Goal: Transaction & Acquisition: Obtain resource

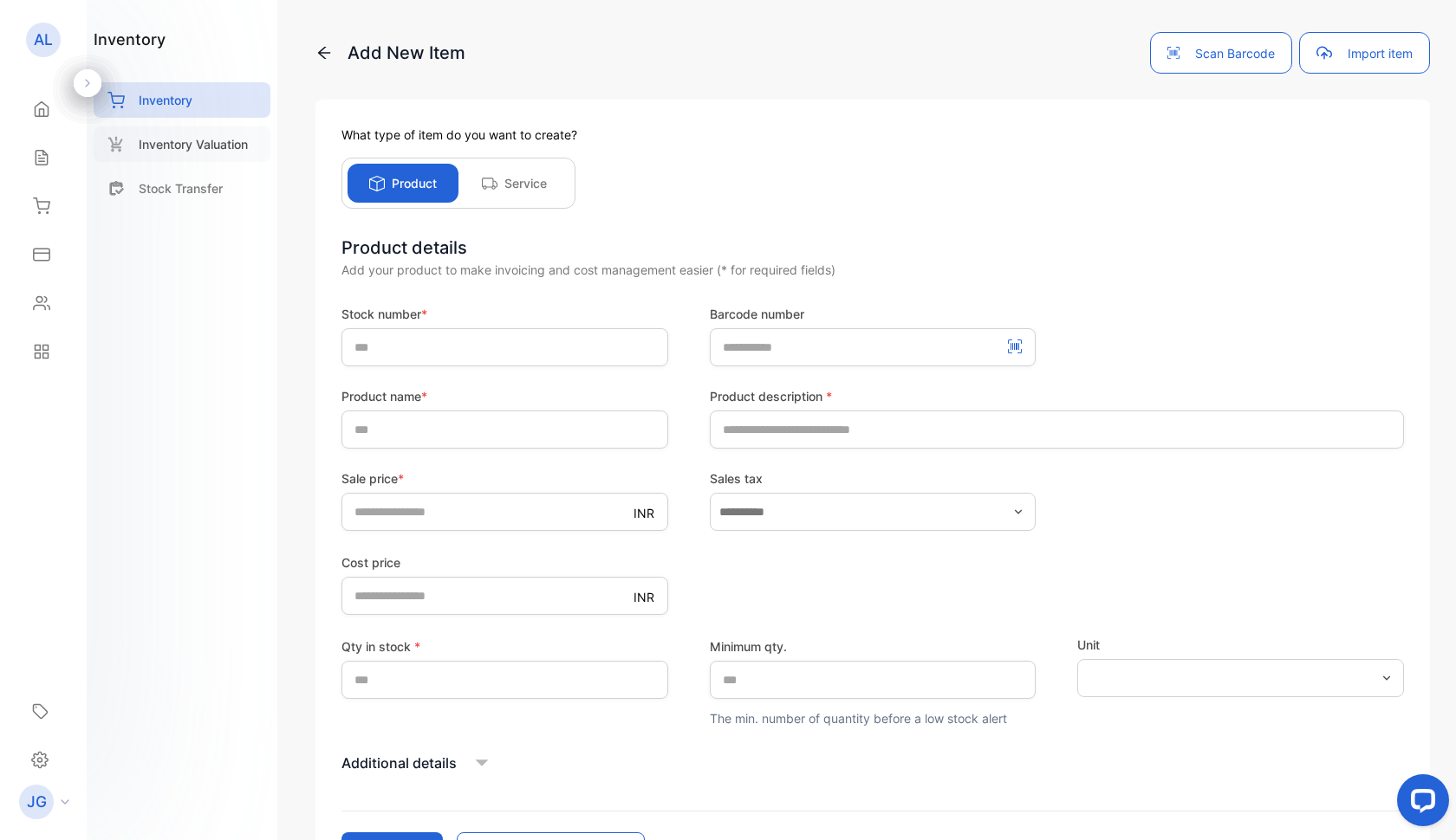
click at [196, 145] on p "Inventory Valuation" at bounding box center [193, 144] width 109 height 18
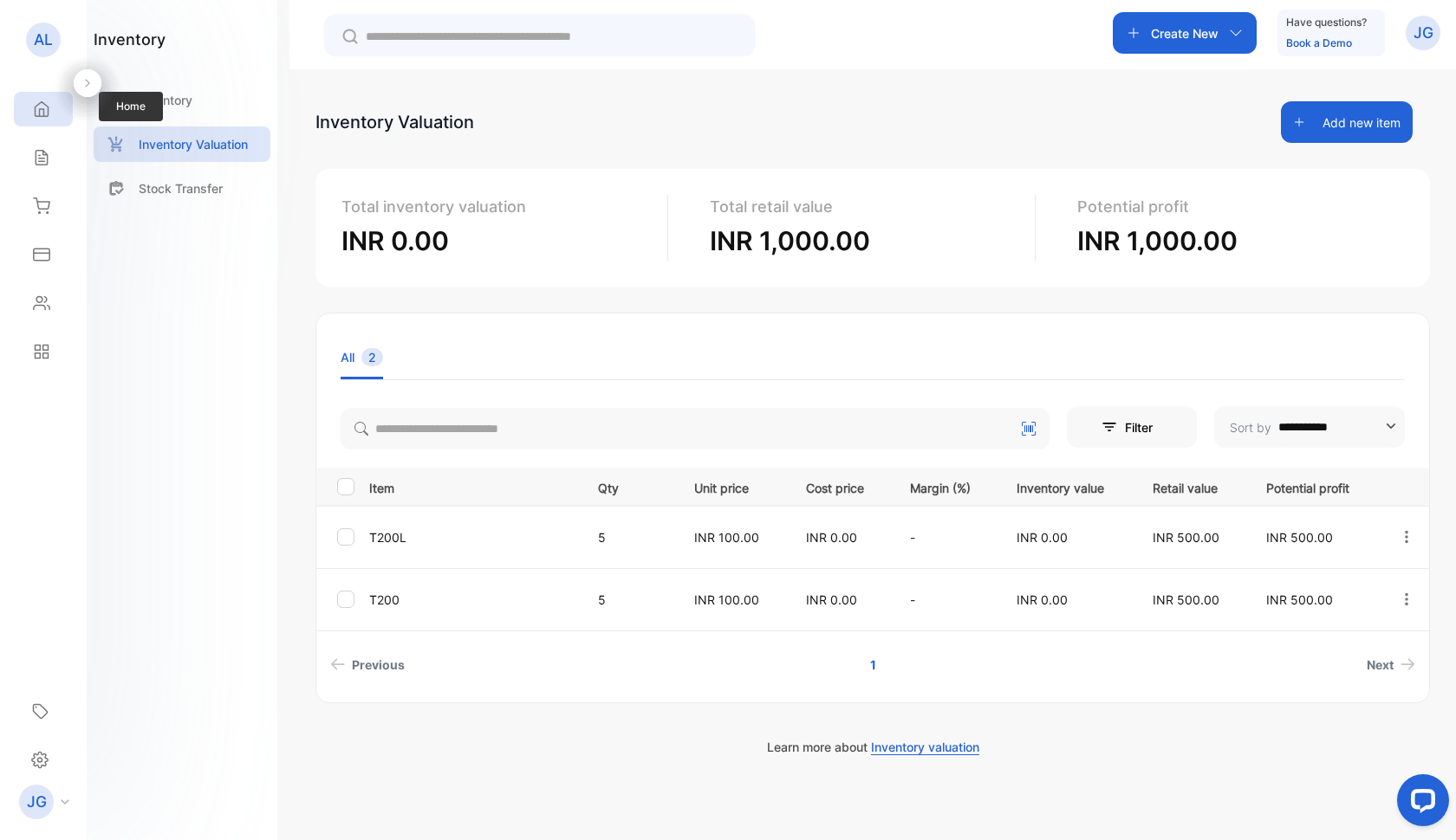
click at [41, 118] on div "Home" at bounding box center [42, 109] width 59 height 35
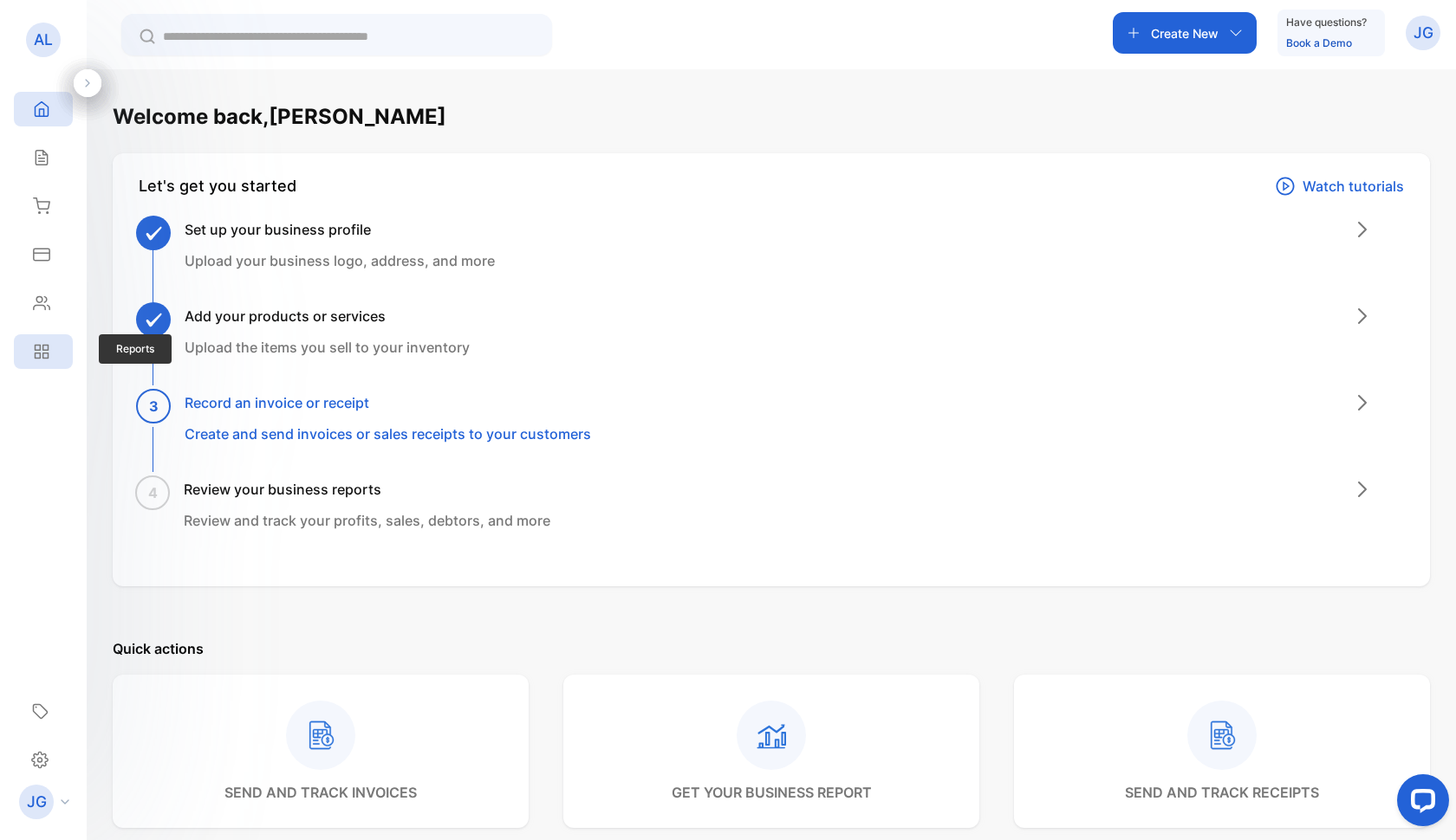
click at [47, 342] on div "Reports" at bounding box center [42, 352] width 59 height 35
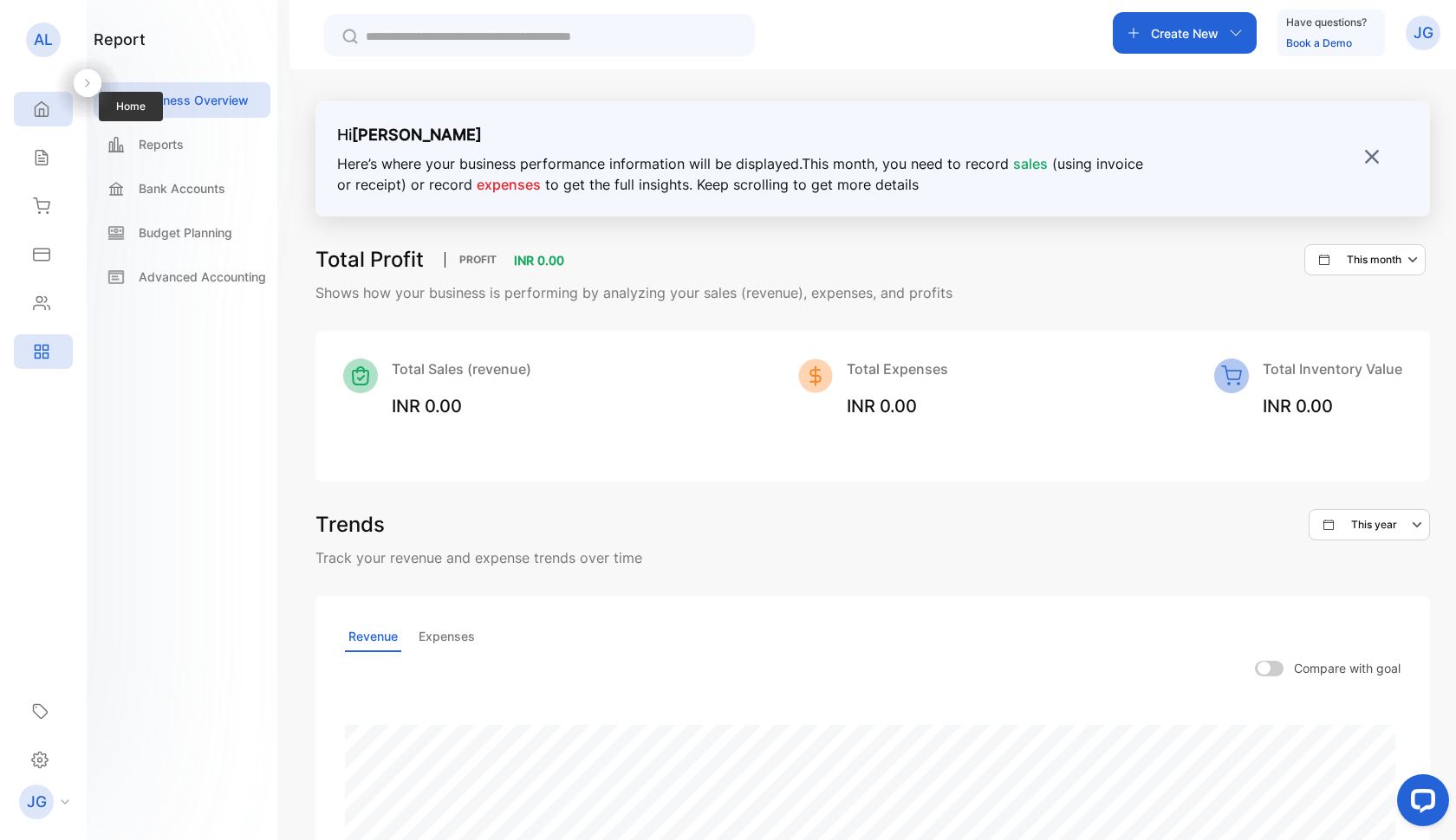
click at [36, 108] on icon at bounding box center [41, 109] width 13 height 14
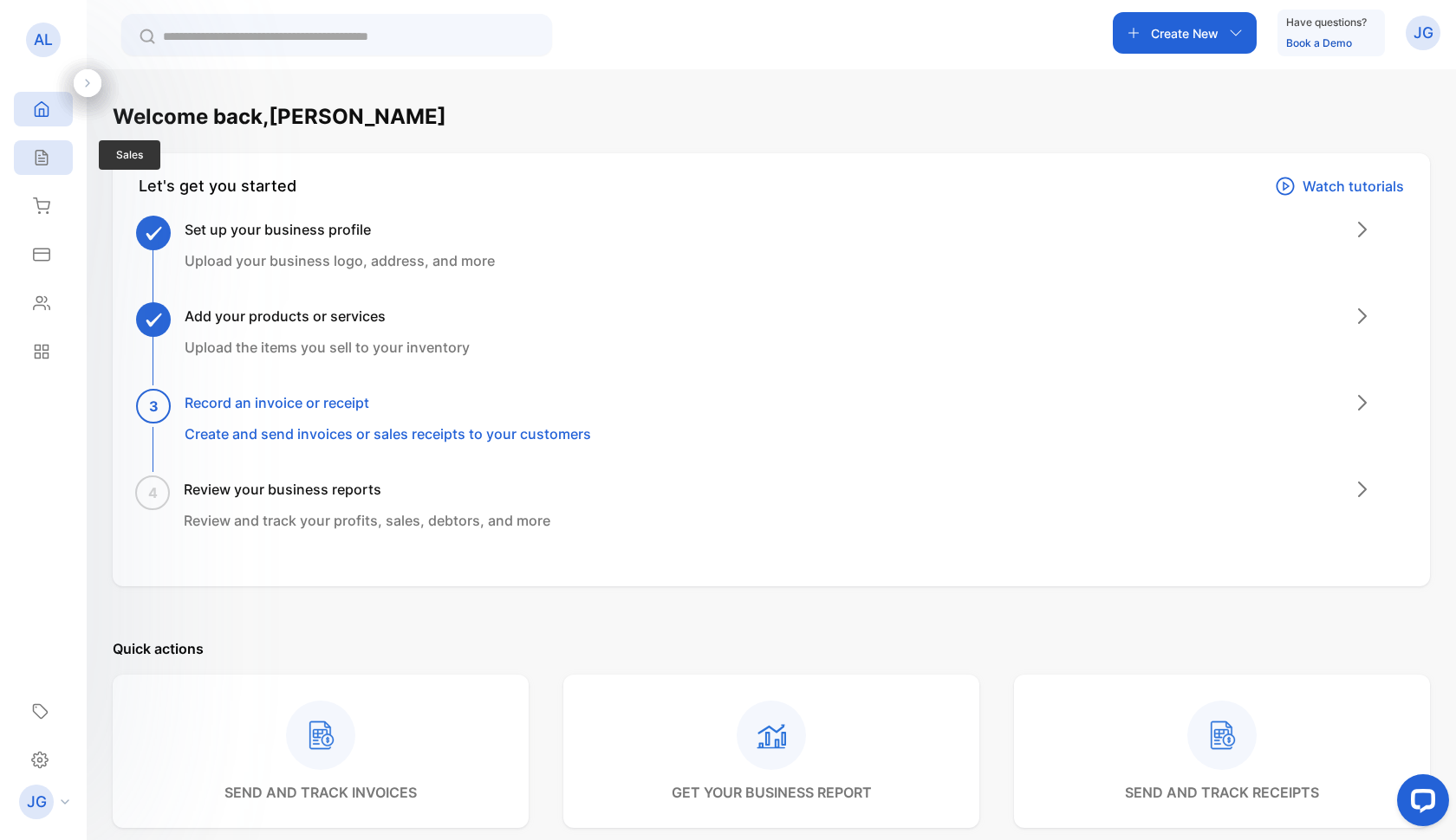
click at [42, 159] on icon at bounding box center [41, 158] width 17 height 17
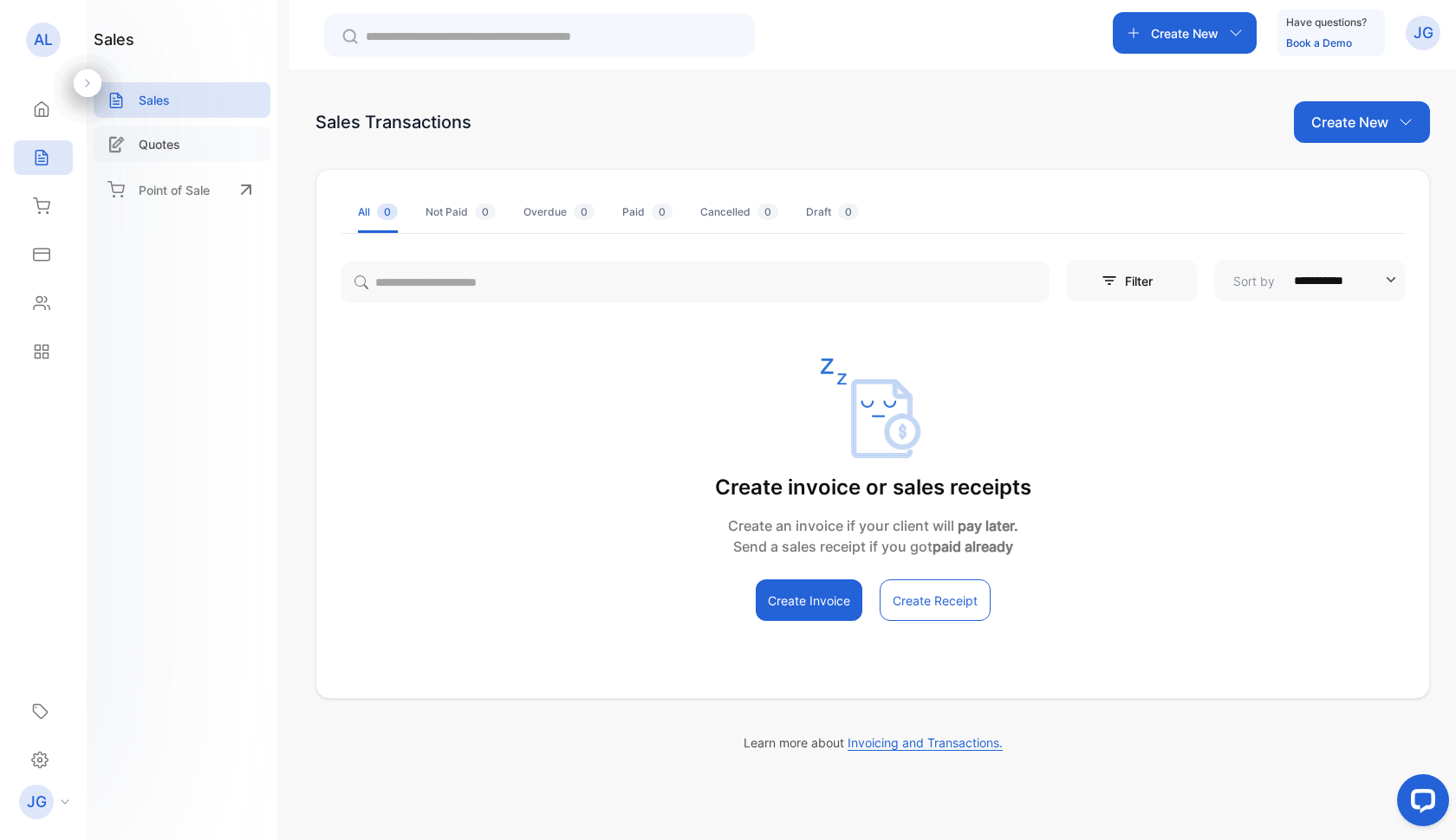
click at [173, 148] on p "Quotes" at bounding box center [159, 144] width 41 height 18
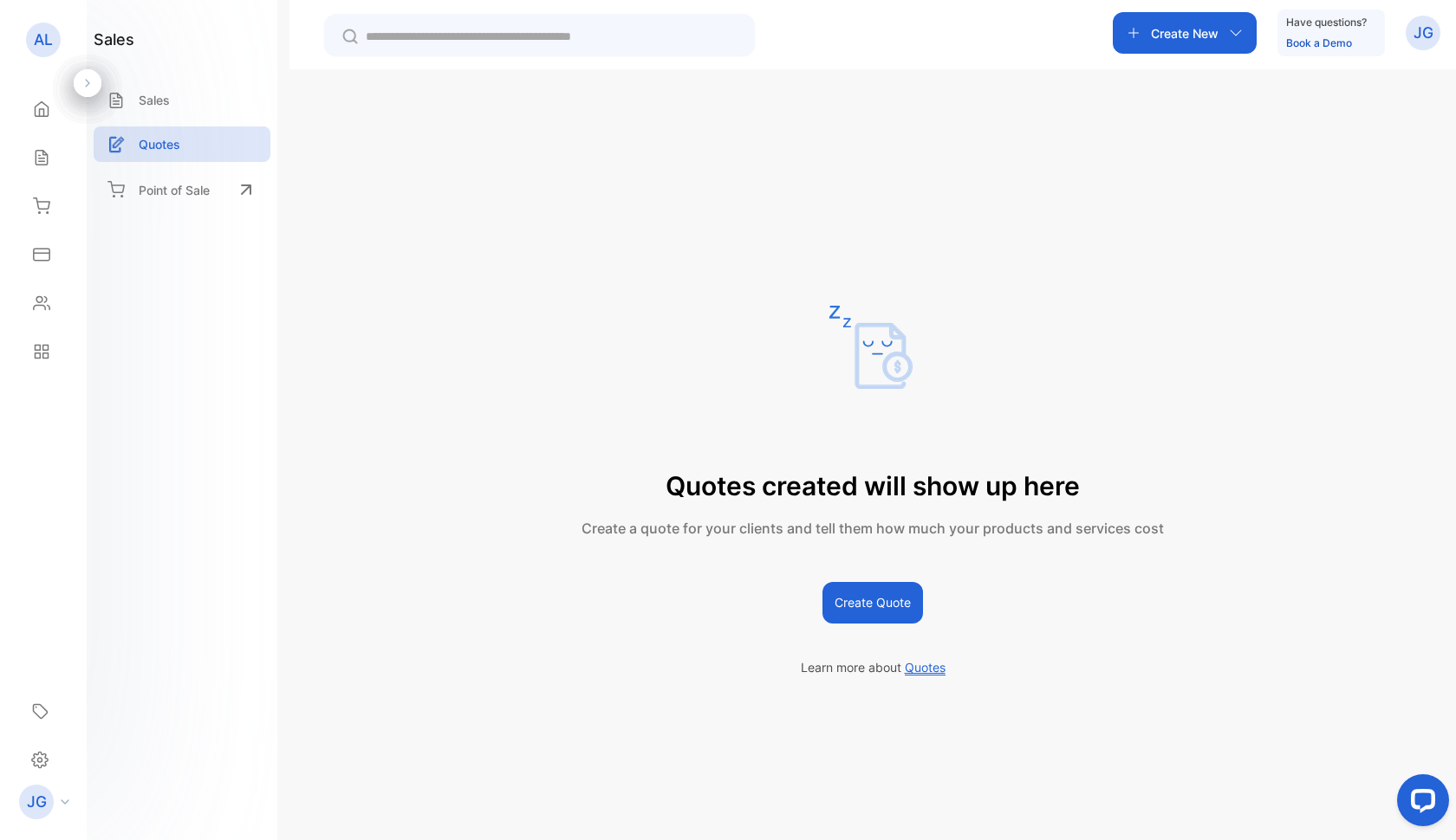
click at [865, 613] on button "Create Quote" at bounding box center [872, 602] width 100 height 41
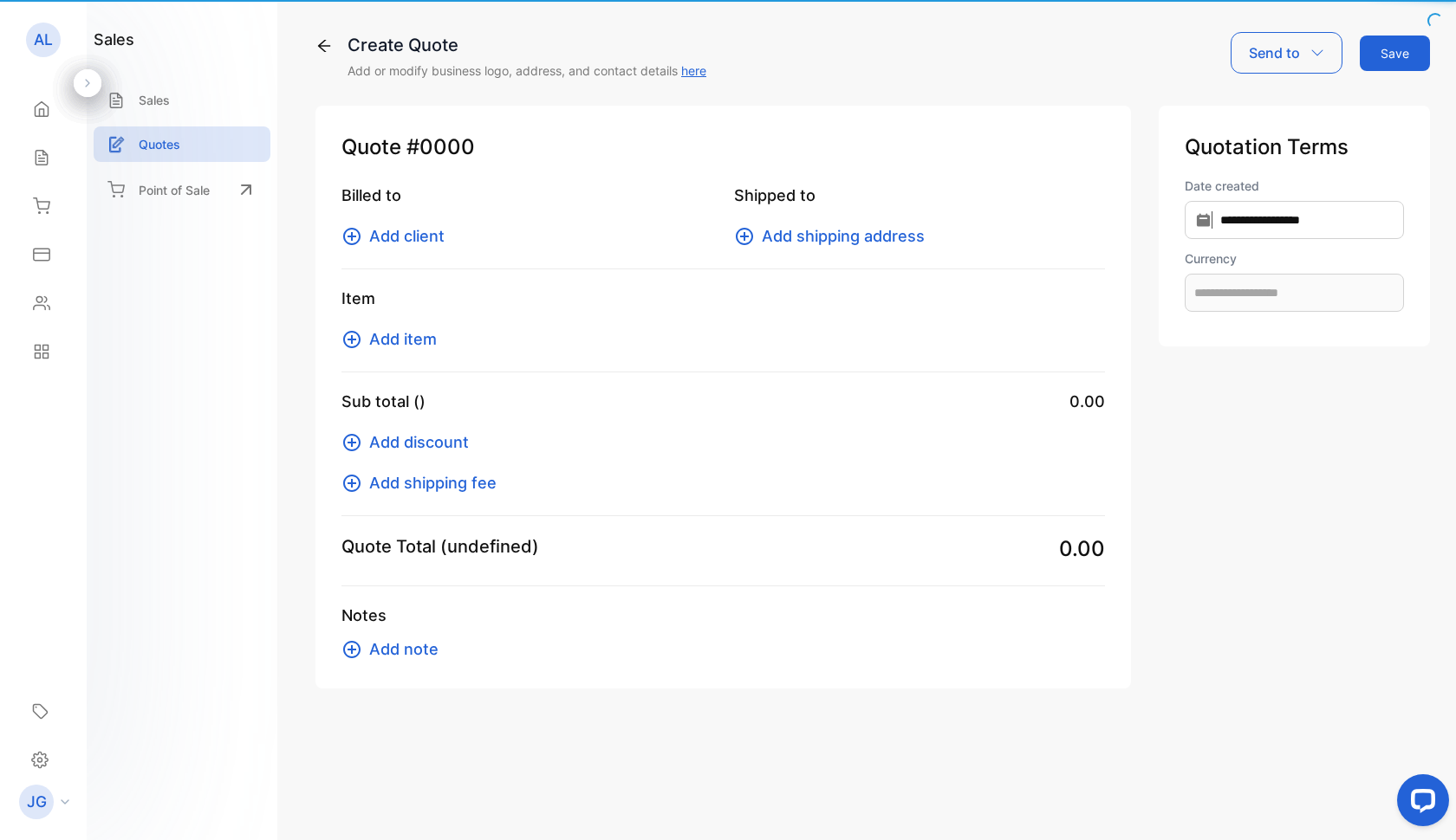
type input "**********"
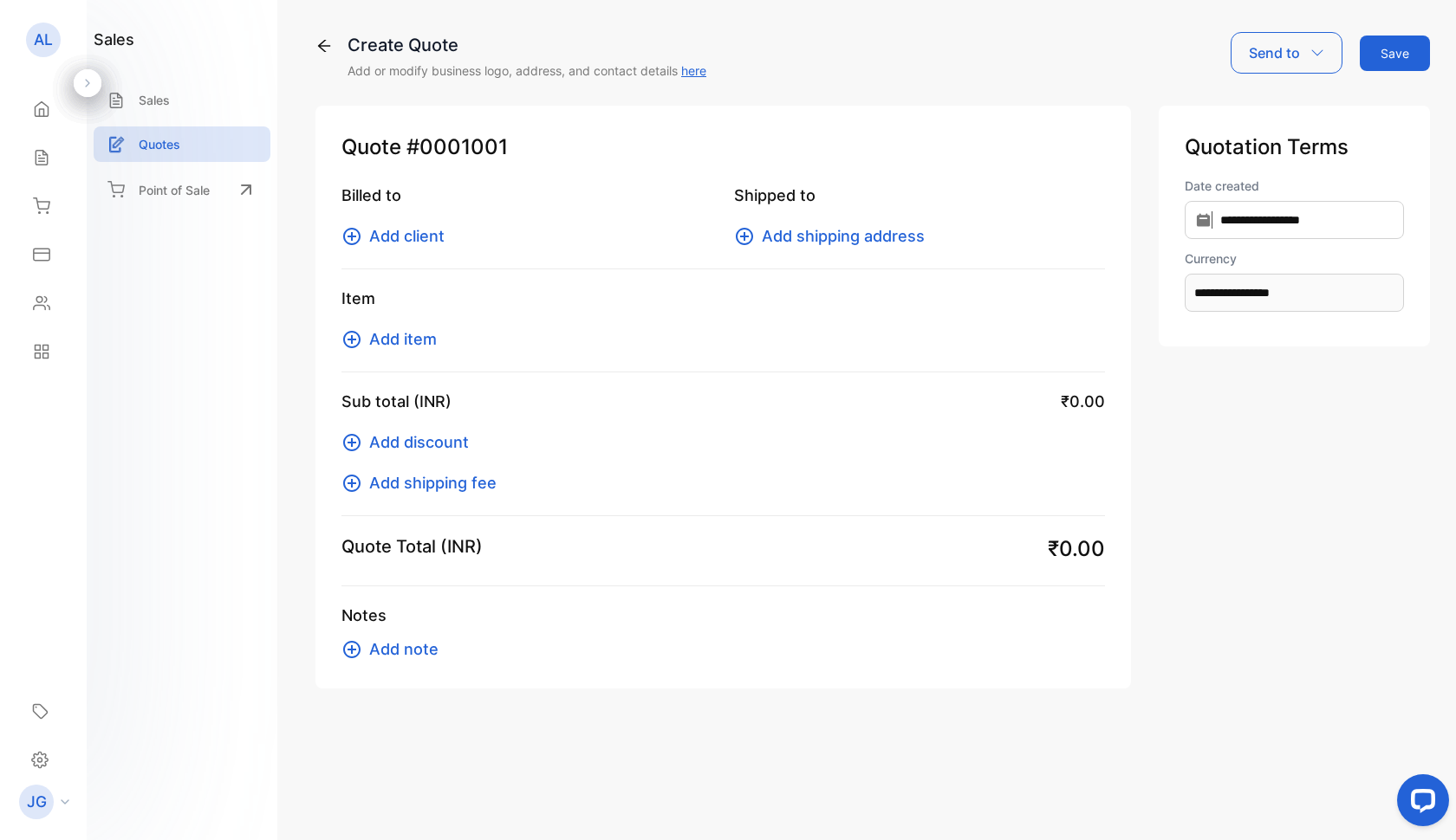
click at [422, 237] on span "Add client" at bounding box center [407, 236] width 75 height 23
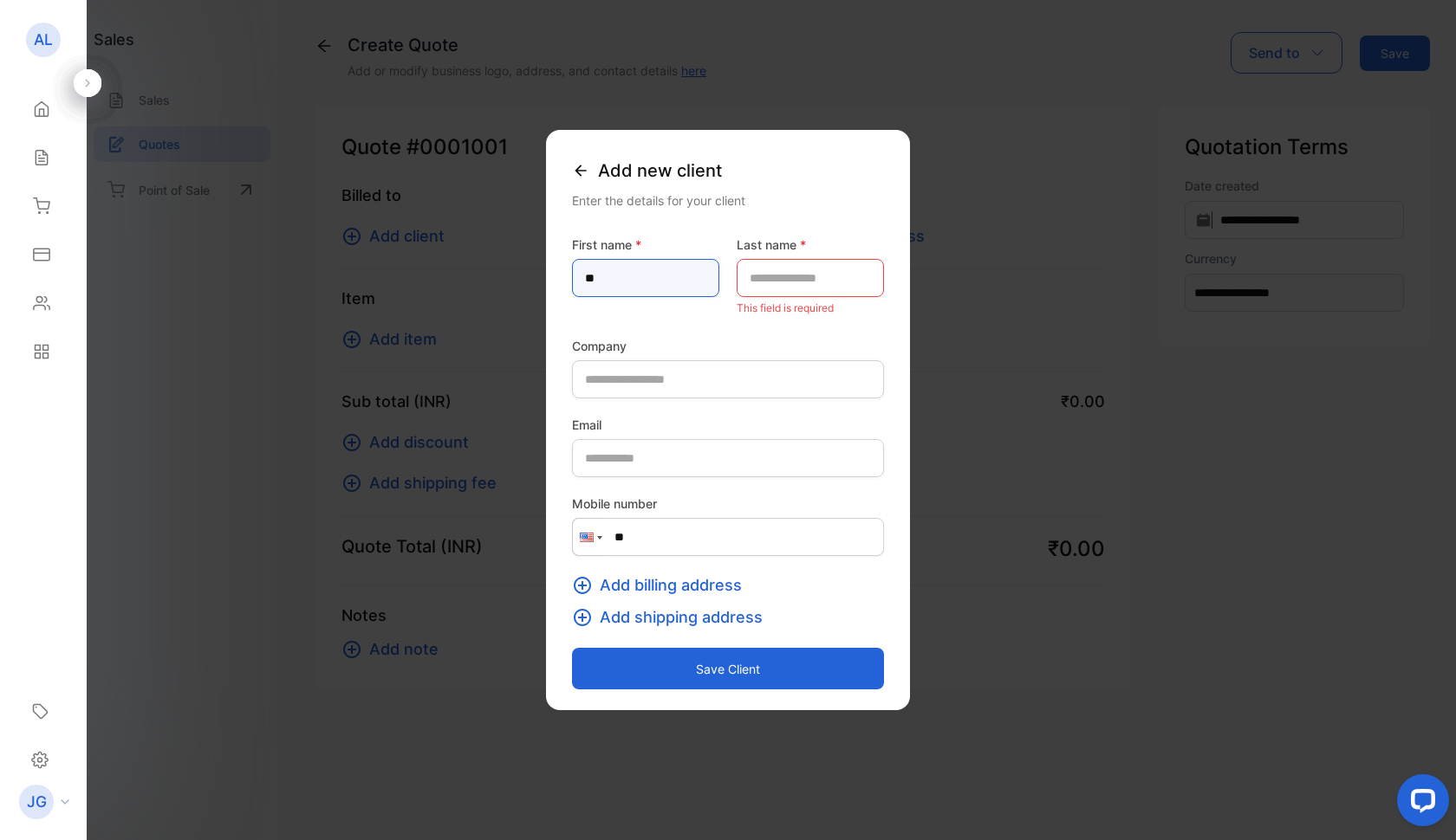
type name-inputfirstname "*"
type name-inputfirstname "****"
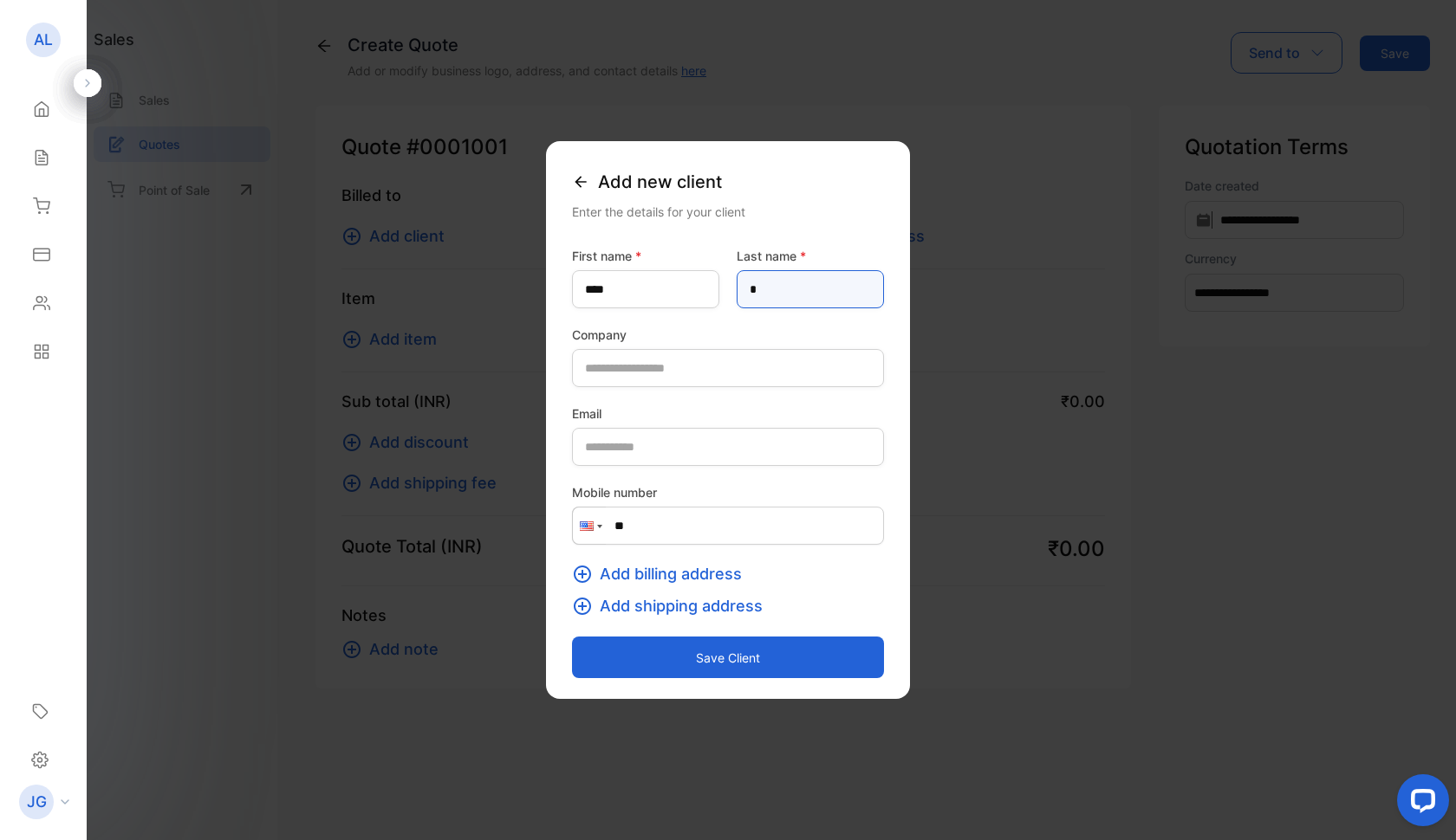
type name-inputlastname "*"
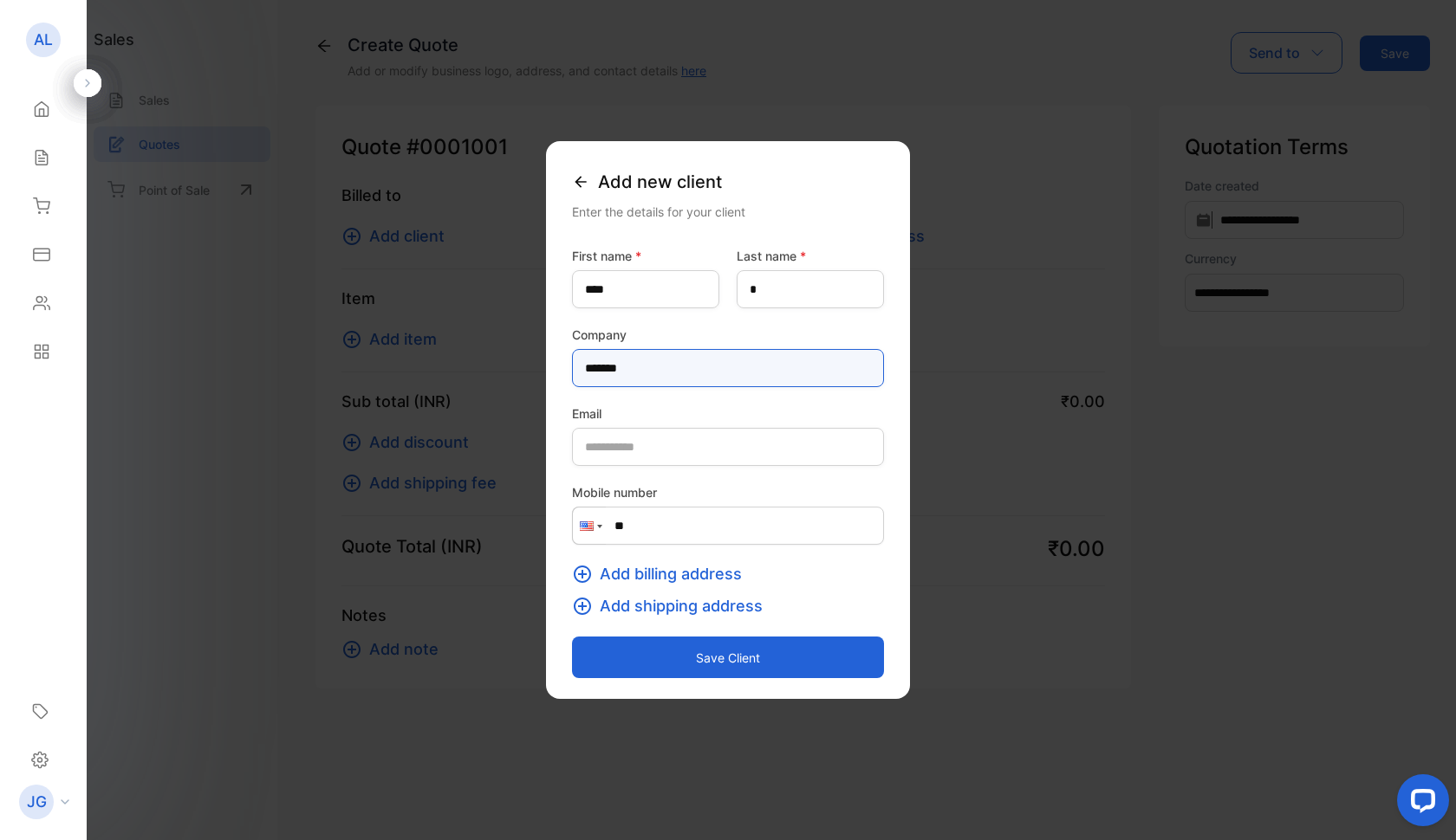
type input "*******"
click at [867, 581] on div "Add billing address Add shipping address" at bounding box center [728, 591] width 312 height 73
click at [604, 575] on span "Add billing address" at bounding box center [670, 574] width 142 height 23
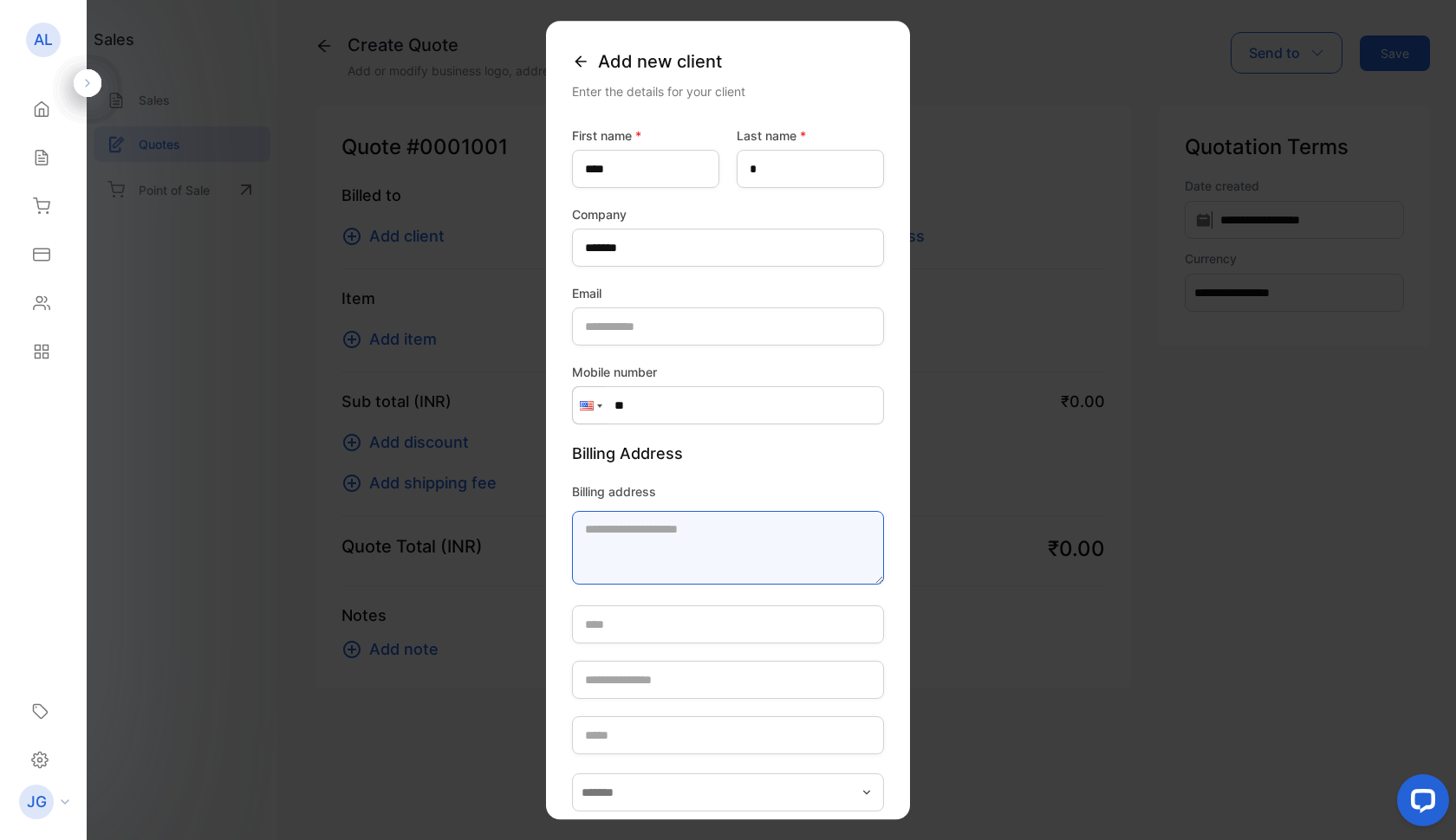
click at [581, 534] on textarea "Billing address" at bounding box center [728, 548] width 312 height 73
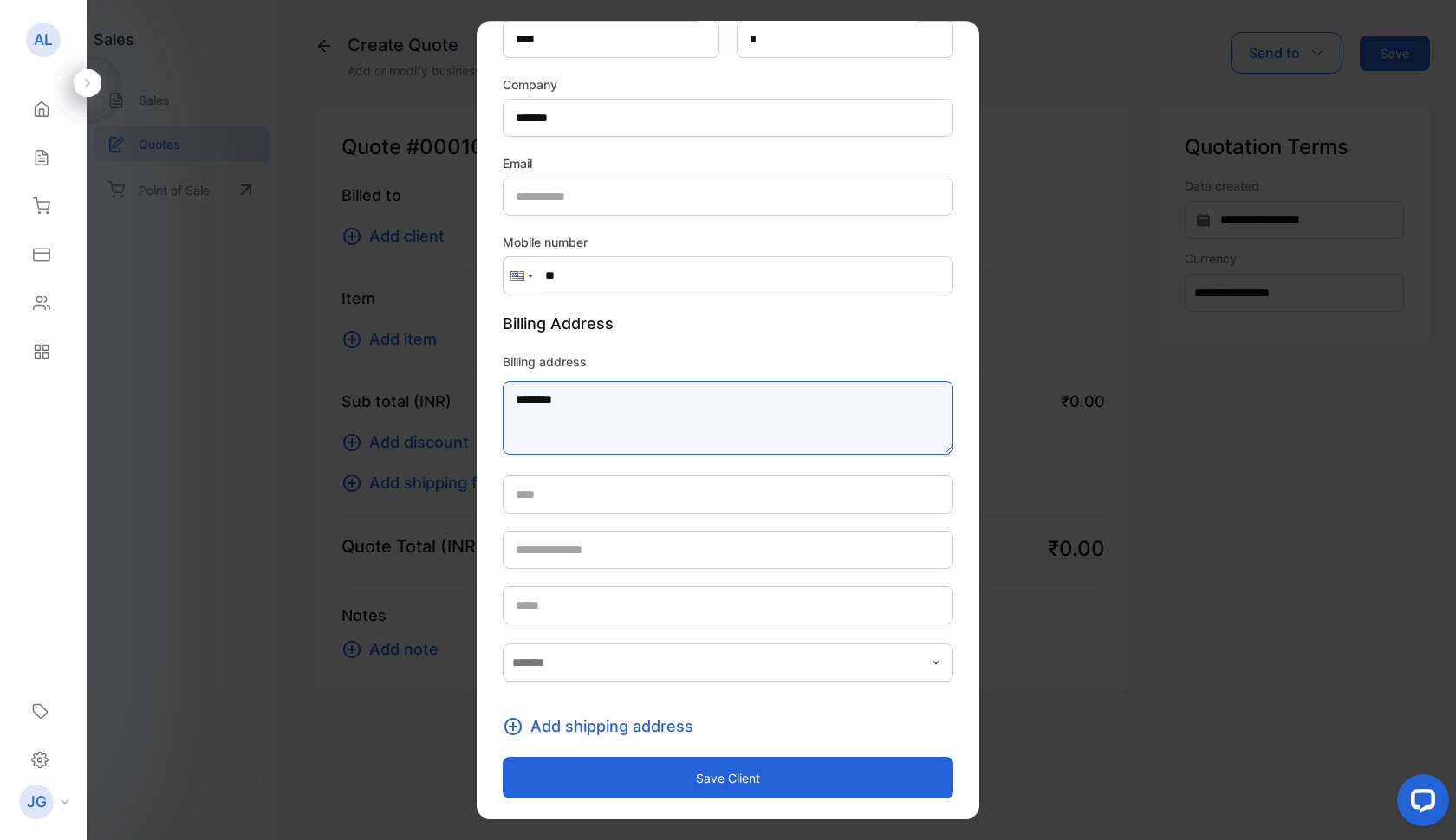
scroll to position [130, 0]
type textarea "********"
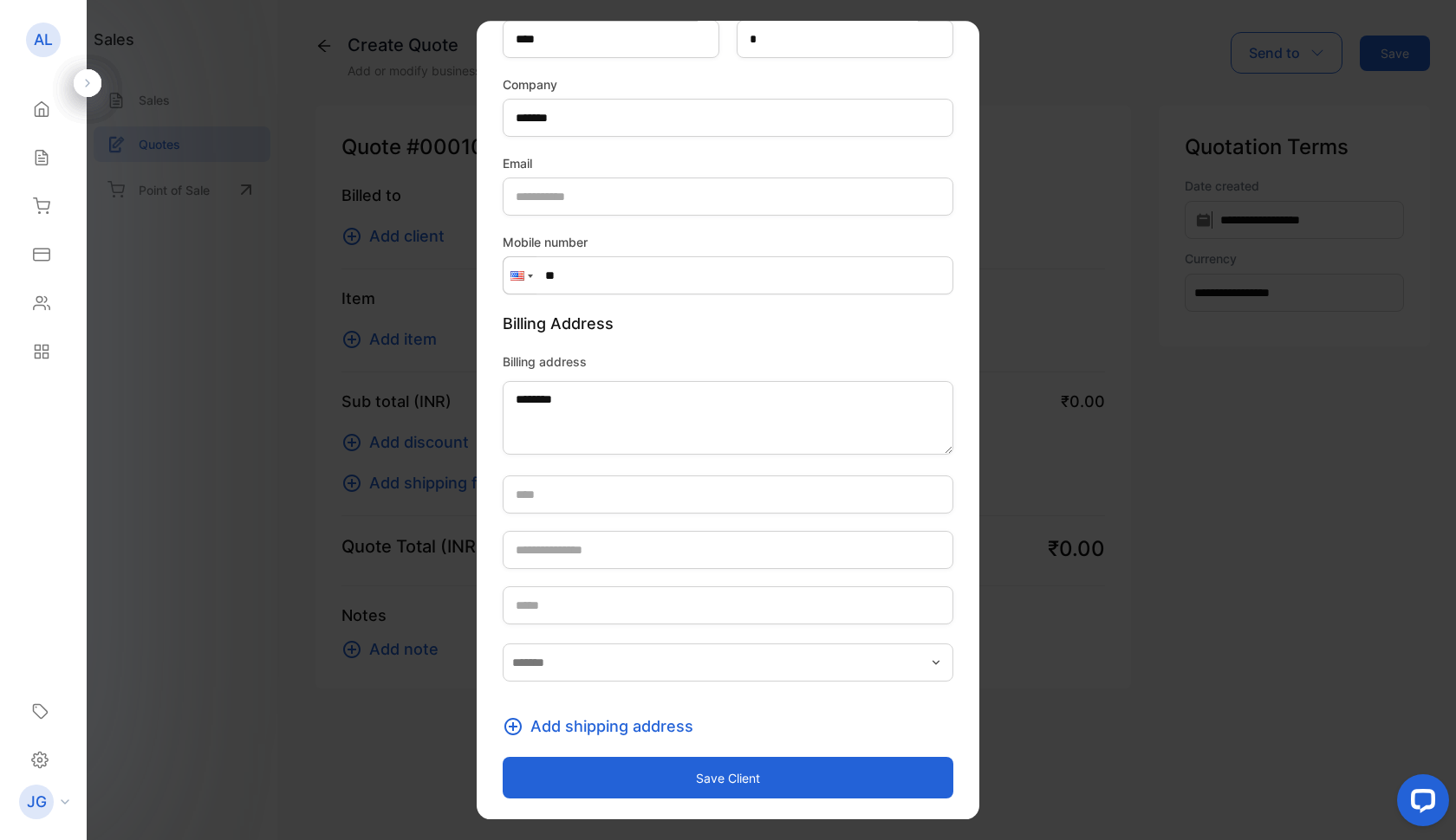
click at [734, 787] on button "Save client" at bounding box center [728, 777] width 451 height 41
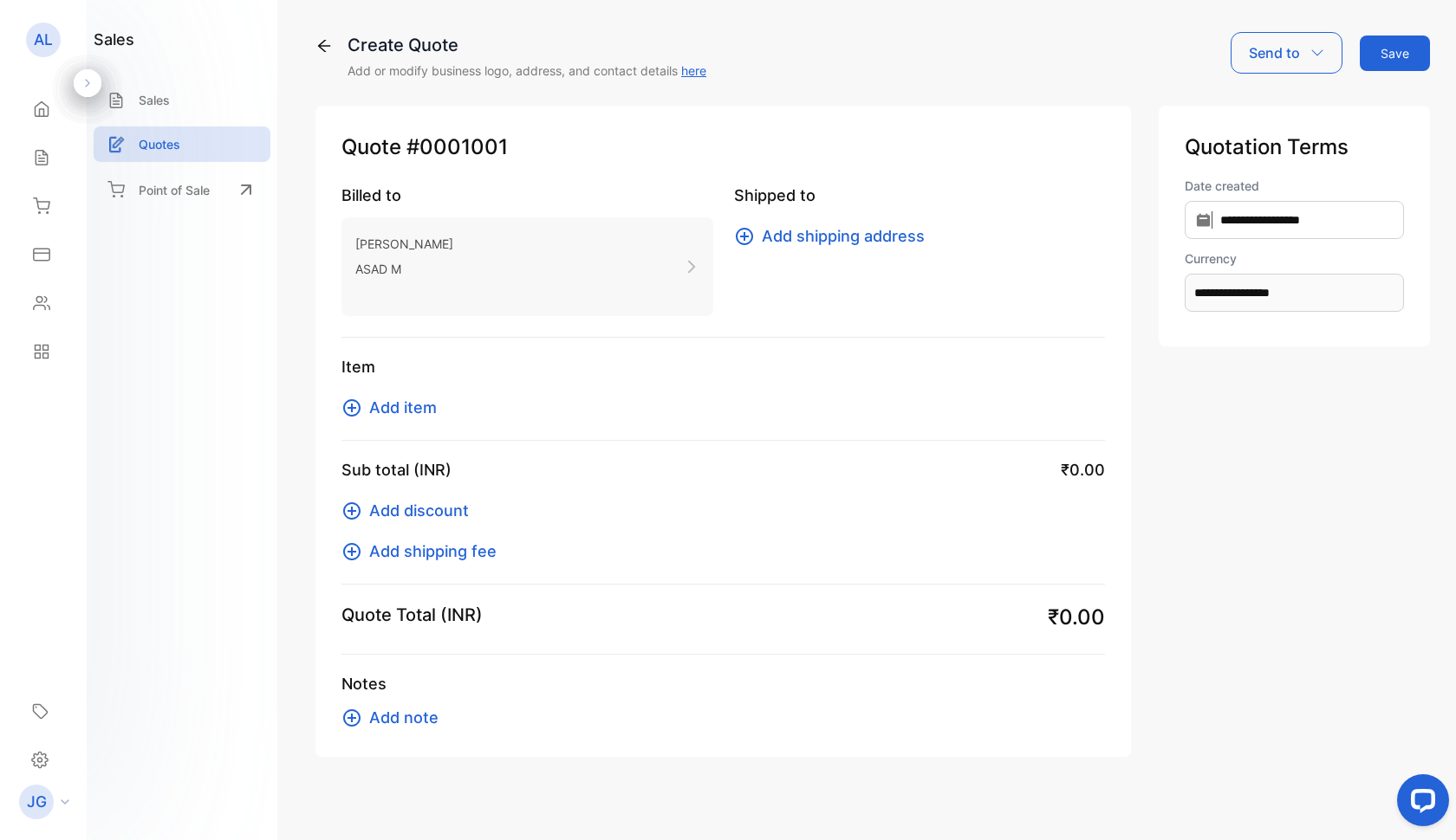
click at [357, 405] on icon at bounding box center [352, 408] width 21 height 21
click at [140, 137] on p "Quotes" at bounding box center [159, 144] width 41 height 18
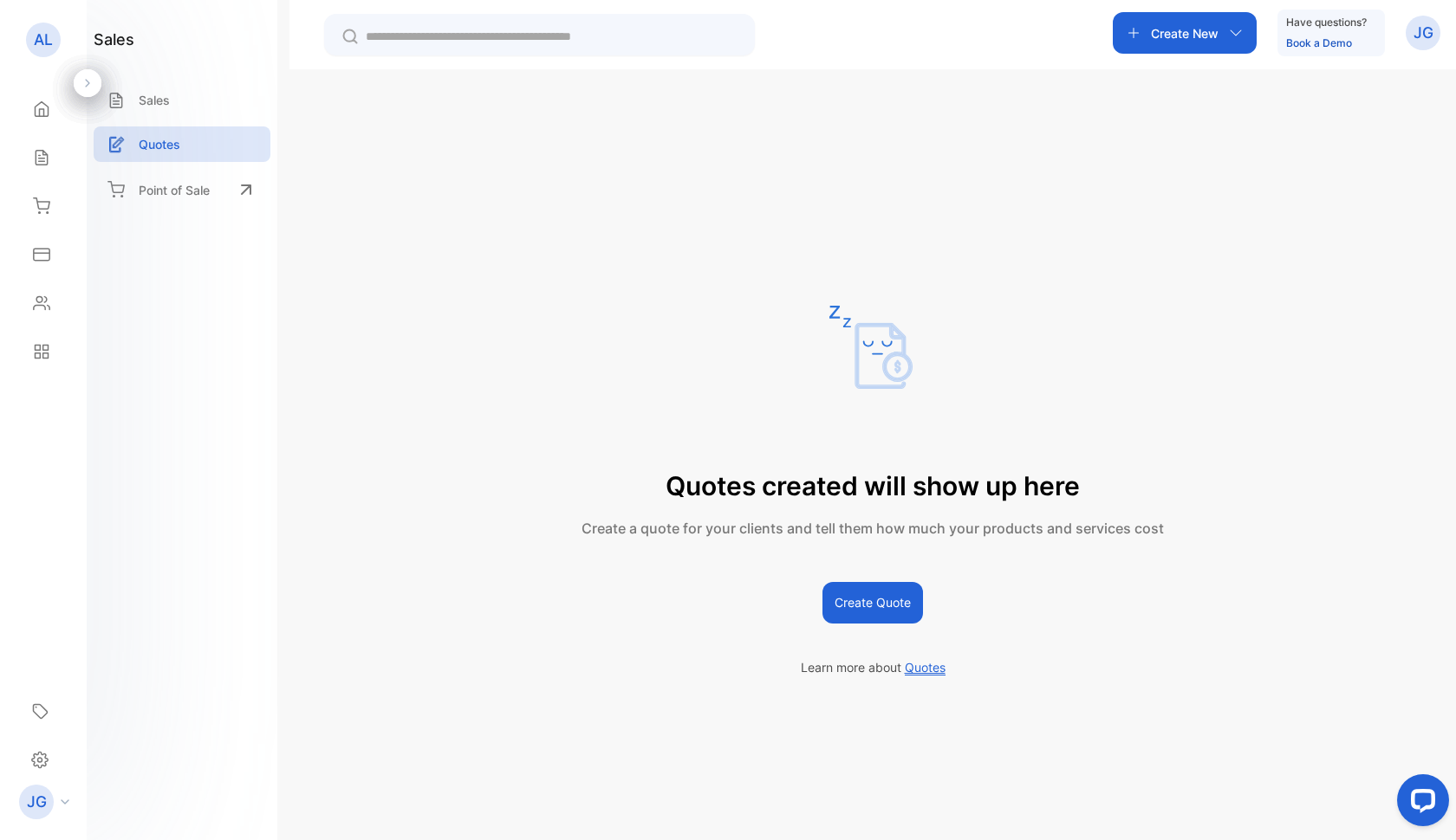
click at [896, 597] on button "Create Quote" at bounding box center [872, 602] width 100 height 41
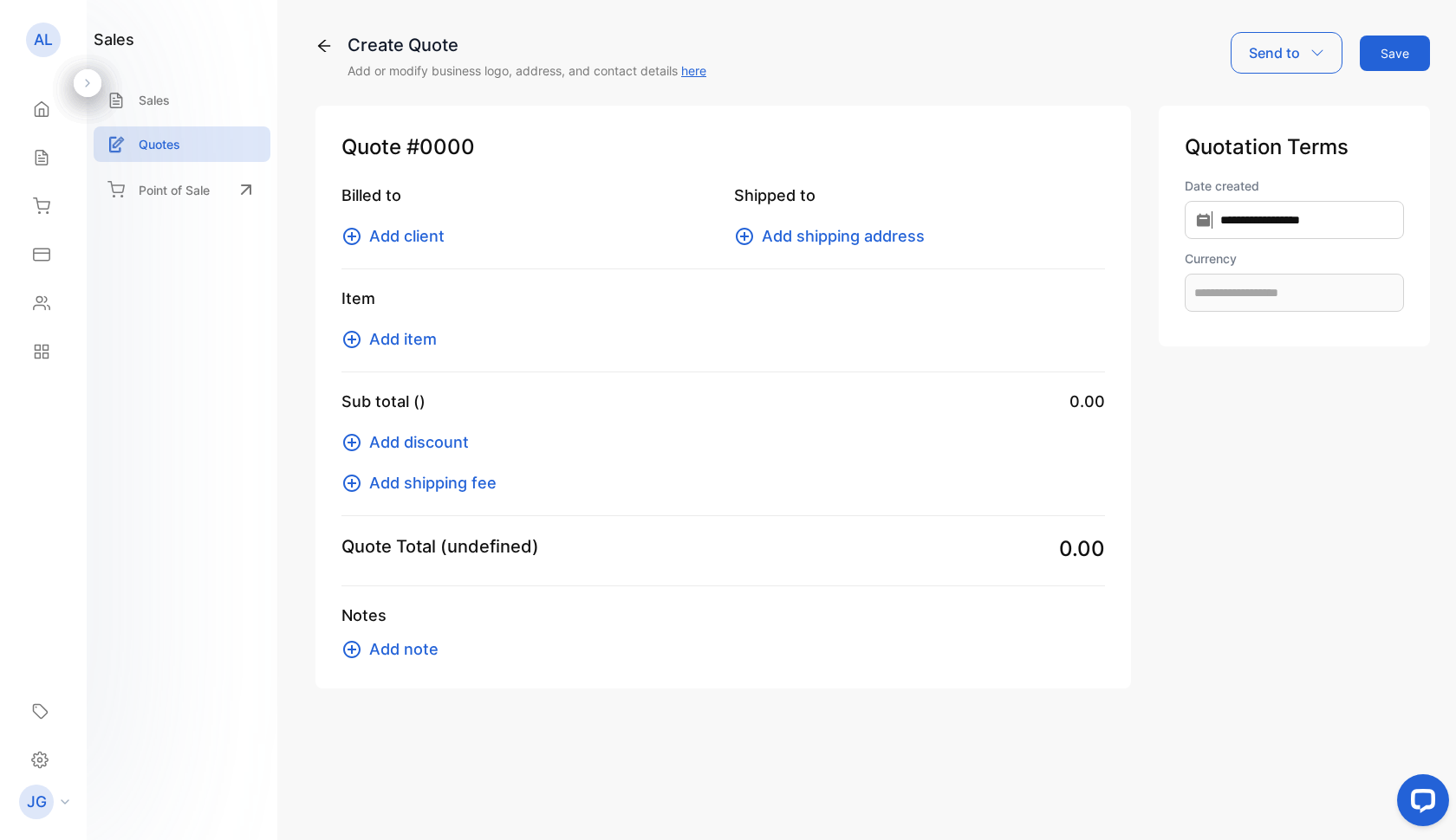
type input "**********"
click at [396, 240] on span "Add client" at bounding box center [407, 236] width 75 height 23
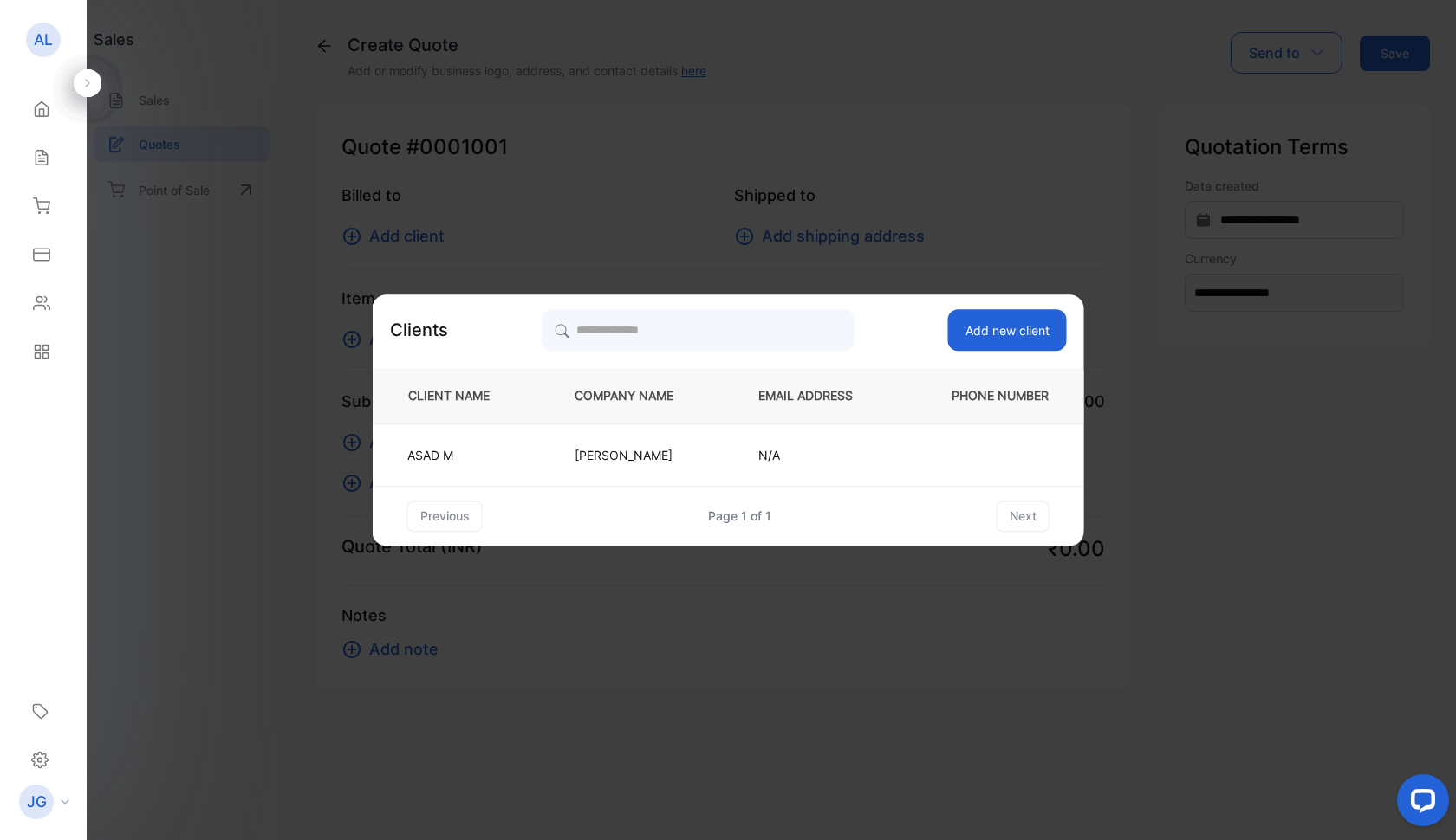
click at [1029, 332] on button "Add new client" at bounding box center [1007, 329] width 119 height 41
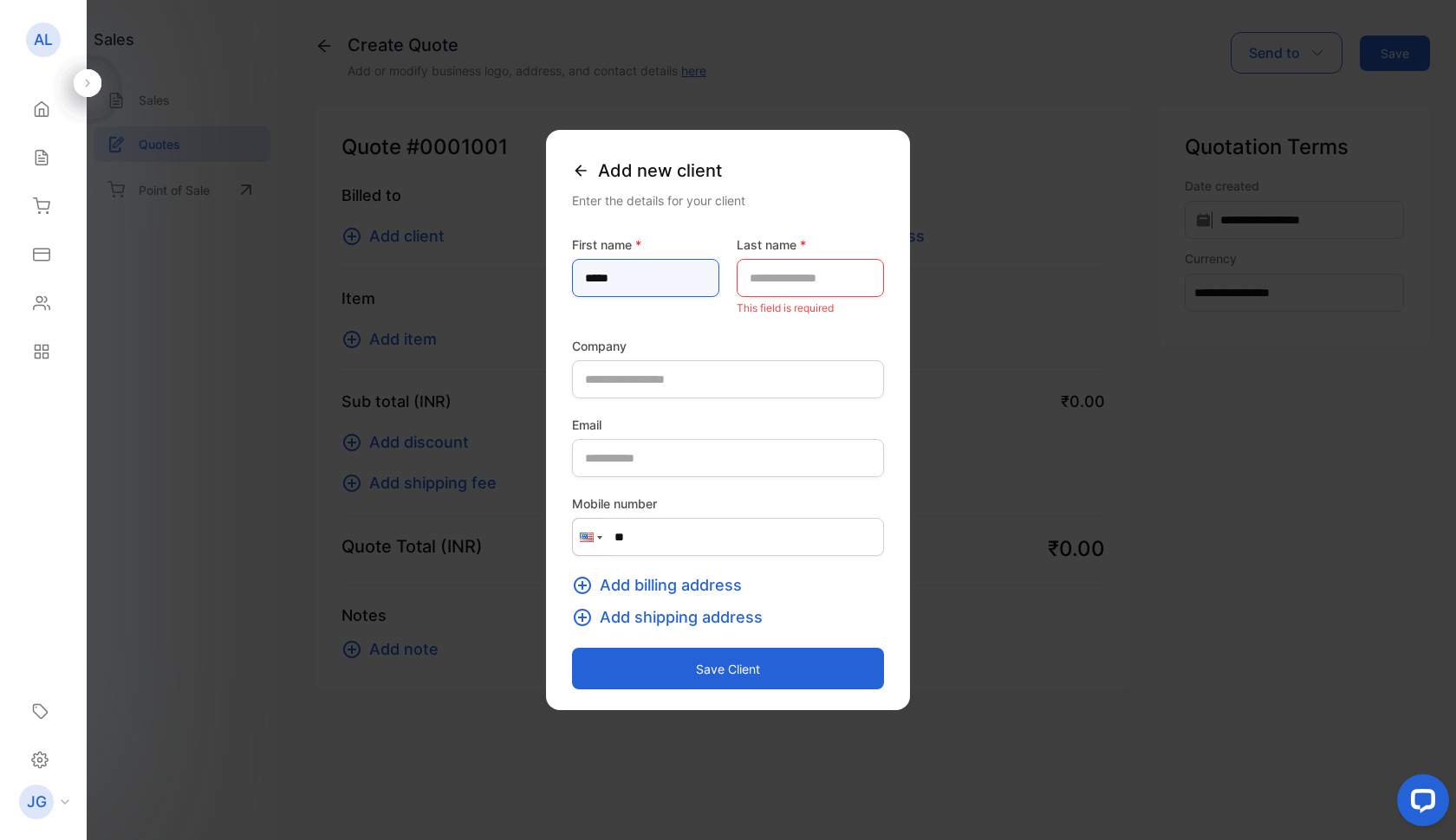
type name-inputfirstname "*****"
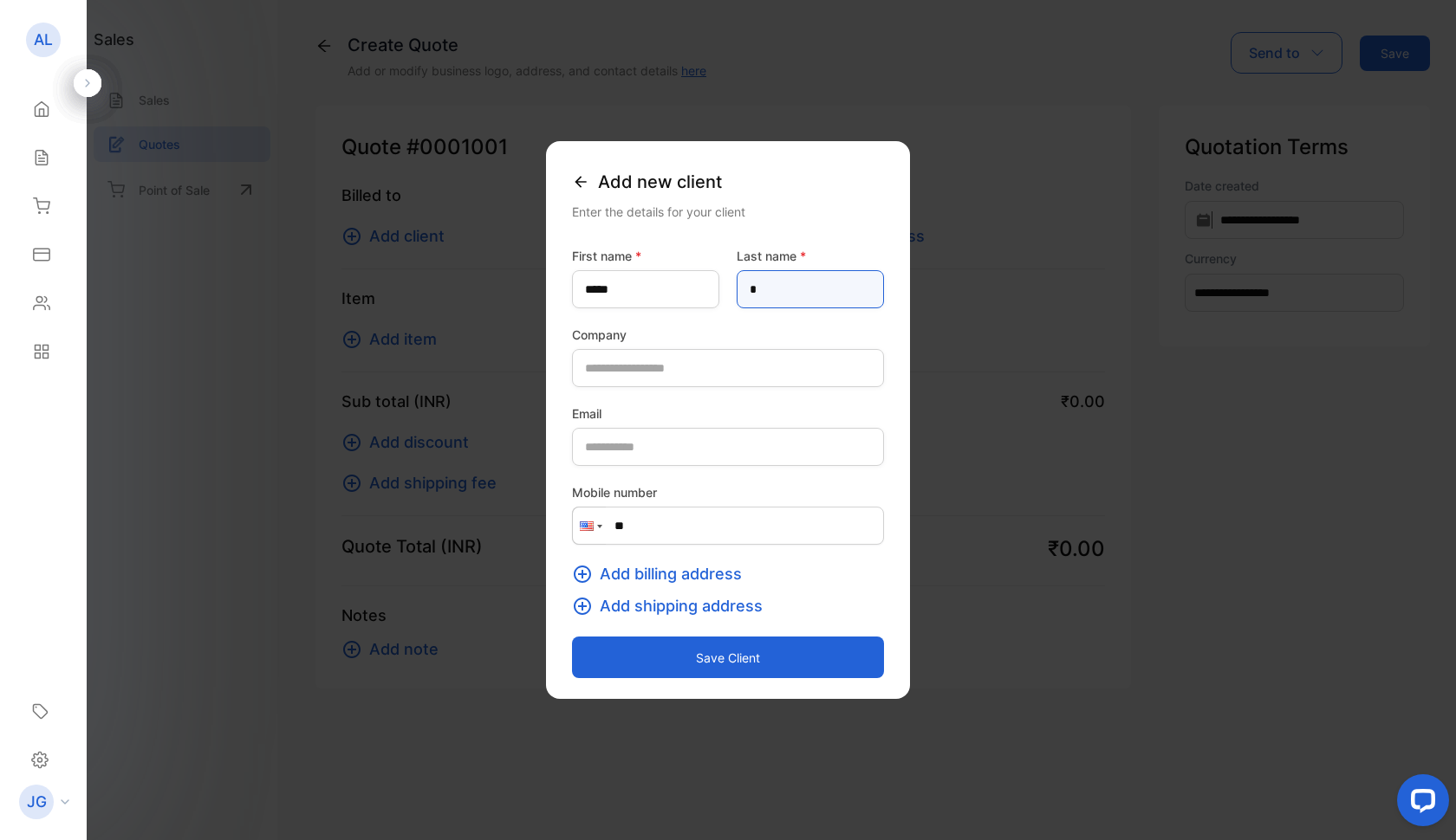
type name-inputlastname "*"
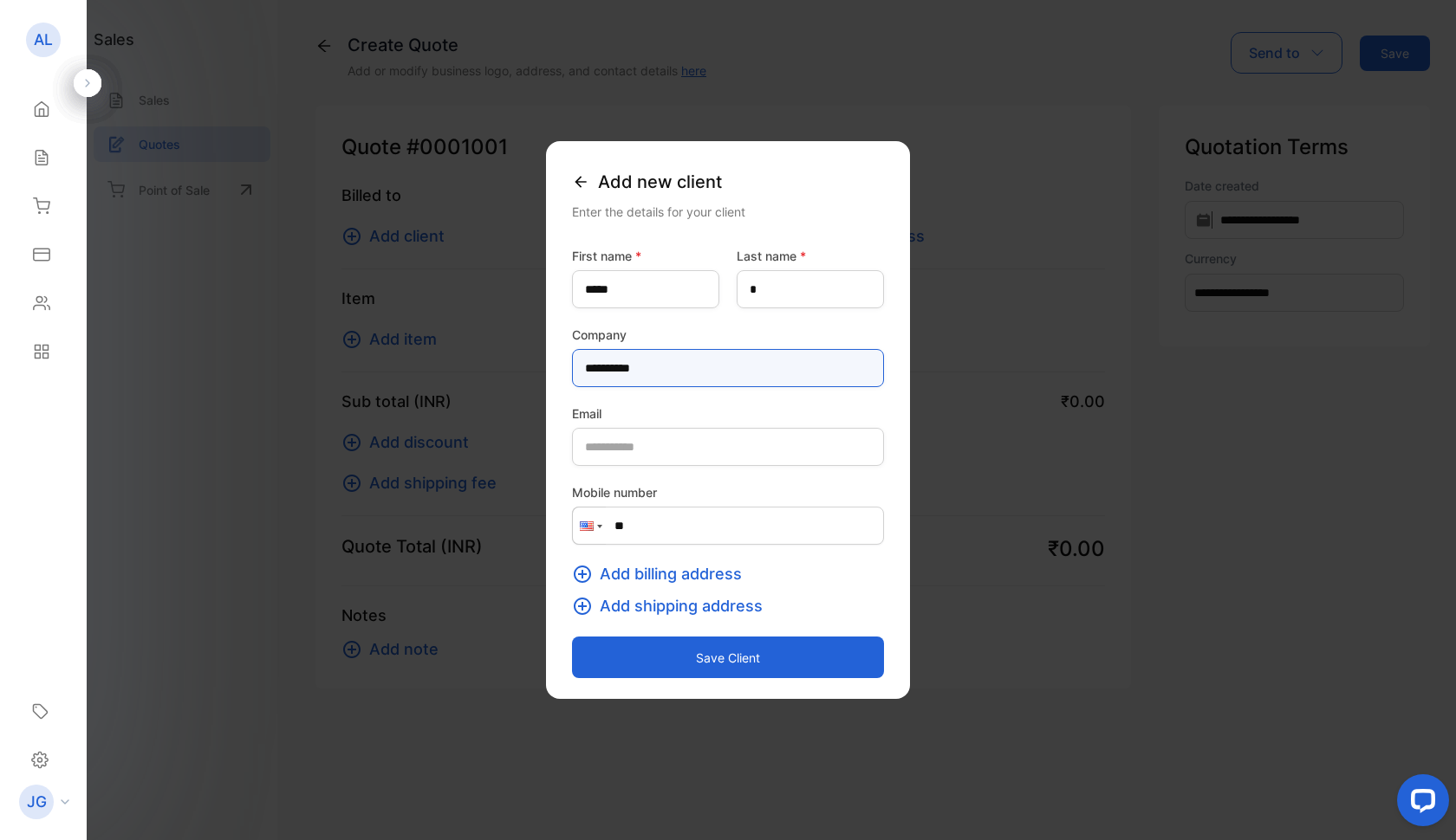
type input "**********"
click at [599, 574] on span "Add billing address" at bounding box center [670, 574] width 142 height 23
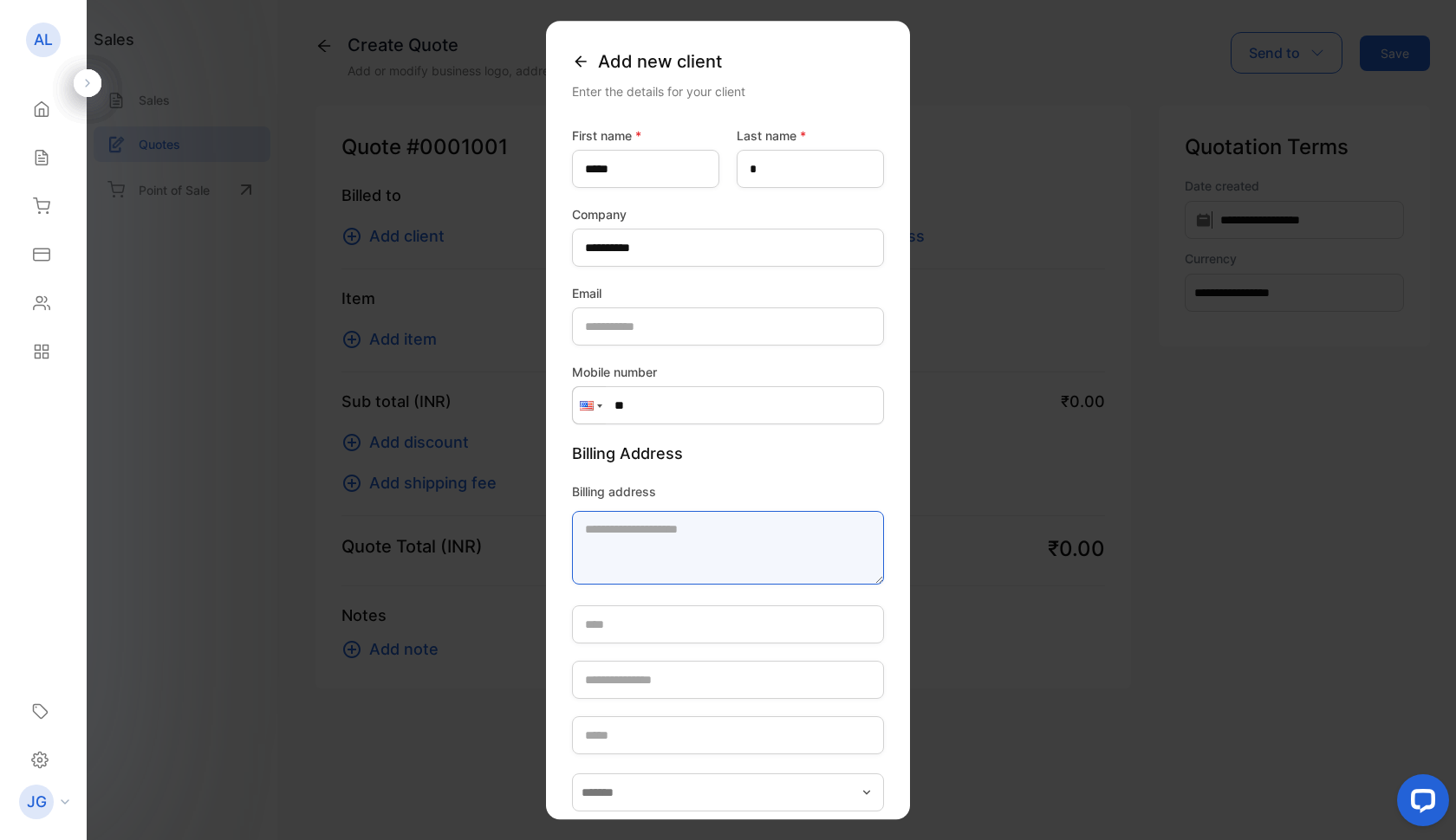
click at [573, 530] on textarea "Billing address" at bounding box center [728, 548] width 312 height 73
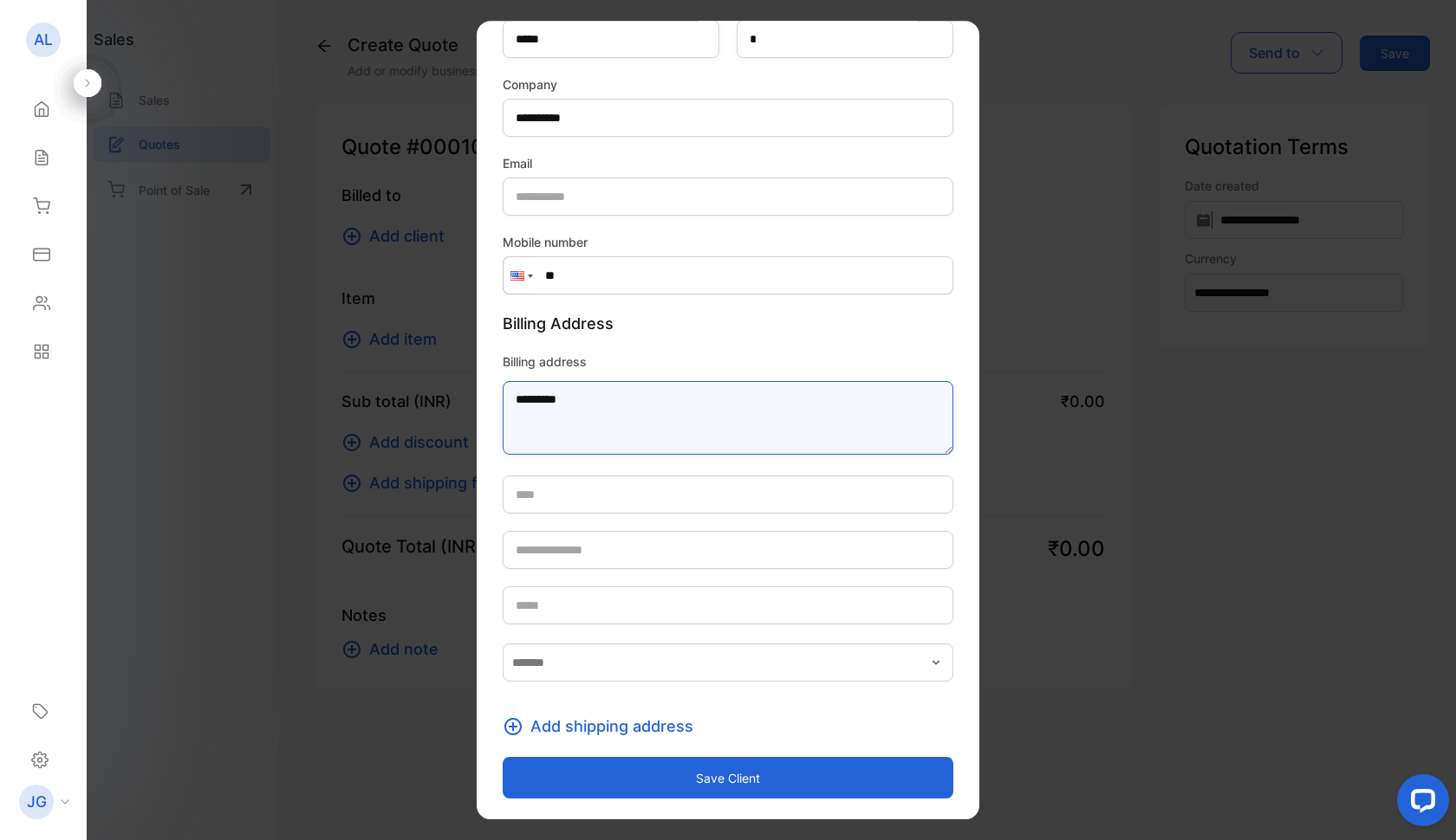
scroll to position [130, 0]
type textarea "*********"
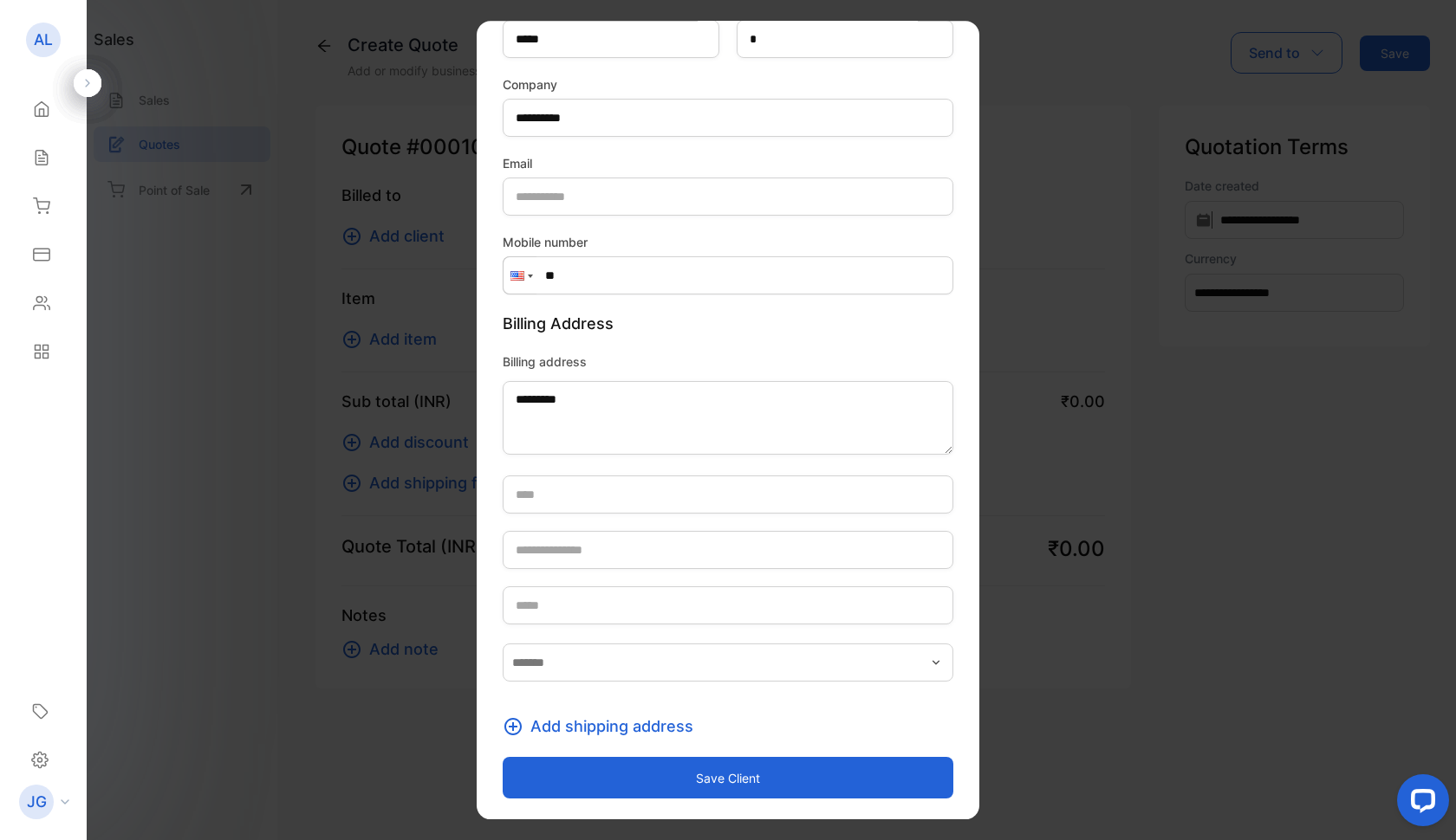
click at [670, 789] on button "Save client" at bounding box center [728, 777] width 451 height 41
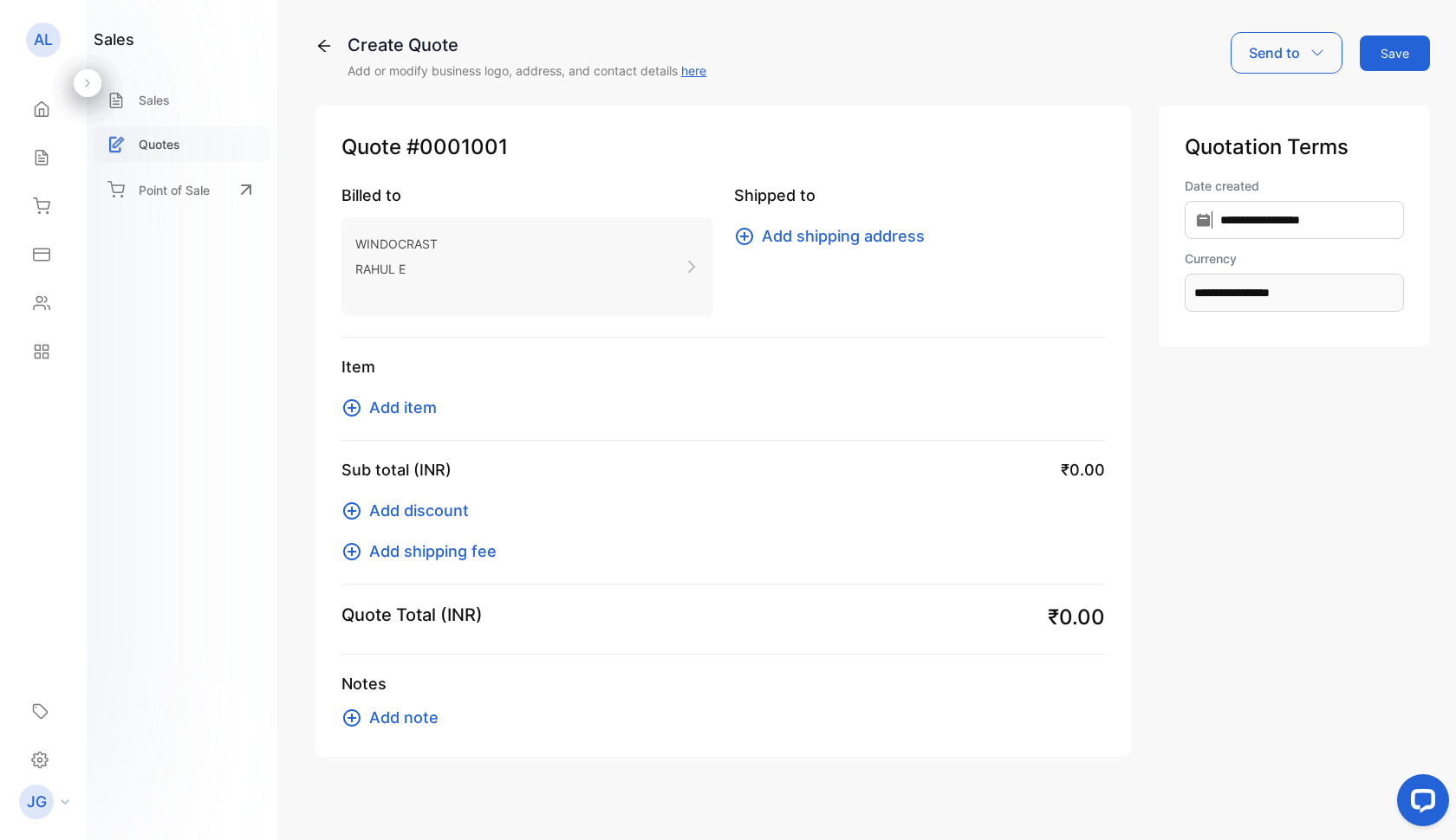
click at [155, 143] on p "Quotes" at bounding box center [159, 144] width 41 height 18
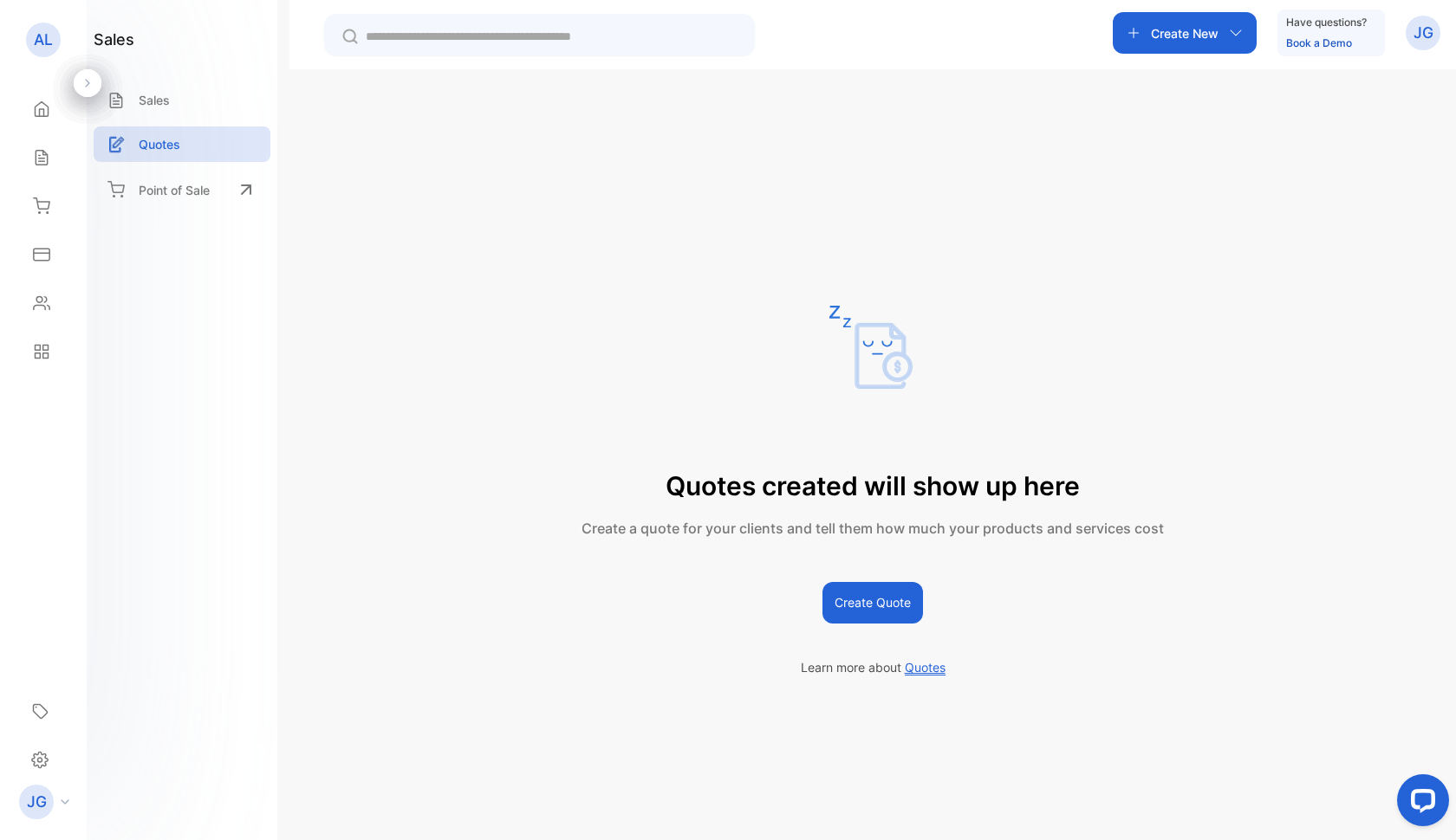
click at [892, 617] on button "Create Quote" at bounding box center [872, 602] width 100 height 41
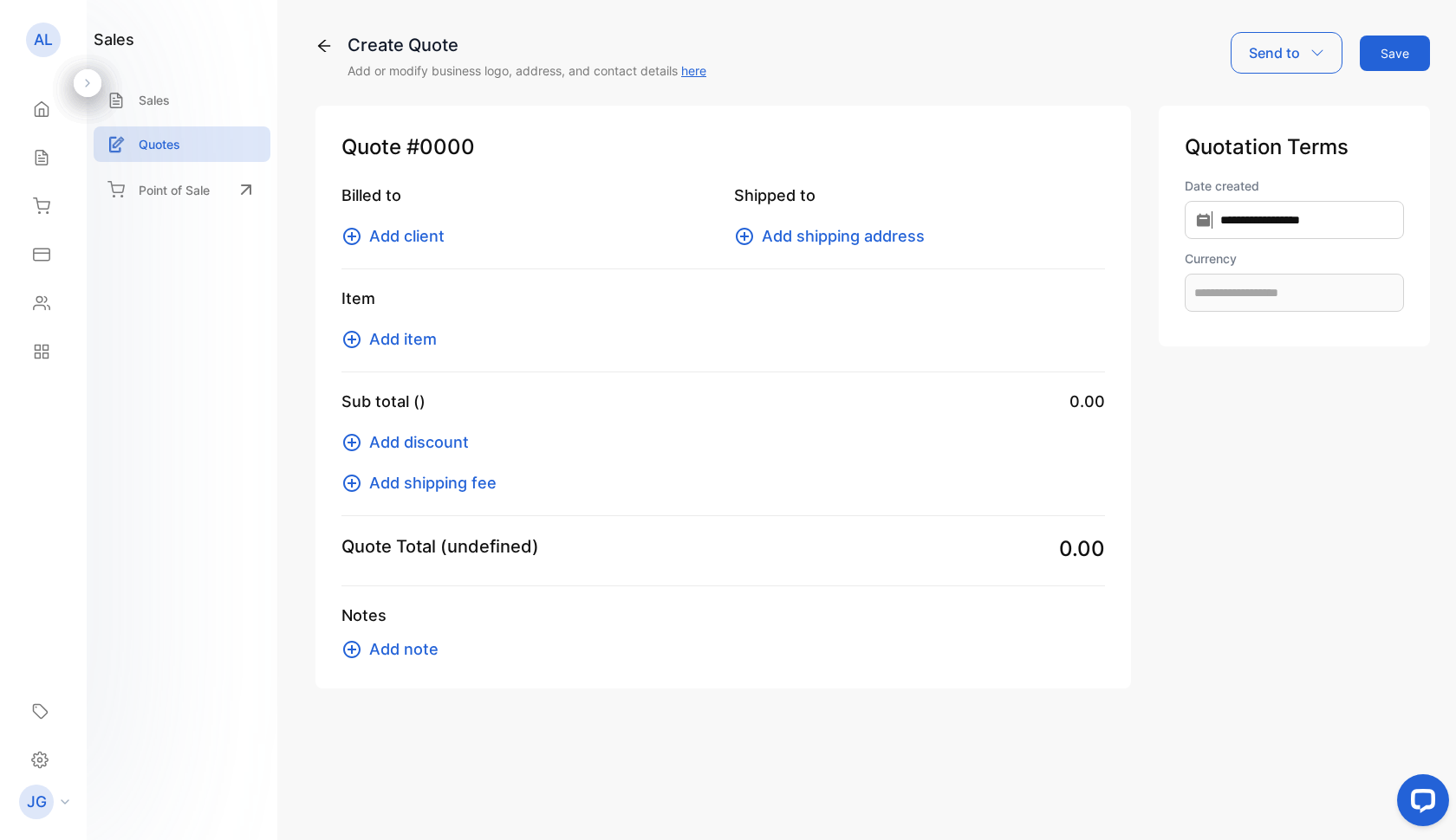
type input "**********"
click at [391, 242] on span "Add client" at bounding box center [407, 236] width 75 height 23
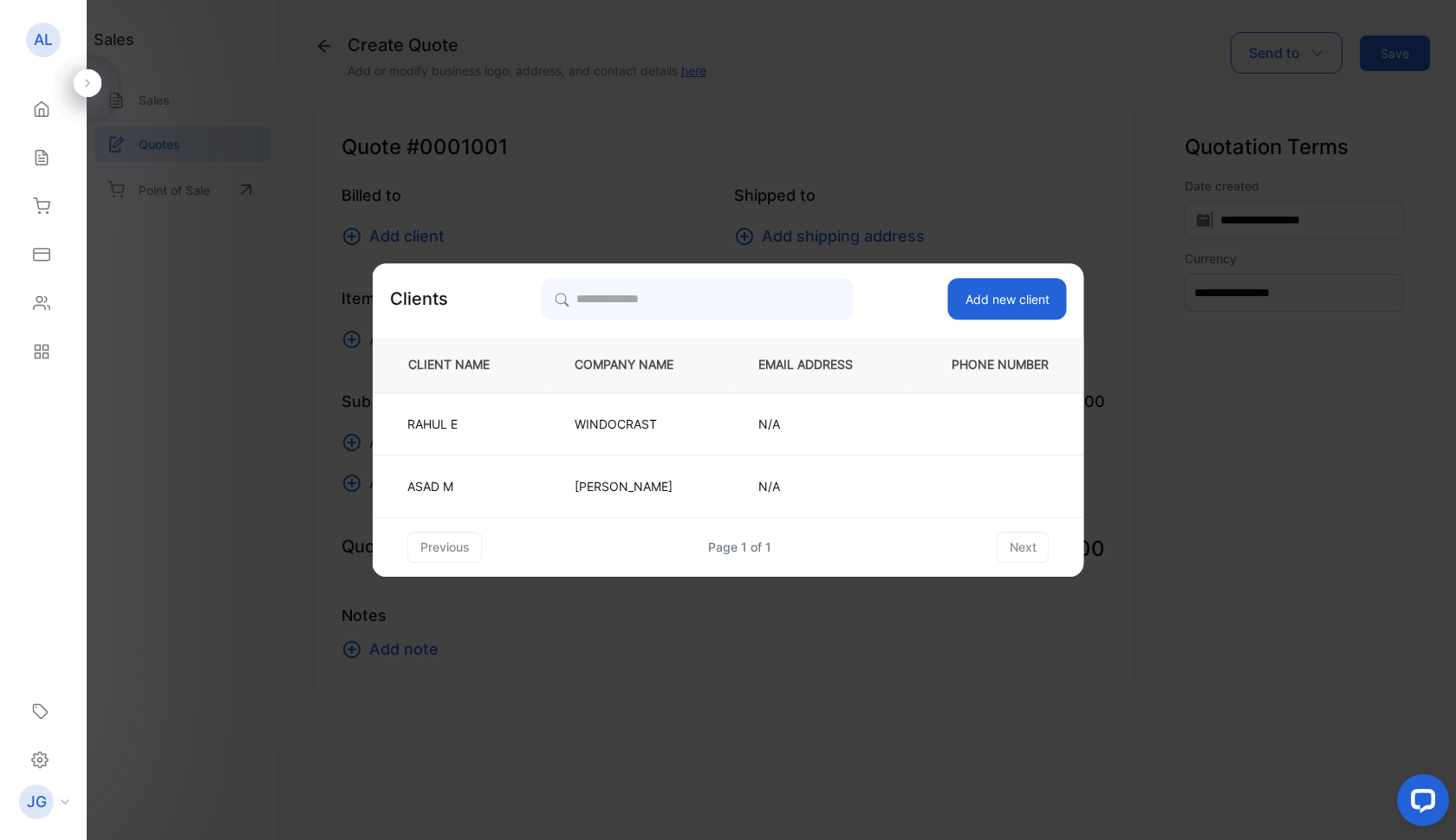
click at [1016, 299] on button "Add new client" at bounding box center [1007, 299] width 119 height 41
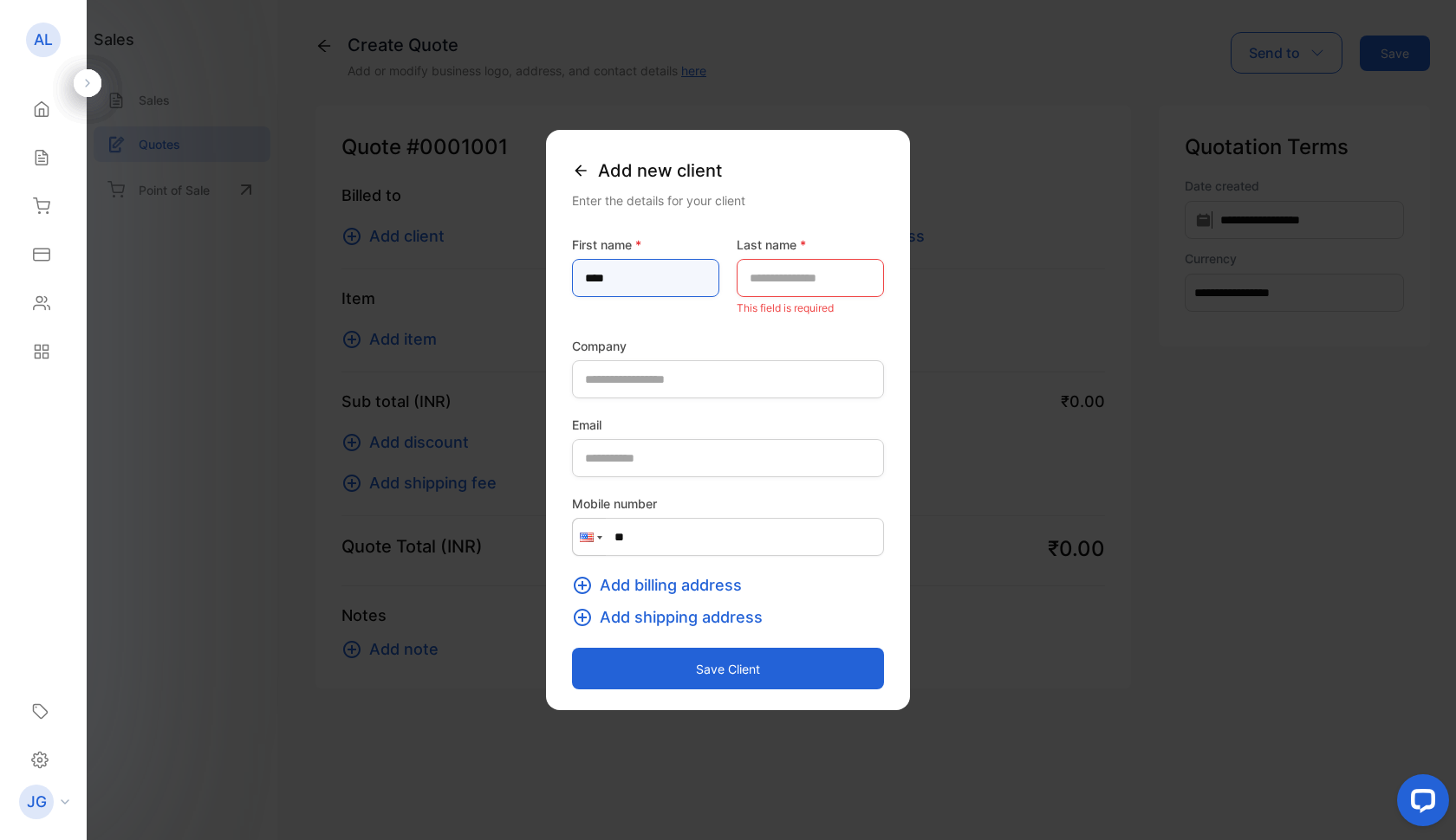
type name-inputfirstname "****"
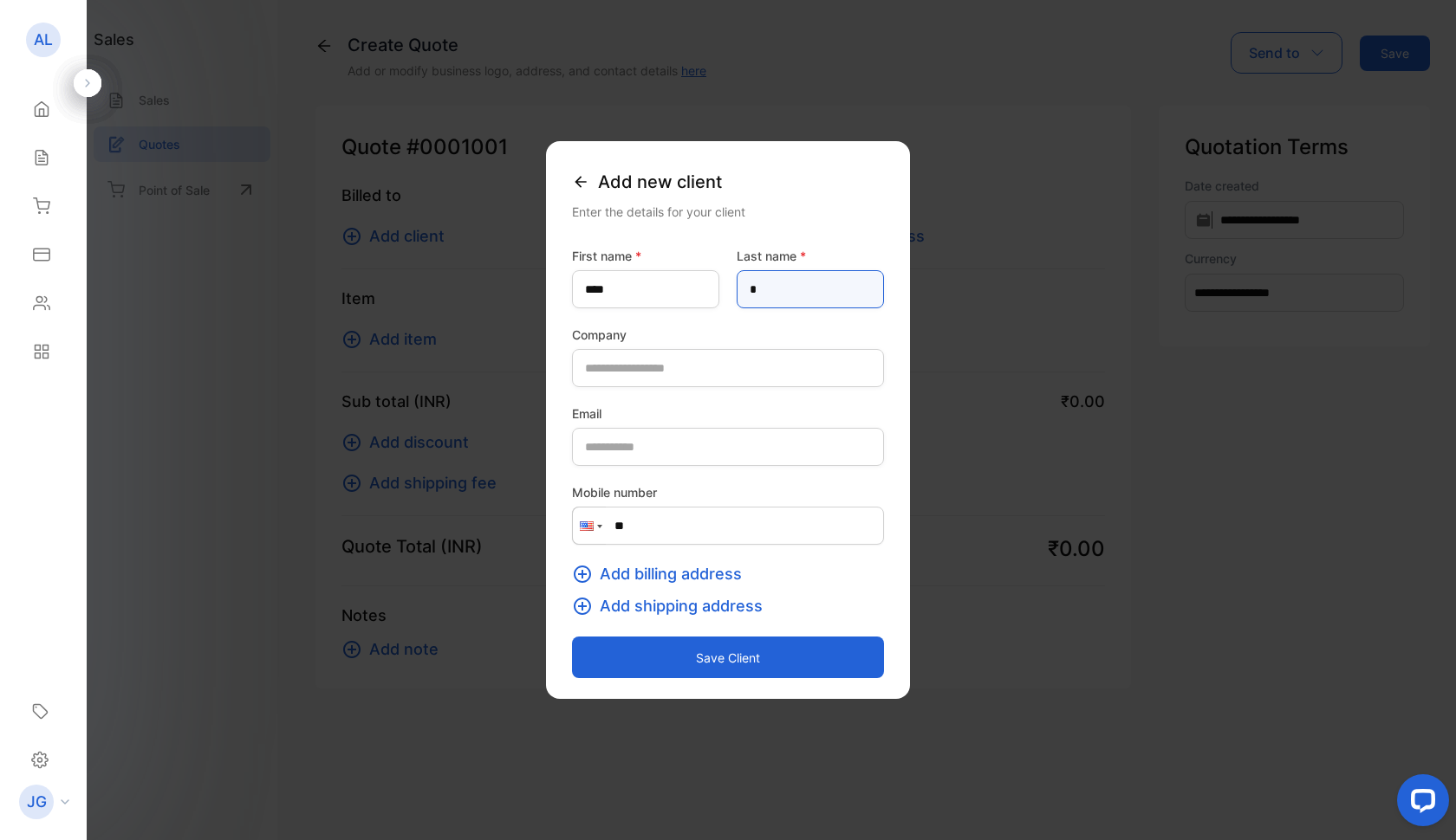
type name-inputlastname "*"
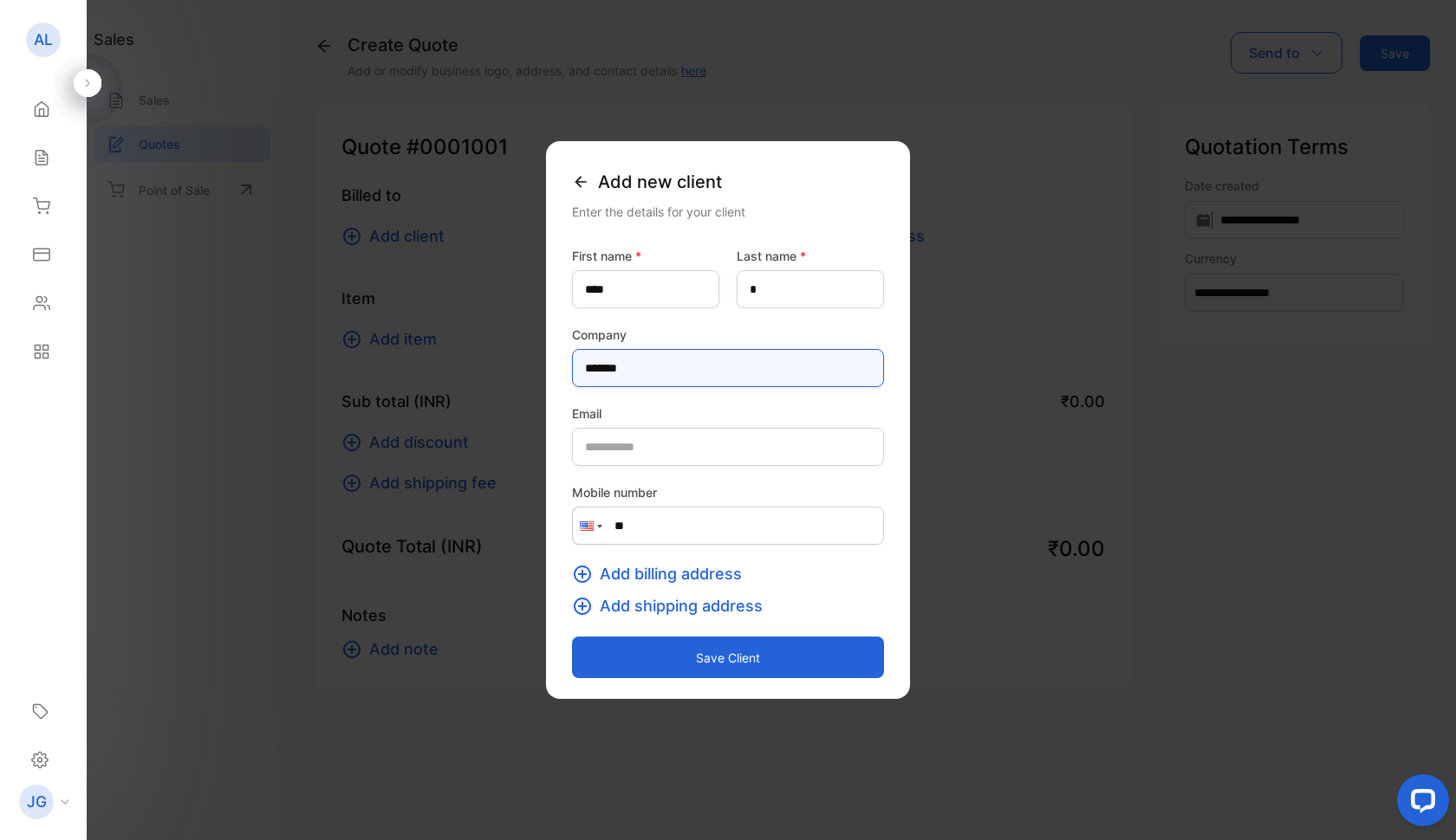
type input "*******"
click at [635, 574] on span "Add billing address" at bounding box center [670, 574] width 142 height 23
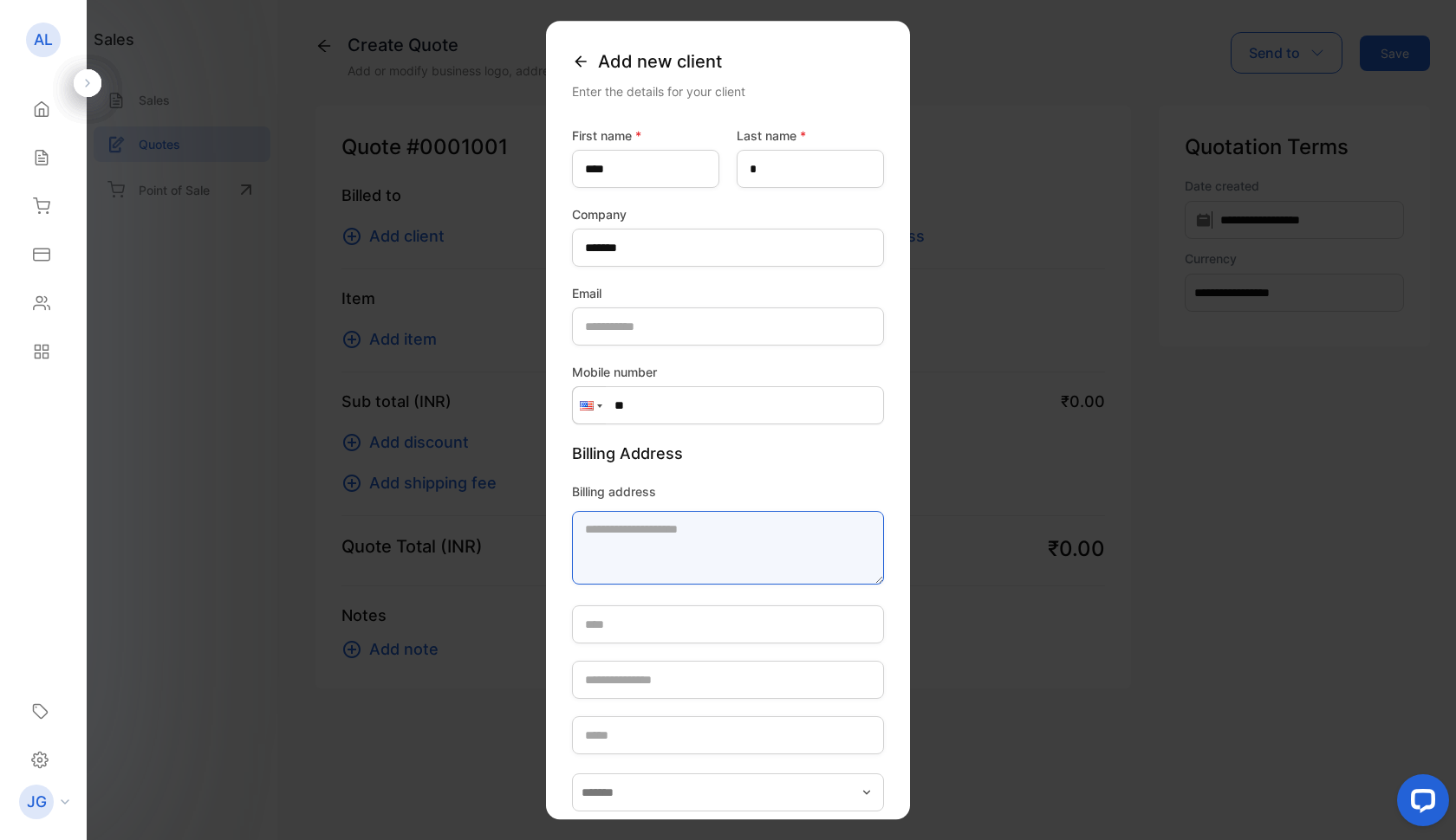
click at [585, 530] on textarea "Billing address" at bounding box center [728, 548] width 312 height 73
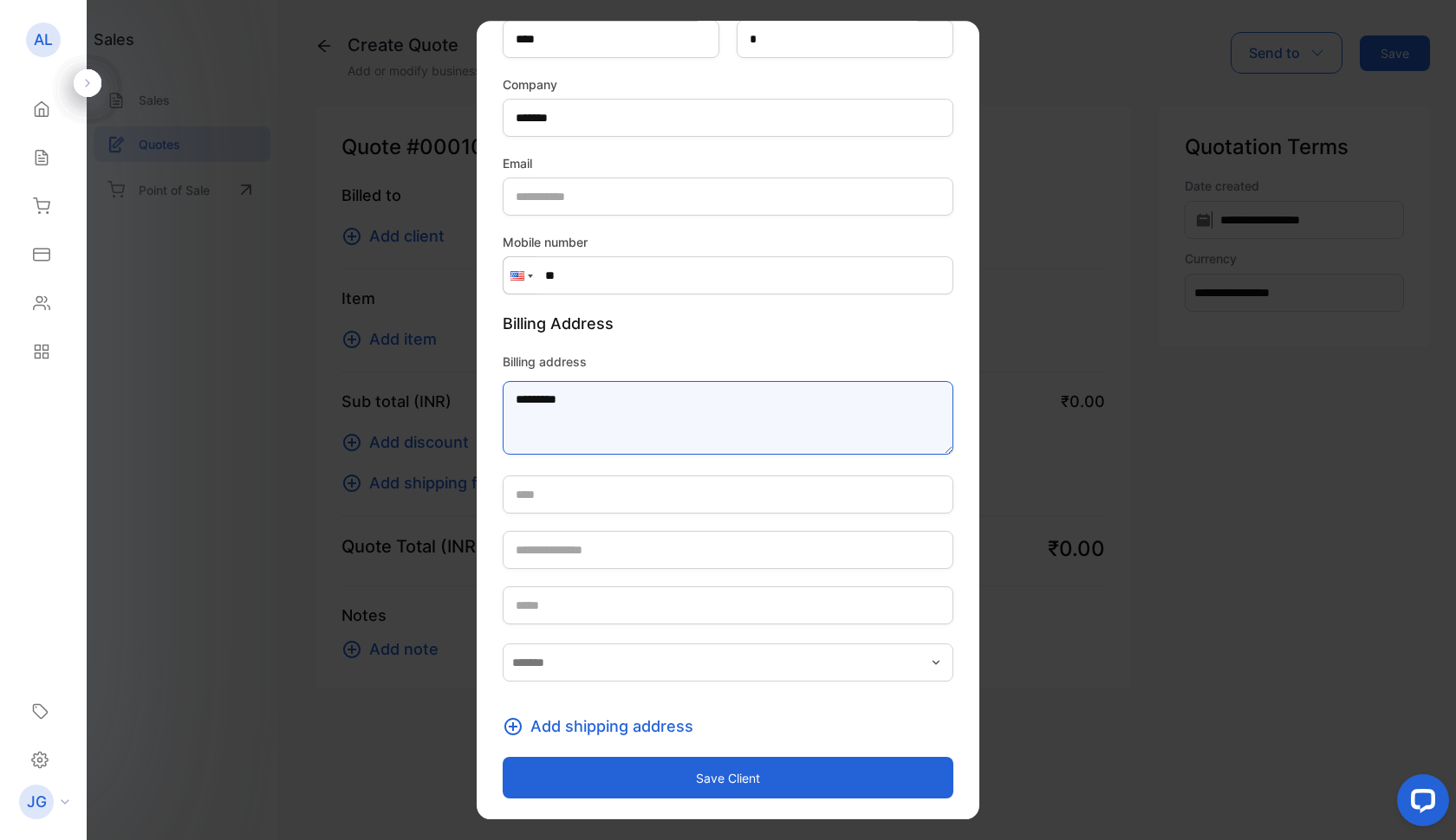
scroll to position [130, 0]
type textarea "*********"
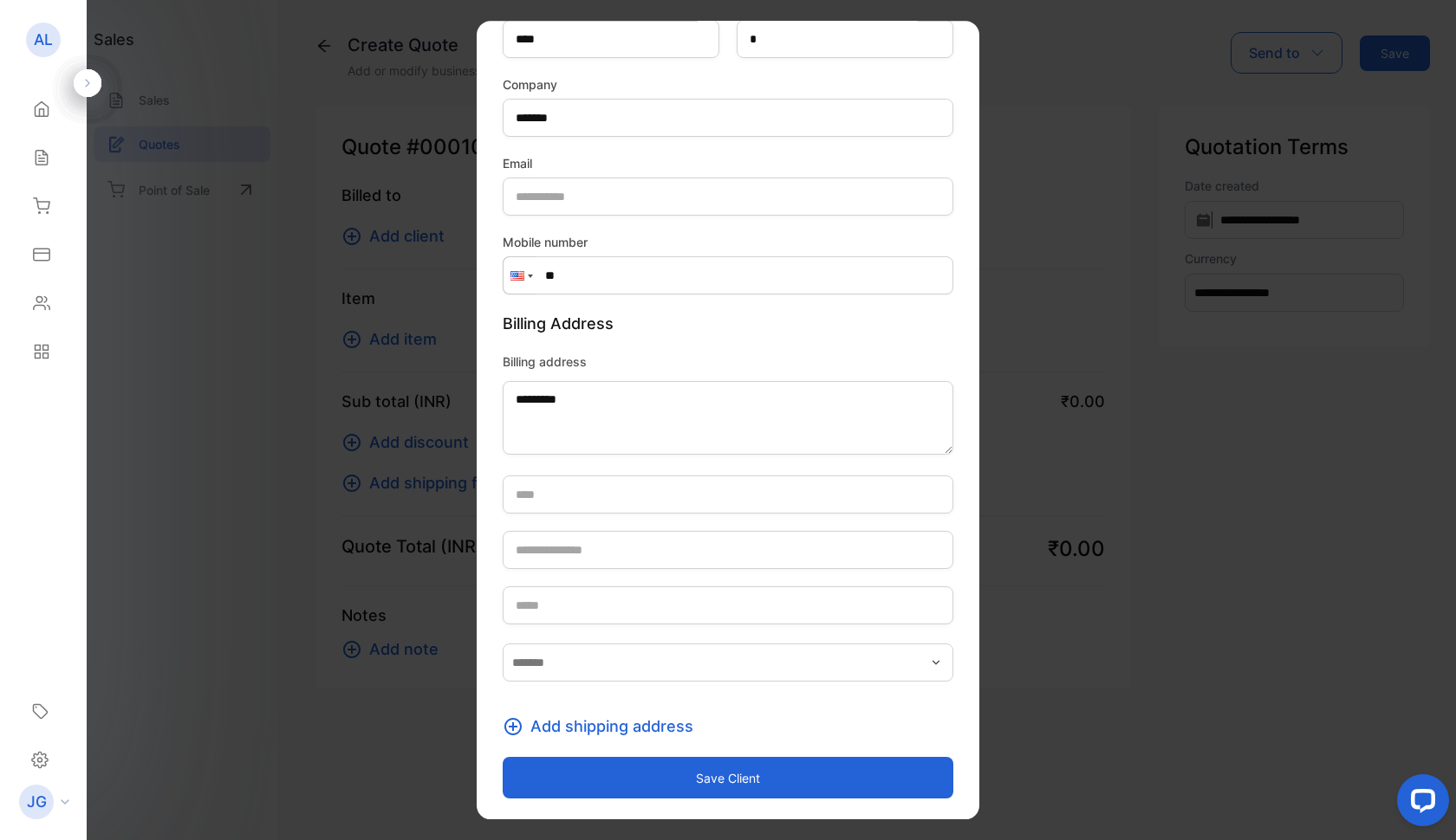
click at [690, 772] on button "Save client" at bounding box center [728, 777] width 451 height 41
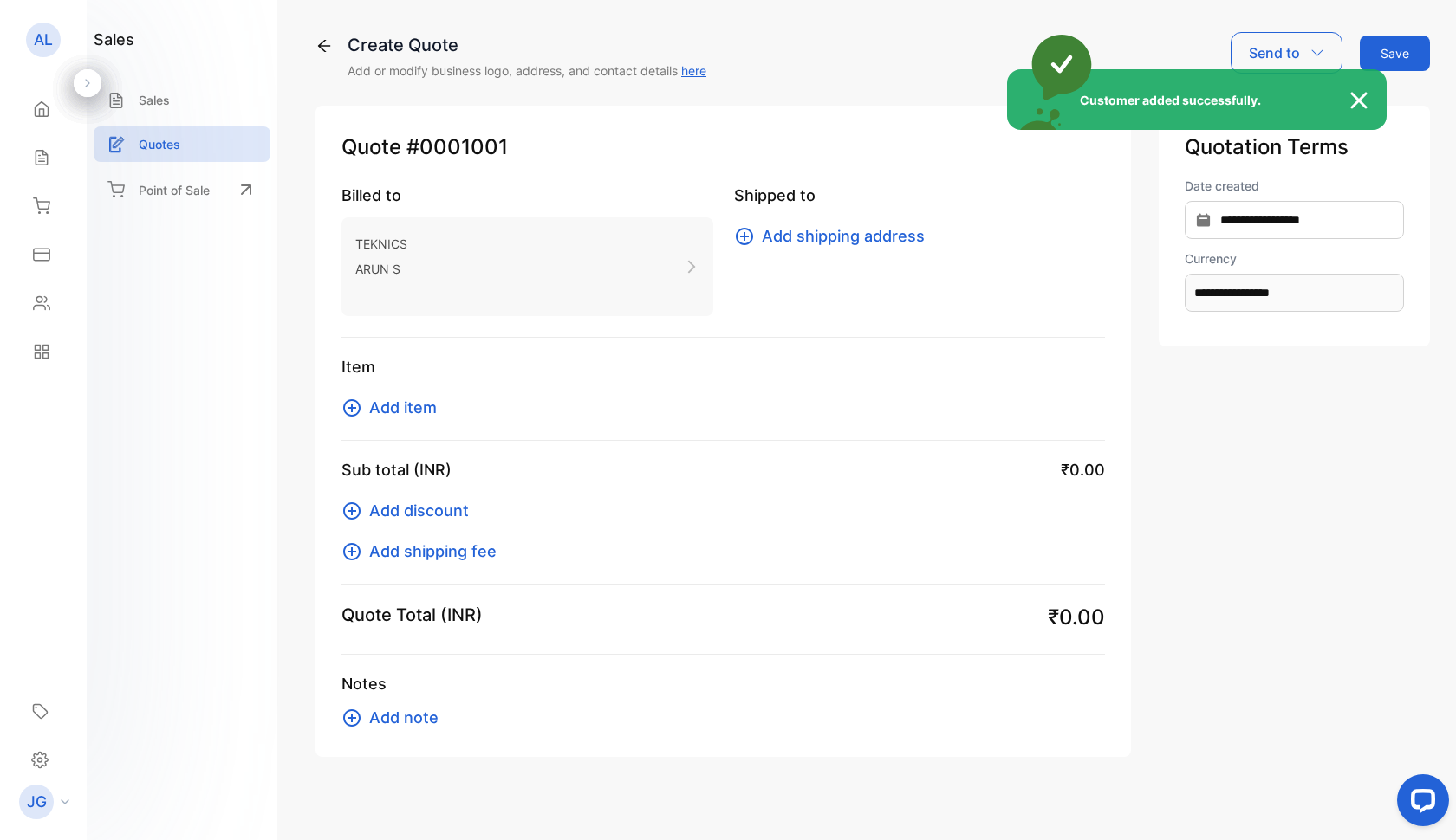
click at [165, 142] on div "Customer added successfully." at bounding box center [728, 420] width 1456 height 840
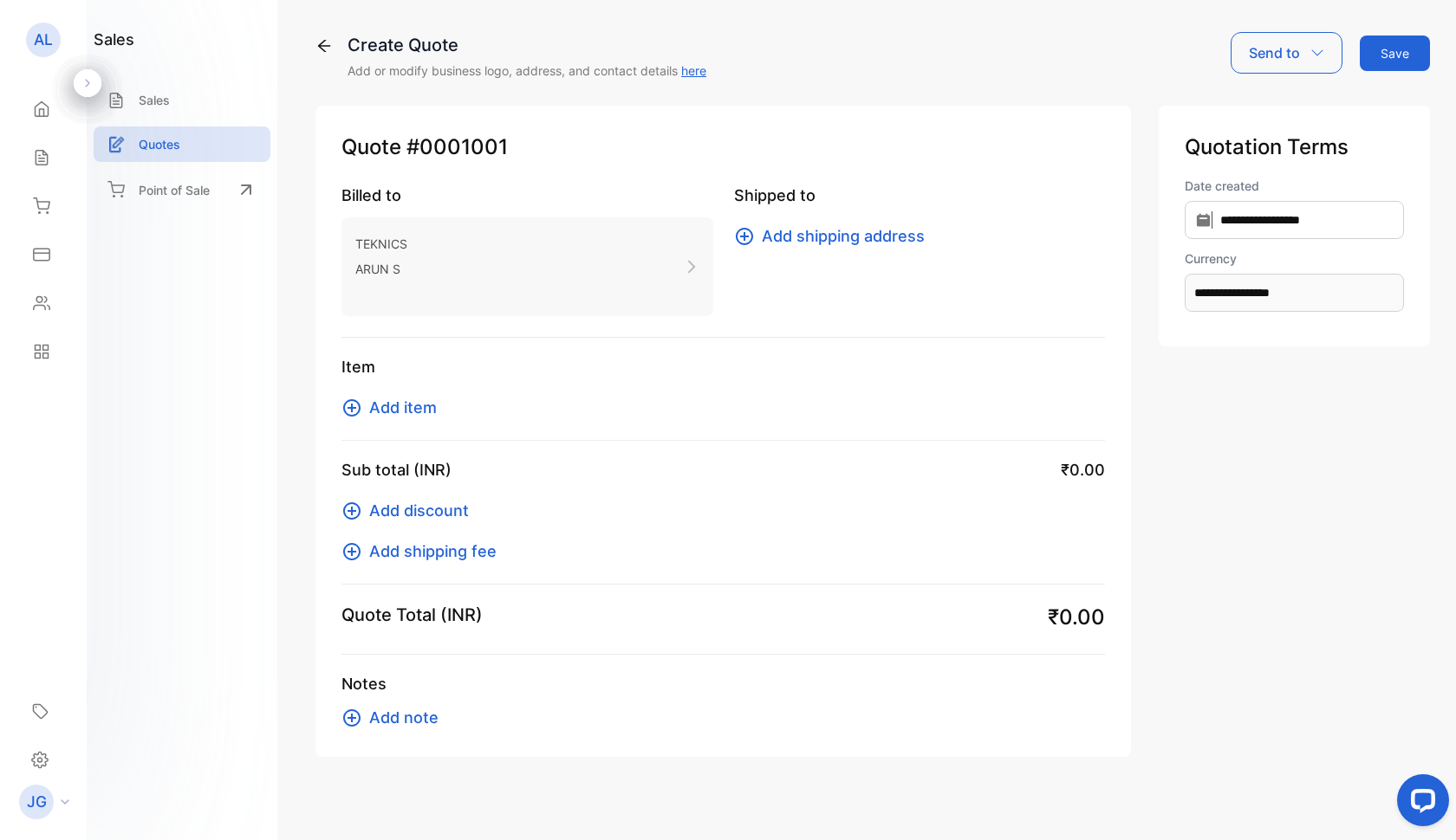
click at [165, 142] on p "Quotes" at bounding box center [159, 144] width 41 height 18
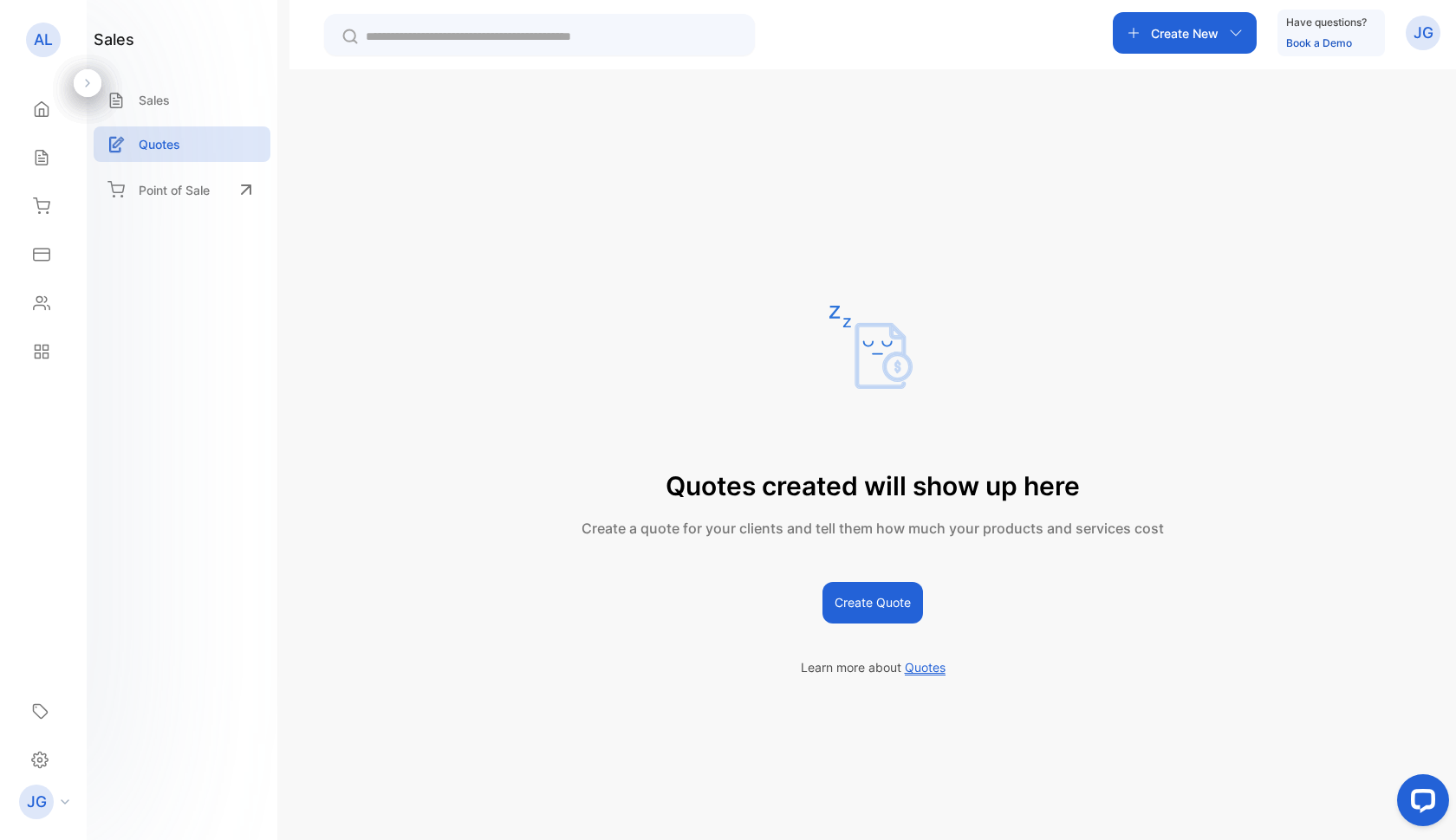
click at [883, 591] on button "Create Quote" at bounding box center [872, 602] width 100 height 41
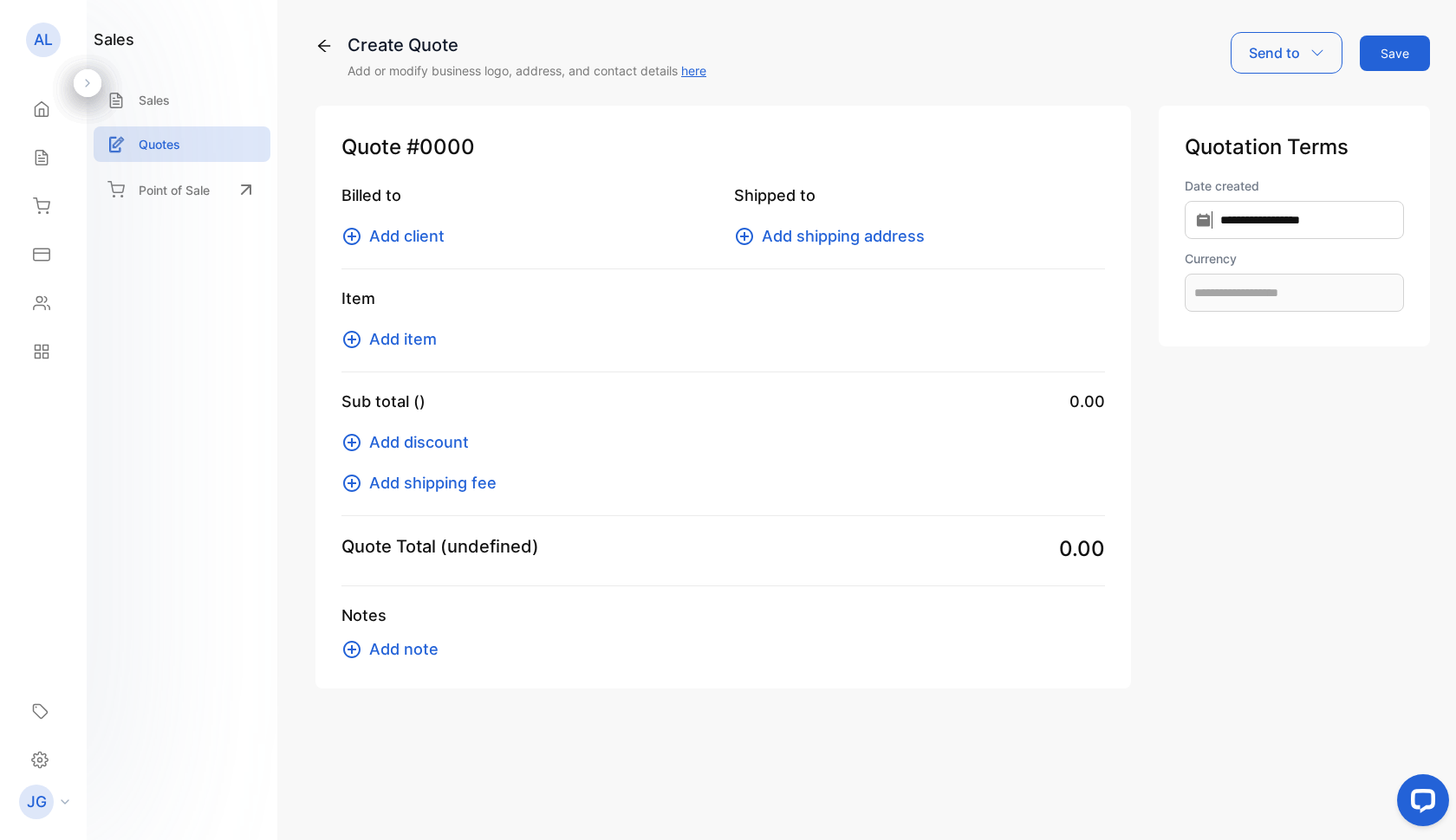
type input "**********"
click at [395, 238] on span "Add client" at bounding box center [407, 236] width 75 height 23
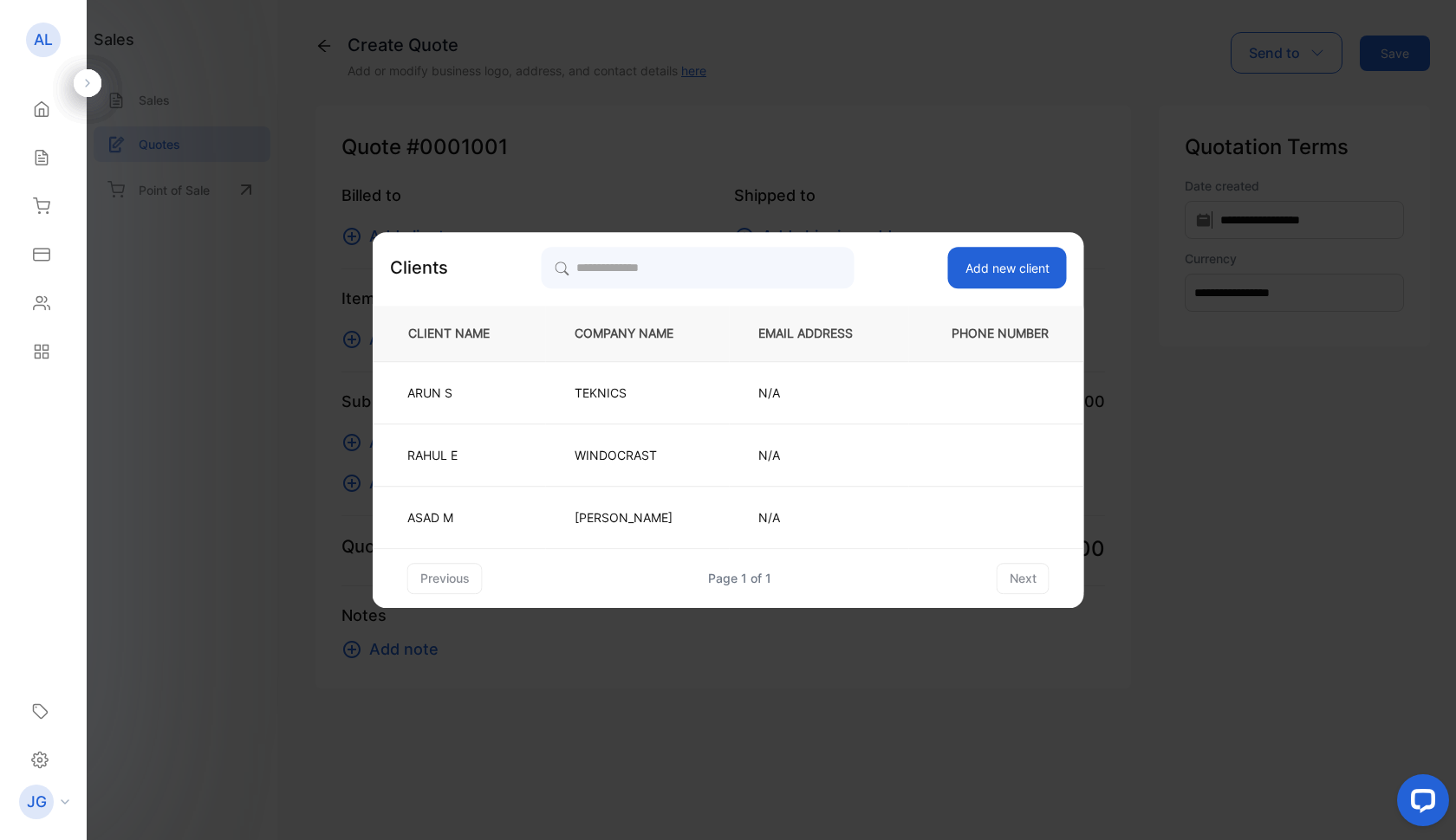
click at [1045, 266] on button "Add new client" at bounding box center [1007, 267] width 119 height 41
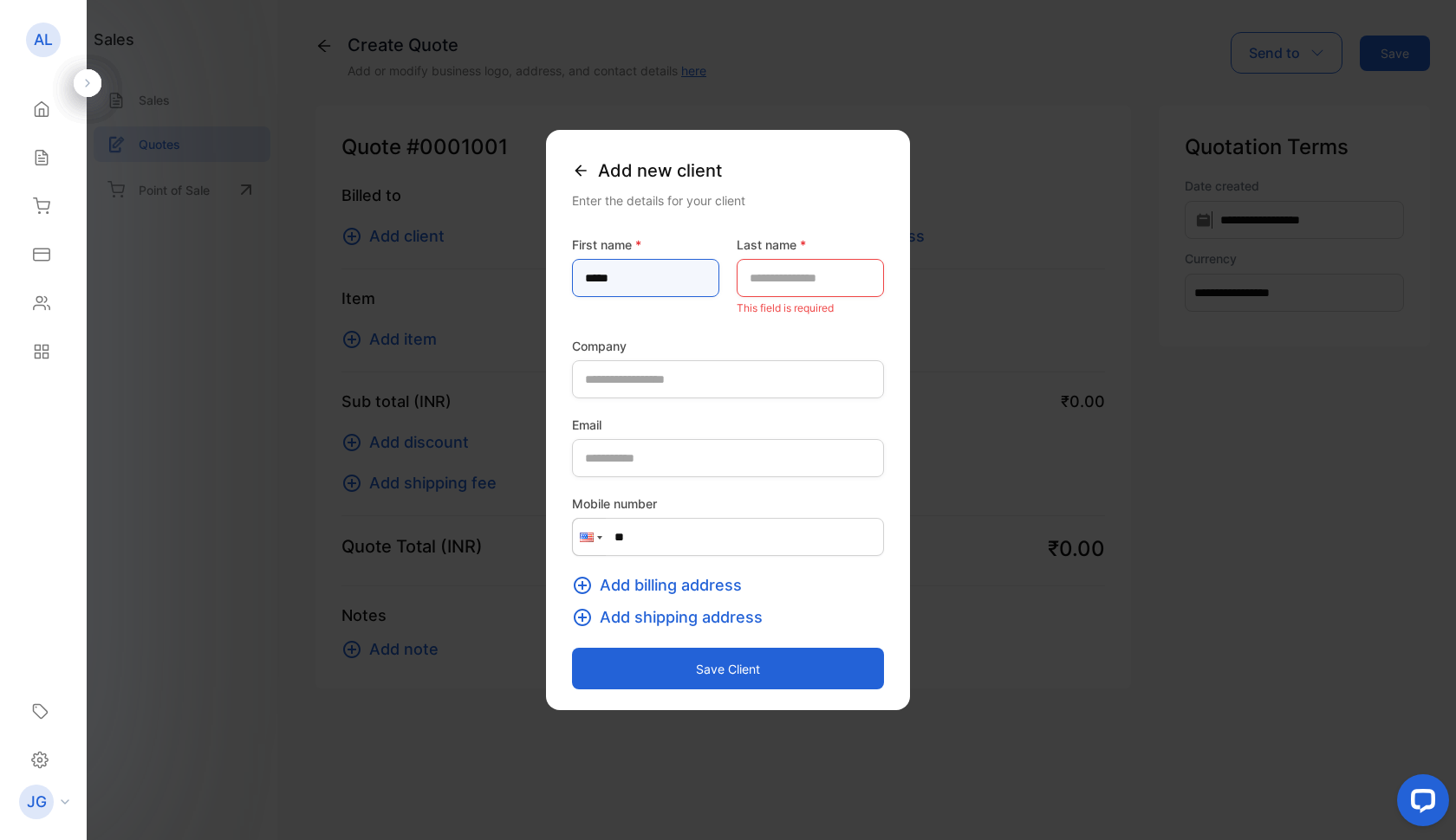
type name-inputfirstname "*****"
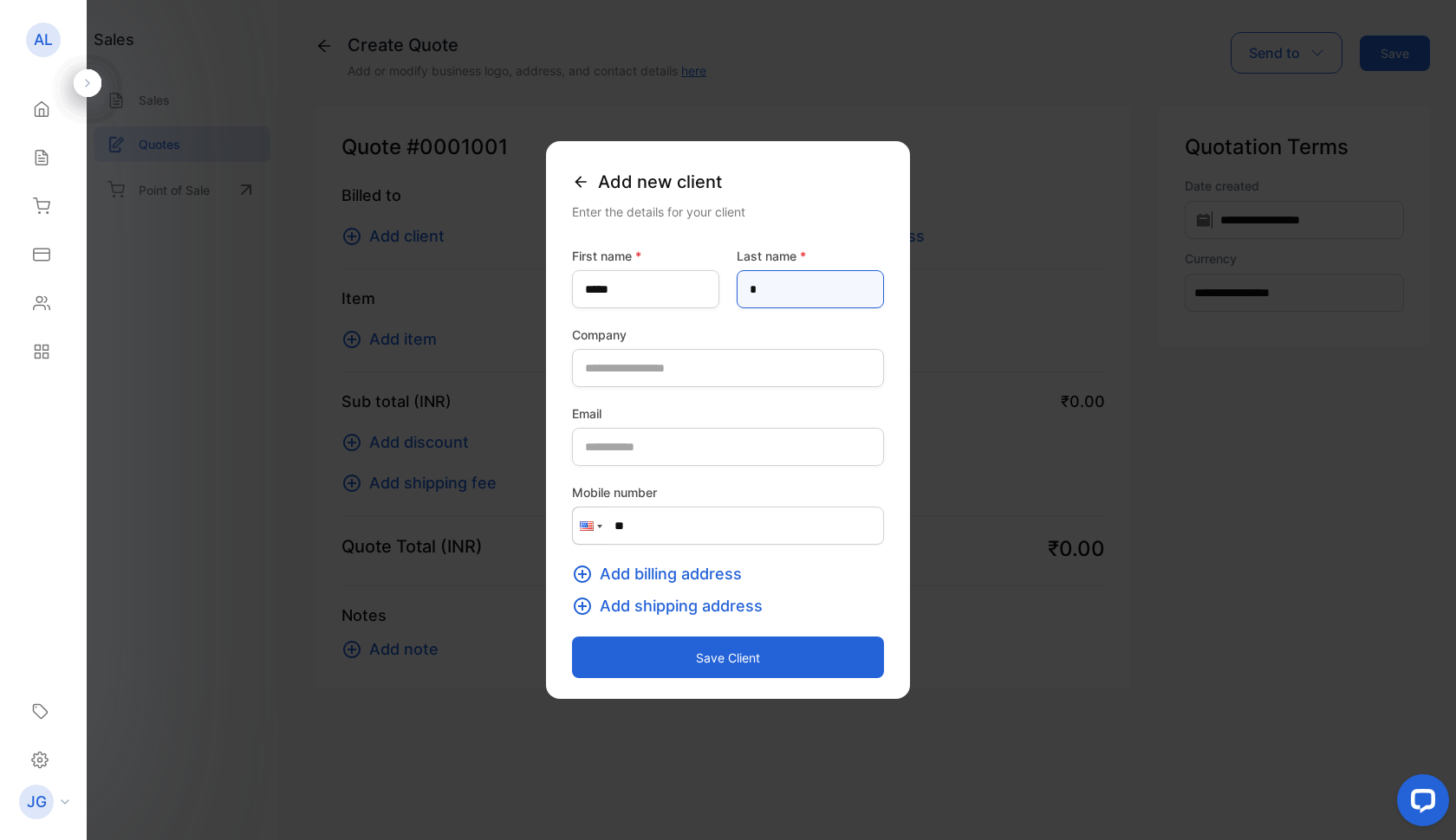
type name-inputlastname "*"
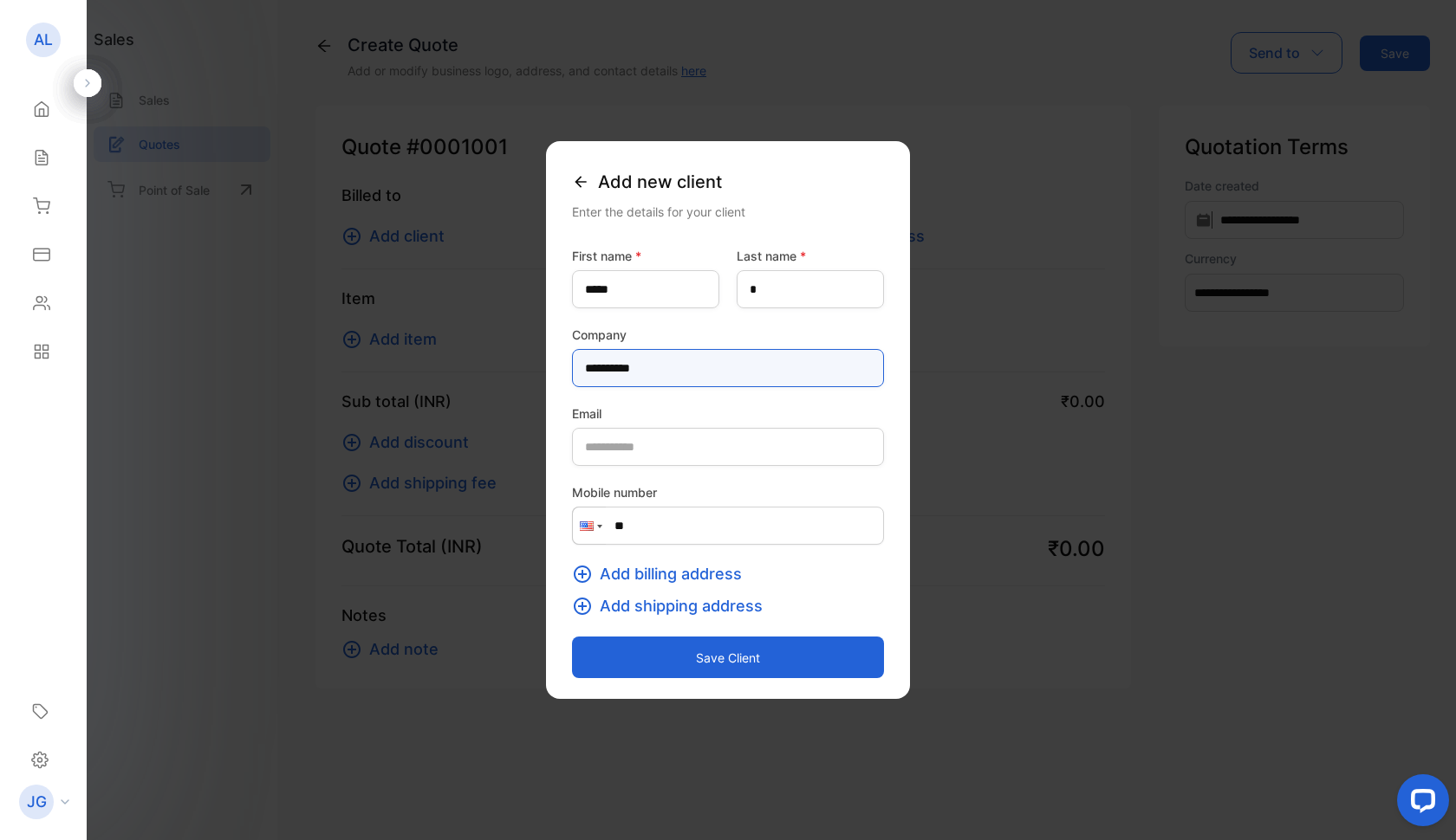
type input "**********"
click at [695, 656] on button "Save client" at bounding box center [728, 657] width 312 height 41
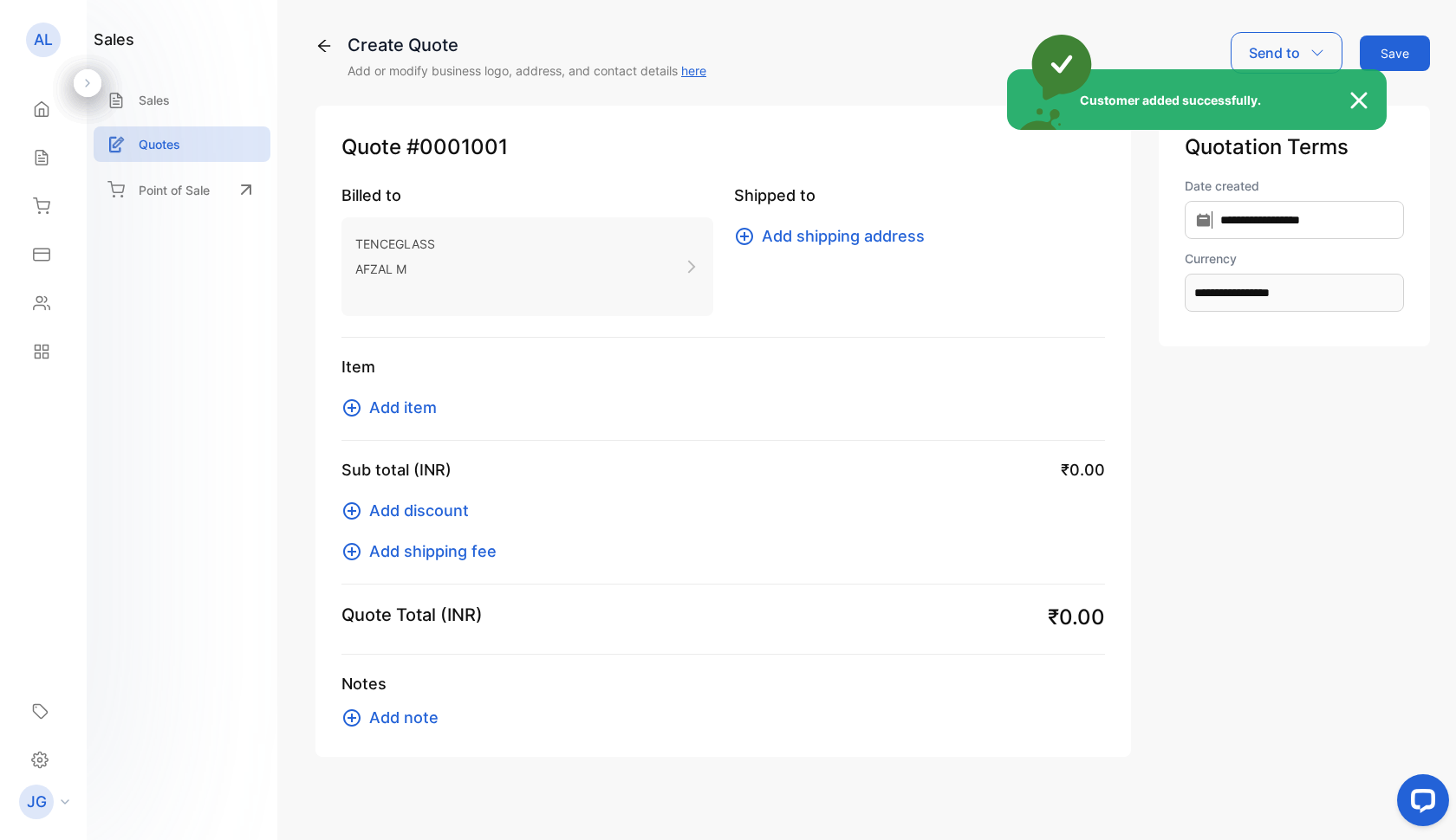
click at [781, 237] on div "Customer added successfully." at bounding box center [728, 420] width 1456 height 840
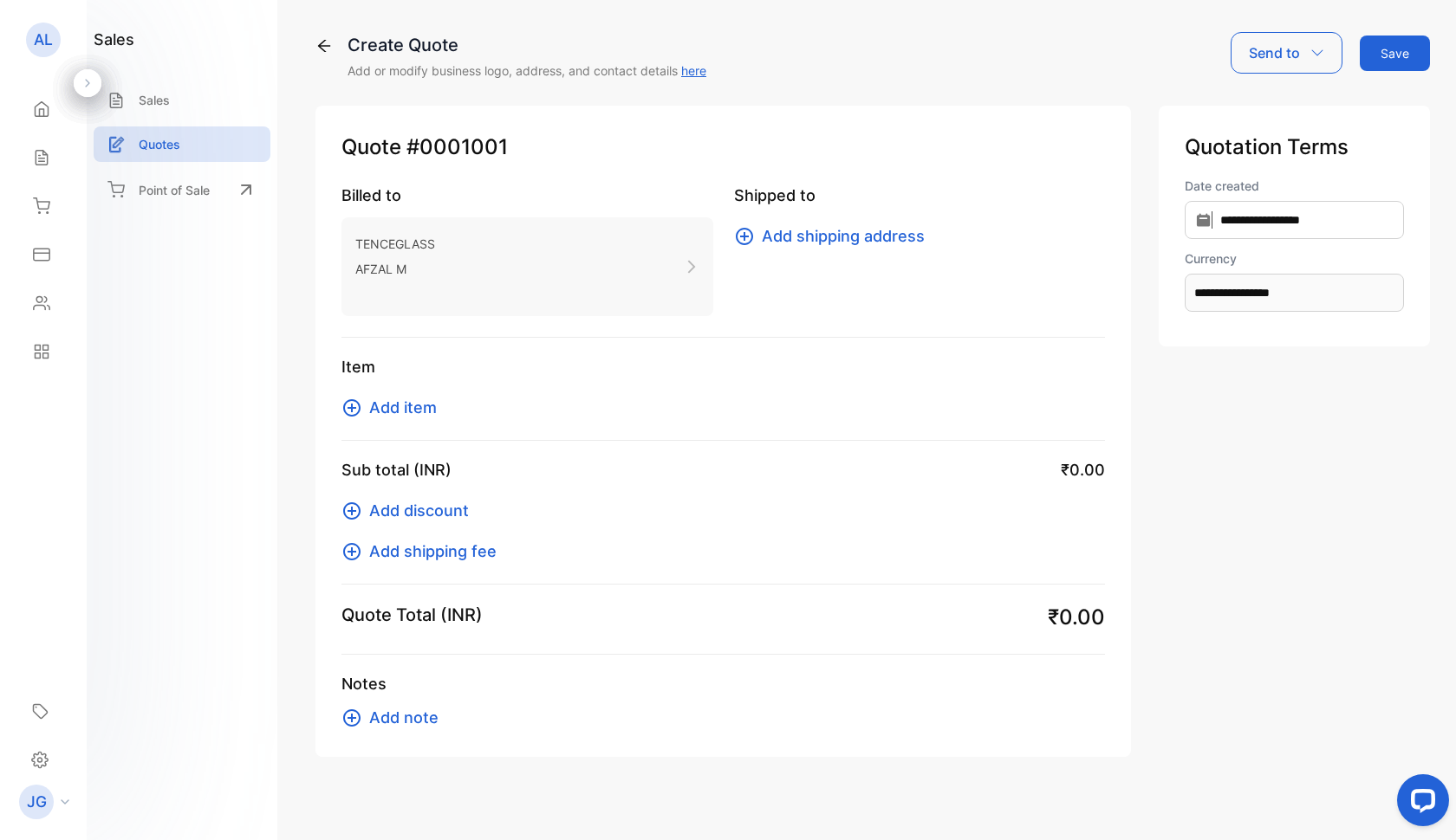
click at [734, 235] on icon at bounding box center [745, 237] width 21 height 21
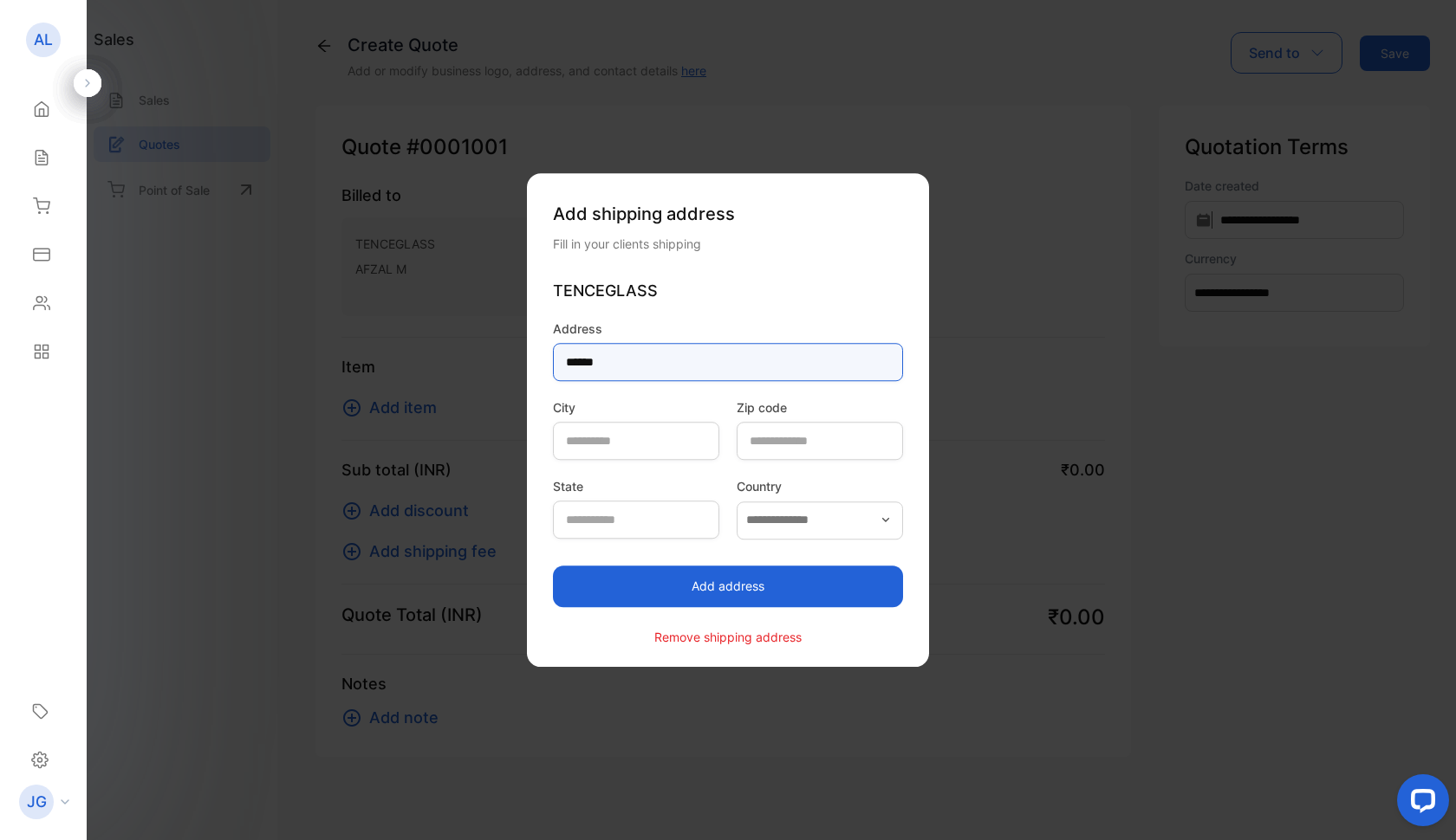
type input "******"
click at [667, 590] on button "Add address" at bounding box center [728, 586] width 350 height 41
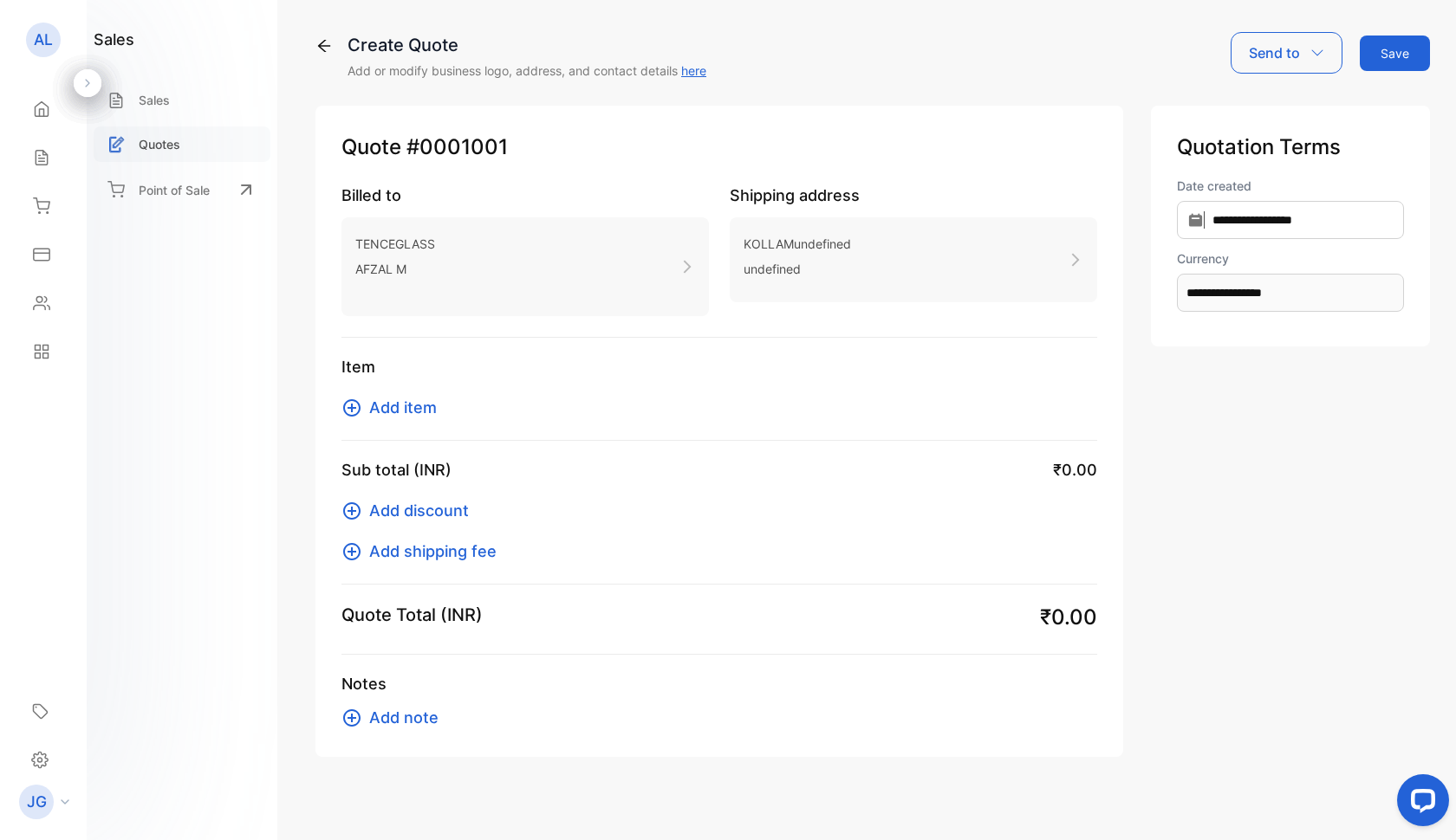
click at [176, 144] on p "Quotes" at bounding box center [159, 144] width 41 height 18
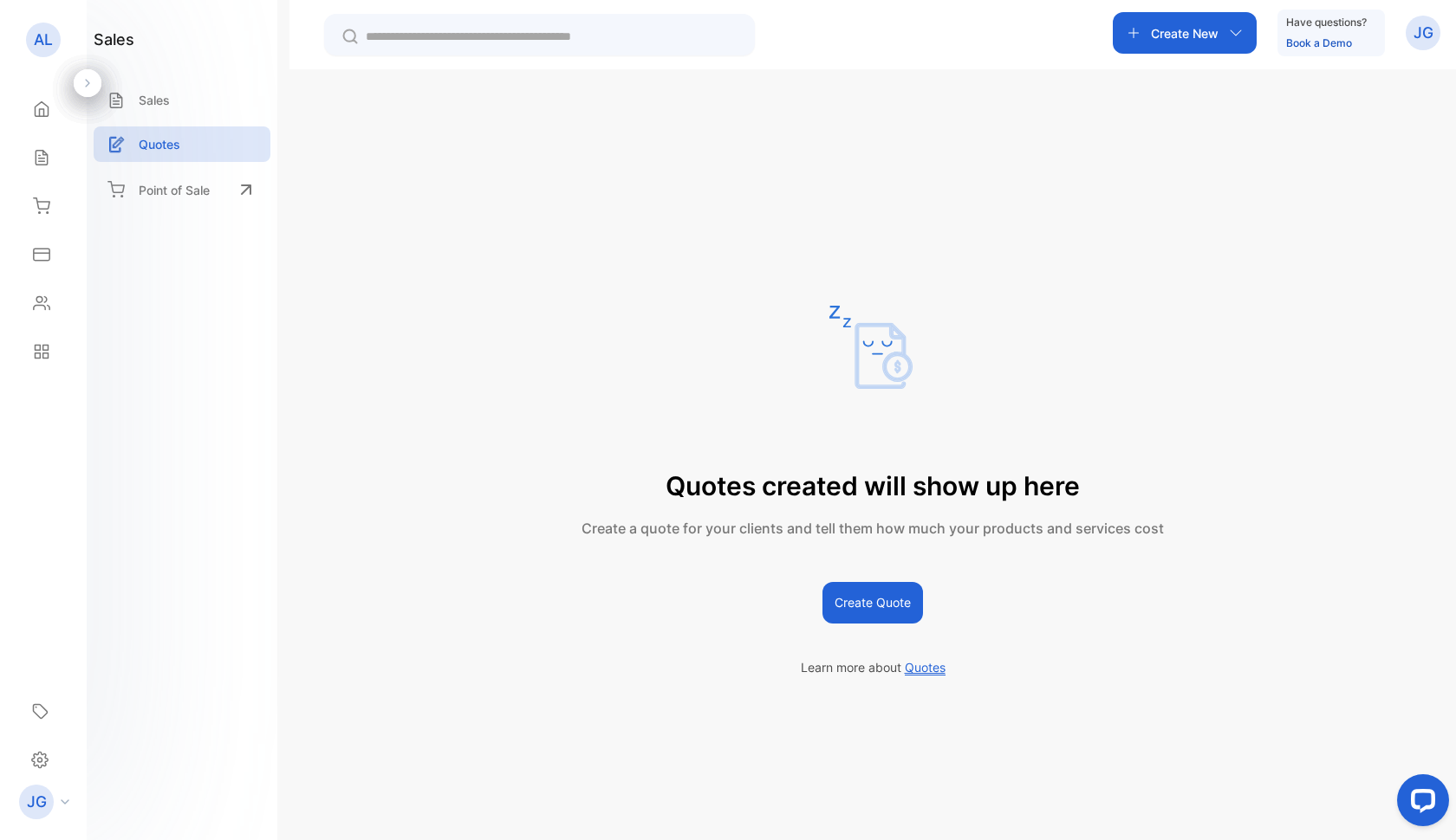
click at [890, 600] on button "Create Quote" at bounding box center [872, 602] width 100 height 41
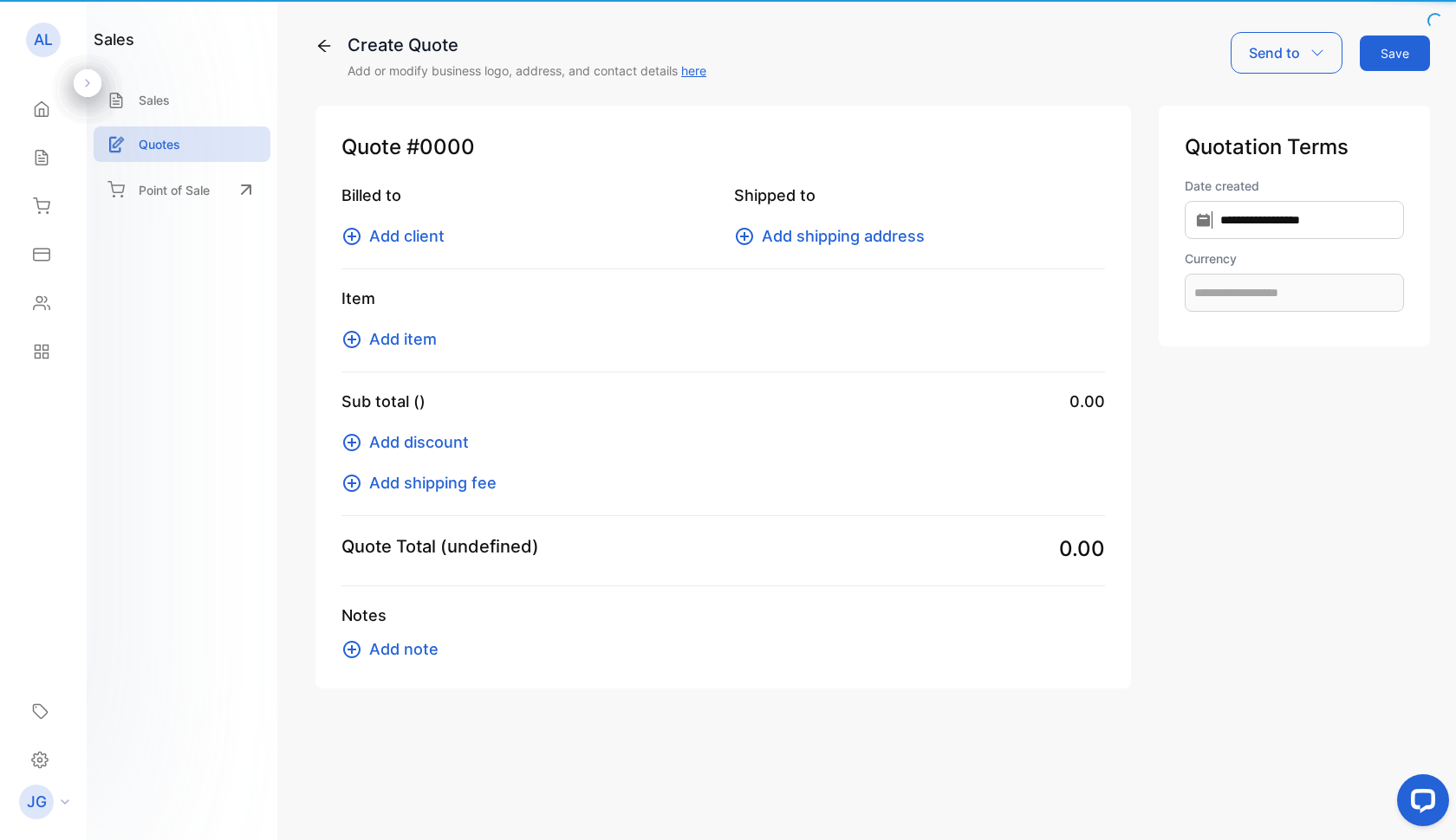
type input "**********"
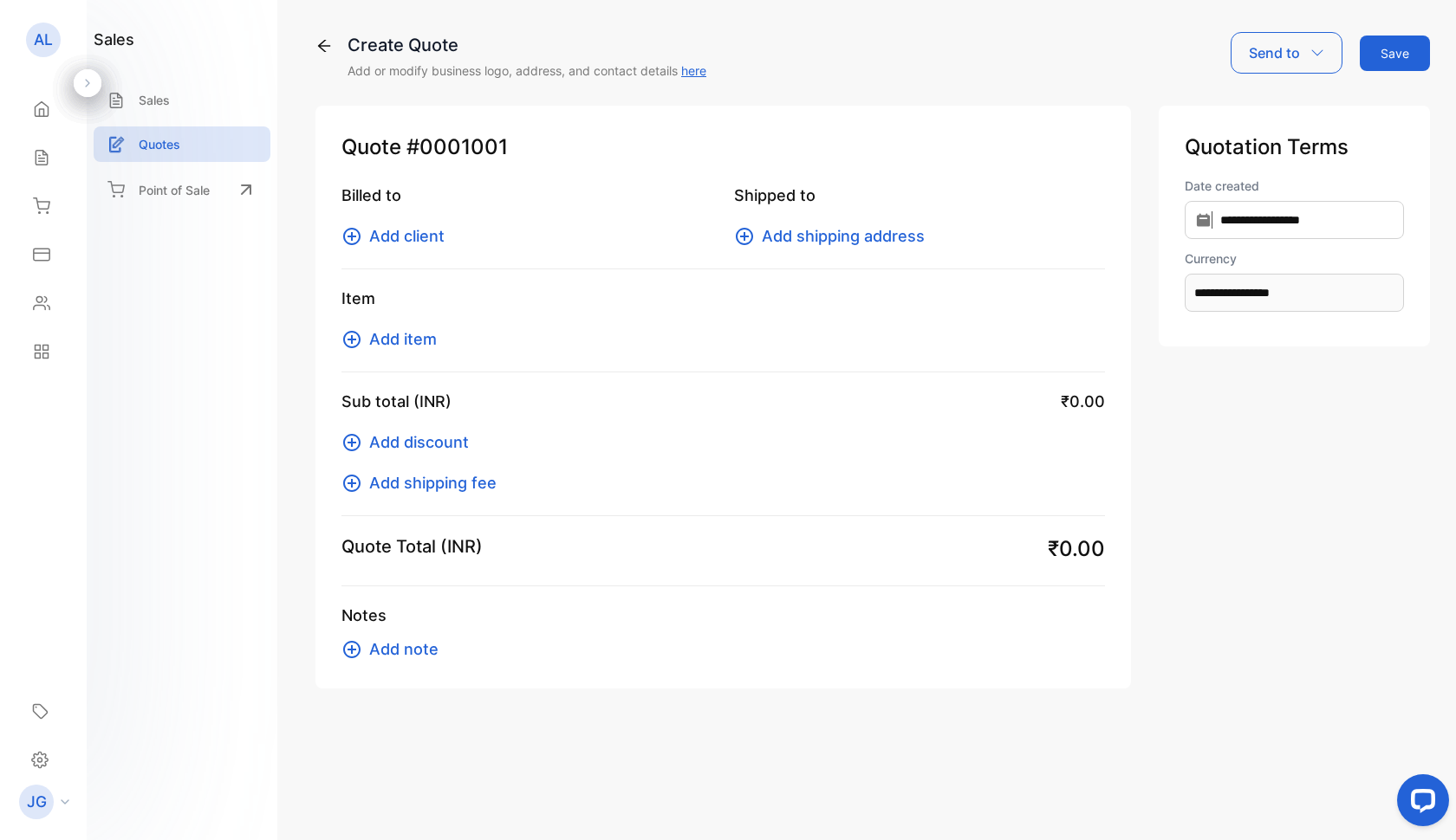
click at [400, 231] on span "Add client" at bounding box center [407, 236] width 75 height 23
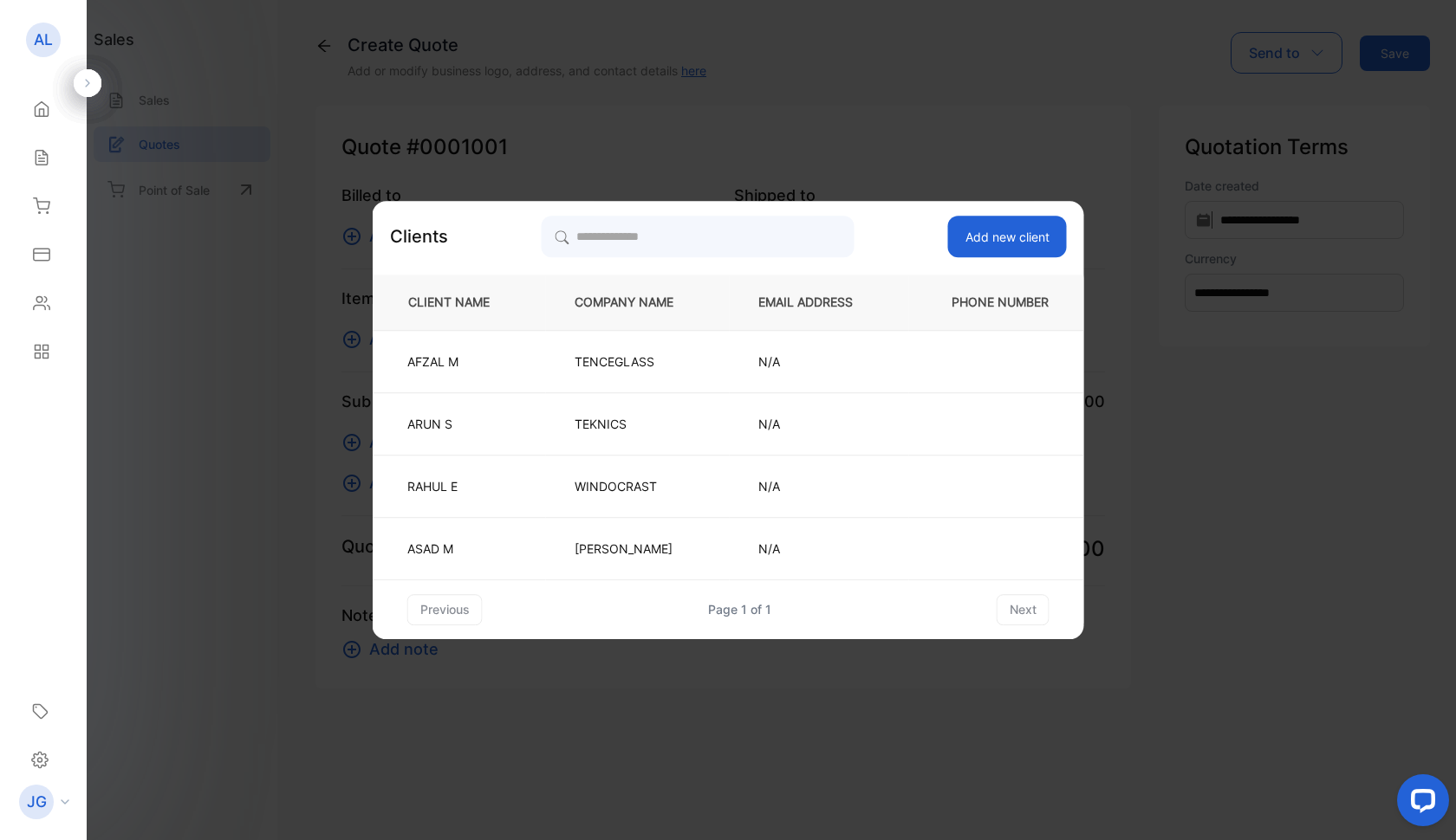
click at [1024, 243] on button "Add new client" at bounding box center [1007, 236] width 119 height 41
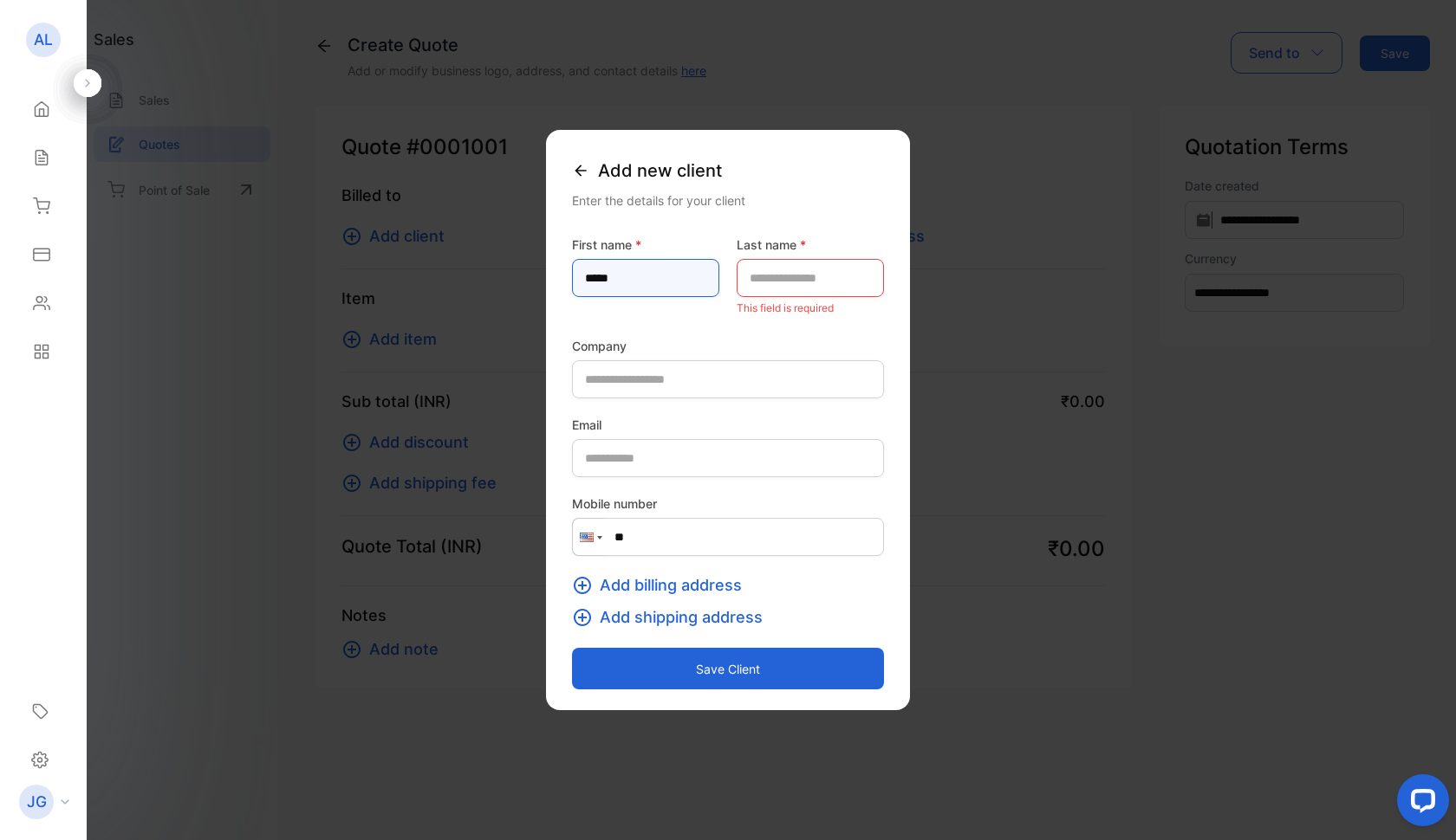
type name-inputfirstname "*****"
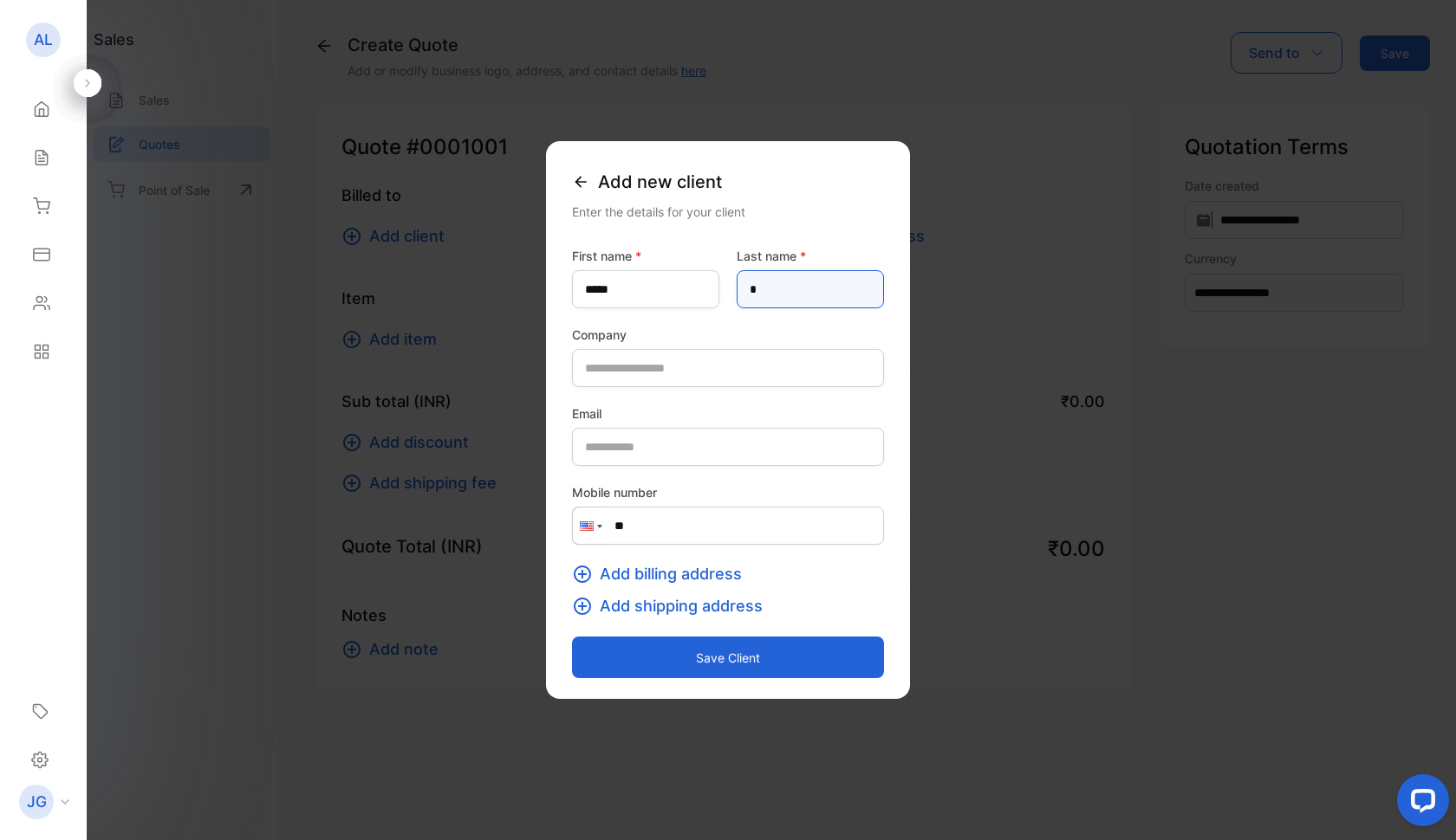
type name-inputlastname "*"
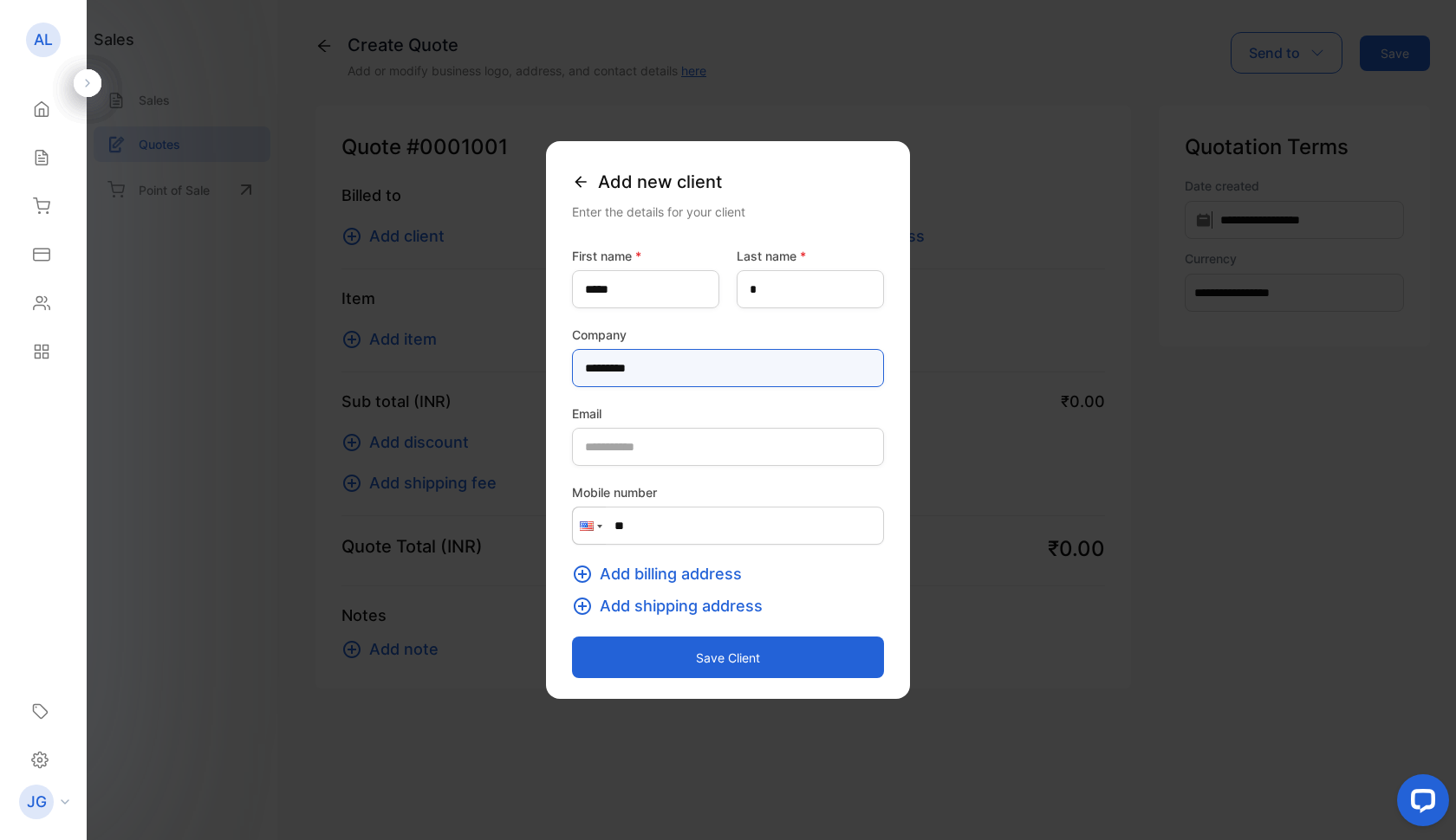
type input "*********"
click at [622, 576] on span "Add billing address" at bounding box center [670, 574] width 142 height 23
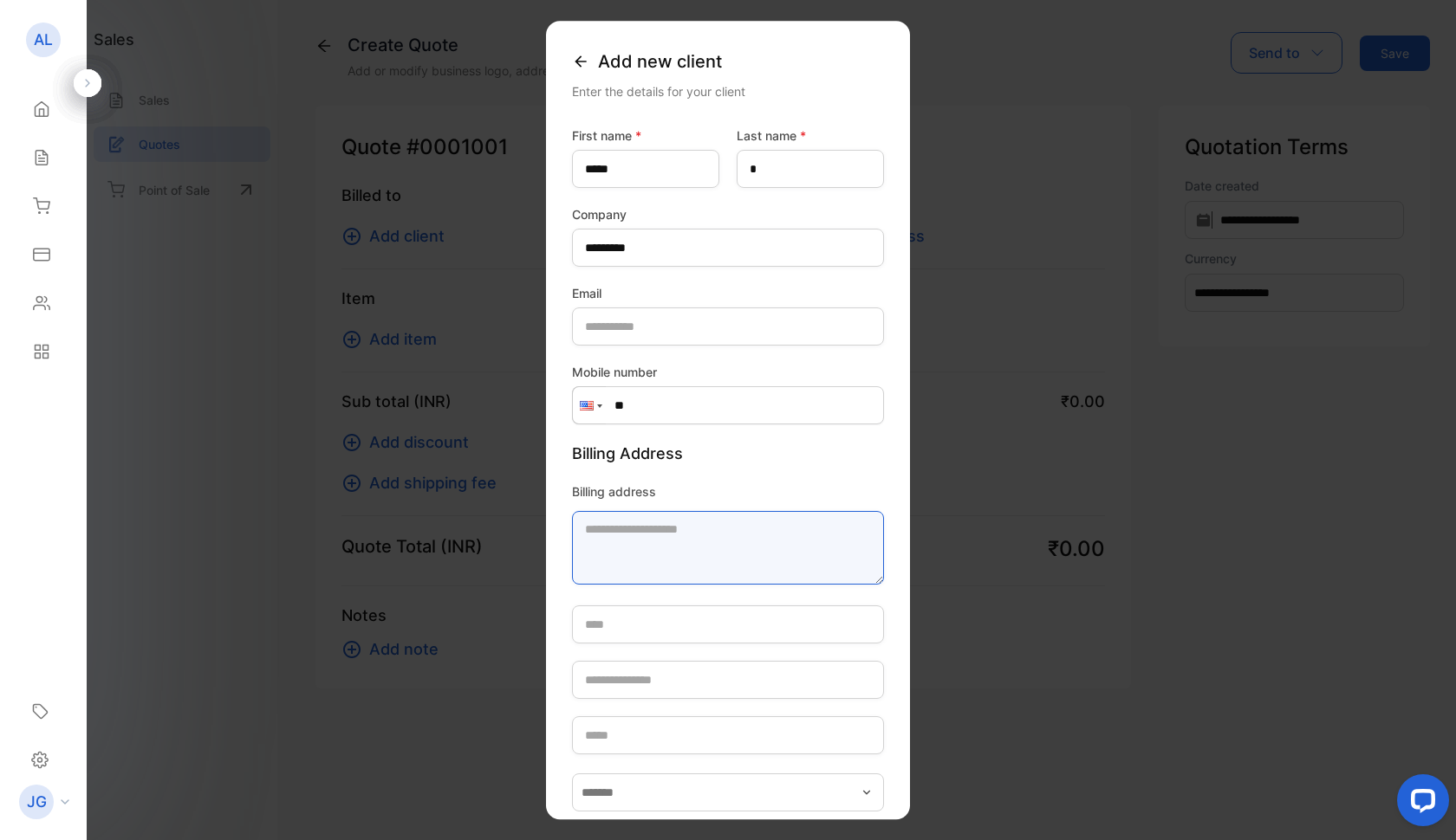
click at [572, 538] on textarea "Billing address" at bounding box center [728, 548] width 312 height 73
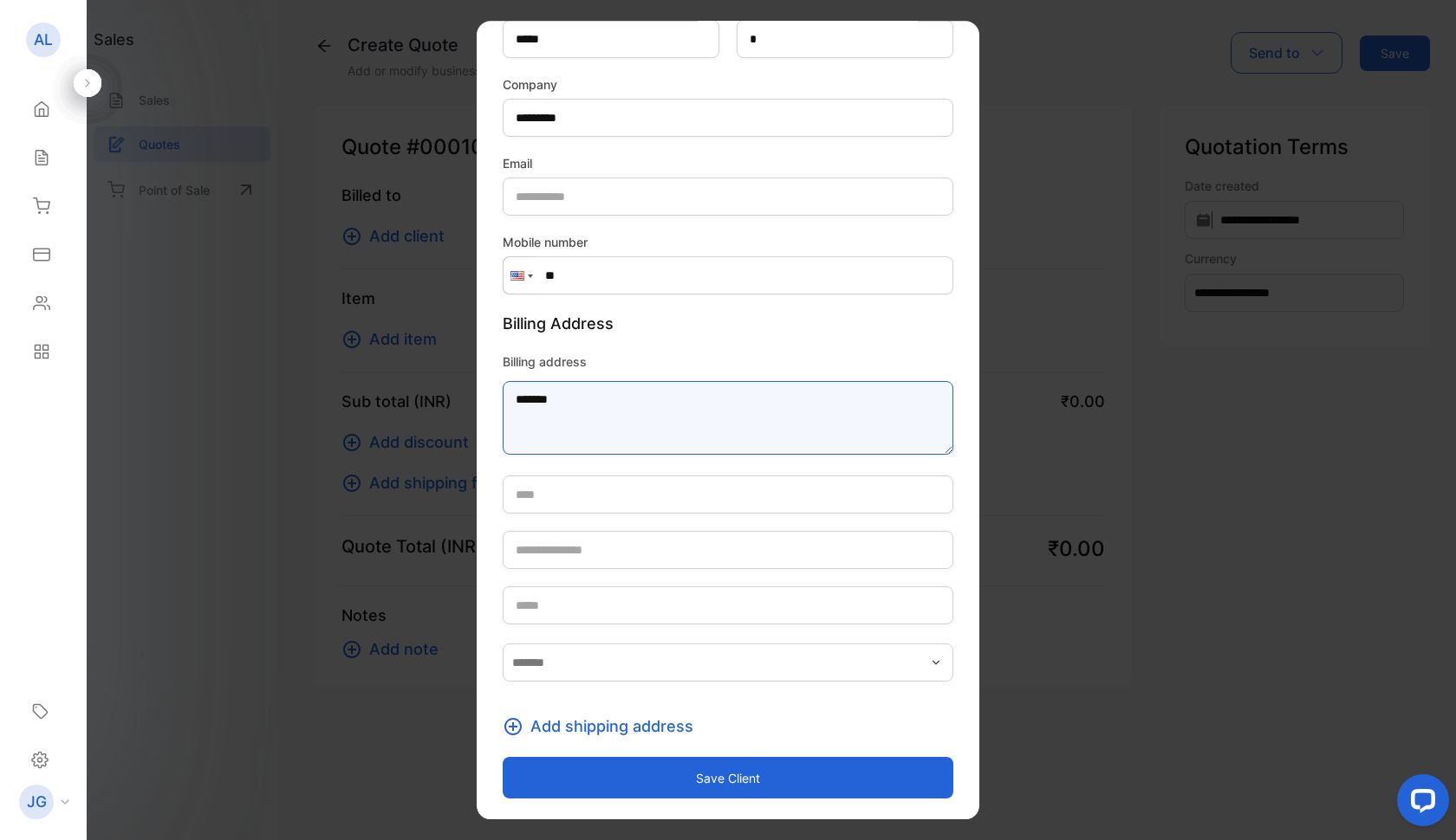
scroll to position [130, 0]
type textarea "*******"
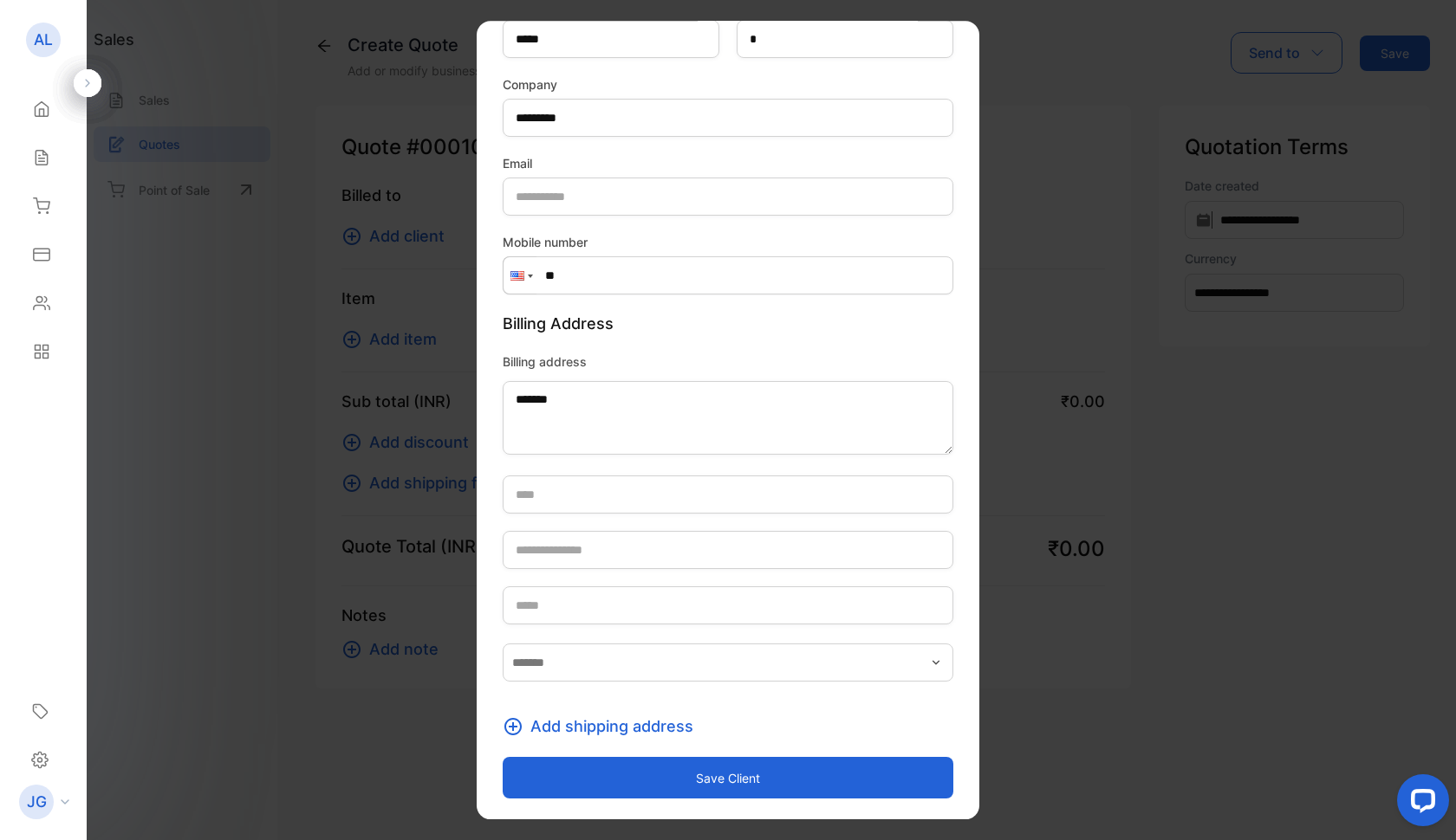
click at [664, 793] on button "Save client" at bounding box center [728, 777] width 451 height 41
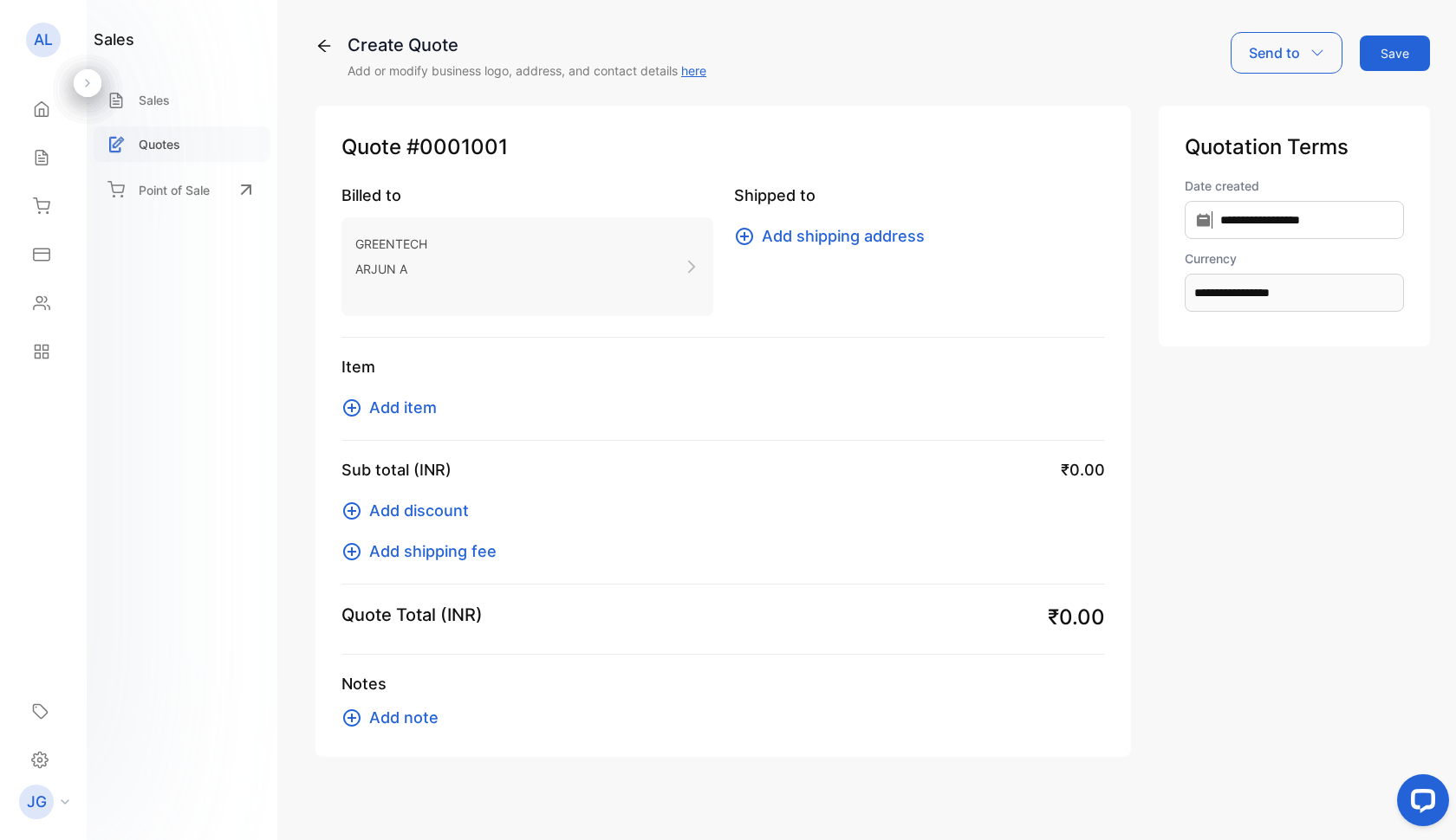
click at [178, 149] on p "Quotes" at bounding box center [159, 144] width 41 height 18
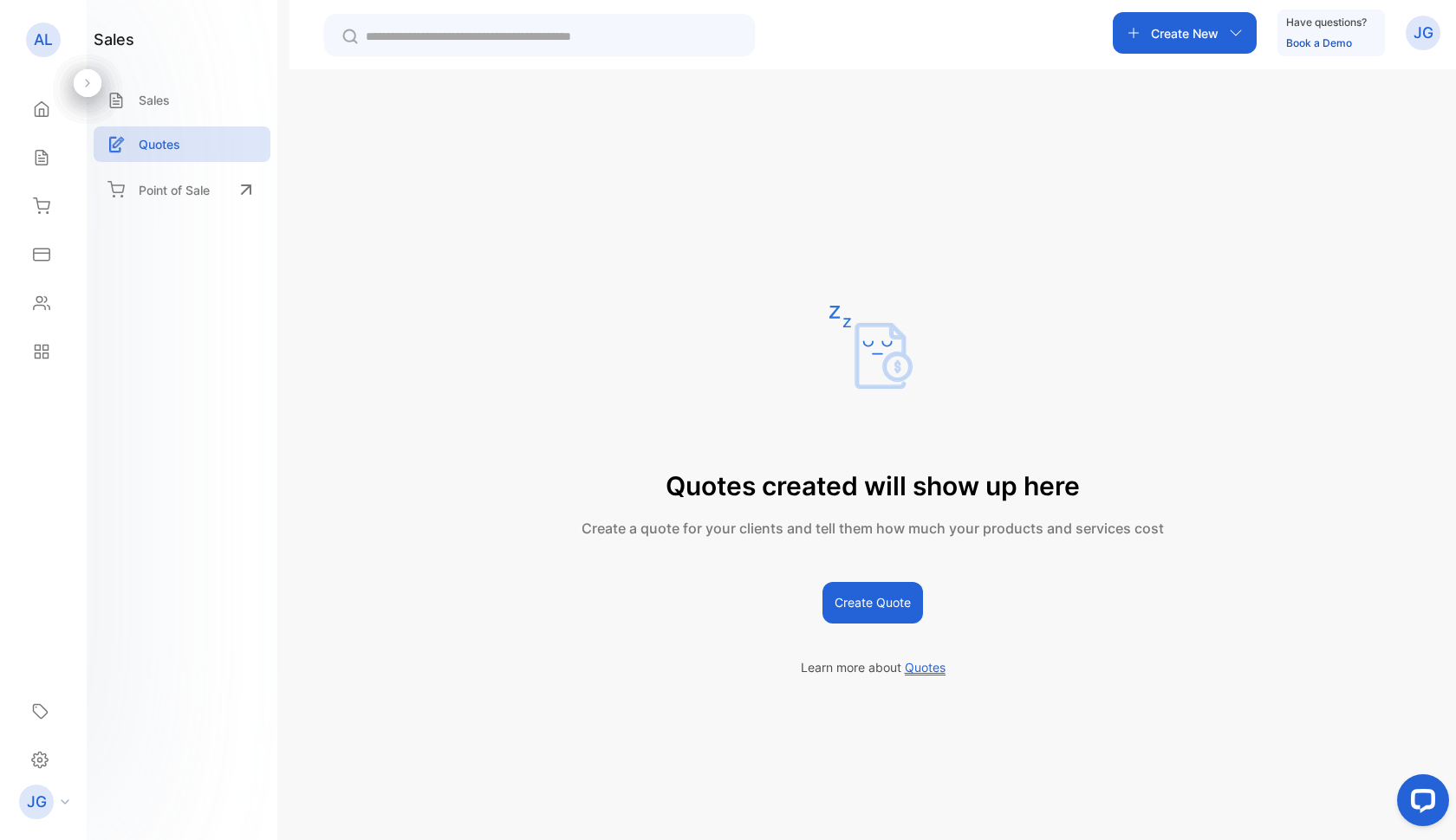
click at [883, 612] on button "Create Quote" at bounding box center [872, 602] width 100 height 41
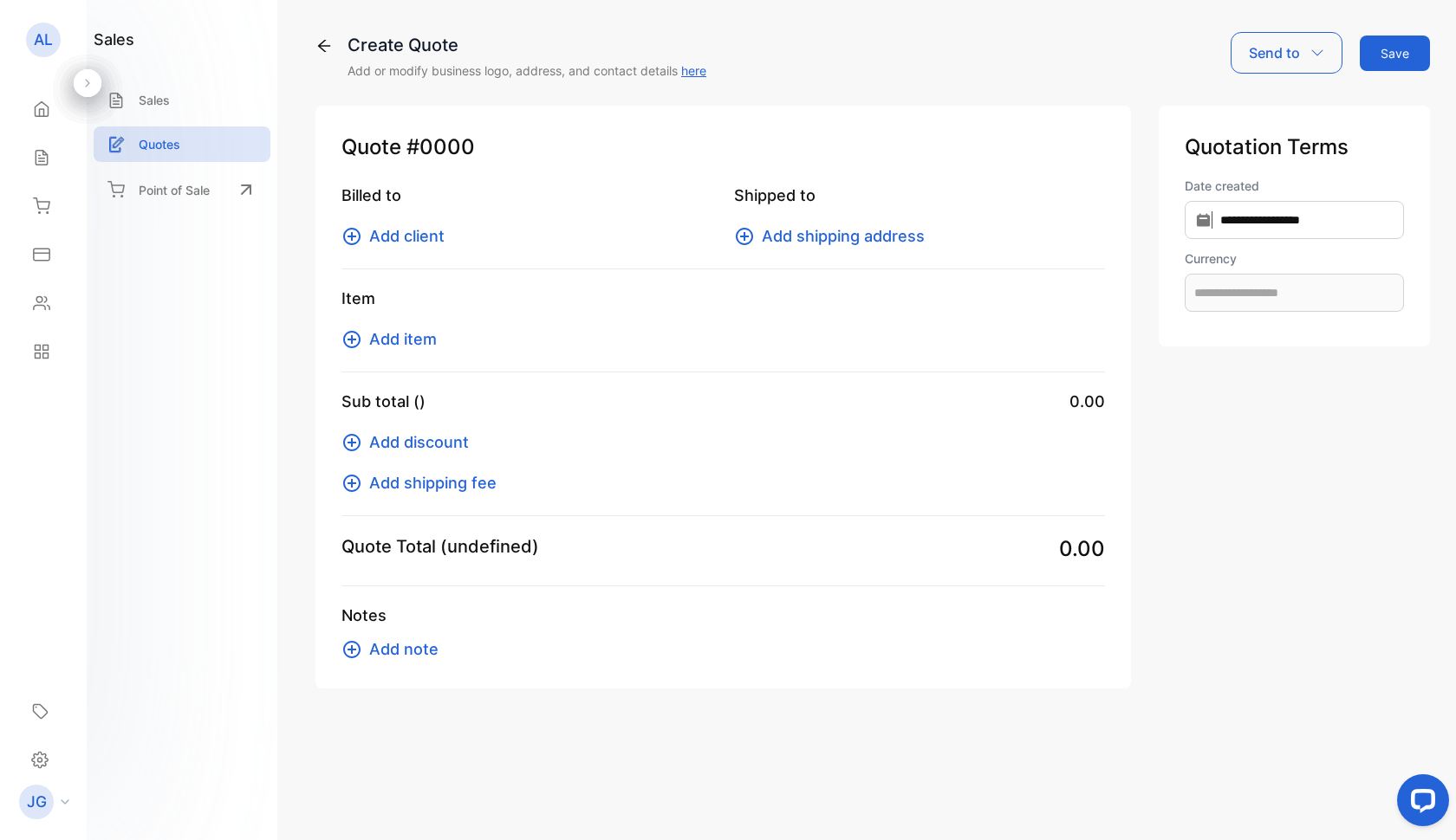
type input "**********"
click at [463, 144] on span "#0001001" at bounding box center [457, 147] width 101 height 31
click at [705, 73] on link "here" at bounding box center [694, 70] width 25 height 14
click at [389, 235] on span "Add client" at bounding box center [407, 236] width 75 height 23
click at [394, 229] on span "Add client" at bounding box center [407, 236] width 75 height 23
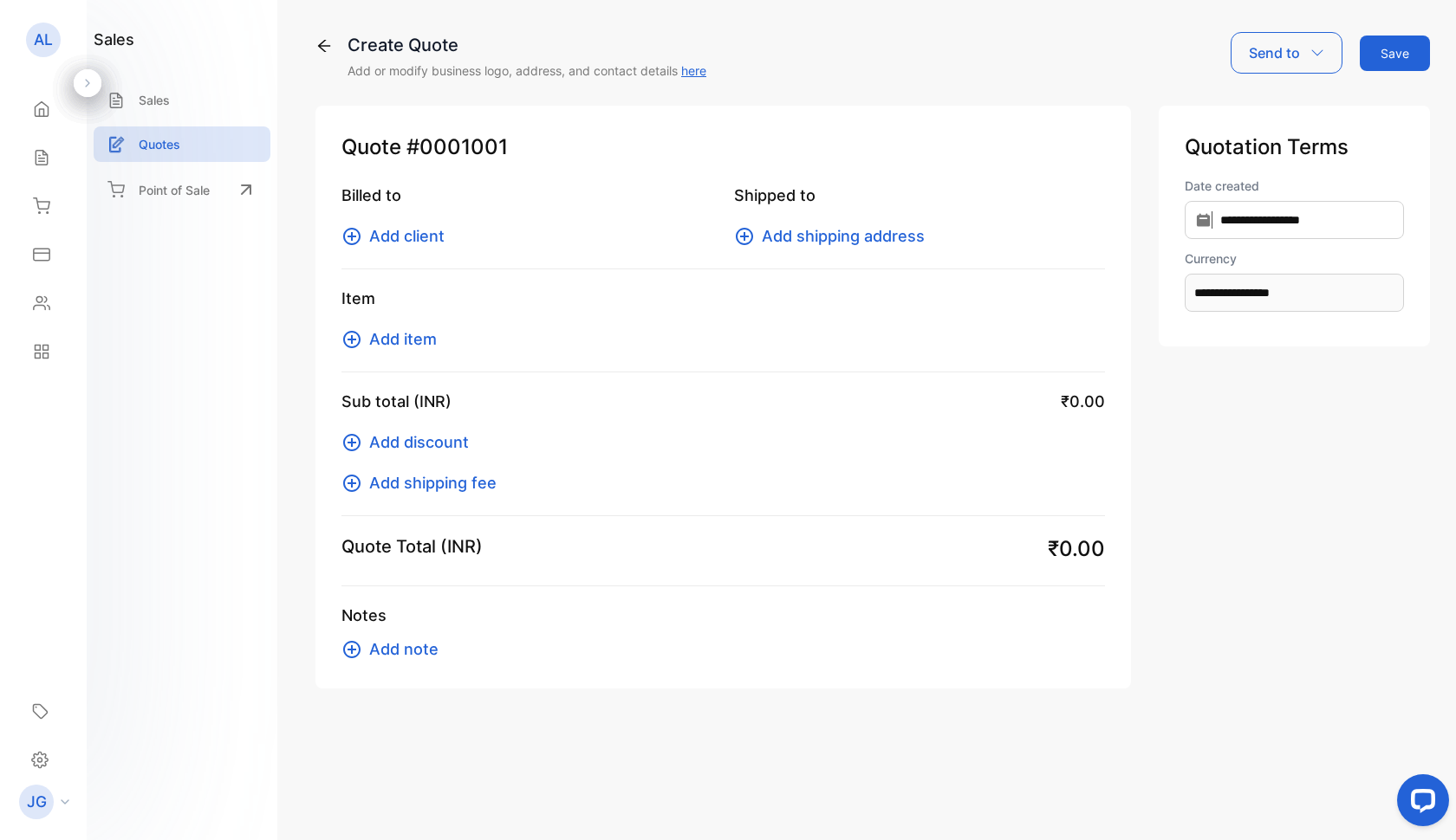
click at [1326, 416] on div "**********" at bounding box center [1293, 397] width 271 height 583
click at [410, 341] on span "Add item" at bounding box center [403, 339] width 67 height 23
click at [51, 256] on div "Expenses" at bounding box center [42, 254] width 59 height 35
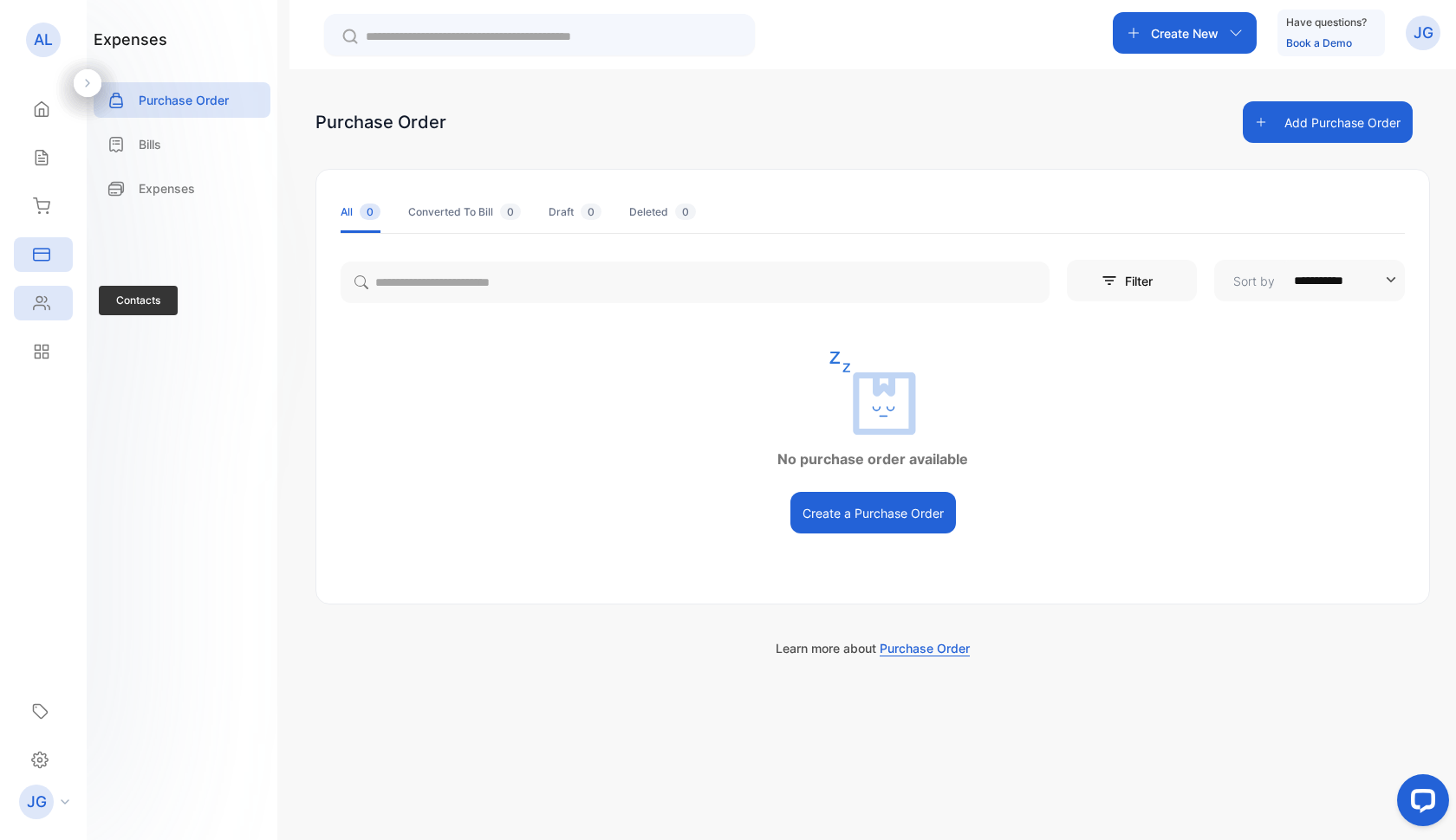
click at [45, 314] on div "Contacts" at bounding box center [42, 303] width 59 height 35
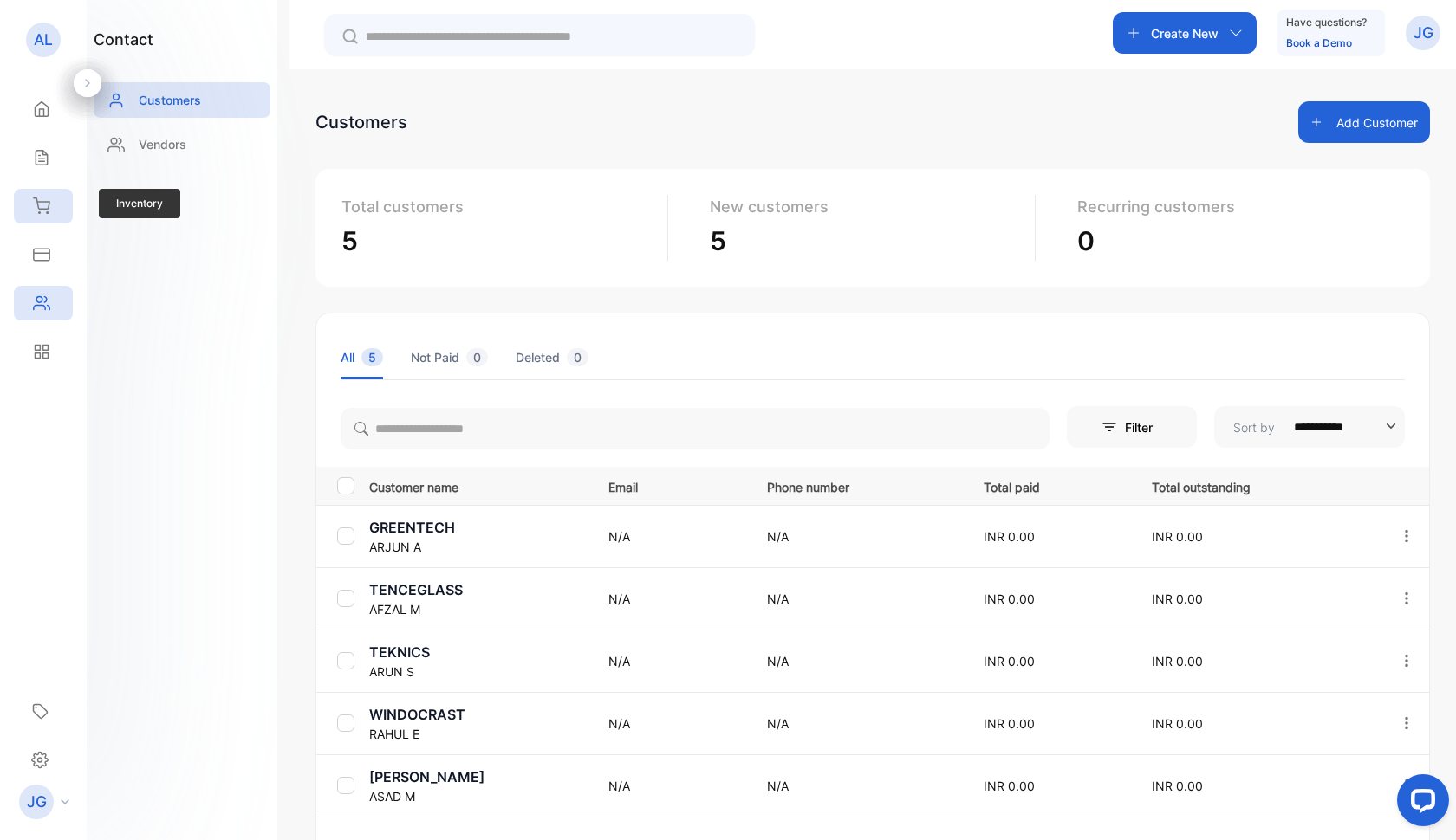
click at [43, 210] on icon at bounding box center [41, 205] width 15 height 14
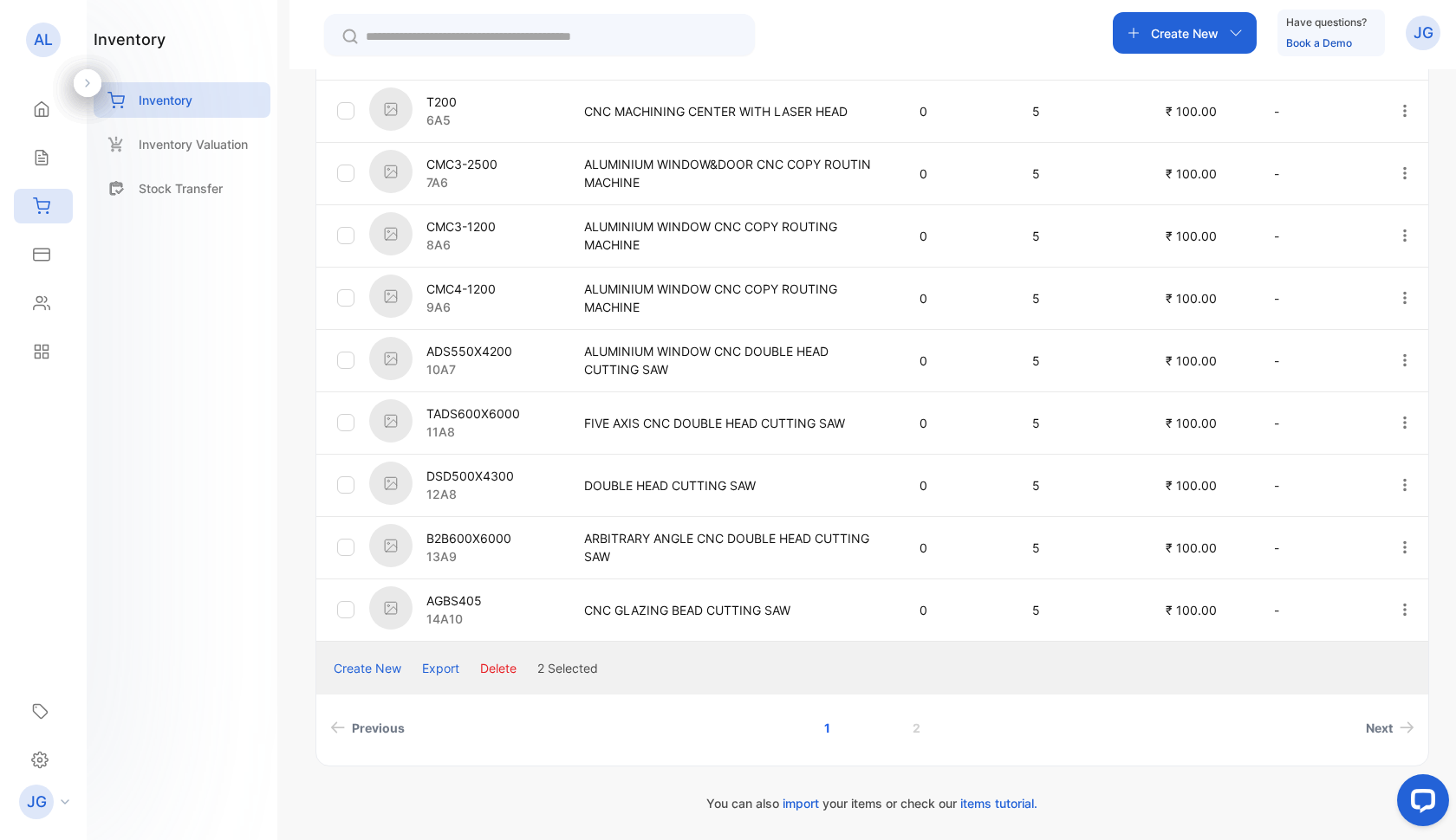
scroll to position [473, 0]
click at [35, 300] on icon at bounding box center [41, 303] width 17 height 17
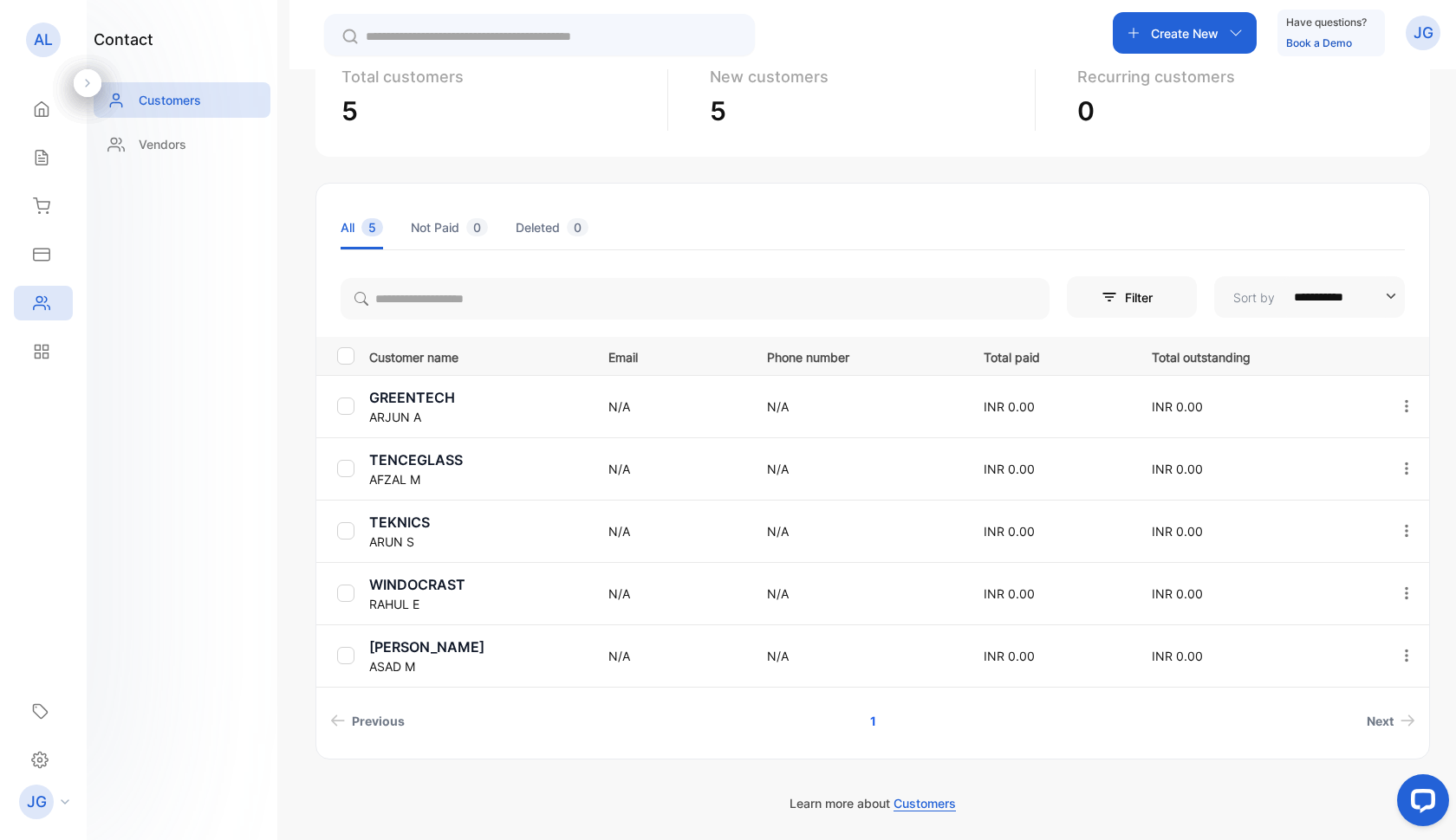
scroll to position [130, 0]
drag, startPoint x: 1288, startPoint y: 50, endPoint x: 1288, endPoint y: 199, distance: 149.0
click at [1288, 56] on div "Have questions? Book a Demo" at bounding box center [1332, 33] width 108 height 47
click at [50, 158] on div "Sales" at bounding box center [42, 158] width 59 height 35
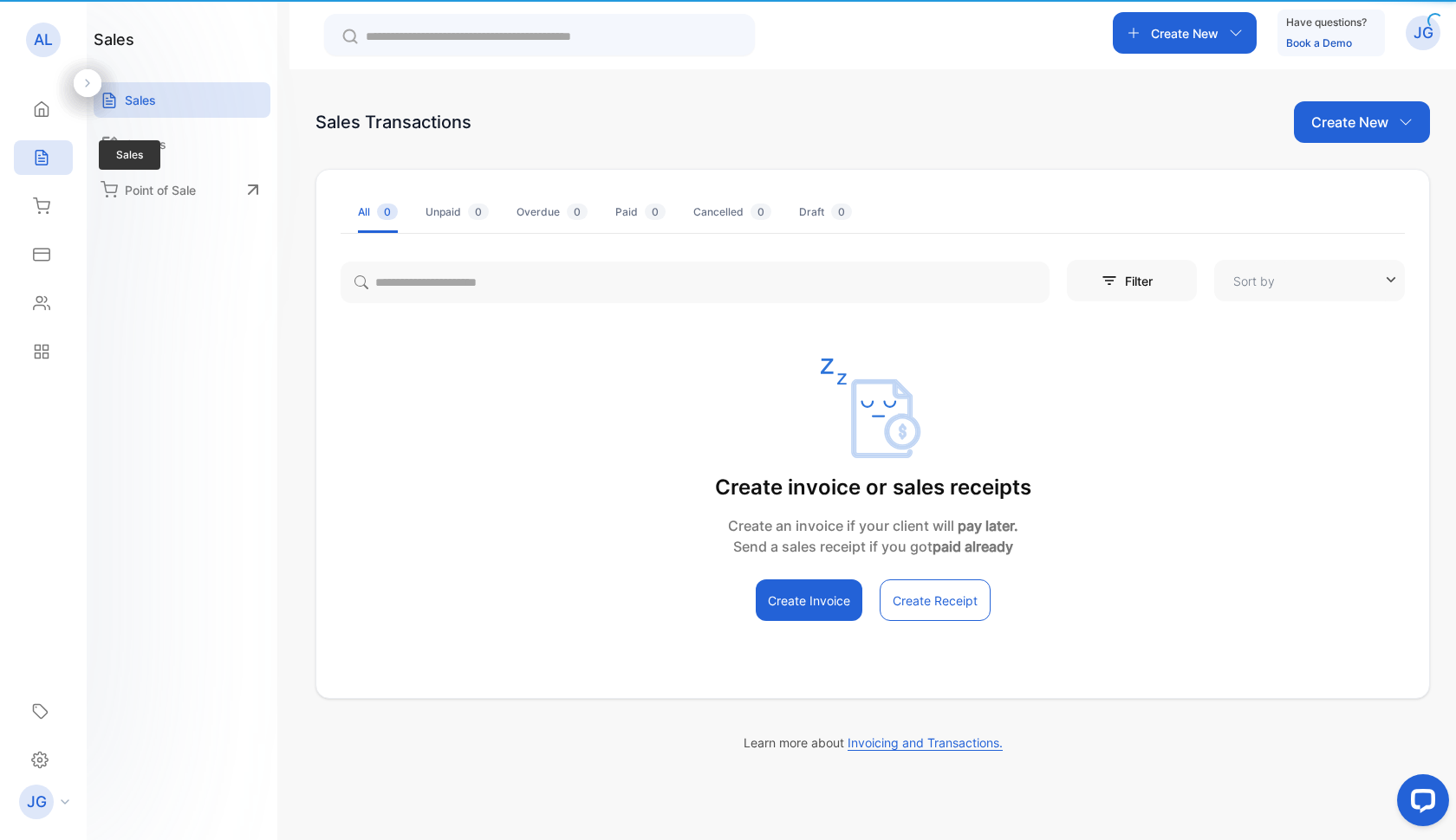
type input "**********"
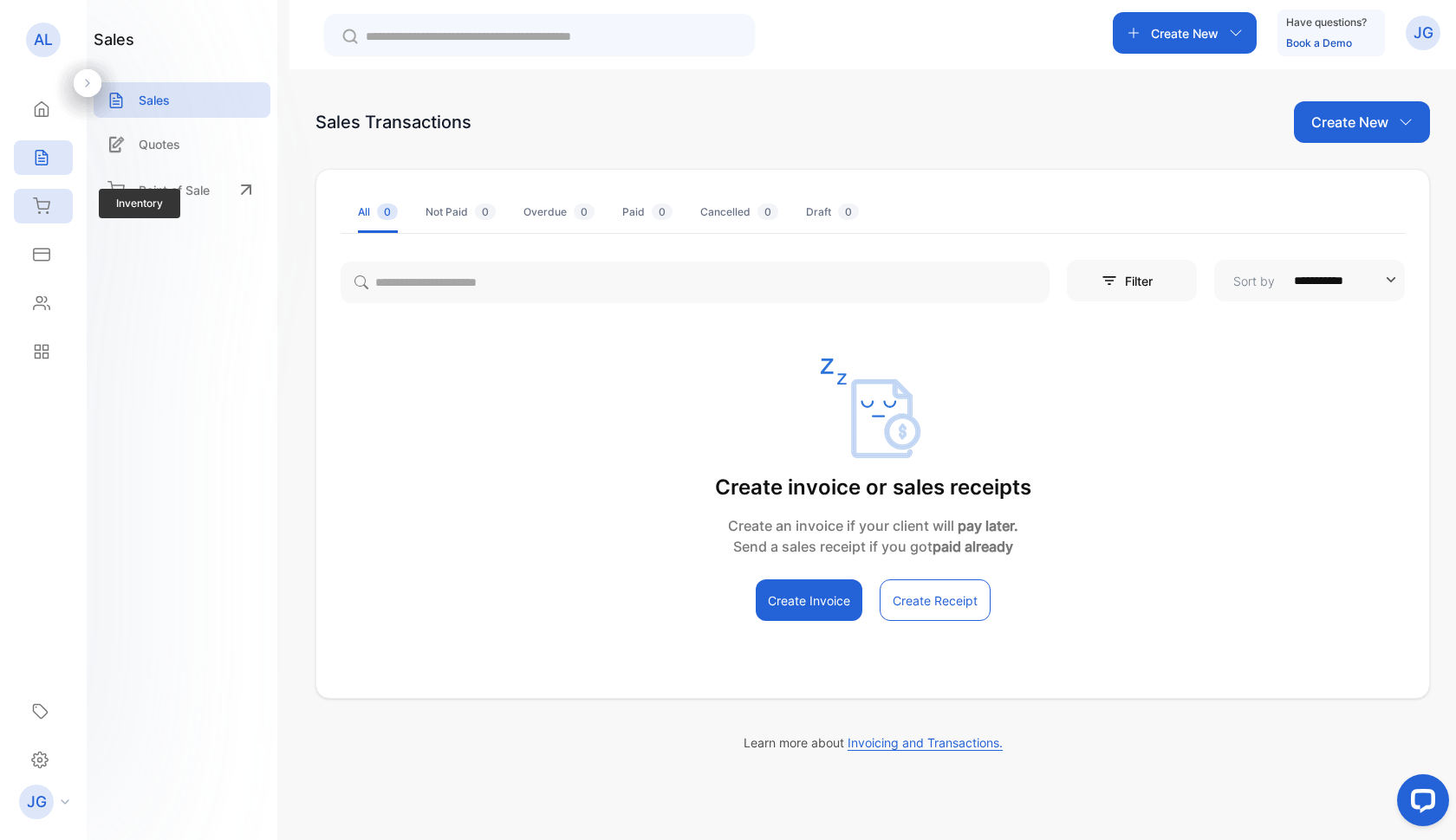
click at [48, 197] on div "Inventory" at bounding box center [42, 206] width 59 height 35
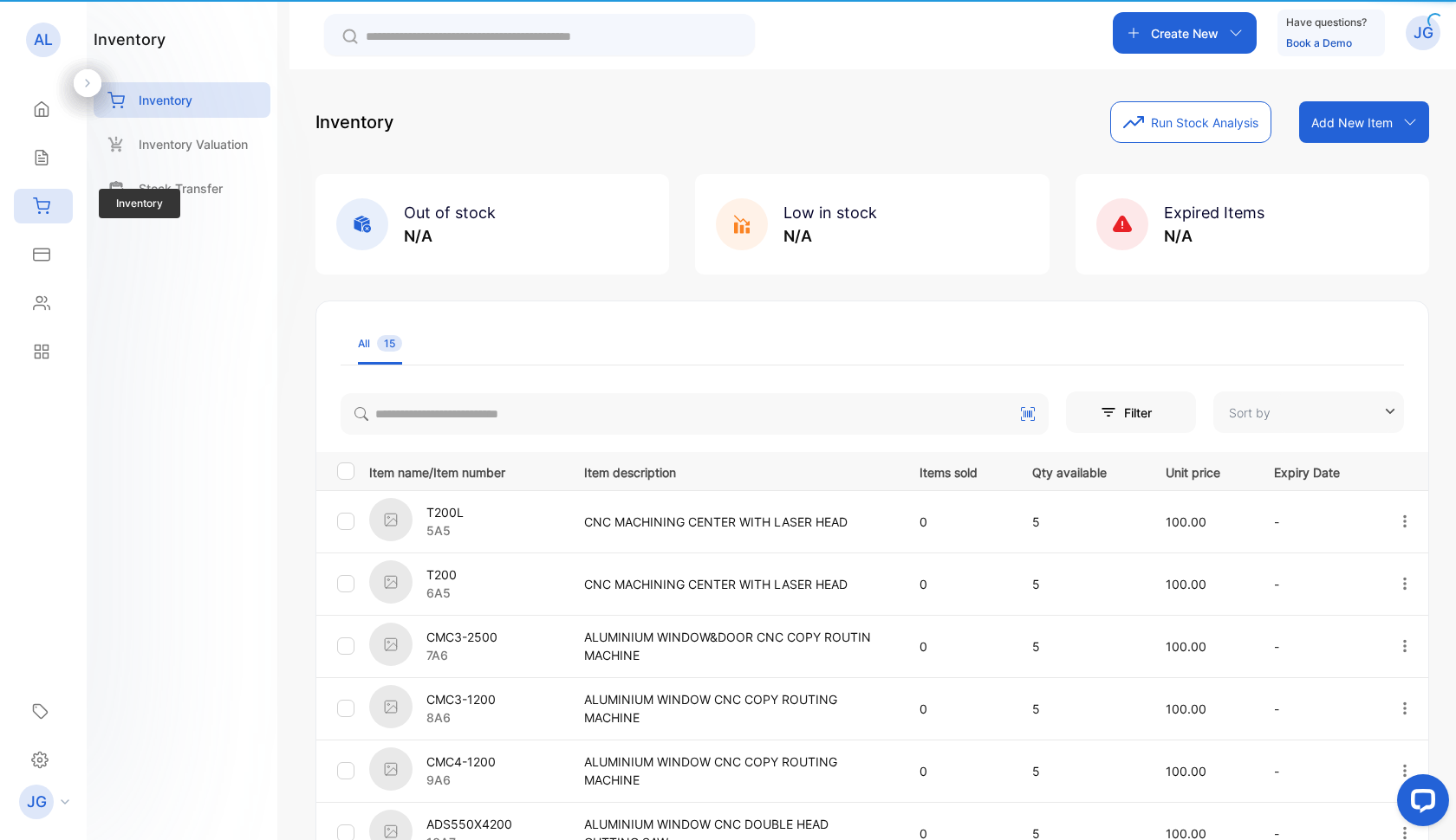
type input "**********"
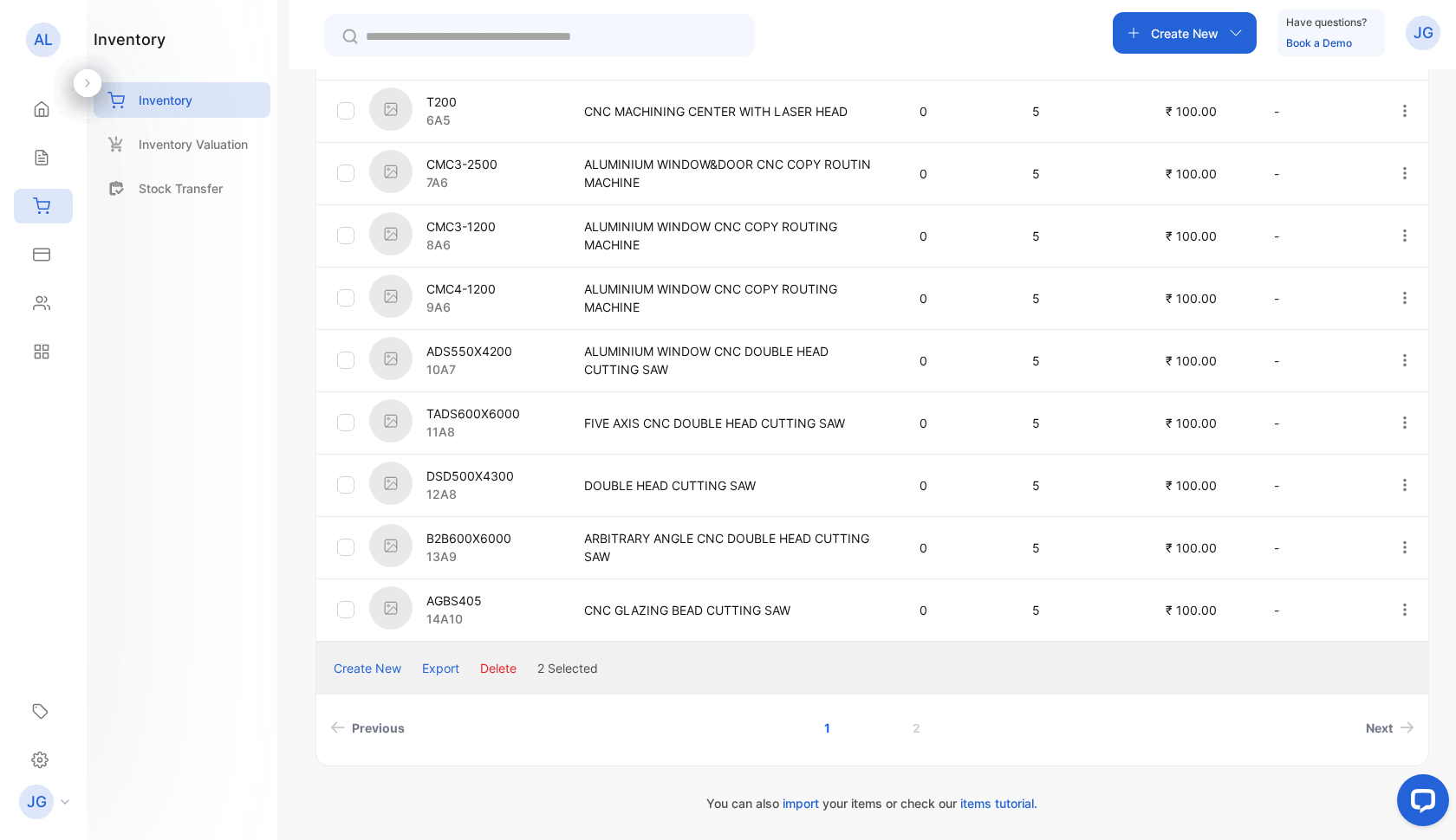
scroll to position [473, 0]
click at [503, 670] on button "Delete" at bounding box center [498, 668] width 37 height 18
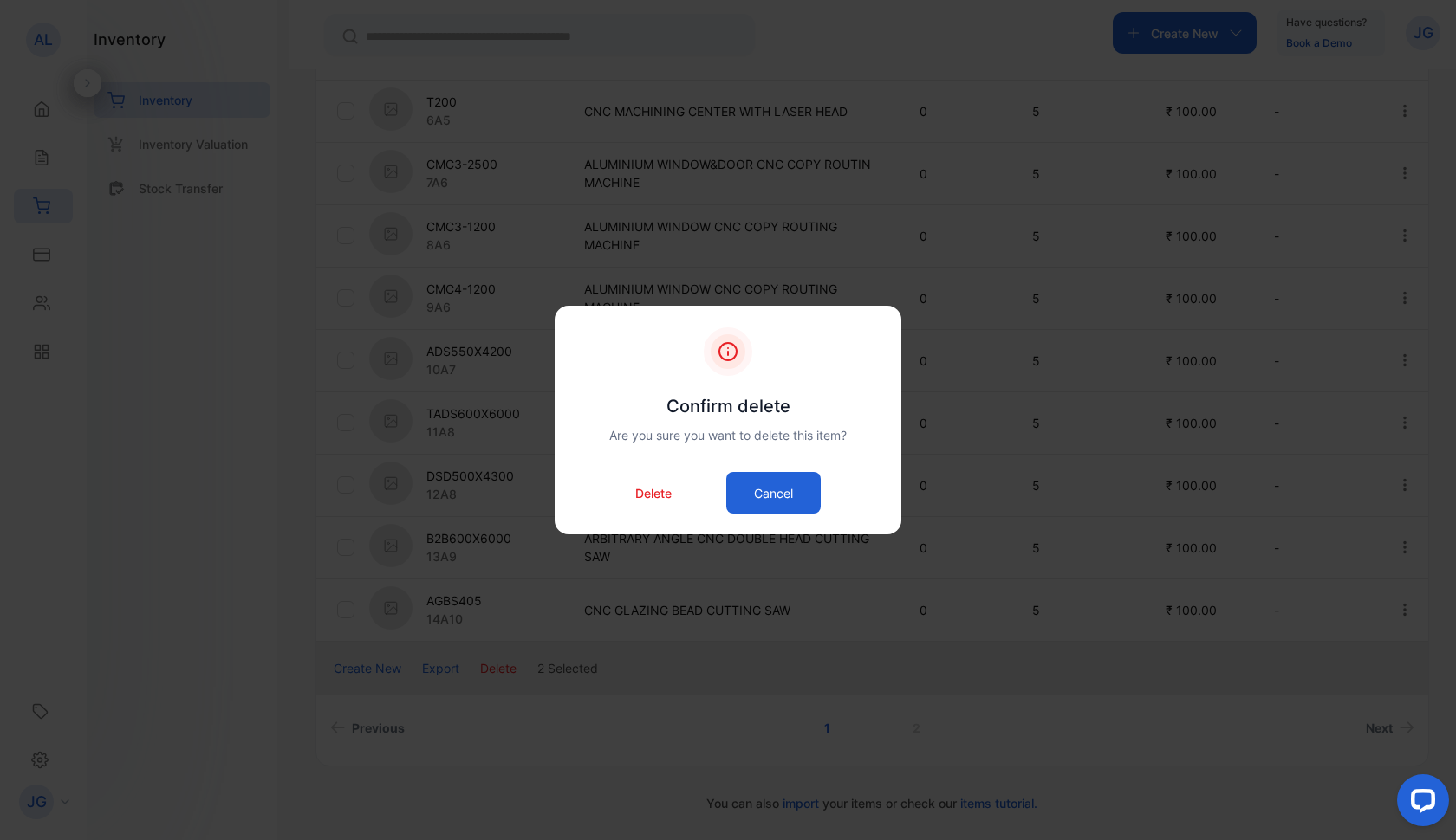
click at [649, 497] on p "Delete" at bounding box center [653, 493] width 37 height 18
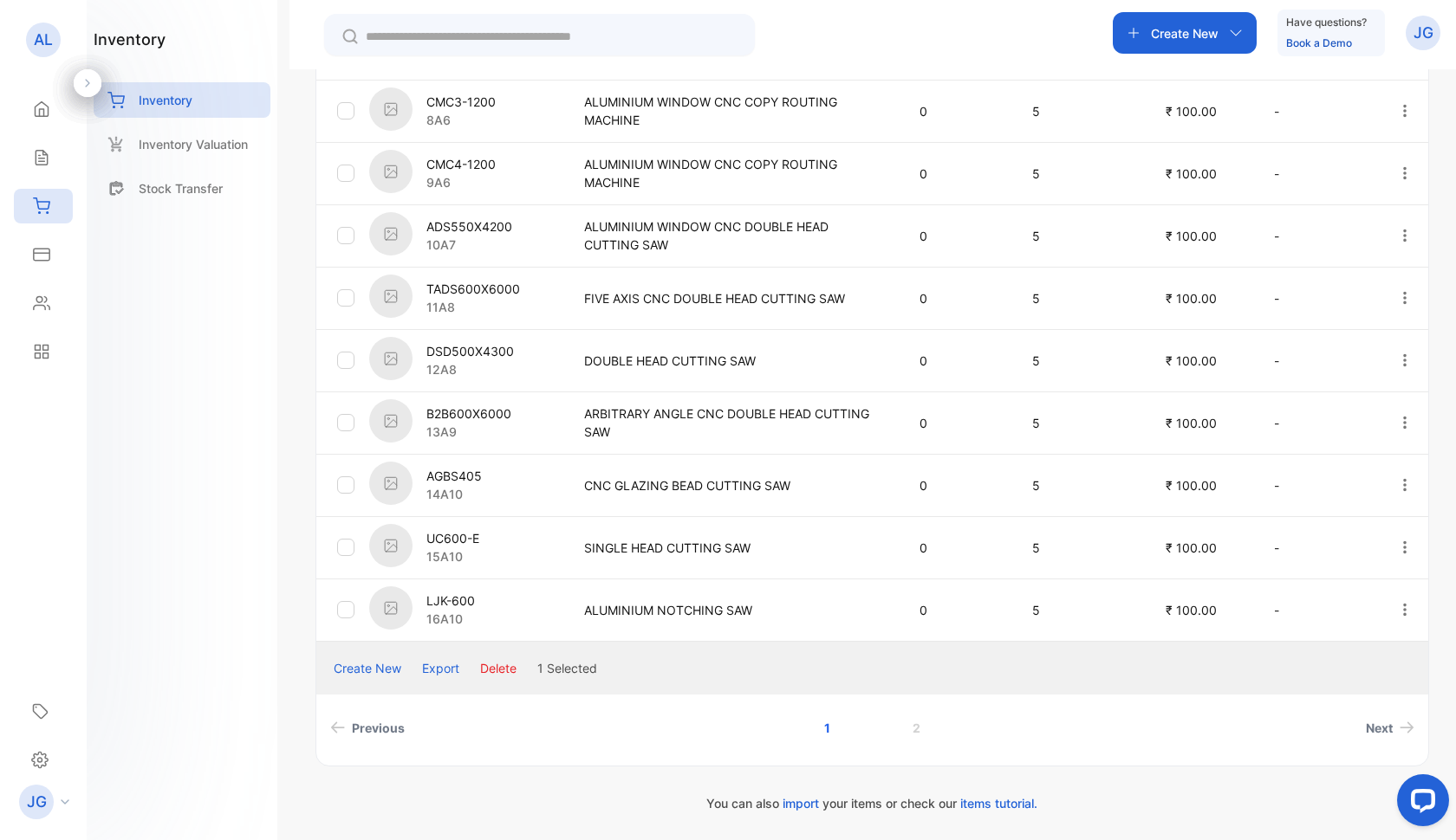
click at [354, 424] on div at bounding box center [346, 423] width 17 height 17
click at [503, 665] on button "Delete" at bounding box center [498, 668] width 37 height 18
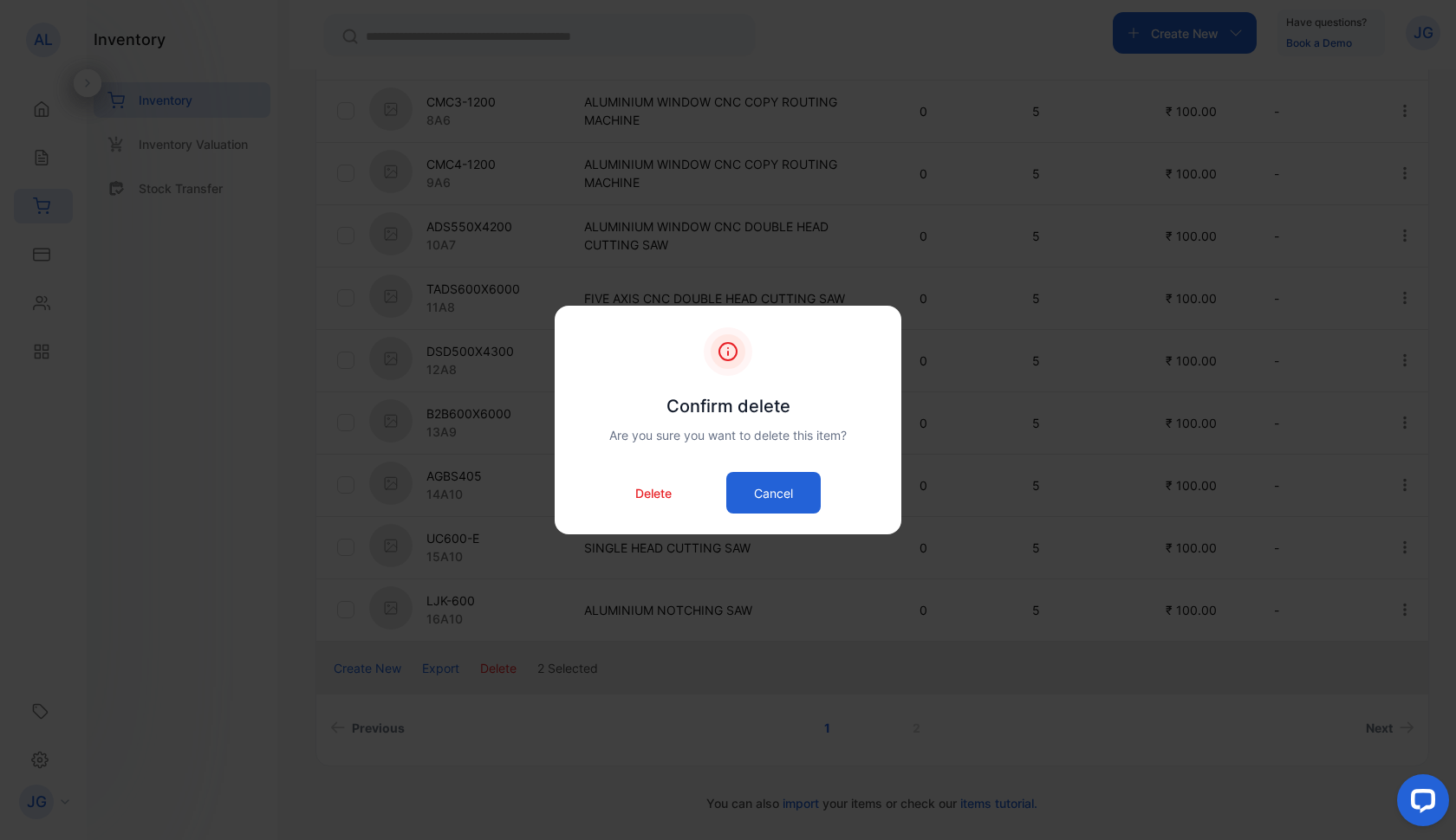
click at [646, 487] on p "Delete" at bounding box center [653, 493] width 37 height 18
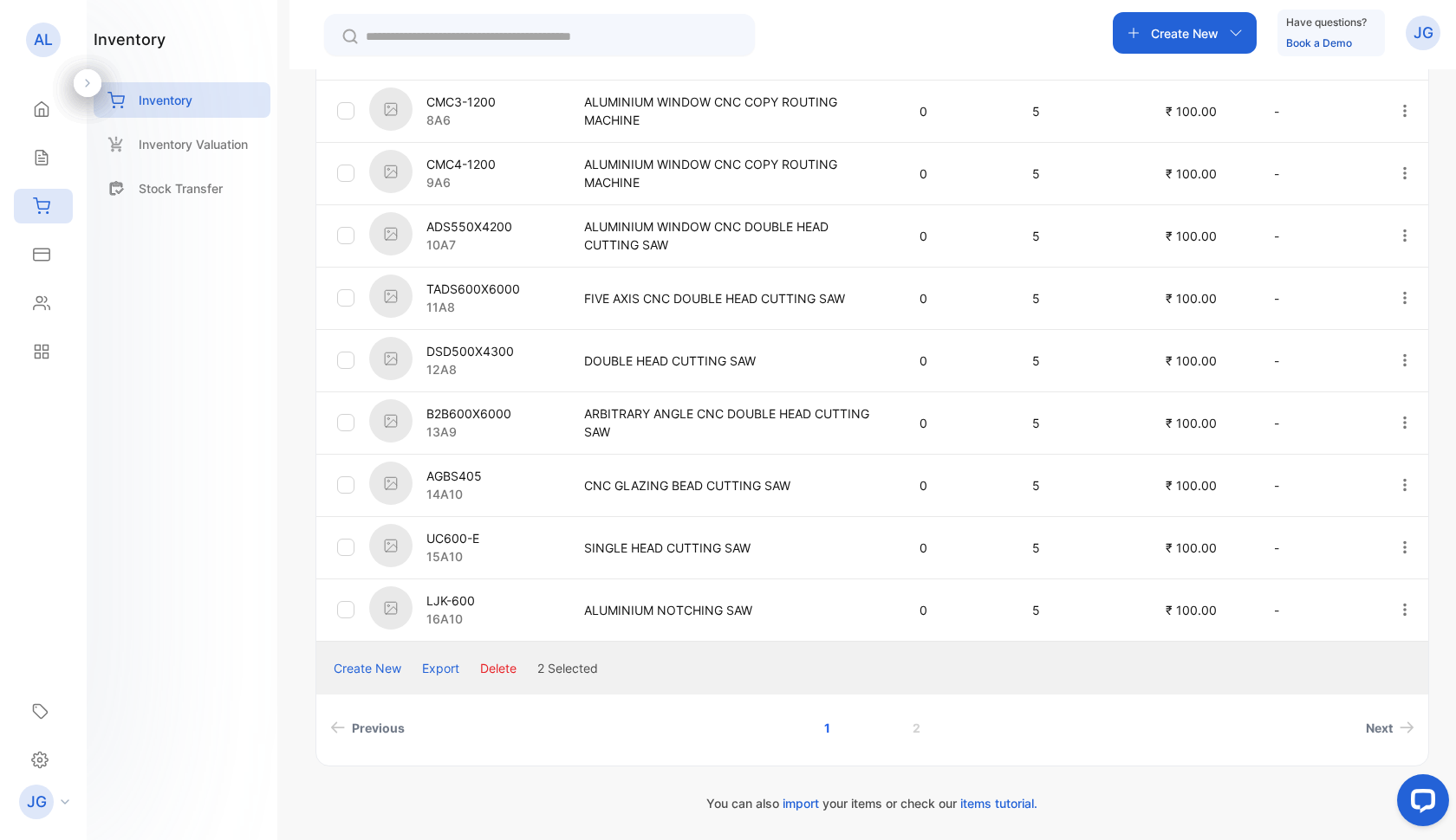
scroll to position [420, 0]
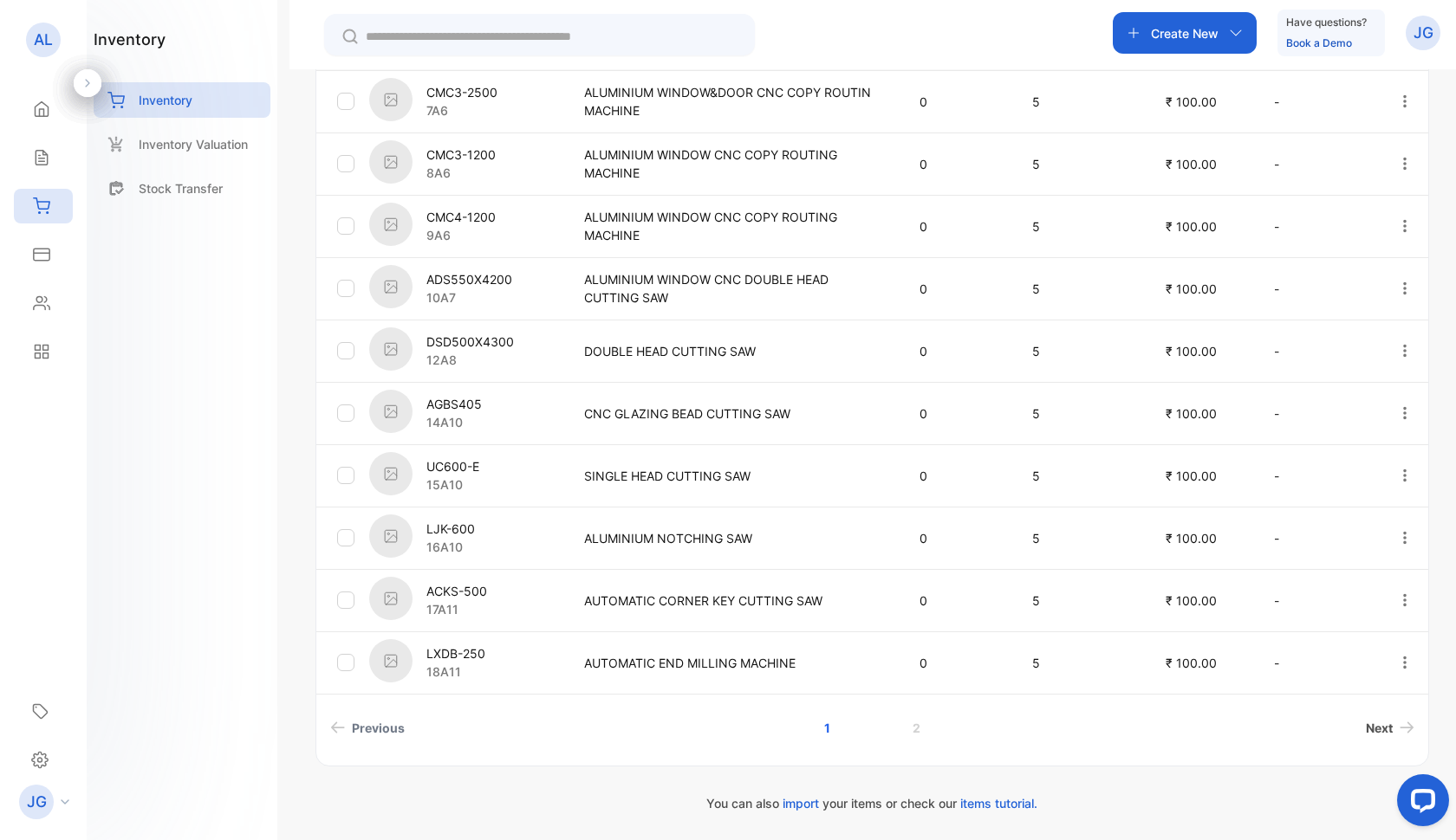
click at [1370, 722] on span "Next" at bounding box center [1379, 727] width 27 height 18
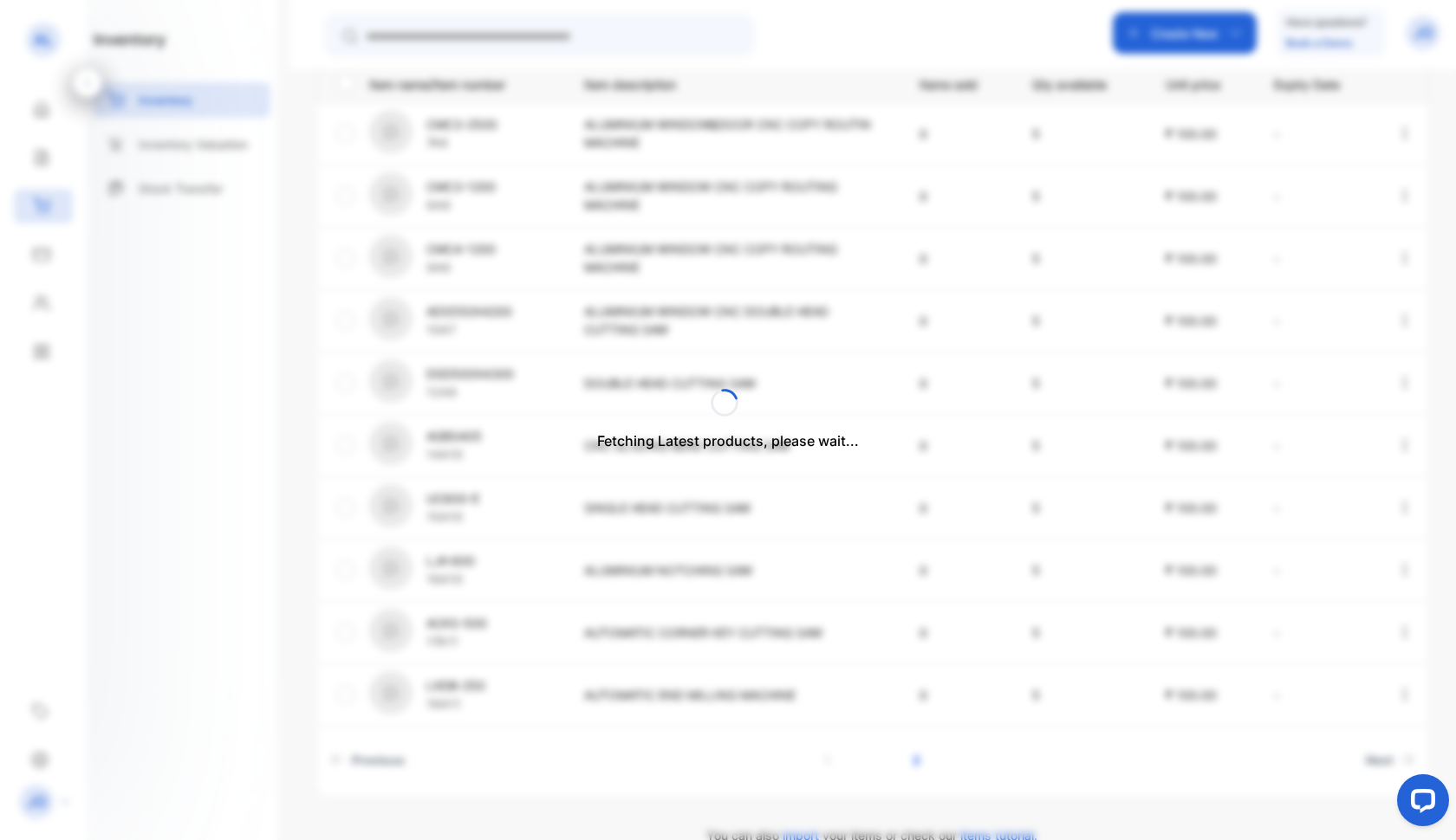
scroll to position [0, 0]
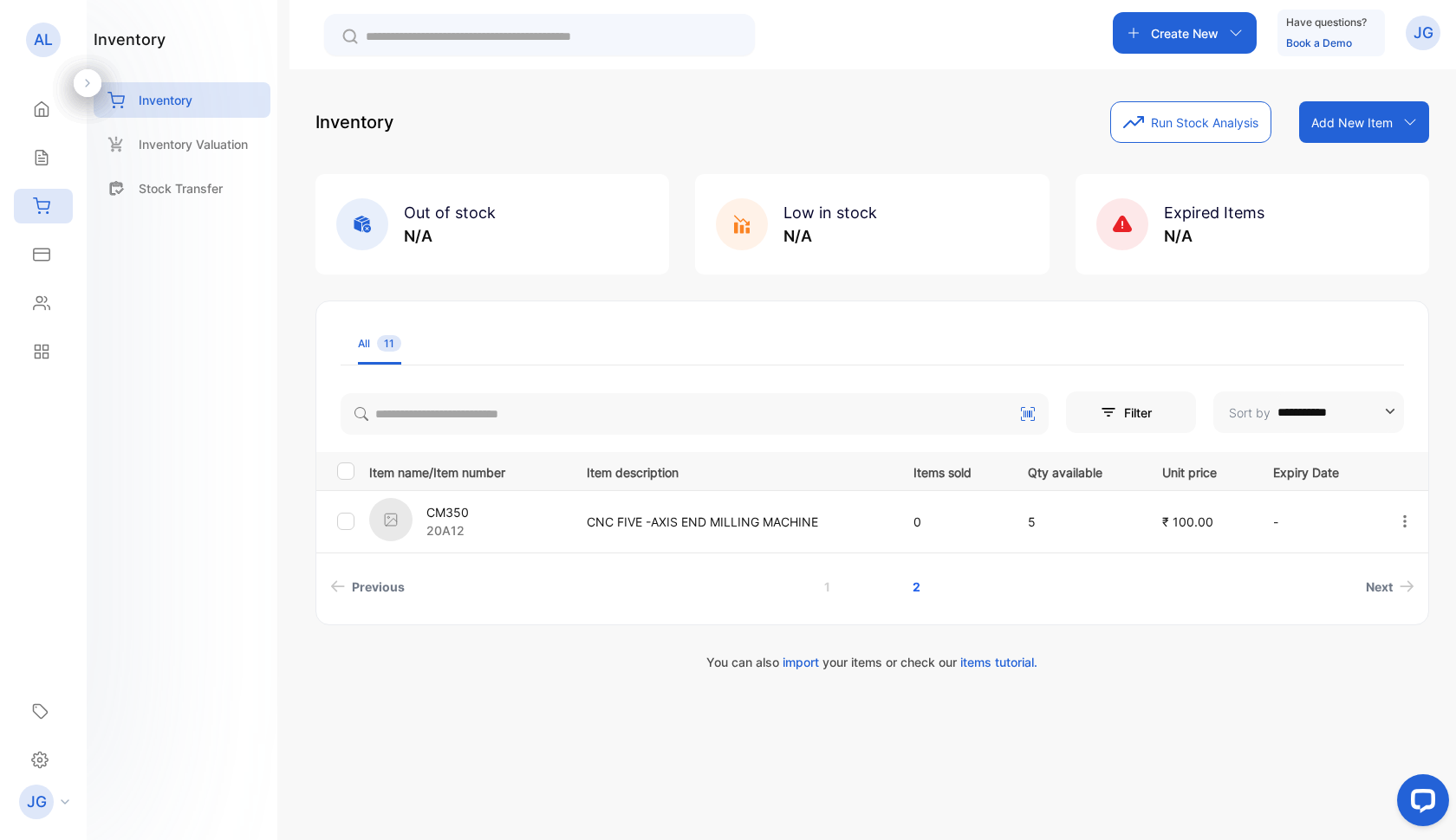
click at [352, 521] on div at bounding box center [346, 521] width 17 height 17
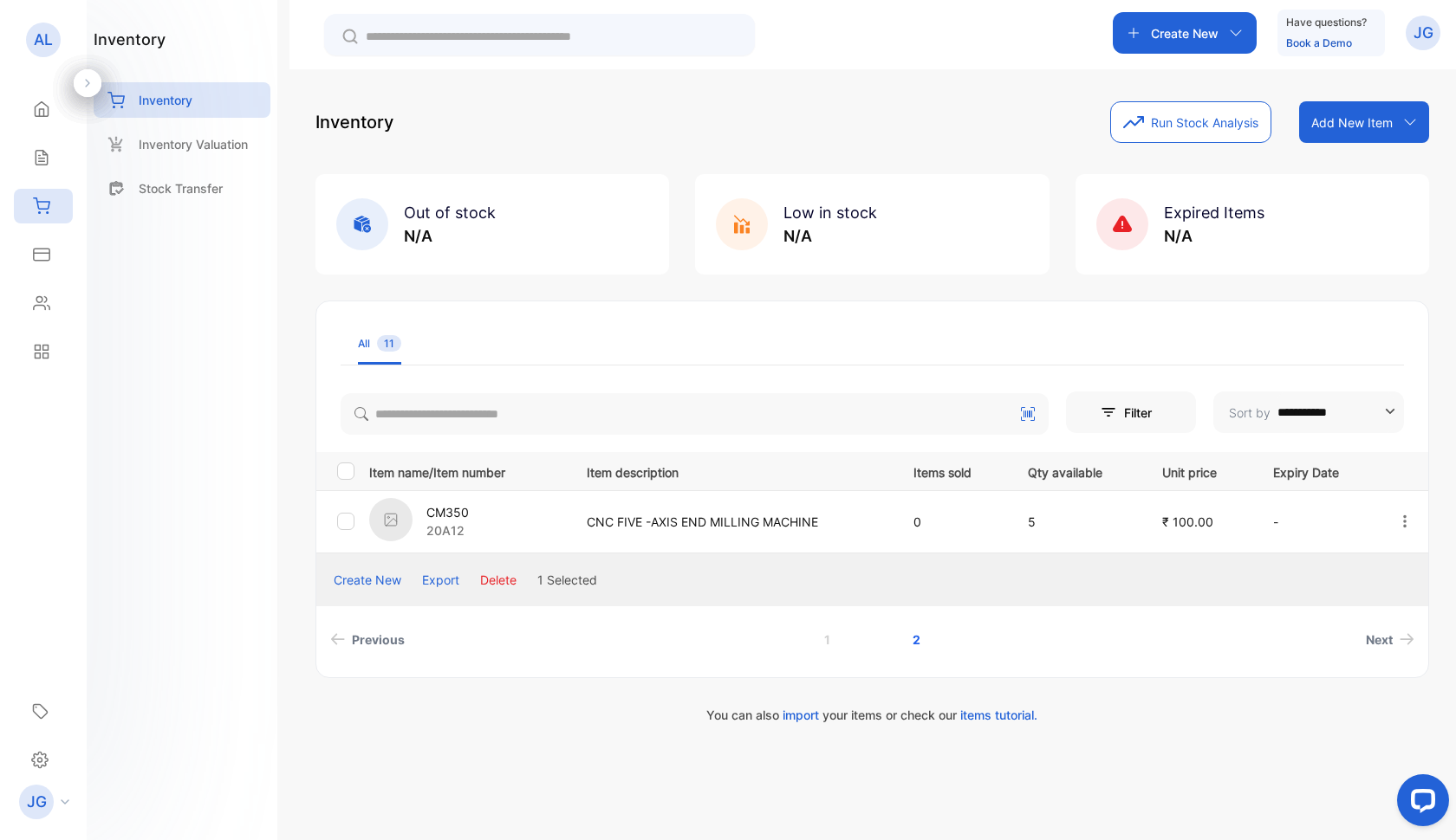
click at [504, 583] on button "Delete" at bounding box center [498, 580] width 37 height 18
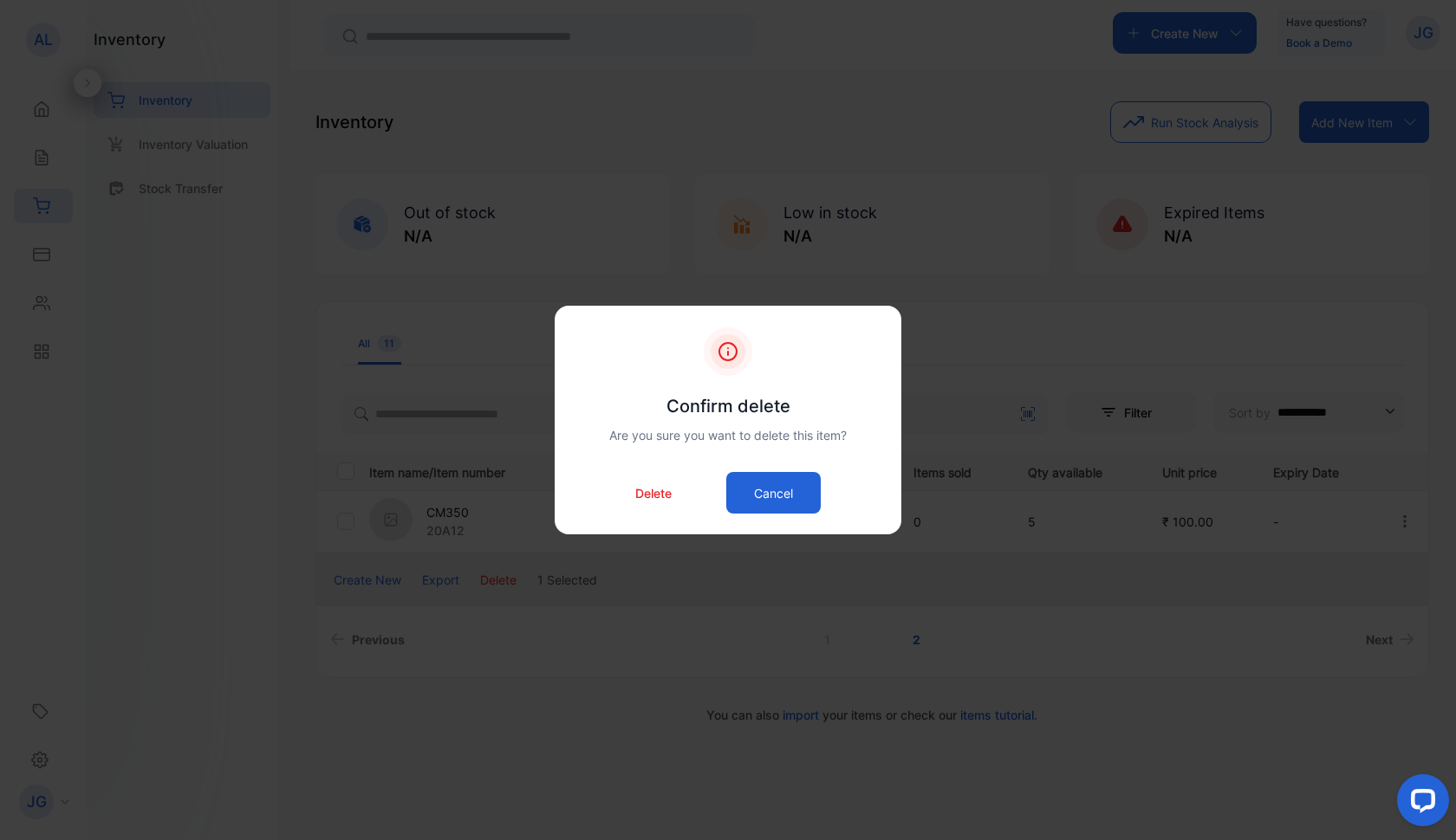
click at [648, 489] on p "Delete" at bounding box center [653, 493] width 37 height 18
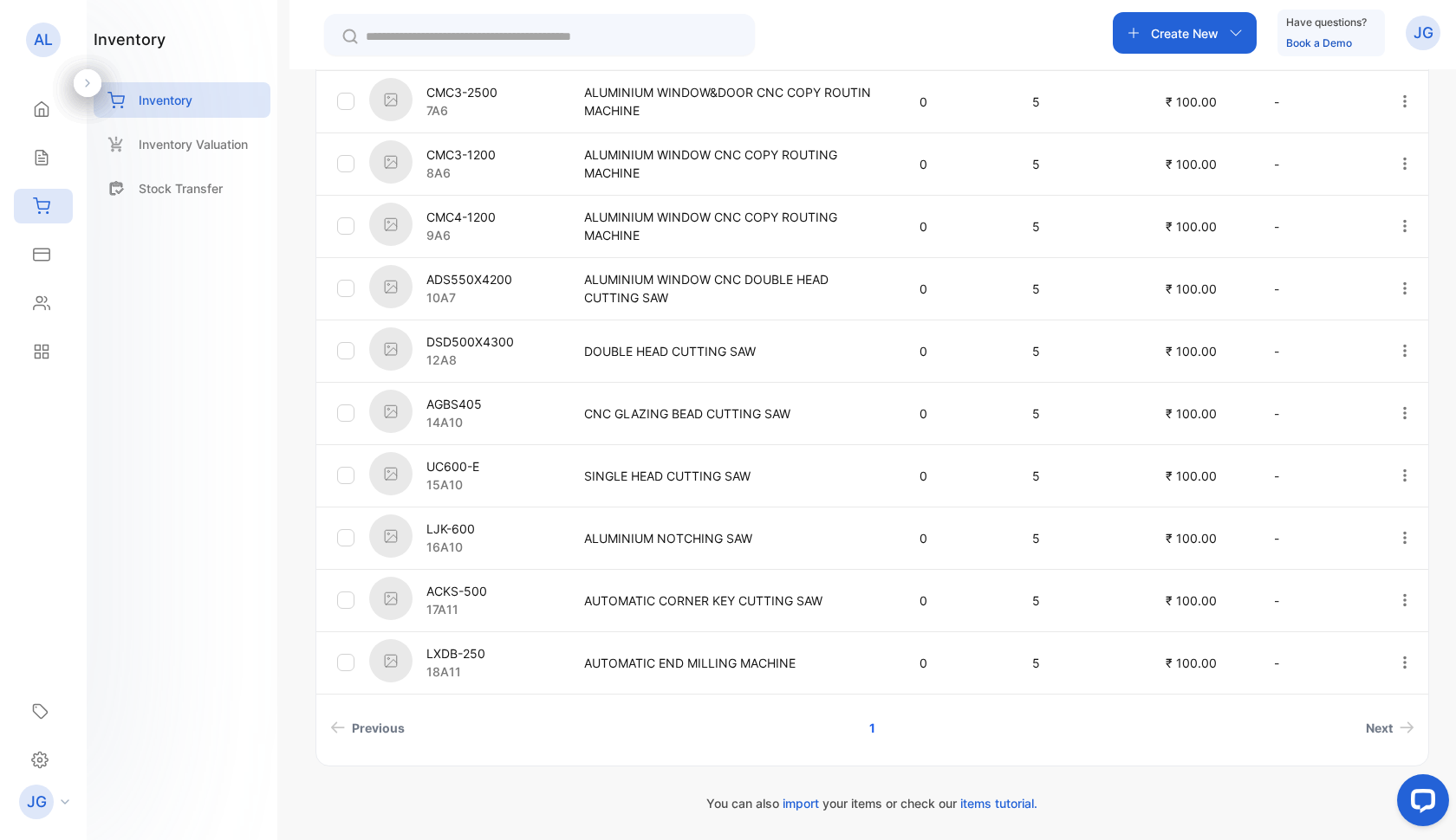
scroll to position [420, 0]
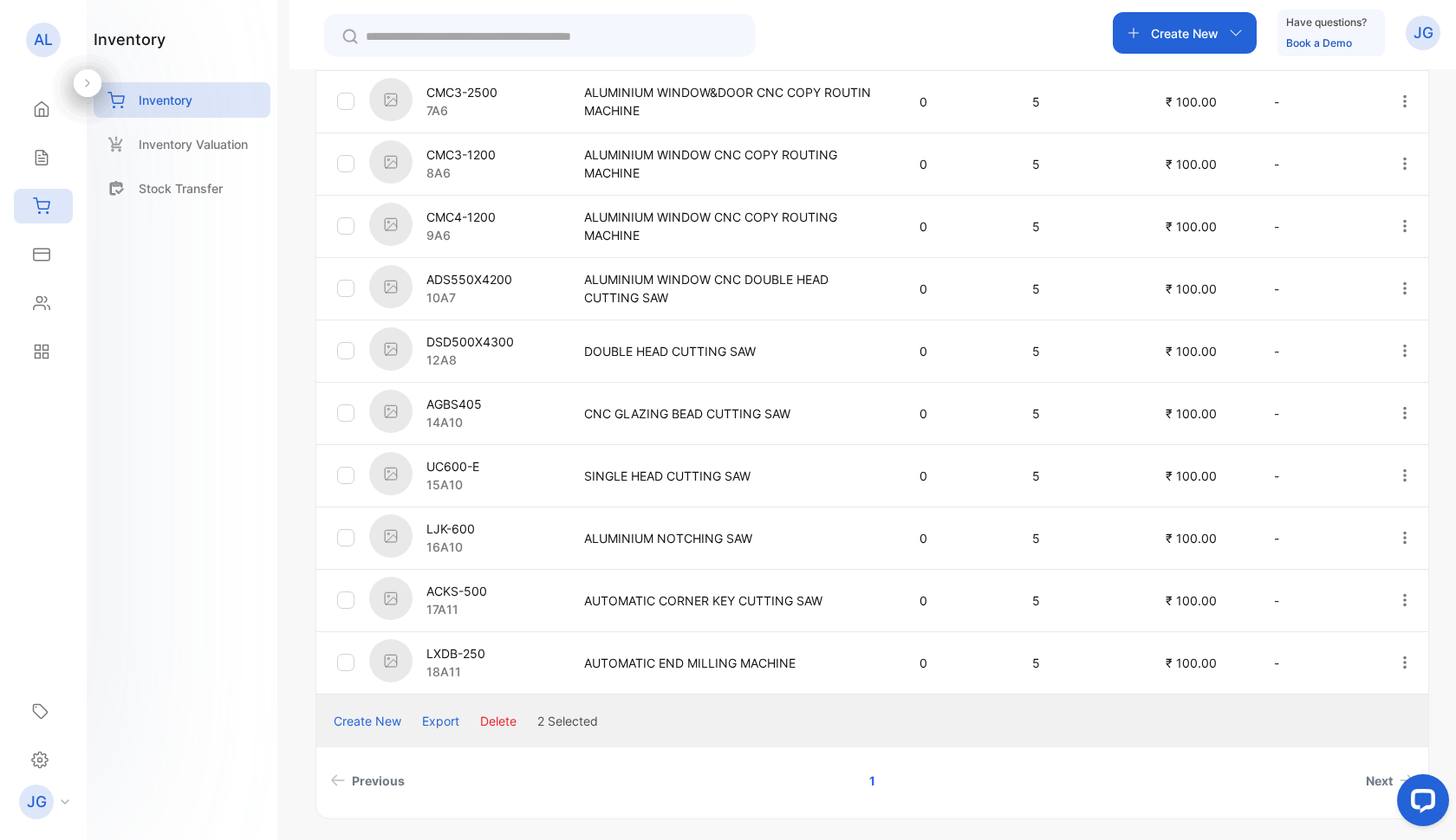
click at [495, 722] on button "Delete" at bounding box center [498, 721] width 37 height 18
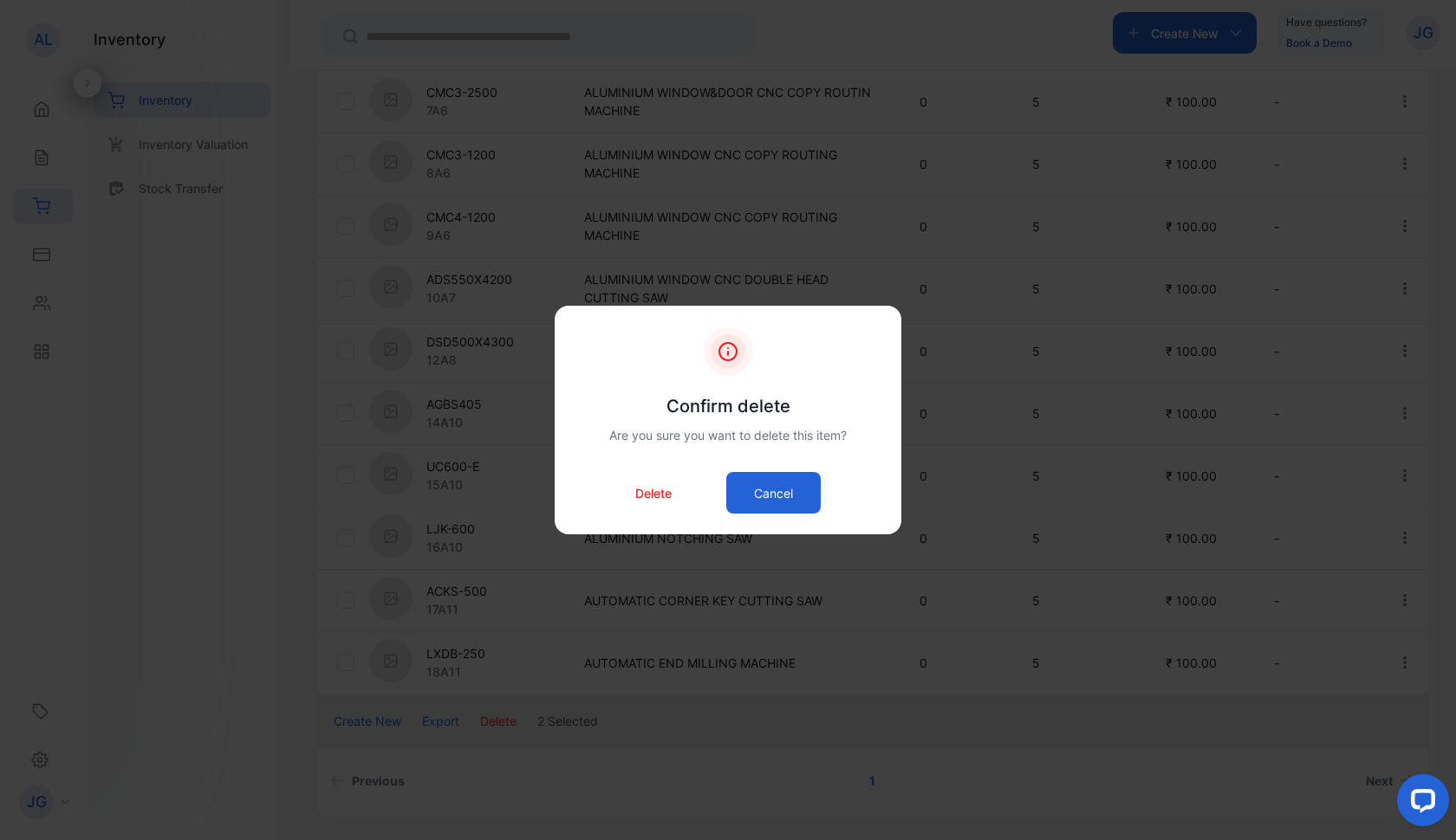
click at [649, 500] on p "Delete" at bounding box center [653, 493] width 37 height 18
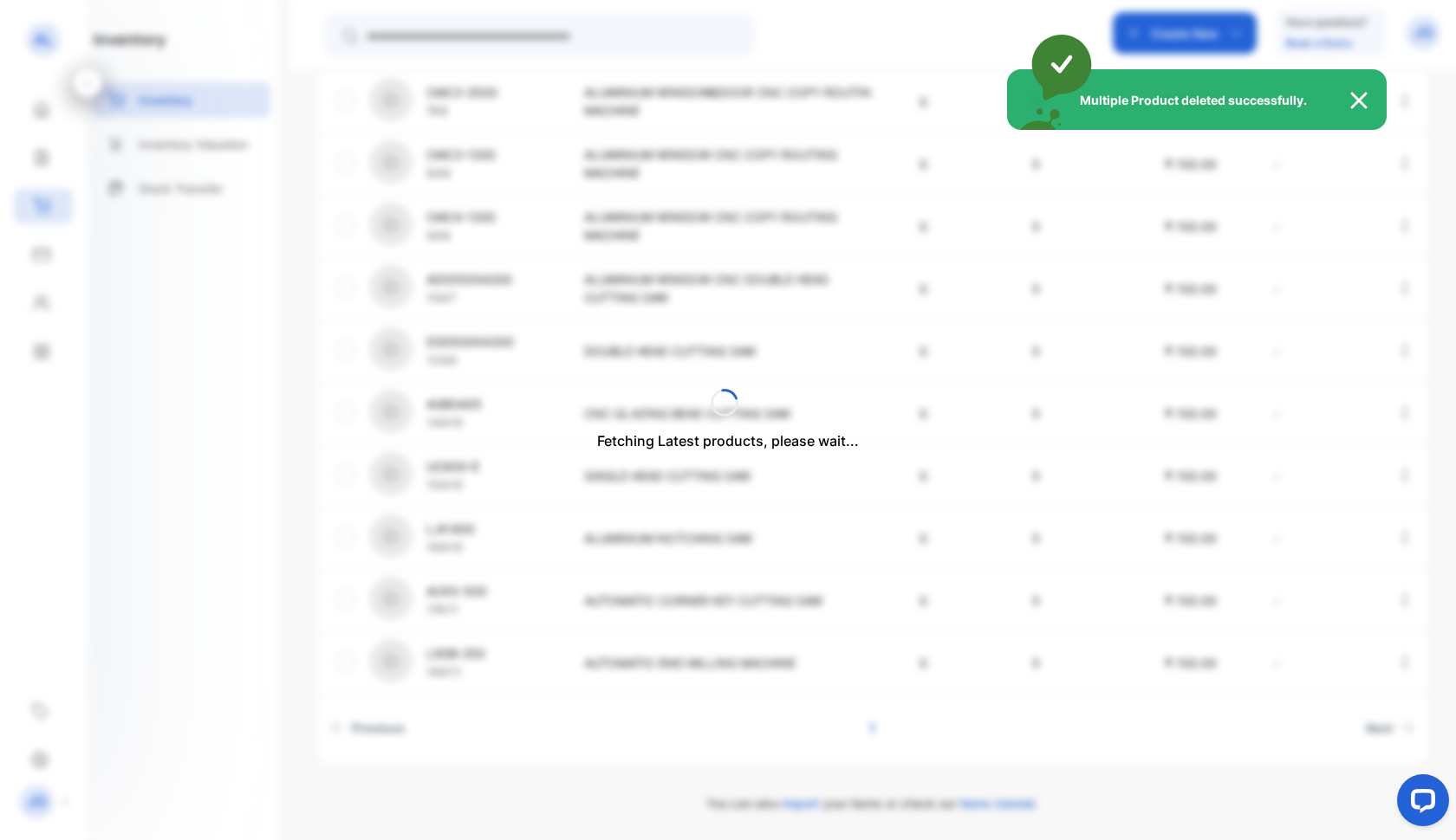
scroll to position [296, 0]
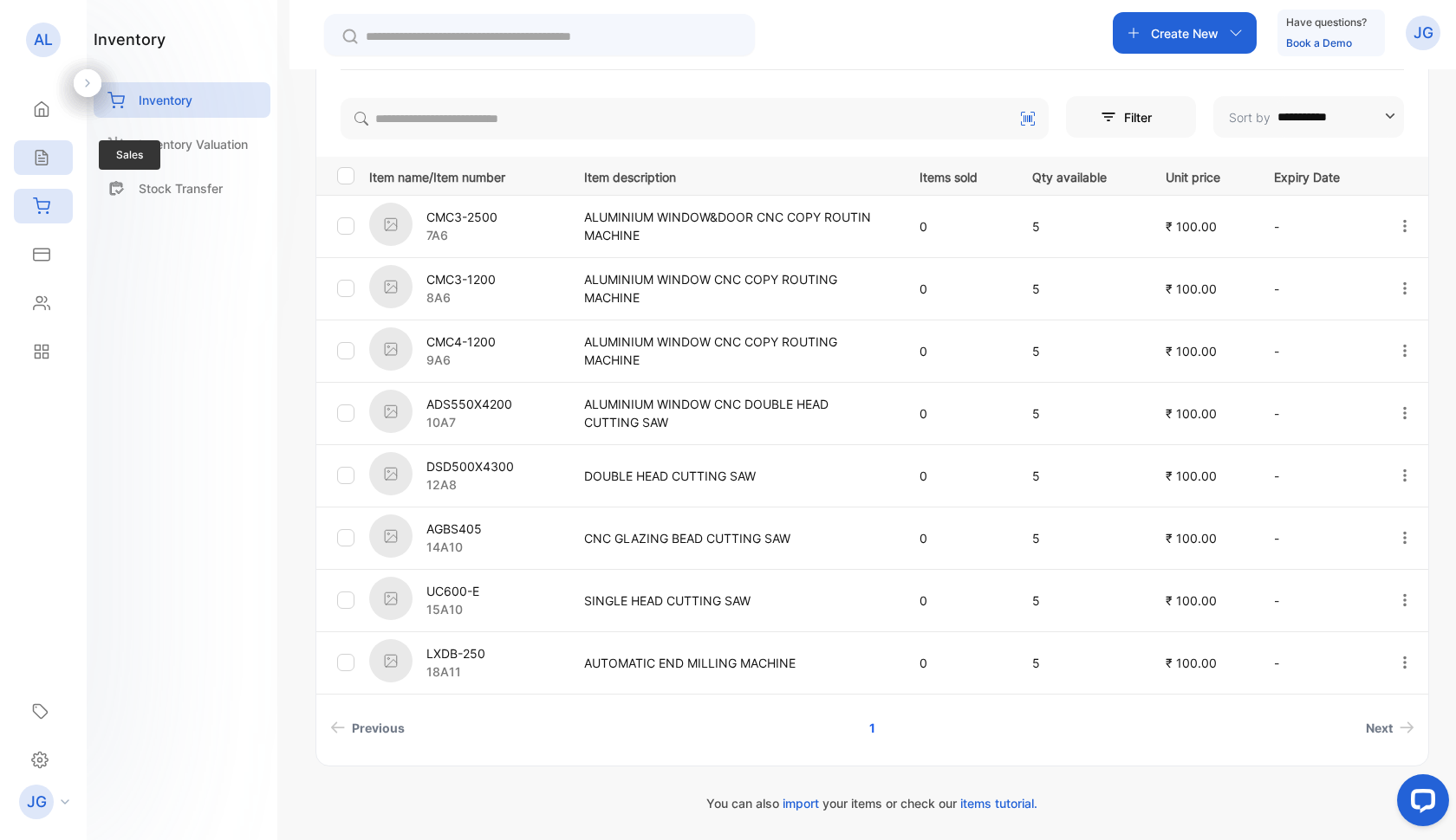
click at [32, 160] on div "Sales" at bounding box center [39, 158] width 22 height 17
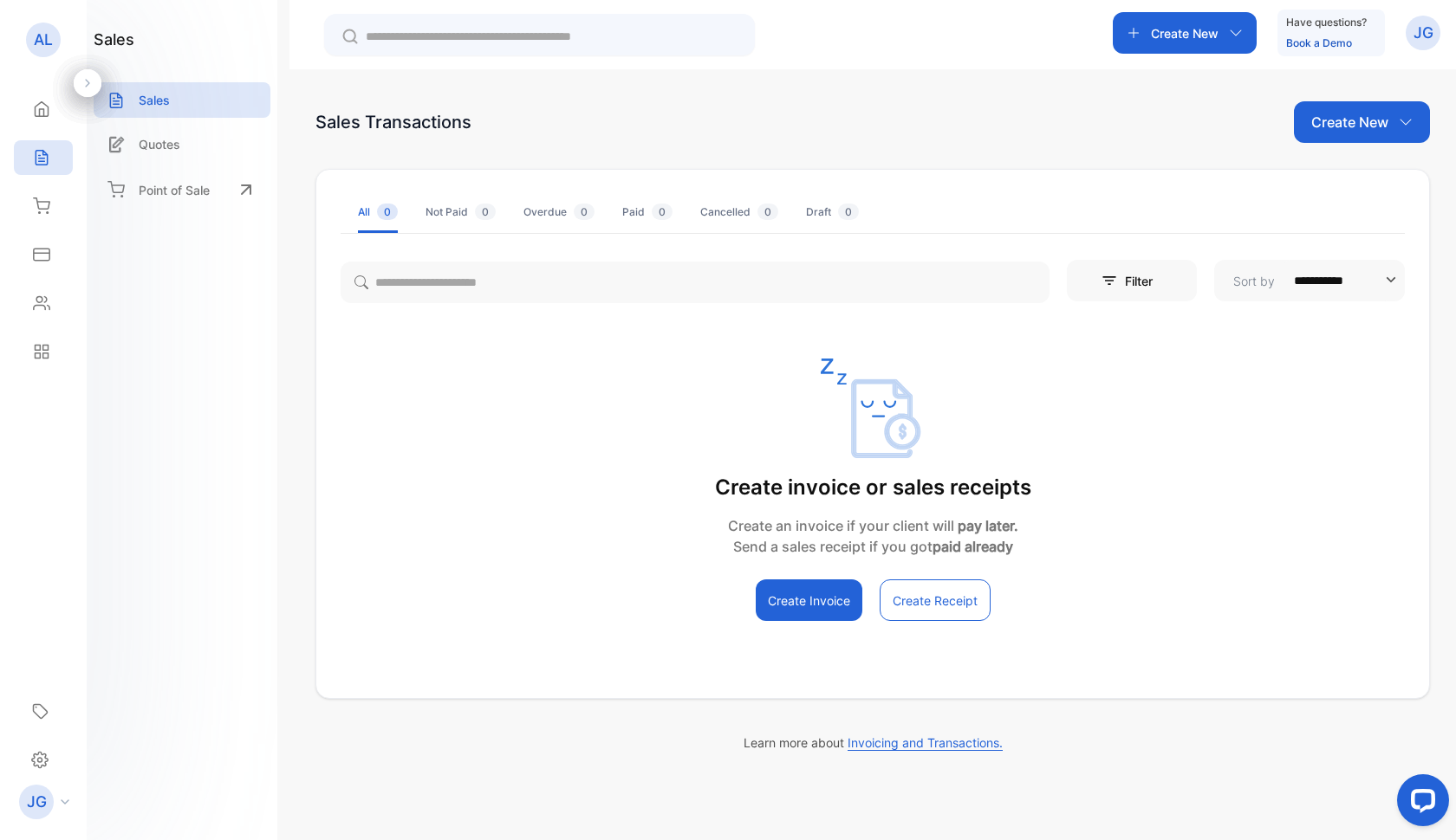
click at [800, 599] on button "Create Invoice" at bounding box center [808, 600] width 107 height 41
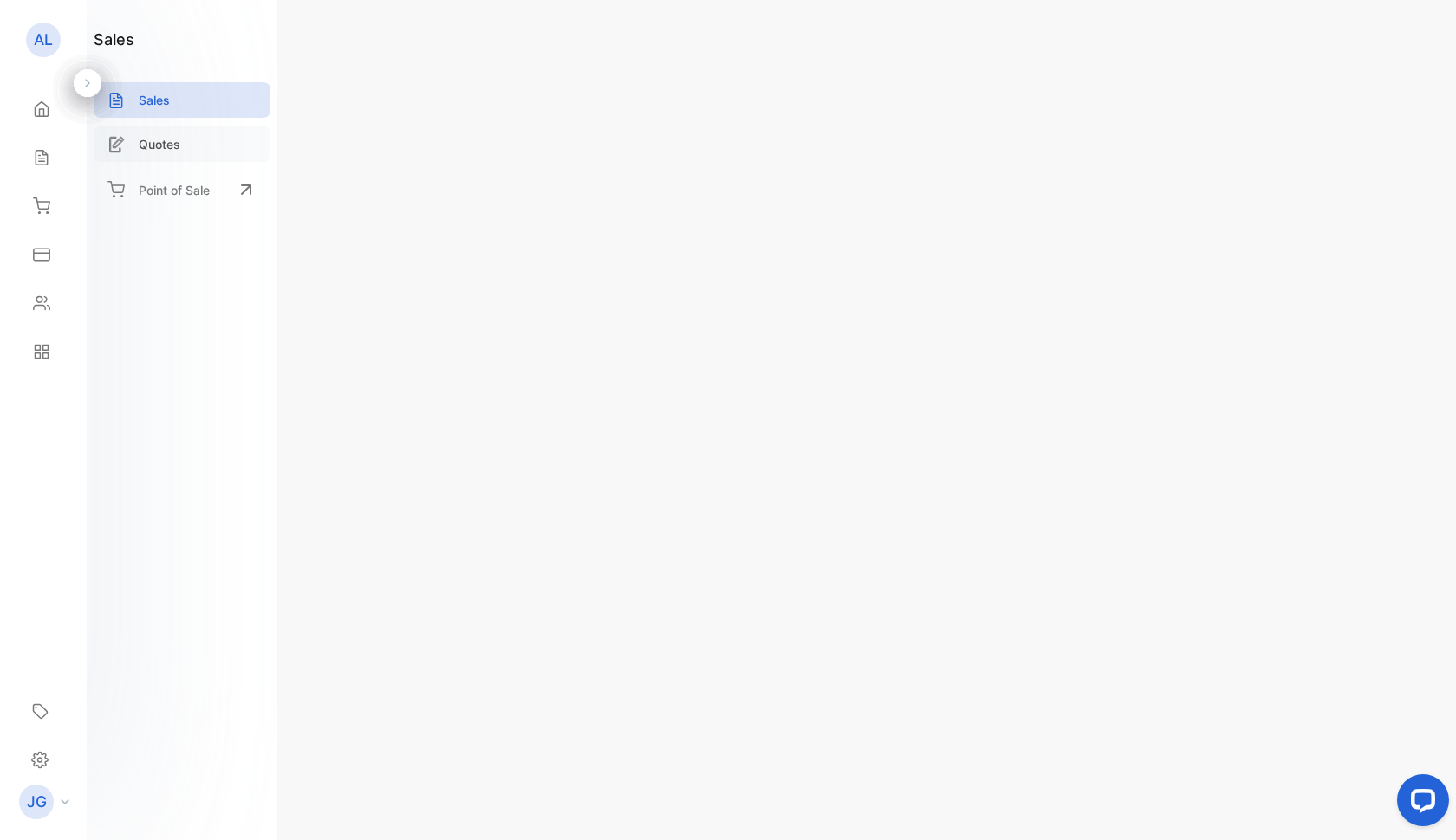
click at [169, 143] on p "Quotes" at bounding box center [159, 144] width 41 height 18
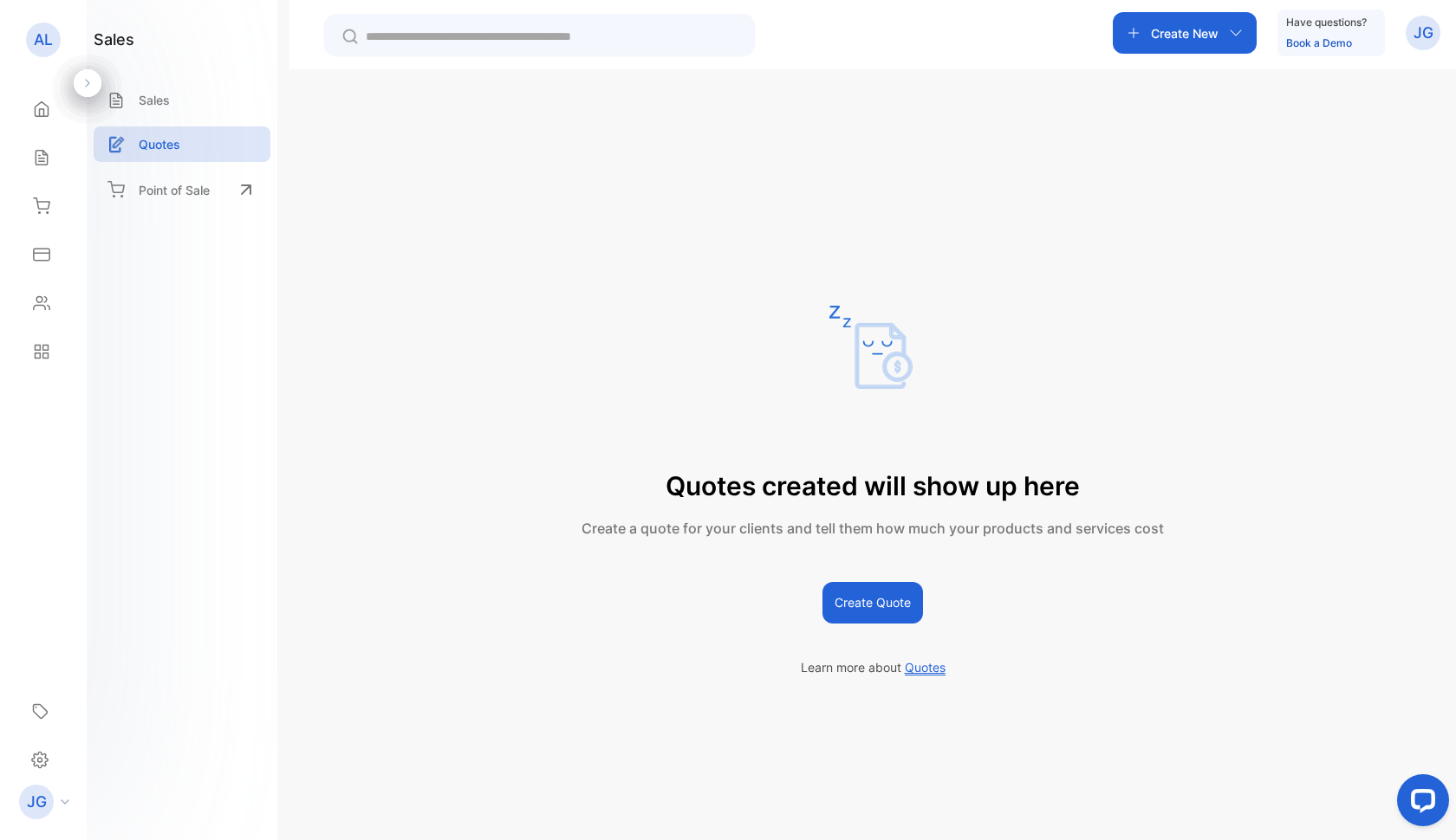
click at [890, 601] on button "Create Quote" at bounding box center [872, 602] width 100 height 41
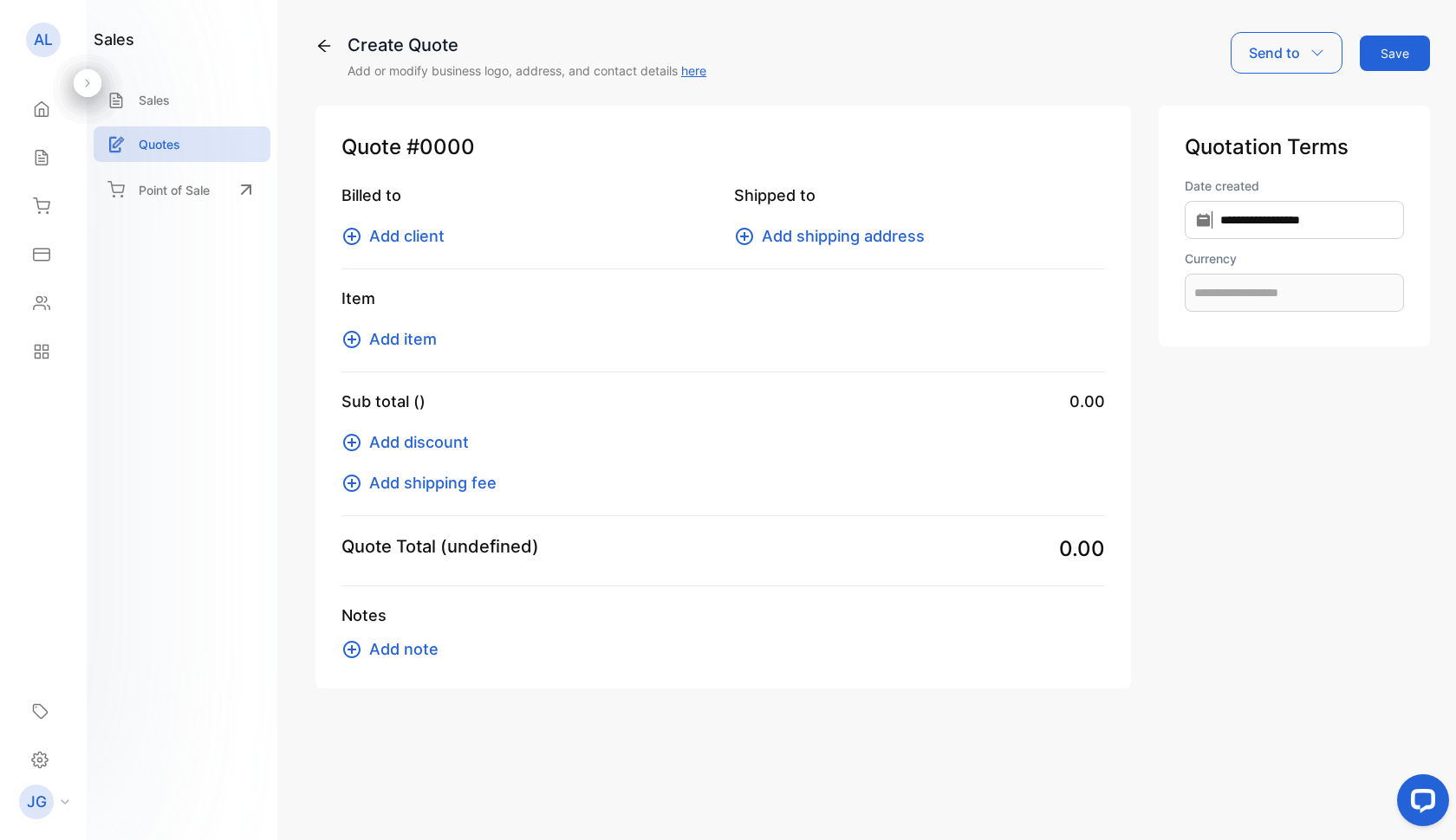
type input "**********"
click at [408, 237] on span "Add client" at bounding box center [407, 236] width 75 height 23
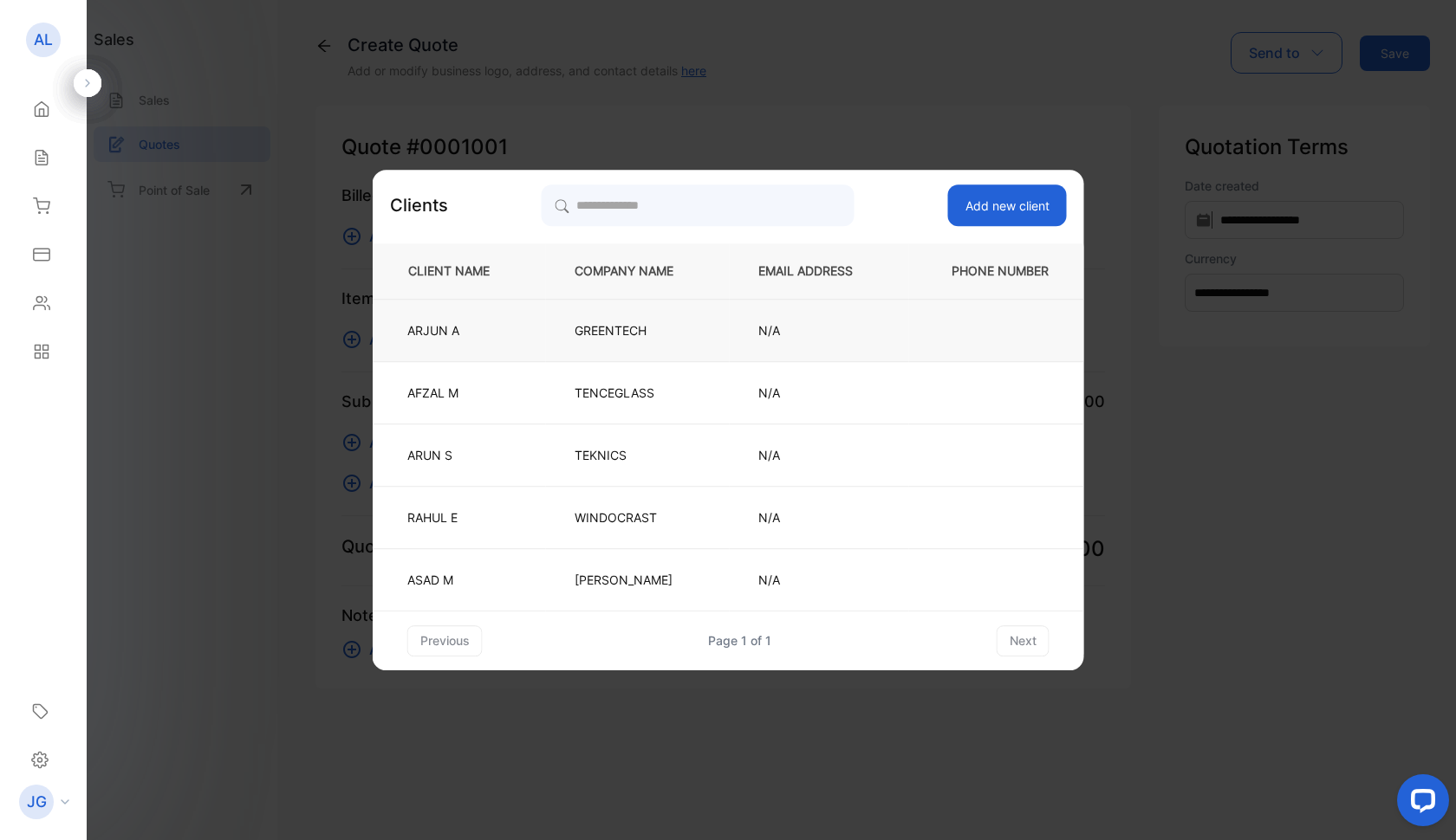
click at [613, 331] on p "GREENTECH" at bounding box center [637, 330] width 126 height 18
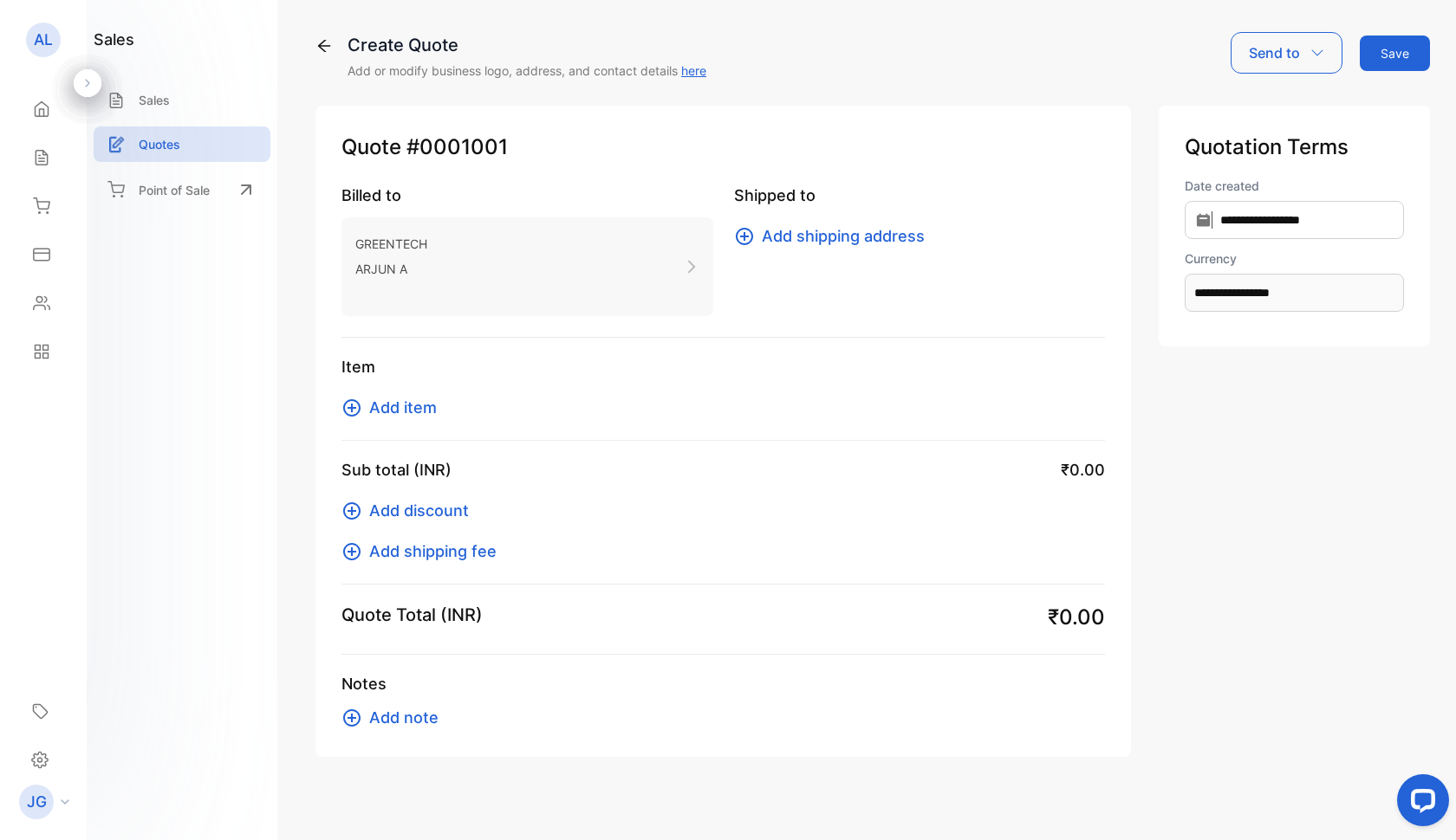
click at [375, 400] on span "Add item" at bounding box center [403, 407] width 67 height 23
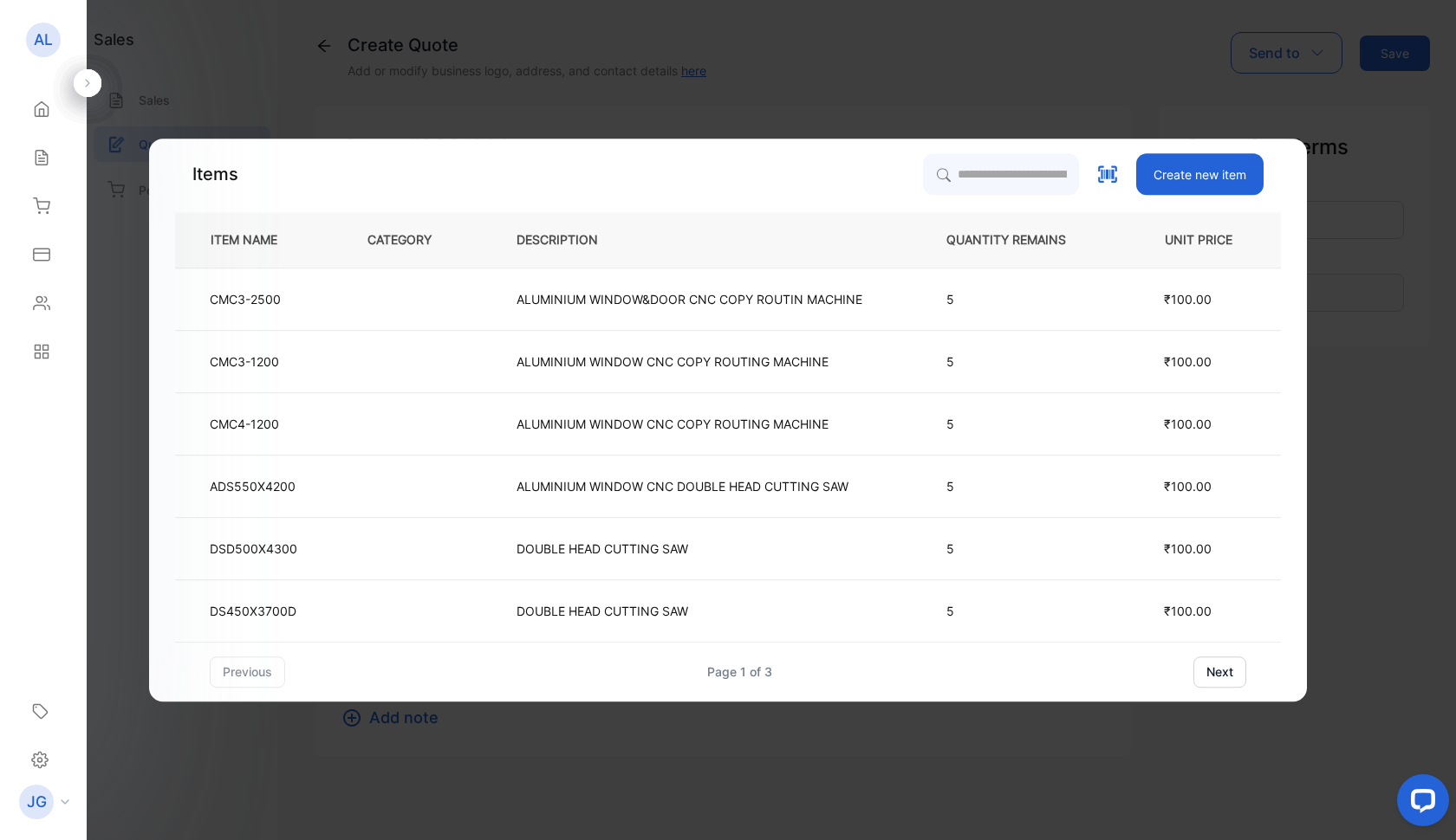
click at [1231, 676] on button "next" at bounding box center [1219, 672] width 53 height 31
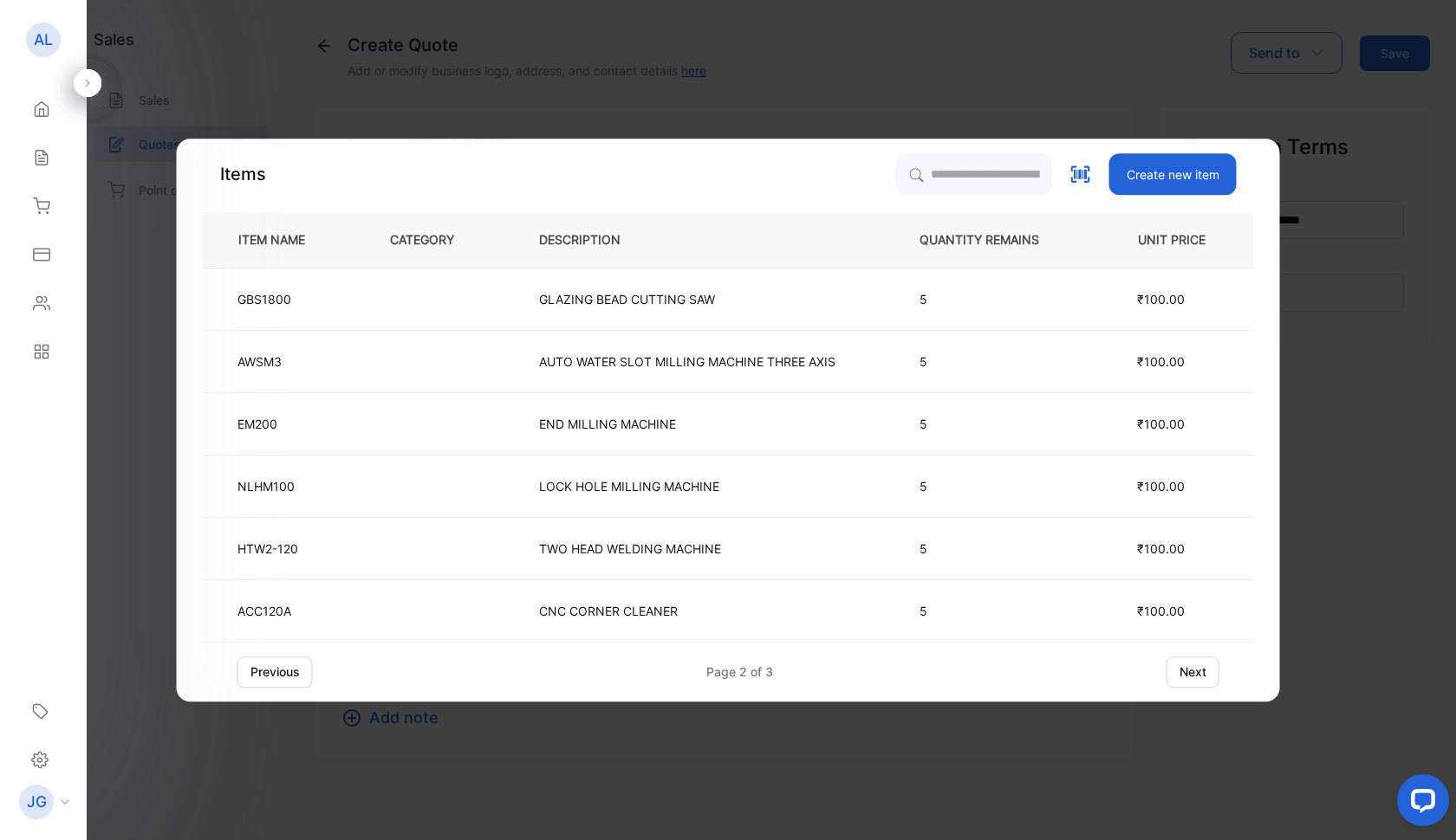
click at [1208, 674] on button "next" at bounding box center [1192, 672] width 53 height 31
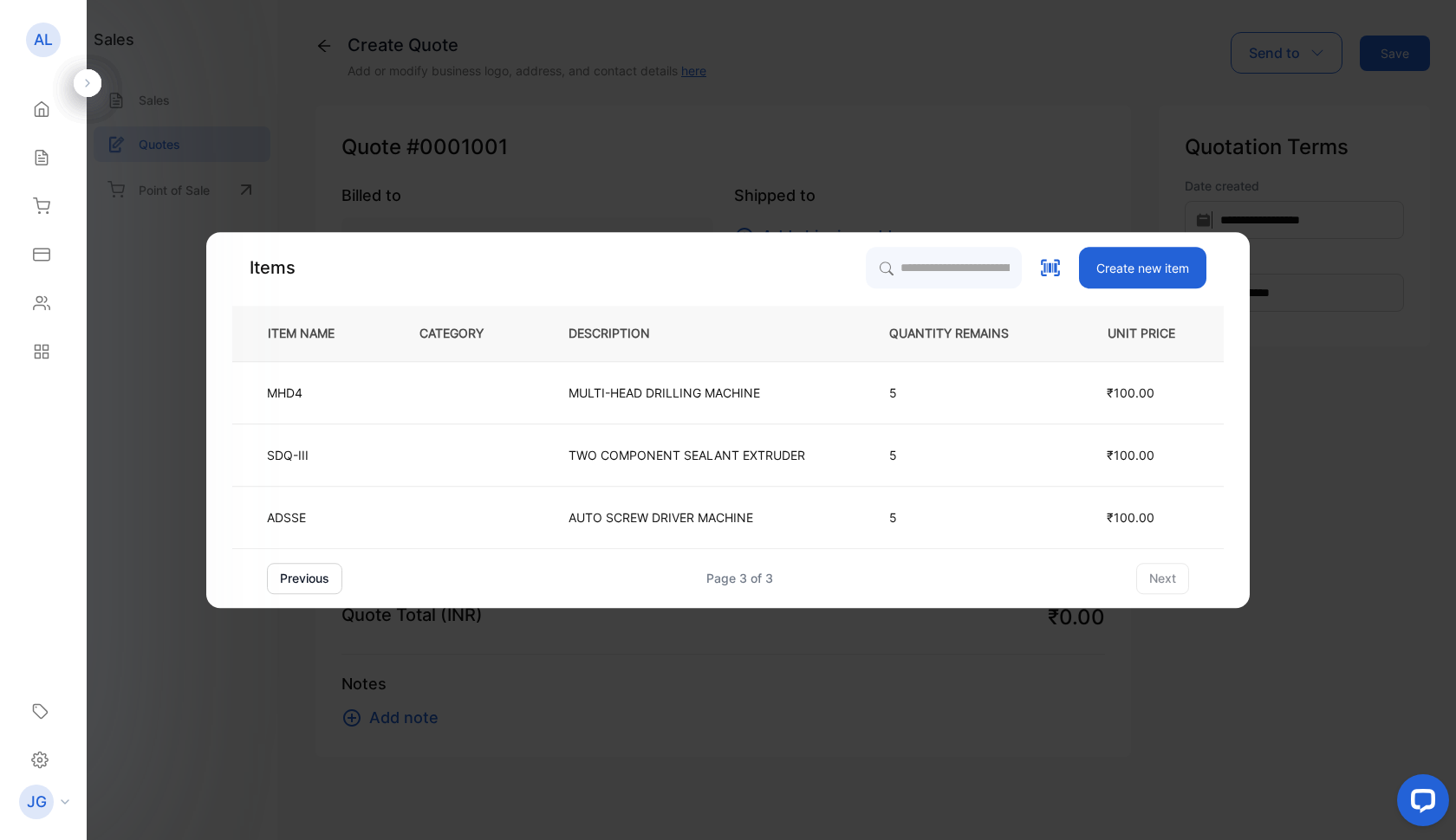
click at [290, 591] on button "previous" at bounding box center [304, 579] width 75 height 31
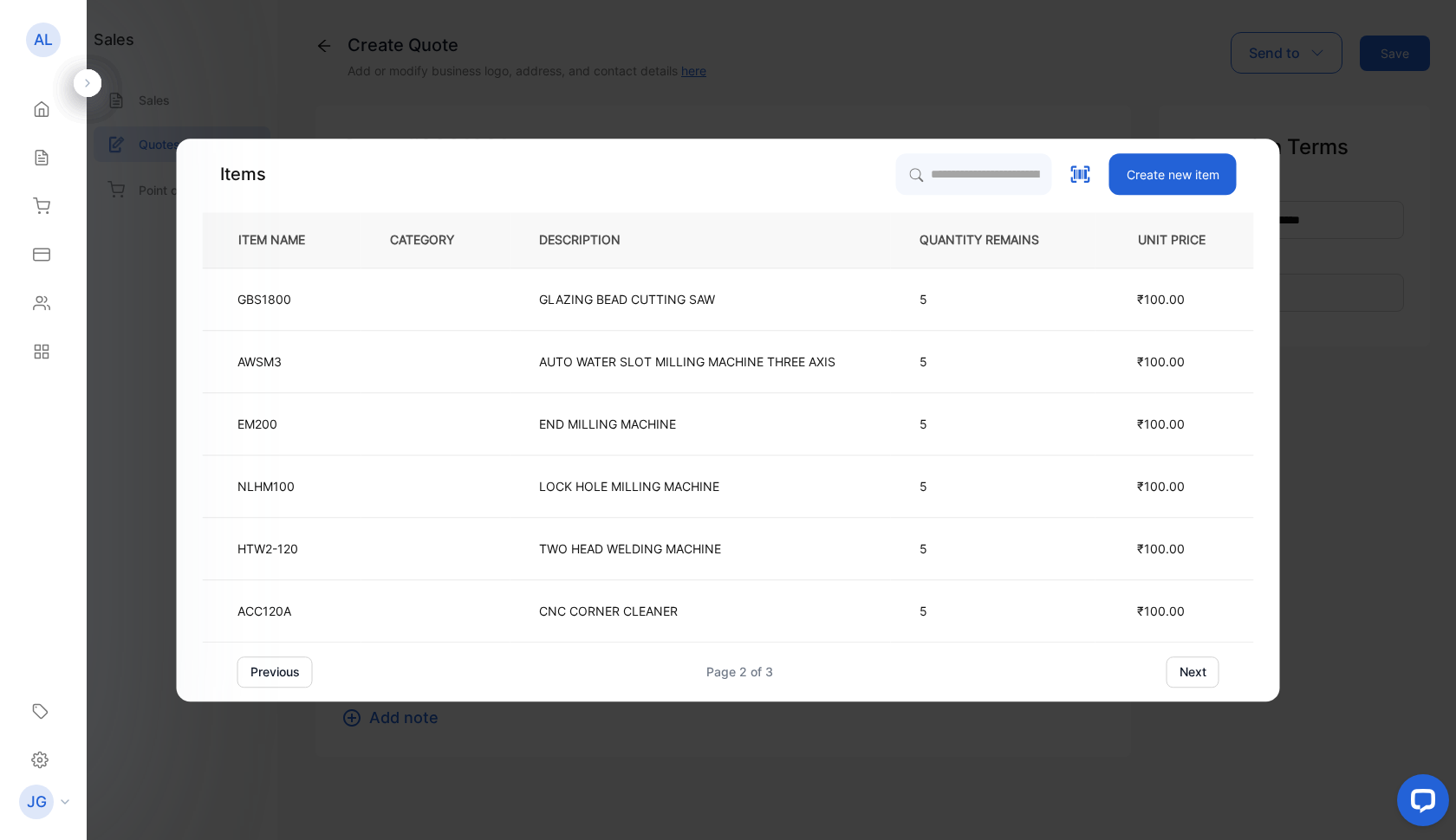
click at [275, 669] on button "previous" at bounding box center [275, 672] width 75 height 31
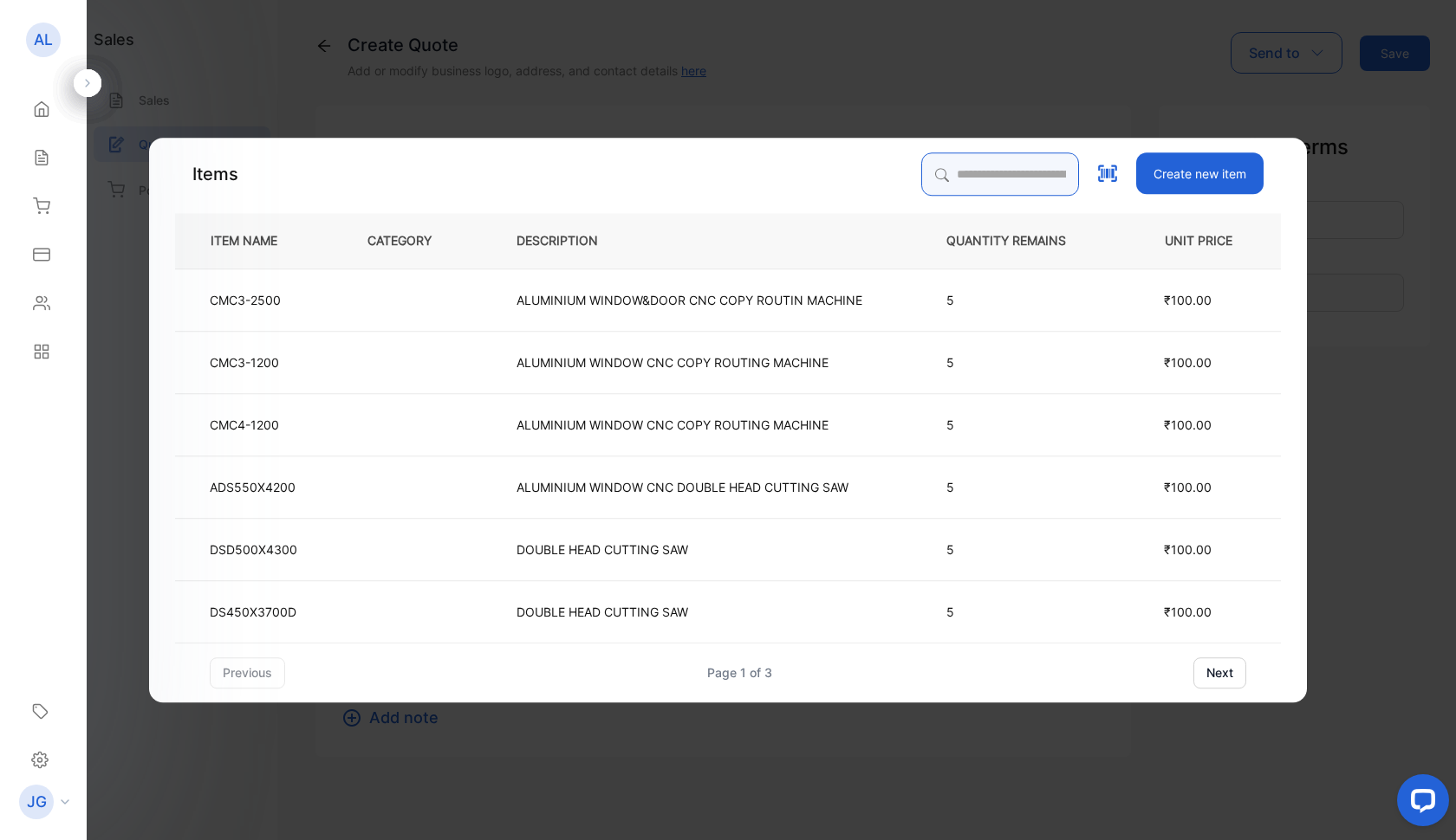
click at [921, 178] on input "search" at bounding box center [1000, 173] width 158 height 43
click at [921, 177] on input "search" at bounding box center [1000, 173] width 158 height 43
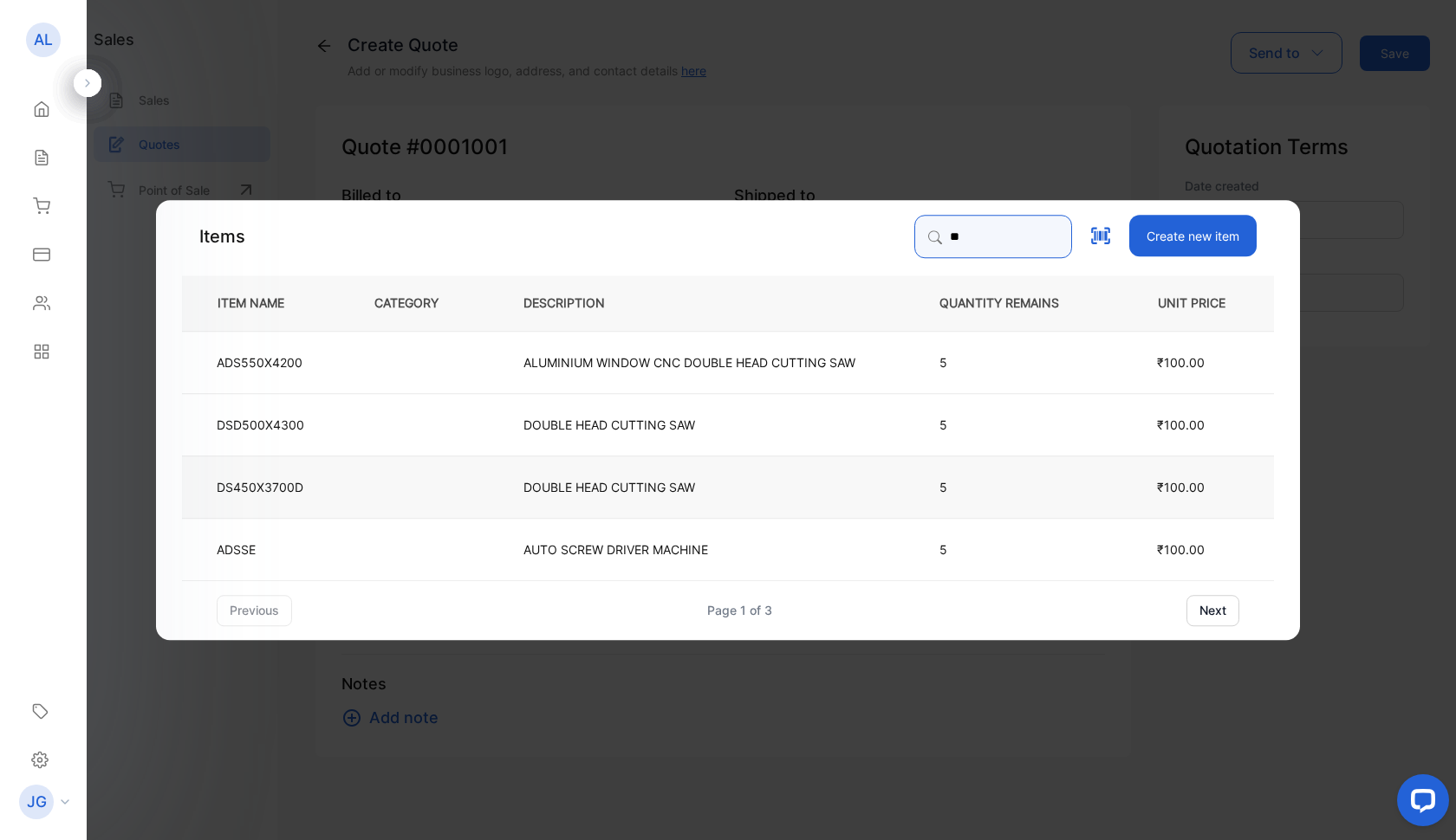
type input "**"
click at [313, 494] on td "DS450X3700D" at bounding box center [264, 486] width 164 height 63
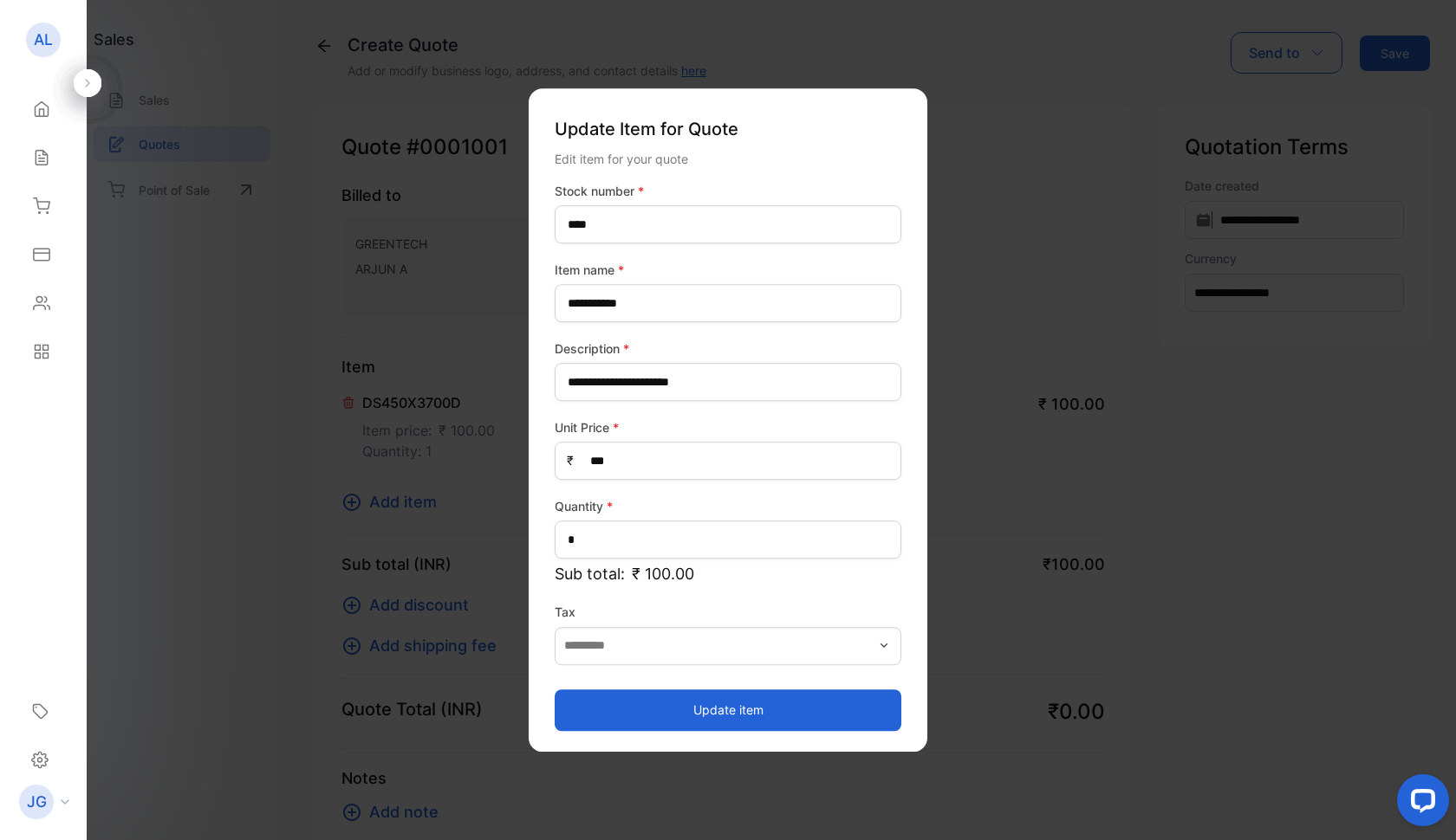
click at [735, 713] on button "Update item" at bounding box center [728, 710] width 347 height 41
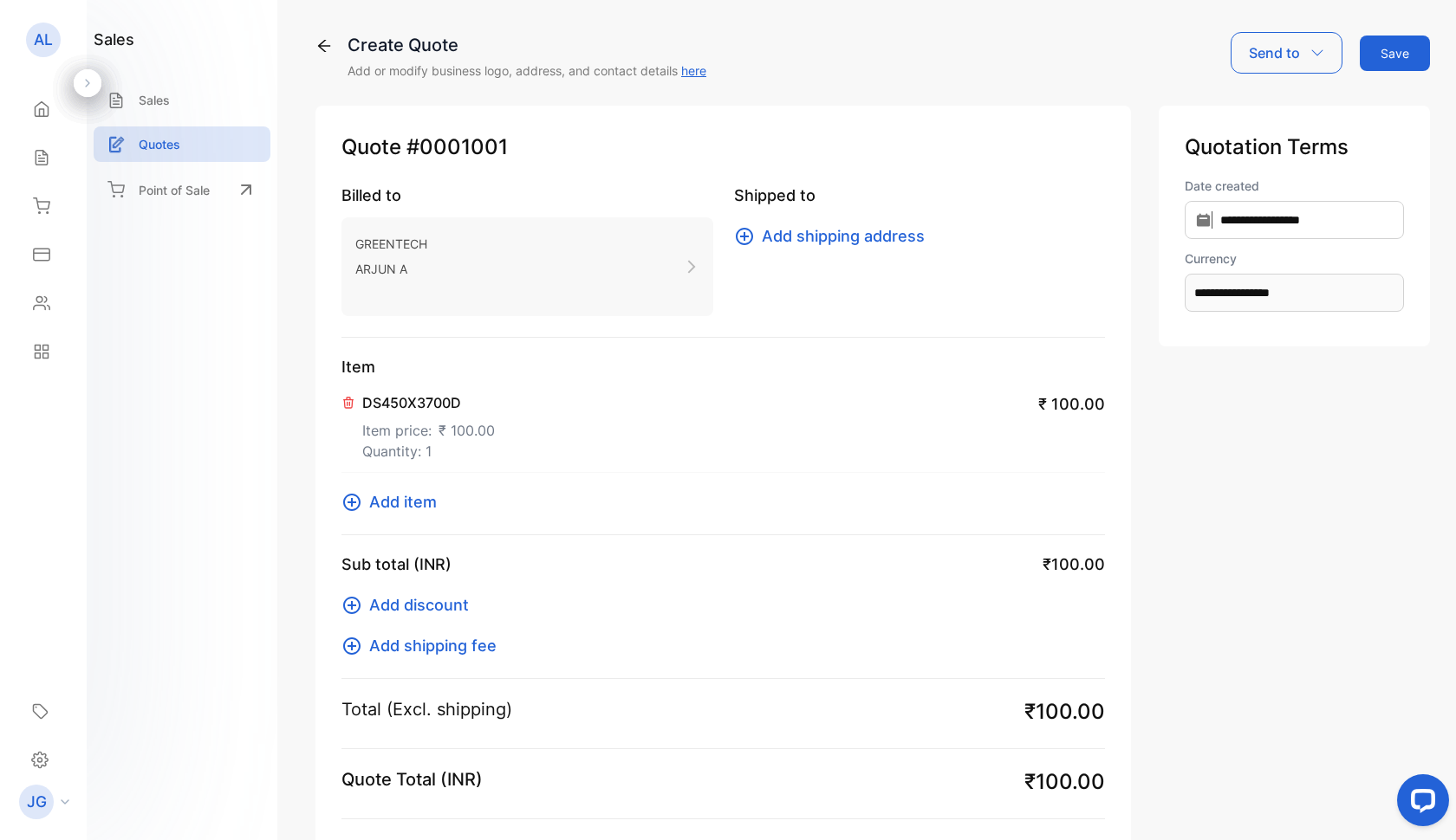
click at [375, 503] on span "Add item" at bounding box center [403, 502] width 67 height 23
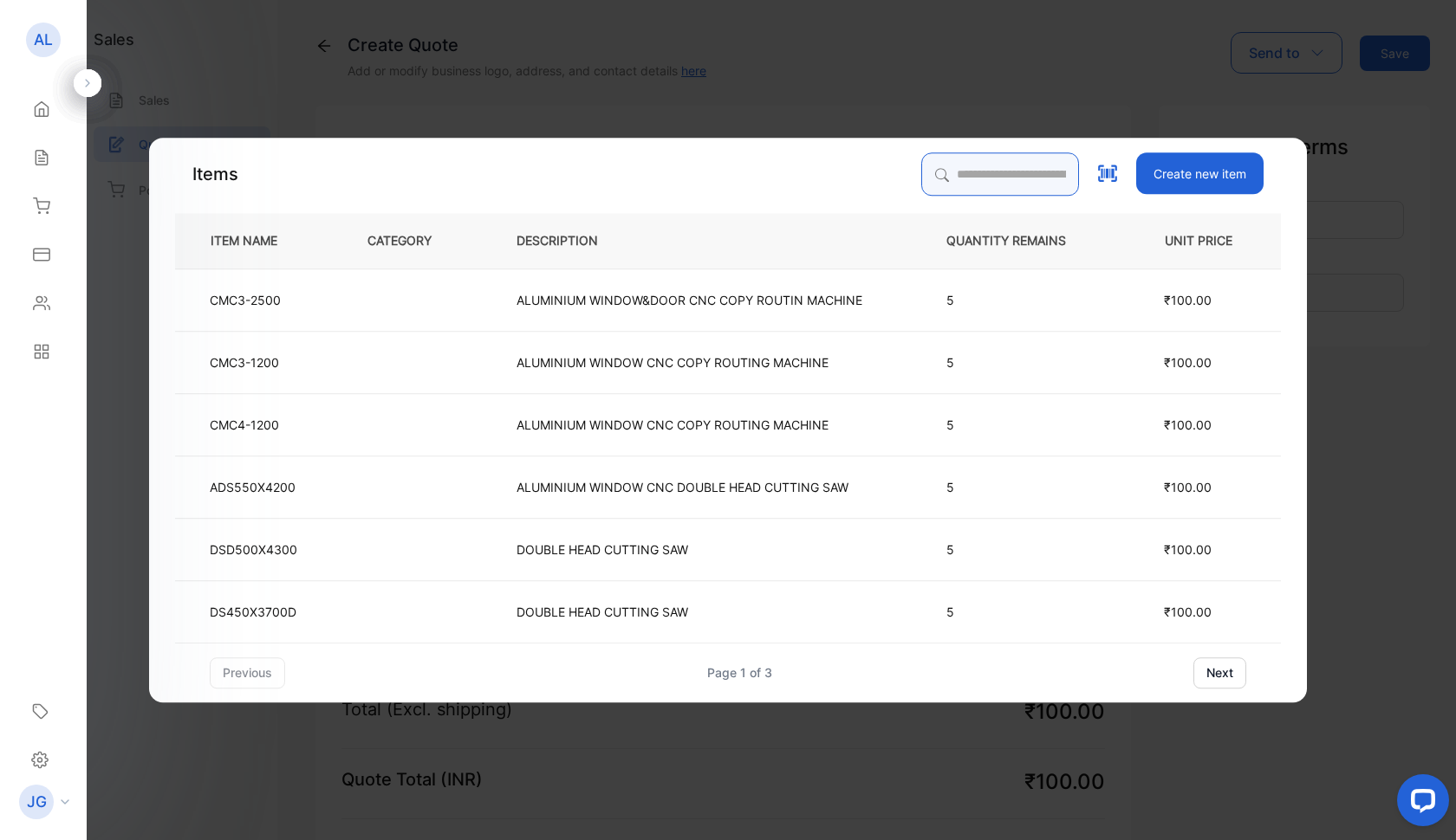
click at [921, 174] on input "search" at bounding box center [1000, 173] width 158 height 43
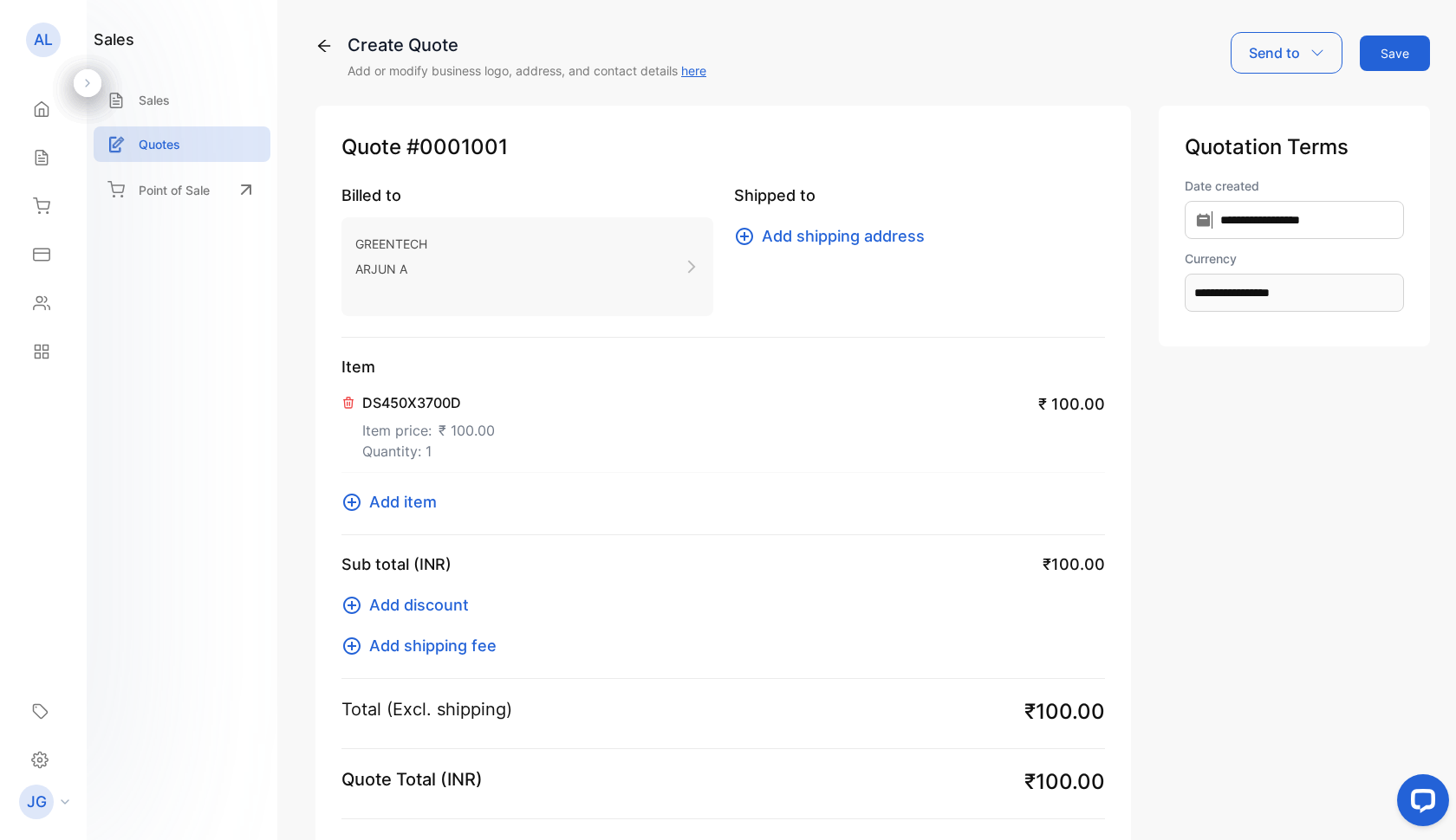
click at [401, 508] on span "Add item" at bounding box center [403, 502] width 67 height 23
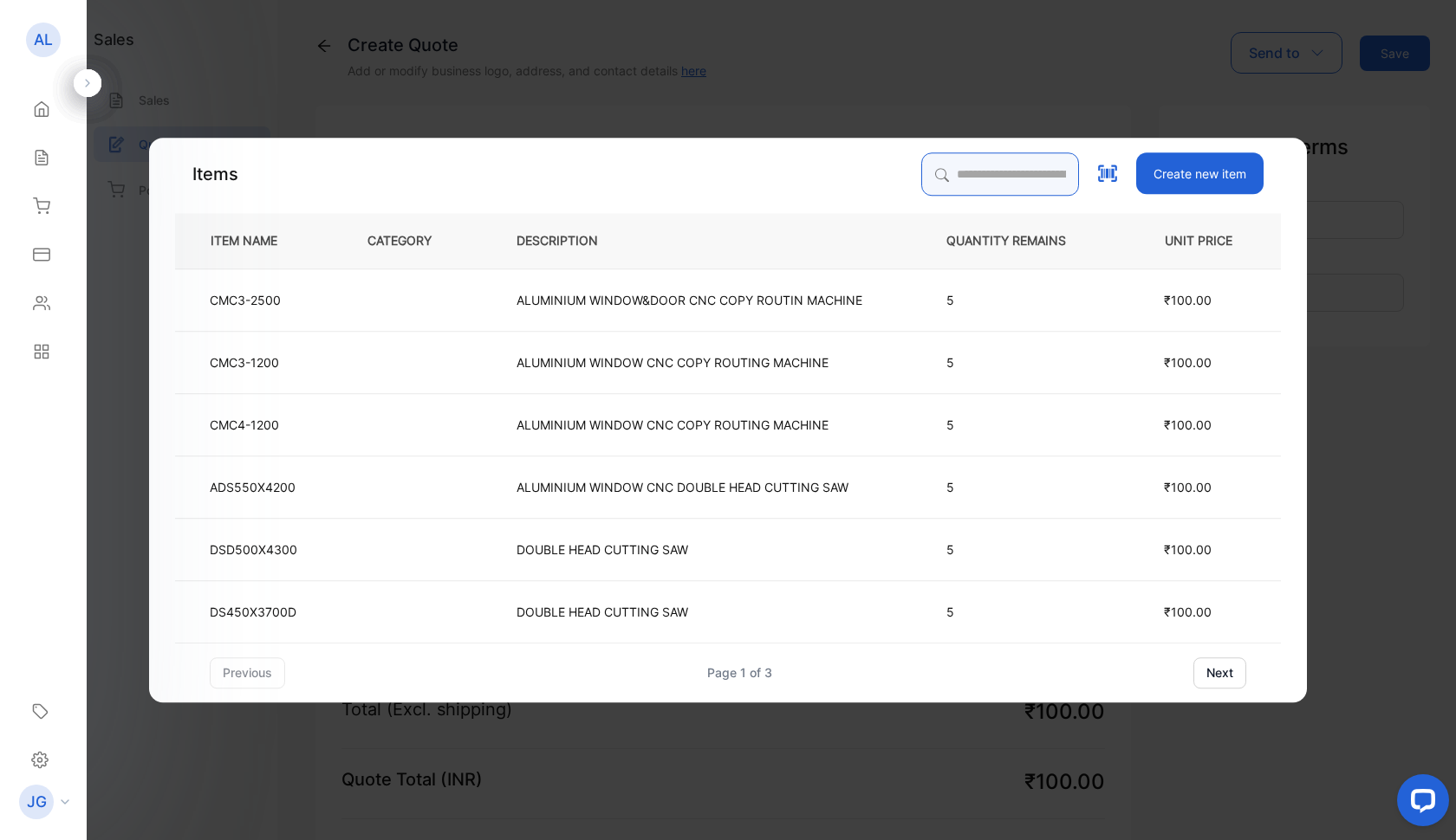
click at [933, 173] on input "search" at bounding box center [1000, 173] width 158 height 43
type input "*"
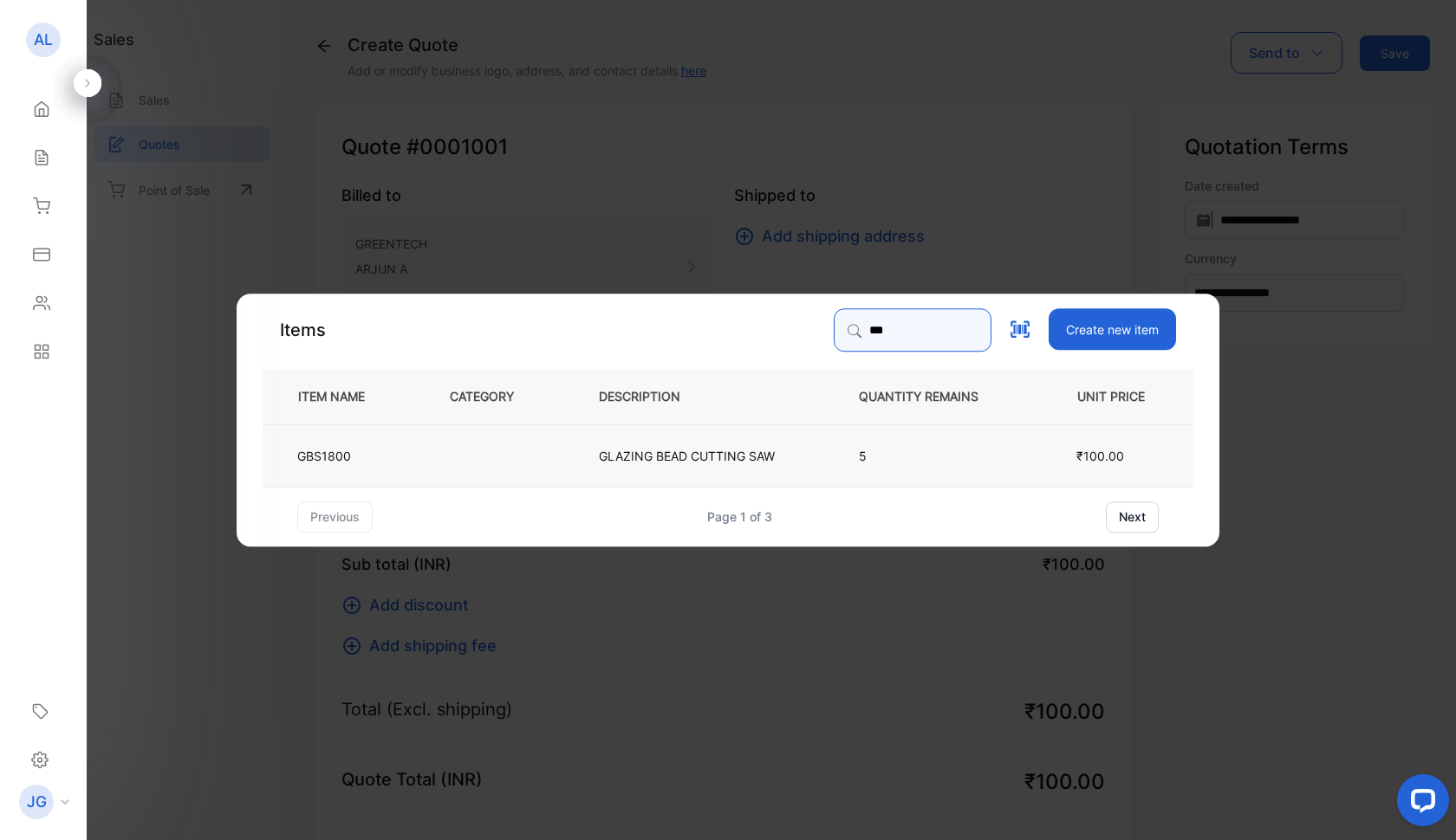
type input "***"
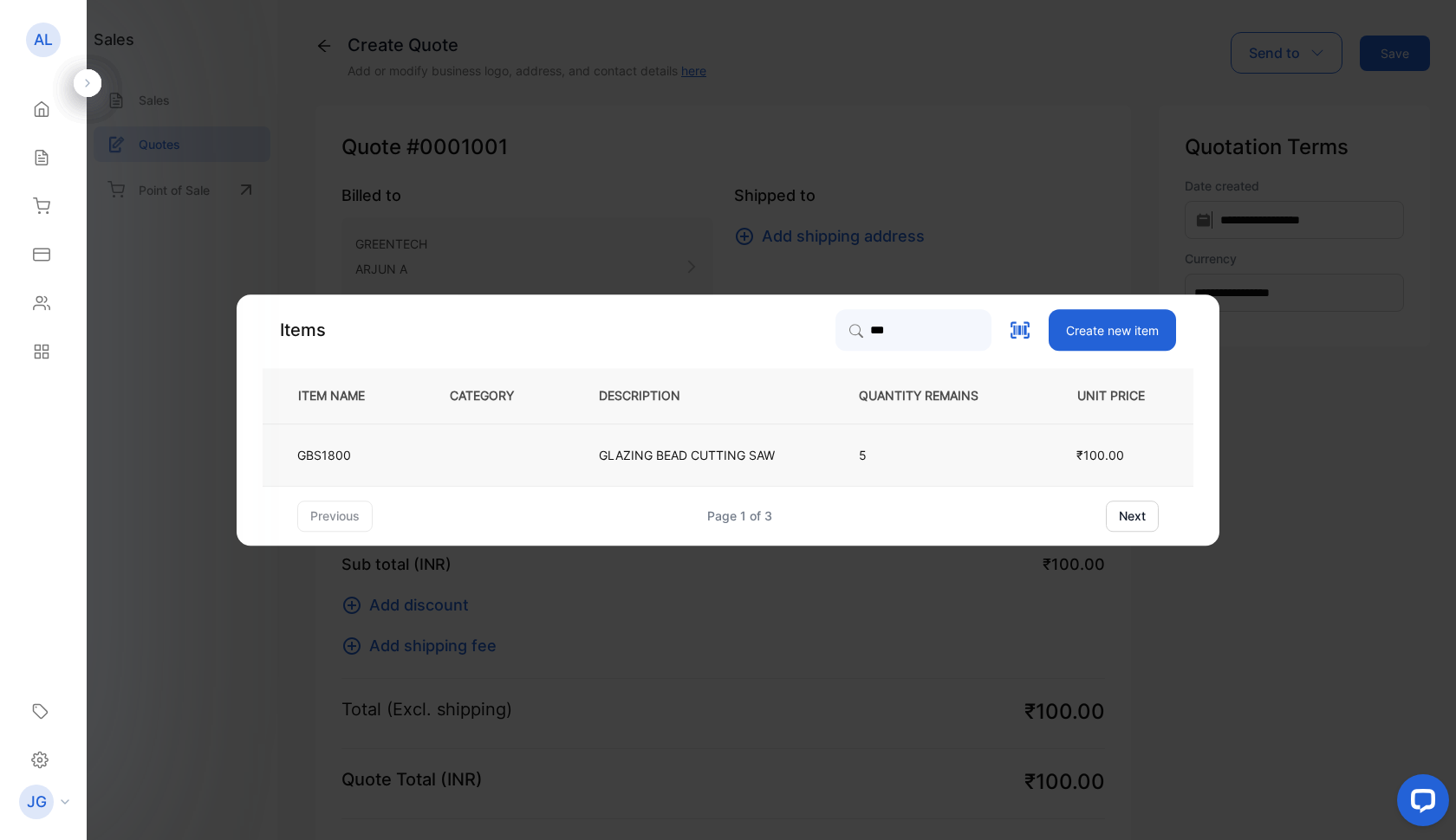
click at [599, 454] on p "GLAZING BEAD CUTTING SAW" at bounding box center [686, 455] width 176 height 18
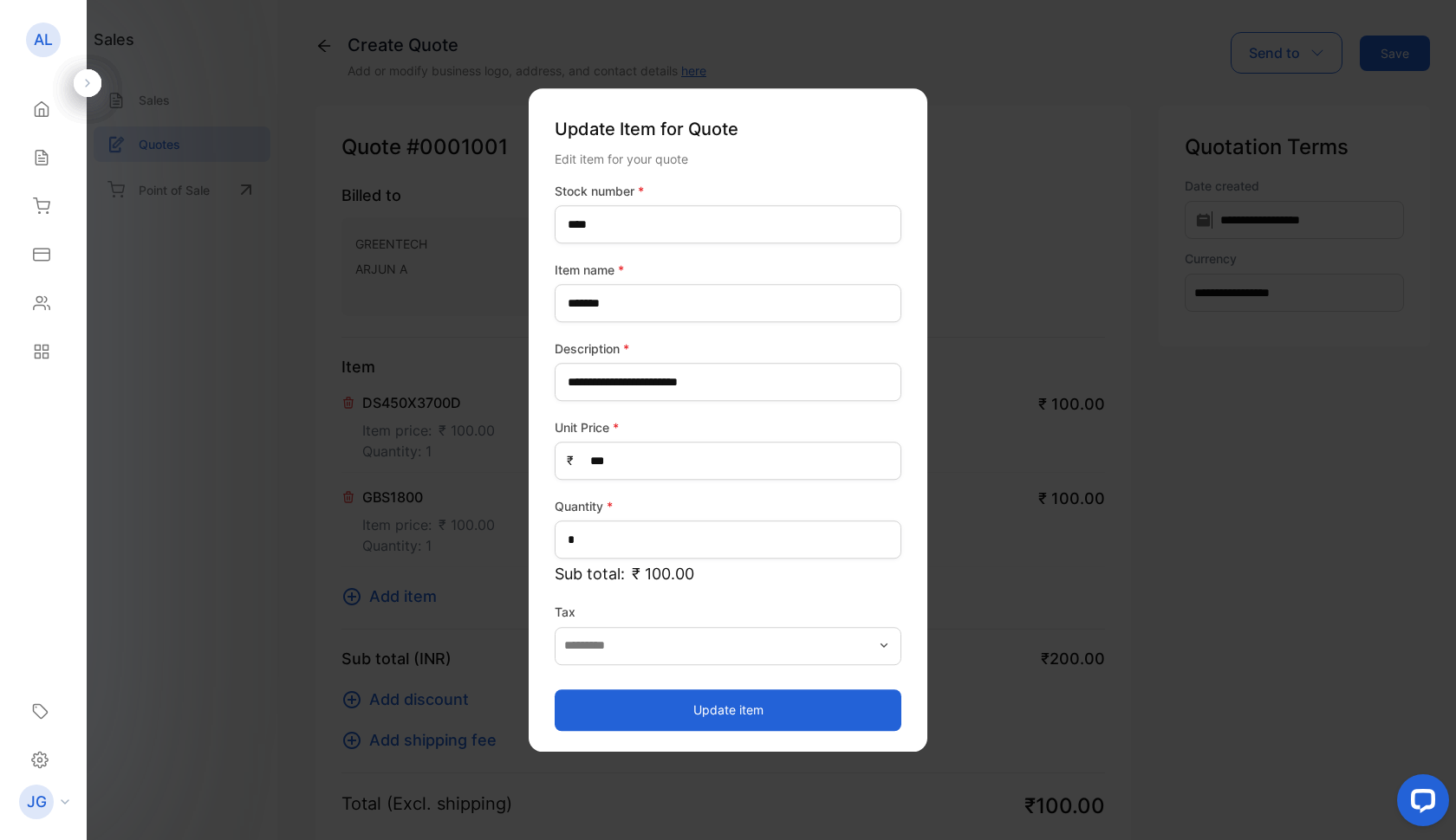
click at [728, 714] on button "Update item" at bounding box center [728, 710] width 347 height 41
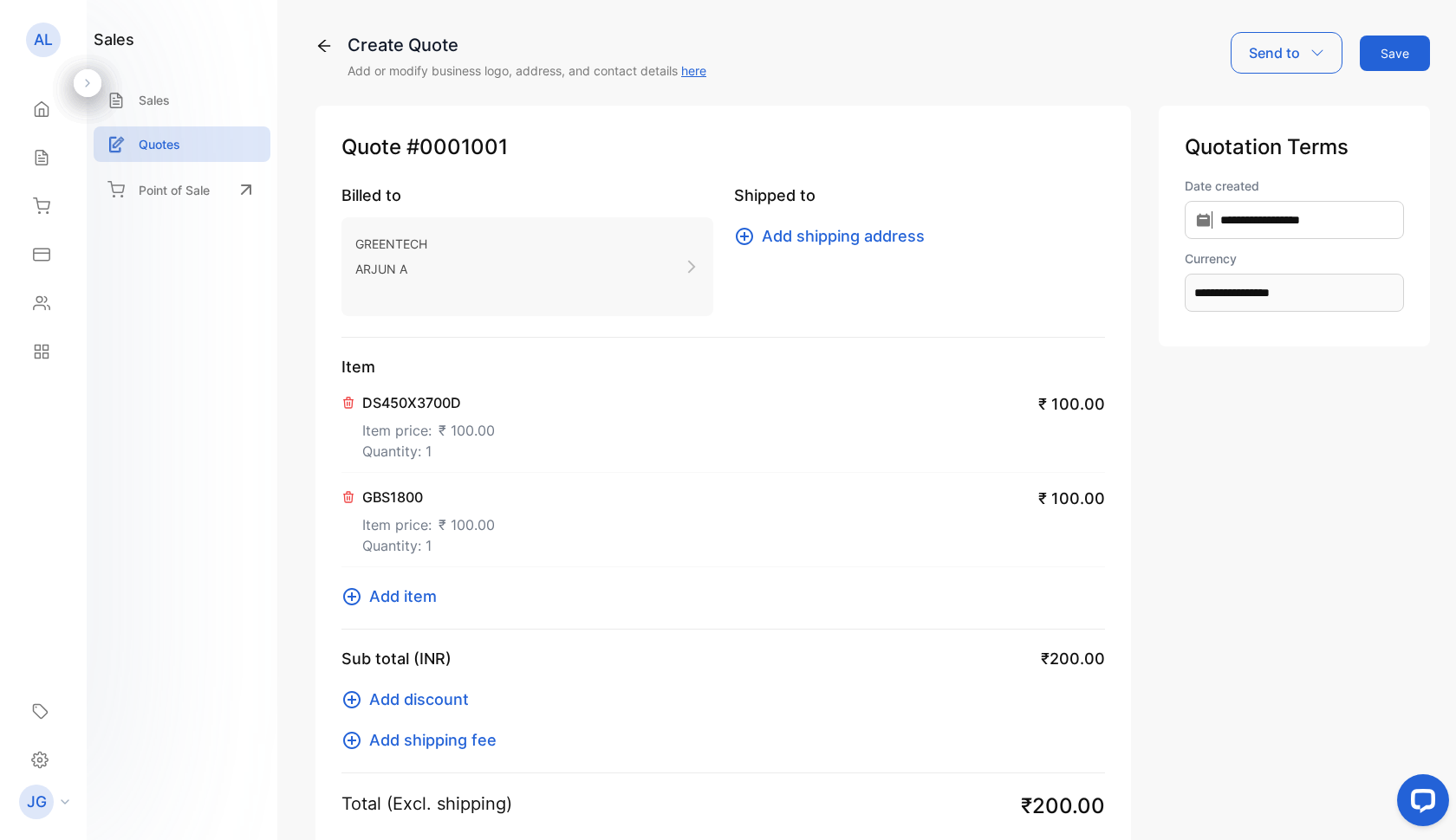
click at [387, 596] on span "Add item" at bounding box center [403, 596] width 67 height 23
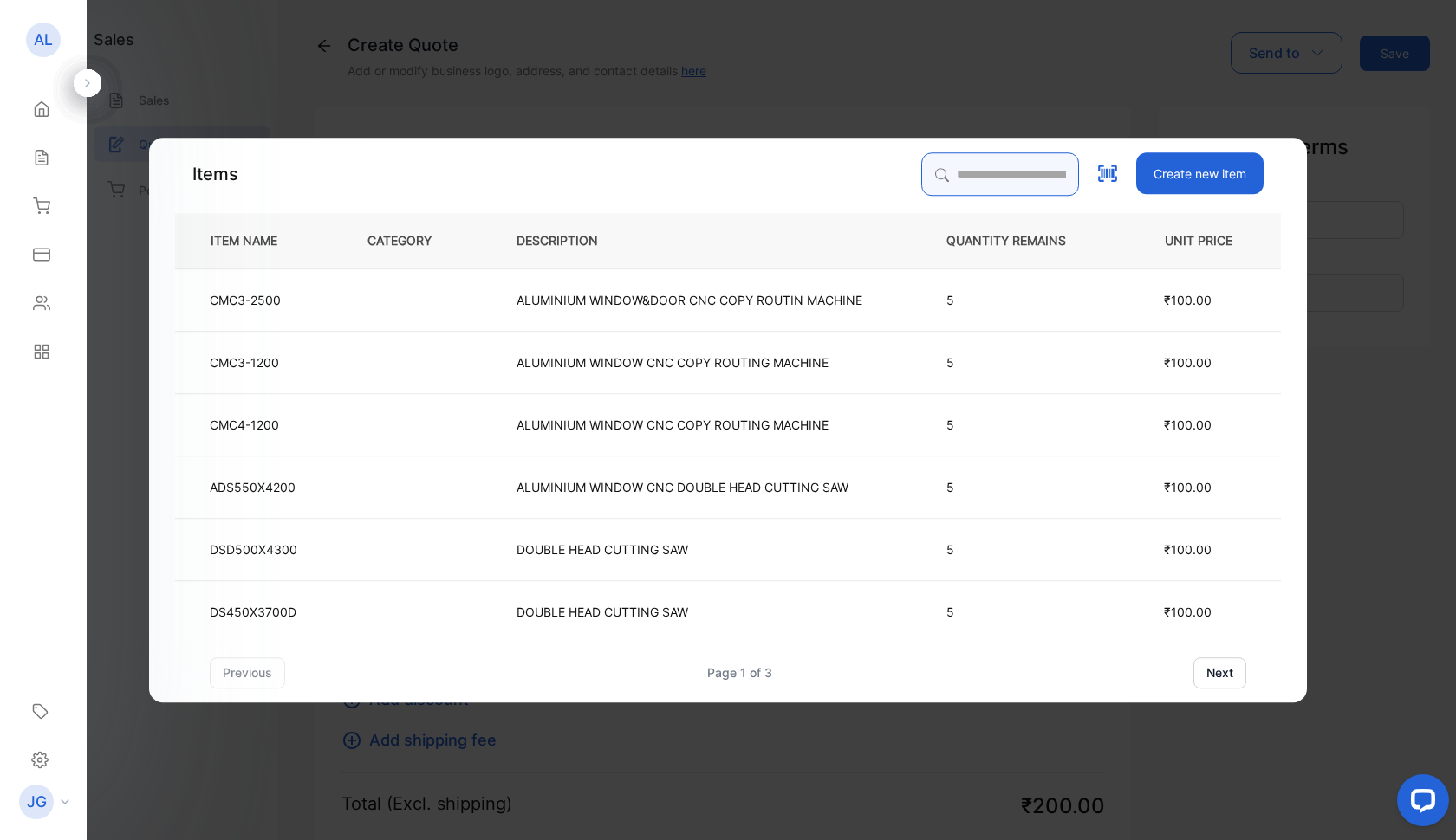
click at [944, 172] on input "search" at bounding box center [1000, 173] width 158 height 43
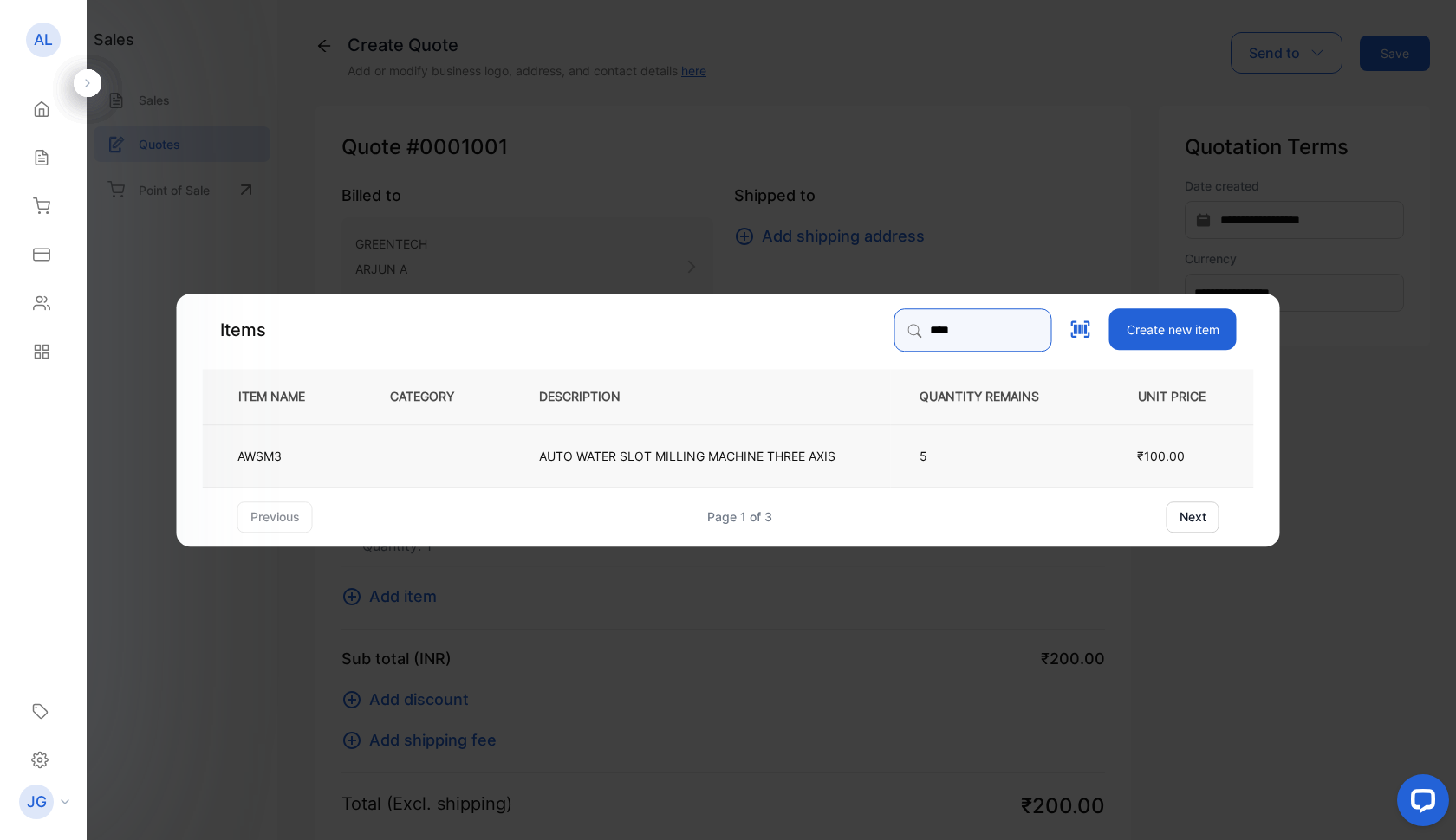
type input "****"
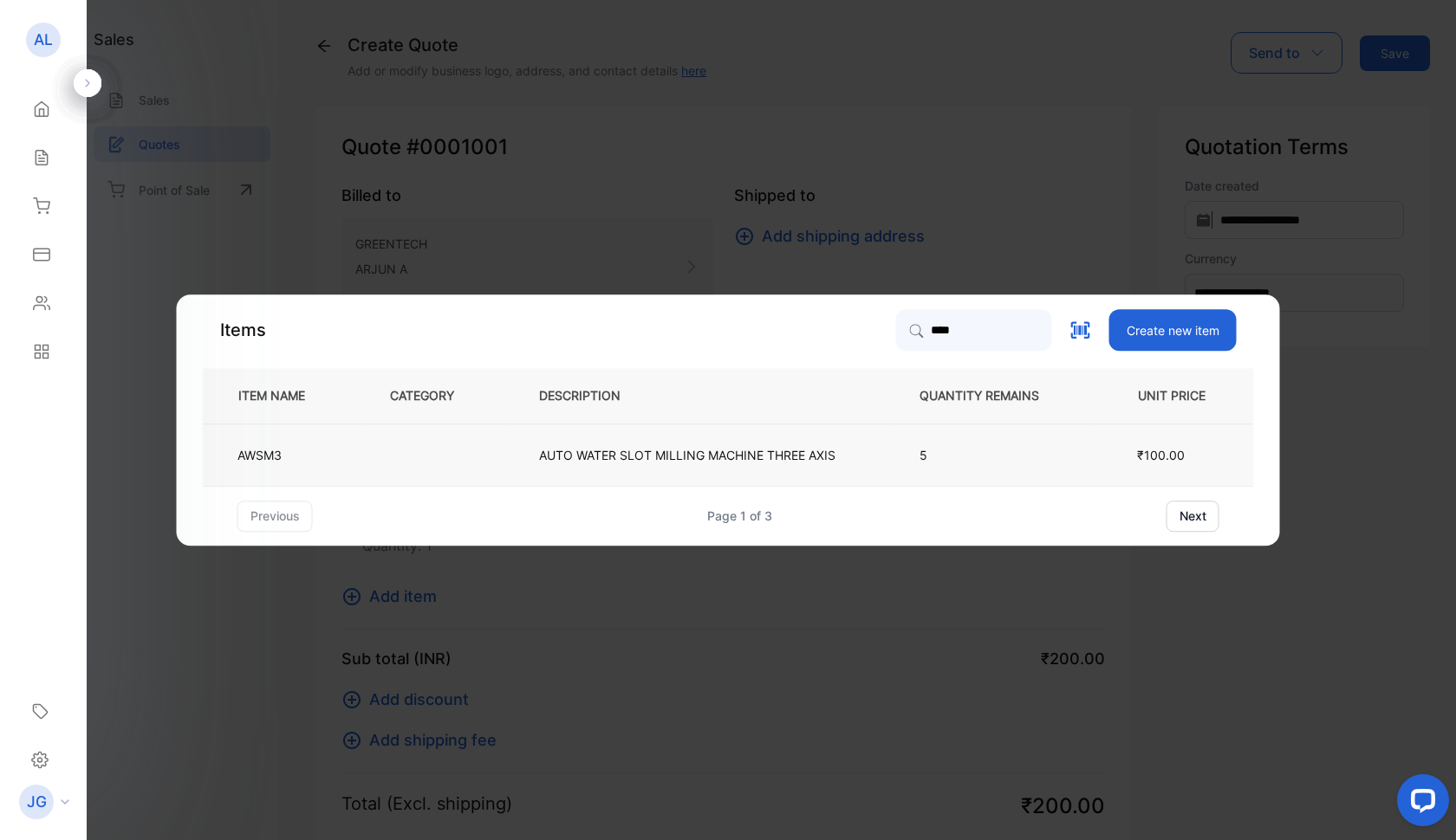
click at [633, 455] on p "AUTO WATER SLOT MILLING MACHINE THREE AXIS" at bounding box center [687, 455] width 297 height 18
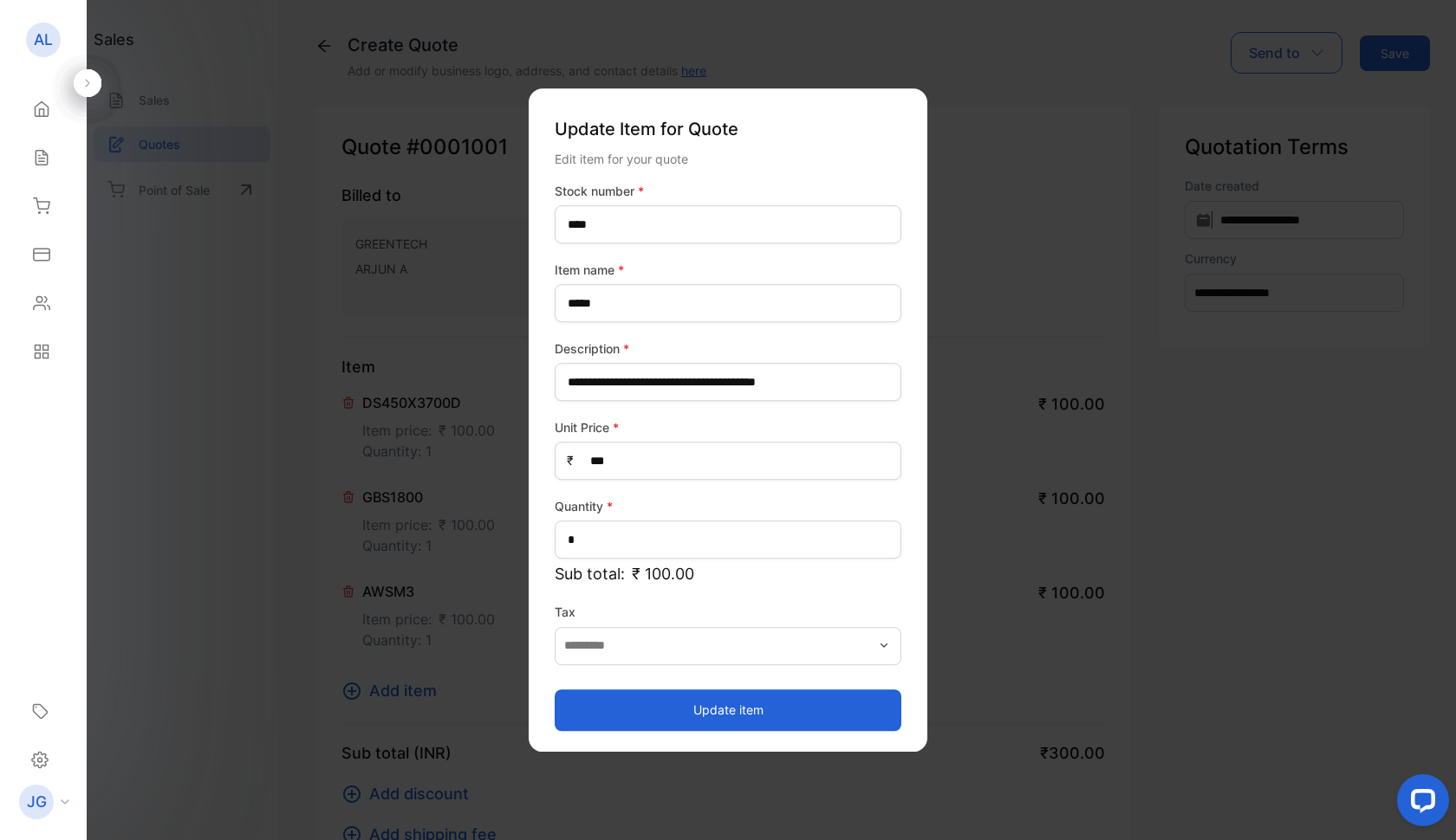
click at [709, 712] on button "Update item" at bounding box center [728, 710] width 347 height 41
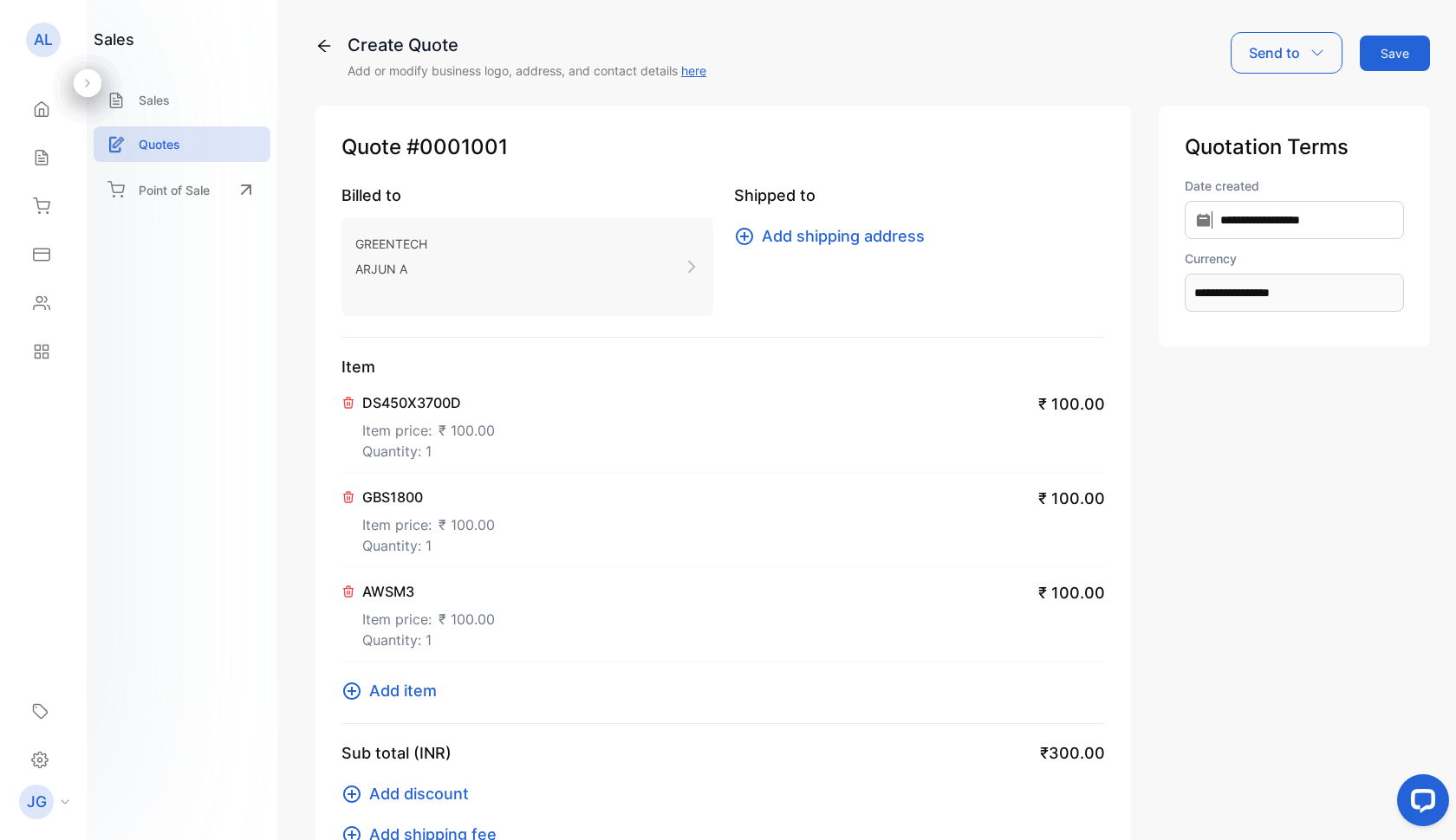
click at [397, 696] on span "Add item" at bounding box center [403, 691] width 67 height 23
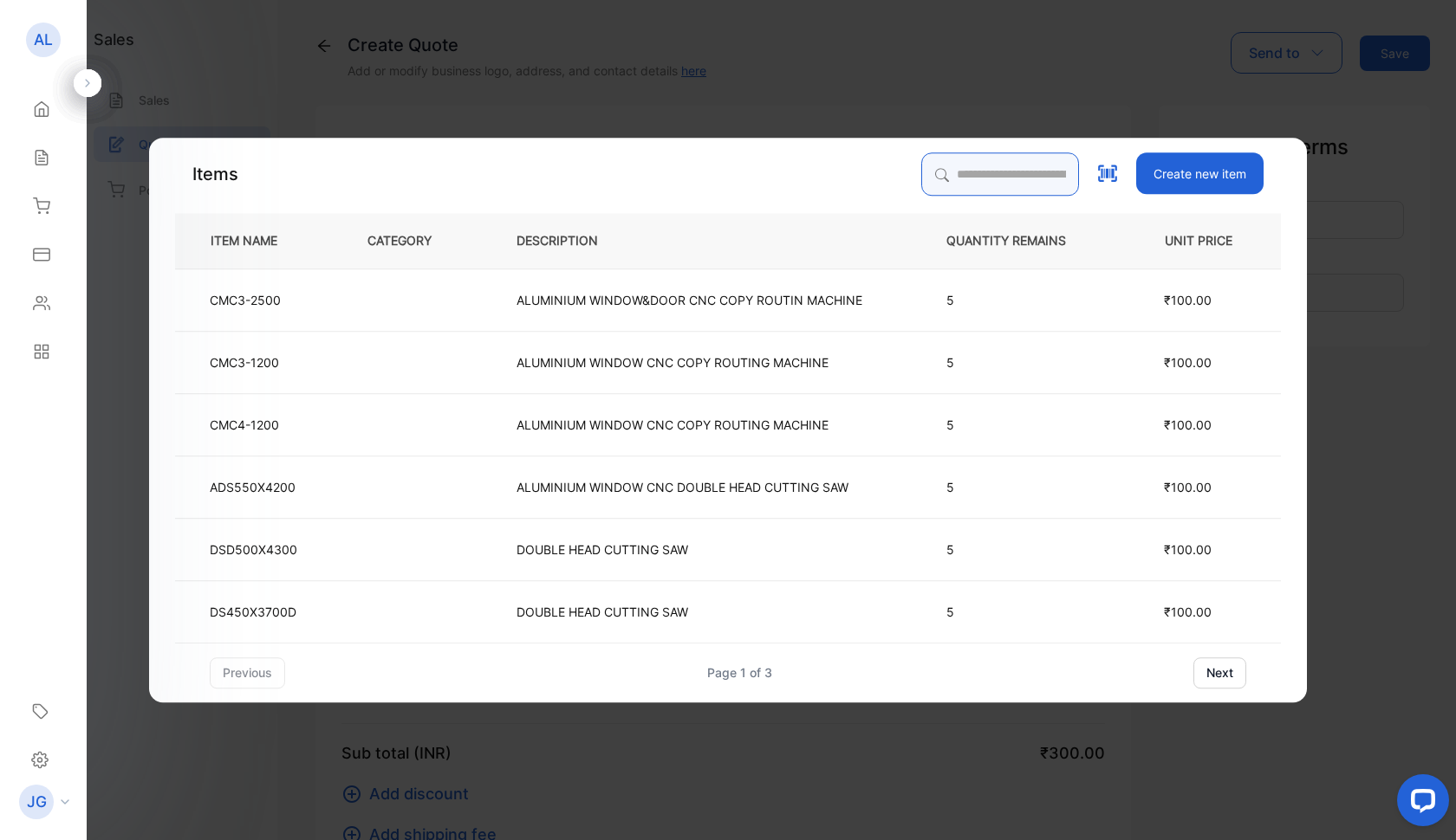
click at [940, 179] on input "search" at bounding box center [1000, 173] width 158 height 43
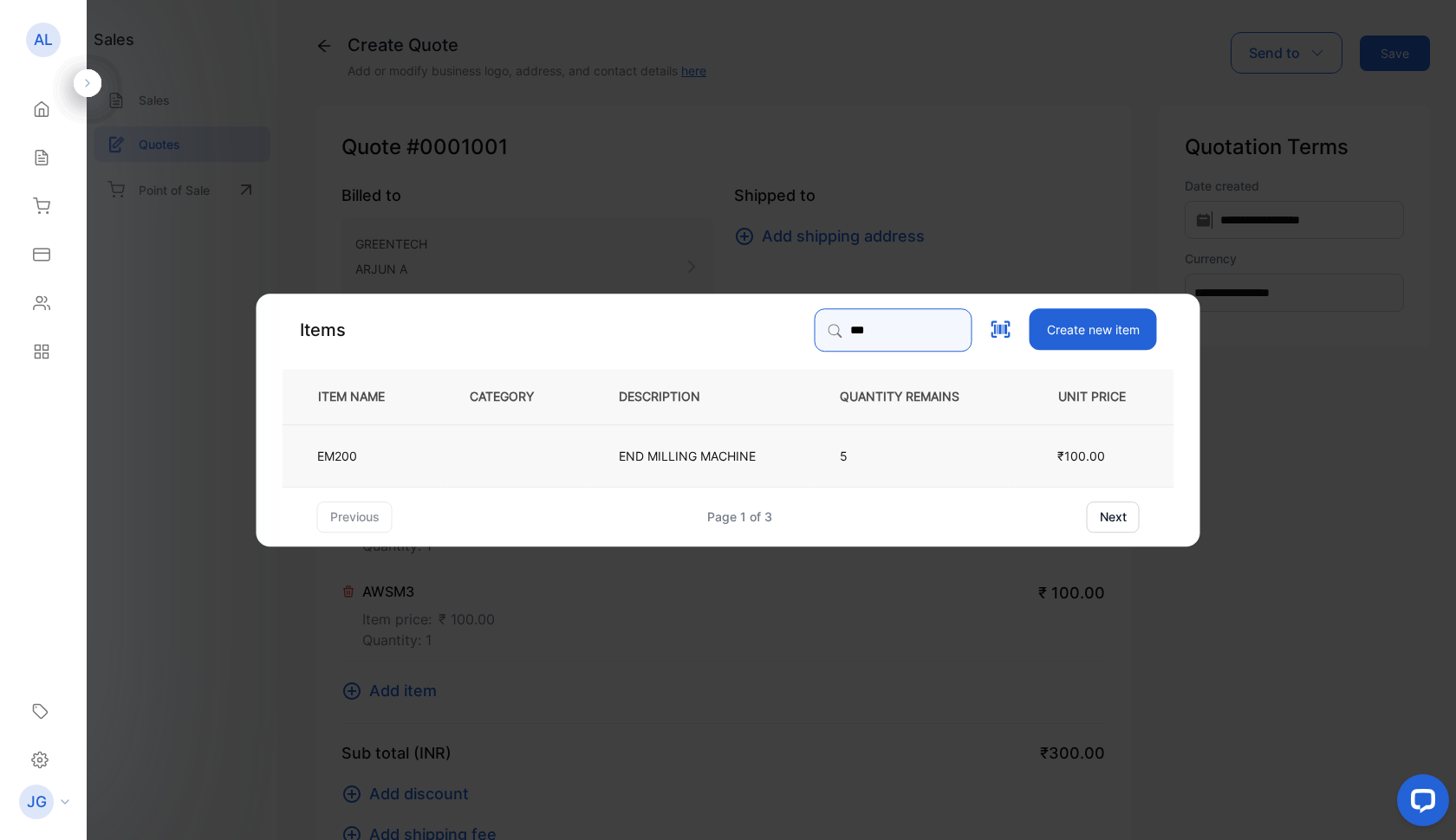
type input "***"
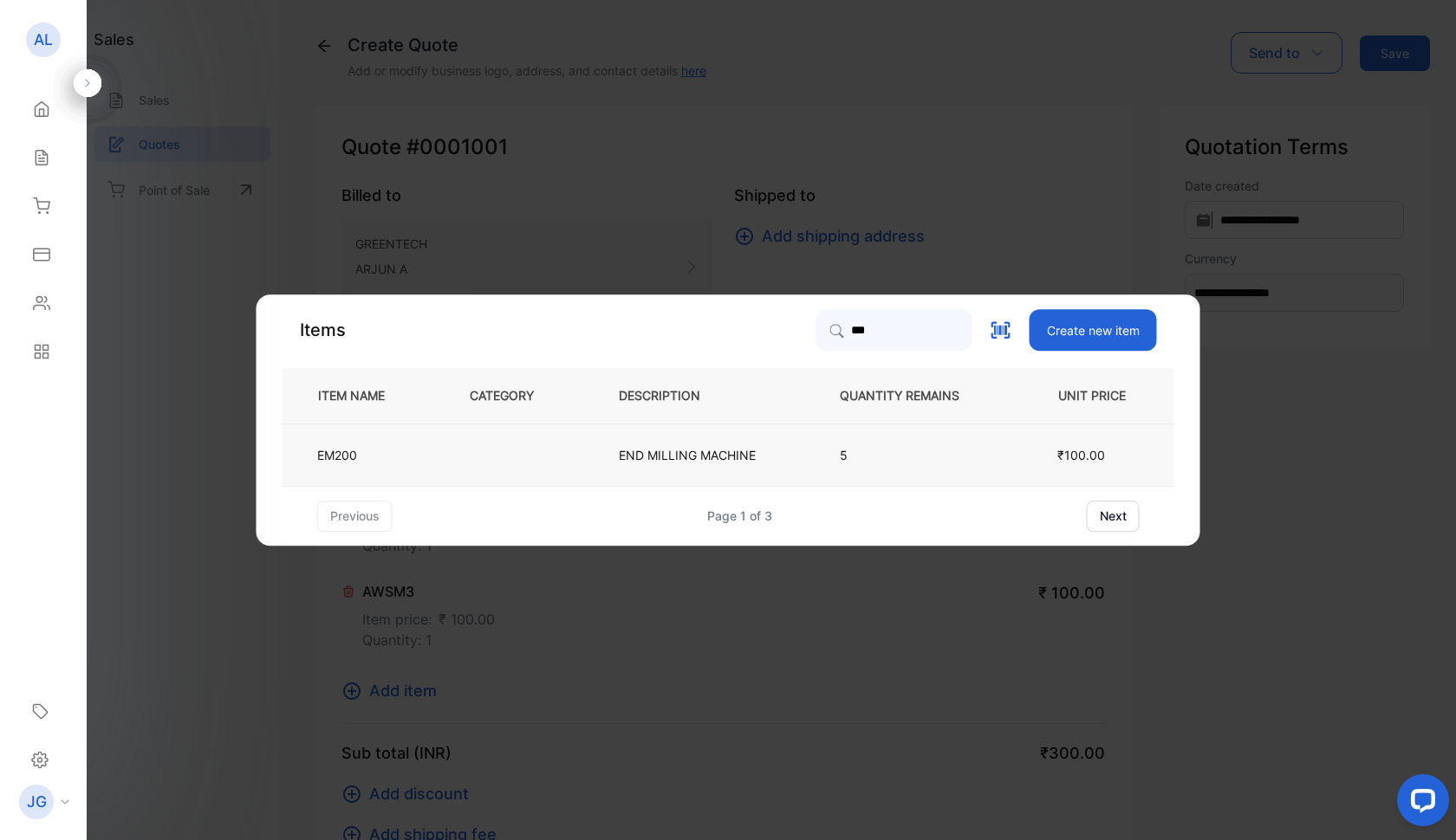
click at [483, 474] on td at bounding box center [516, 455] width 149 height 63
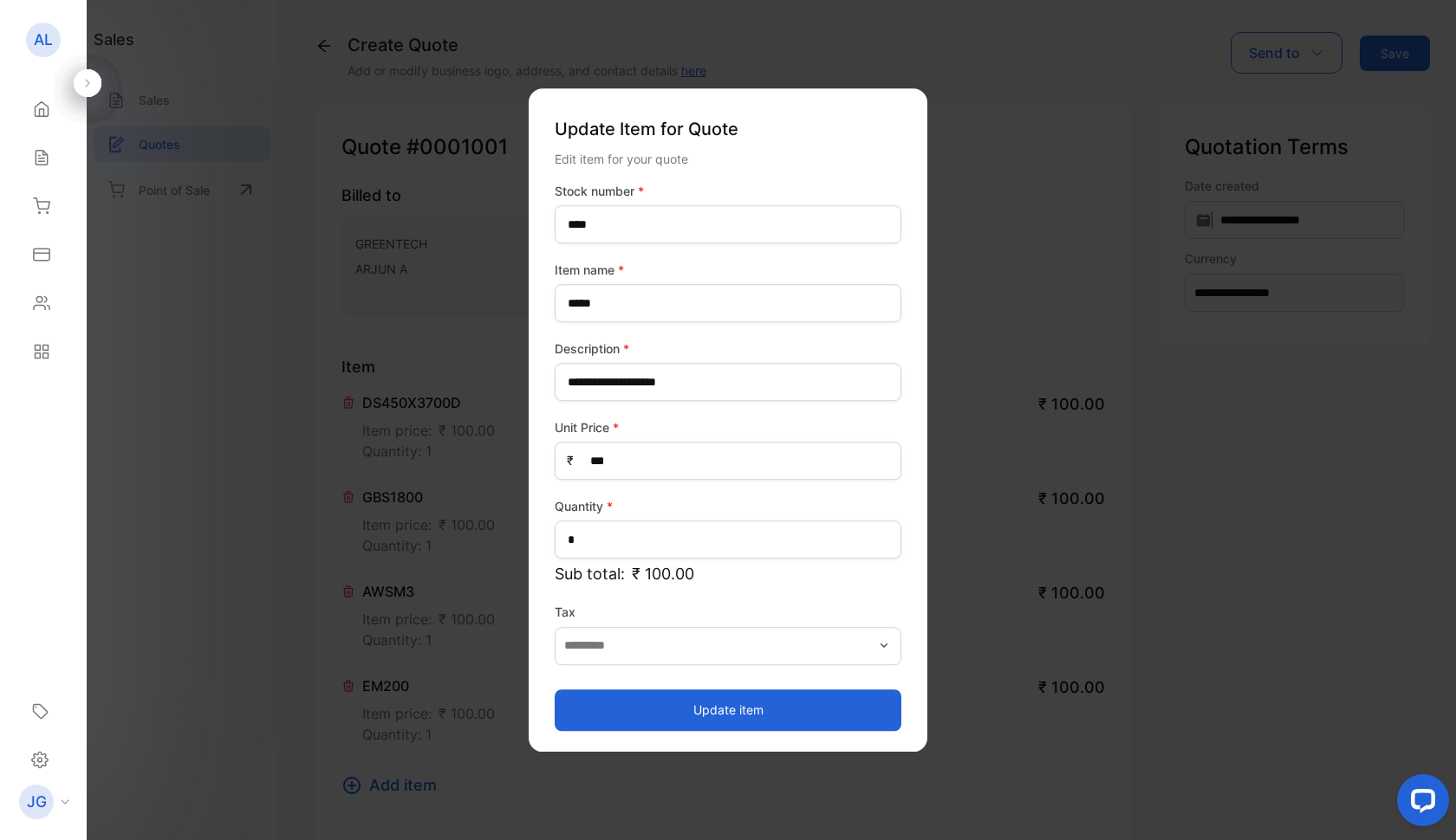
click at [709, 704] on button "Update item" at bounding box center [728, 710] width 347 height 41
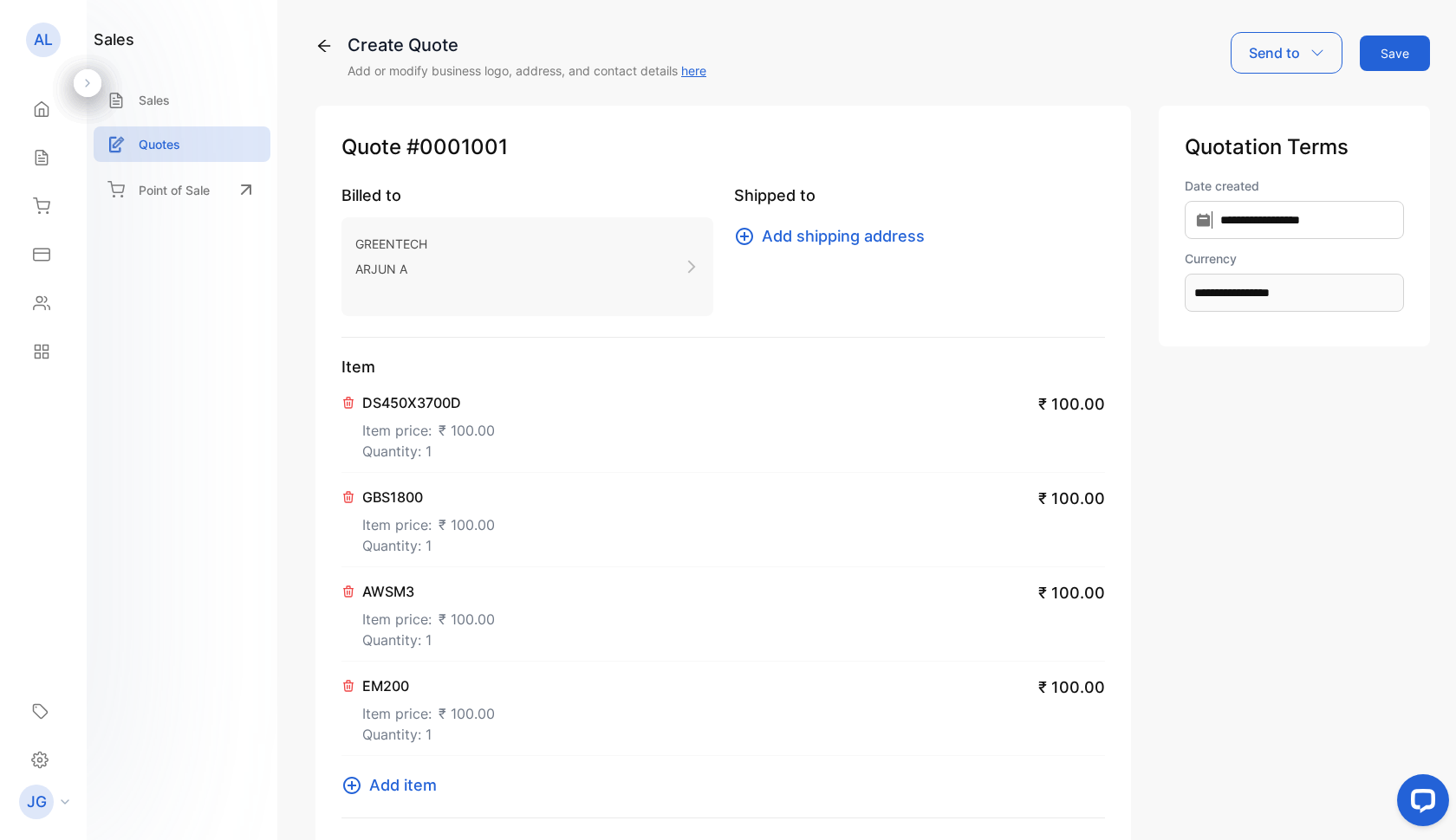
click at [396, 783] on span "Add item" at bounding box center [403, 785] width 67 height 23
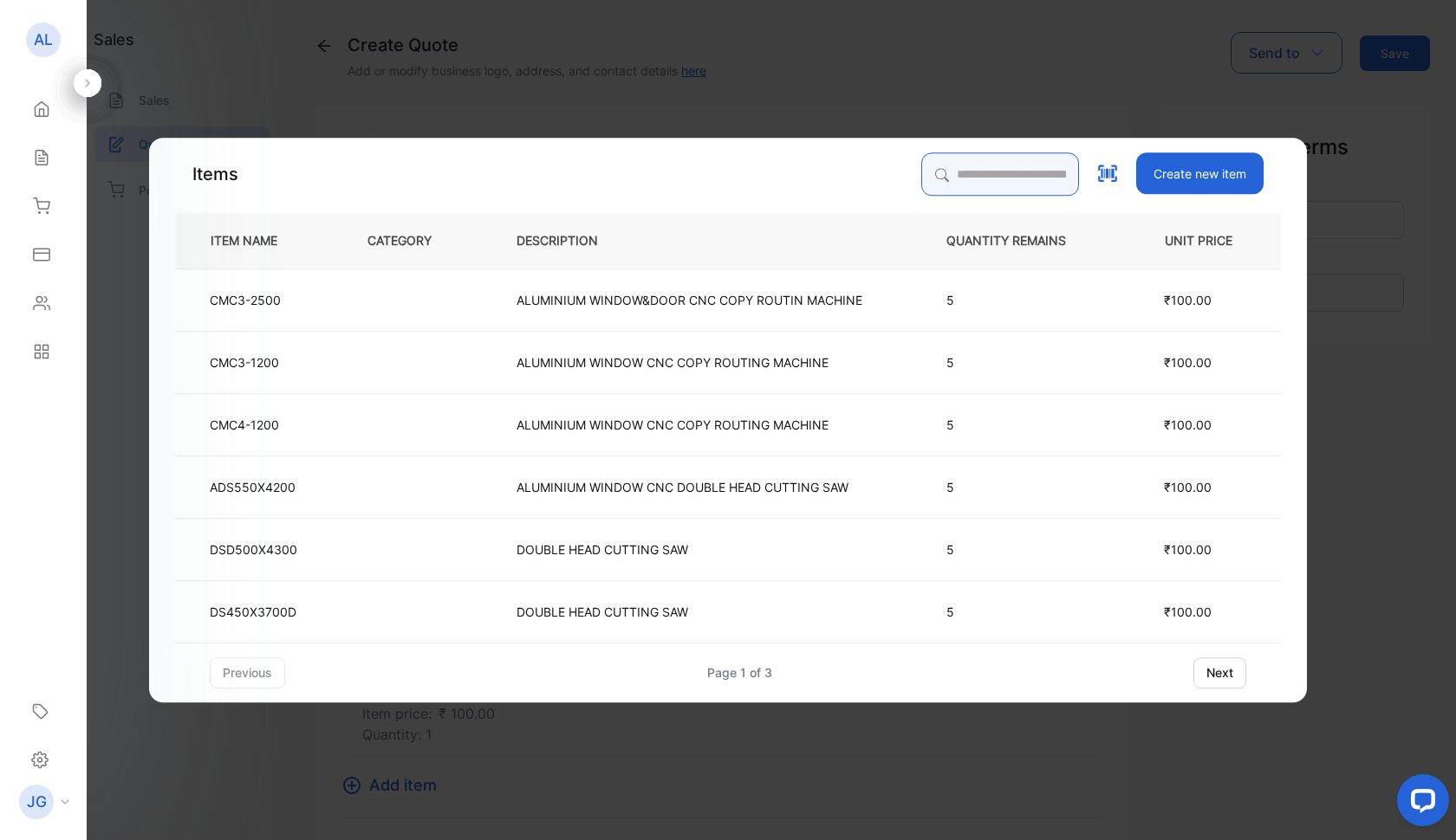
click at [951, 168] on input "search" at bounding box center [1000, 173] width 158 height 43
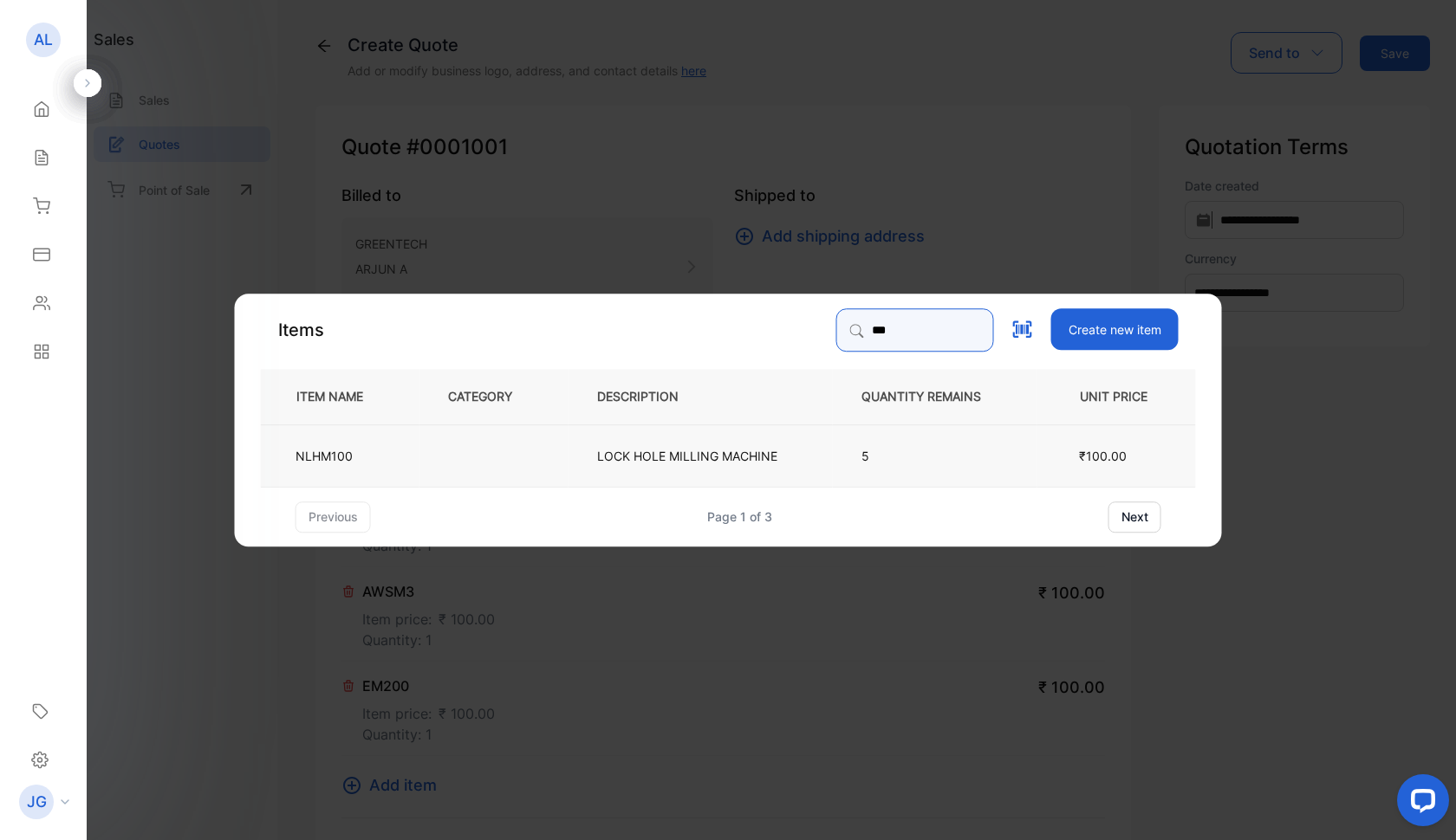
type input "***"
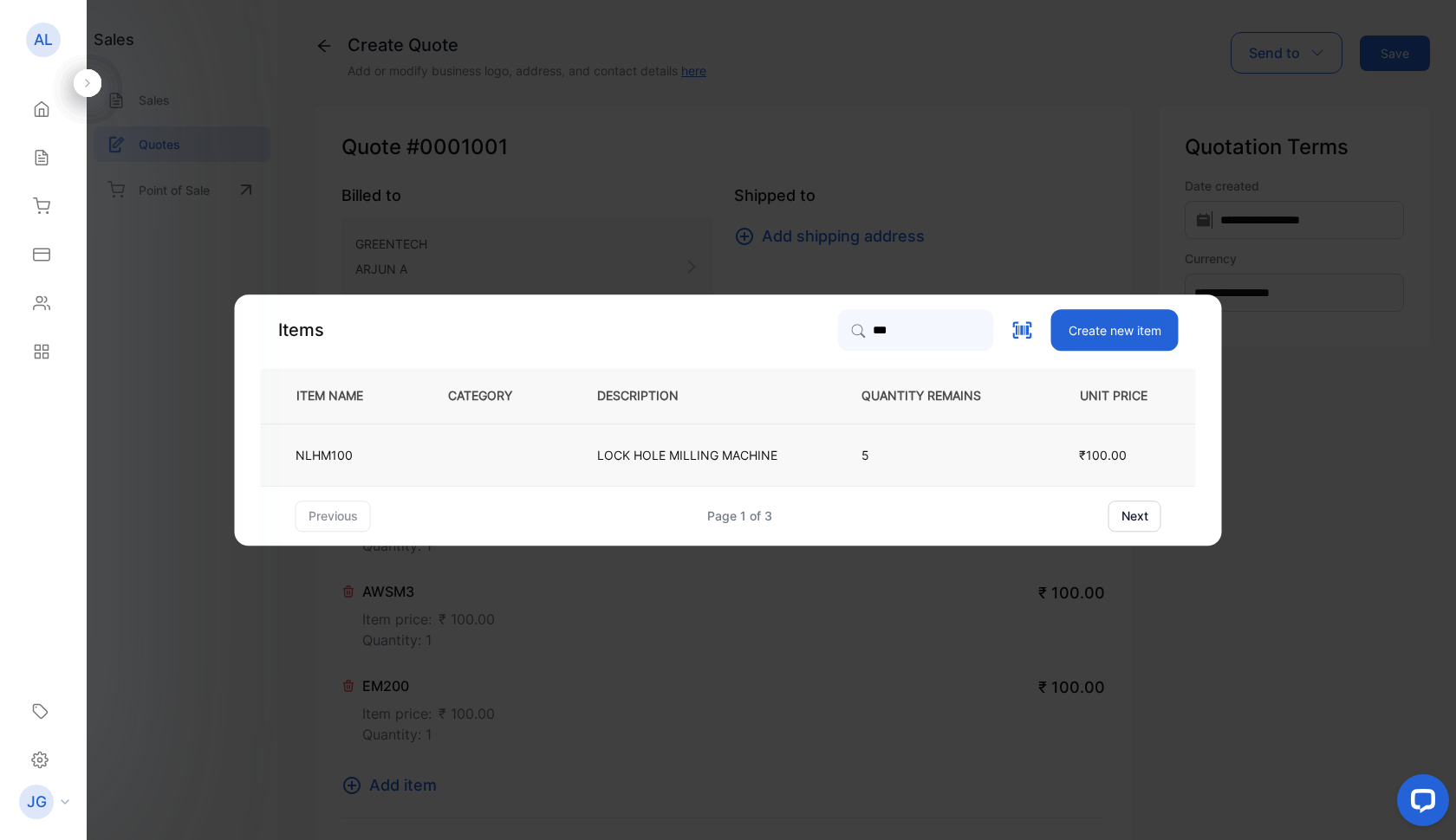
click at [452, 458] on td at bounding box center [493, 455] width 149 height 63
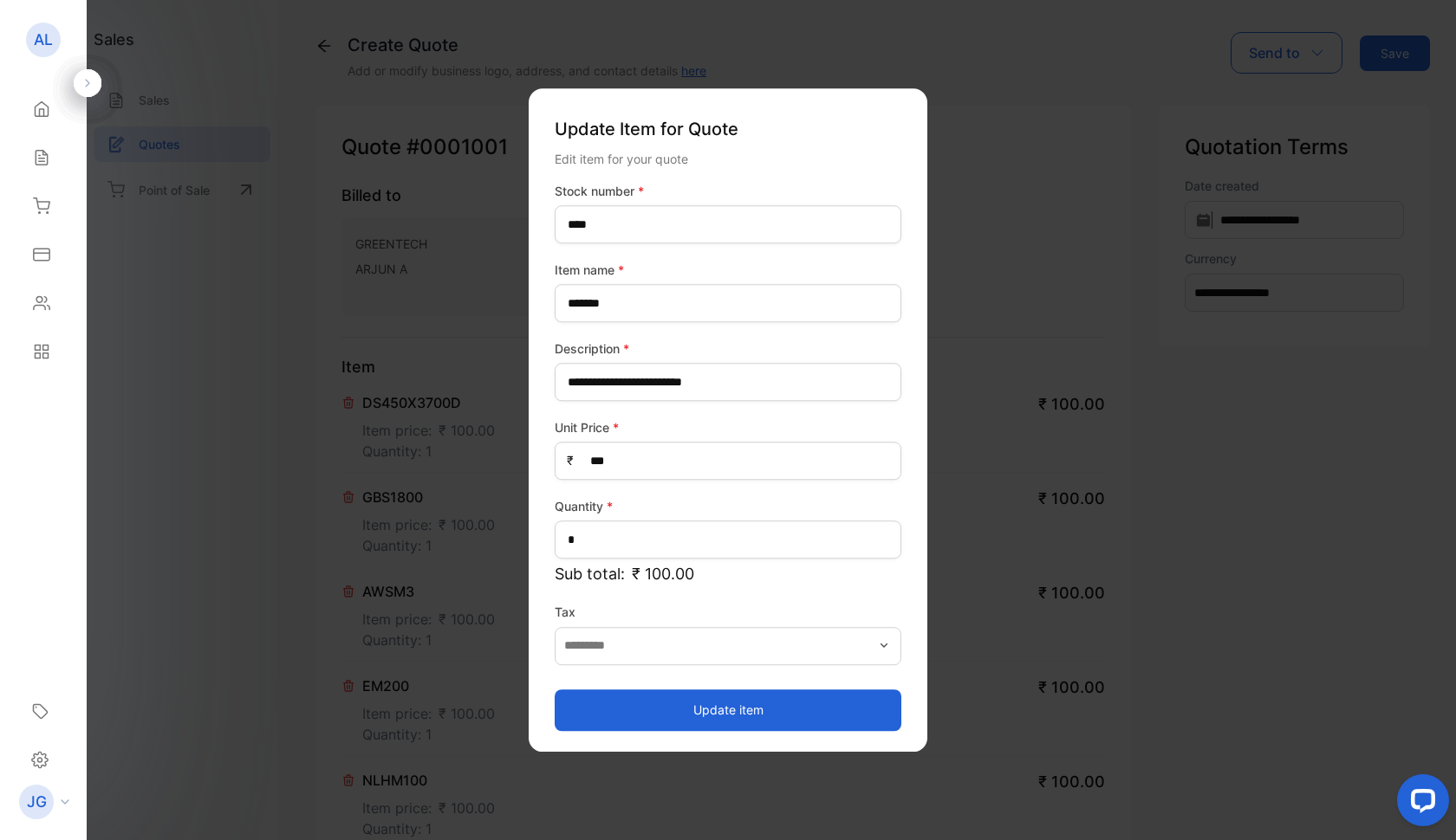
click at [739, 703] on button "Update item" at bounding box center [728, 710] width 347 height 41
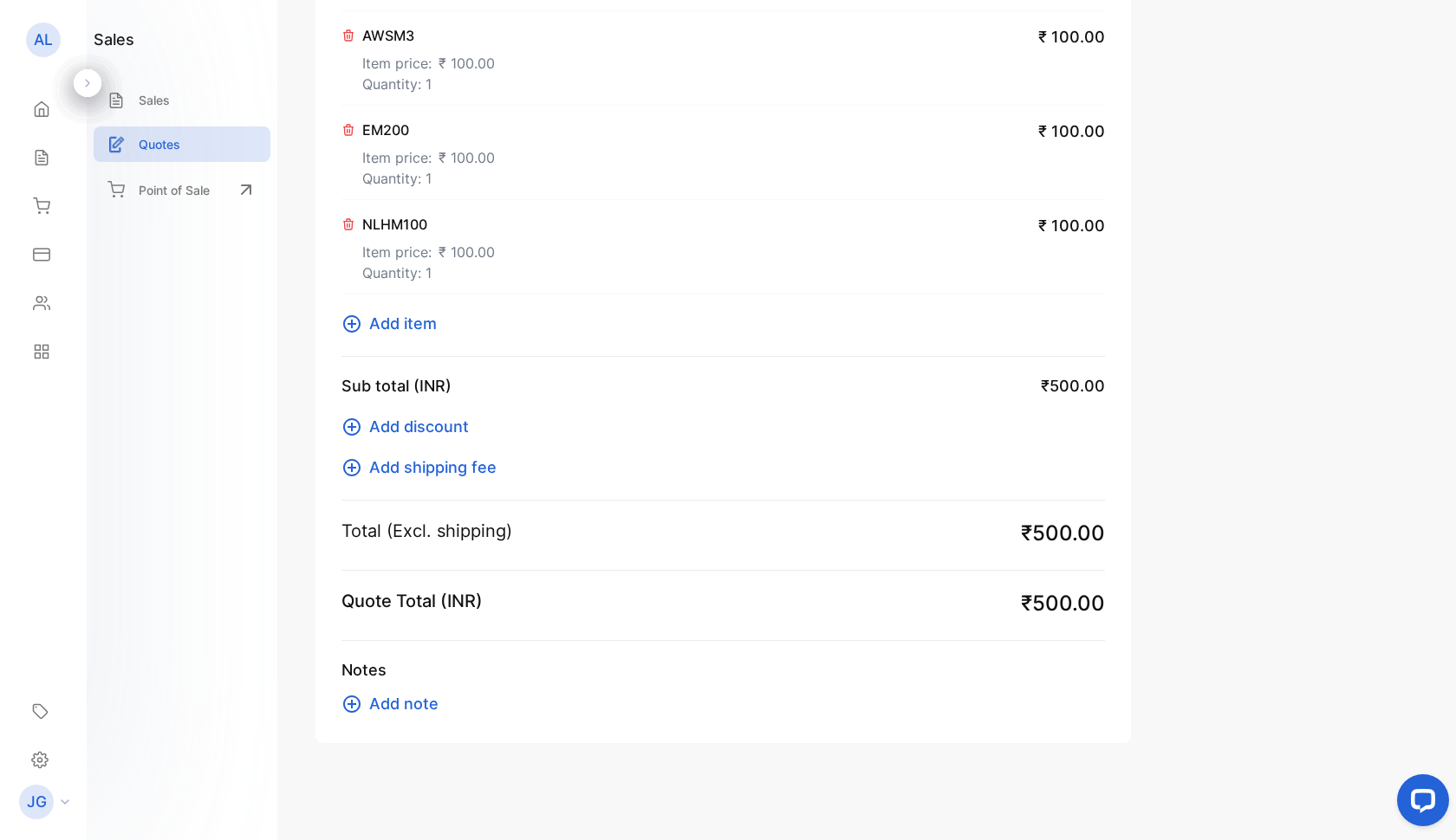
scroll to position [556, 0]
click at [380, 326] on span "Add item" at bounding box center [403, 324] width 67 height 23
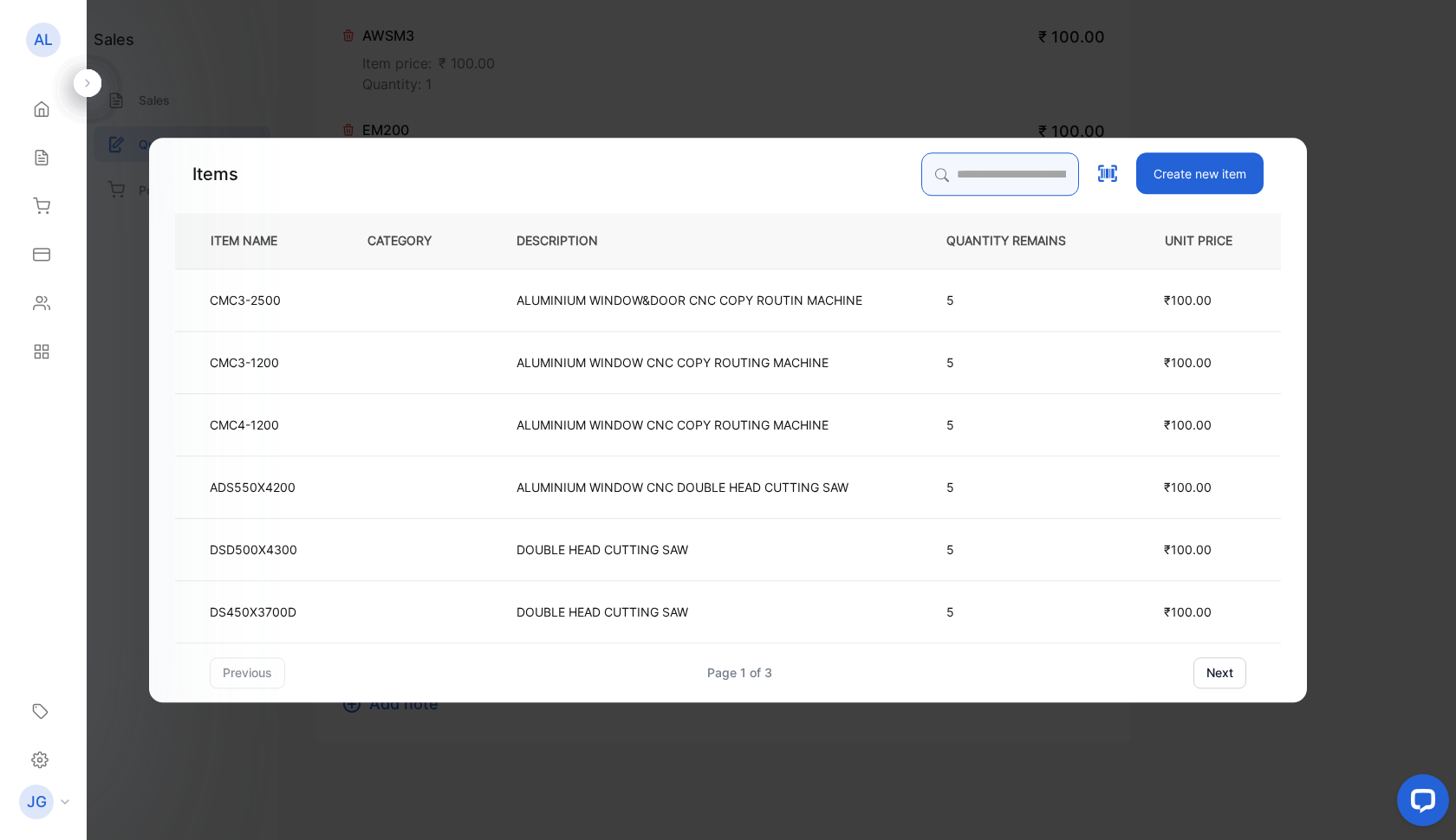
click at [925, 178] on input "search" at bounding box center [1000, 173] width 158 height 43
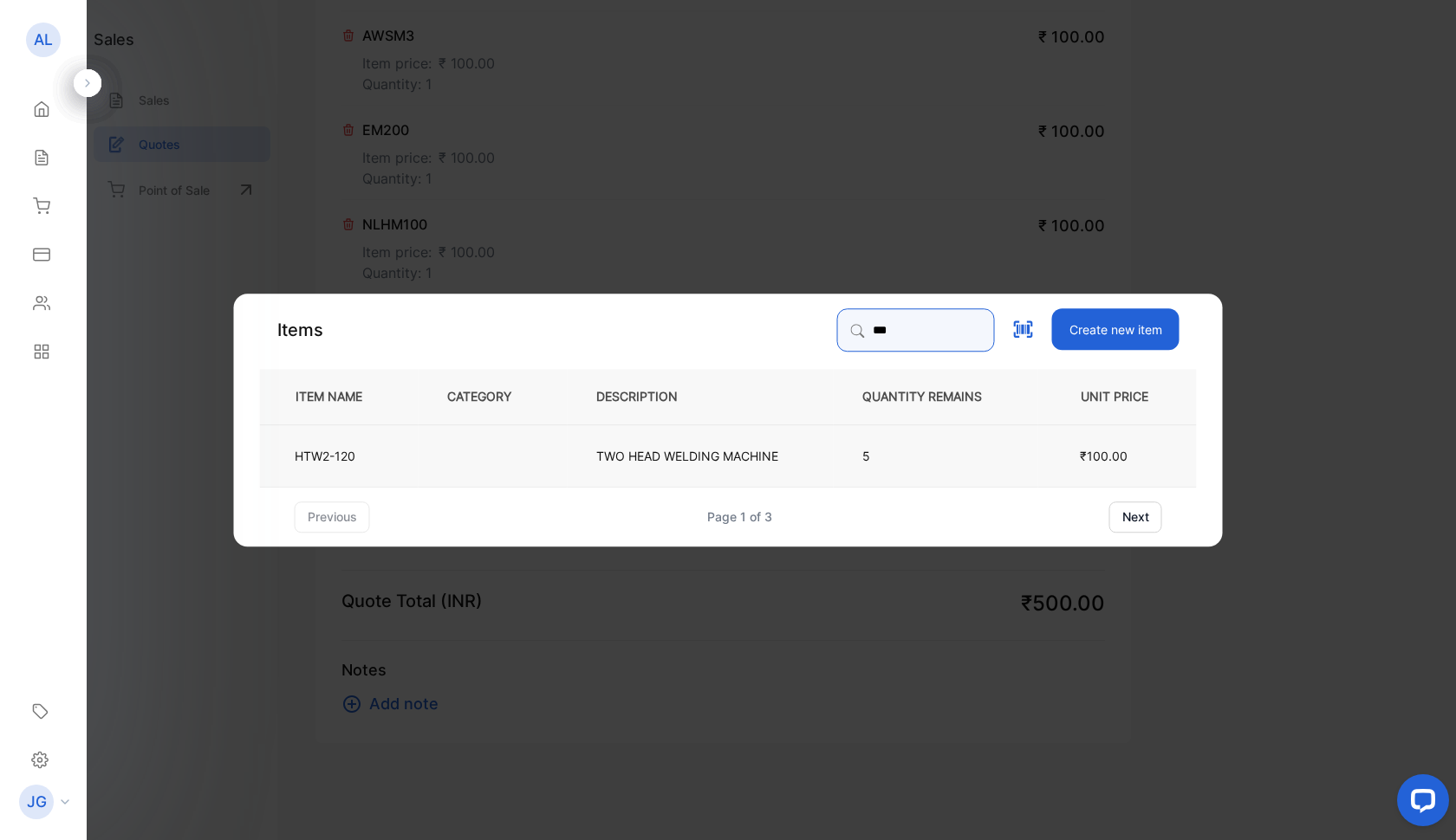
type input "***"
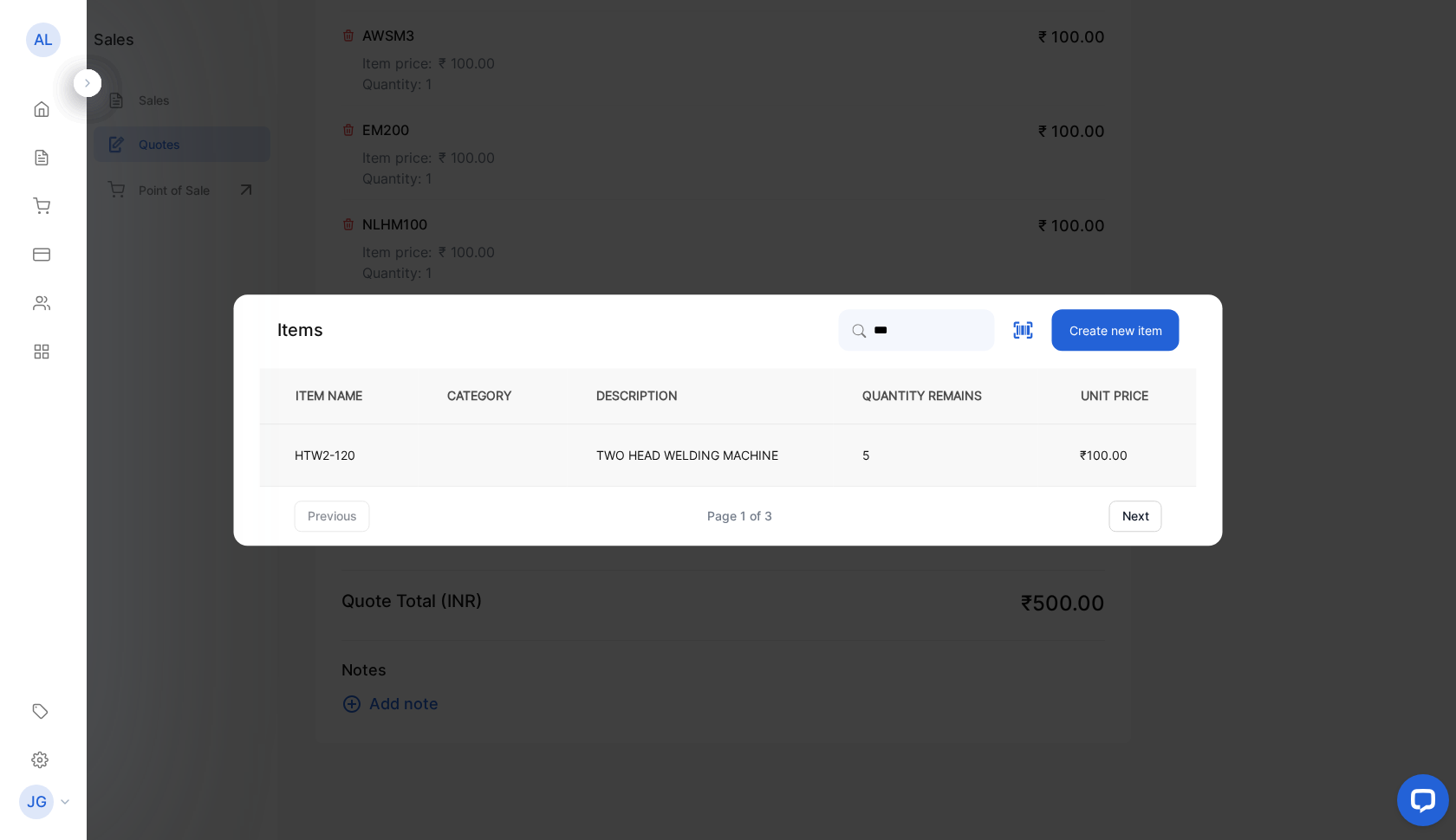
click at [644, 453] on p "TWO HEAD WELDING MACHINE" at bounding box center [687, 455] width 182 height 18
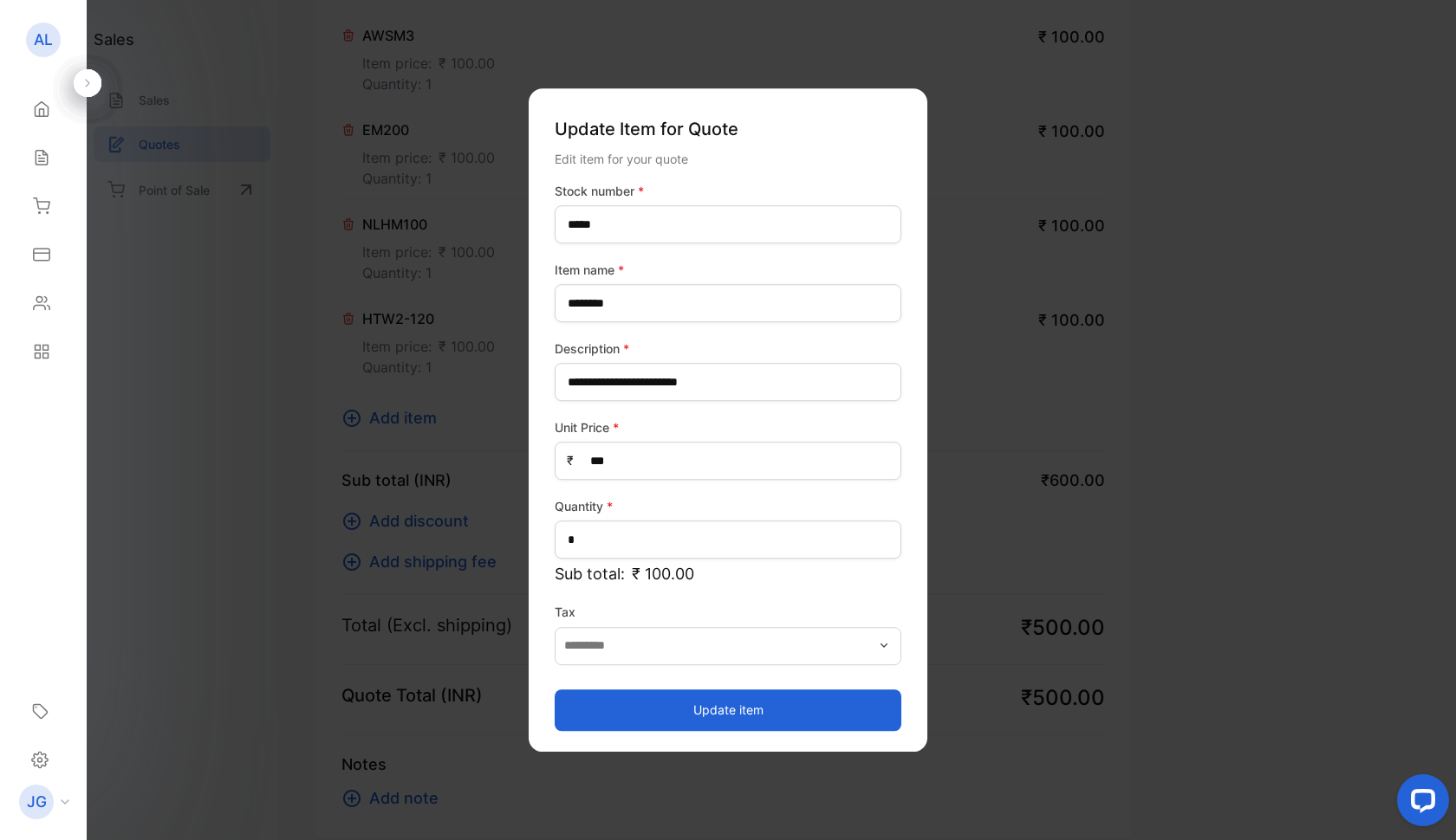
click at [706, 719] on button "Update item" at bounding box center [728, 710] width 347 height 41
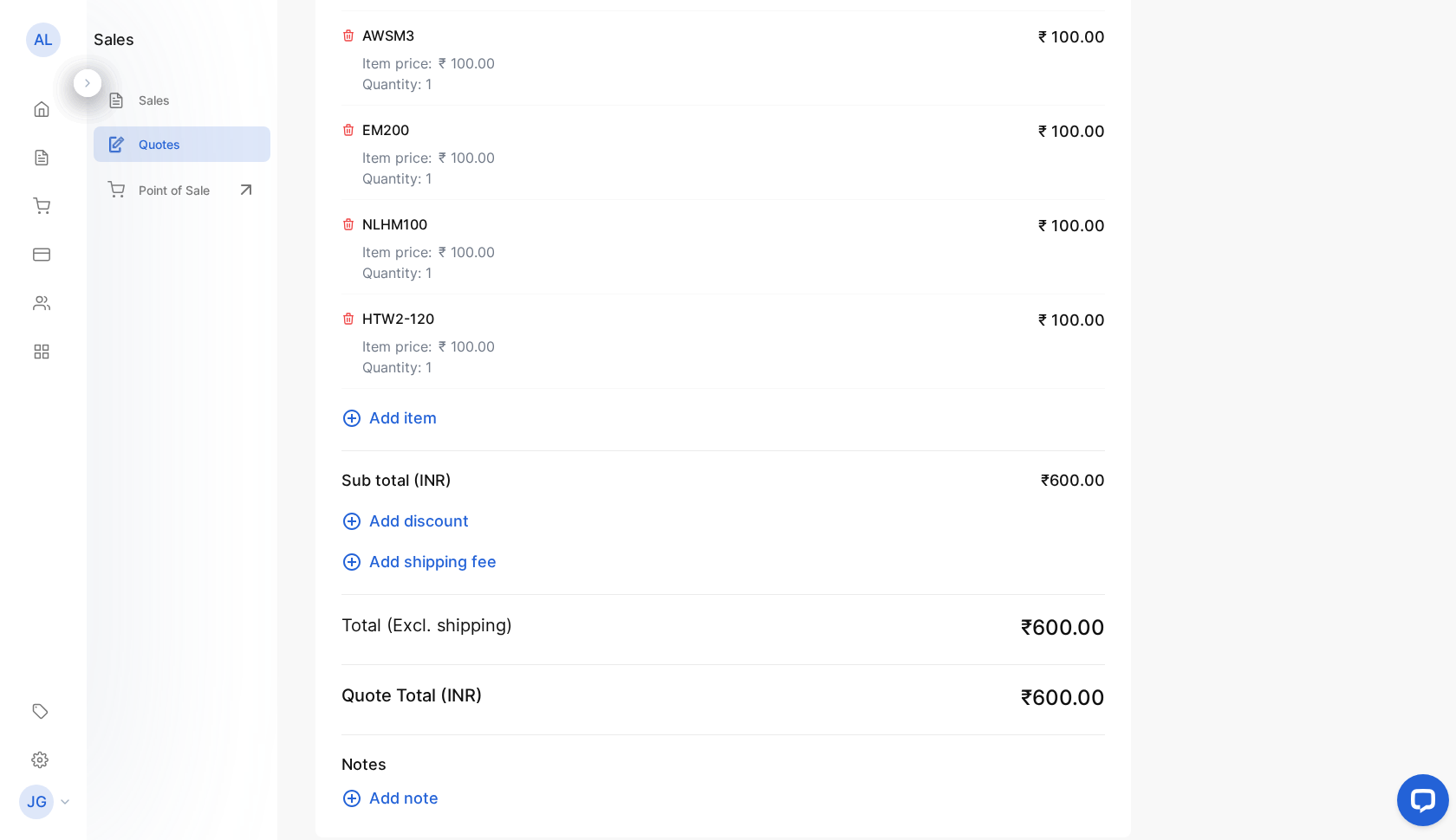
click at [403, 418] on span "Add item" at bounding box center [403, 418] width 67 height 23
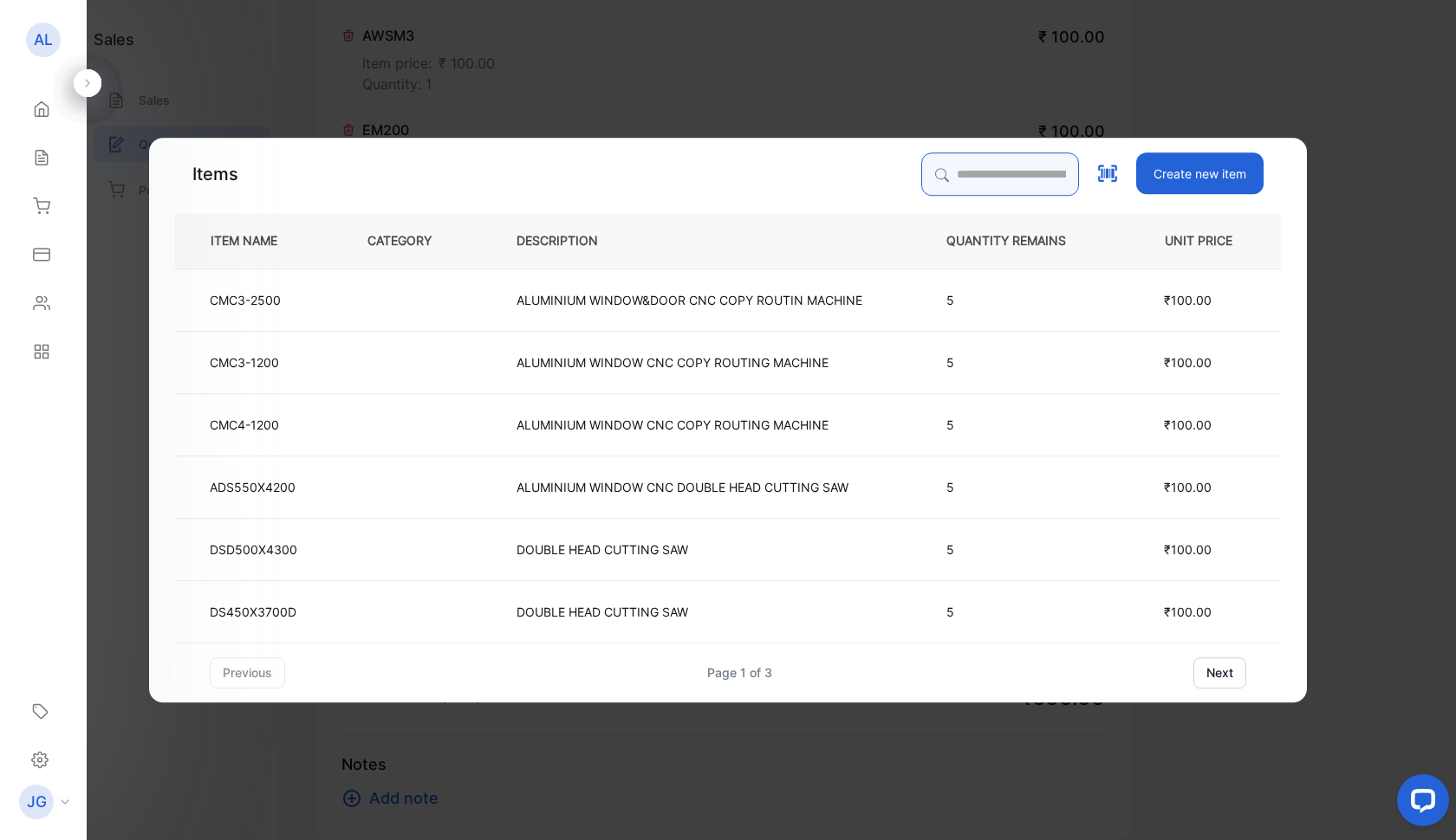
click at [950, 190] on input "search" at bounding box center [1000, 173] width 158 height 43
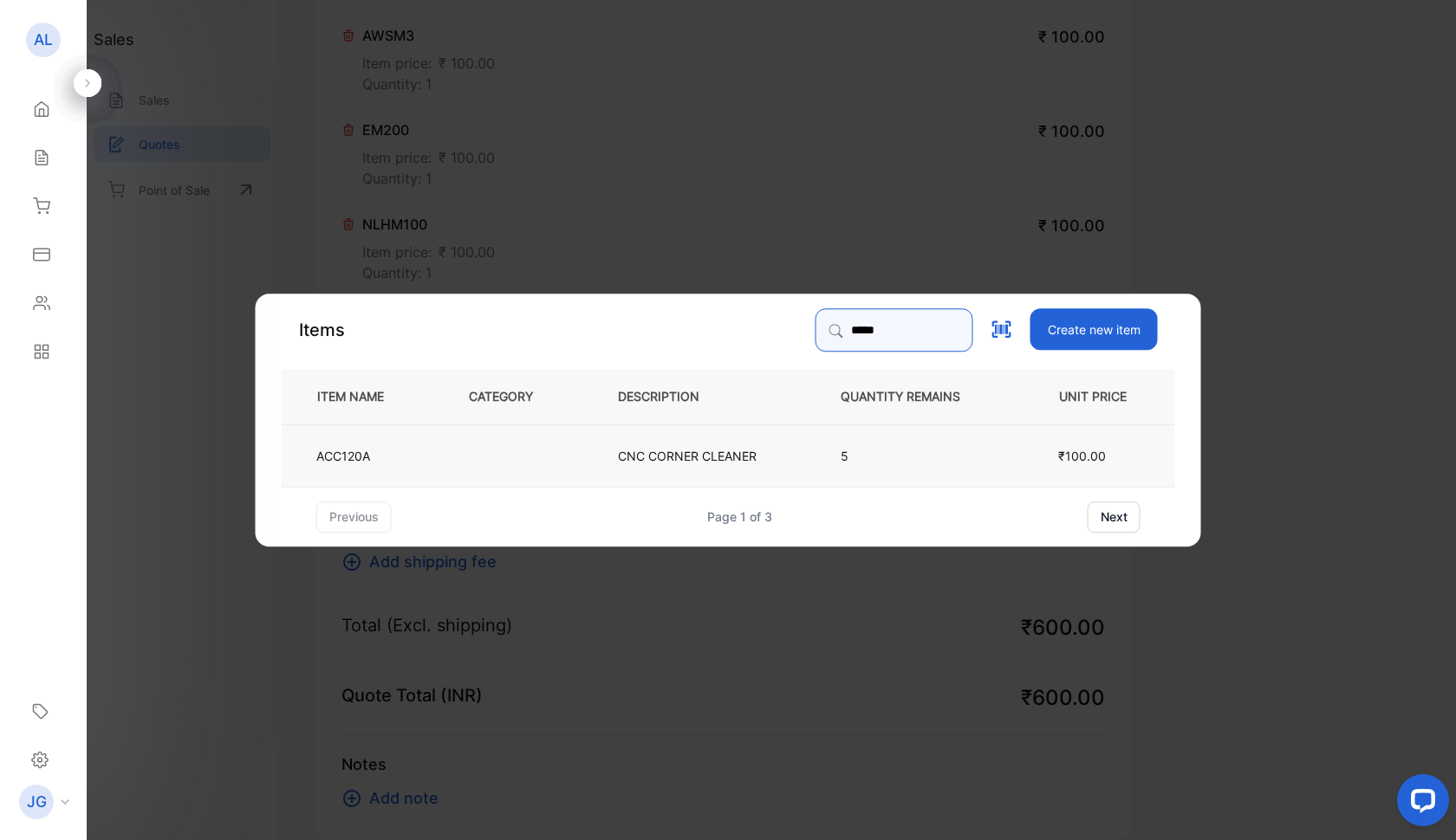
type input "*****"
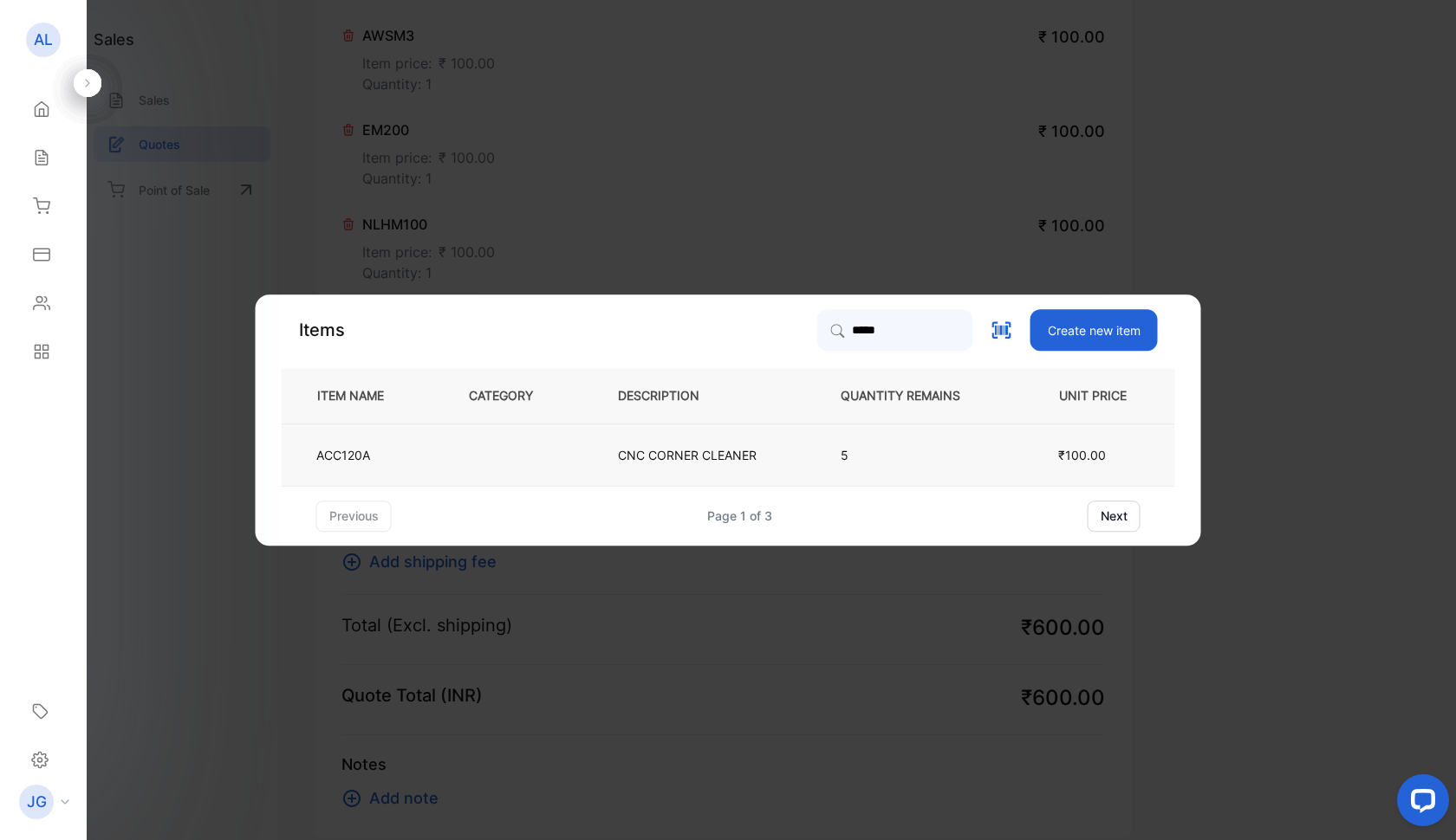
click at [772, 456] on td "CNC CORNER CLEANER" at bounding box center [701, 455] width 223 height 63
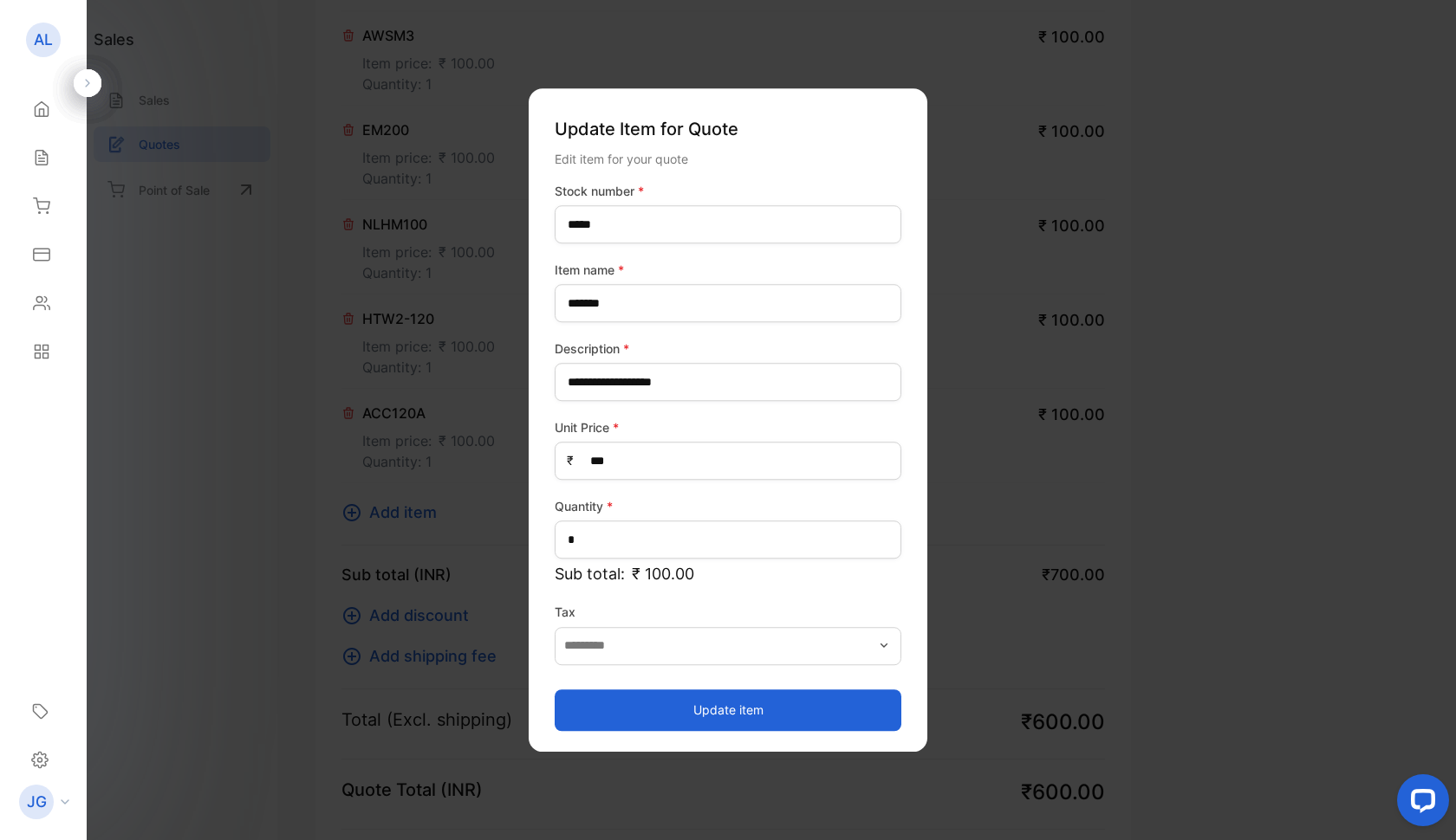
click at [716, 706] on button "Update item" at bounding box center [728, 710] width 347 height 41
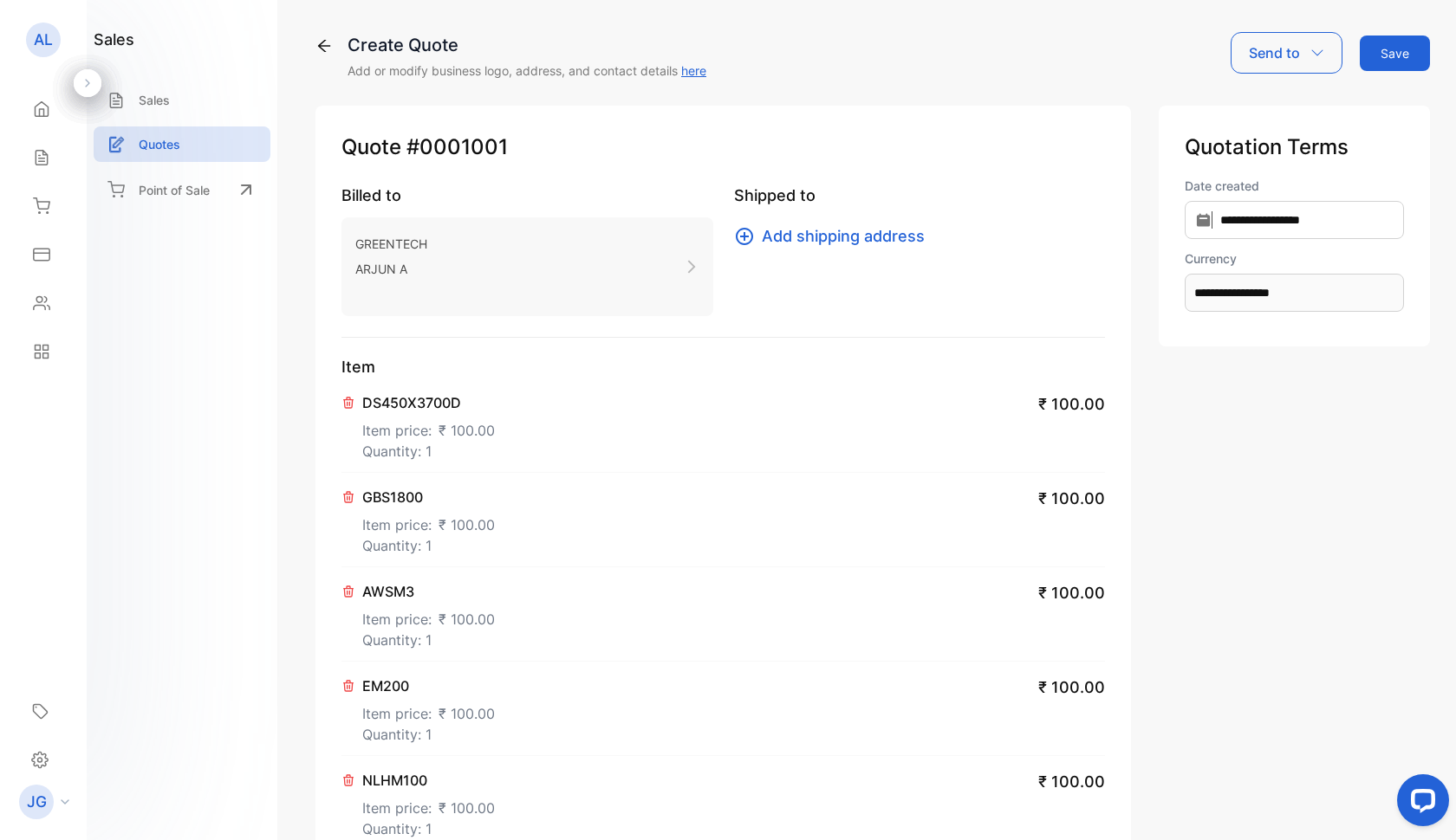
scroll to position [0, 0]
click at [1303, 49] on div "Send to" at bounding box center [1286, 52] width 112 height 41
click at [1310, 487] on div "**********" at bounding box center [1293, 797] width 271 height 1382
click at [1394, 50] on button "Save" at bounding box center [1394, 53] width 70 height 36
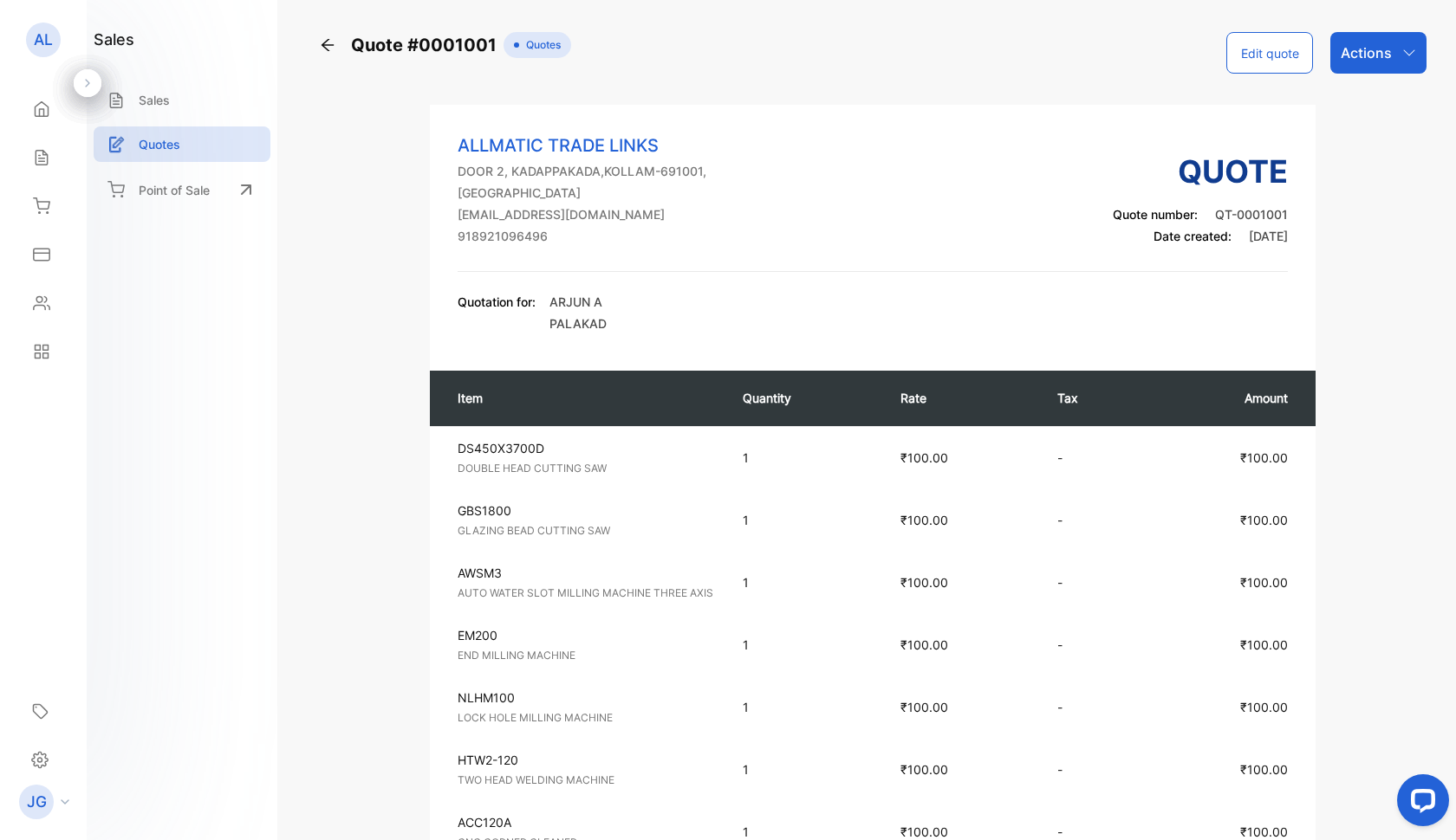
click at [1390, 58] on div "Actions" at bounding box center [1378, 52] width 96 height 41
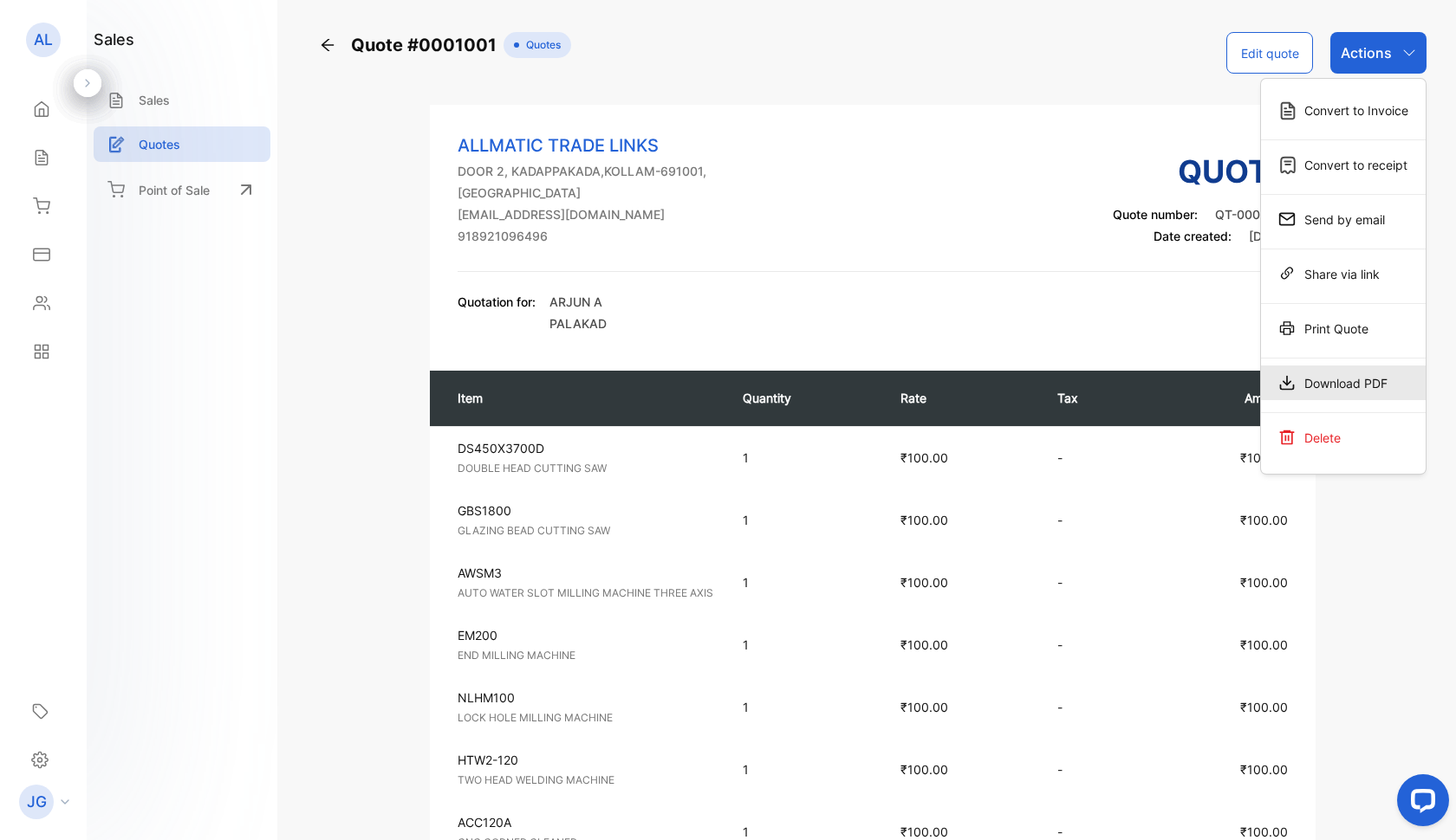
click at [1362, 381] on div "Download PDF" at bounding box center [1342, 383] width 165 height 35
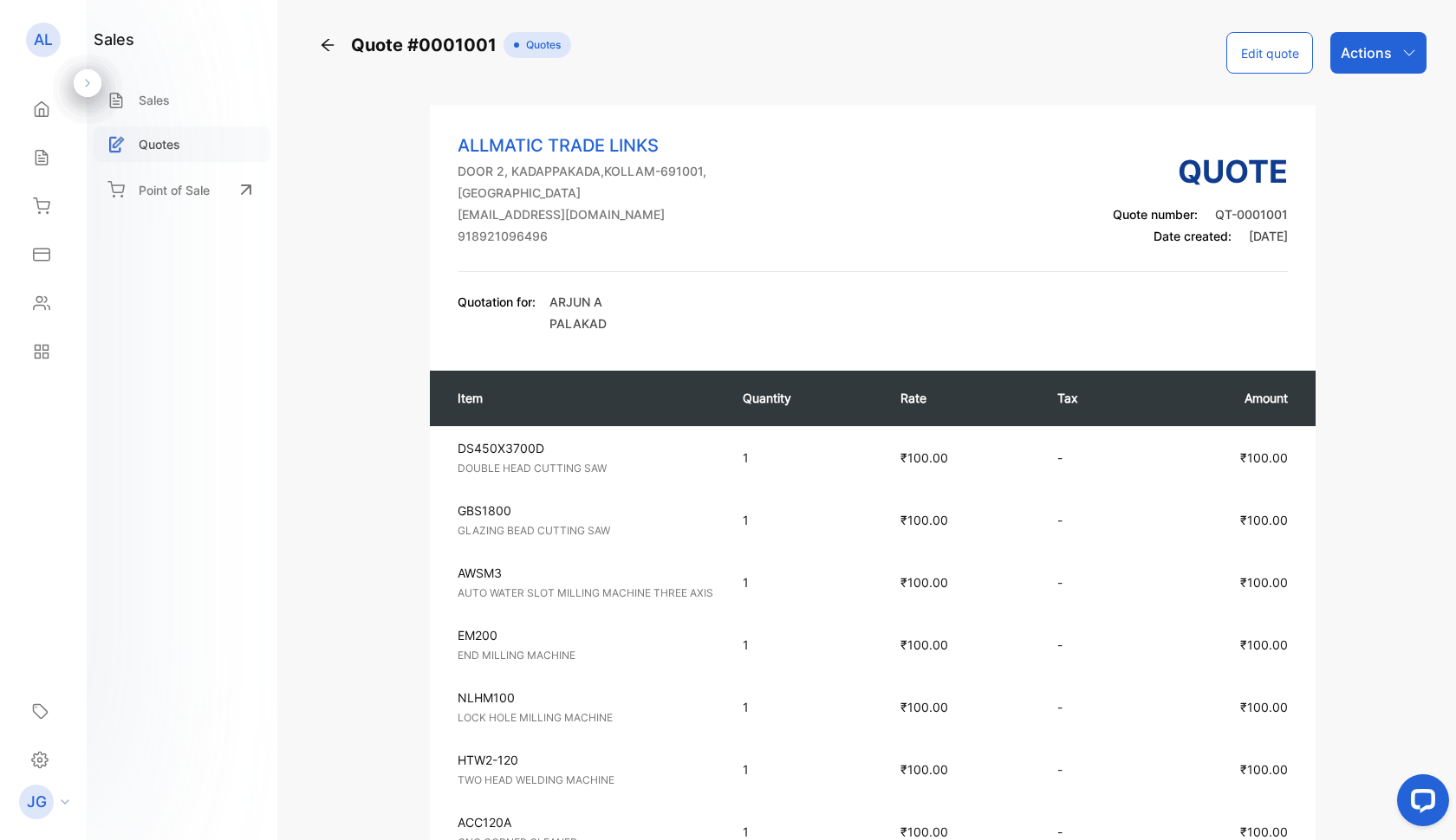
click at [161, 141] on p "Quotes" at bounding box center [159, 144] width 41 height 18
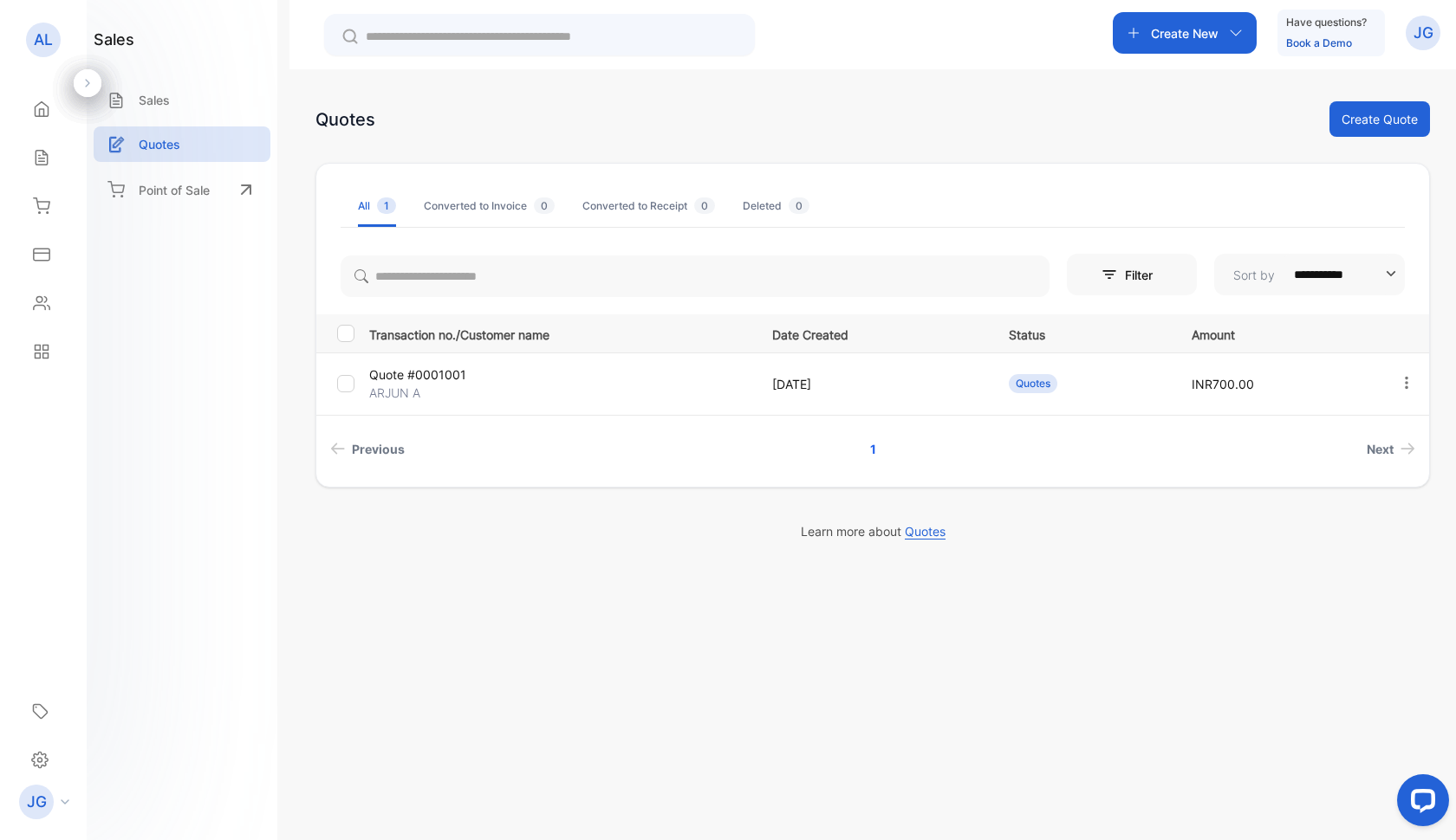
click at [1382, 125] on button "Create Quote" at bounding box center [1380, 118] width 100 height 36
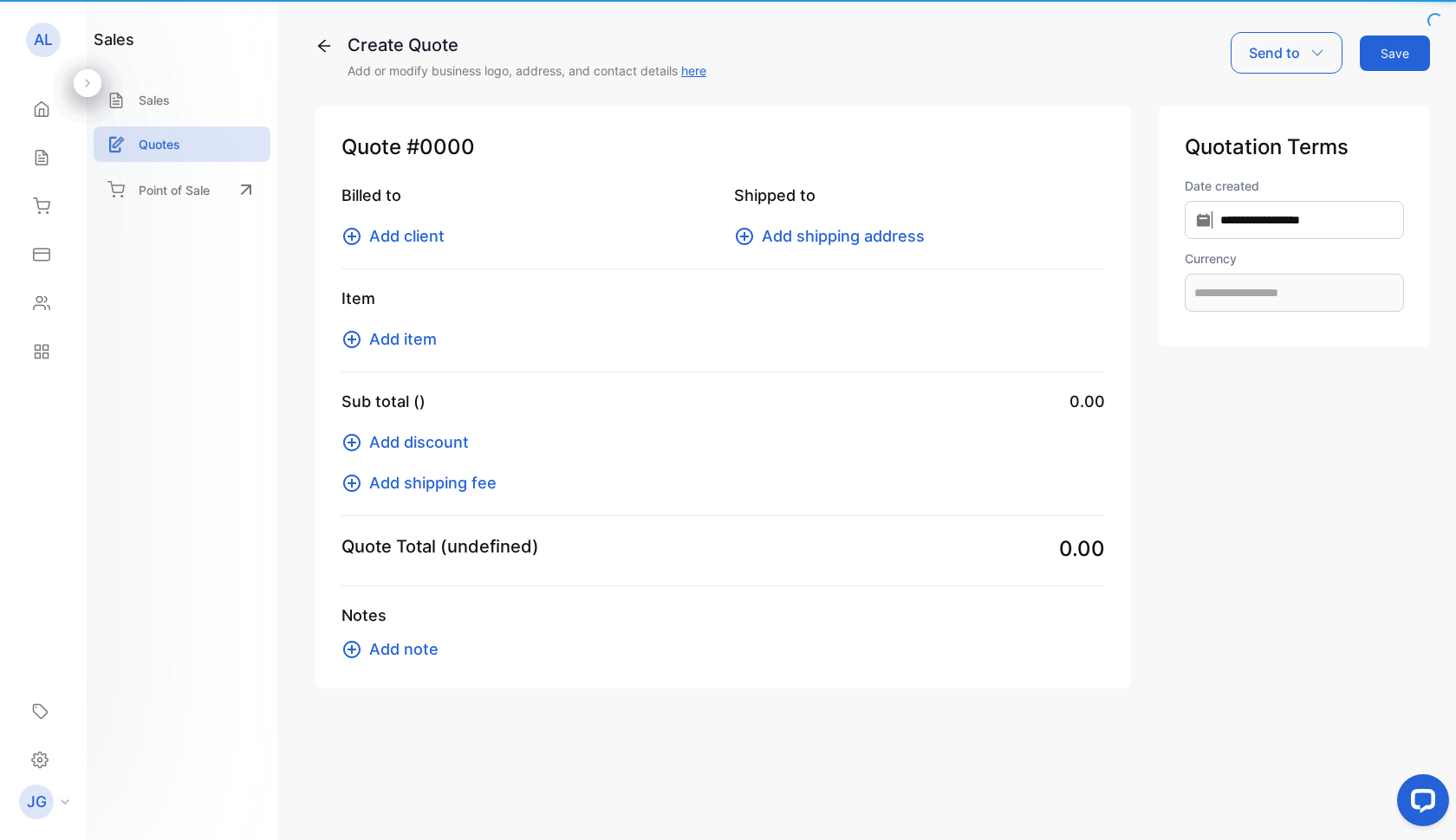
type input "**********"
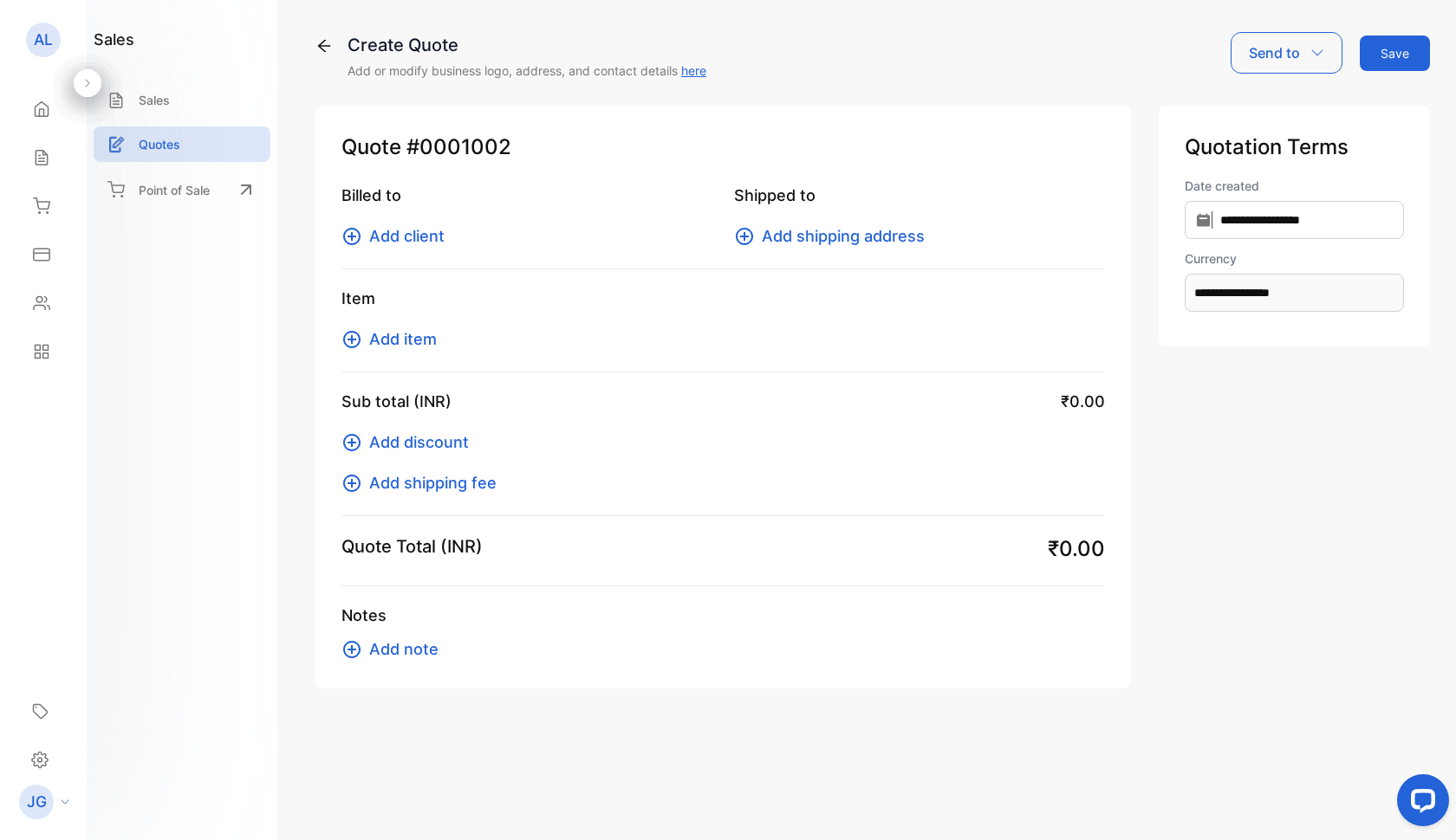
click at [396, 236] on span "Add client" at bounding box center [407, 236] width 75 height 23
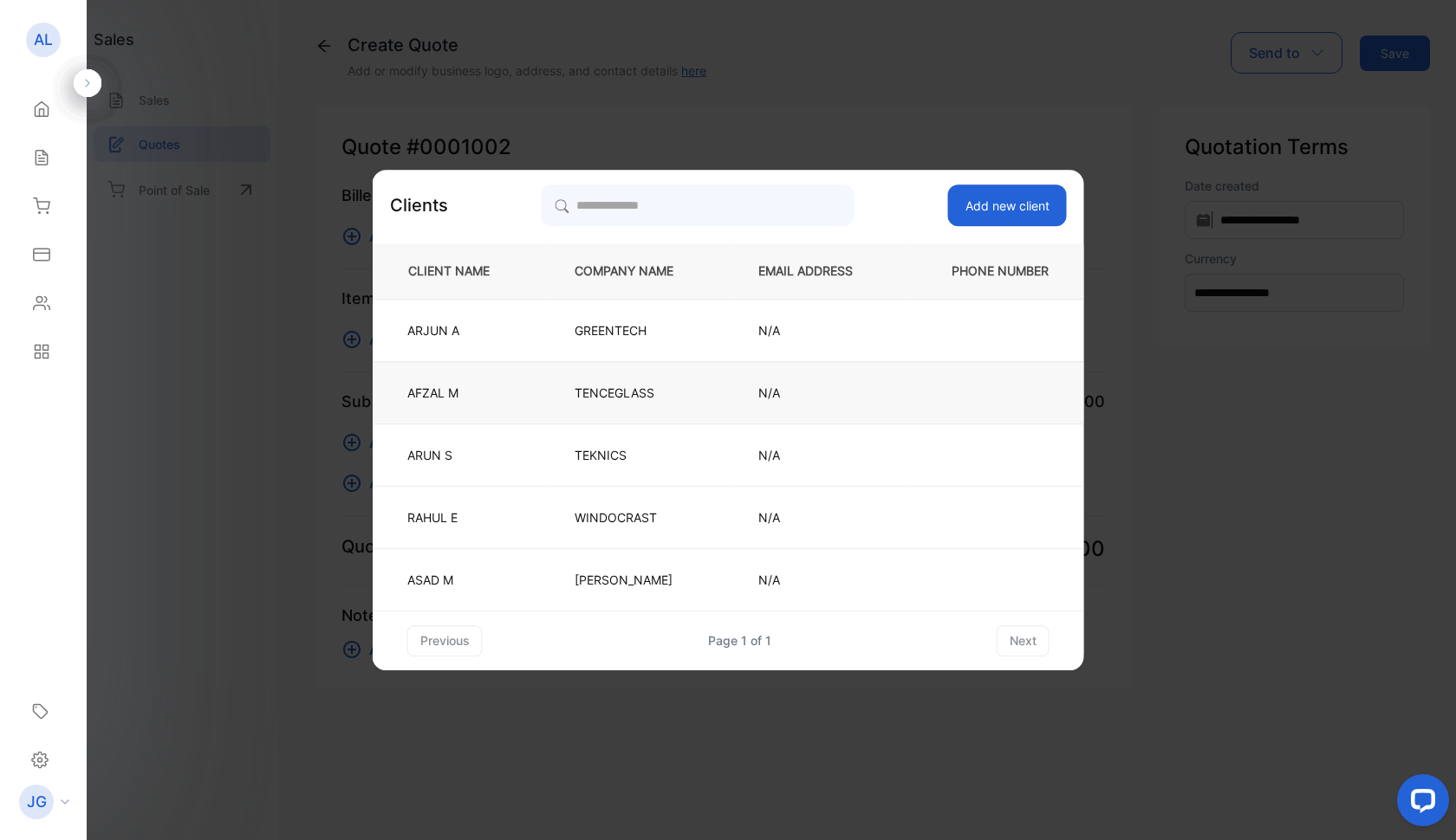
click at [565, 392] on td "TENCEGLASS" at bounding box center [638, 392] width 184 height 63
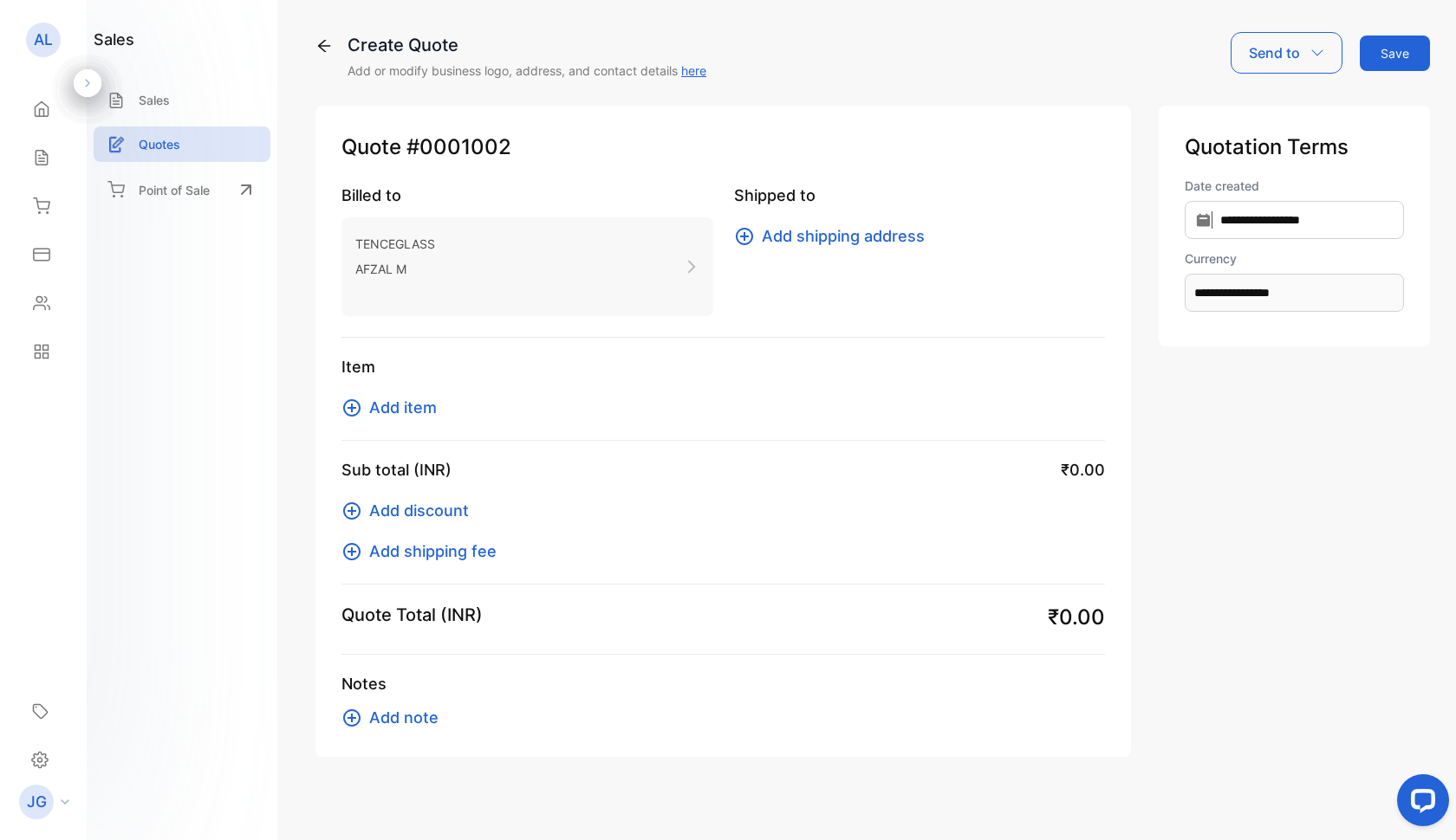
click at [363, 404] on button "Add item" at bounding box center [394, 407] width 106 height 23
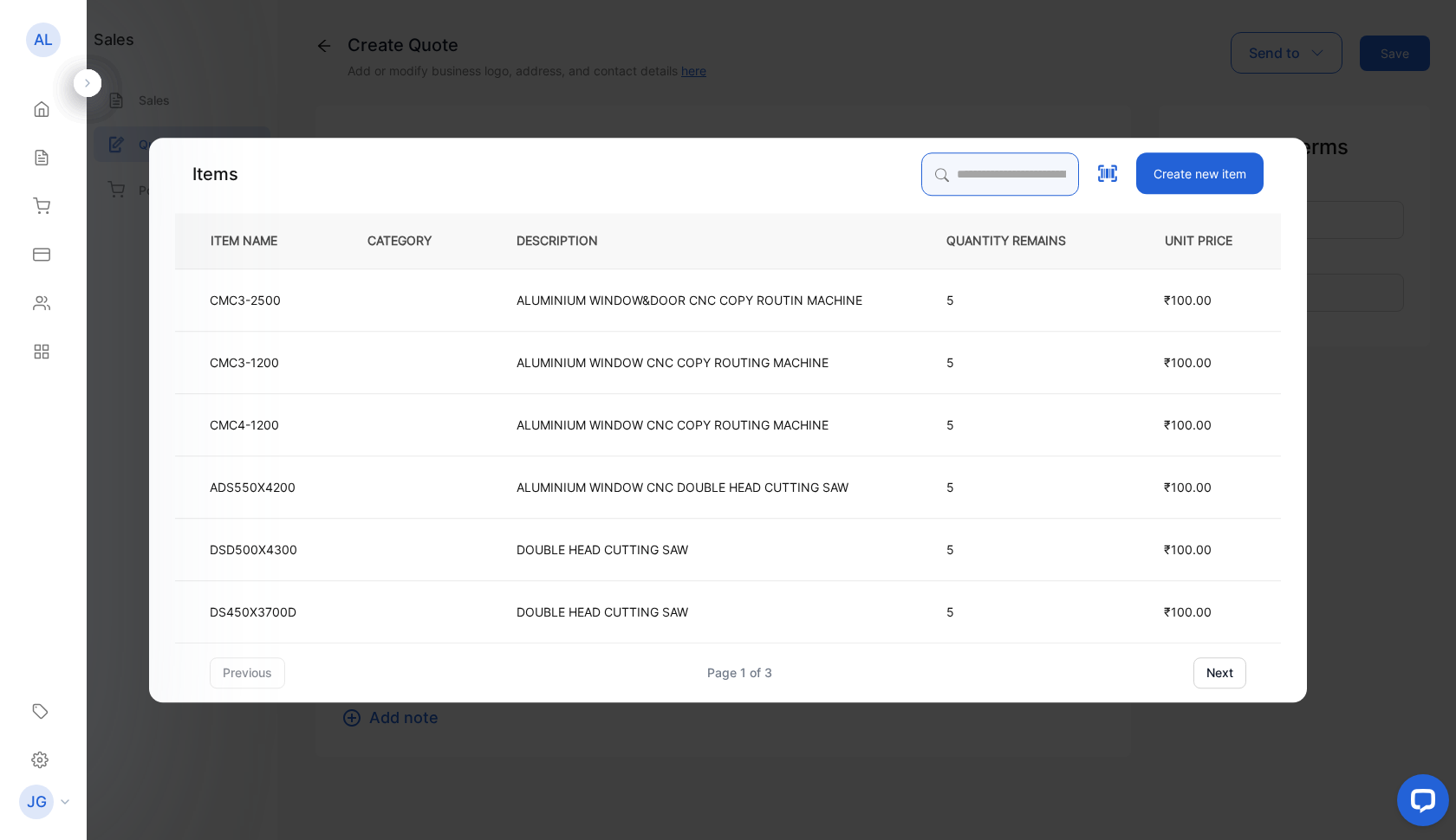
click at [946, 172] on input "search" at bounding box center [1000, 173] width 158 height 43
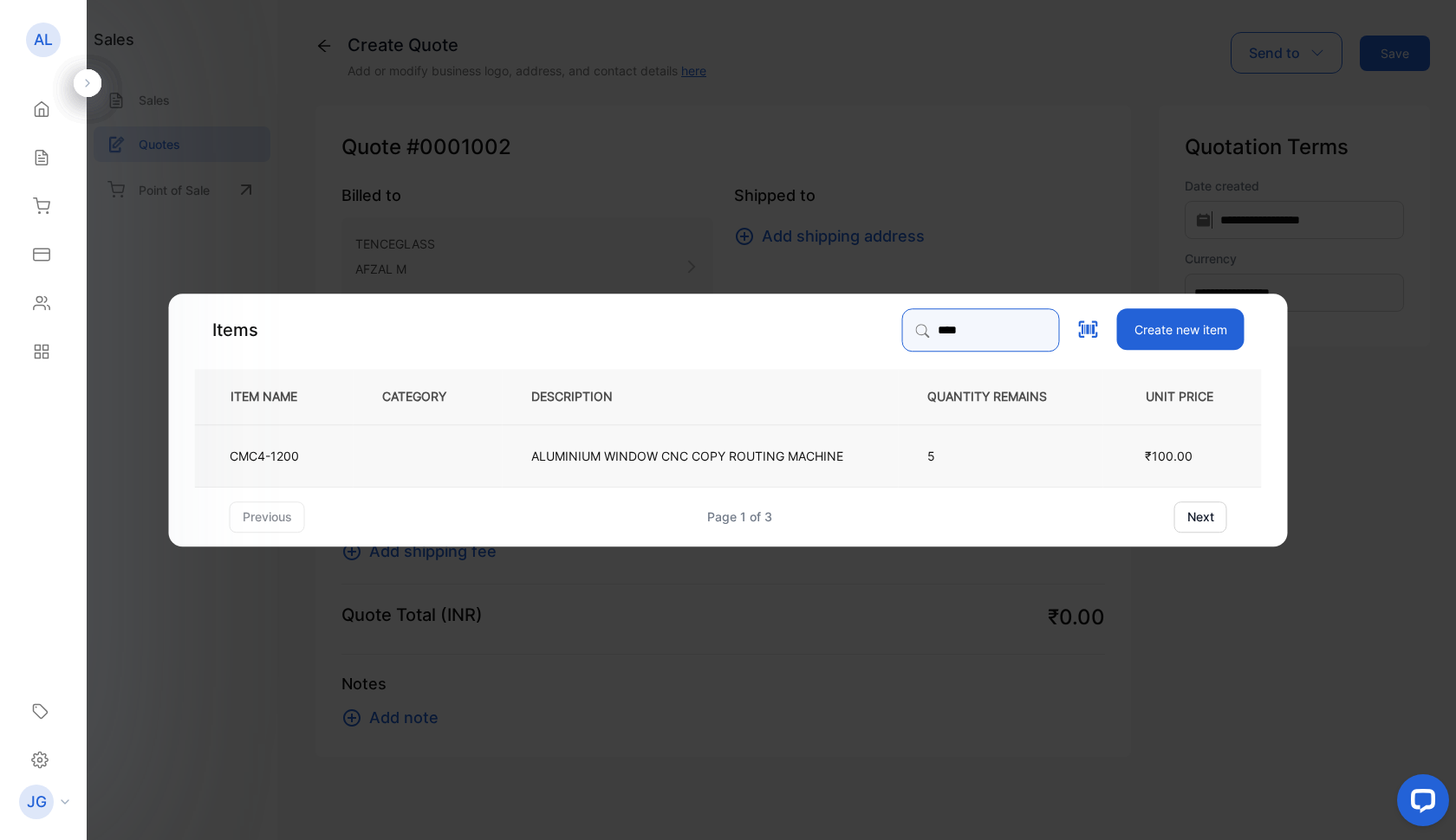
type input "****"
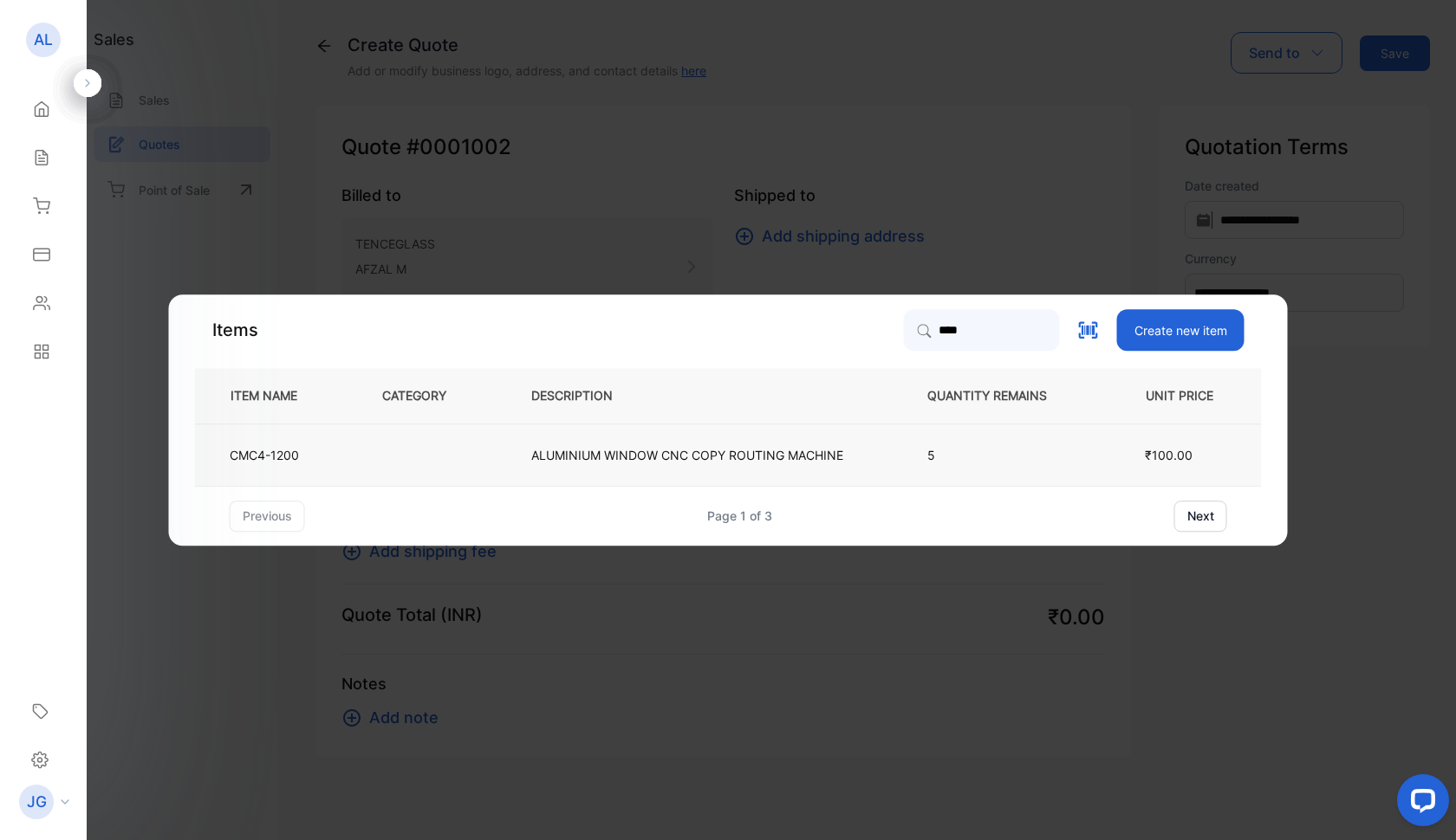
click at [569, 462] on p "ALUMINIUM WINDOW CNC COPY ROUTING MACHINE" at bounding box center [687, 455] width 312 height 18
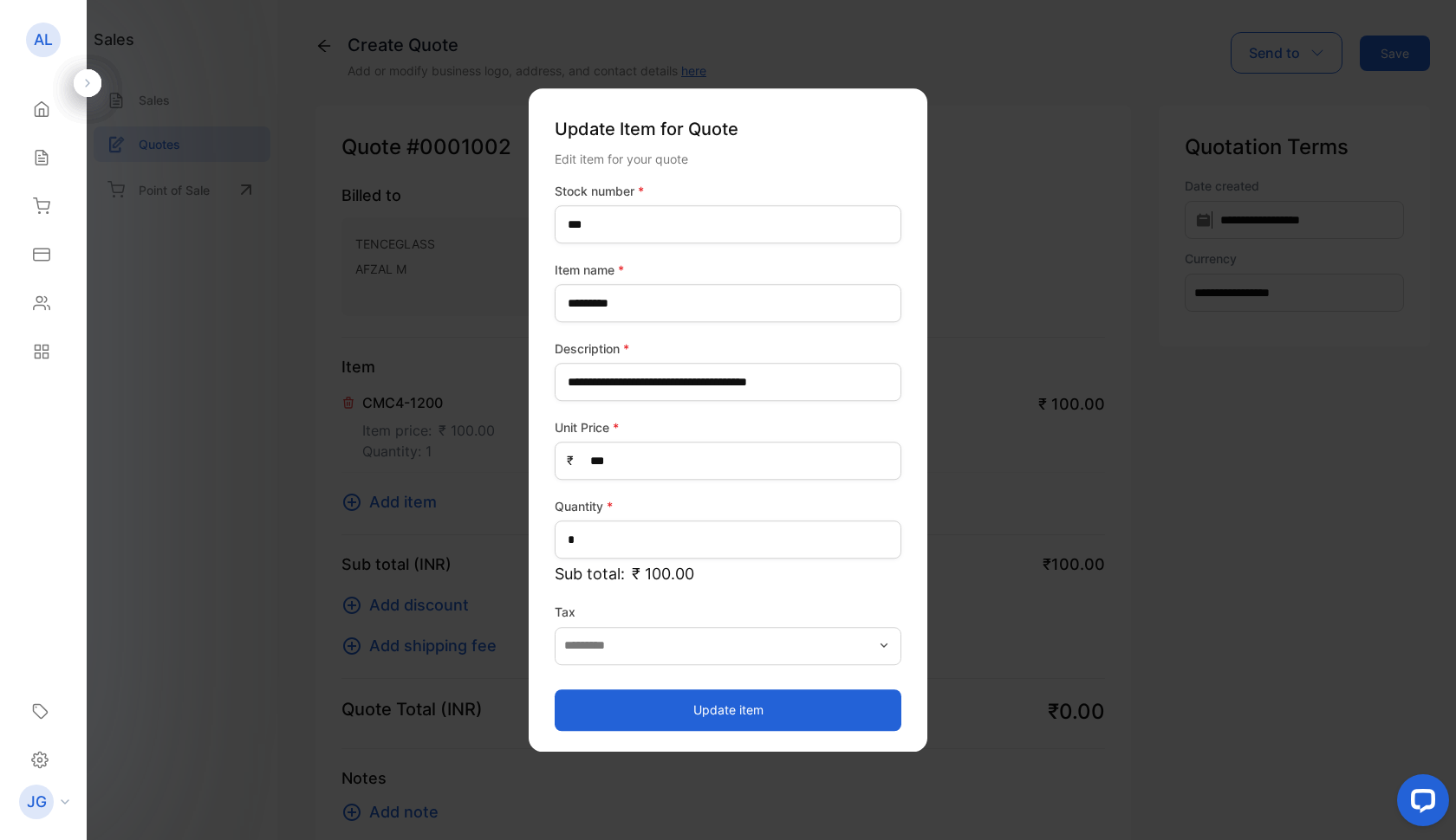
click at [754, 705] on button "Update item" at bounding box center [728, 710] width 347 height 41
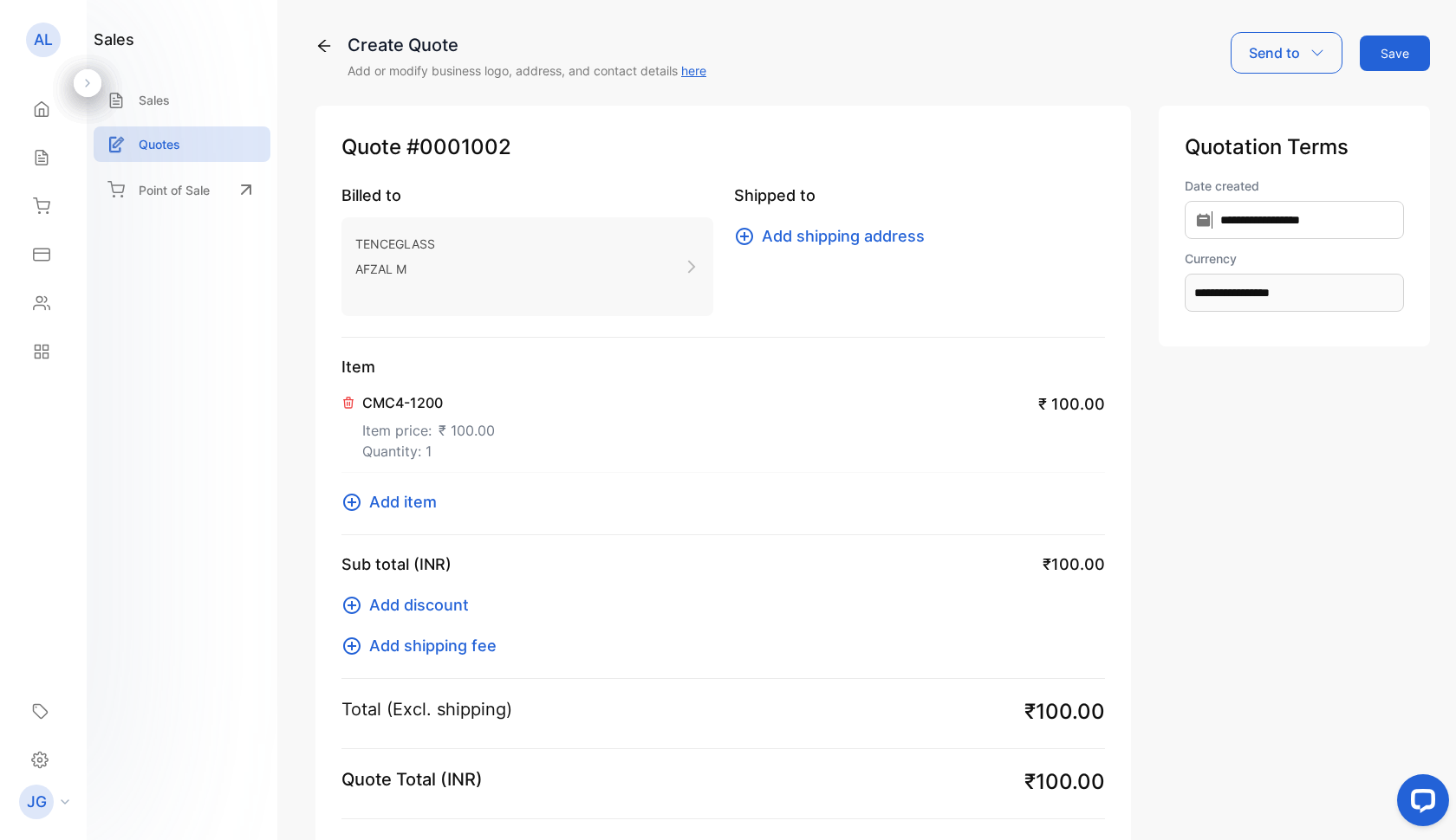
click at [414, 503] on span "Add item" at bounding box center [403, 502] width 67 height 23
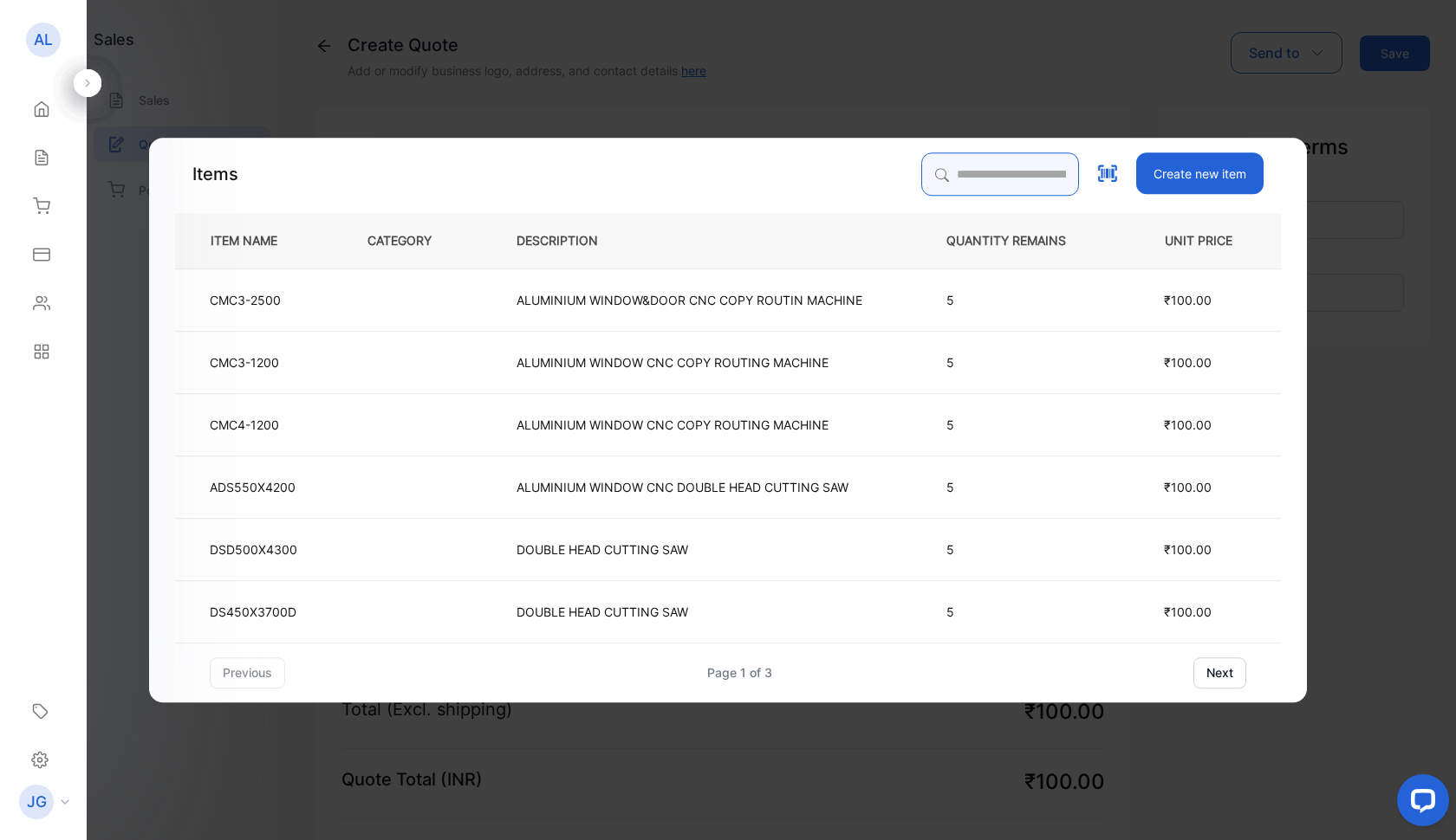
click at [951, 171] on input "search" at bounding box center [1000, 173] width 158 height 43
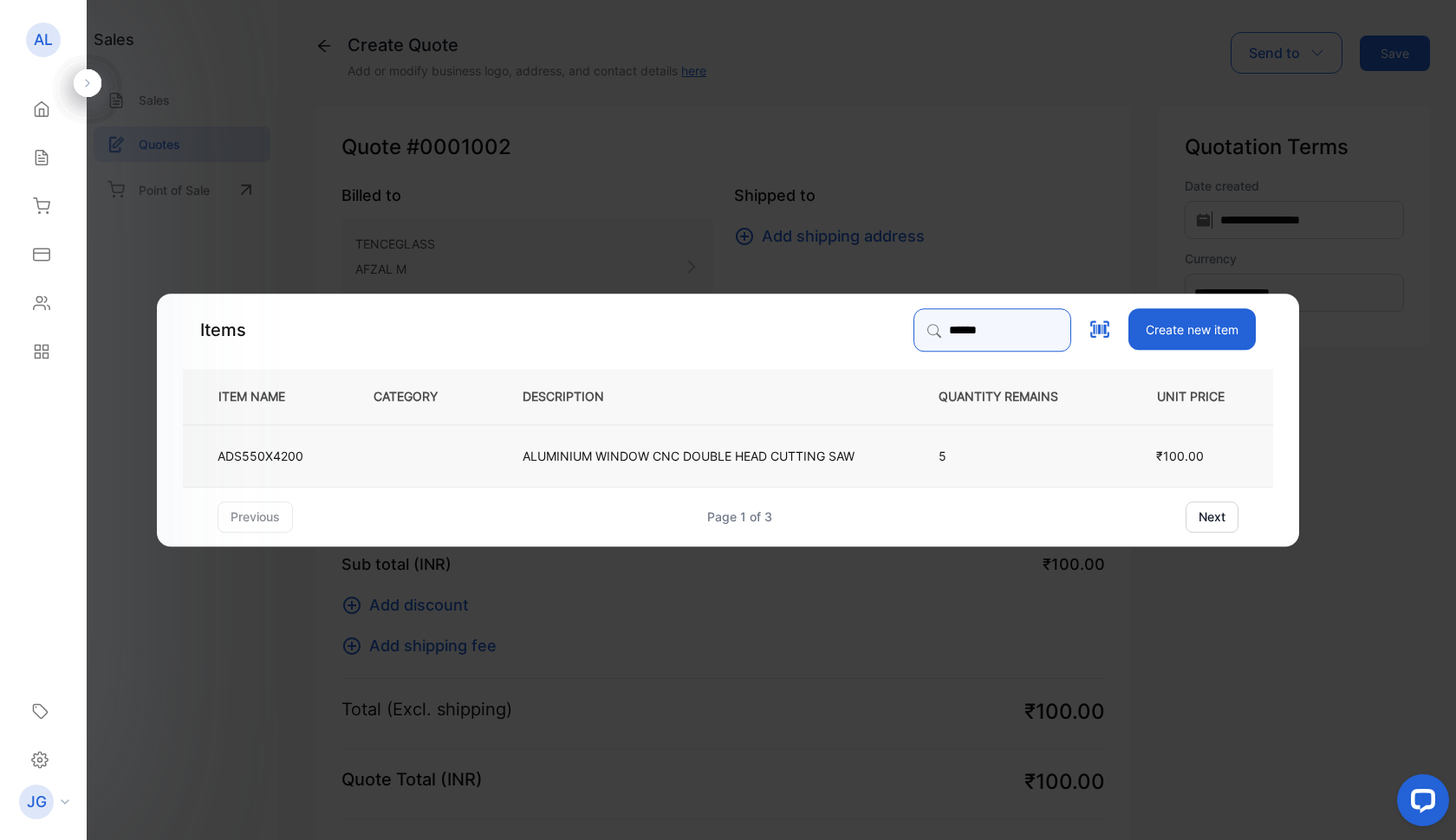
type input "******"
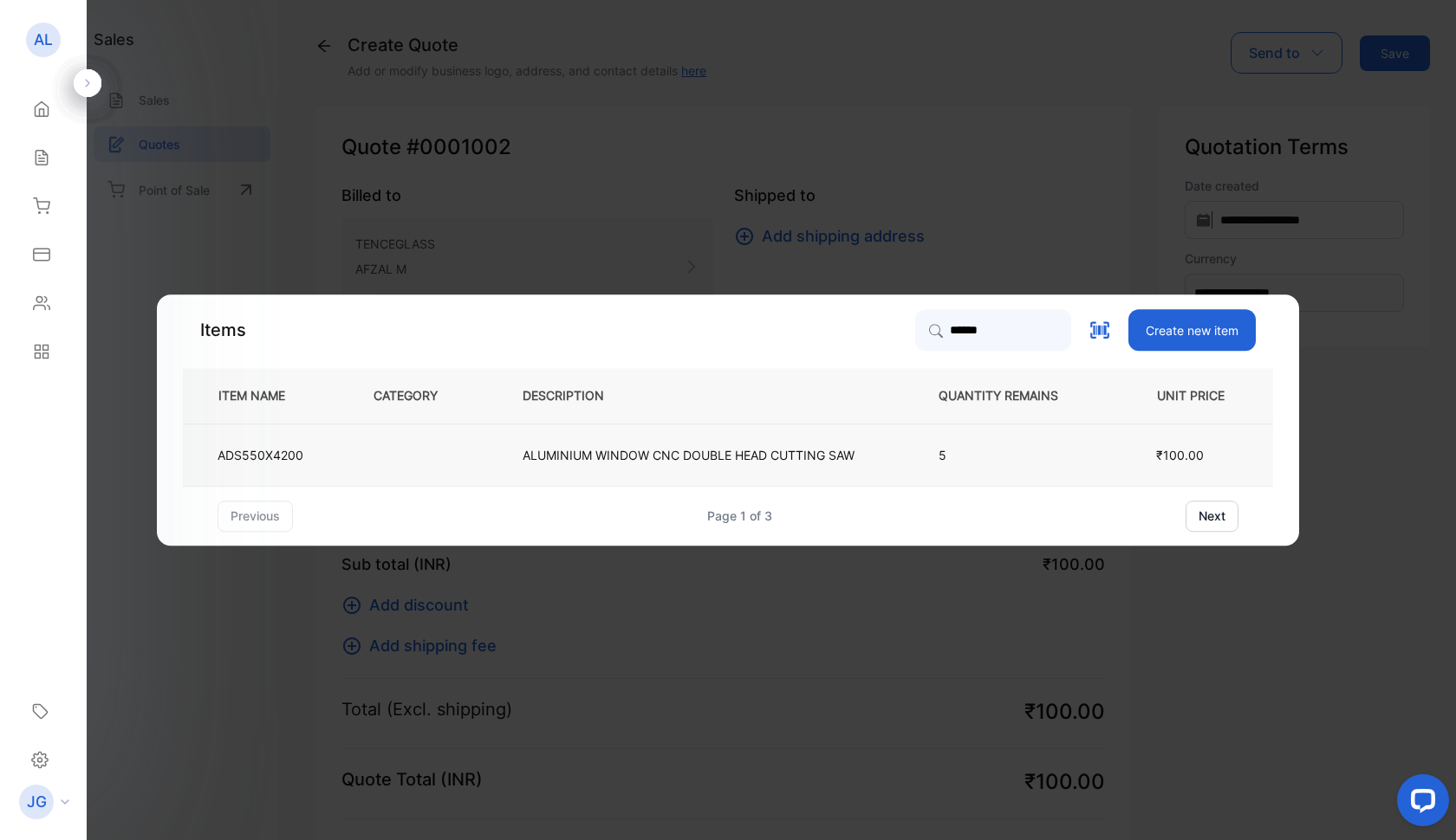
click at [555, 452] on p "ALUMINIUM WINDOW CNC DOUBLE HEAD CUTTING SAW" at bounding box center [688, 455] width 331 height 18
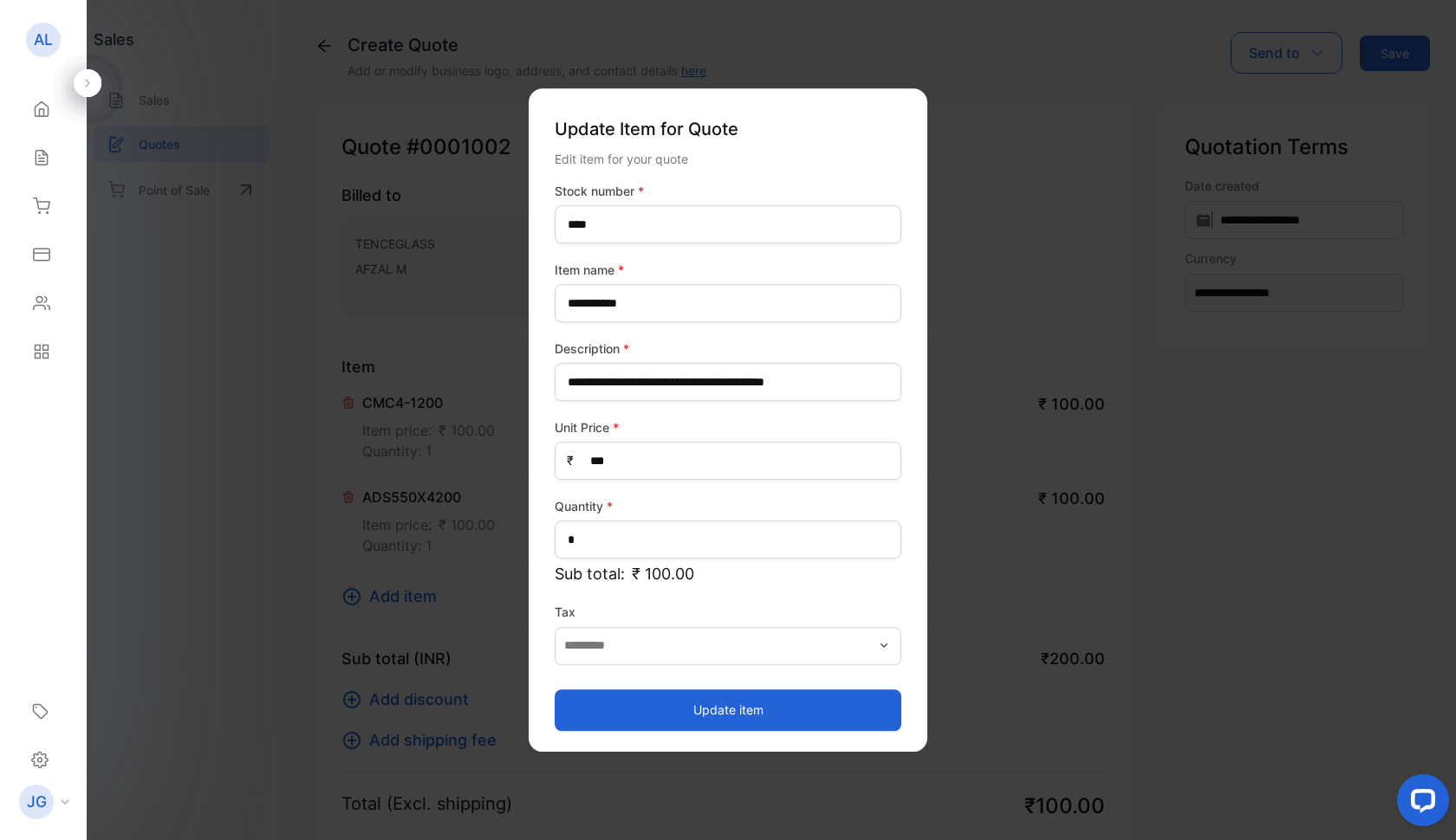
click at [706, 715] on button "Update item" at bounding box center [728, 710] width 347 height 41
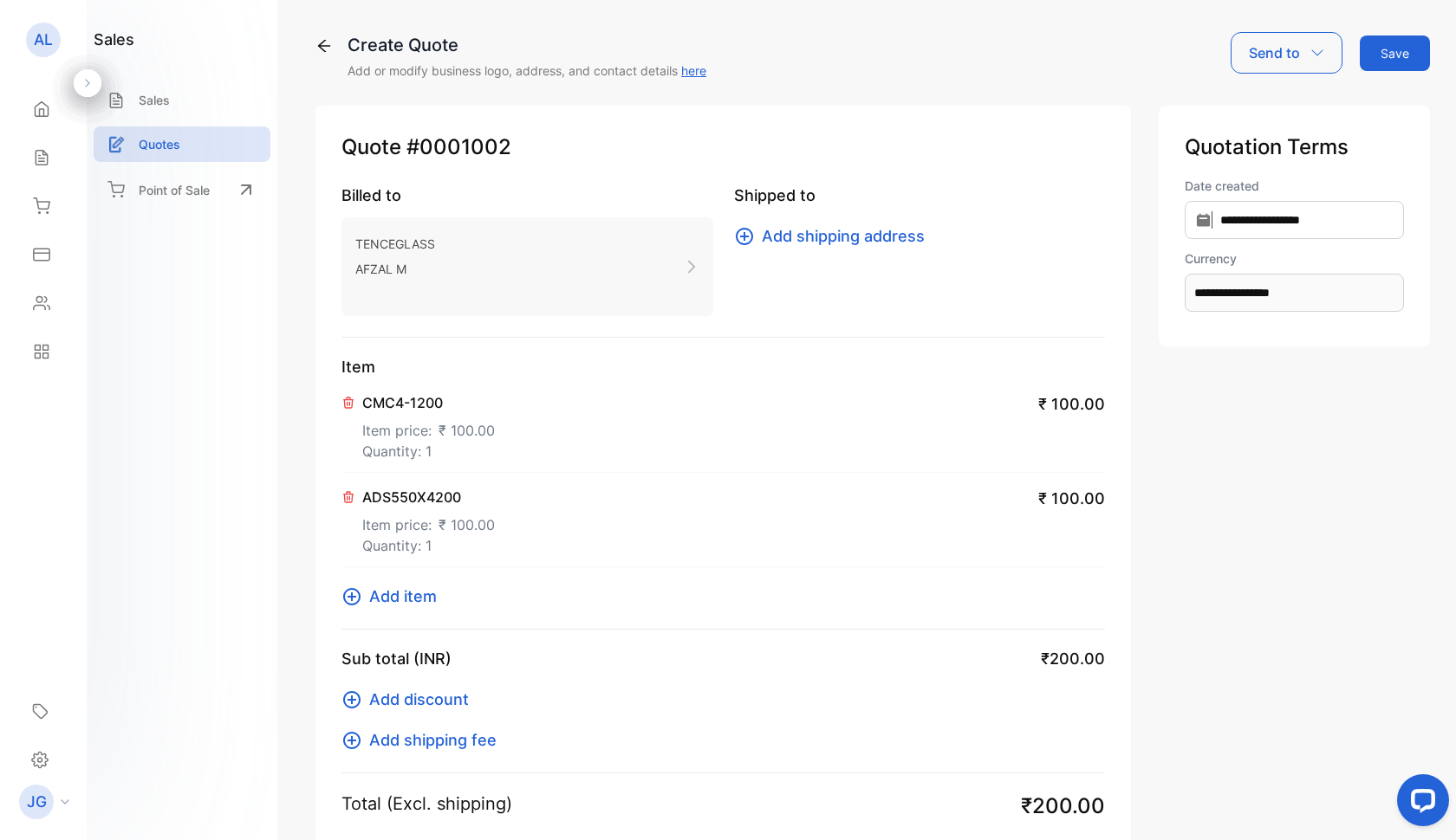
click at [392, 590] on span "Add item" at bounding box center [403, 596] width 67 height 23
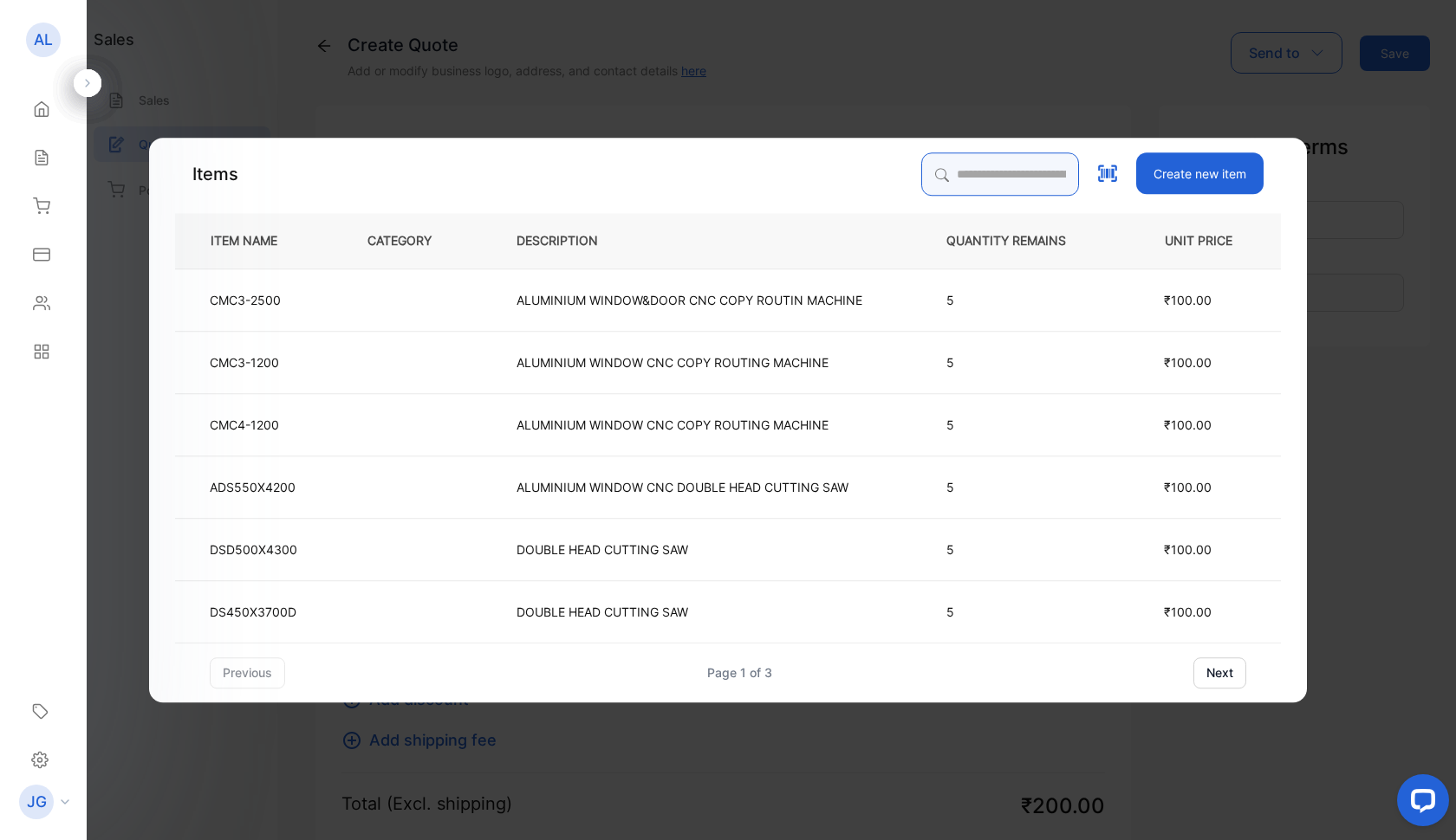
click at [921, 176] on input "search" at bounding box center [1000, 173] width 158 height 43
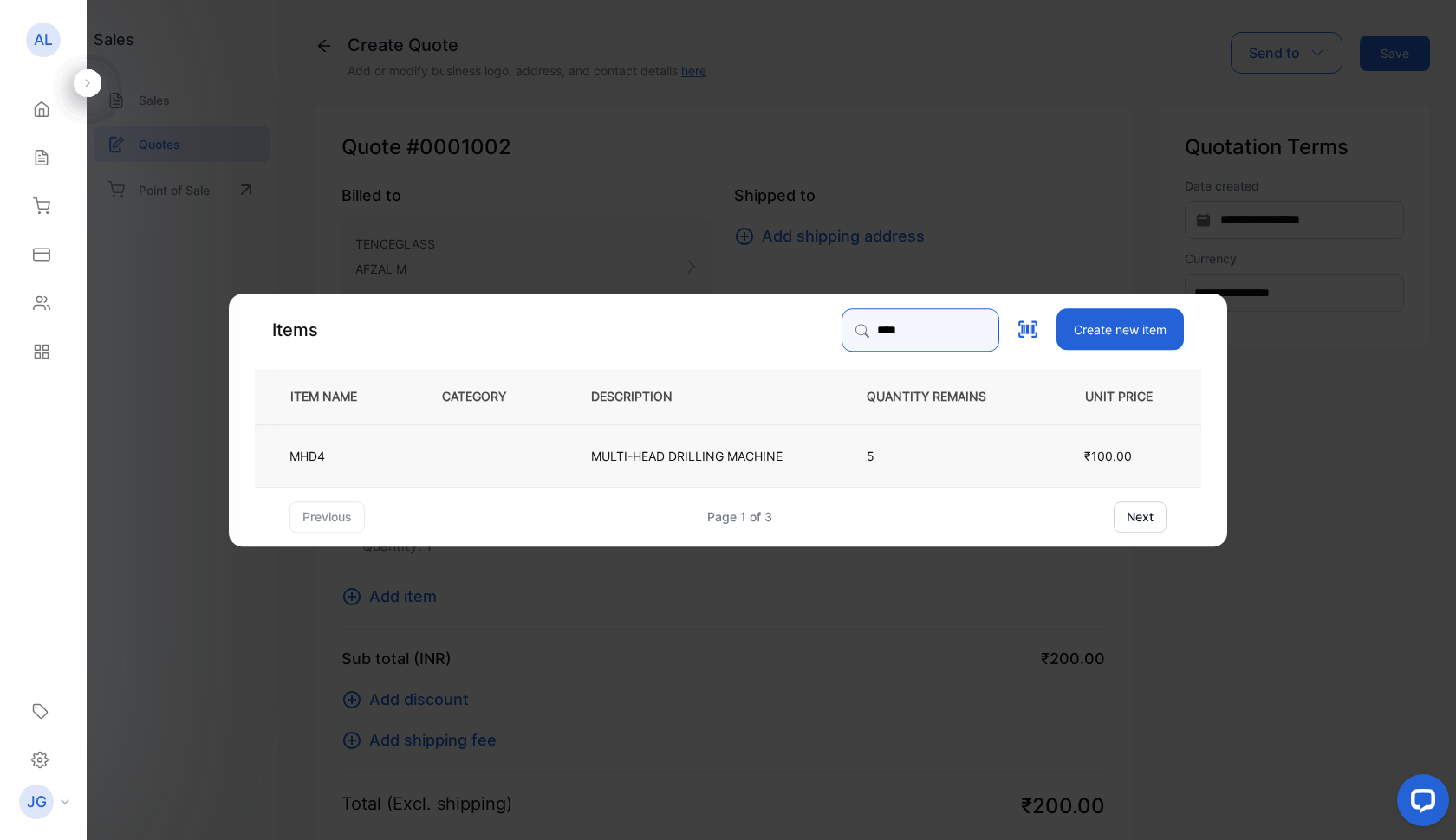
type input "****"
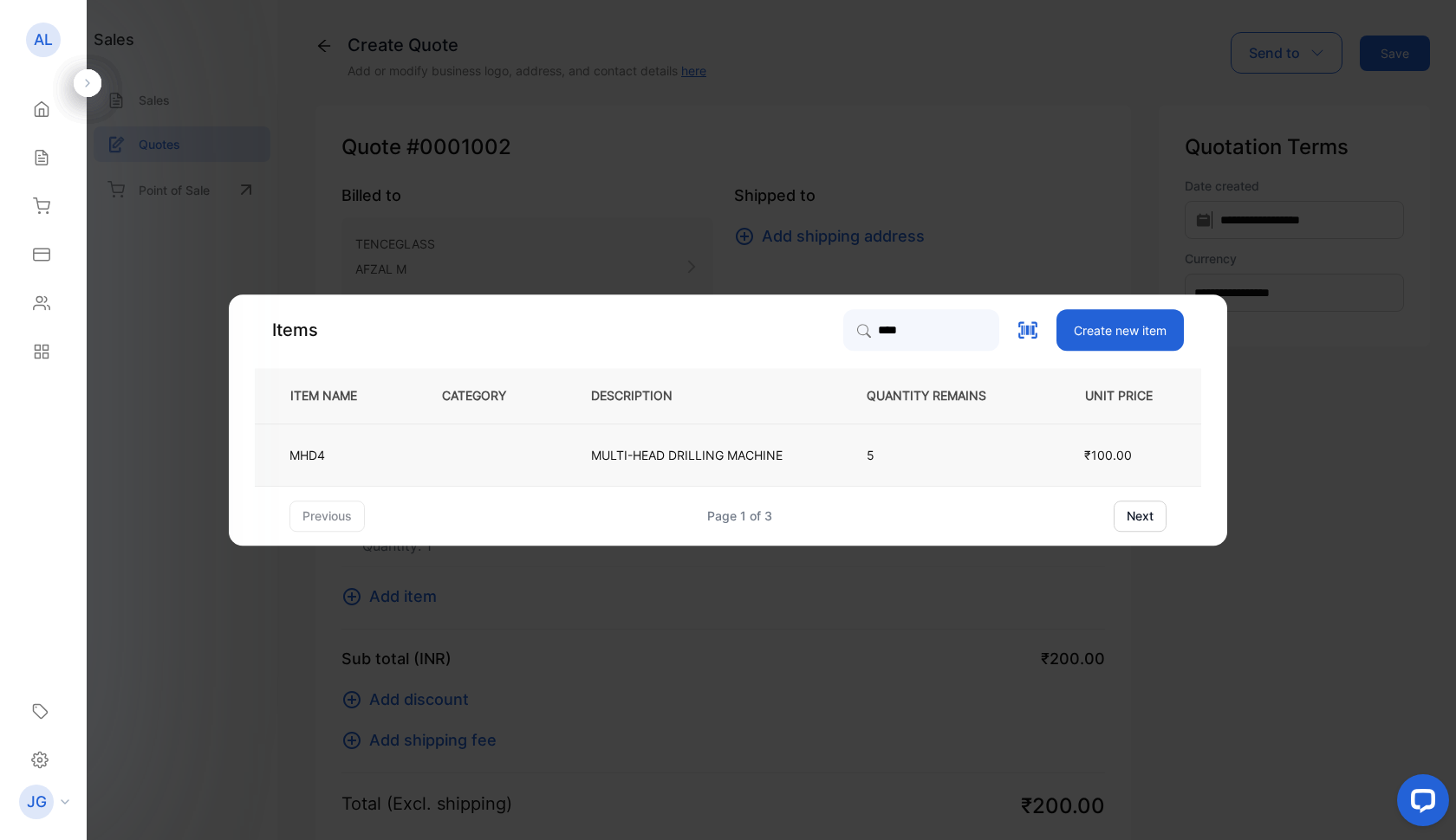
click at [709, 453] on p "MULTI-HEAD DRILLING MACHINE" at bounding box center [686, 455] width 192 height 18
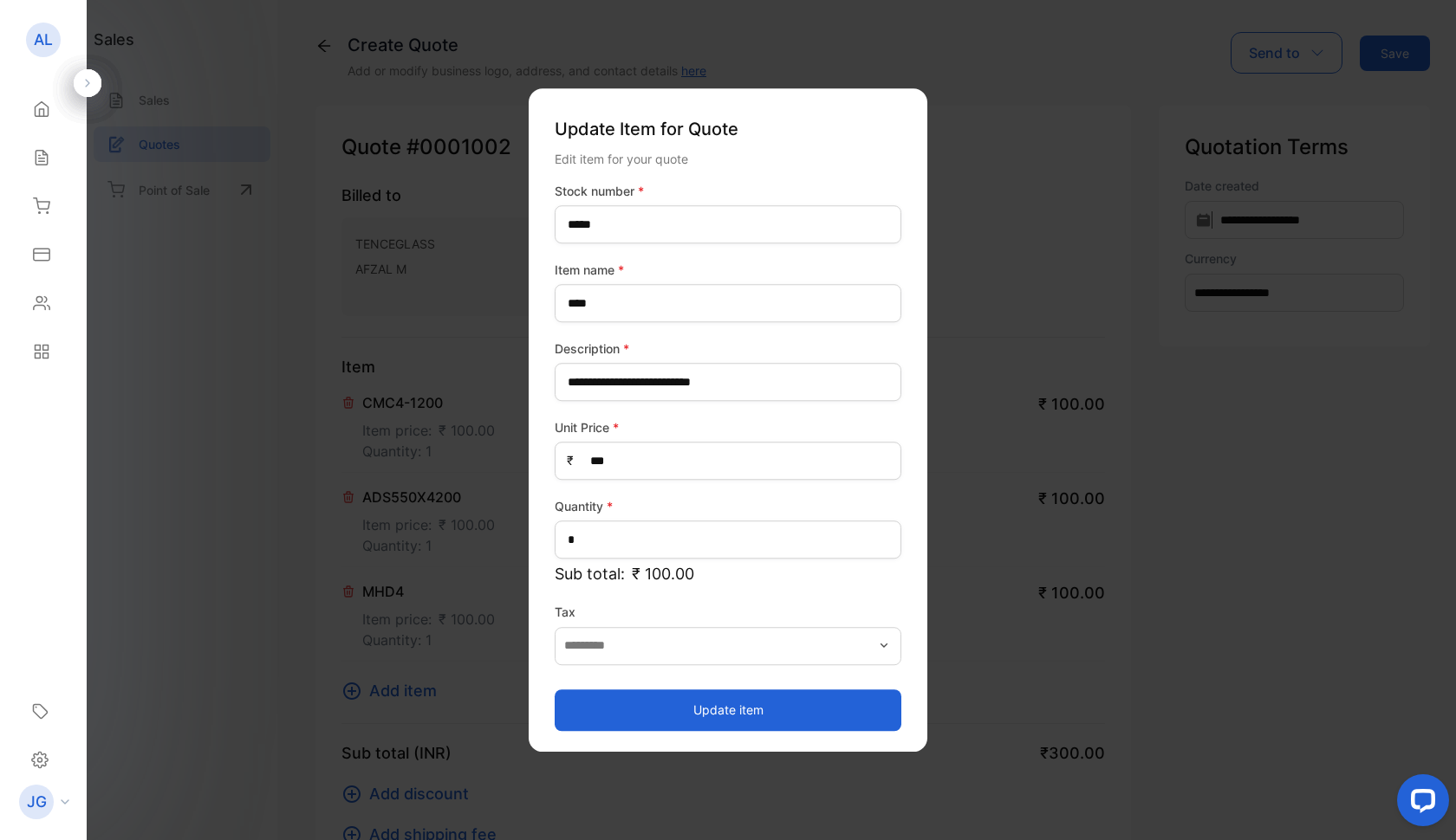
click at [710, 711] on button "Update item" at bounding box center [728, 710] width 347 height 41
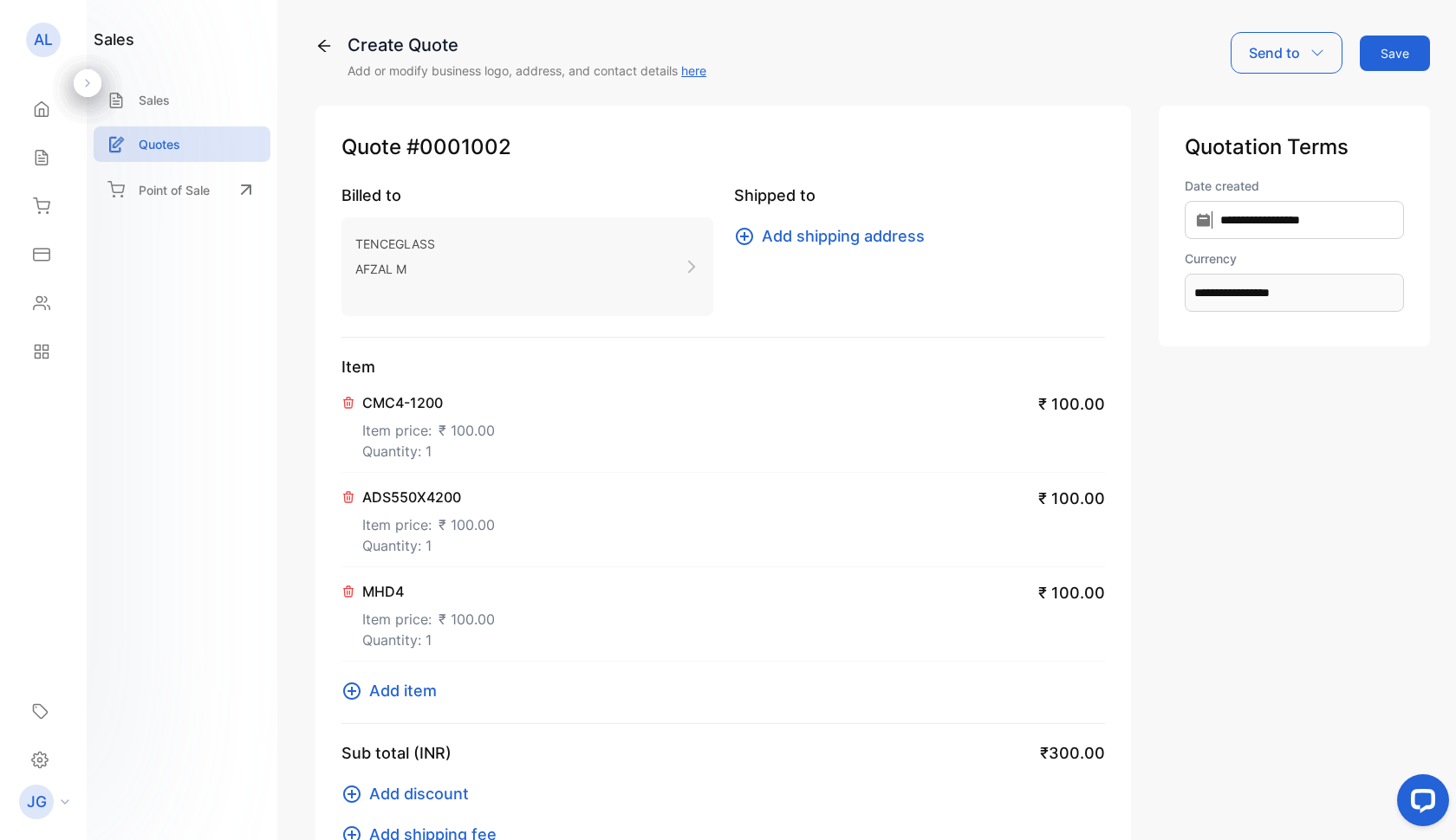
click at [399, 691] on span "Add item" at bounding box center [403, 691] width 67 height 23
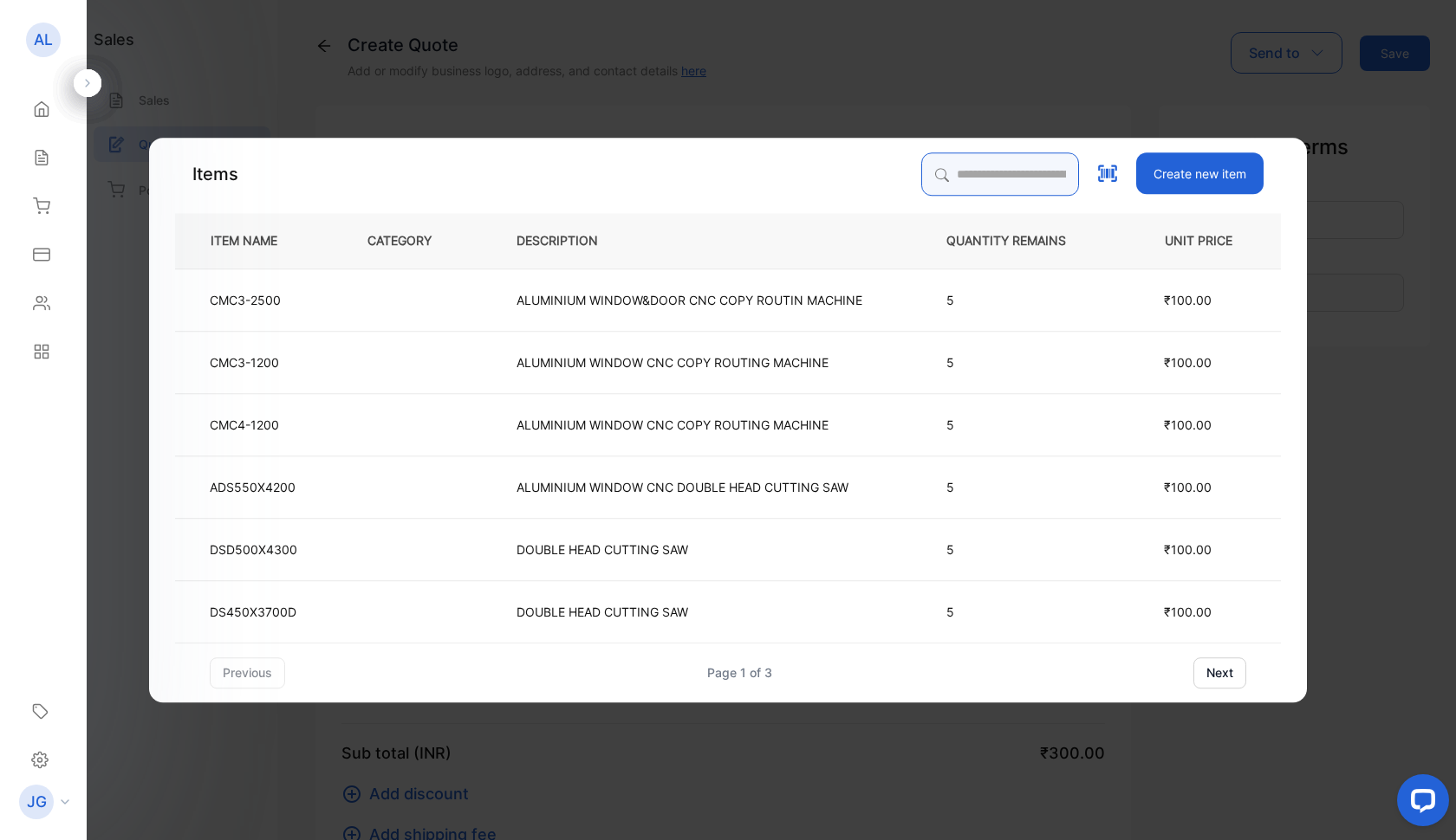
click at [921, 168] on input "search" at bounding box center [1000, 173] width 158 height 43
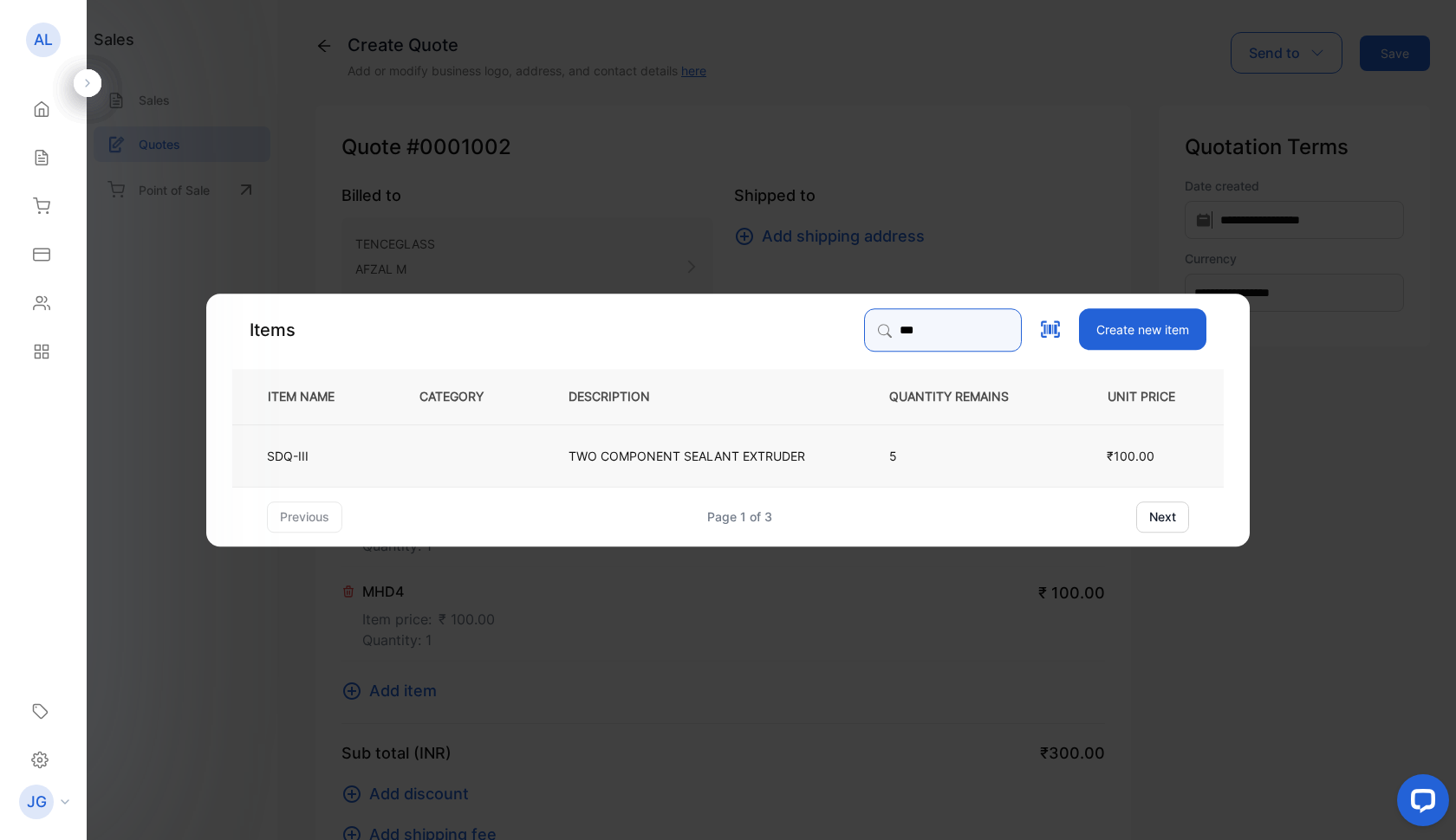
type input "***"
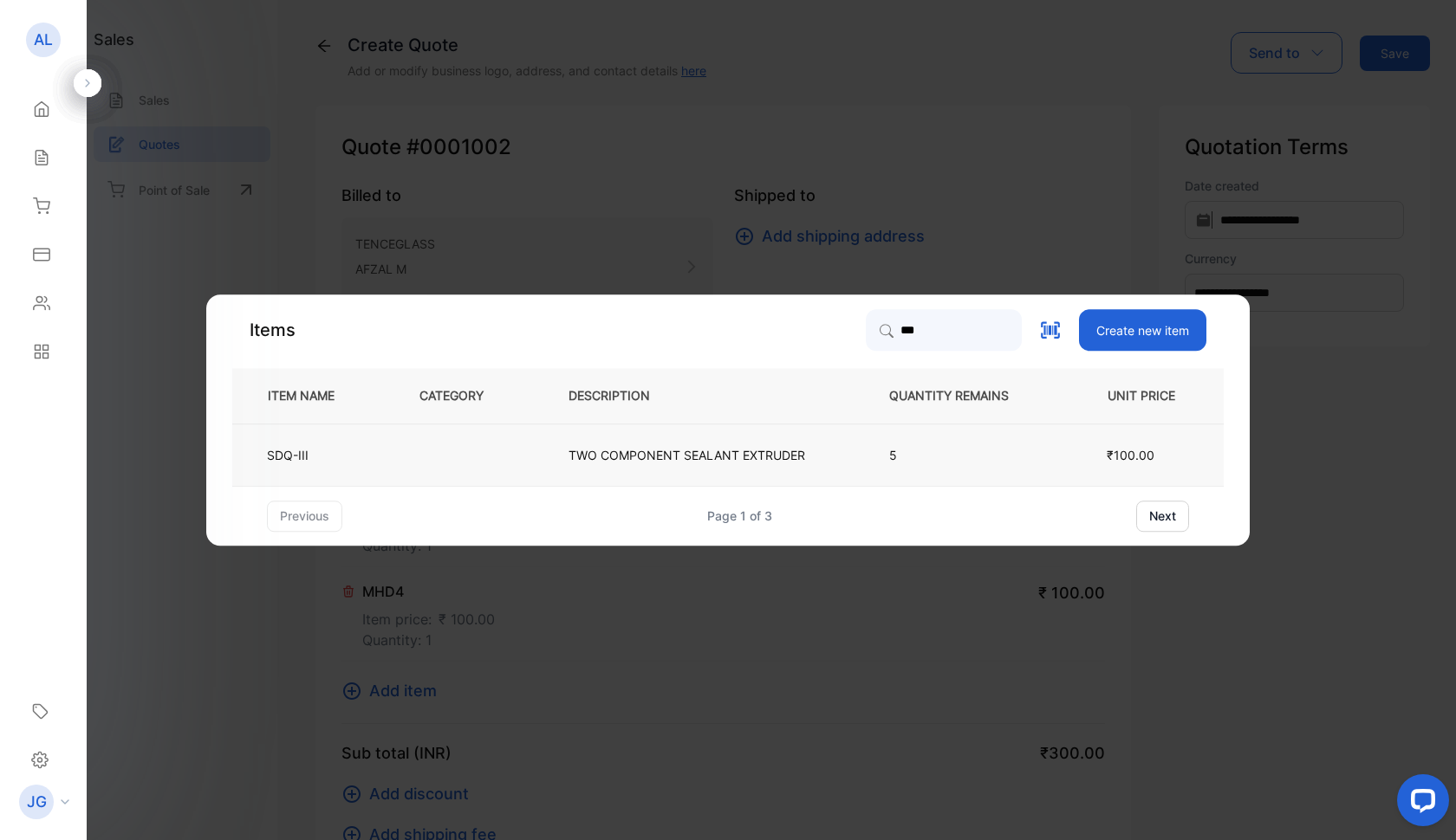
click at [652, 452] on p "TWO COMPONENT SEALANT EXTRUDER" at bounding box center [687, 455] width 237 height 18
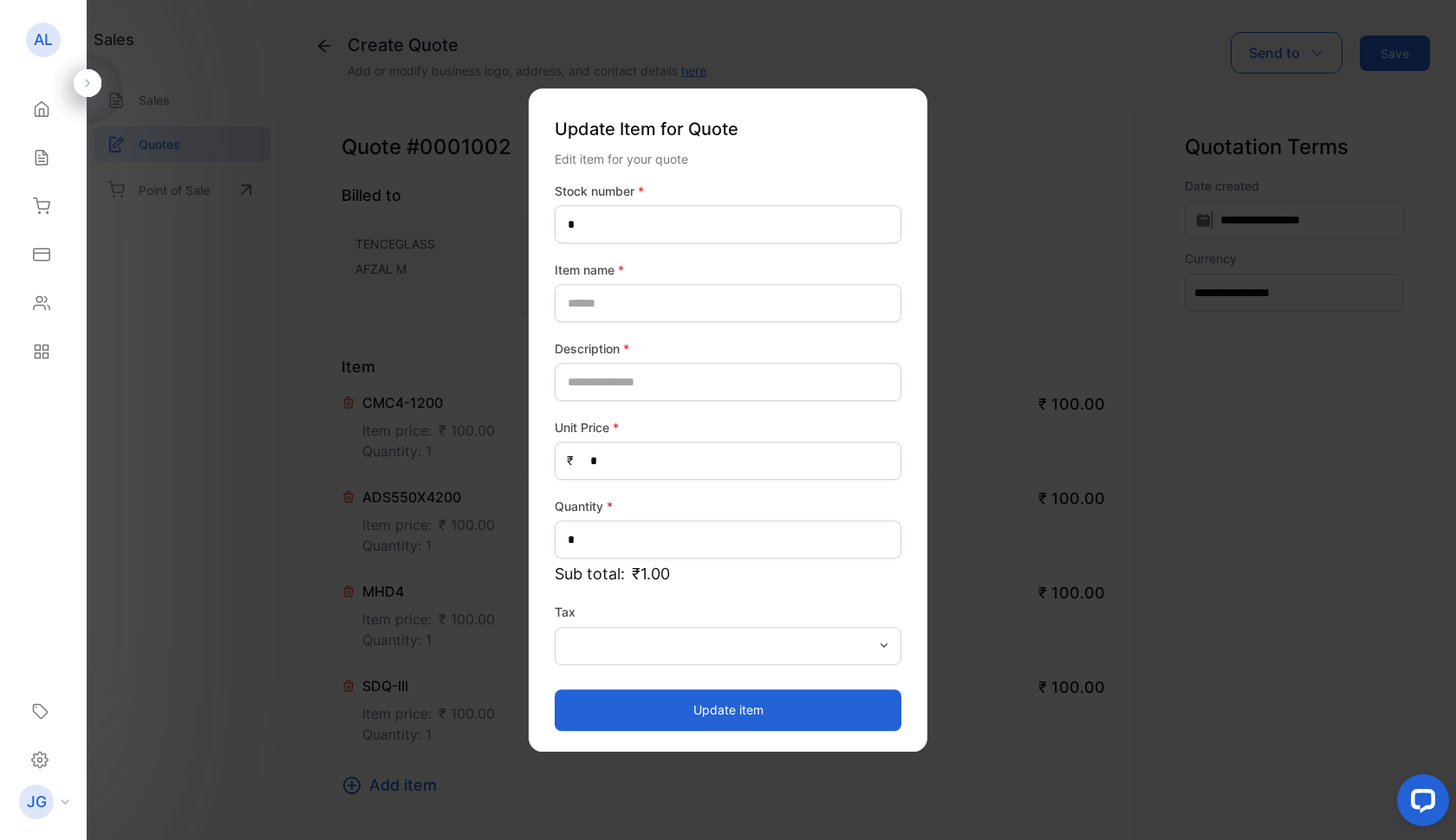
type number-inputstocknumber "*****"
type name-inputItem_Name "*******"
type input "**********"
type Price-inputprice "***"
type input "*"
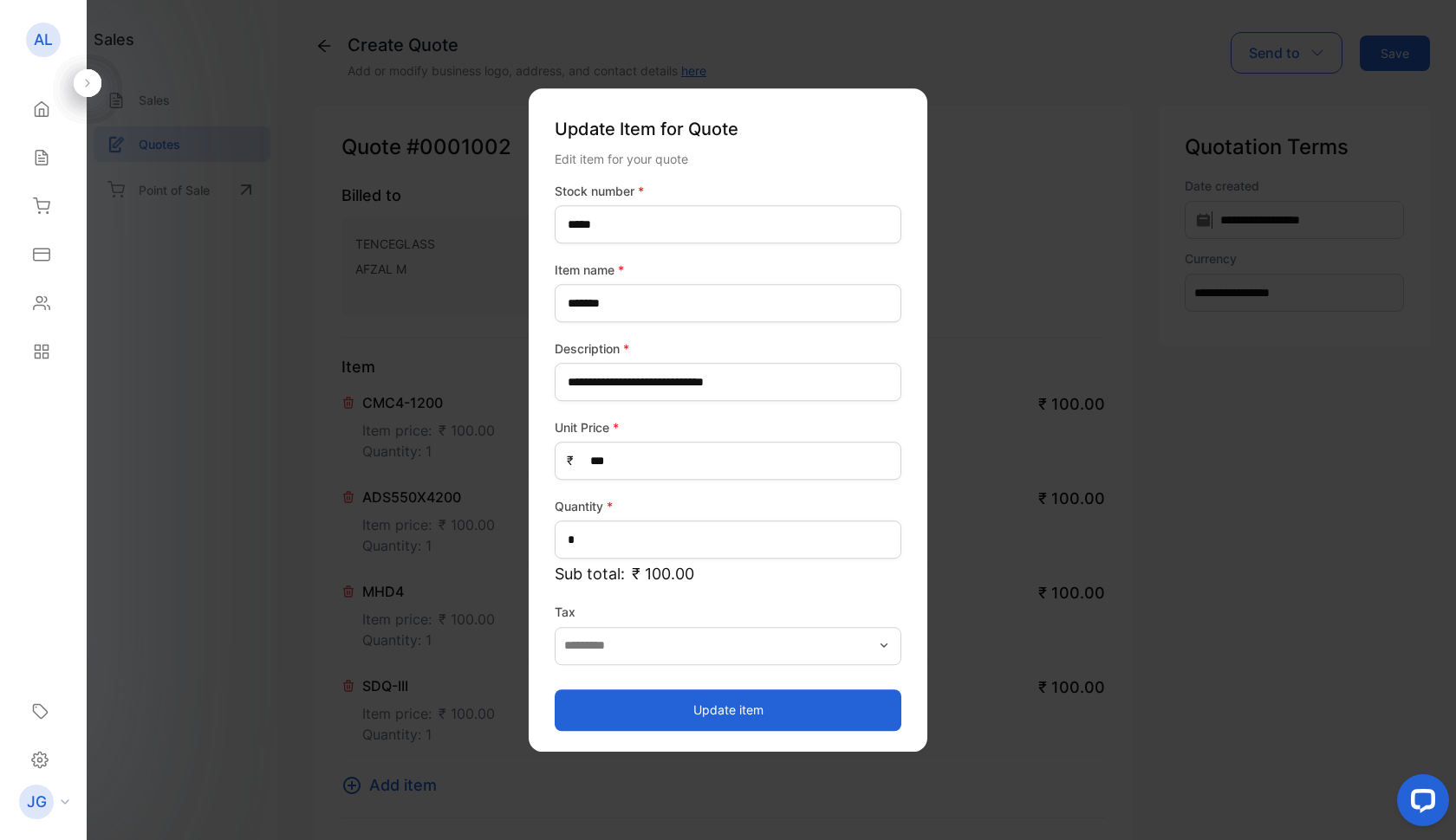
click at [718, 710] on button "Update item" at bounding box center [728, 710] width 347 height 41
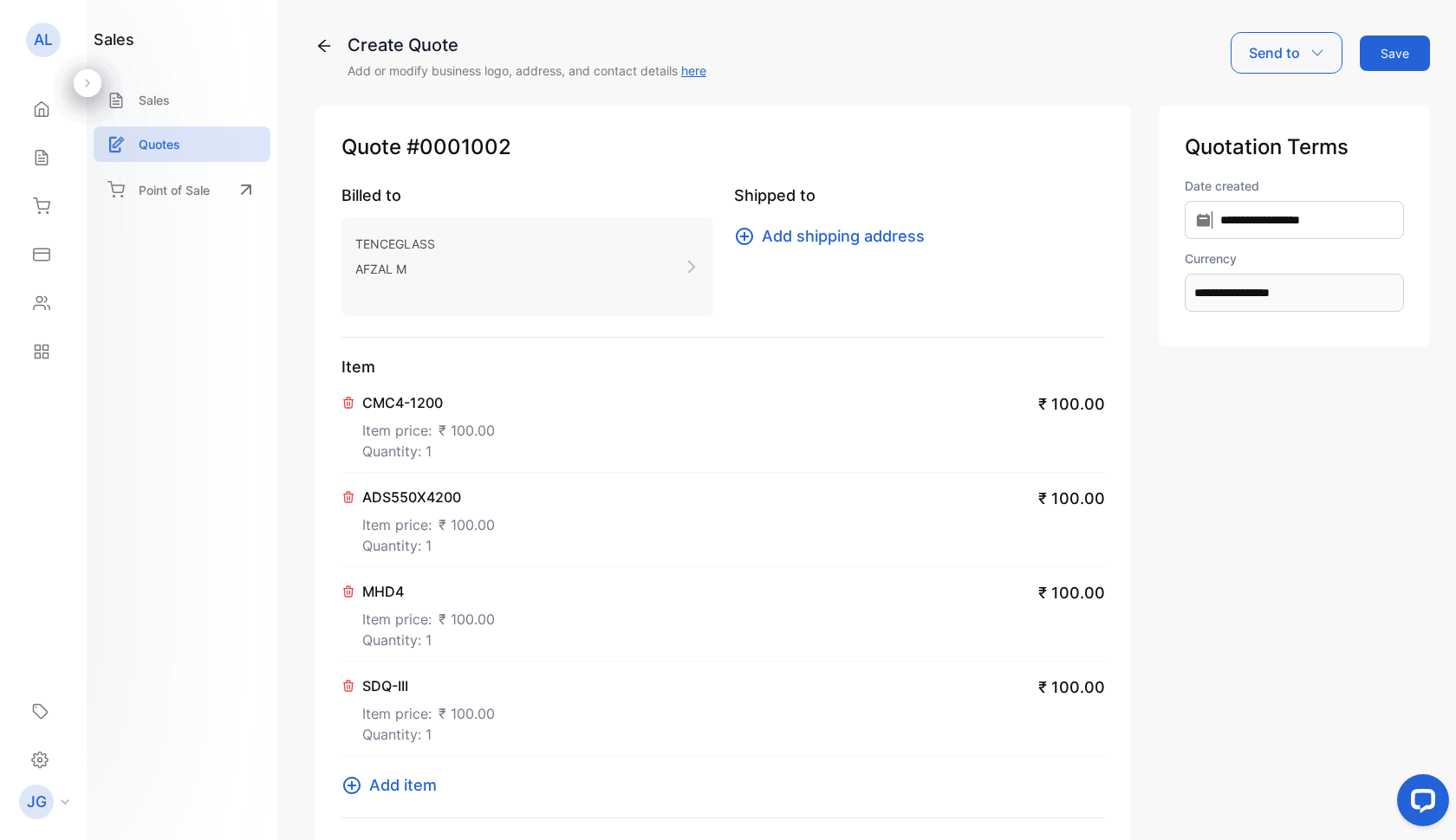
click at [409, 784] on span "Add item" at bounding box center [403, 785] width 67 height 23
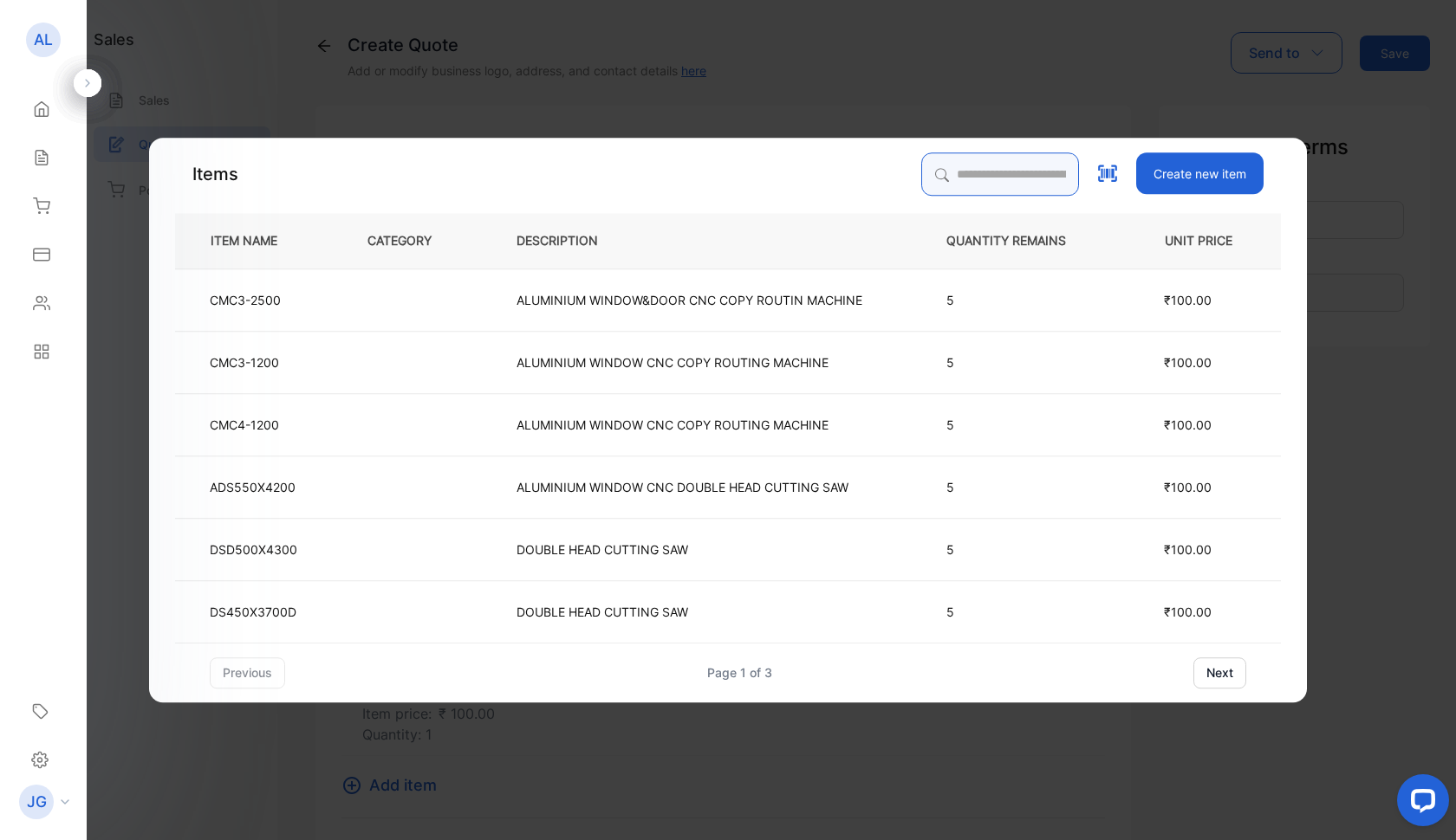
click at [929, 179] on input "search" at bounding box center [1000, 173] width 158 height 43
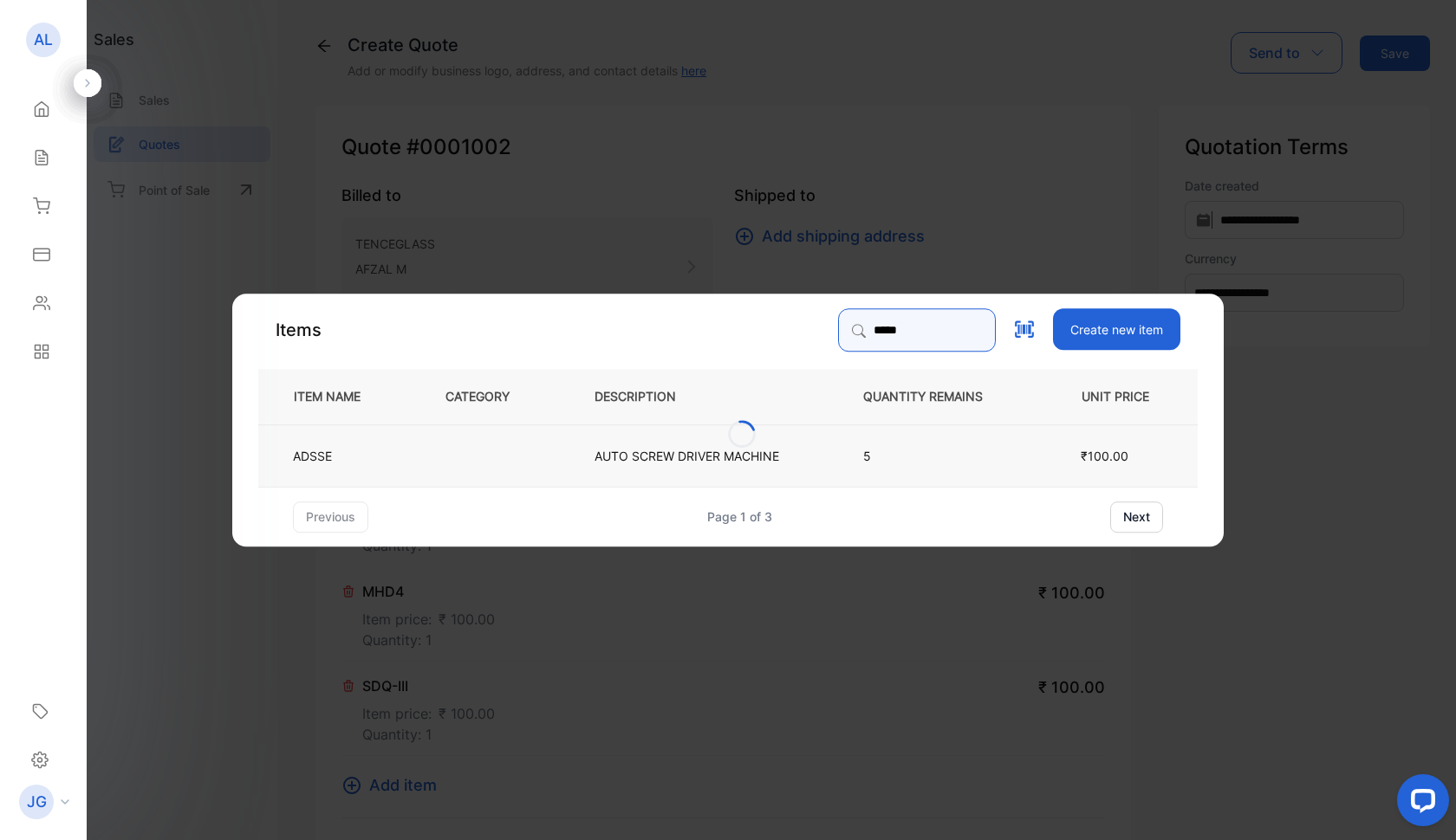
type input "*****"
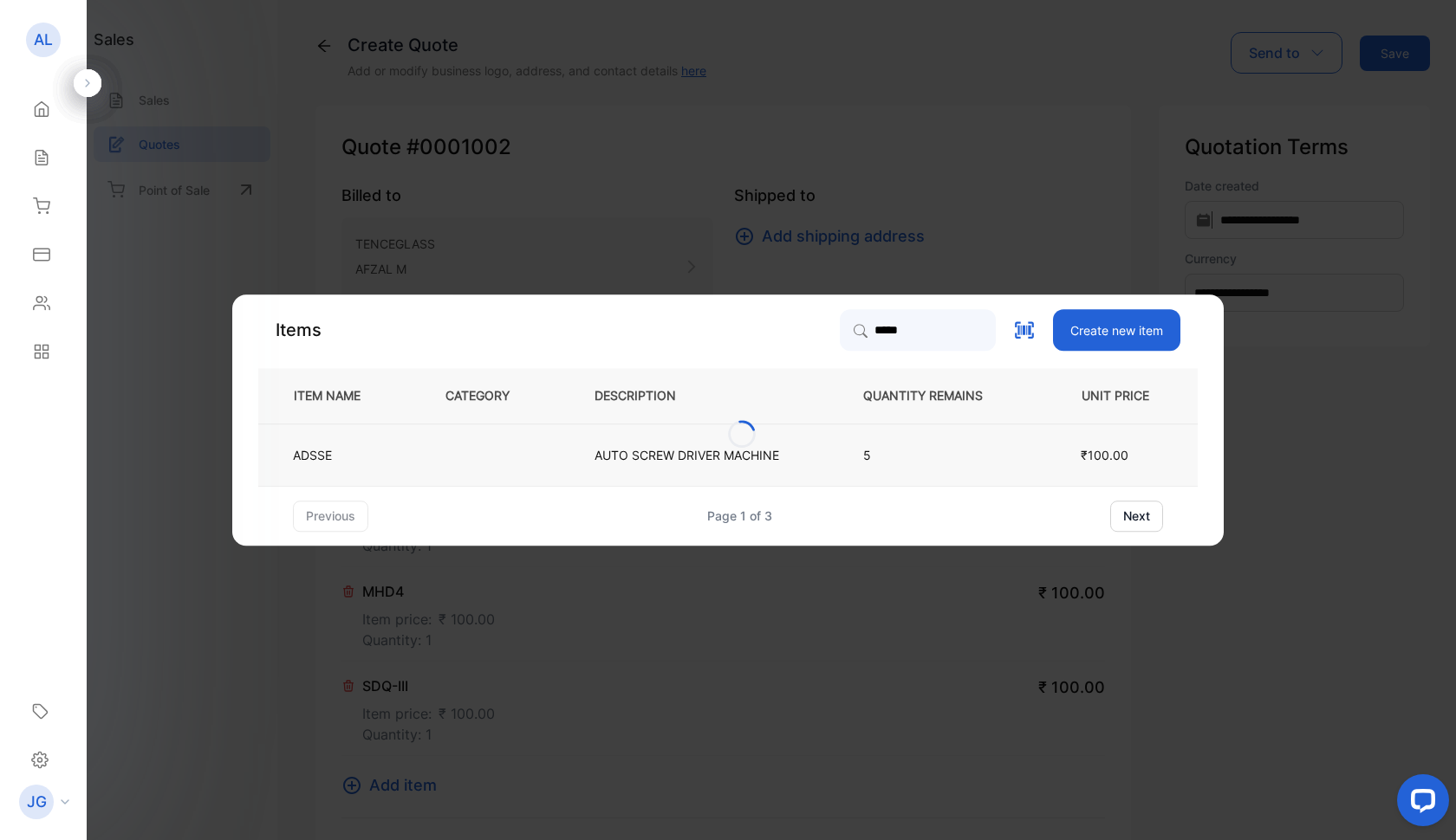
click at [660, 458] on p "AUTO SCREW DRIVER MACHINE" at bounding box center [687, 455] width 185 height 18
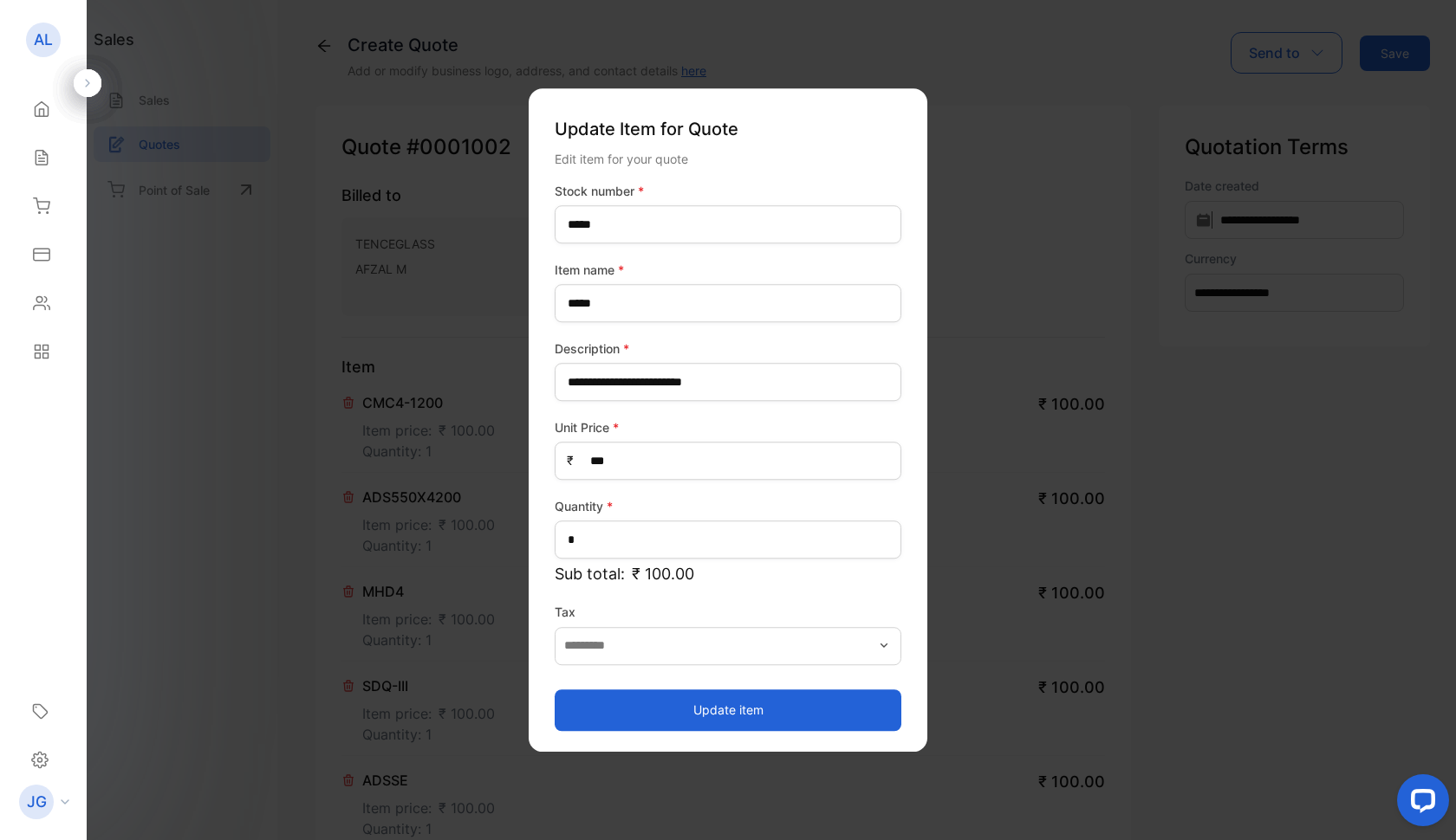
click at [697, 706] on button "Update item" at bounding box center [728, 710] width 347 height 41
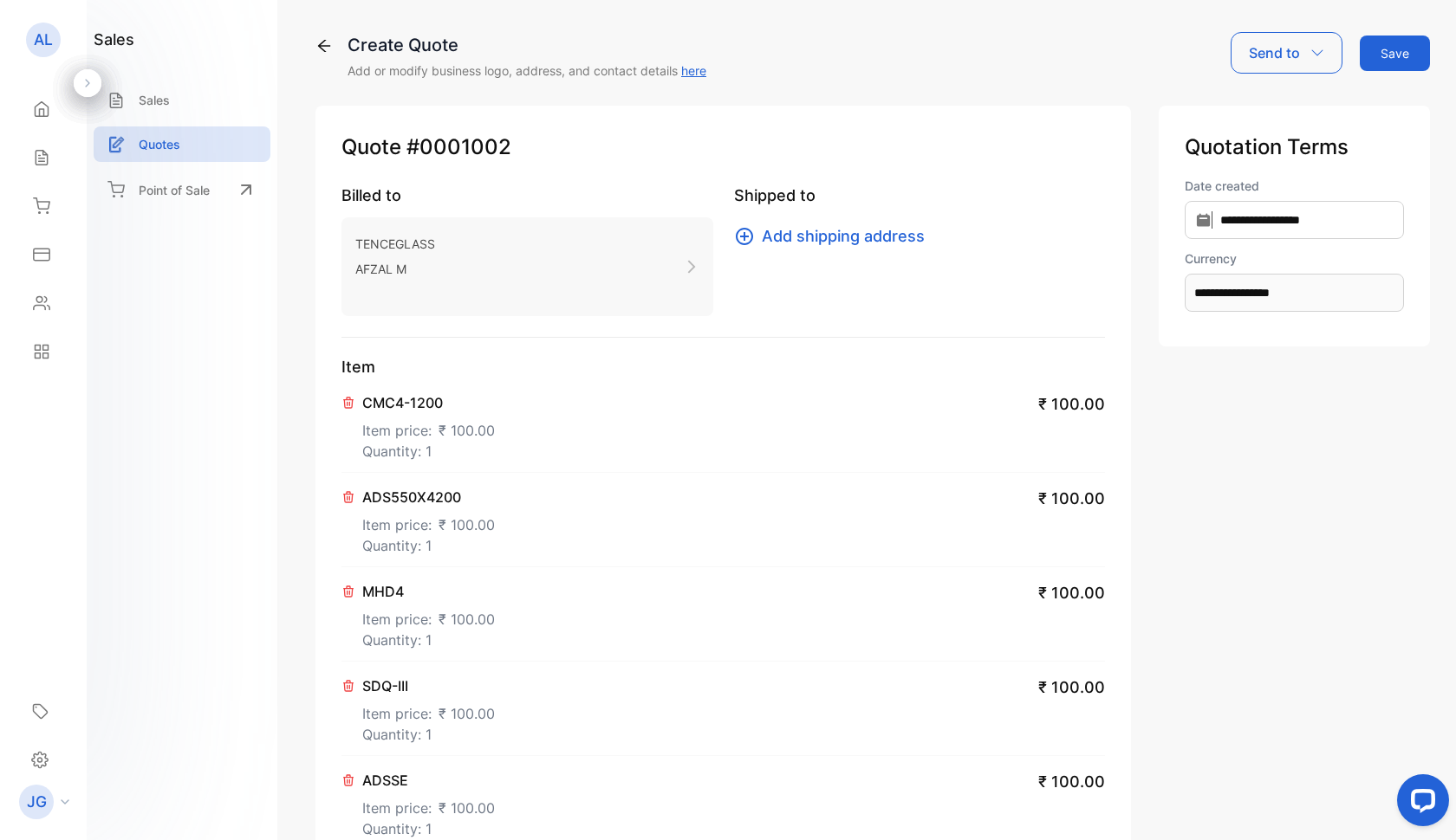
click at [1398, 39] on button "Save" at bounding box center [1394, 53] width 70 height 36
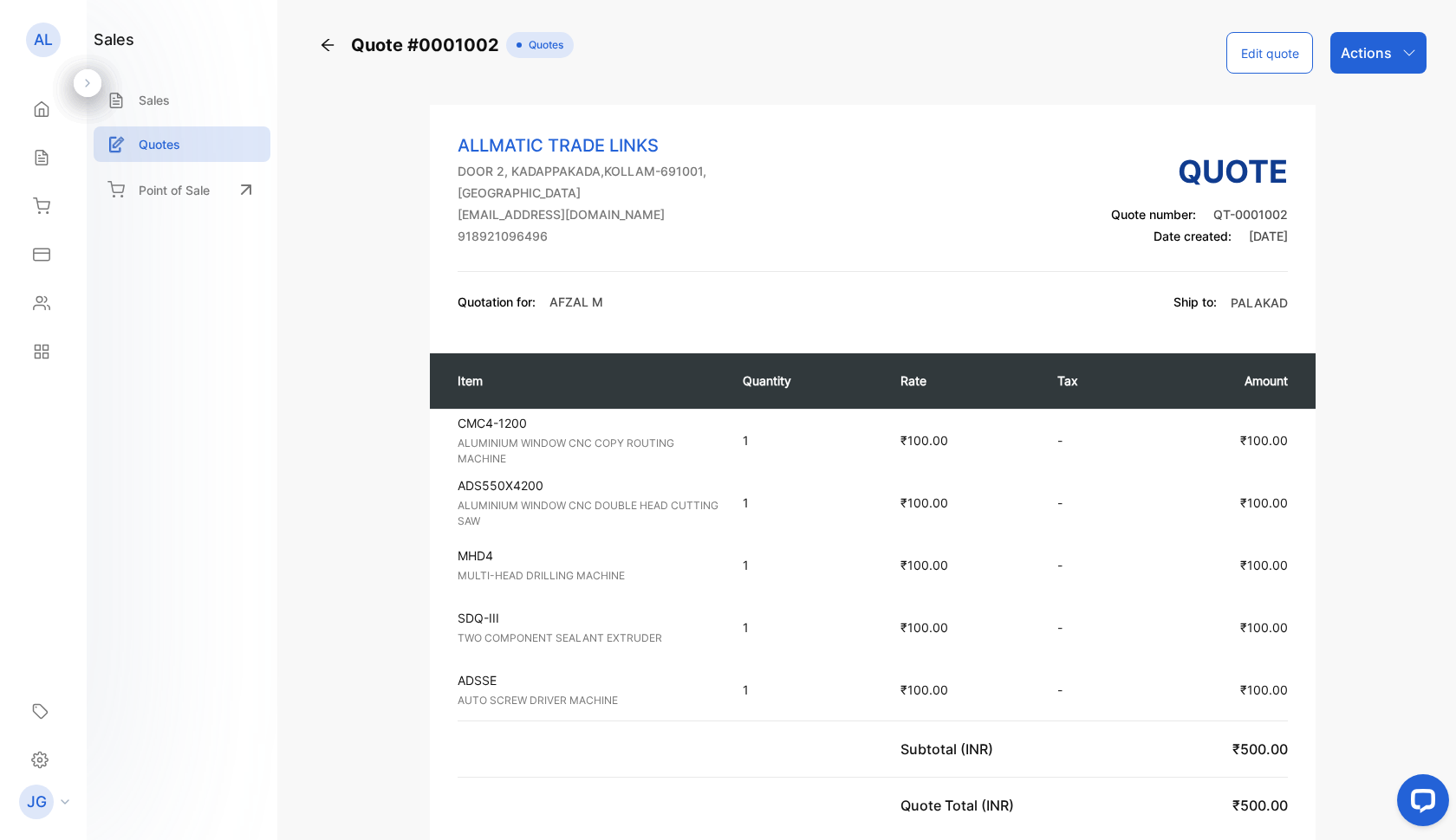
click at [1403, 54] on icon "button" at bounding box center [1409, 53] width 13 height 13
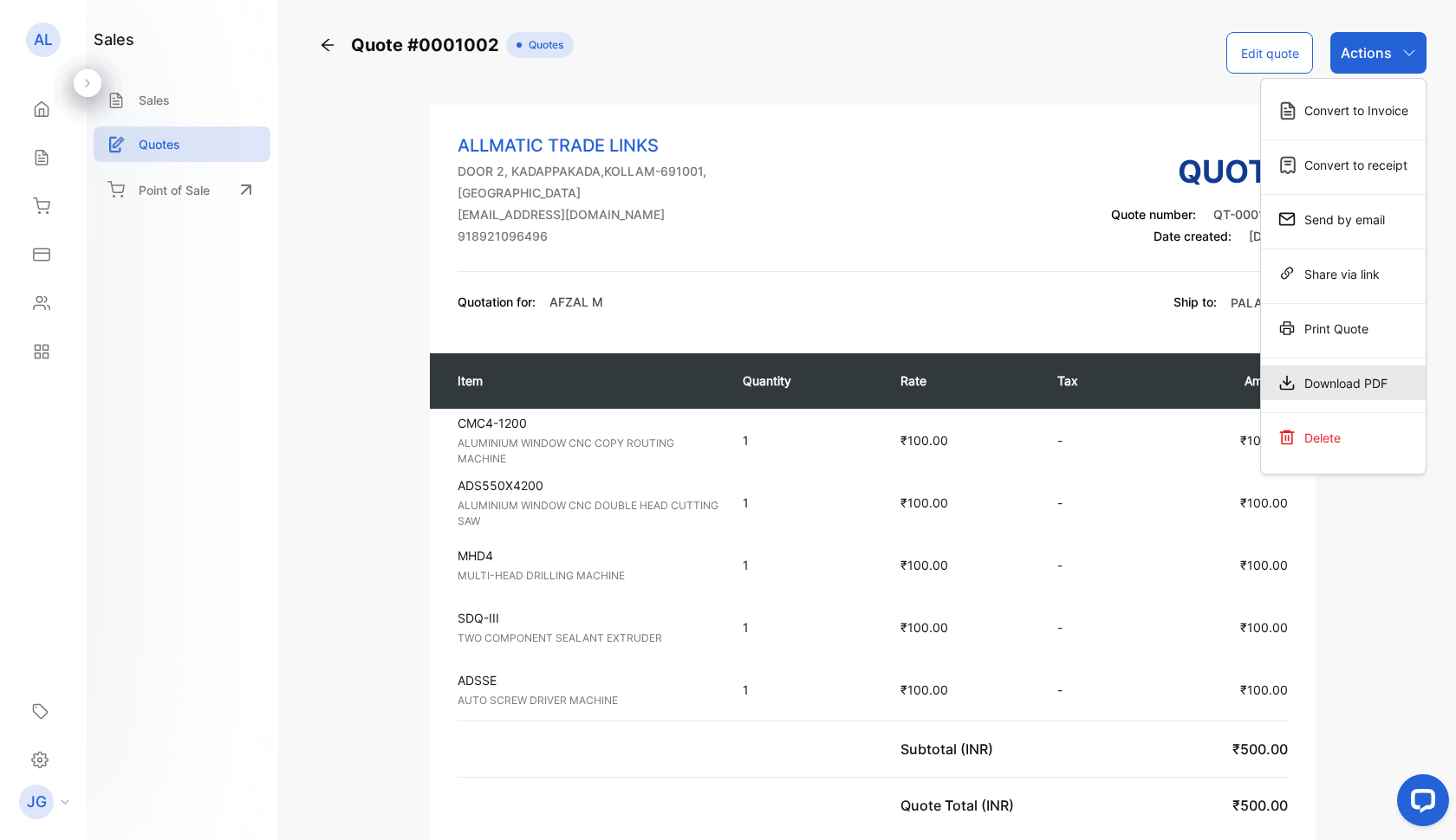
click at [1338, 381] on div "Download PDF" at bounding box center [1342, 383] width 165 height 35
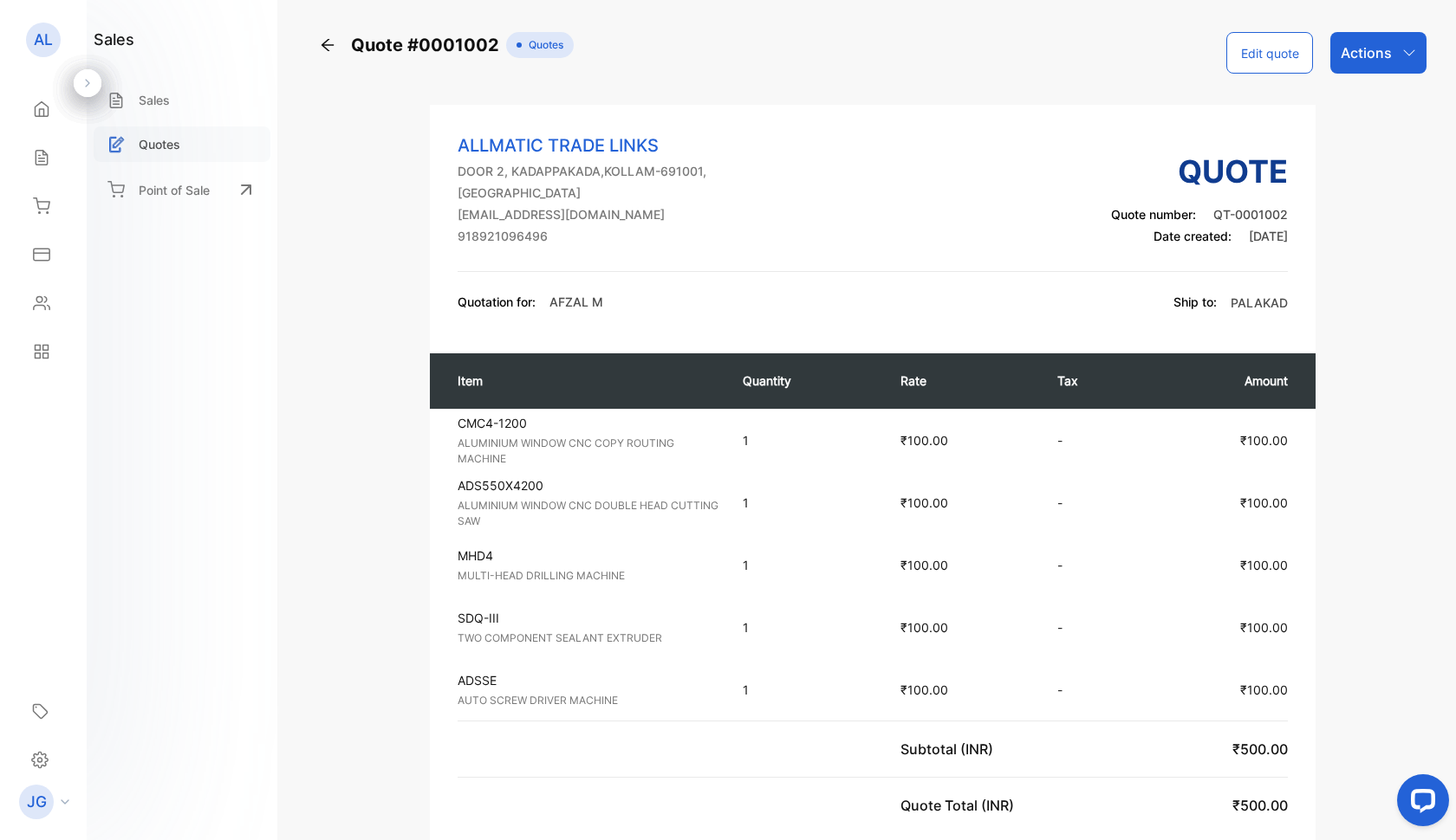
click at [157, 151] on p "Quotes" at bounding box center [159, 144] width 41 height 18
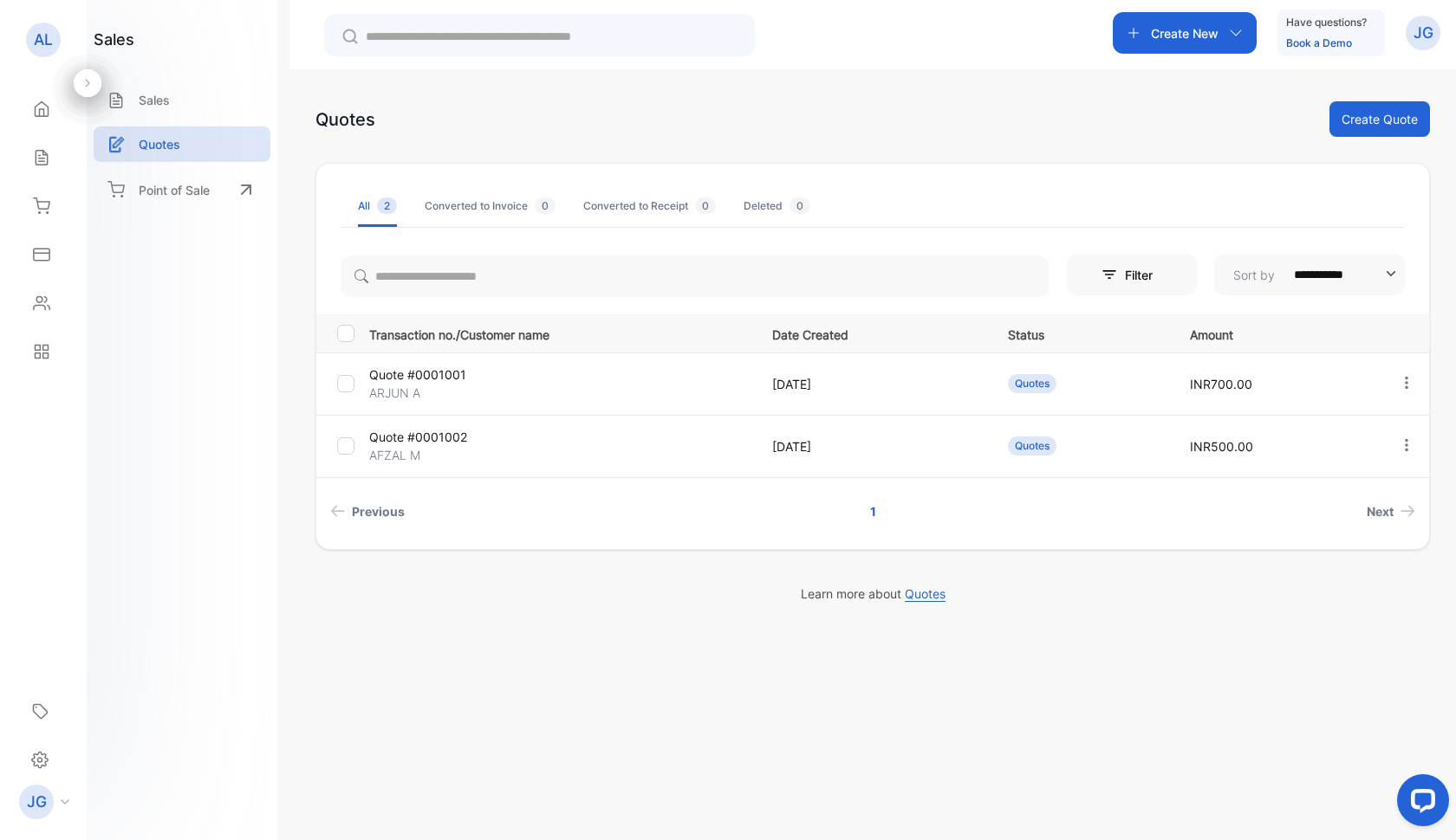
click at [1396, 118] on button "Create Quote" at bounding box center [1380, 118] width 100 height 36
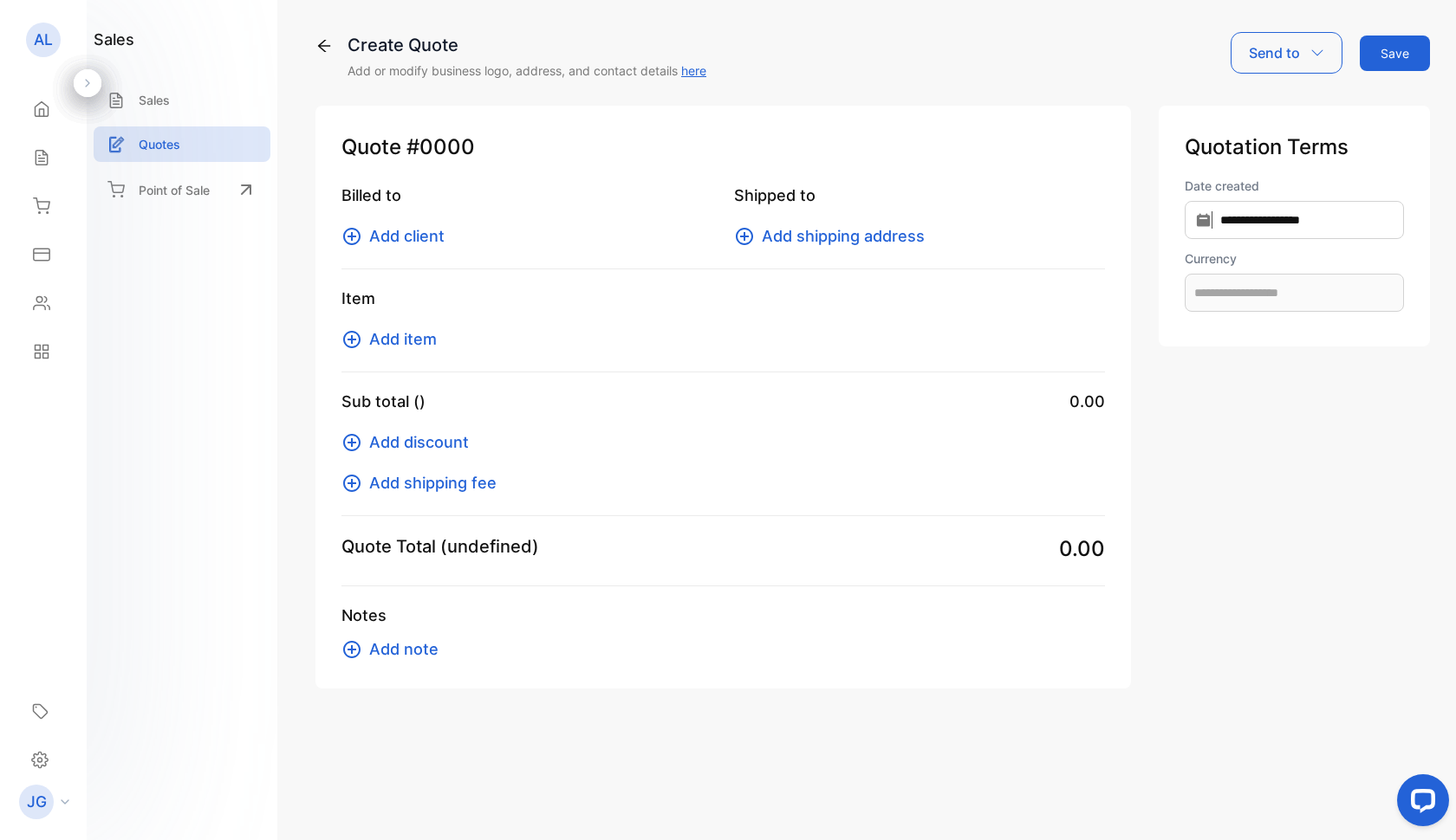
type input "**********"
click at [408, 233] on span "Add client" at bounding box center [407, 236] width 75 height 23
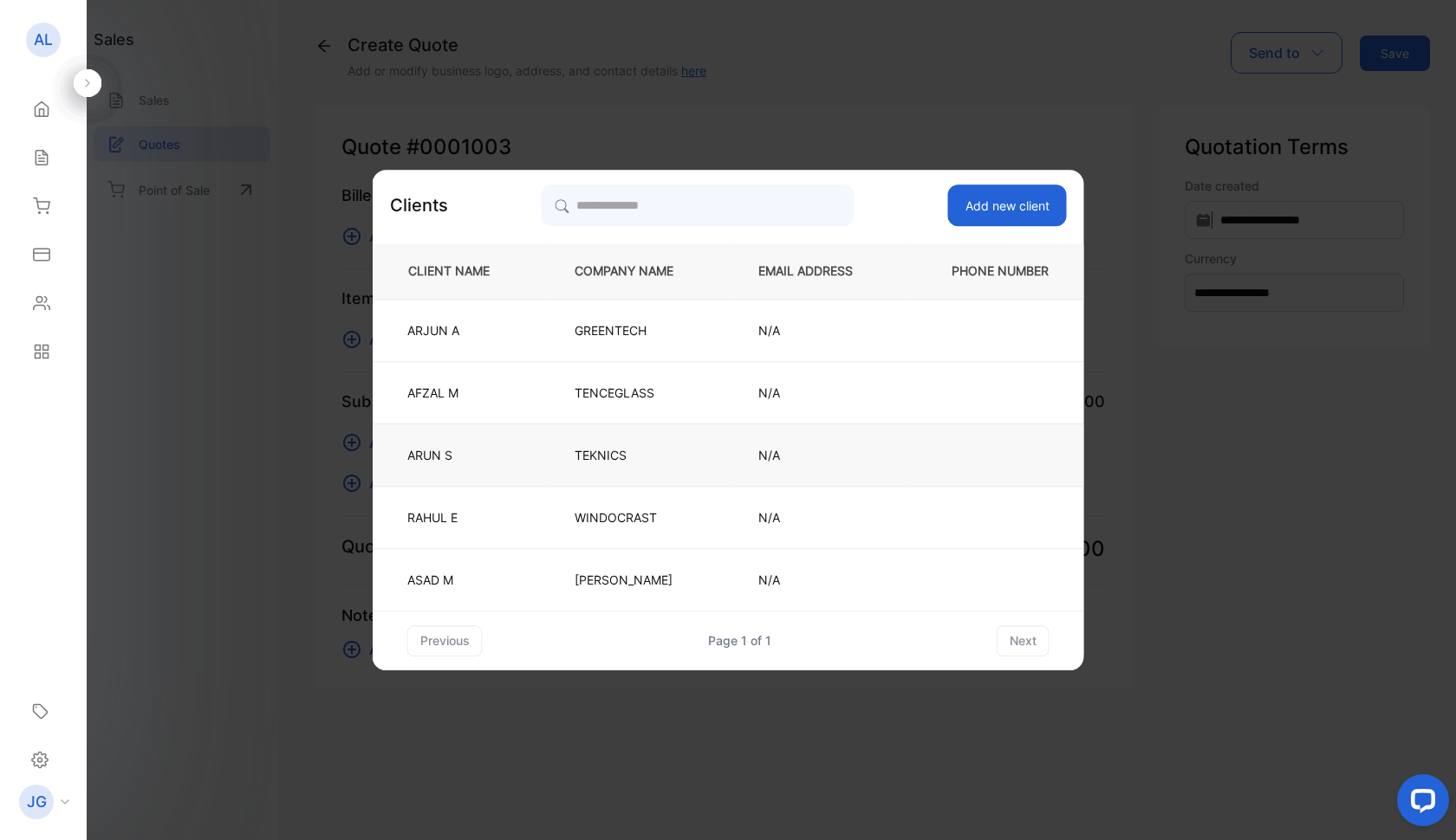
click at [588, 477] on td "TEKNICS" at bounding box center [638, 455] width 184 height 63
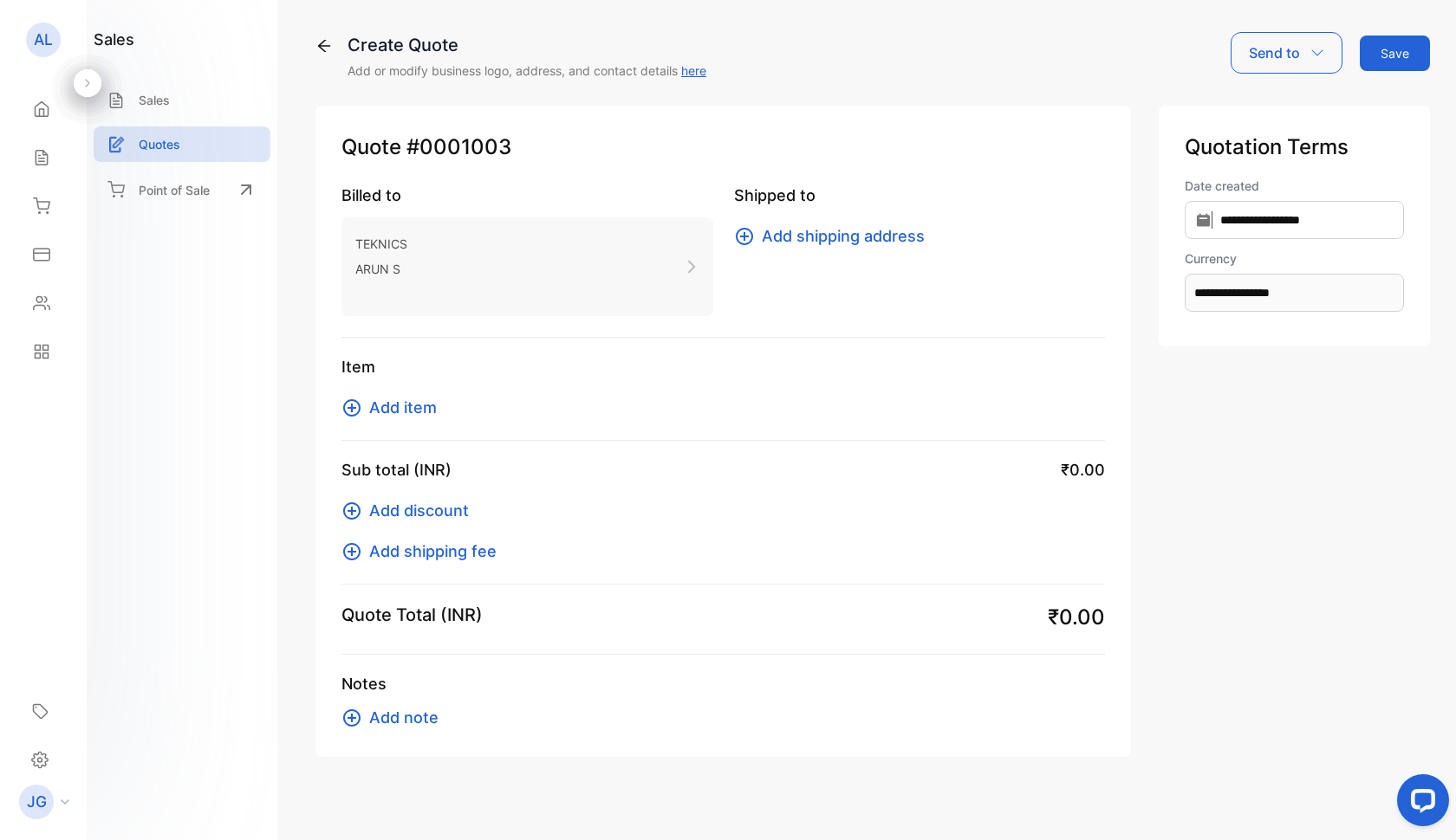
click at [377, 410] on span "Add item" at bounding box center [403, 407] width 67 height 23
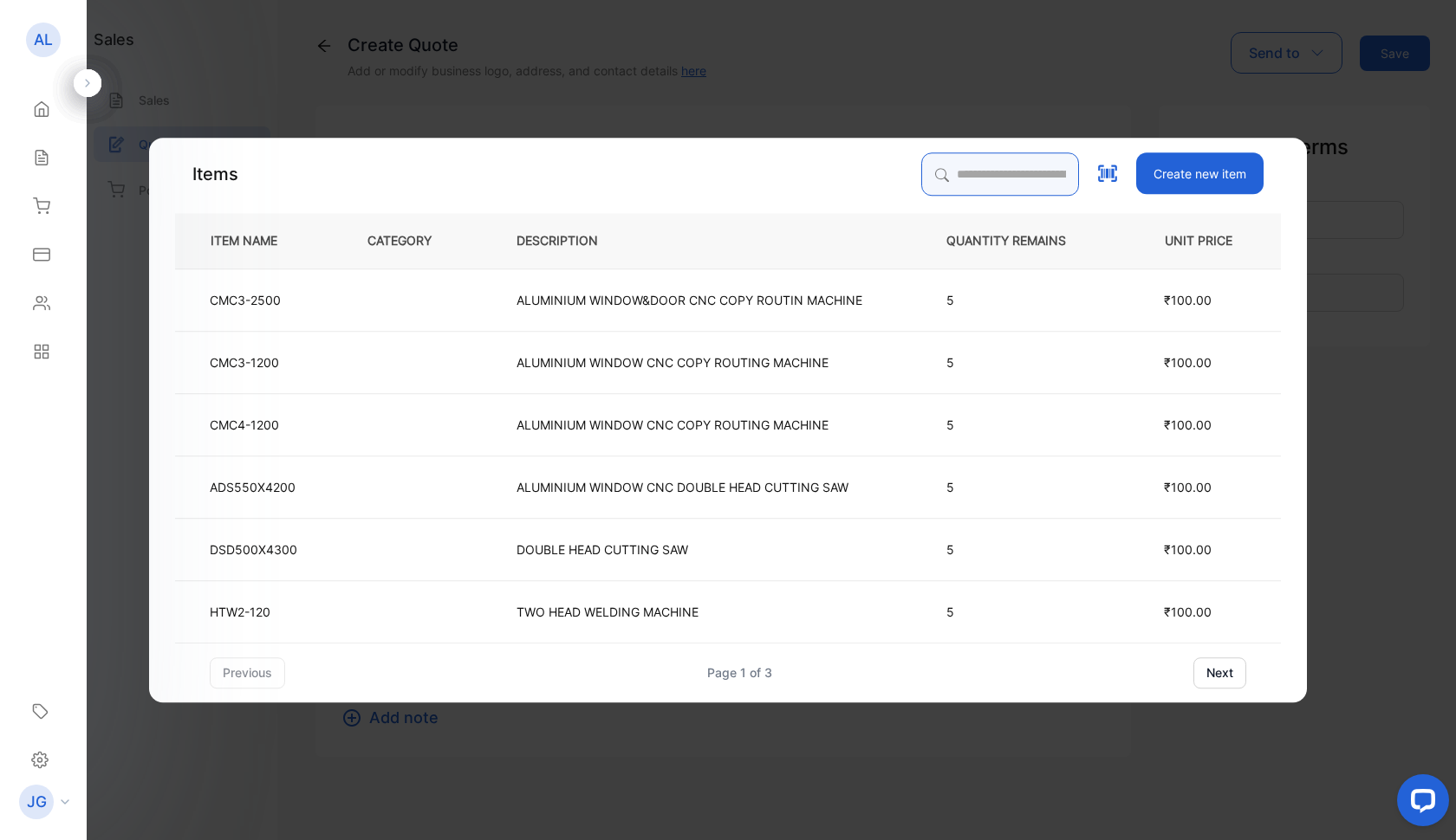
click at [925, 167] on input "search" at bounding box center [1000, 173] width 158 height 43
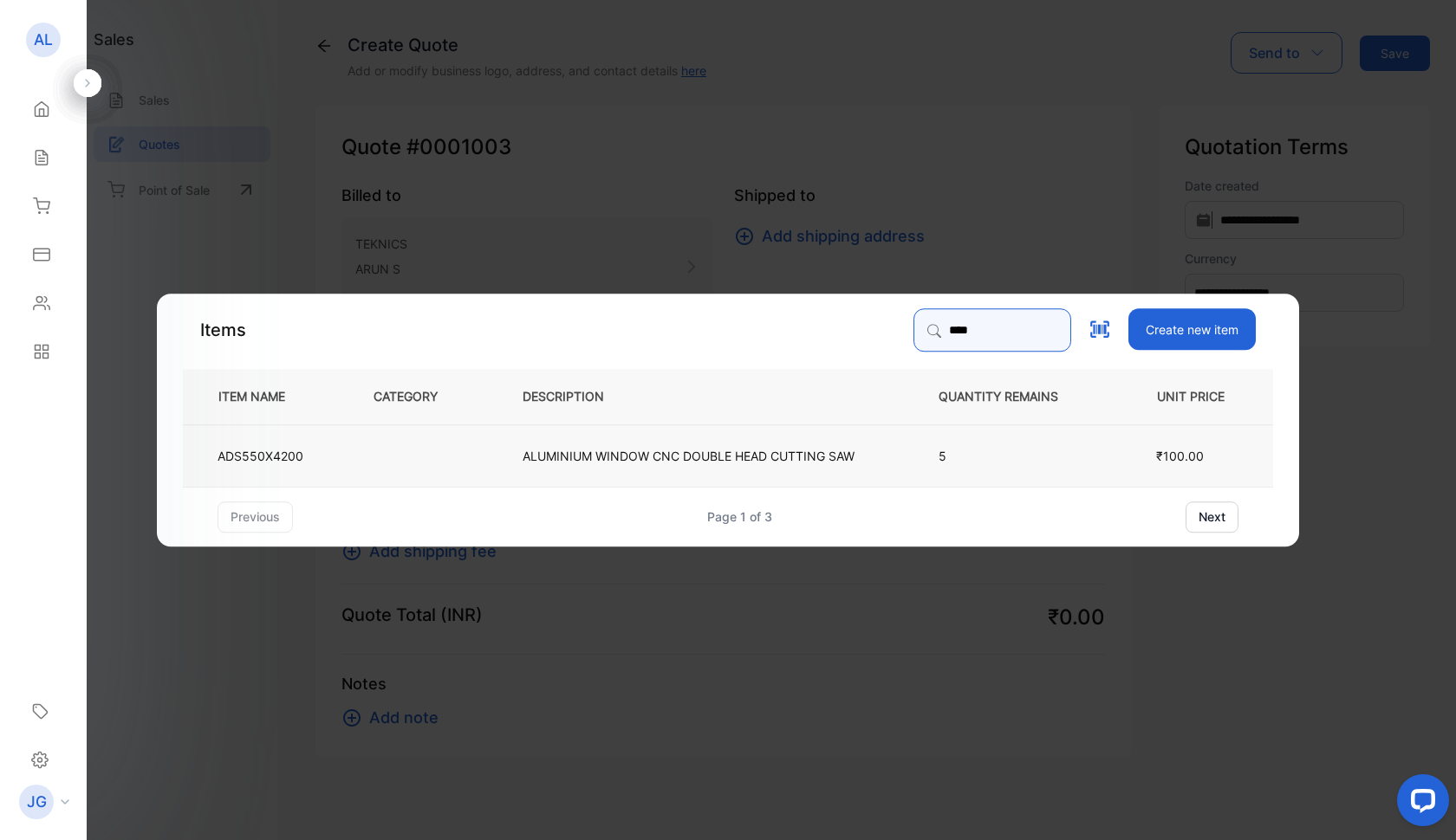
type input "****"
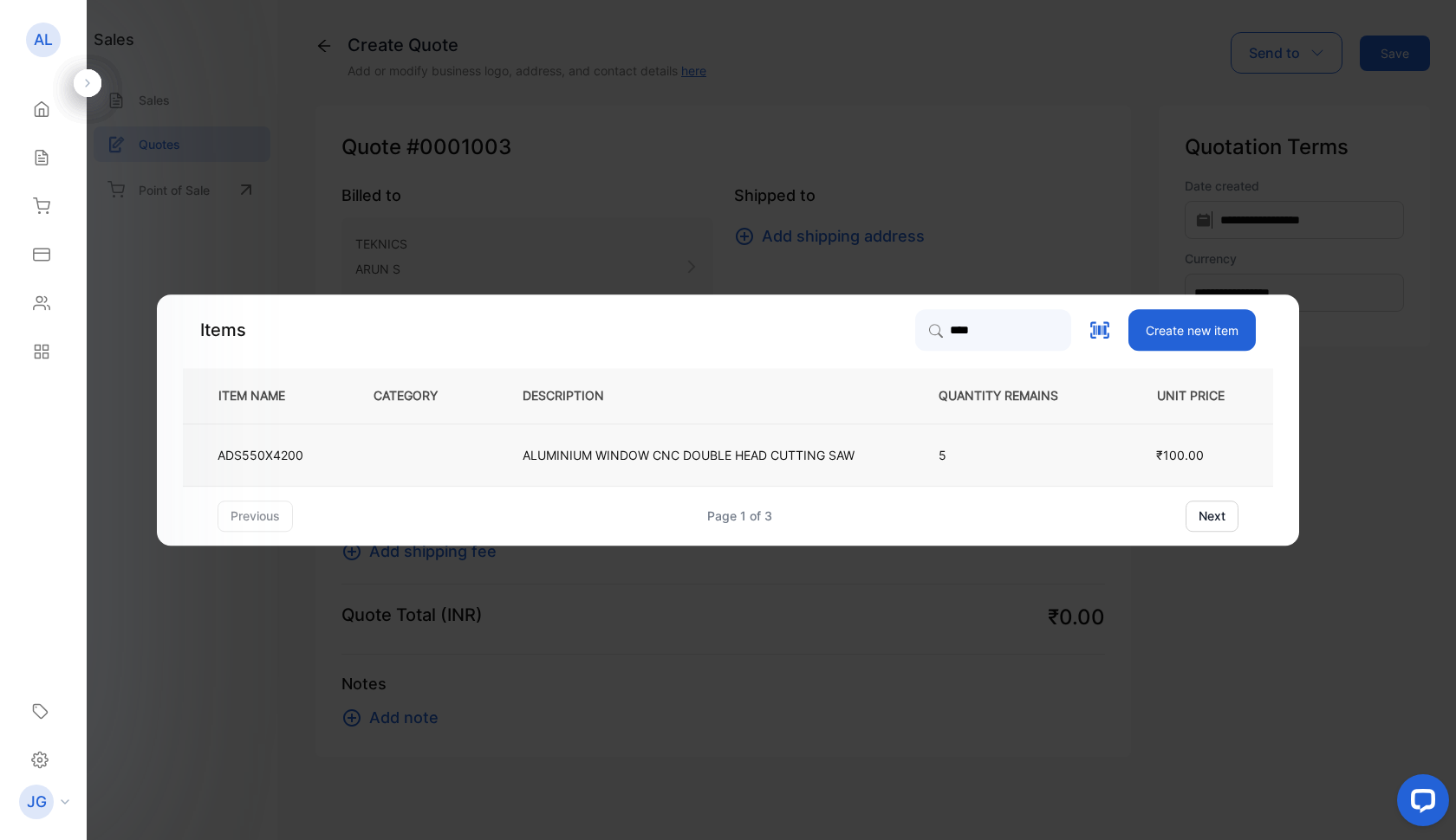
click at [682, 454] on p "ALUMINIUM WINDOW CNC DOUBLE HEAD CUTTING SAW" at bounding box center [688, 455] width 331 height 18
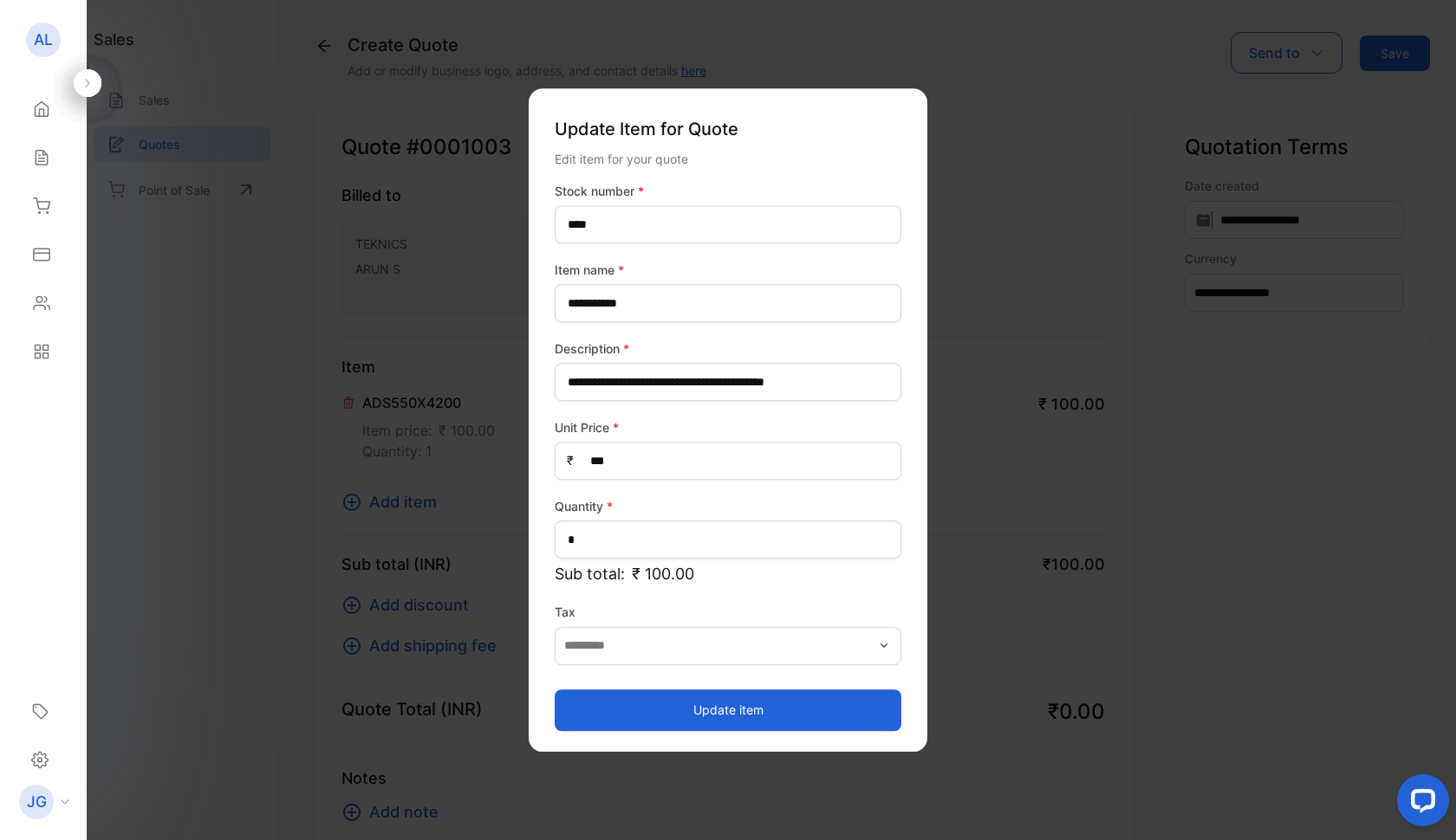
click at [717, 714] on button "Update item" at bounding box center [728, 710] width 347 height 41
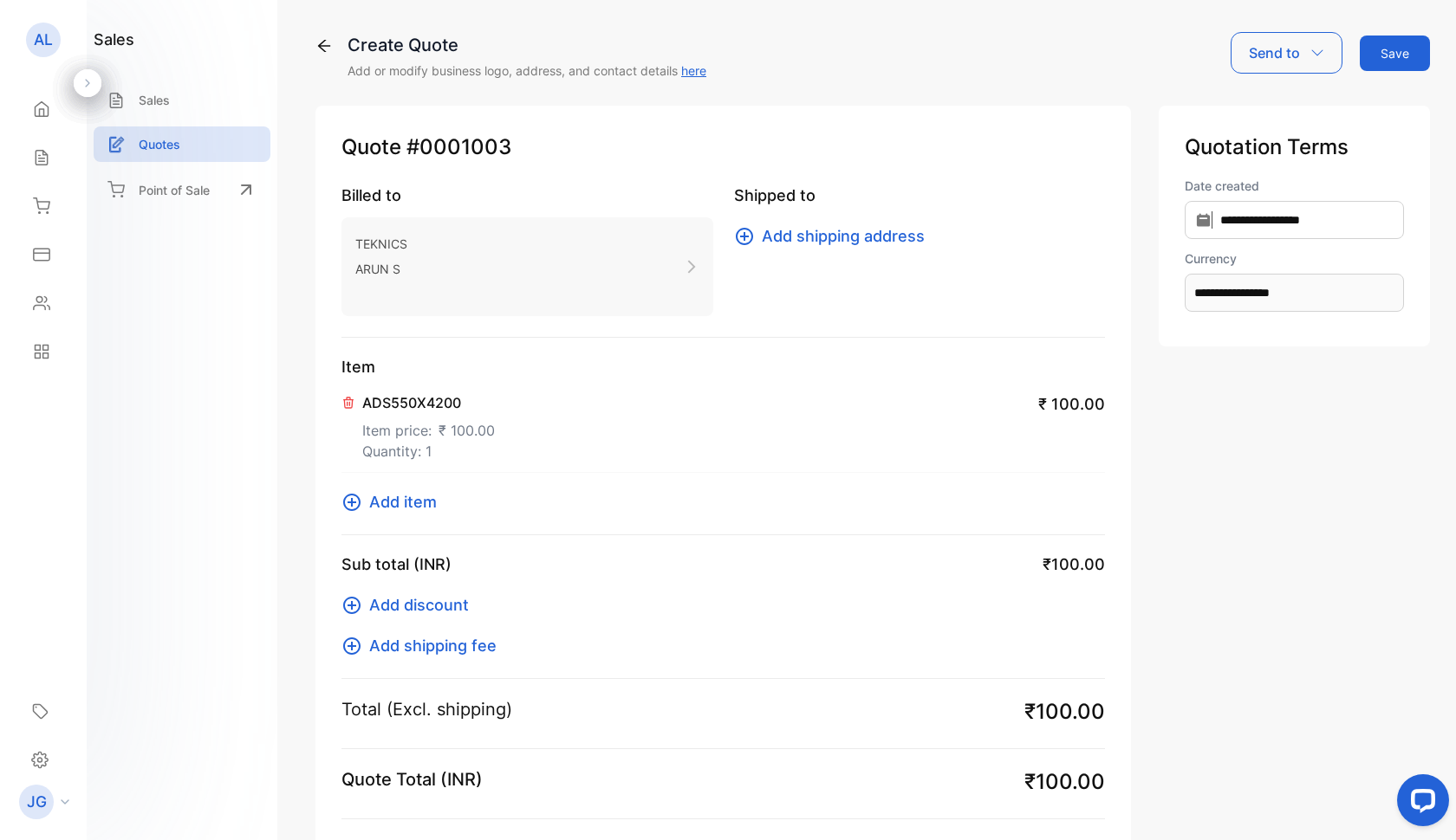
click at [400, 503] on span "Add item" at bounding box center [403, 502] width 67 height 23
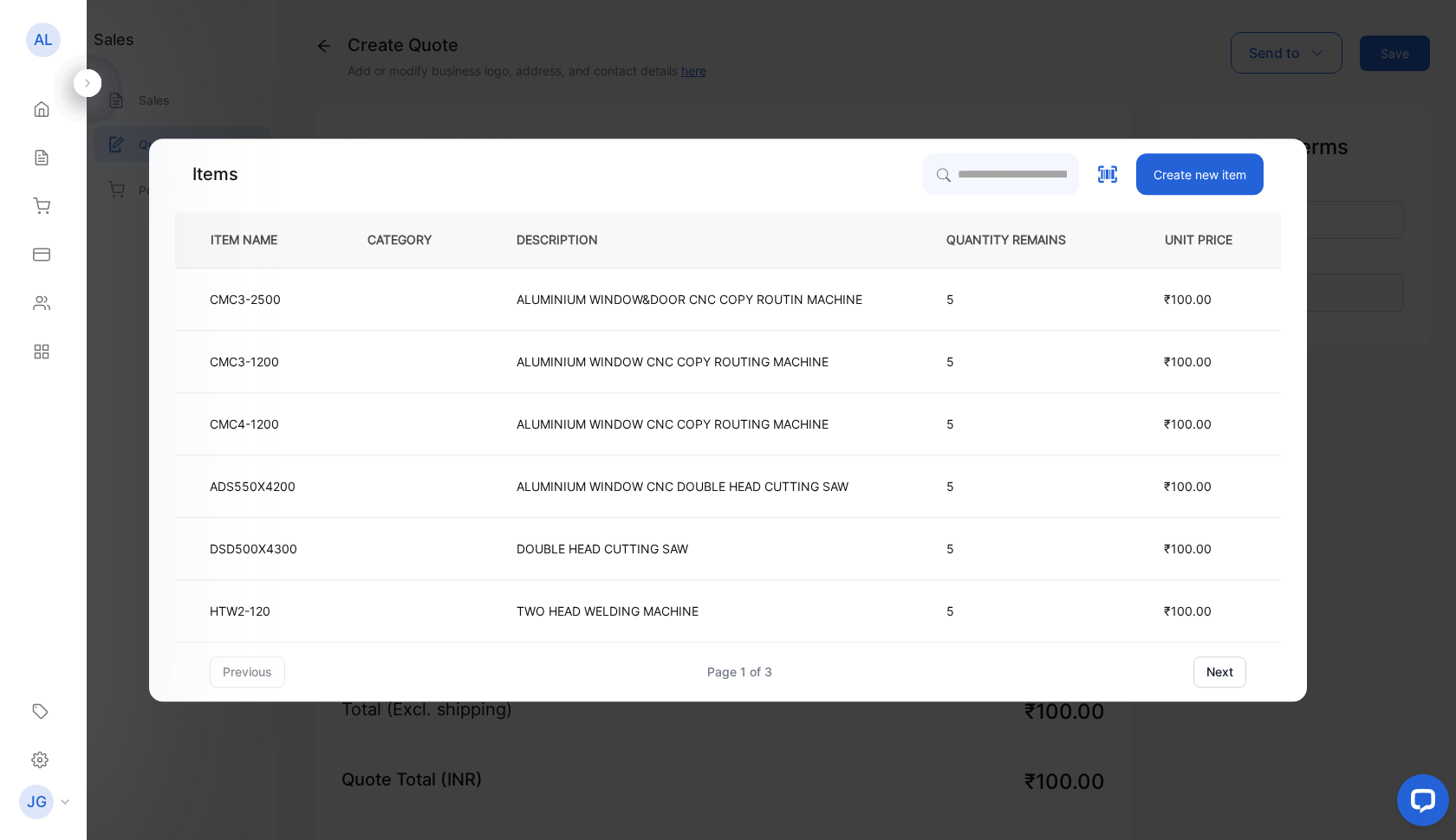
click at [931, 149] on div "Items Create new item ITEM NAME CATEGORY DESCRIPTION QUANTITY REMAINS UNIT PRIC…" at bounding box center [728, 420] width 1157 height 564
click at [931, 173] on input "search" at bounding box center [1000, 173] width 158 height 43
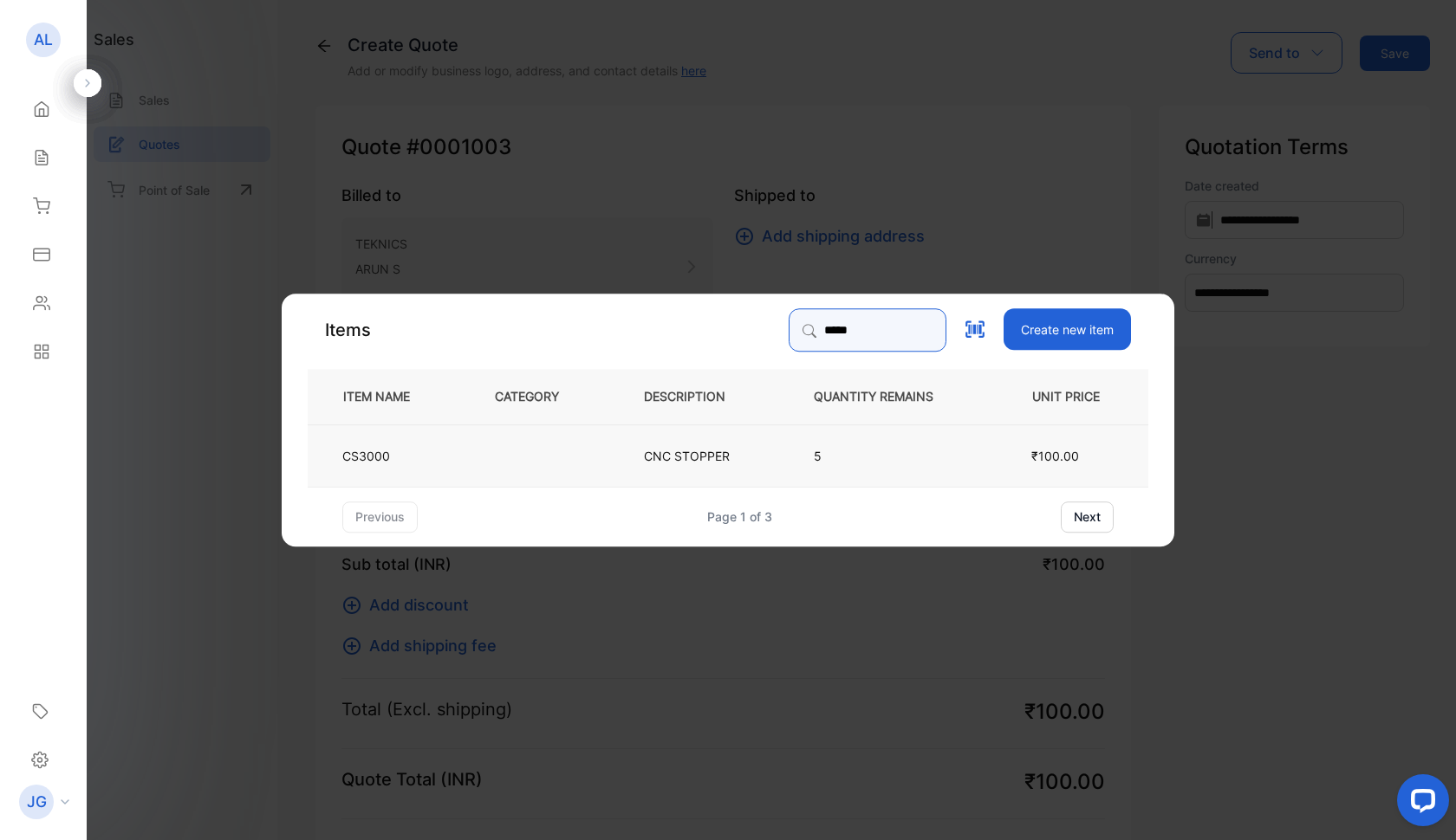
type input "*****"
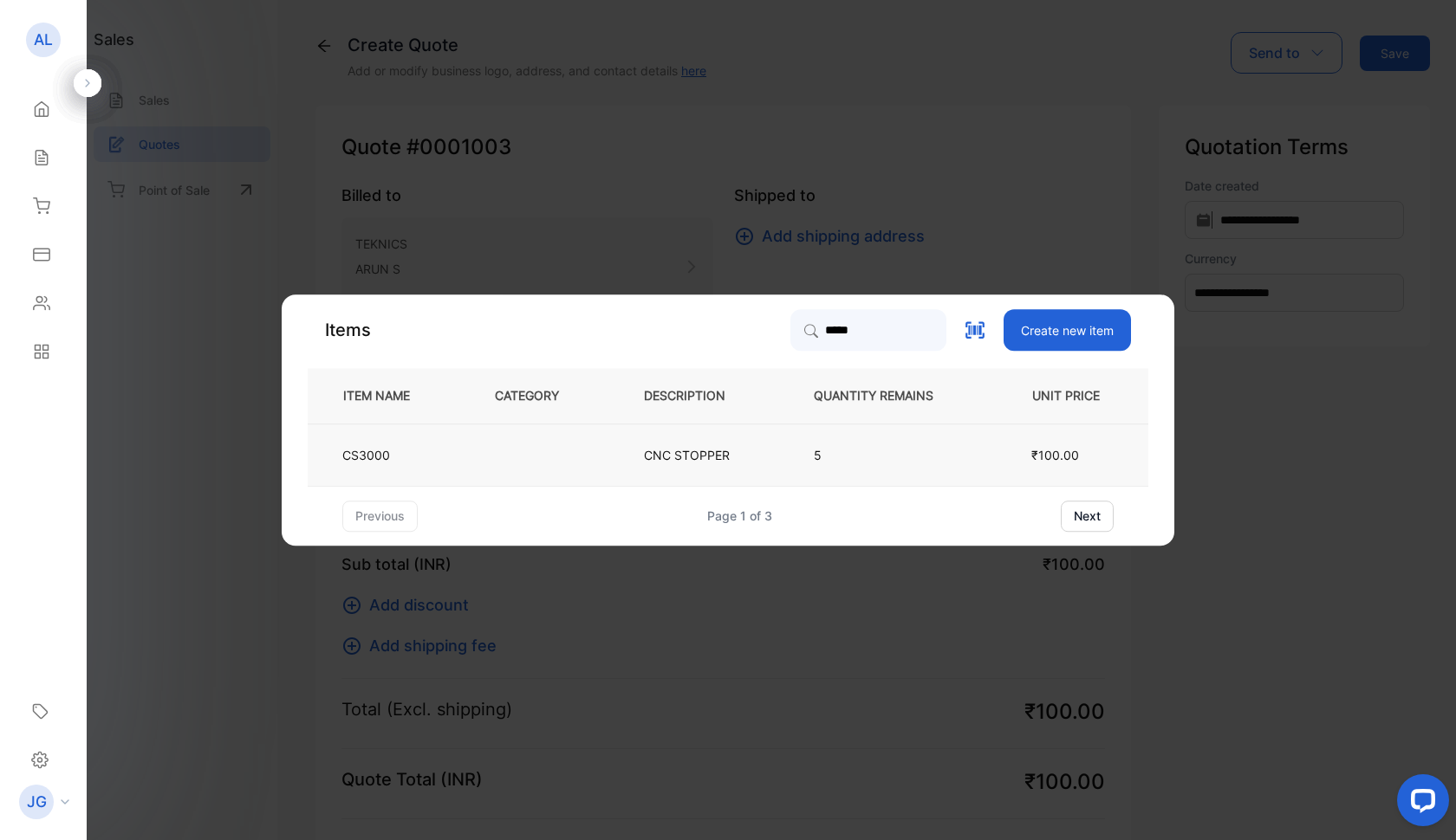
click at [648, 455] on p "CNC STOPPER" at bounding box center [686, 455] width 86 height 18
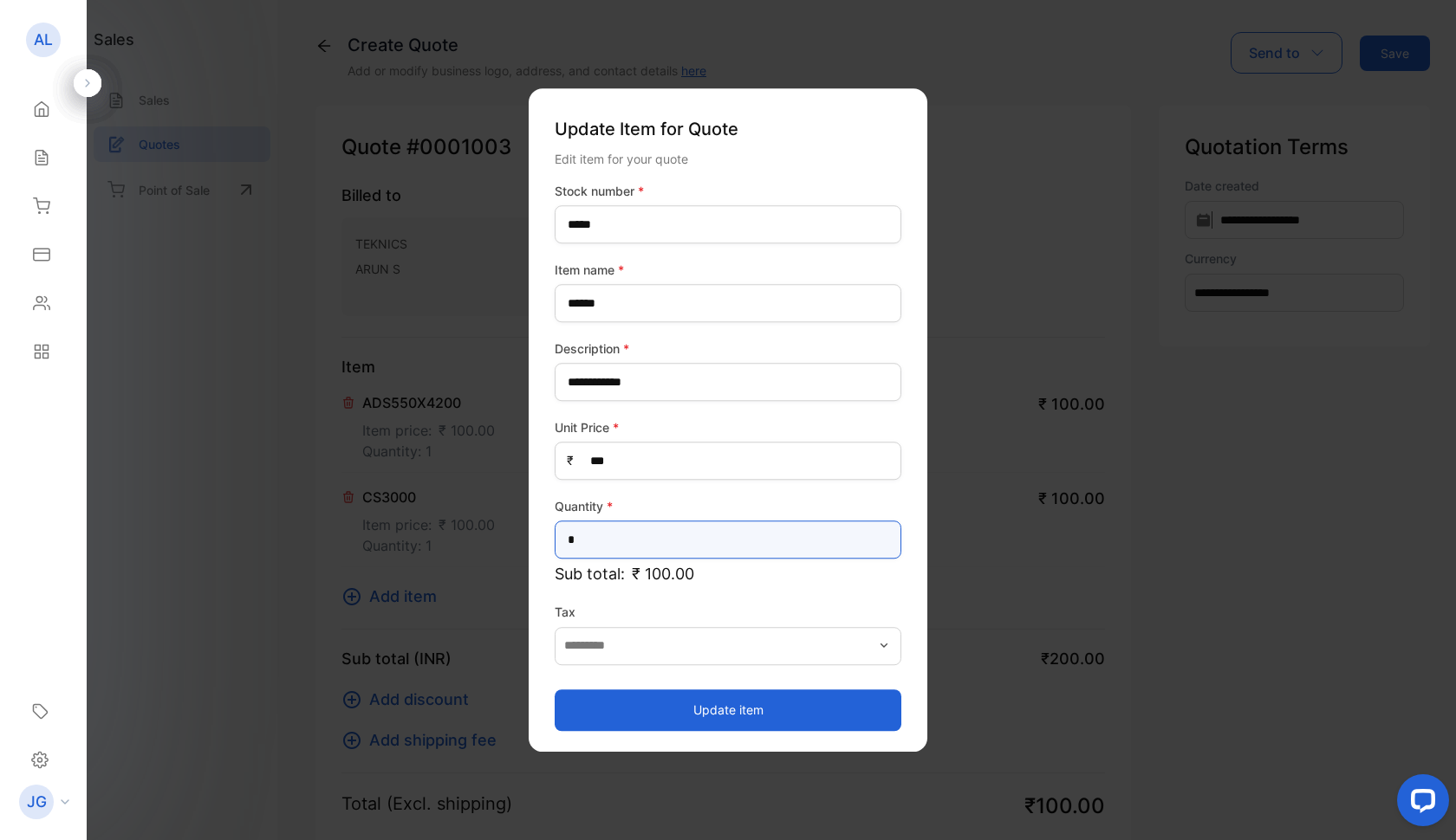
click at [600, 541] on input "*" at bounding box center [728, 539] width 347 height 39
type input "*"
click at [684, 703] on button "Update item" at bounding box center [728, 710] width 347 height 41
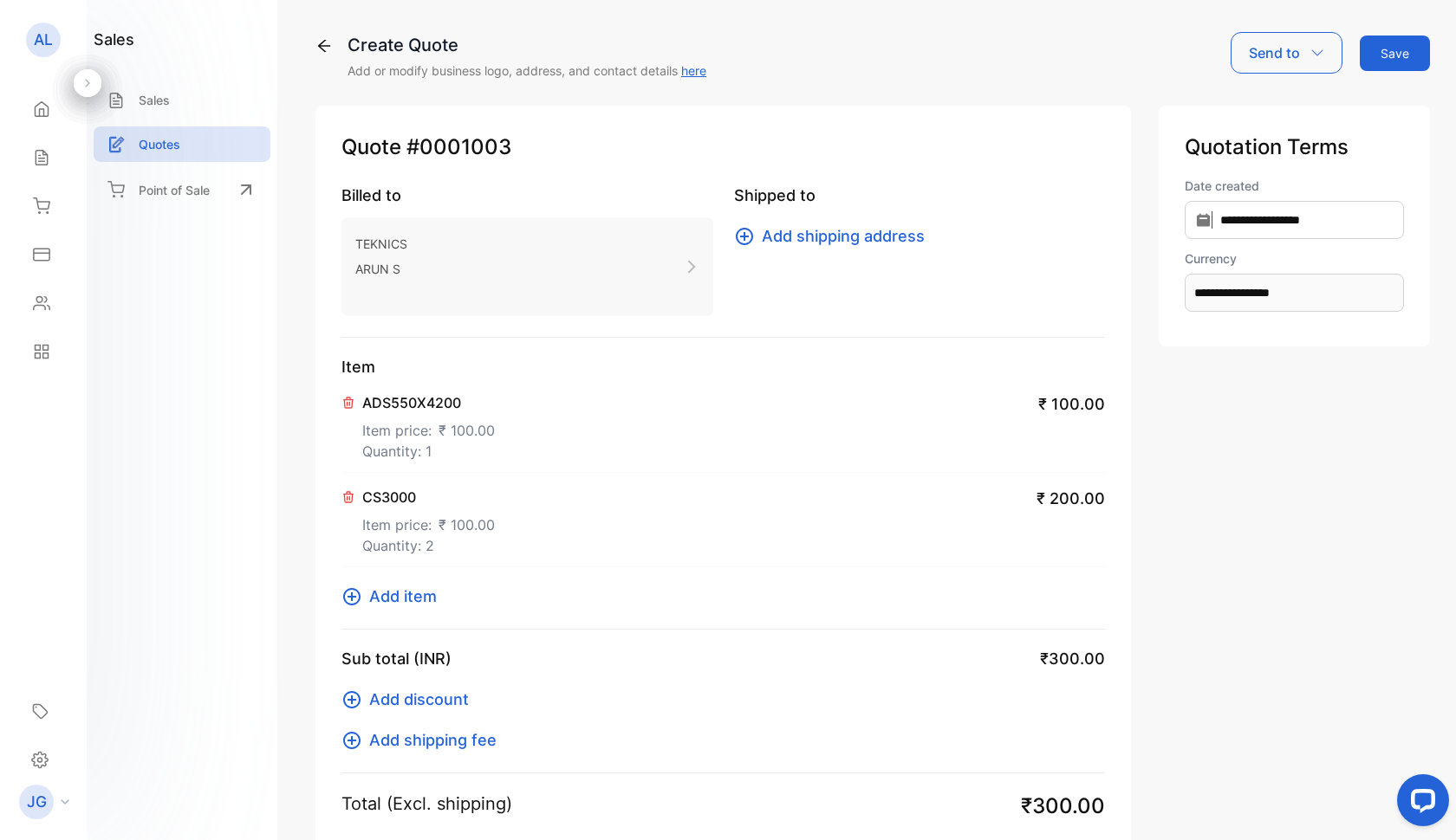
click at [410, 598] on span "Add item" at bounding box center [403, 596] width 67 height 23
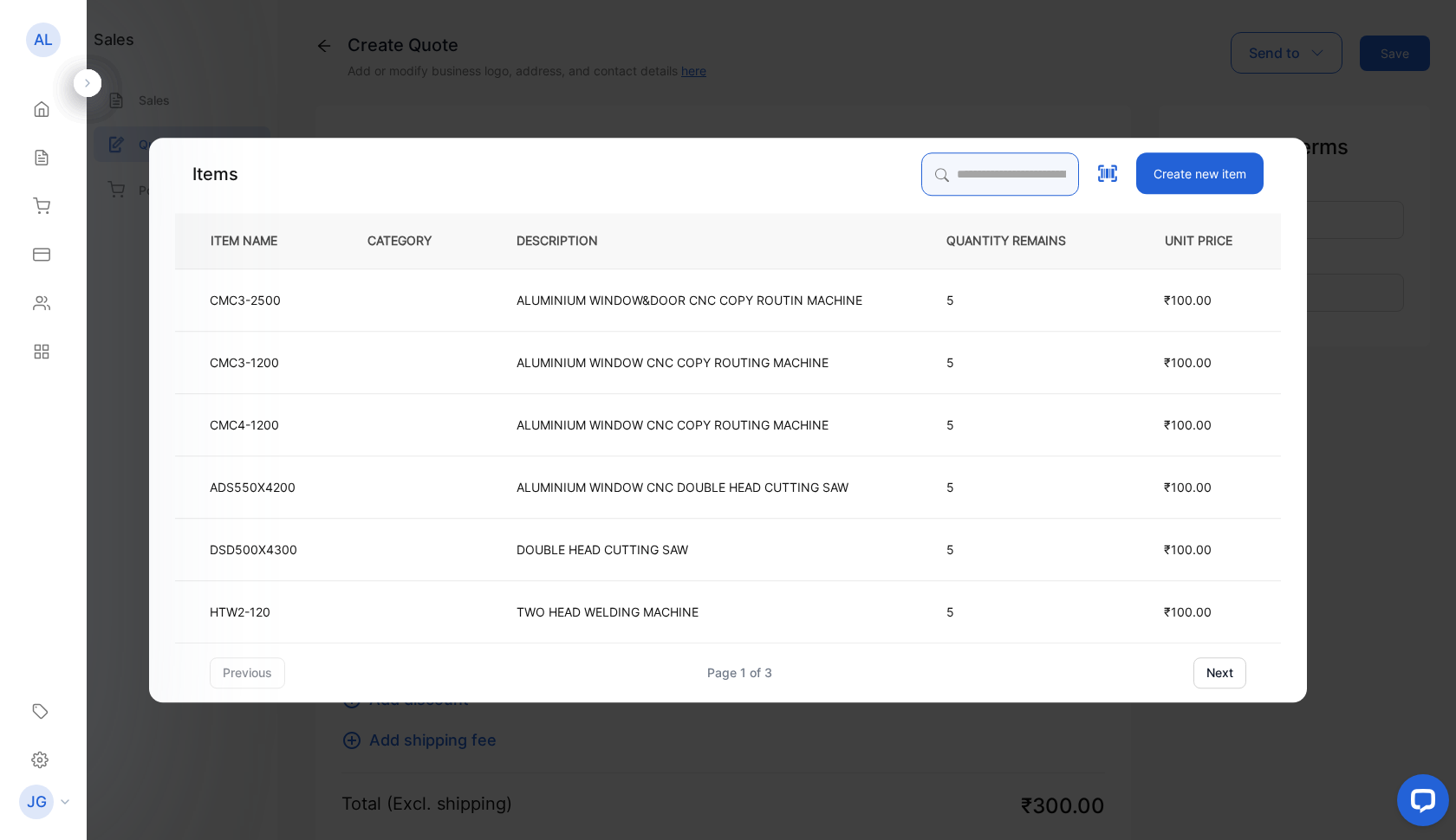
click at [921, 179] on input "search" at bounding box center [1000, 173] width 158 height 43
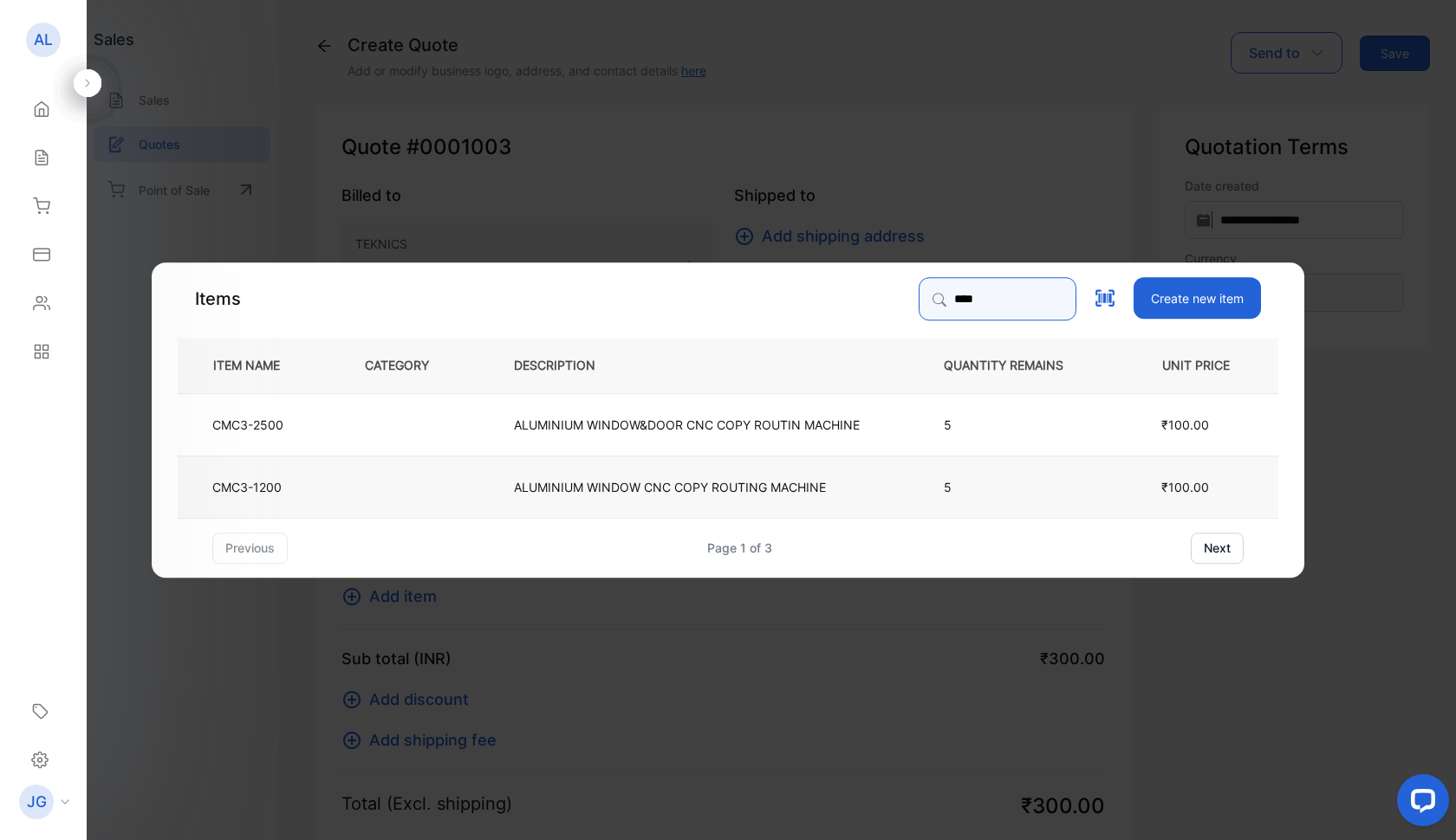
type input "****"
click at [585, 496] on td "ALUMINIUM WINDOW CNC COPY ROUTING MACHINE" at bounding box center [701, 486] width 430 height 63
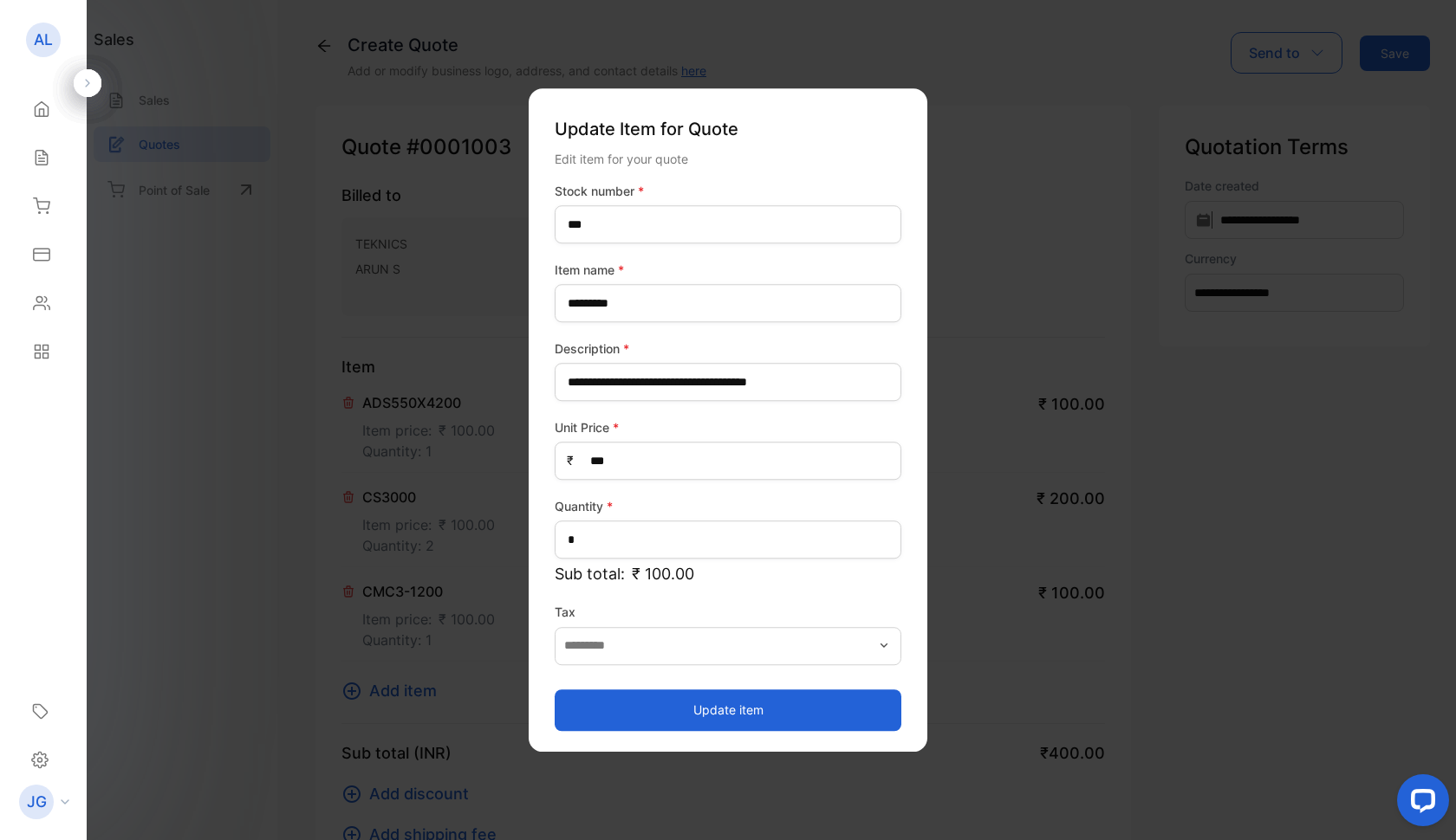
click at [701, 709] on button "Update item" at bounding box center [728, 710] width 347 height 41
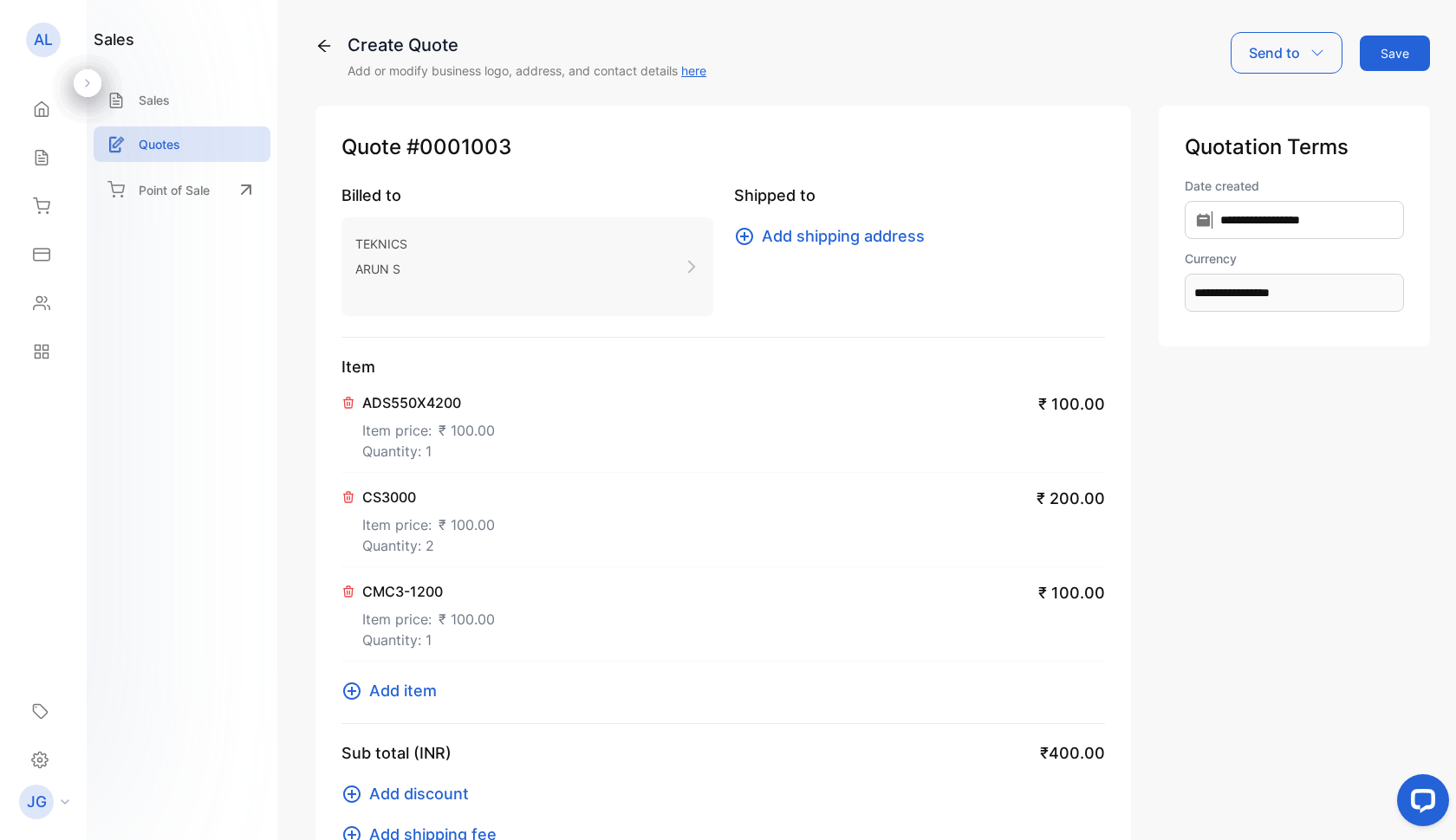
click at [413, 691] on span "Add item" at bounding box center [403, 691] width 67 height 23
click at [1390, 53] on button "Save" at bounding box center [1394, 53] width 70 height 36
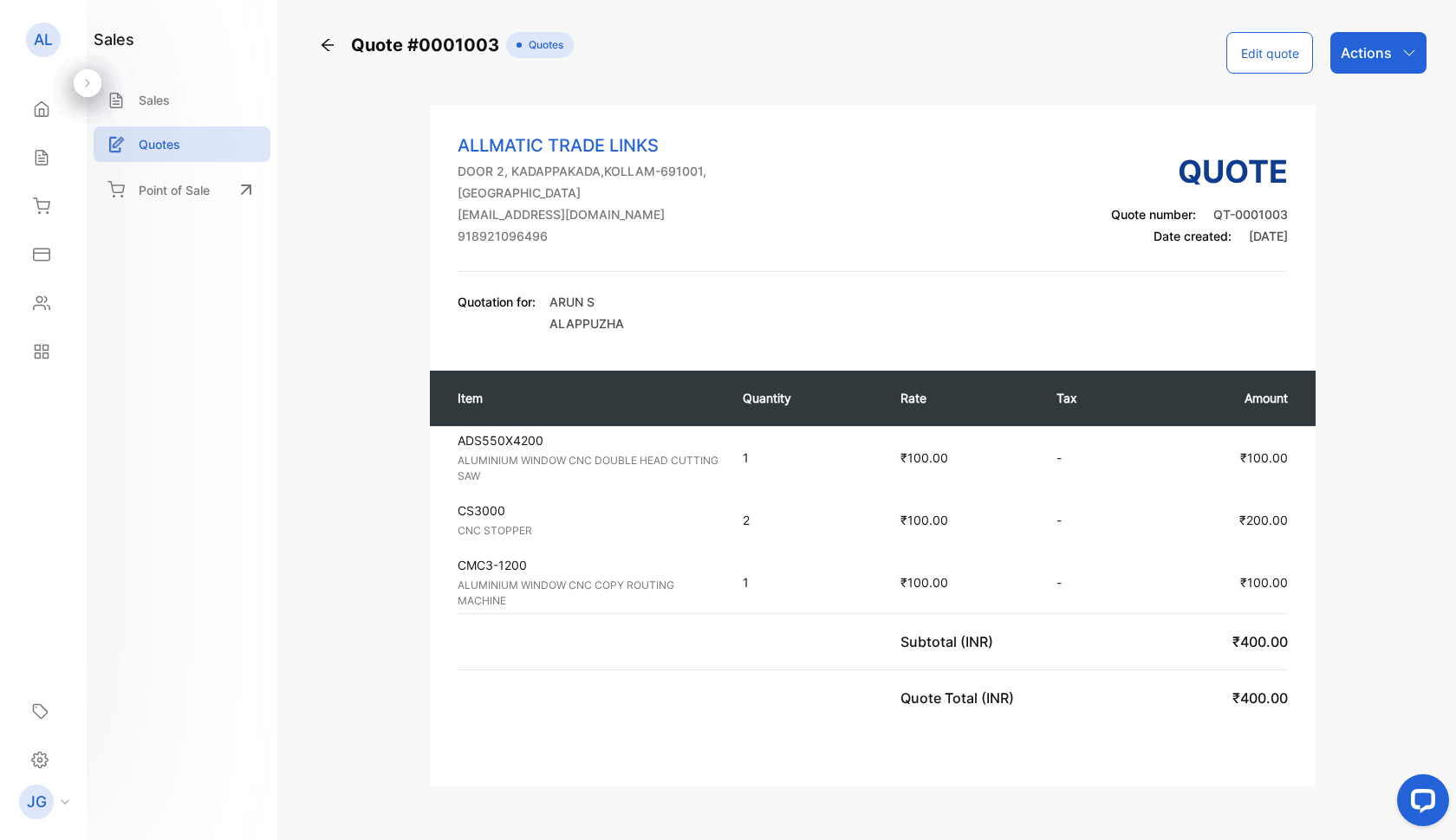
click at [1356, 56] on p "Actions" at bounding box center [1365, 53] width 51 height 21
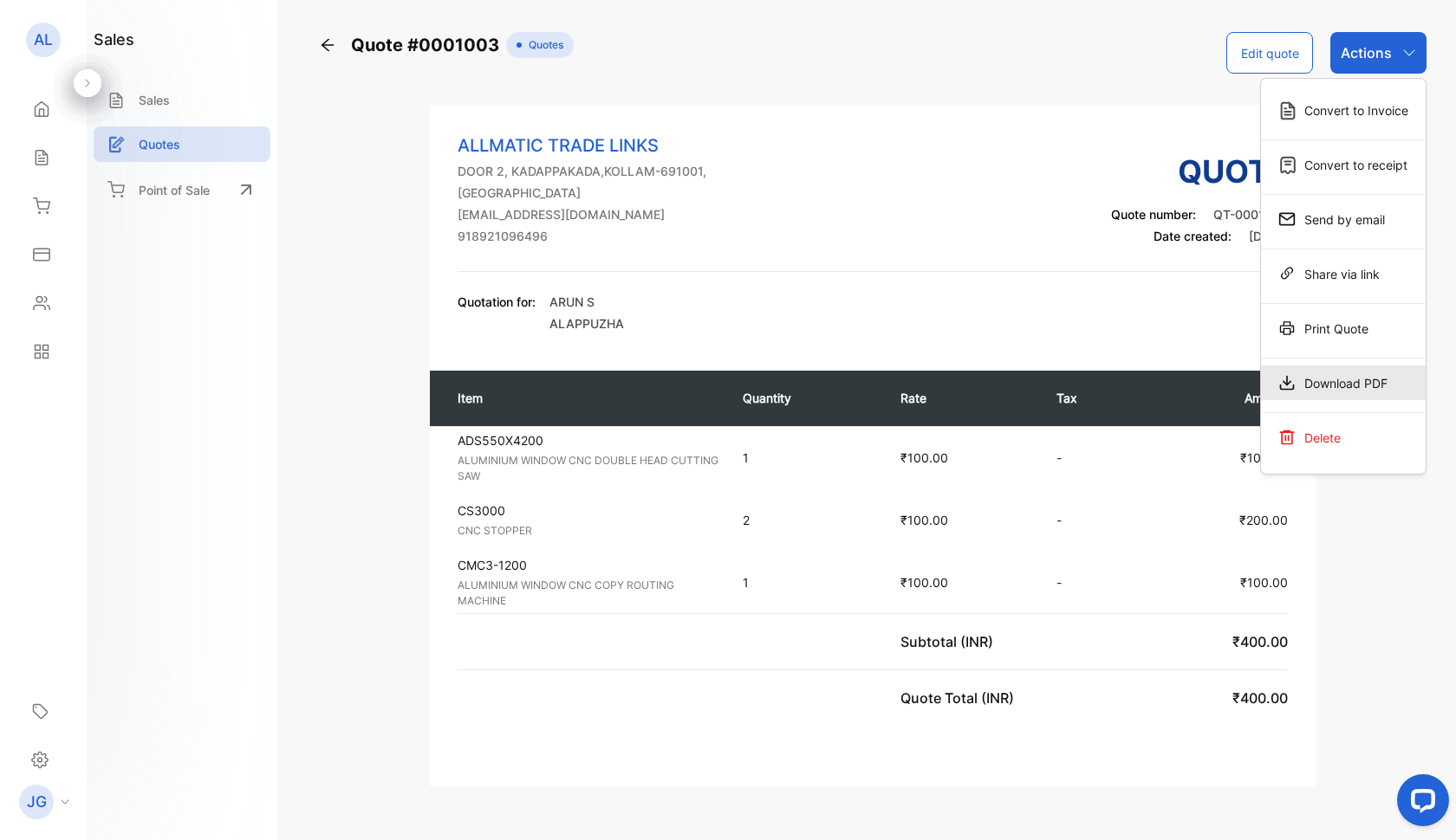
click at [1362, 399] on div "Download PDF" at bounding box center [1342, 383] width 165 height 35
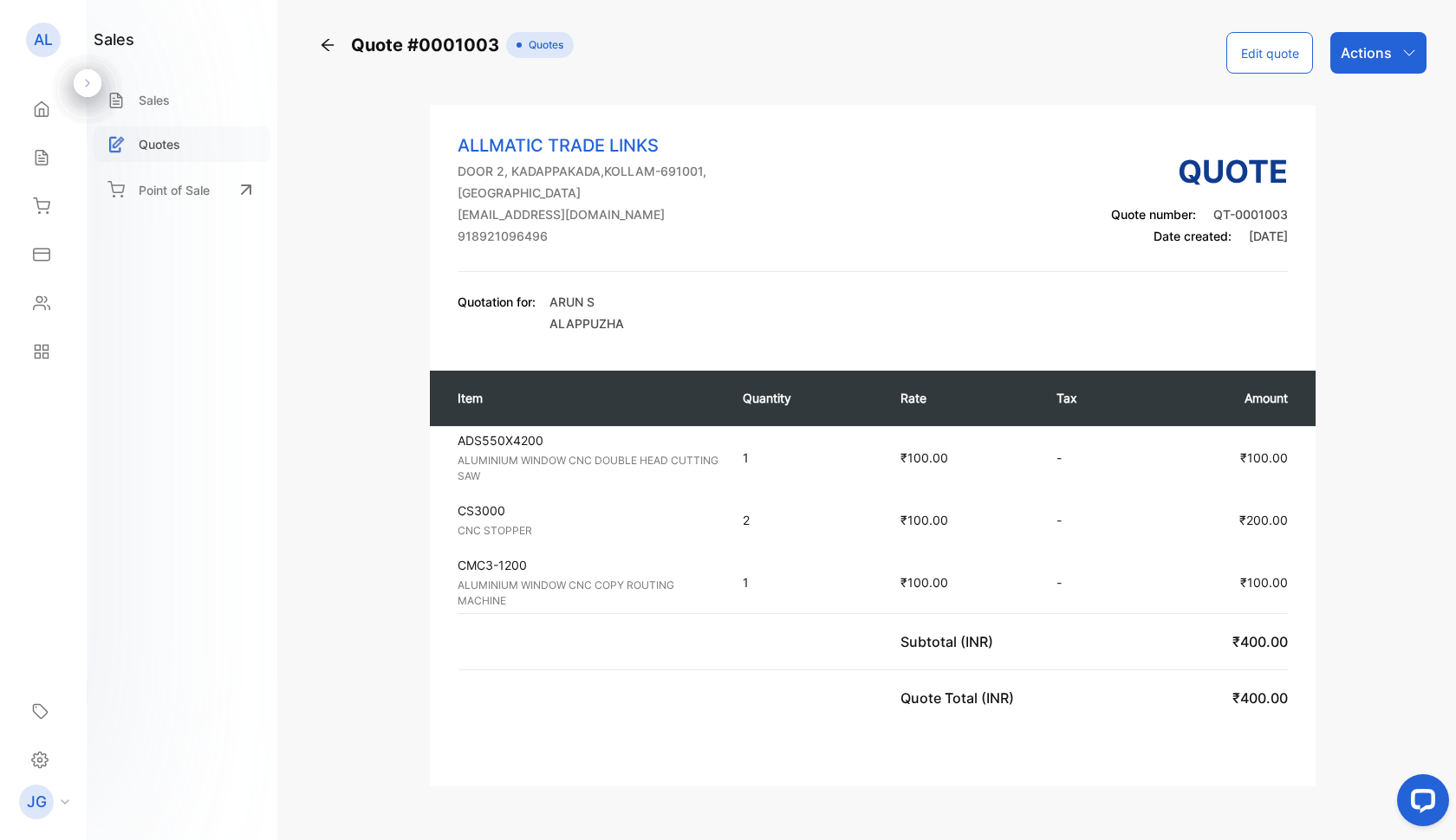
click at [170, 144] on p "Quotes" at bounding box center [159, 144] width 41 height 18
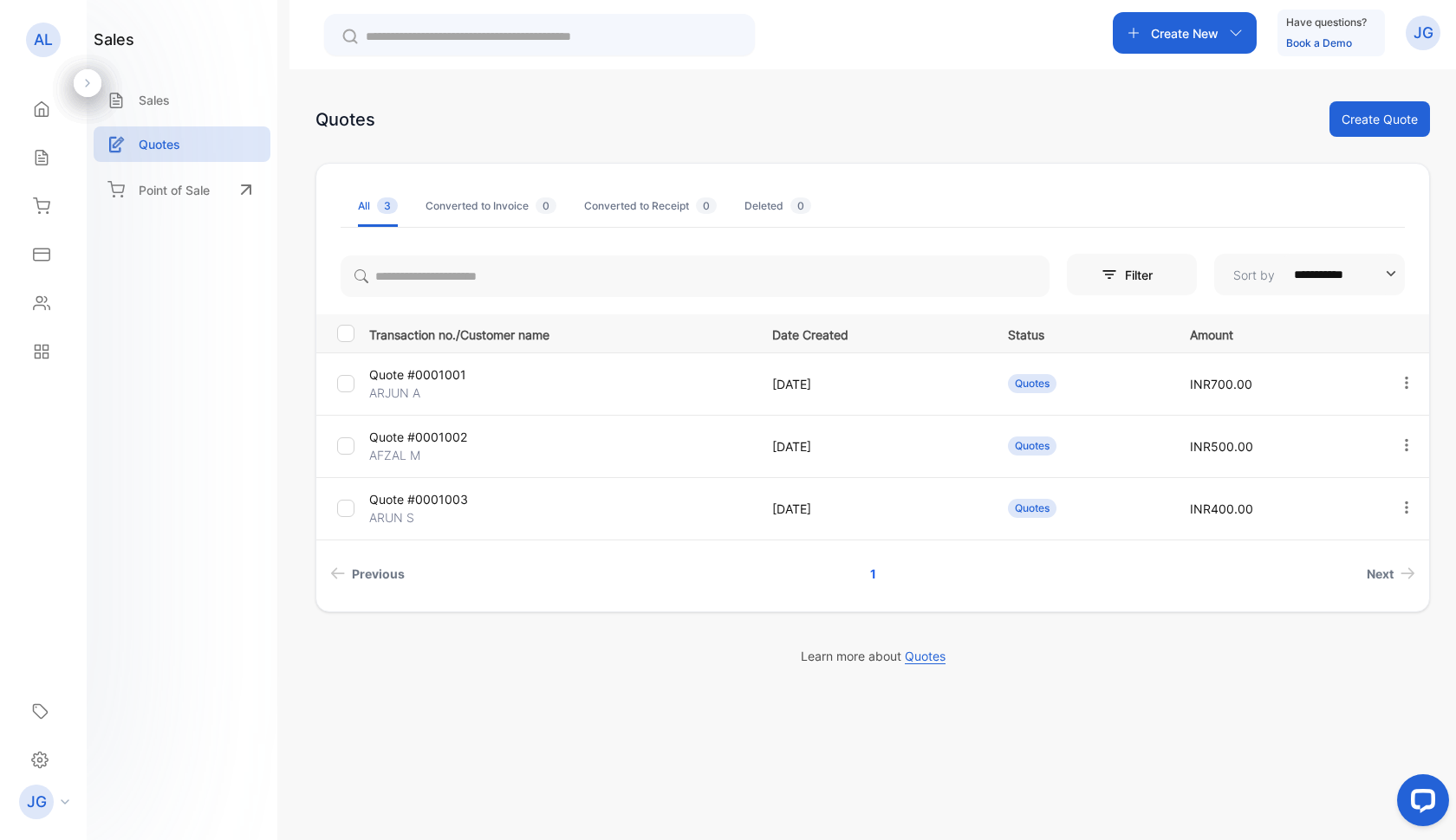
click at [1374, 126] on button "Create Quote" at bounding box center [1380, 118] width 100 height 36
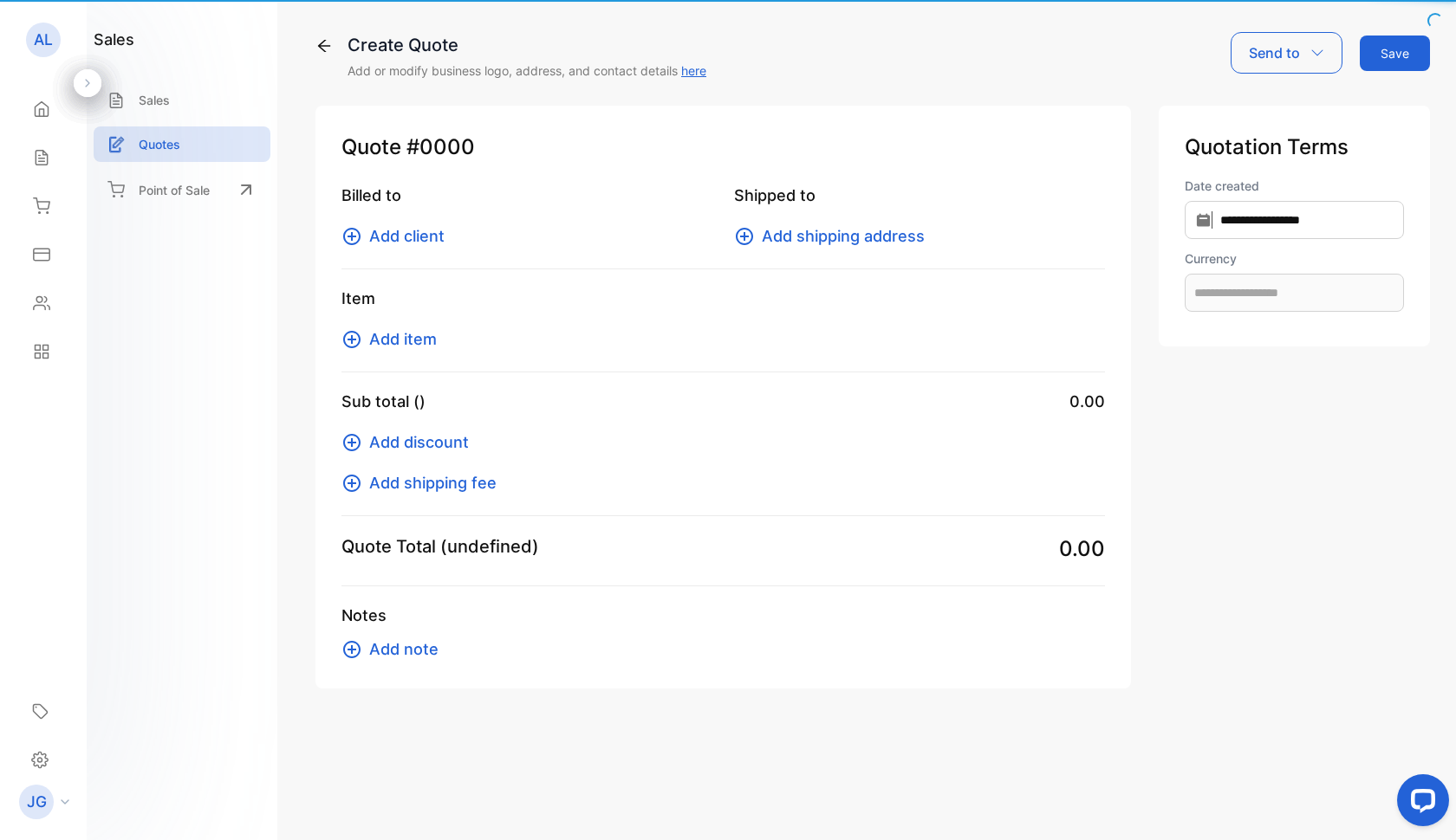
type input "**********"
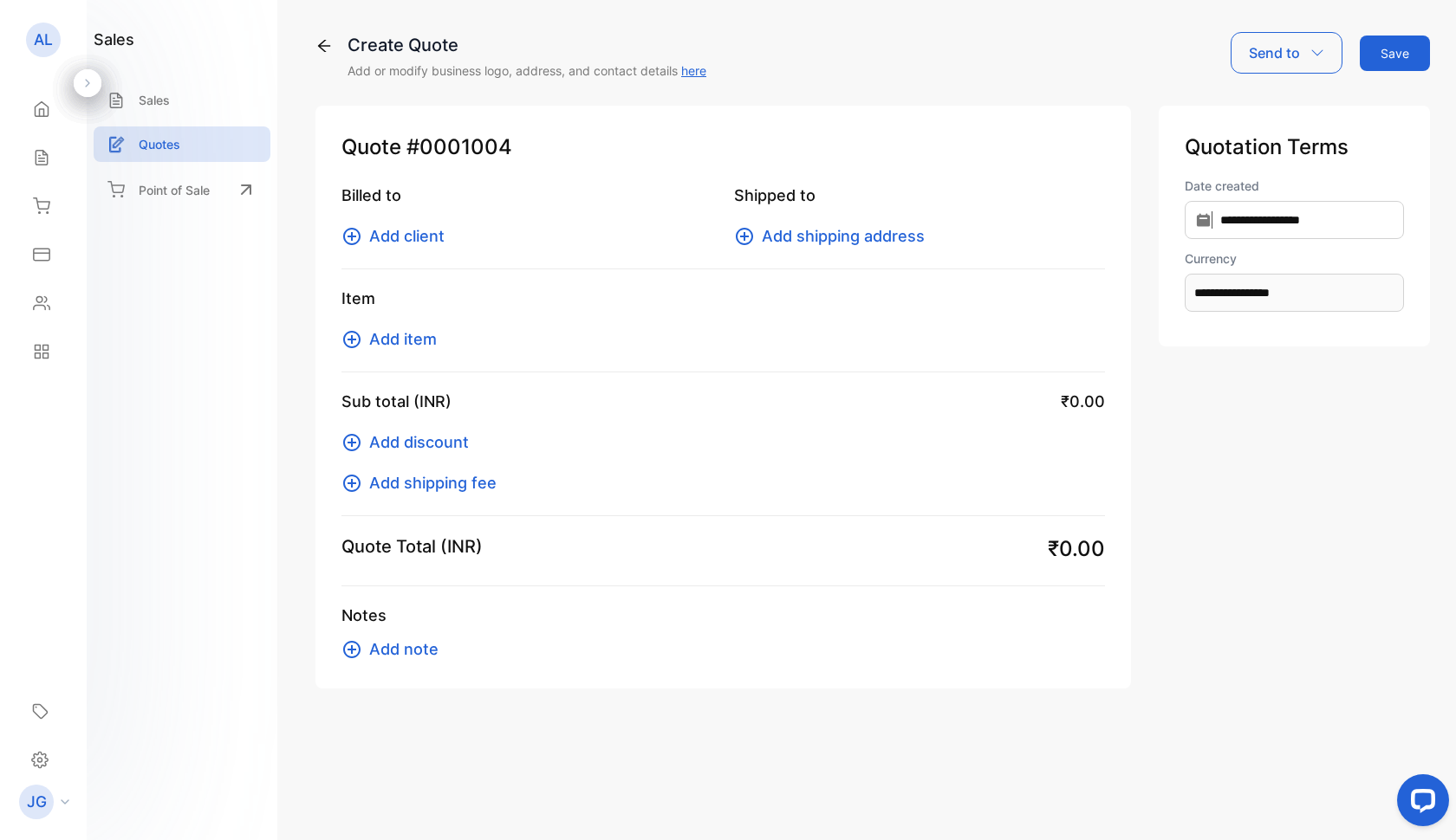
click at [403, 237] on span "Add client" at bounding box center [407, 236] width 75 height 23
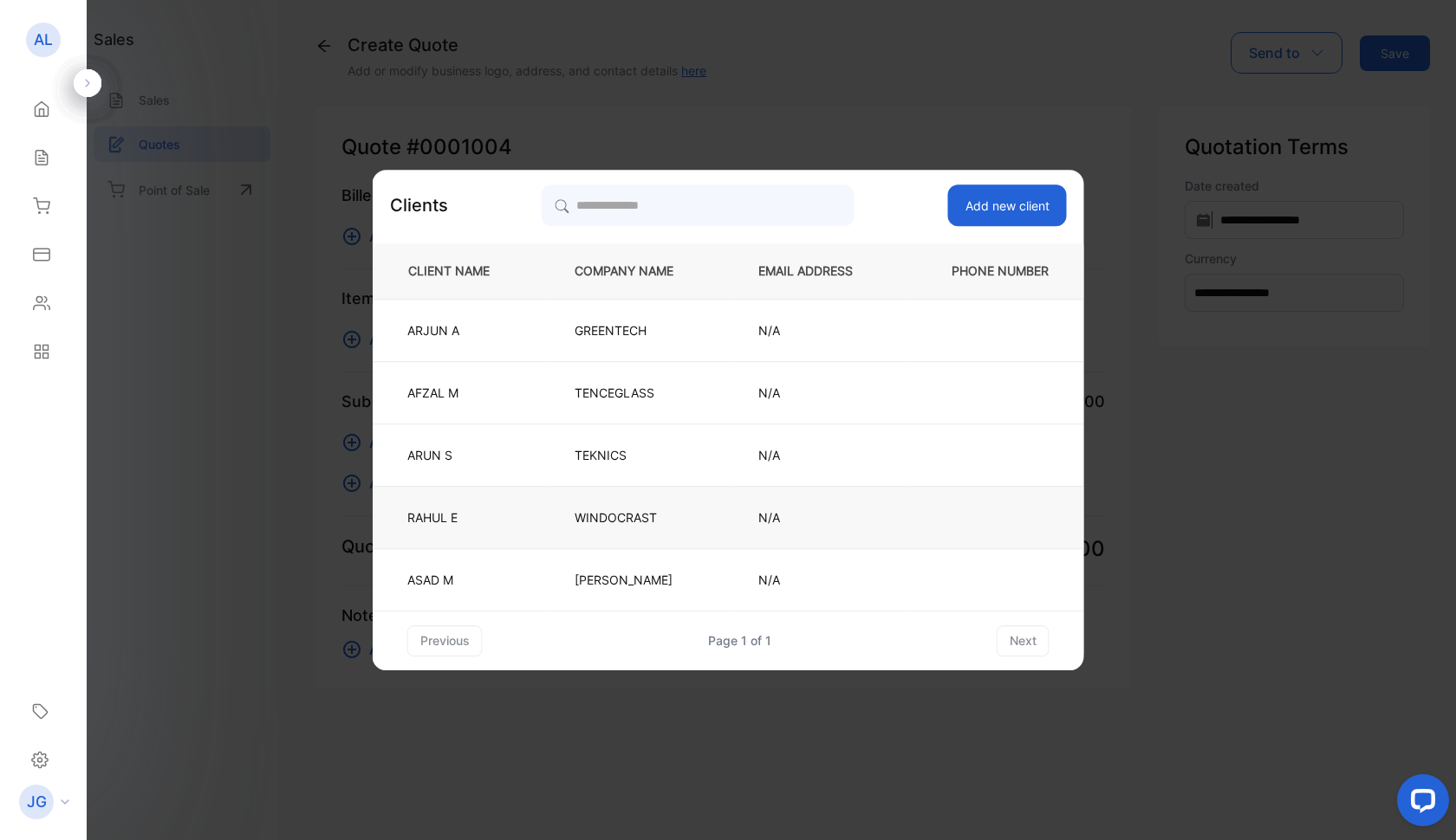
click at [632, 522] on p "WINDOCRAST" at bounding box center [637, 517] width 126 height 18
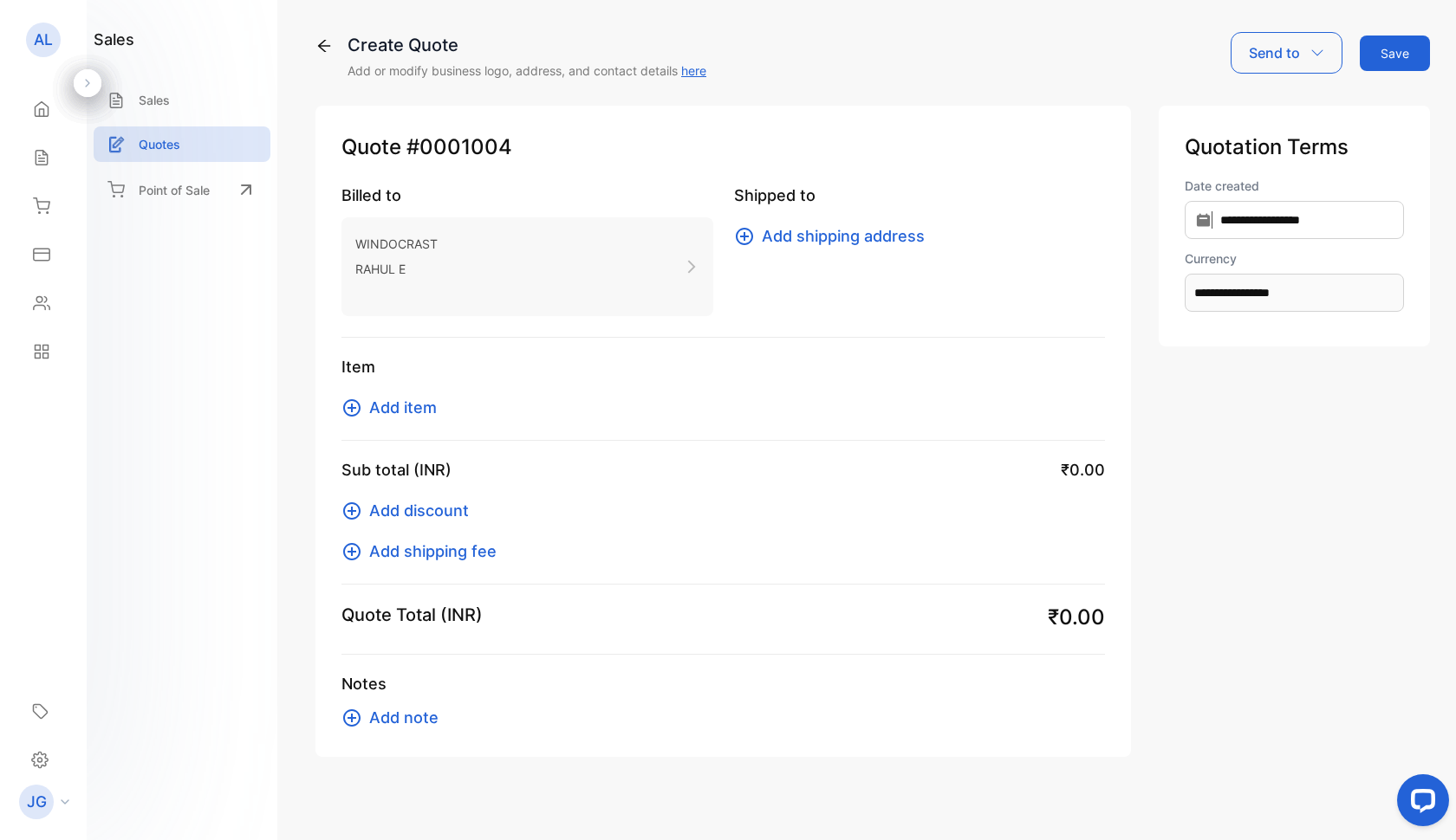
click at [393, 406] on span "Add item" at bounding box center [403, 407] width 67 height 23
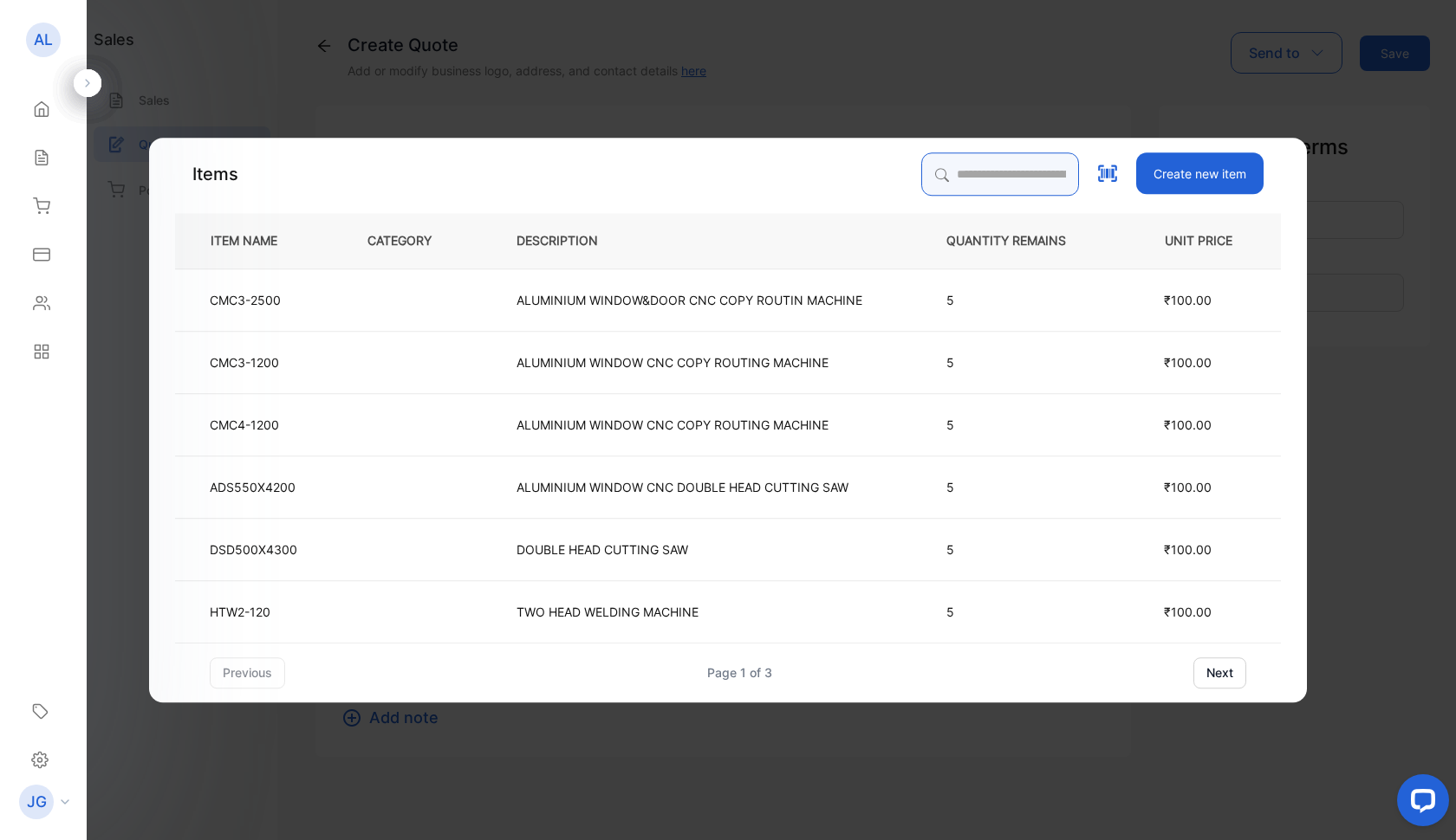
click at [964, 170] on input "search" at bounding box center [1000, 173] width 158 height 43
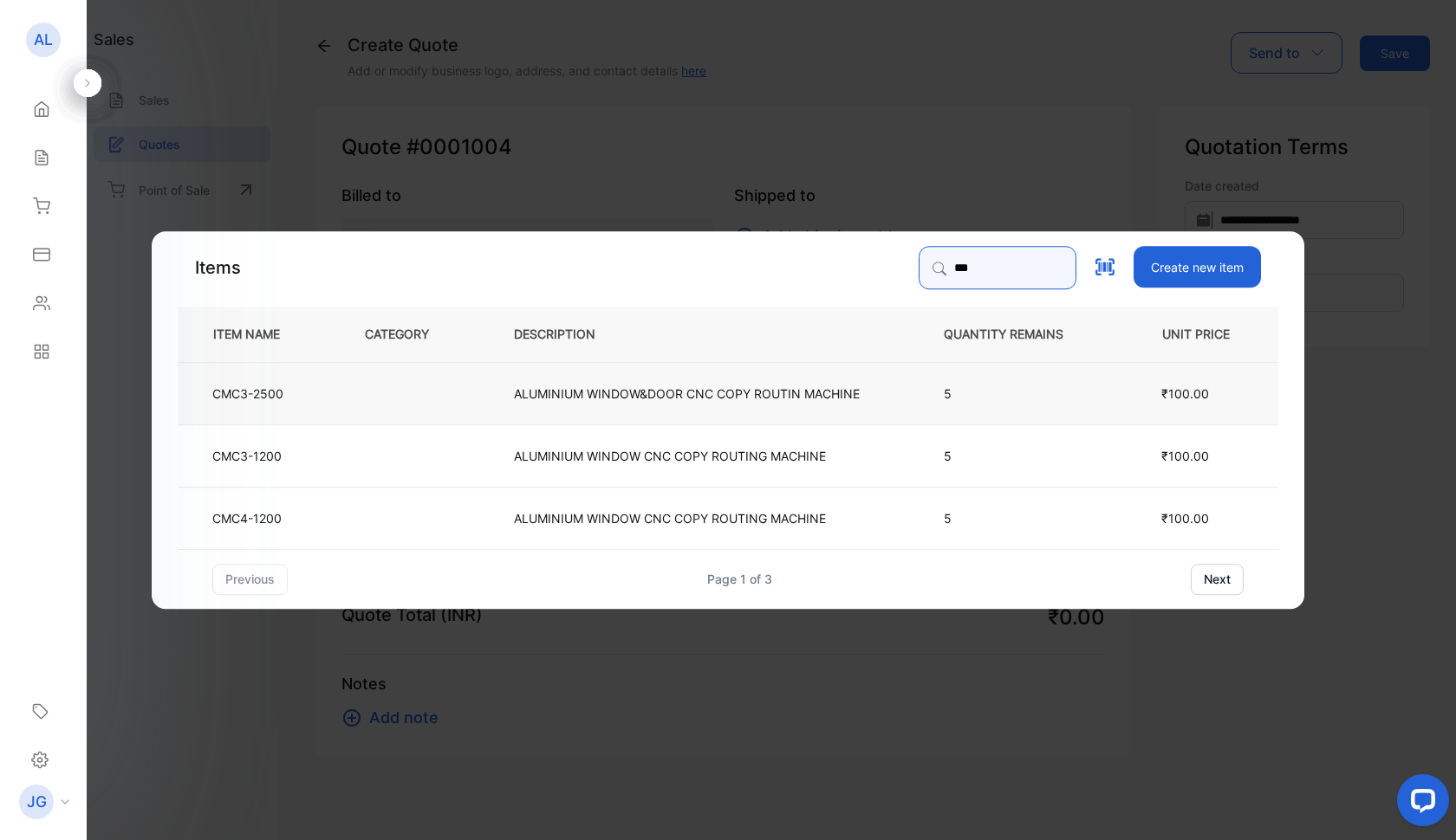
type input "***"
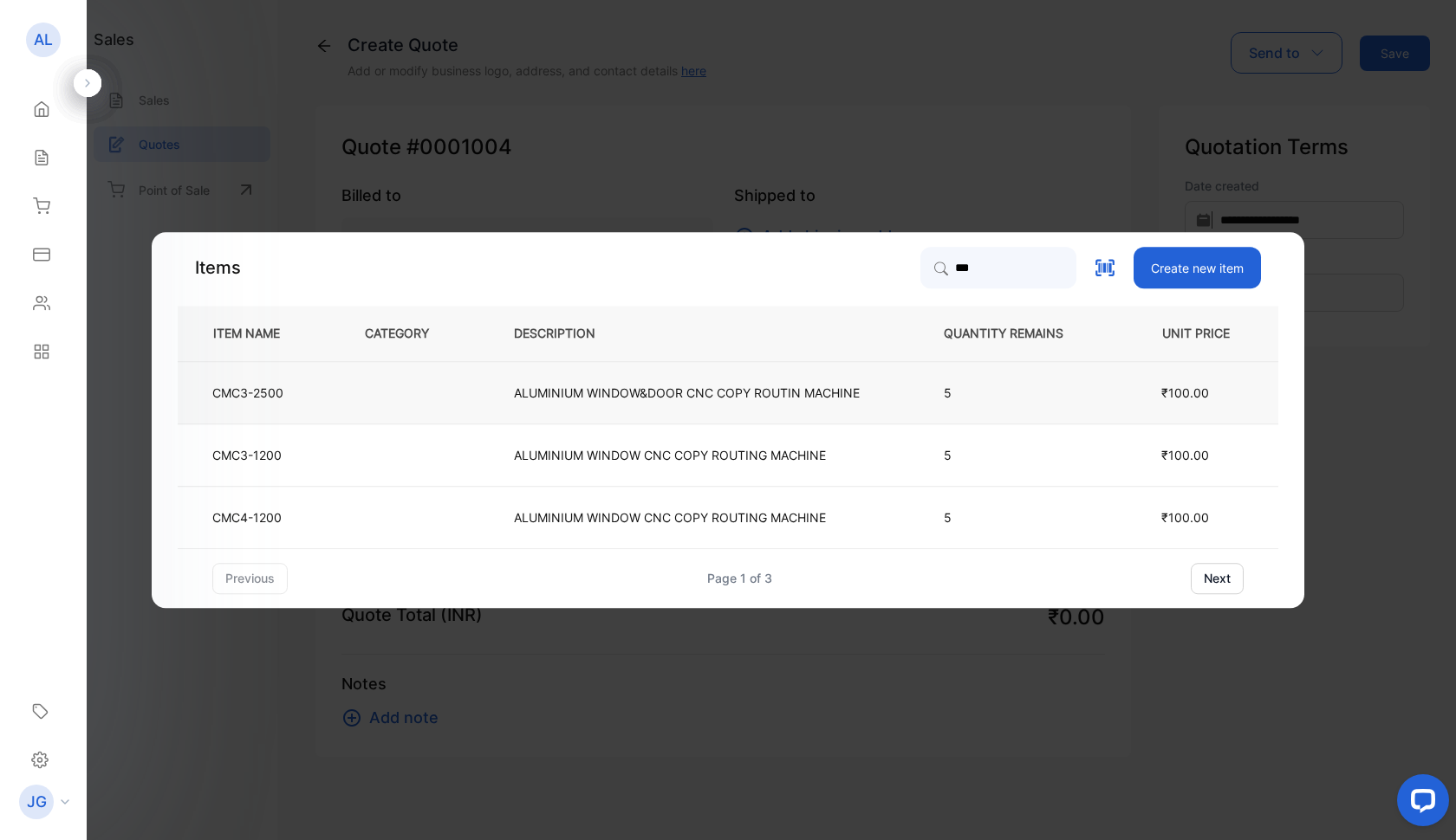
click at [284, 394] on td "CMC3-2500" at bounding box center [256, 392] width 159 height 63
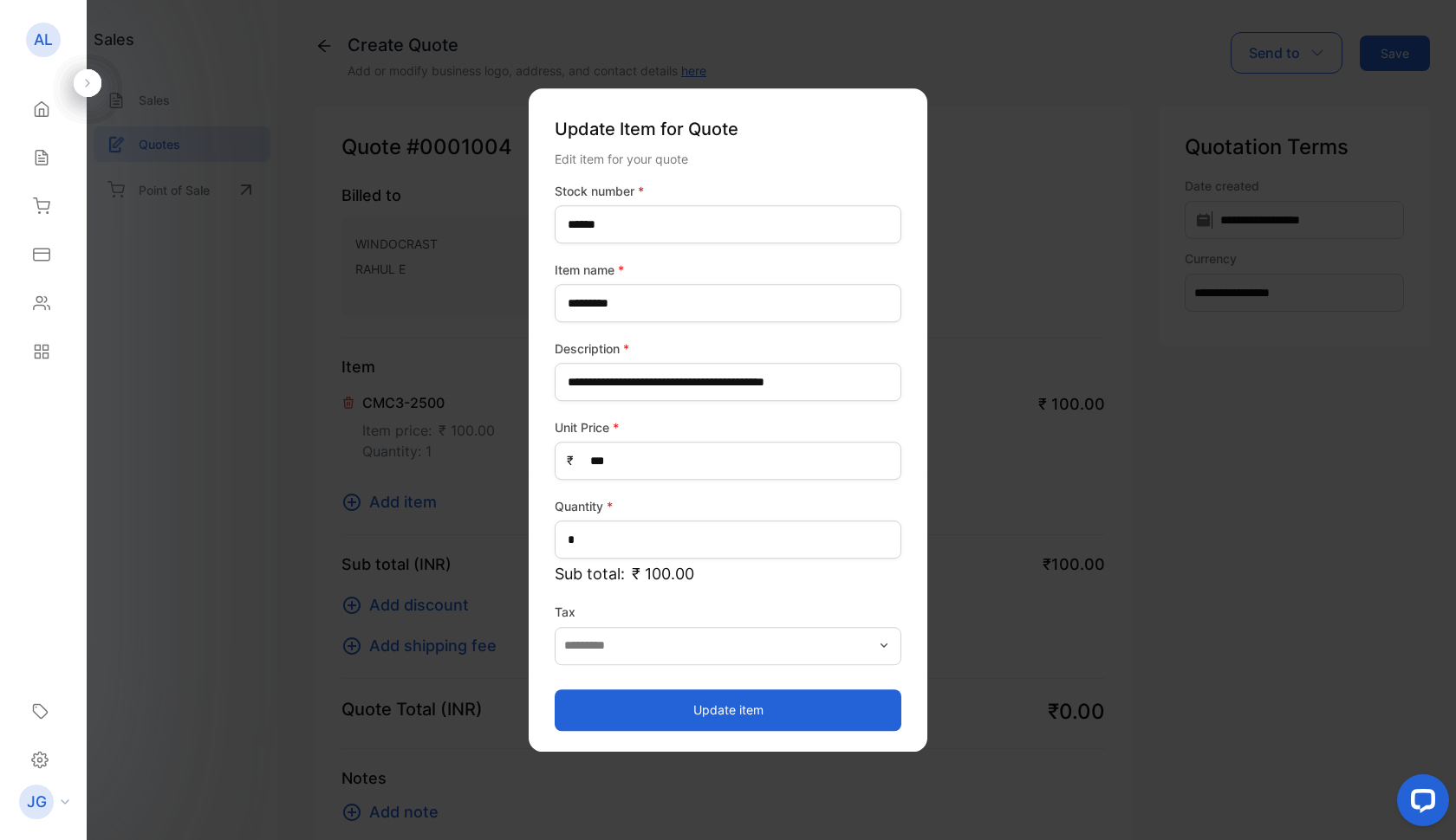
click at [762, 713] on button "Update item" at bounding box center [728, 710] width 347 height 41
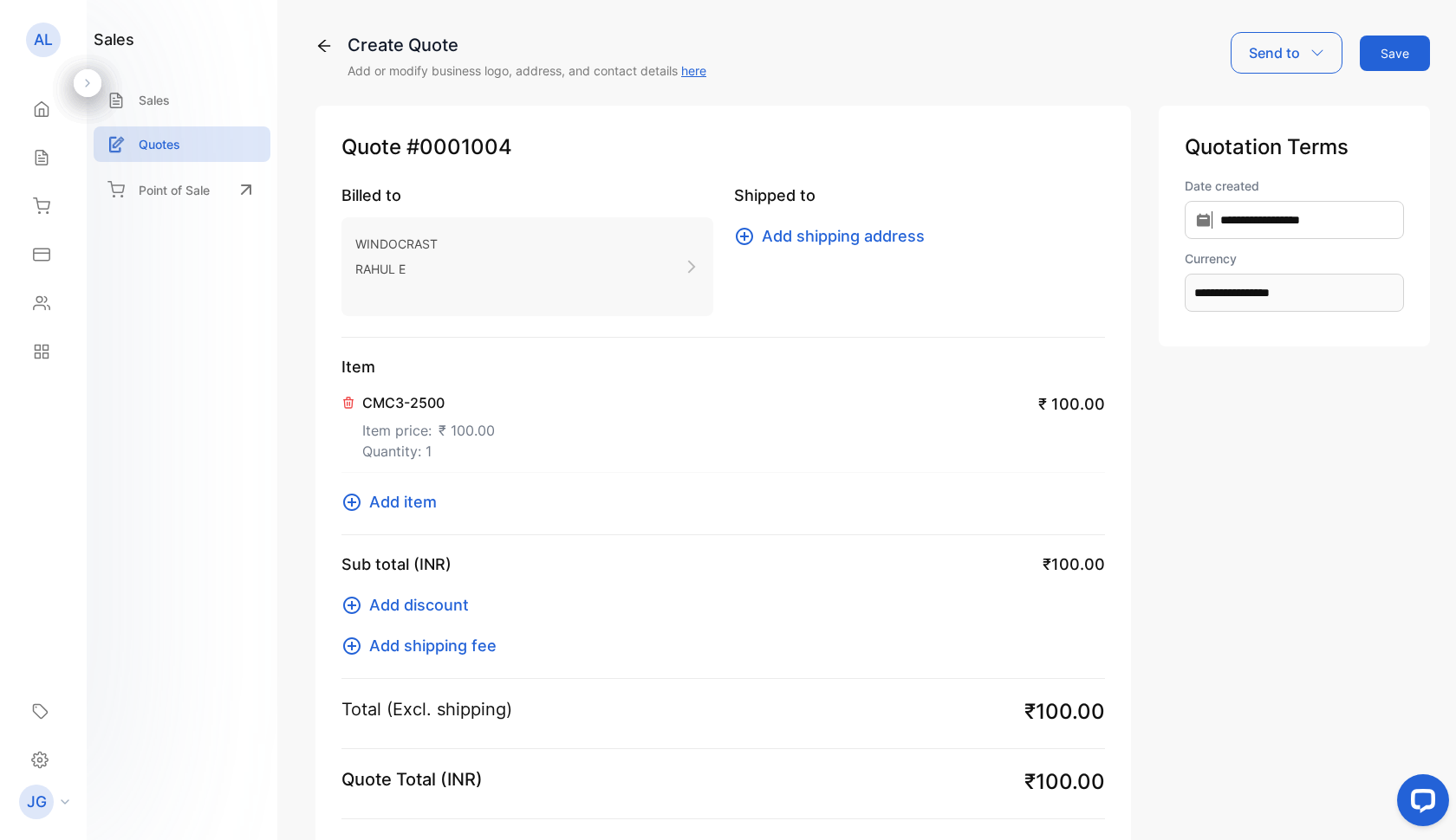
click at [406, 500] on span "Add item" at bounding box center [403, 502] width 67 height 23
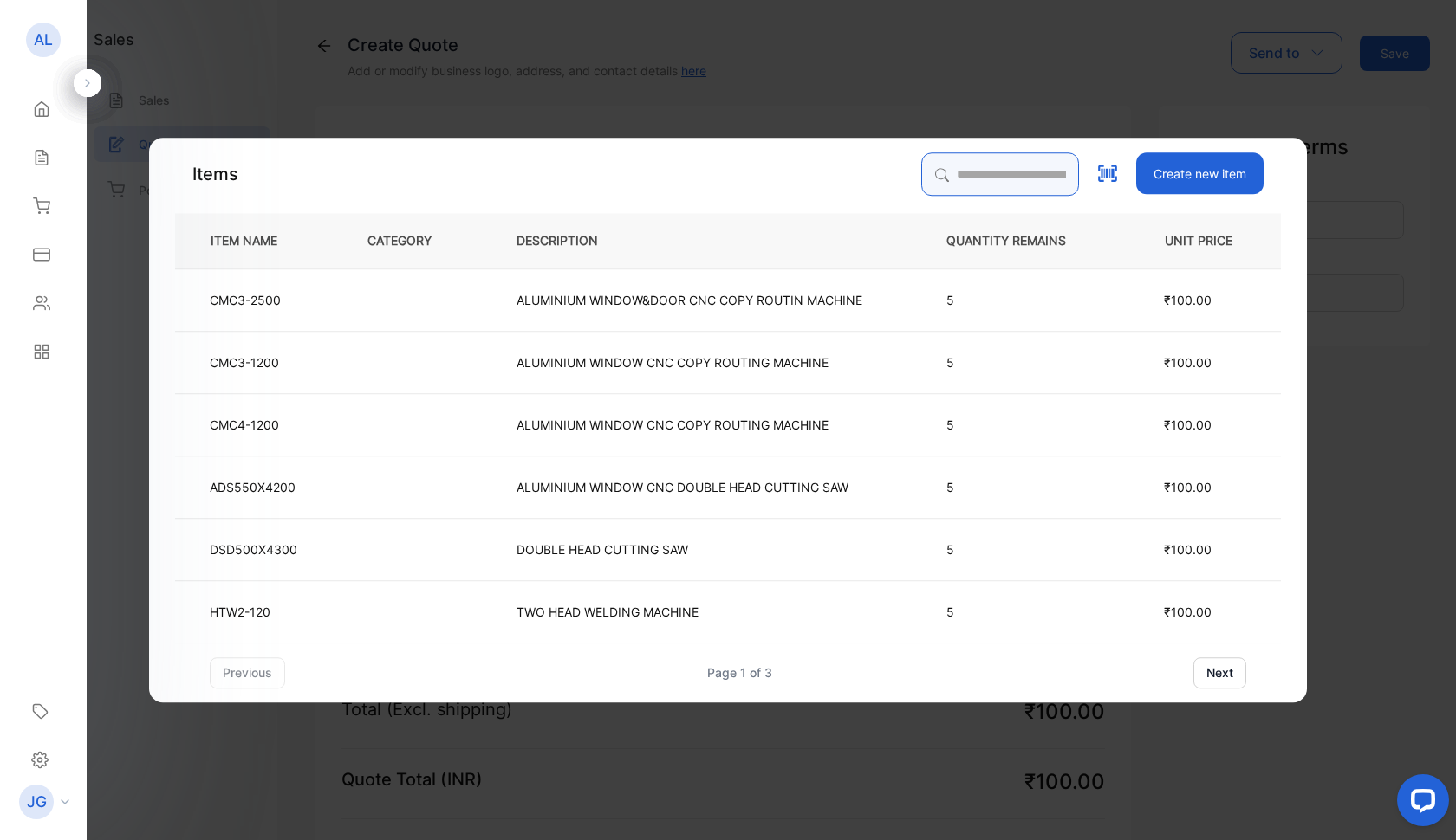
click at [941, 168] on input "search" at bounding box center [1000, 173] width 158 height 43
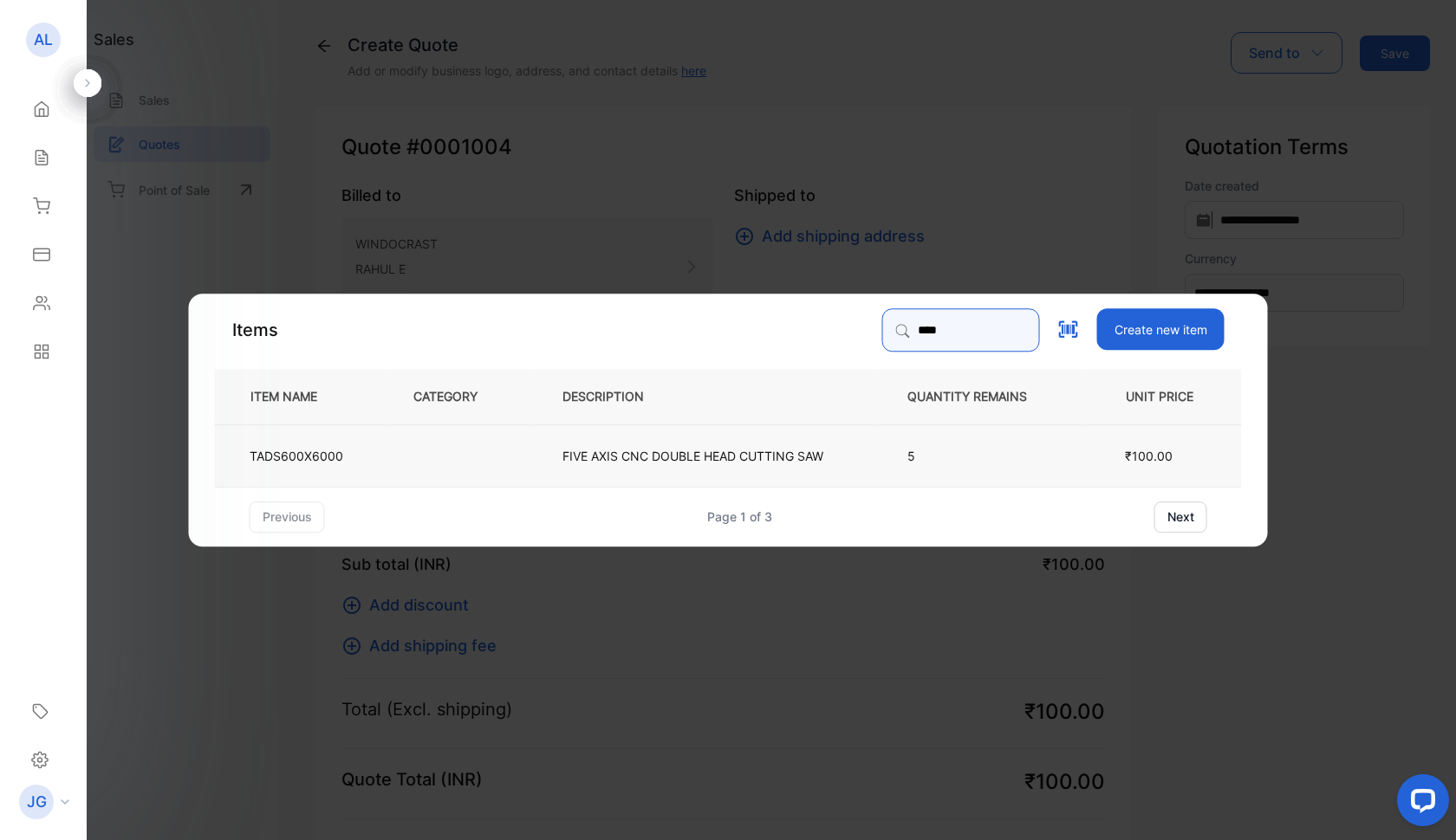
type input "****"
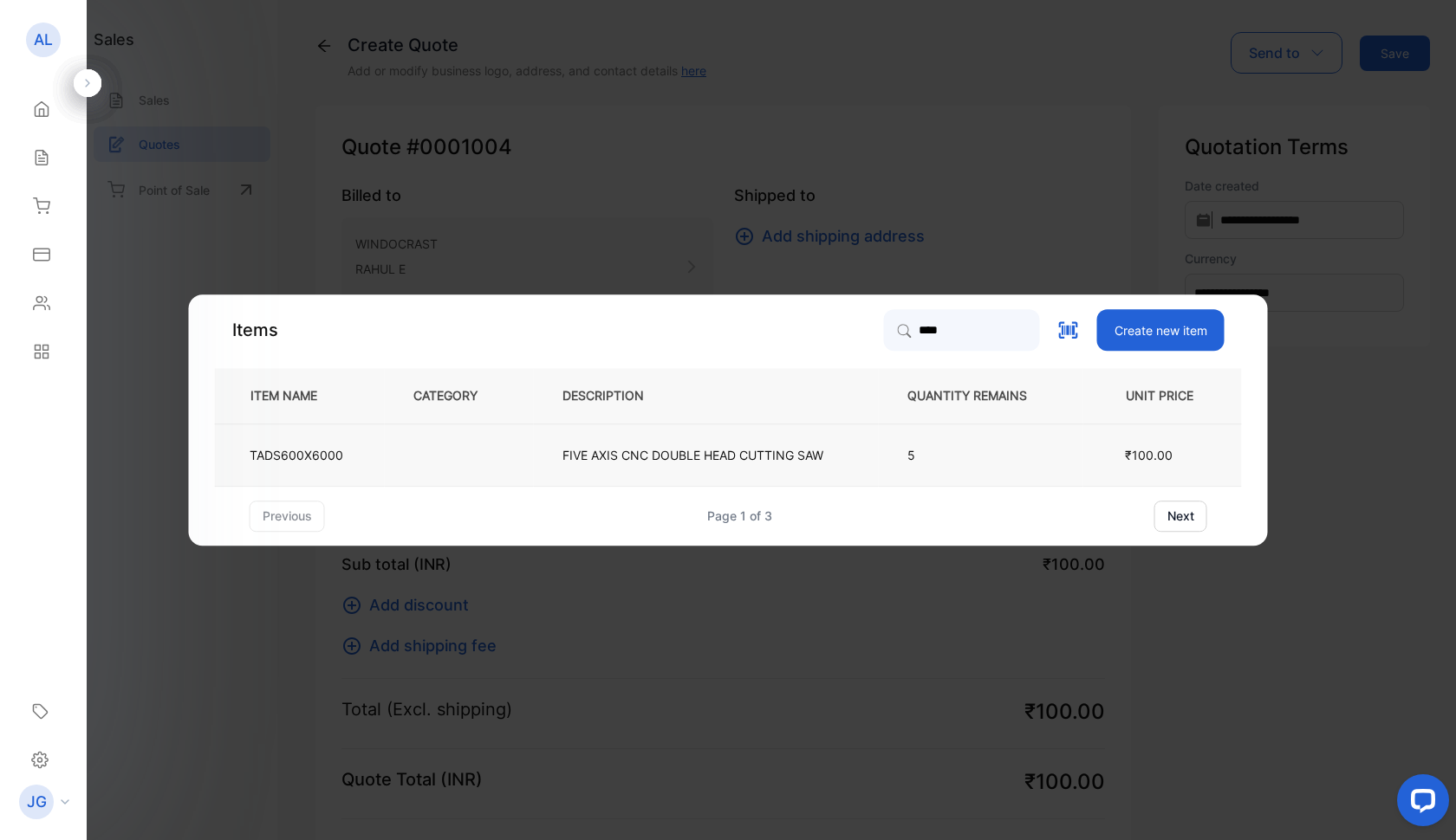
click at [555, 461] on td "FIVE AXIS CNC DOUBLE HEAD CUTTING SAW" at bounding box center [706, 455] width 345 height 63
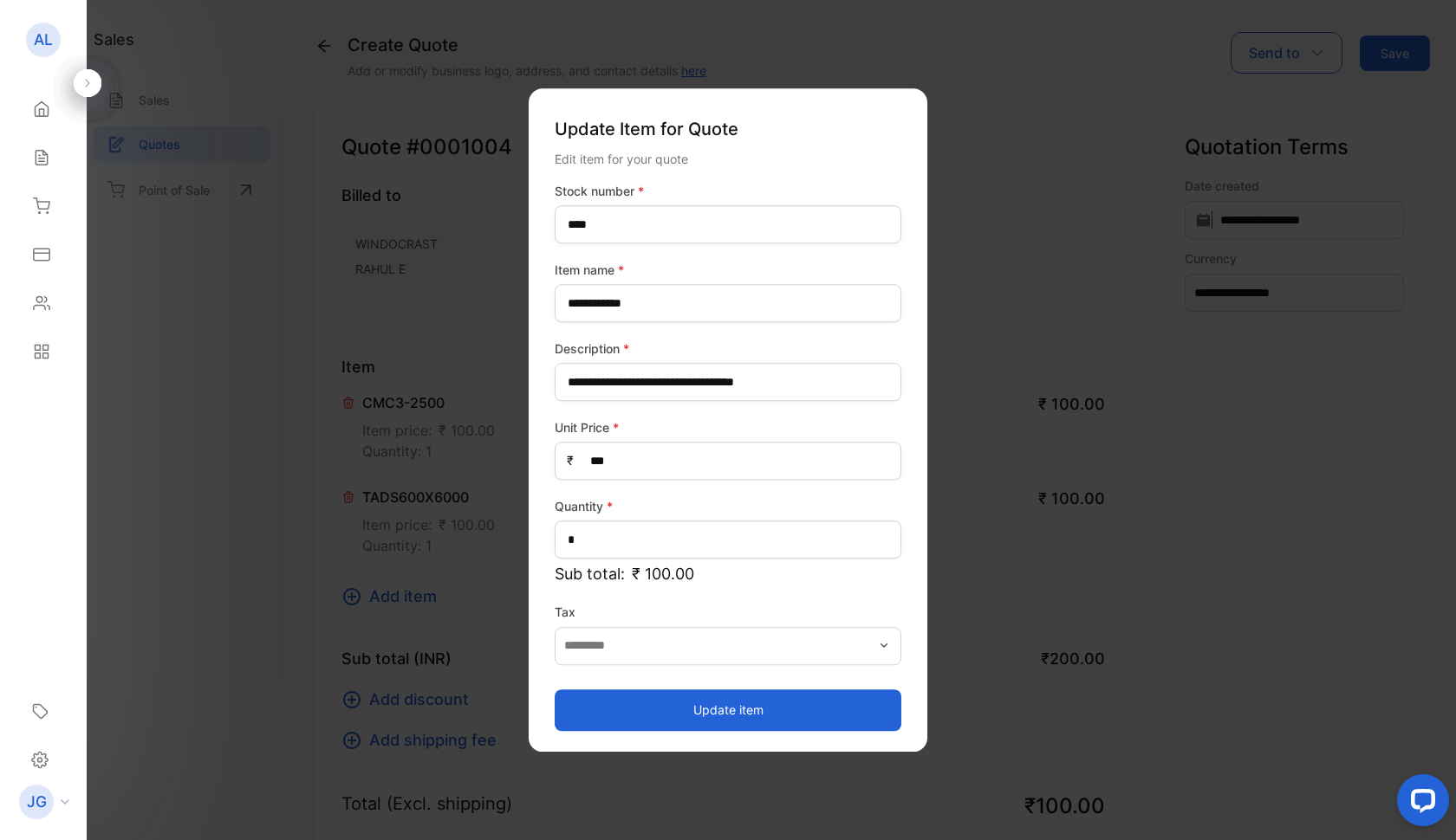
click at [759, 713] on button "Update item" at bounding box center [728, 710] width 347 height 41
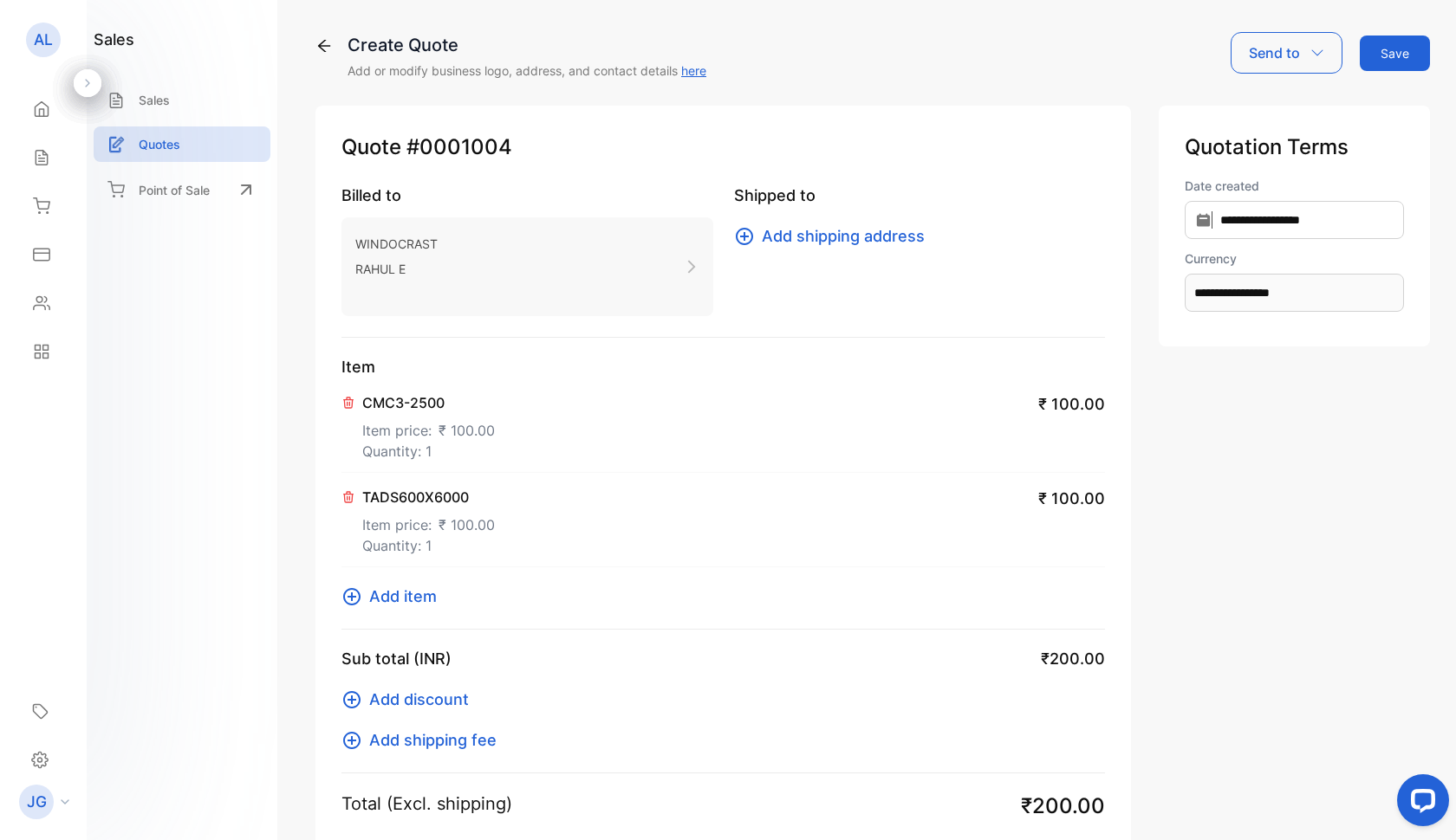
click at [1403, 60] on button "Save" at bounding box center [1394, 53] width 70 height 36
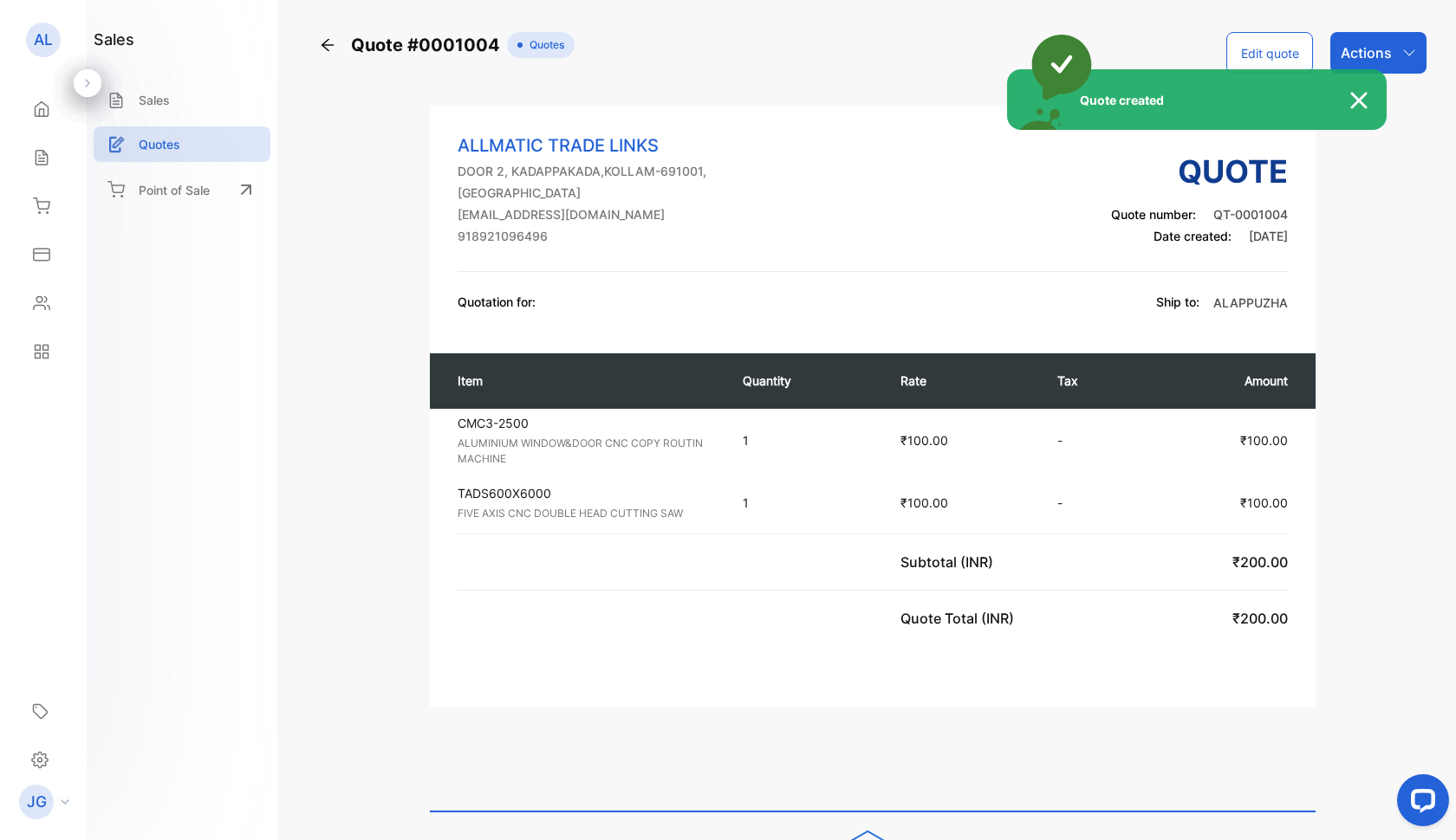
click at [1385, 55] on div "Quote created" at bounding box center [728, 420] width 1456 height 840
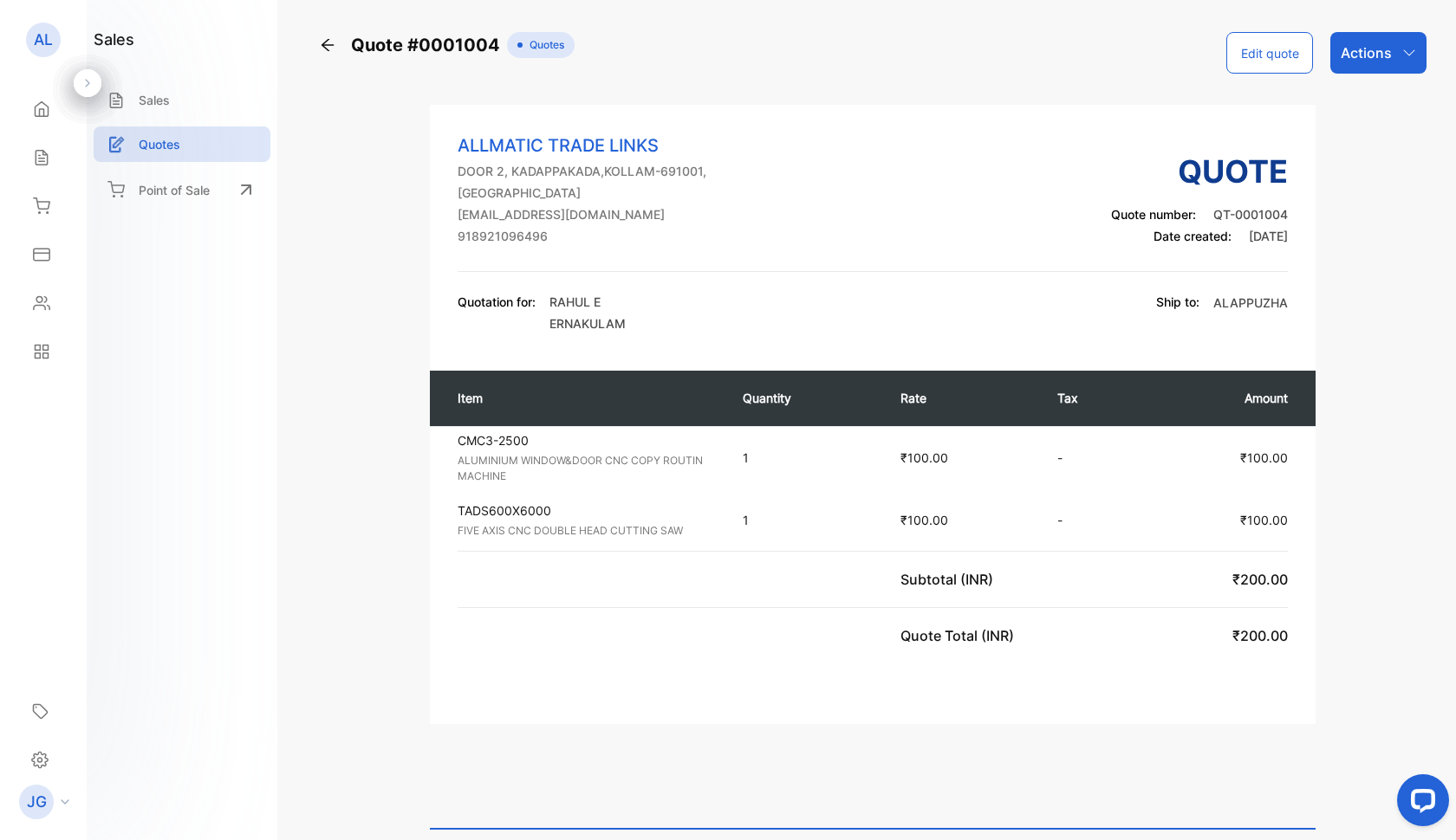
click at [1385, 55] on p "Actions" at bounding box center [1365, 53] width 51 height 21
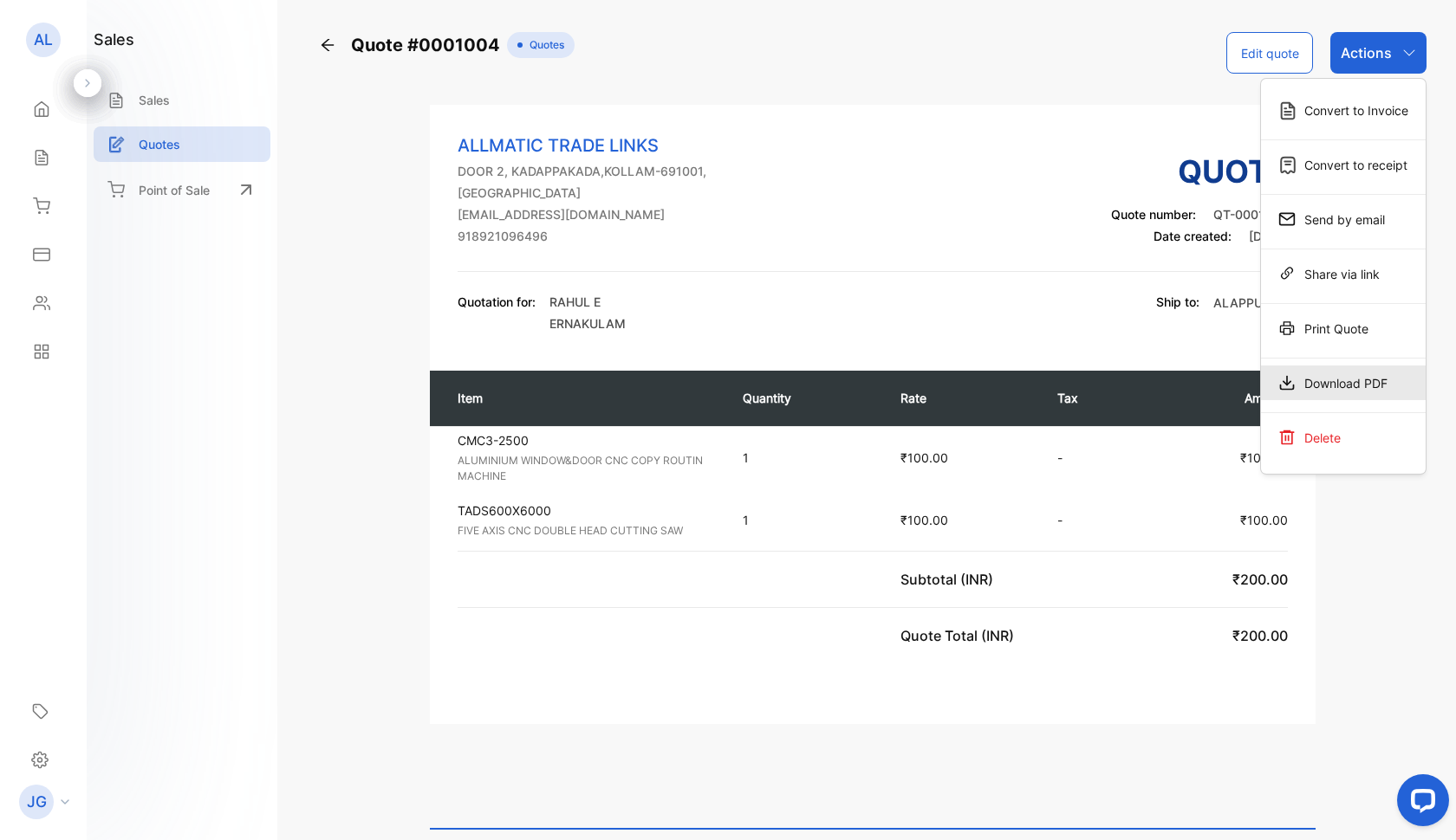
click at [1351, 391] on div "Download PDF" at bounding box center [1342, 383] width 165 height 35
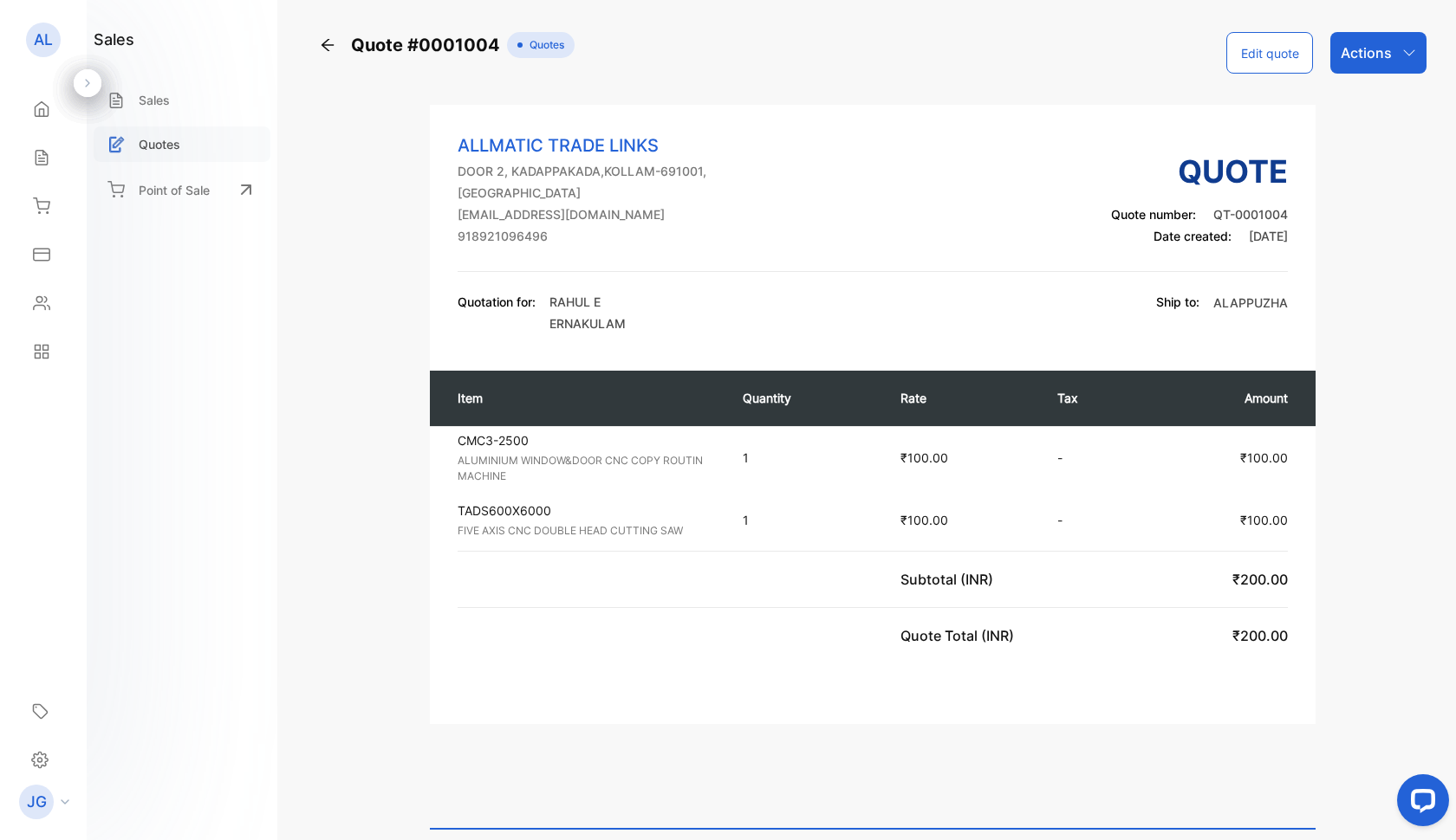
click at [209, 144] on div "Quotes" at bounding box center [181, 144] width 176 height 36
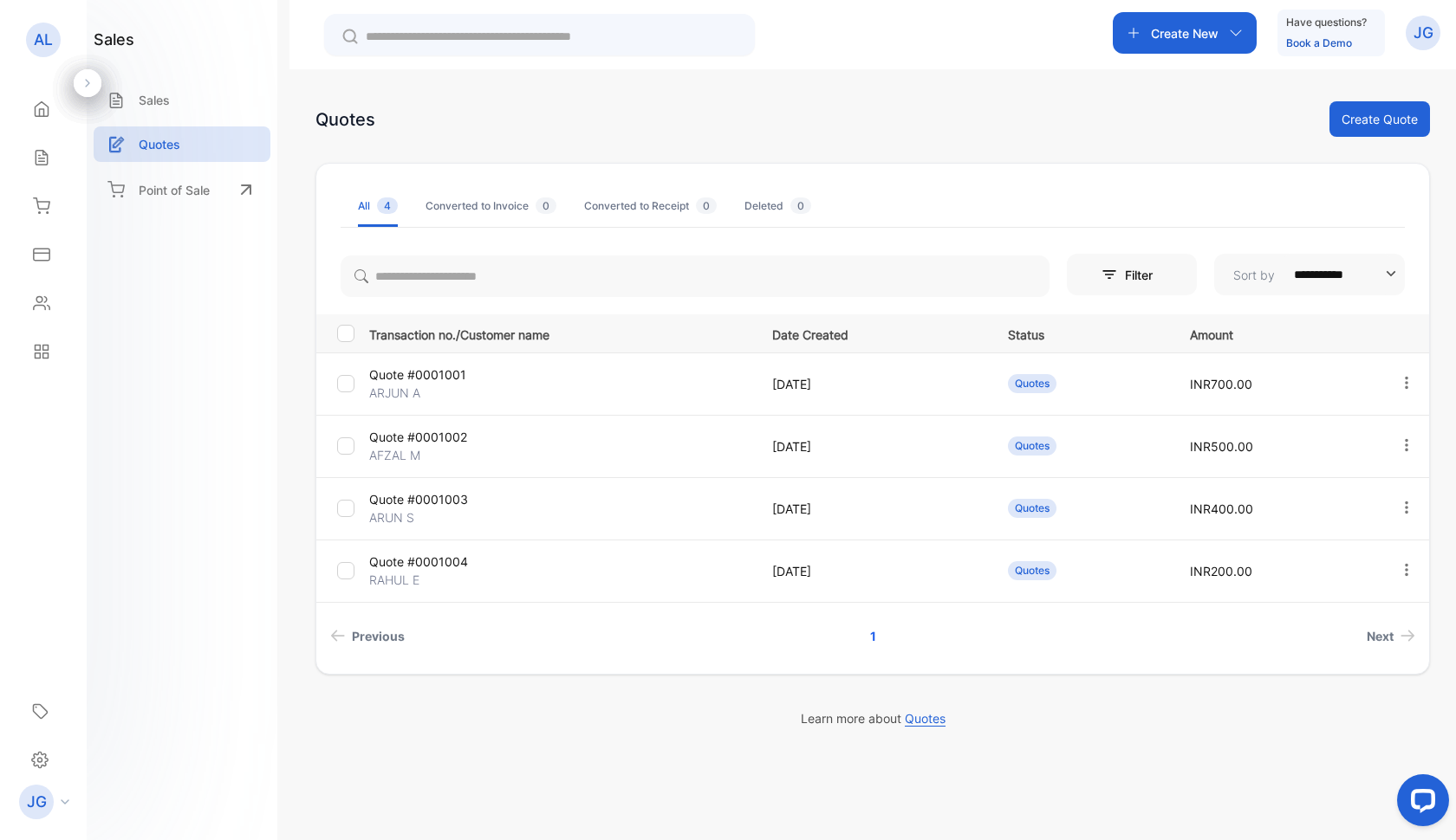
click at [1357, 130] on button "Create Quote" at bounding box center [1380, 118] width 100 height 36
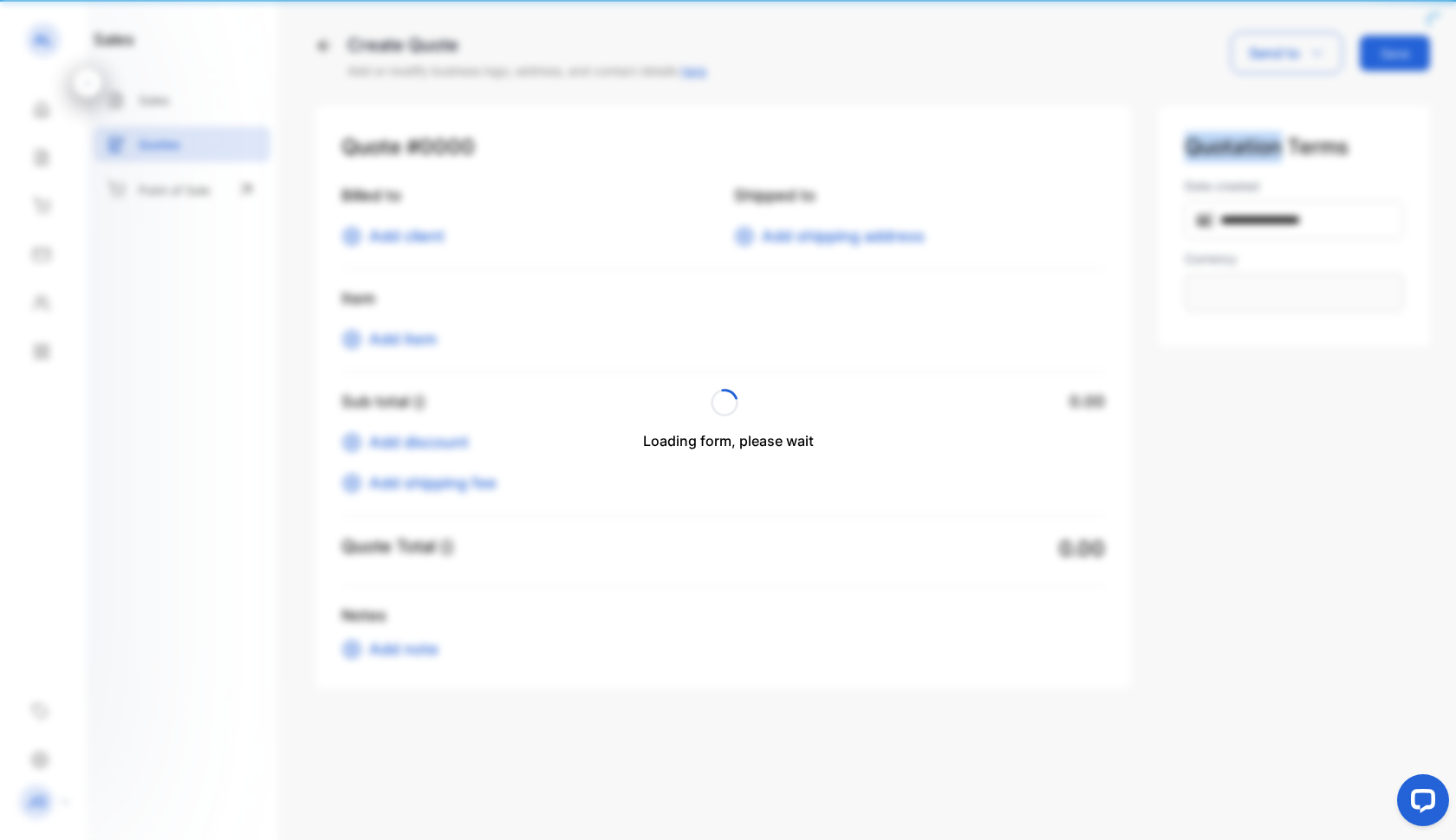
click at [1357, 130] on div "**********" at bounding box center [1293, 226] width 271 height 241
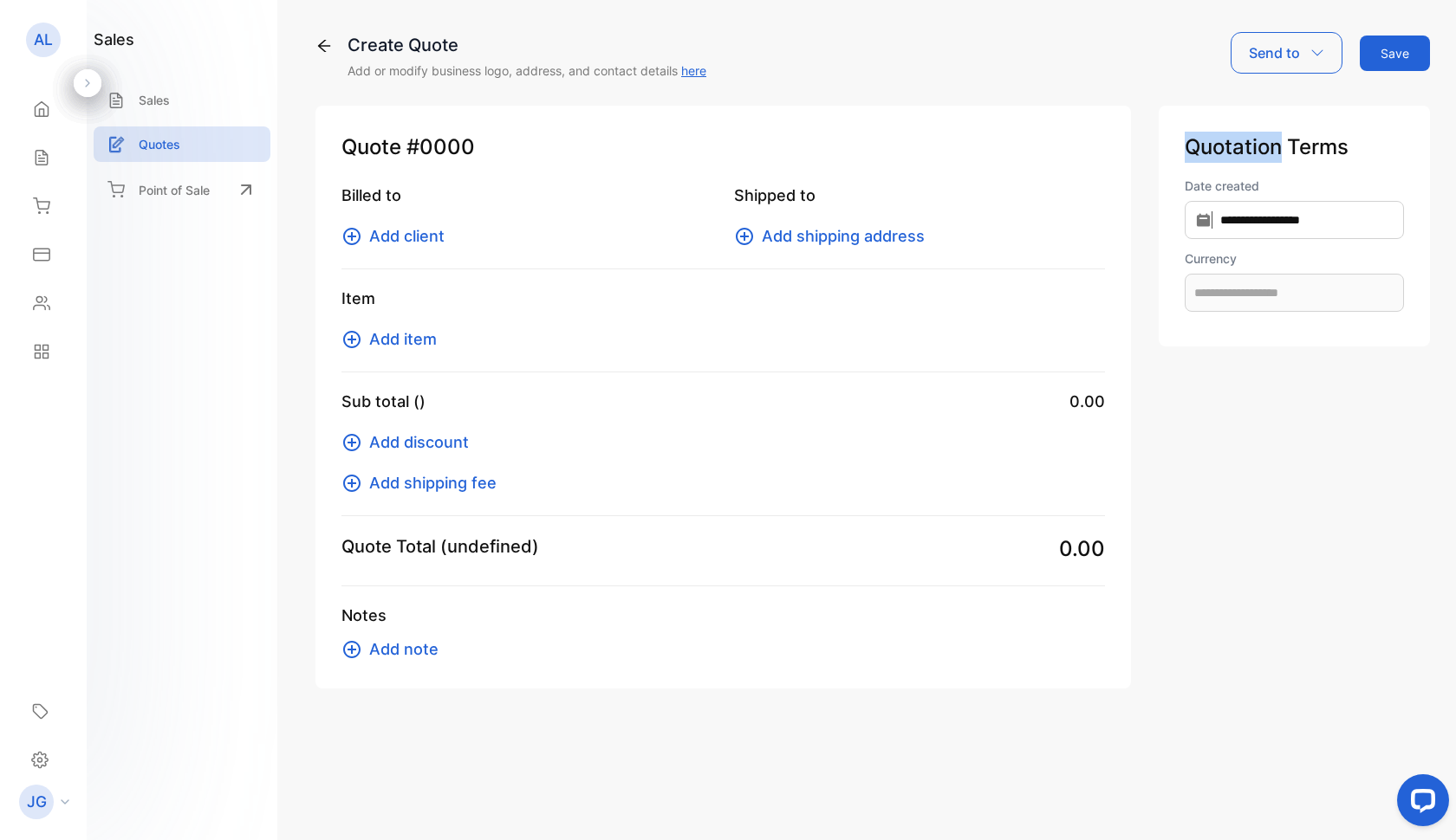
type input "**********"
click at [415, 239] on span "Add client" at bounding box center [407, 236] width 75 height 23
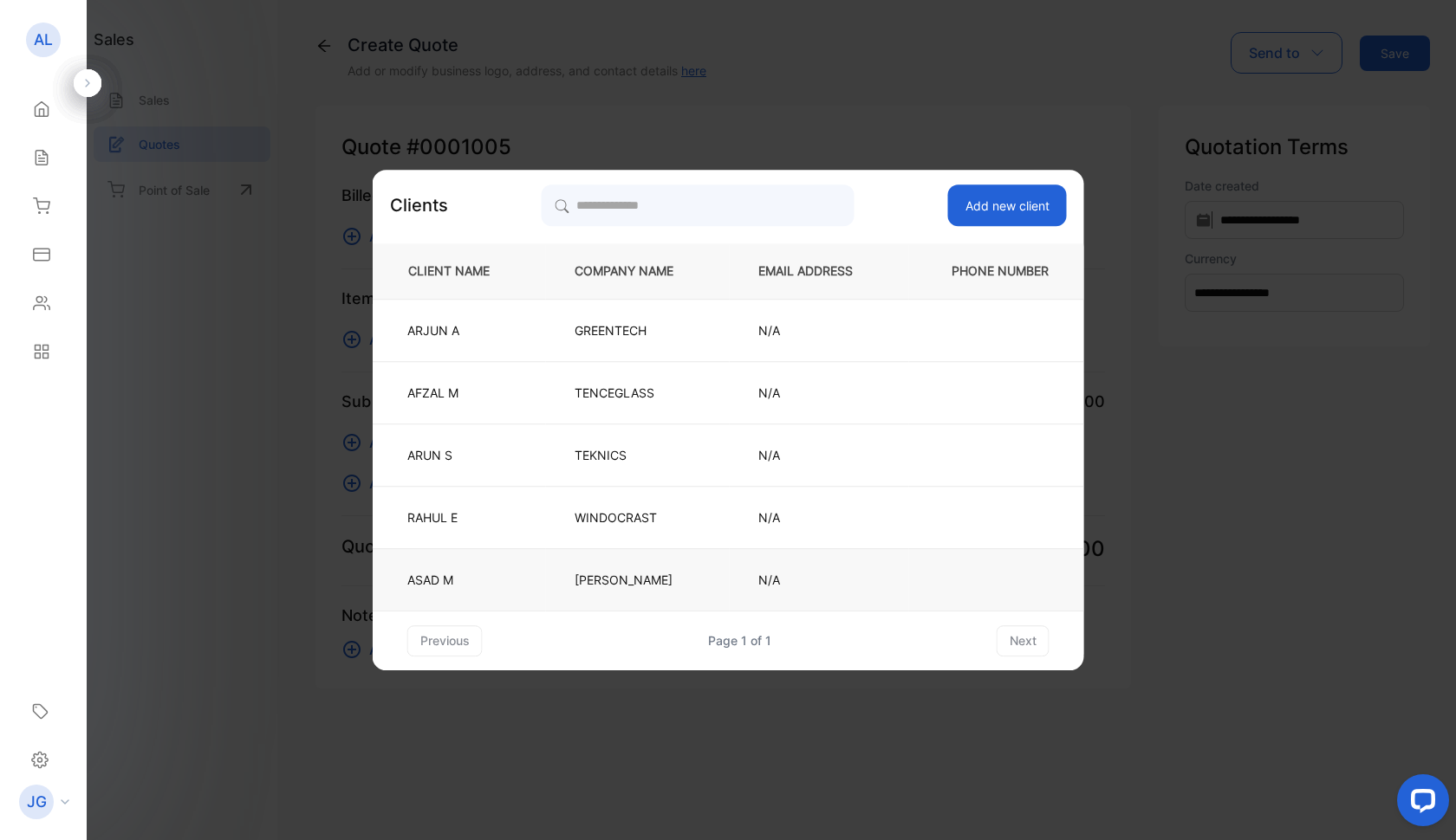
click at [604, 584] on p "SIDARTH" at bounding box center [637, 580] width 126 height 18
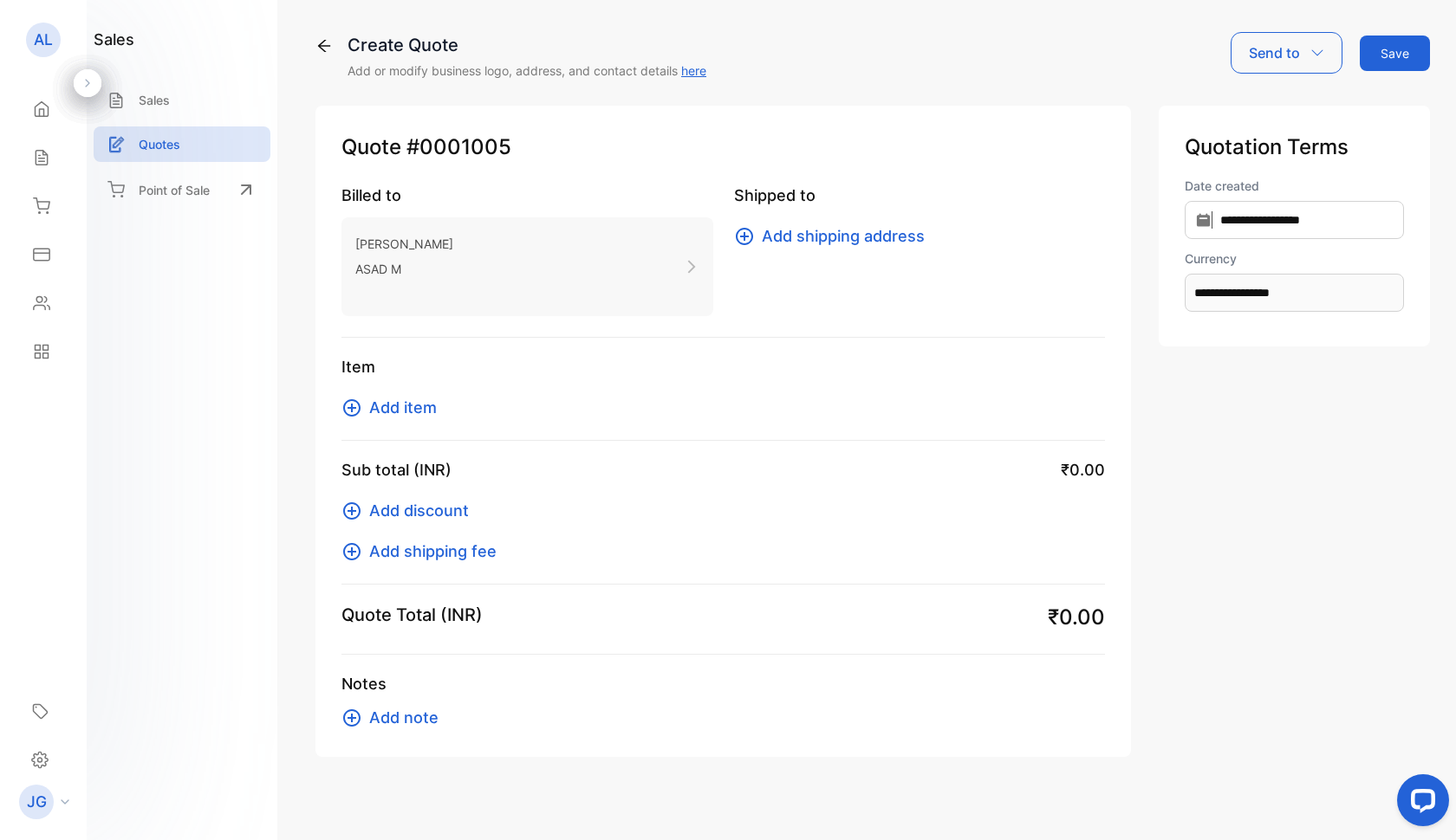
click at [417, 412] on span "Add item" at bounding box center [403, 407] width 67 height 23
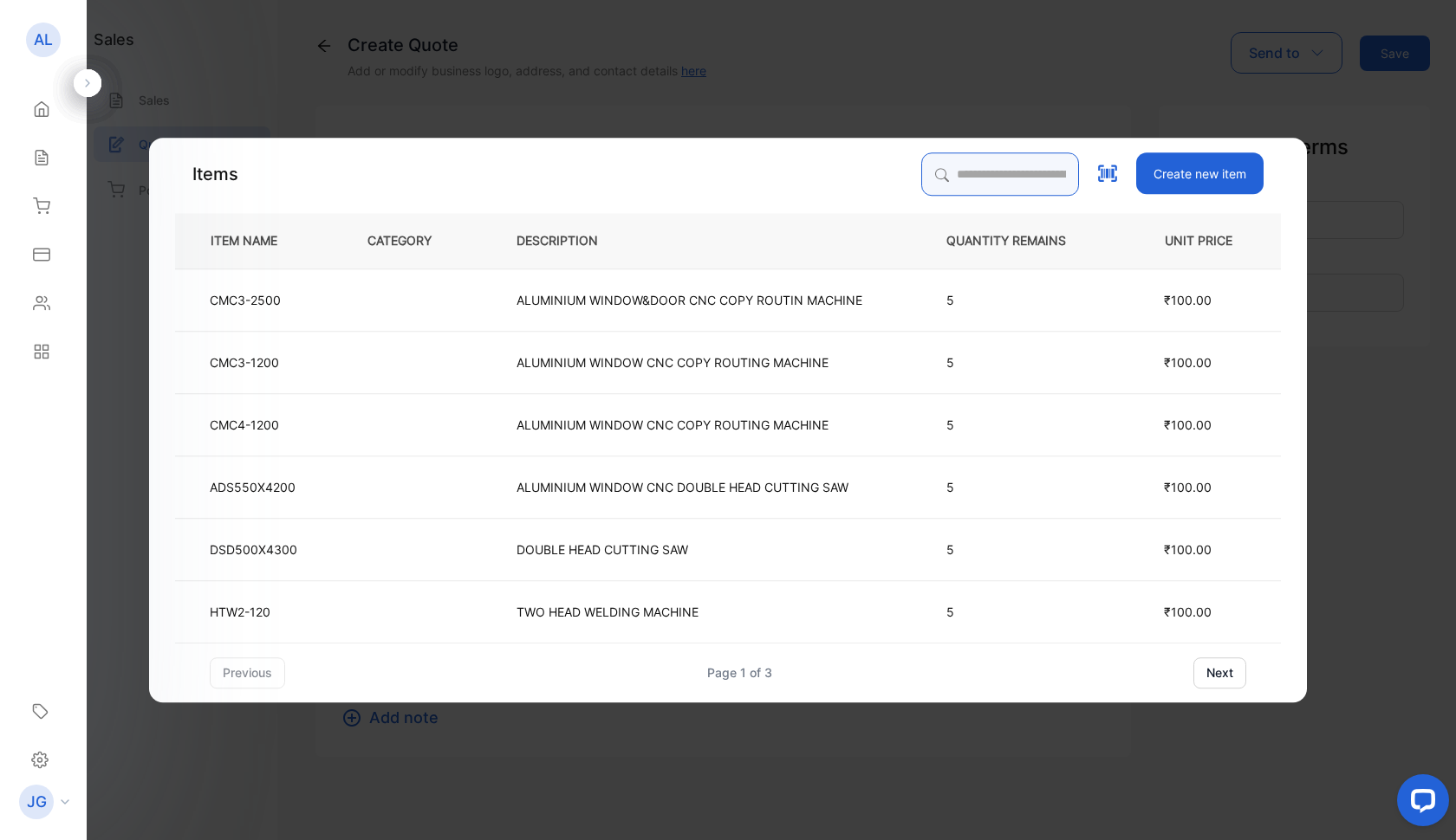
click at [955, 179] on input "search" at bounding box center [1000, 173] width 158 height 43
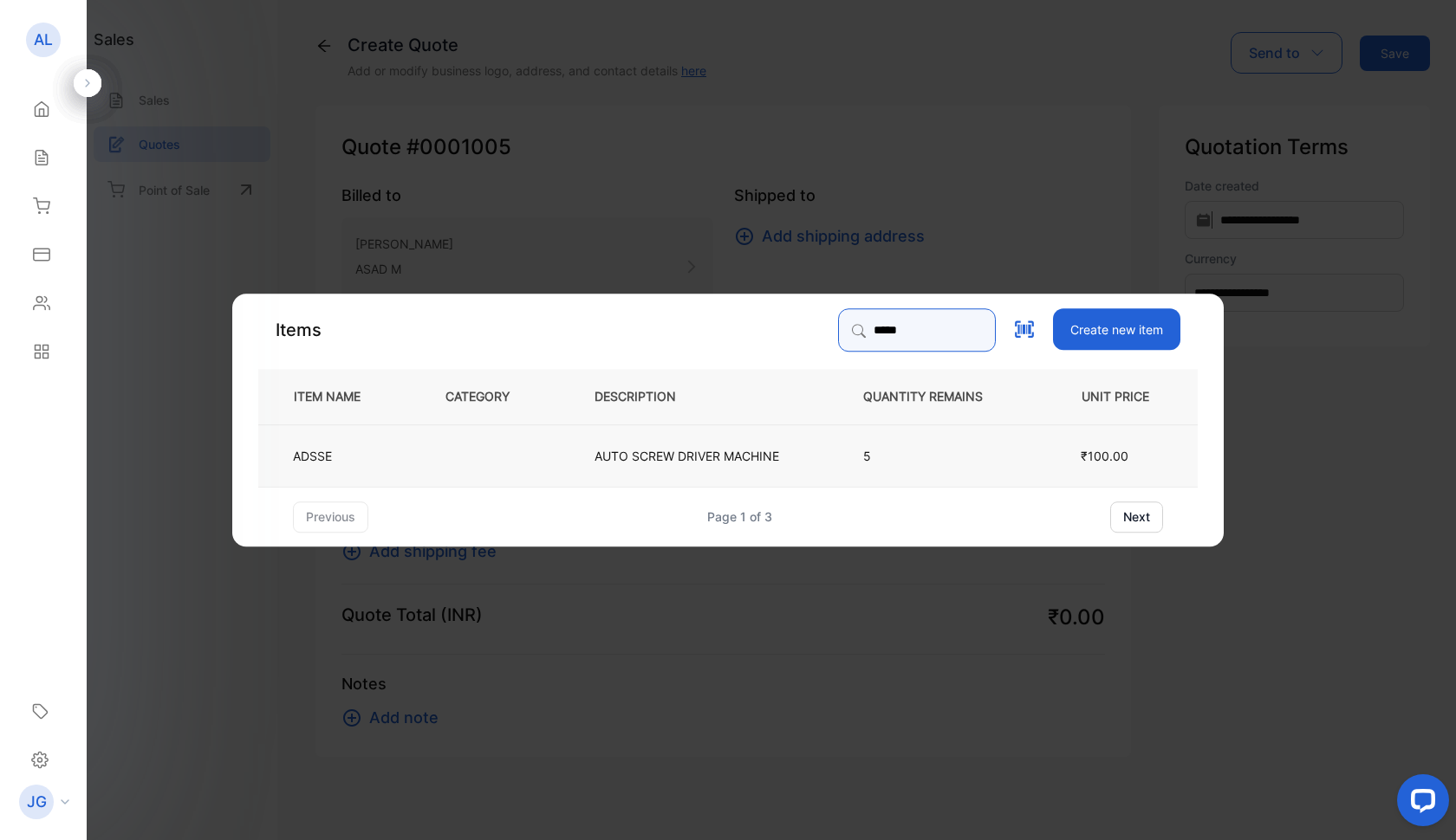
type input "*****"
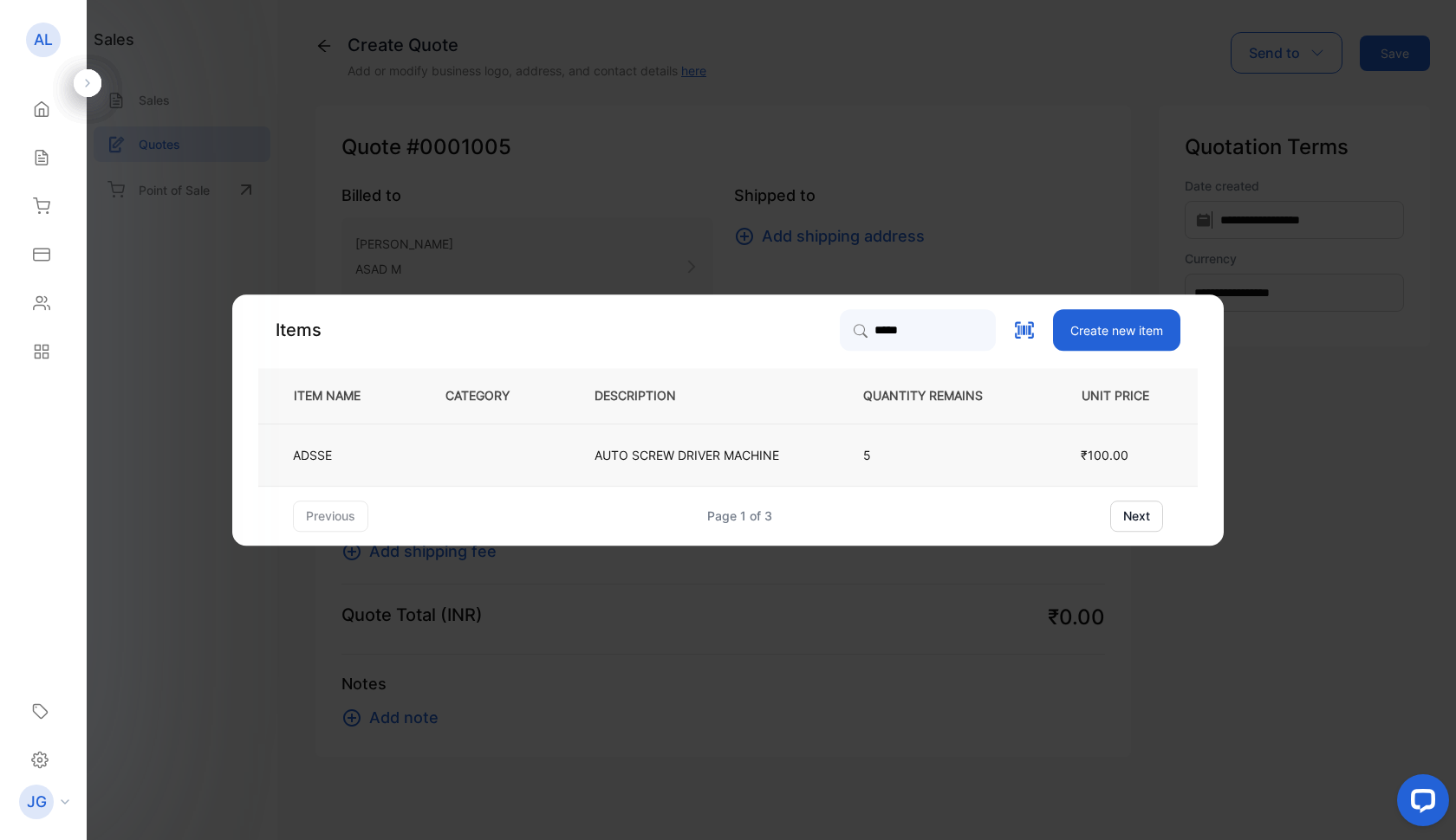
click at [599, 465] on td "AUTO SCREW DRIVER MACHINE" at bounding box center [700, 455] width 269 height 63
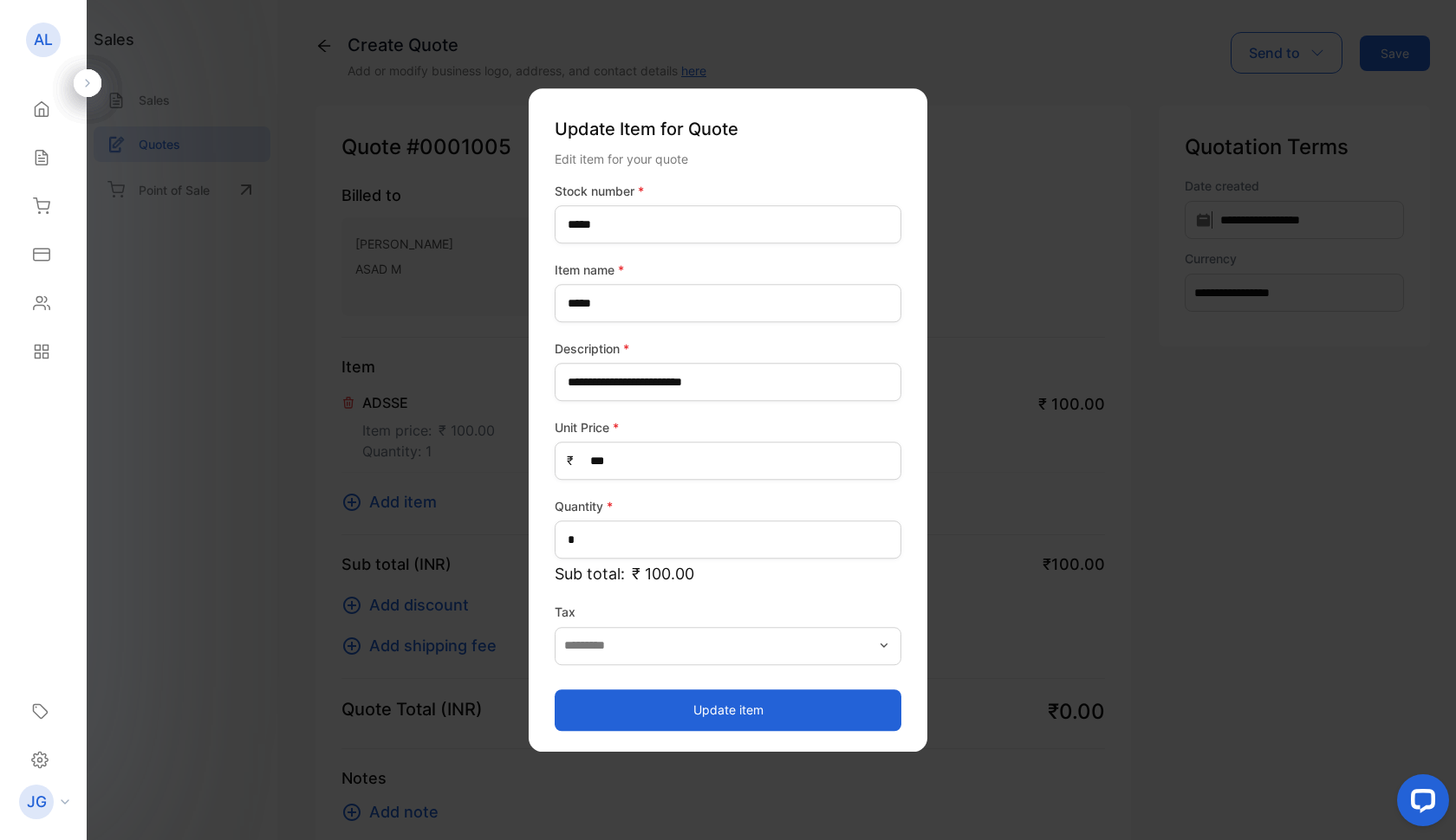
click at [710, 705] on button "Update item" at bounding box center [728, 710] width 347 height 41
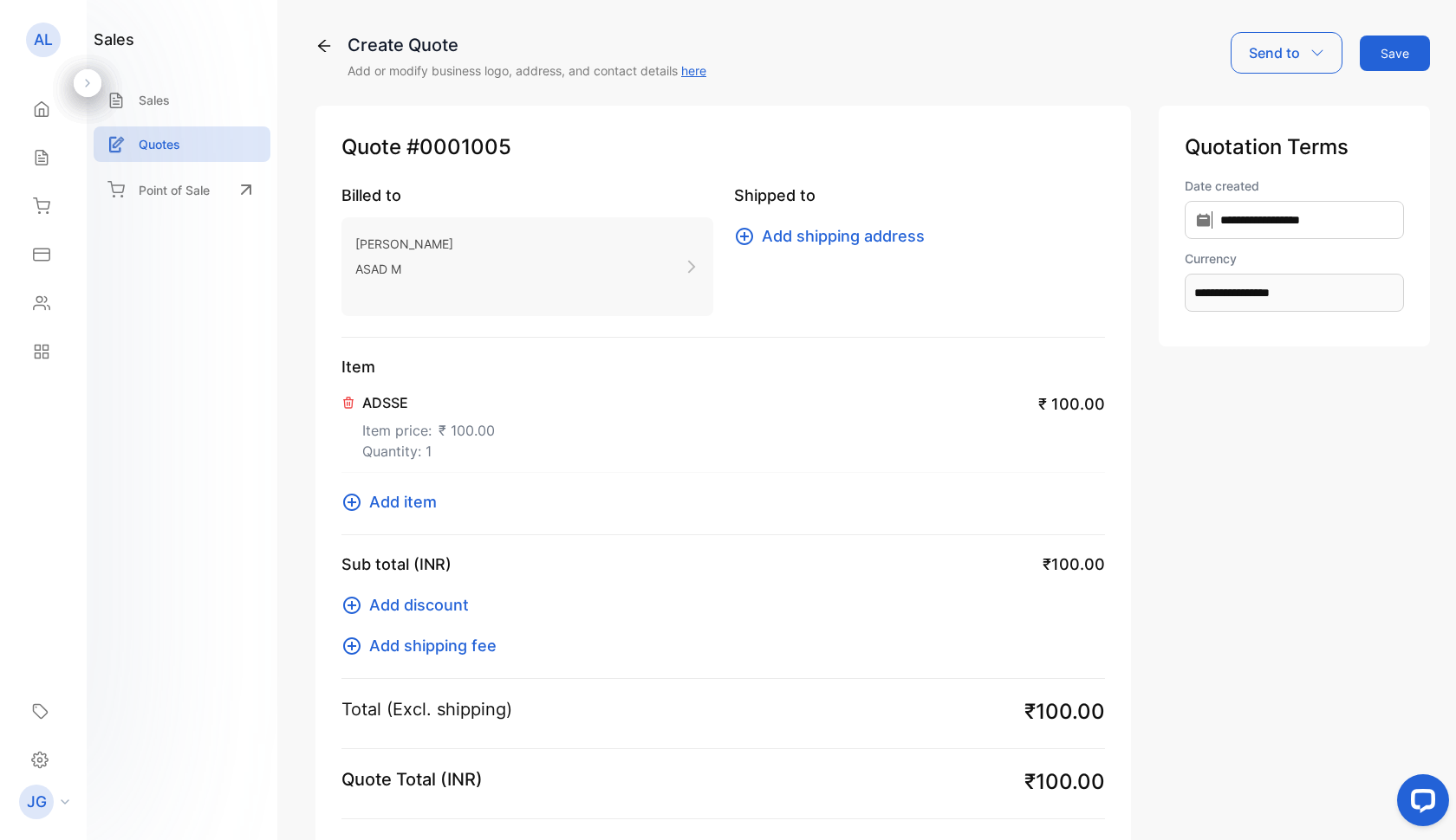
click at [419, 503] on span "Add item" at bounding box center [403, 502] width 67 height 23
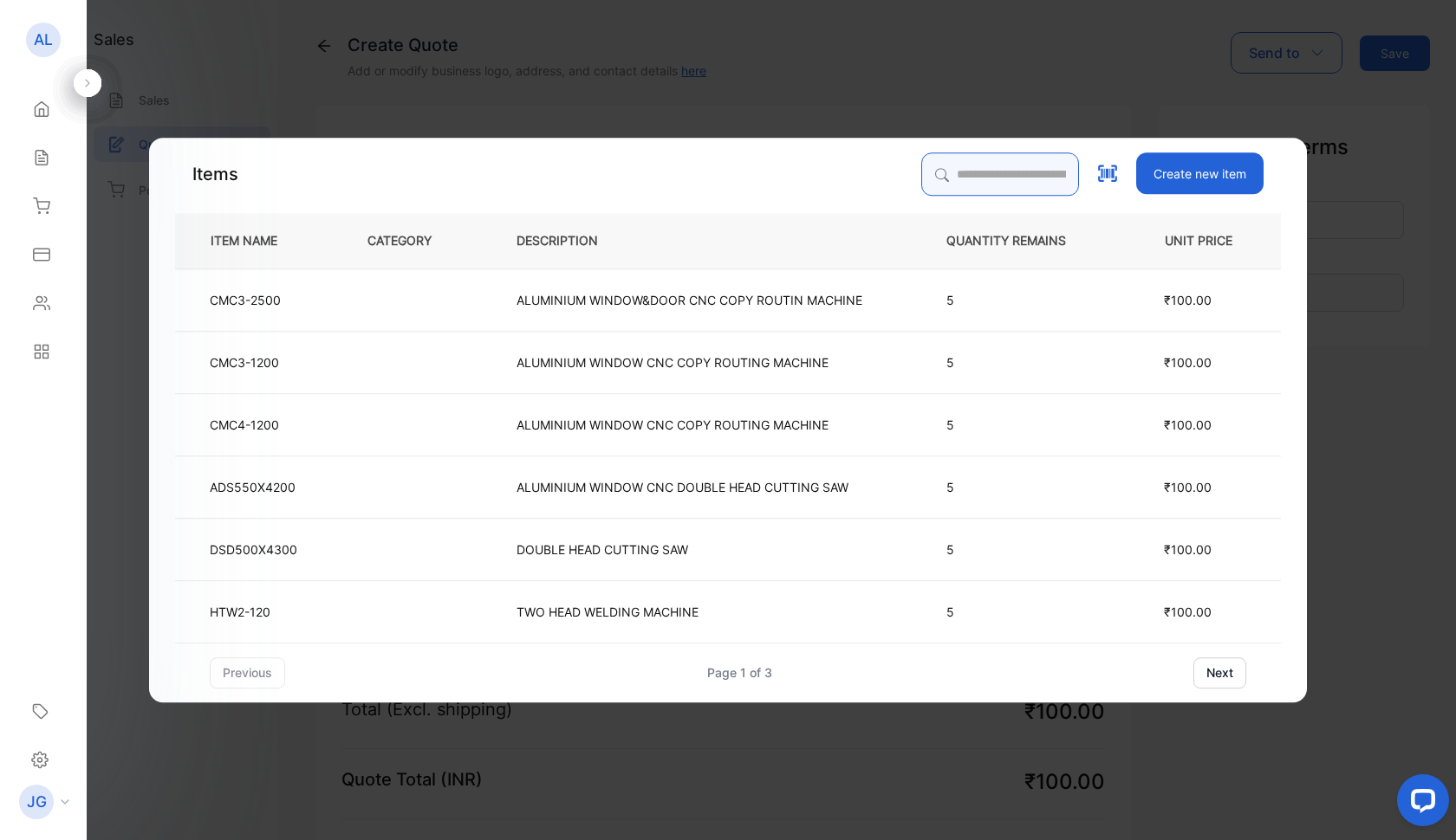
click at [921, 179] on input "search" at bounding box center [1000, 173] width 158 height 43
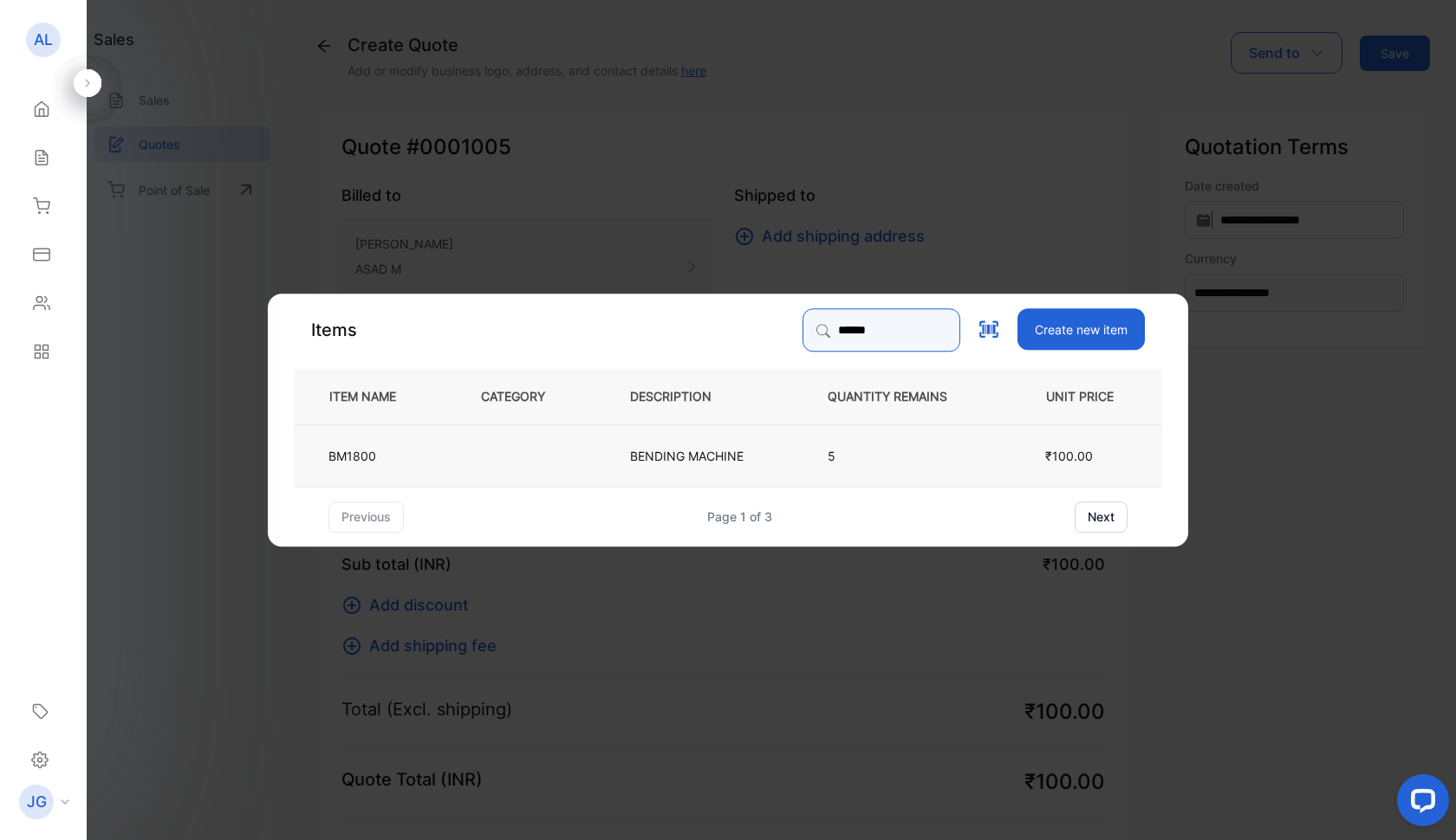
type input "******"
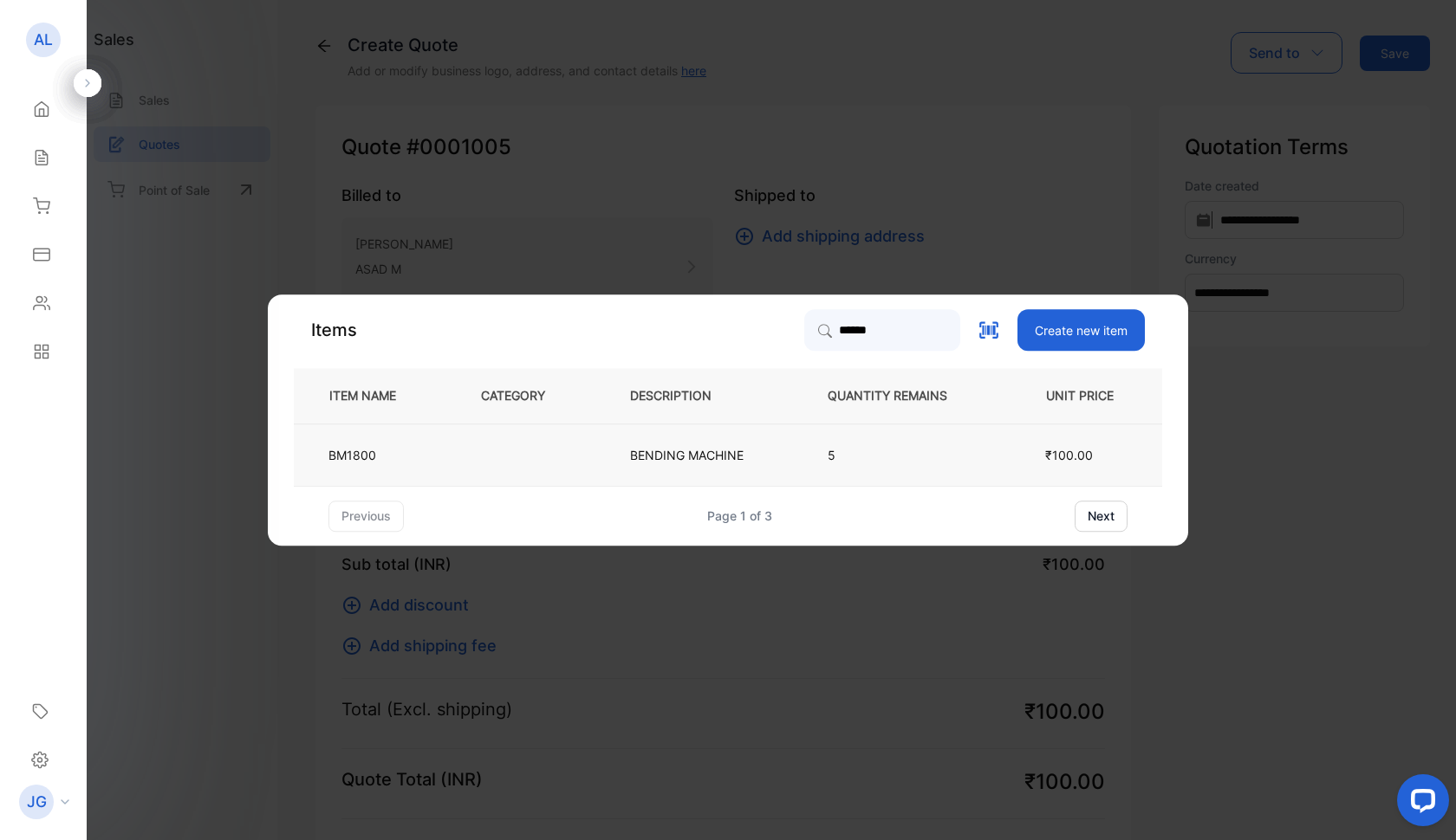
click at [576, 455] on td at bounding box center [526, 455] width 149 height 63
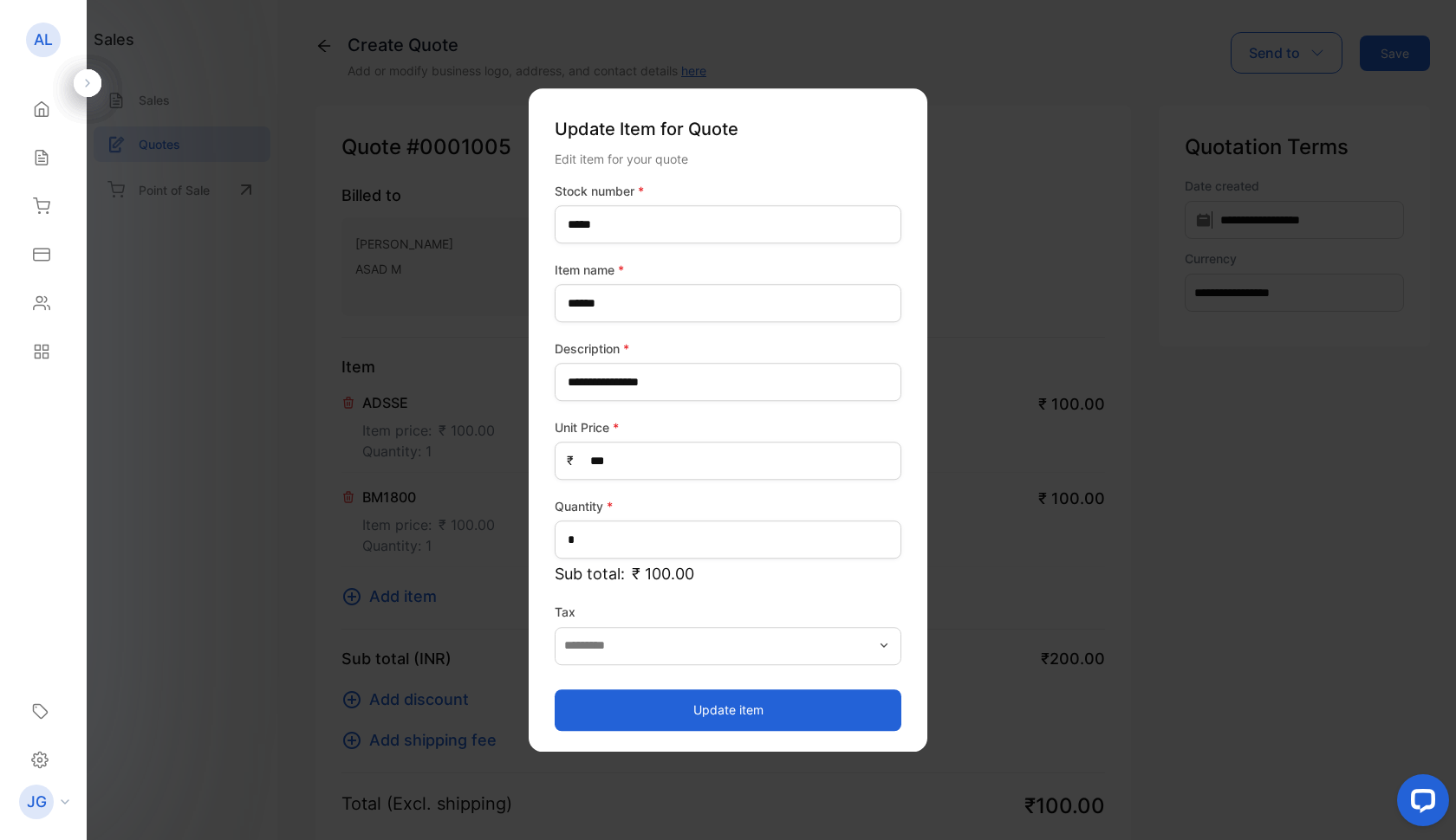
click at [702, 722] on button "Update item" at bounding box center [728, 710] width 347 height 41
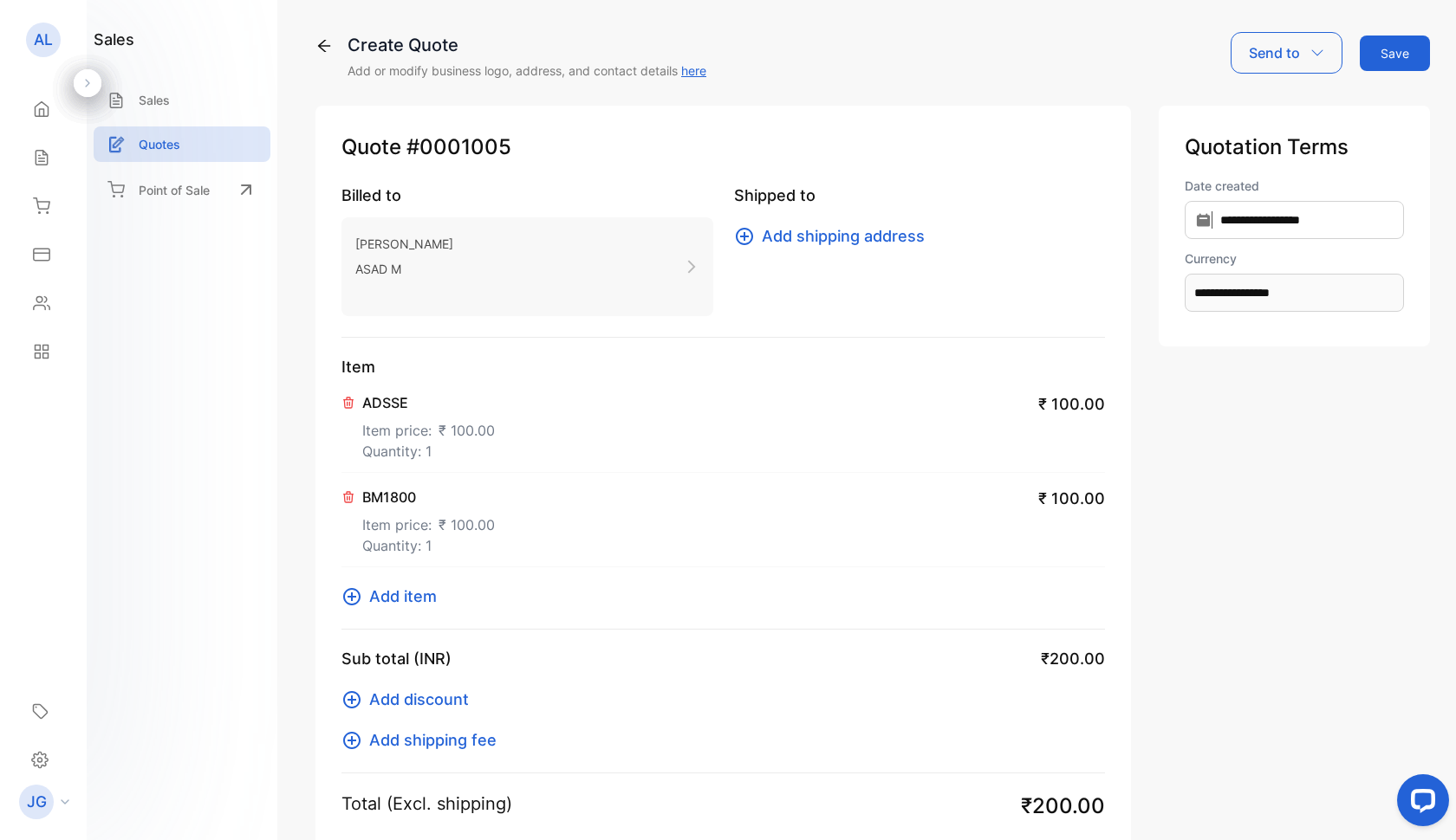
click at [429, 593] on span "Add item" at bounding box center [403, 596] width 67 height 23
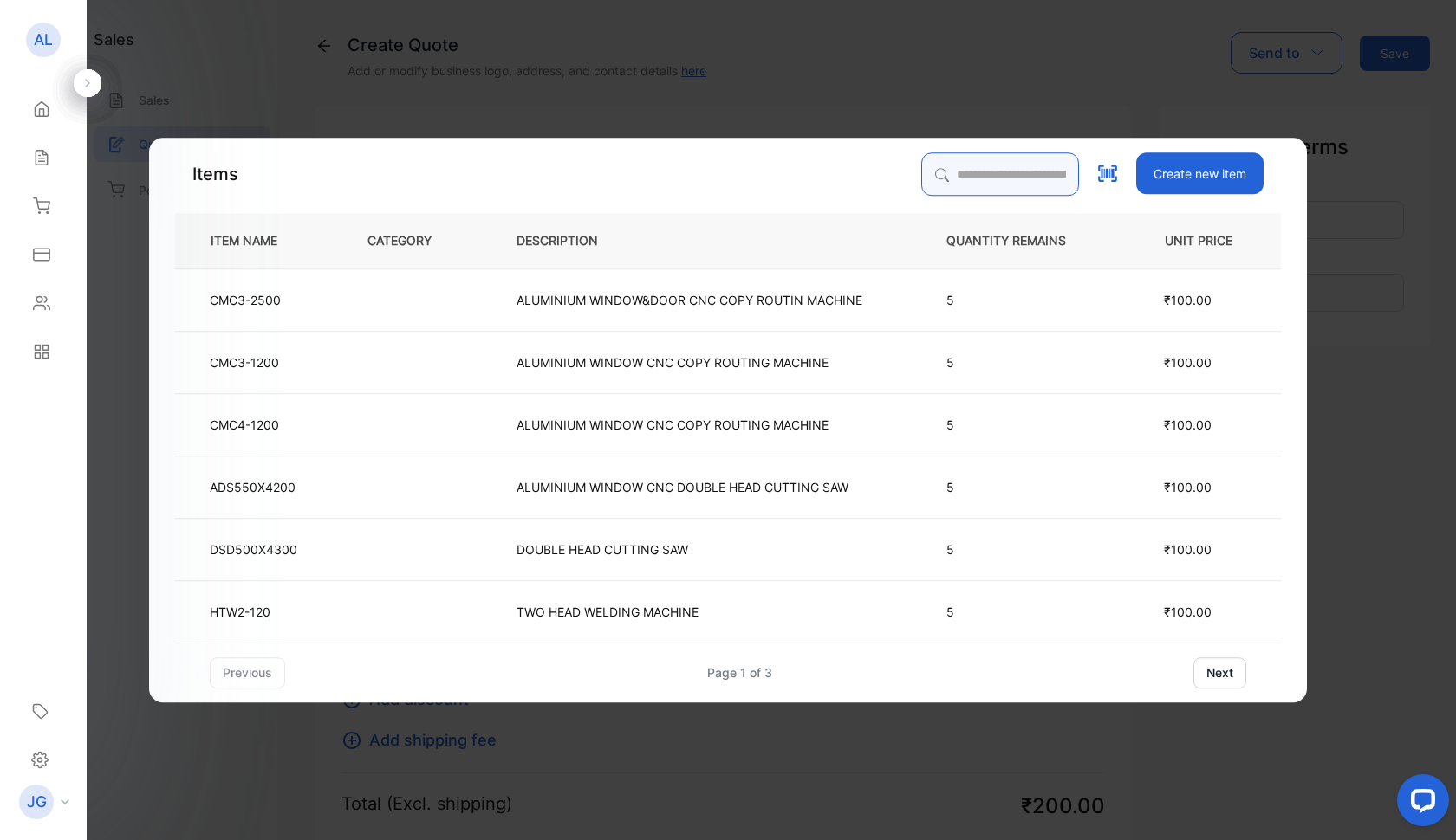
click at [966, 185] on input "search" at bounding box center [1000, 173] width 158 height 43
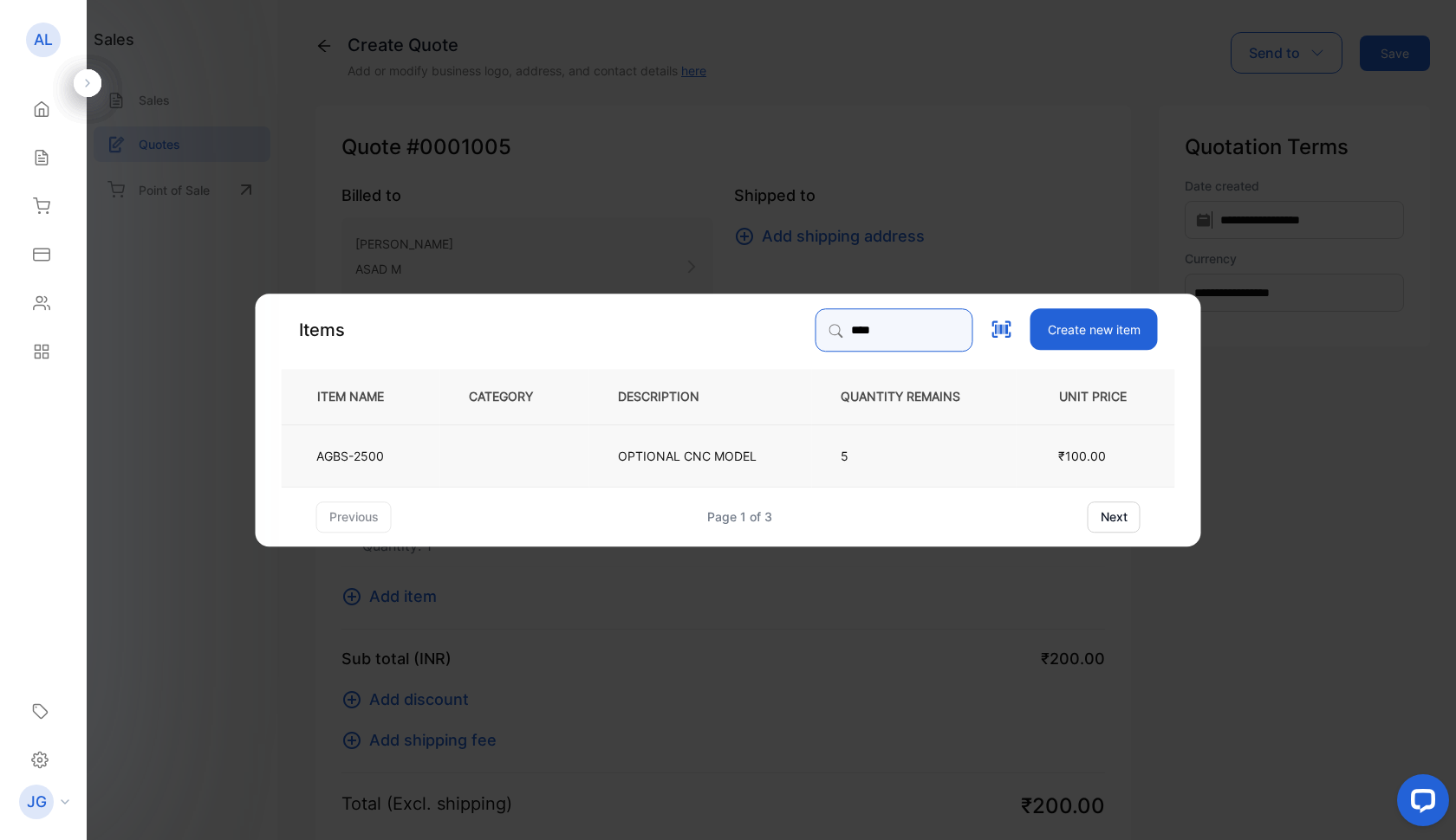
type input "****"
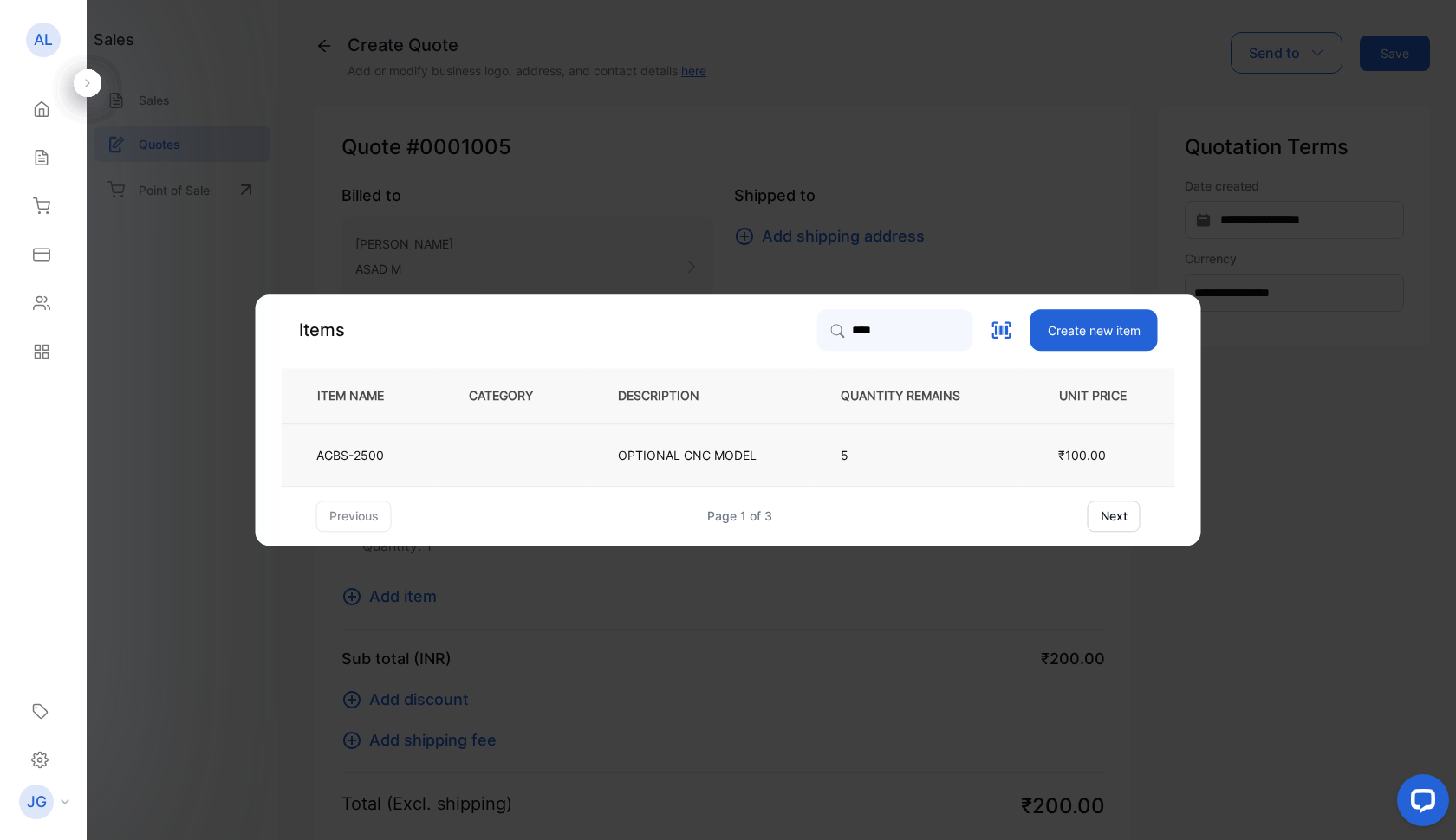
click at [702, 452] on p "OPTIONAL CNC MODEL" at bounding box center [687, 455] width 139 height 18
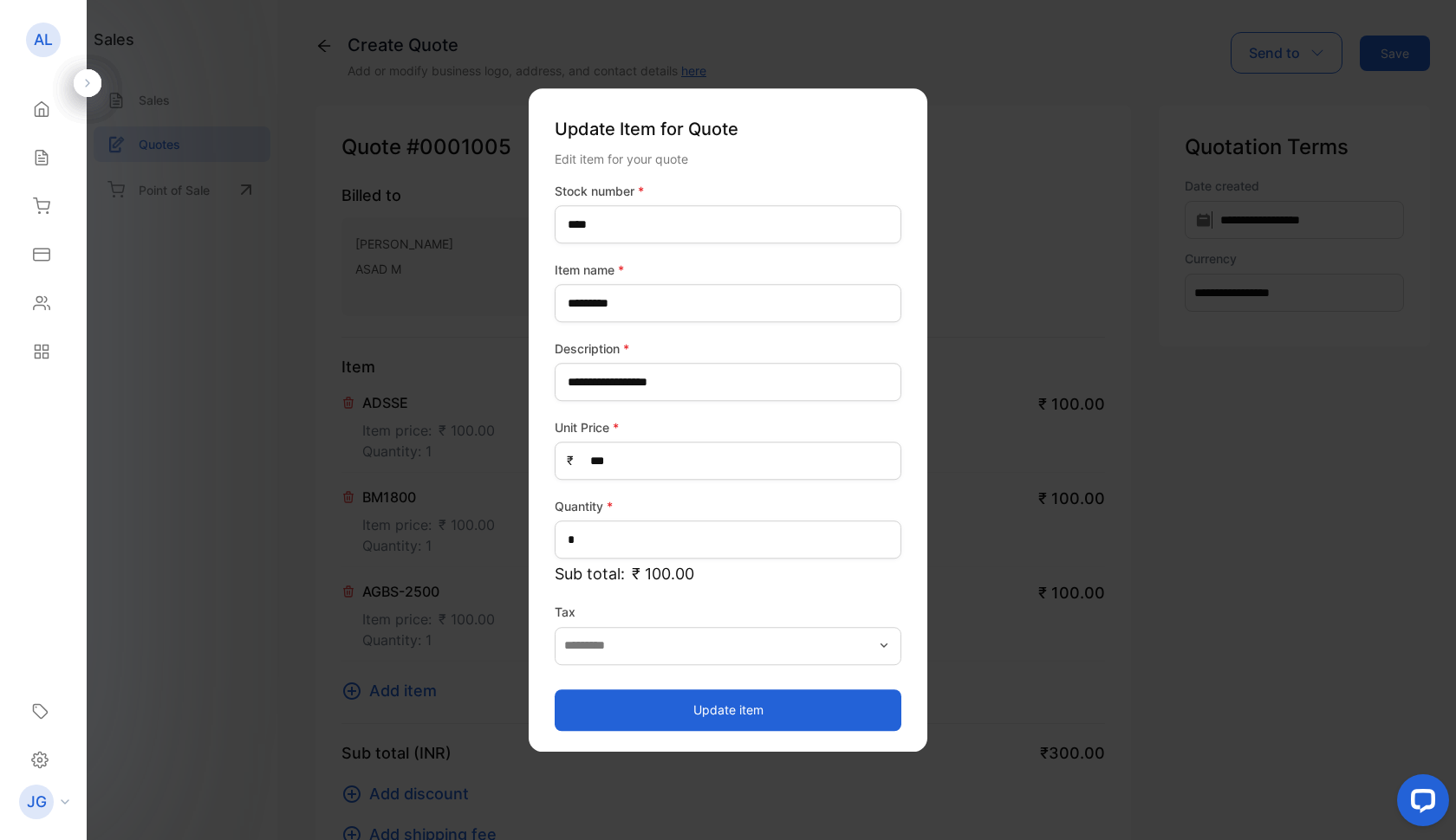
click at [719, 719] on button "Update item" at bounding box center [728, 710] width 347 height 41
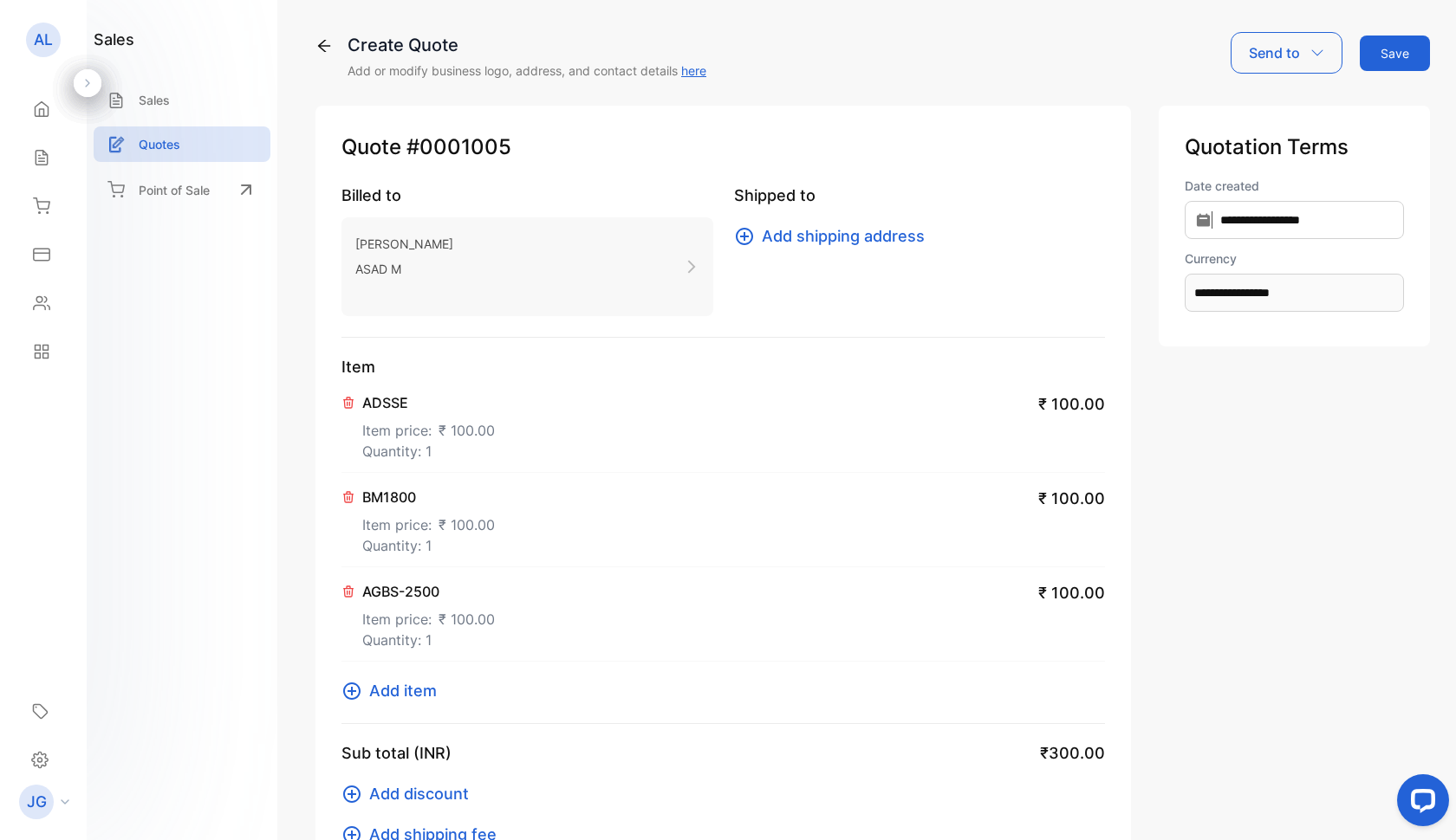
click at [371, 694] on span "Add item" at bounding box center [403, 691] width 67 height 23
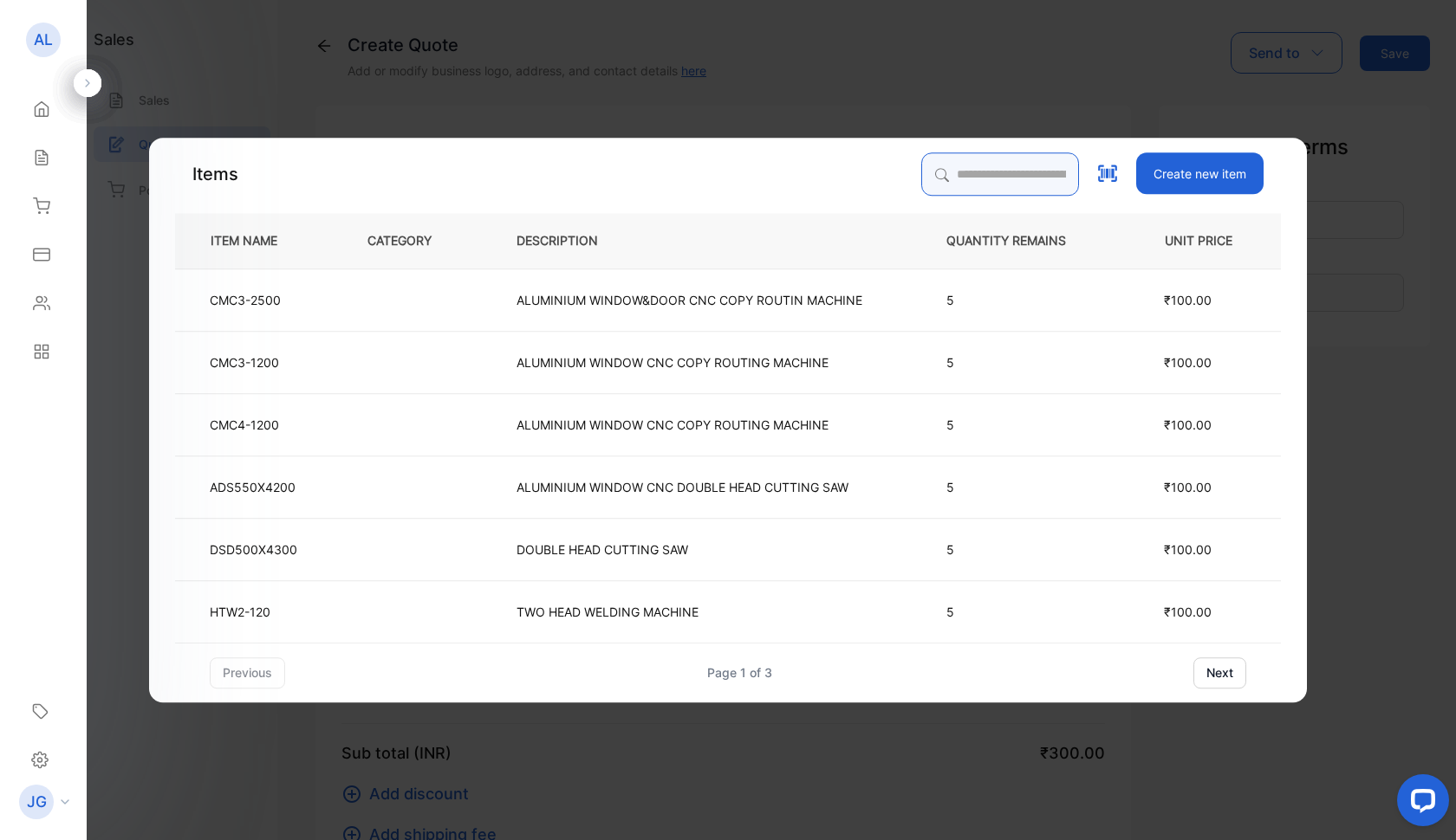
click at [921, 188] on input "search" at bounding box center [1000, 173] width 158 height 43
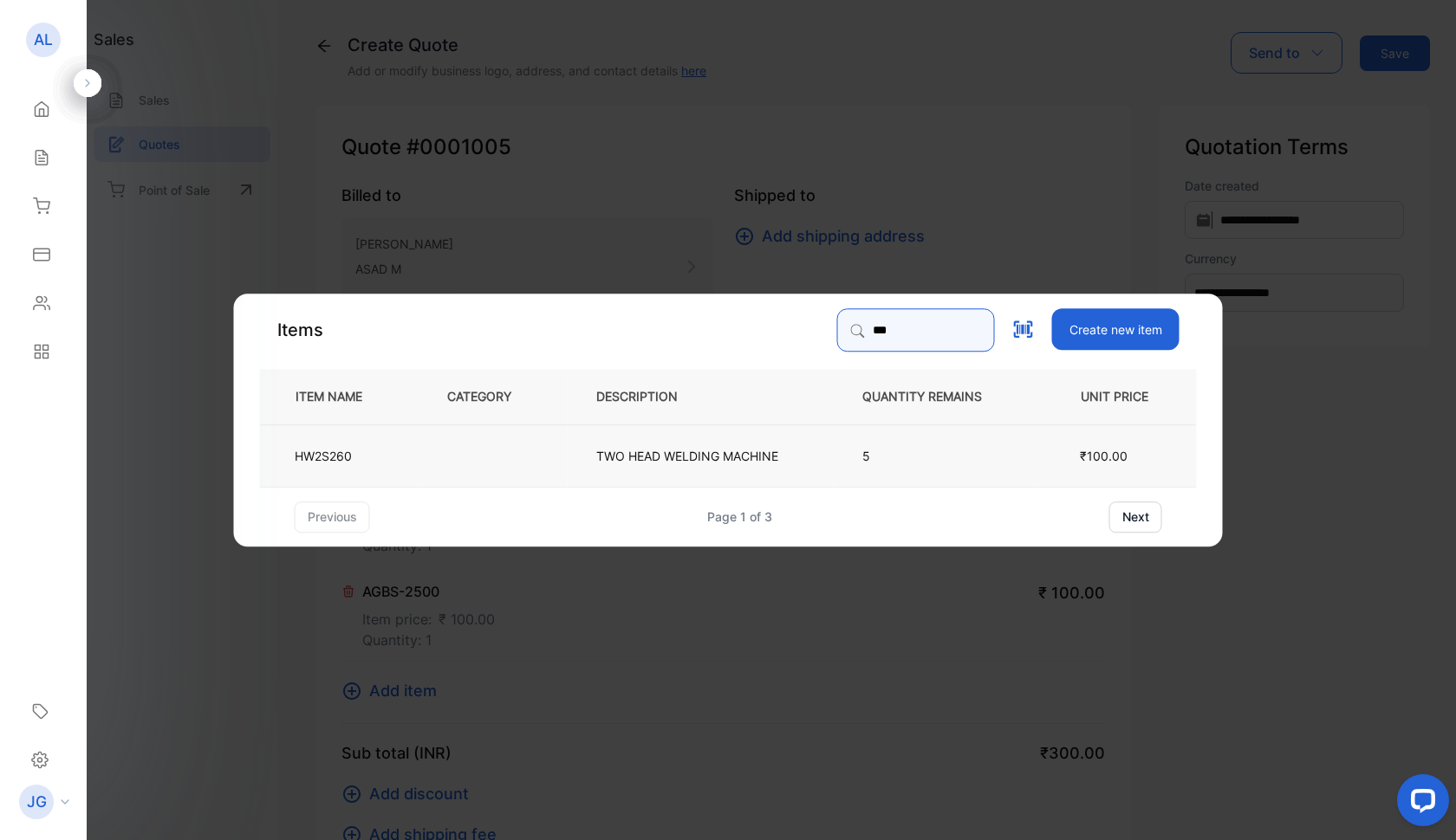
type input "***"
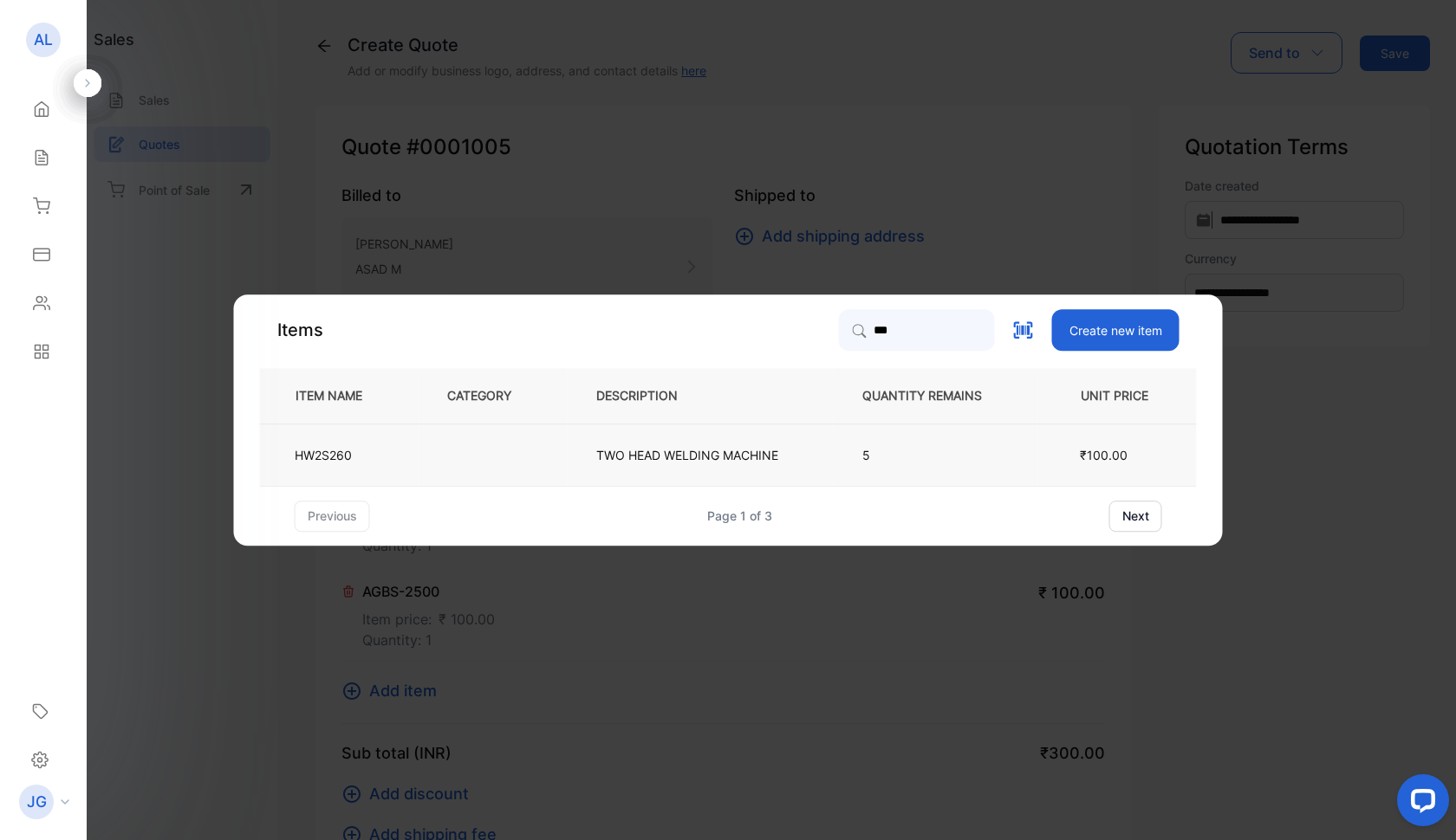
click at [593, 448] on td "TWO HEAD WELDING MACHINE" at bounding box center [701, 455] width 266 height 63
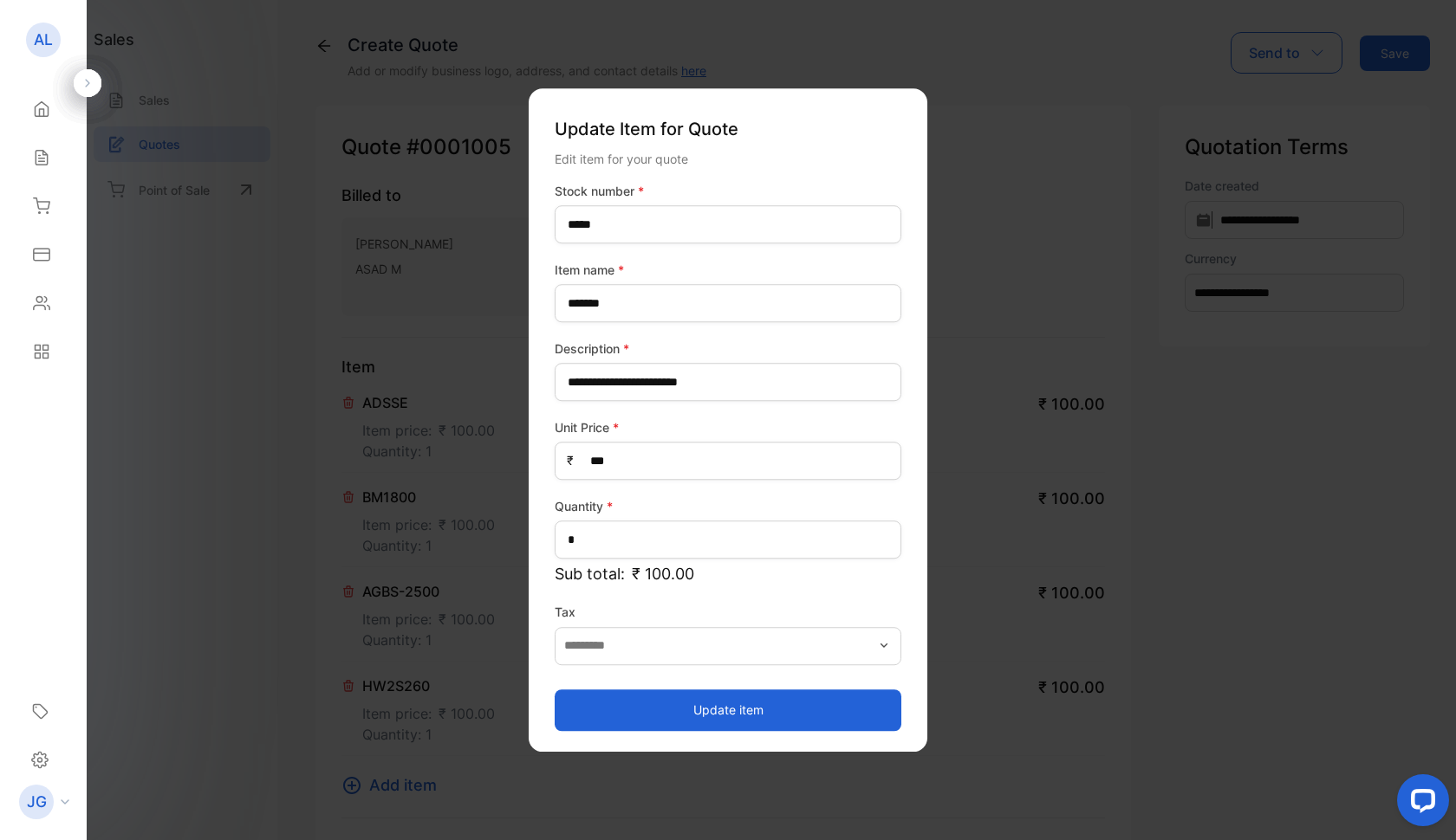
click at [733, 712] on button "Update item" at bounding box center [728, 710] width 347 height 41
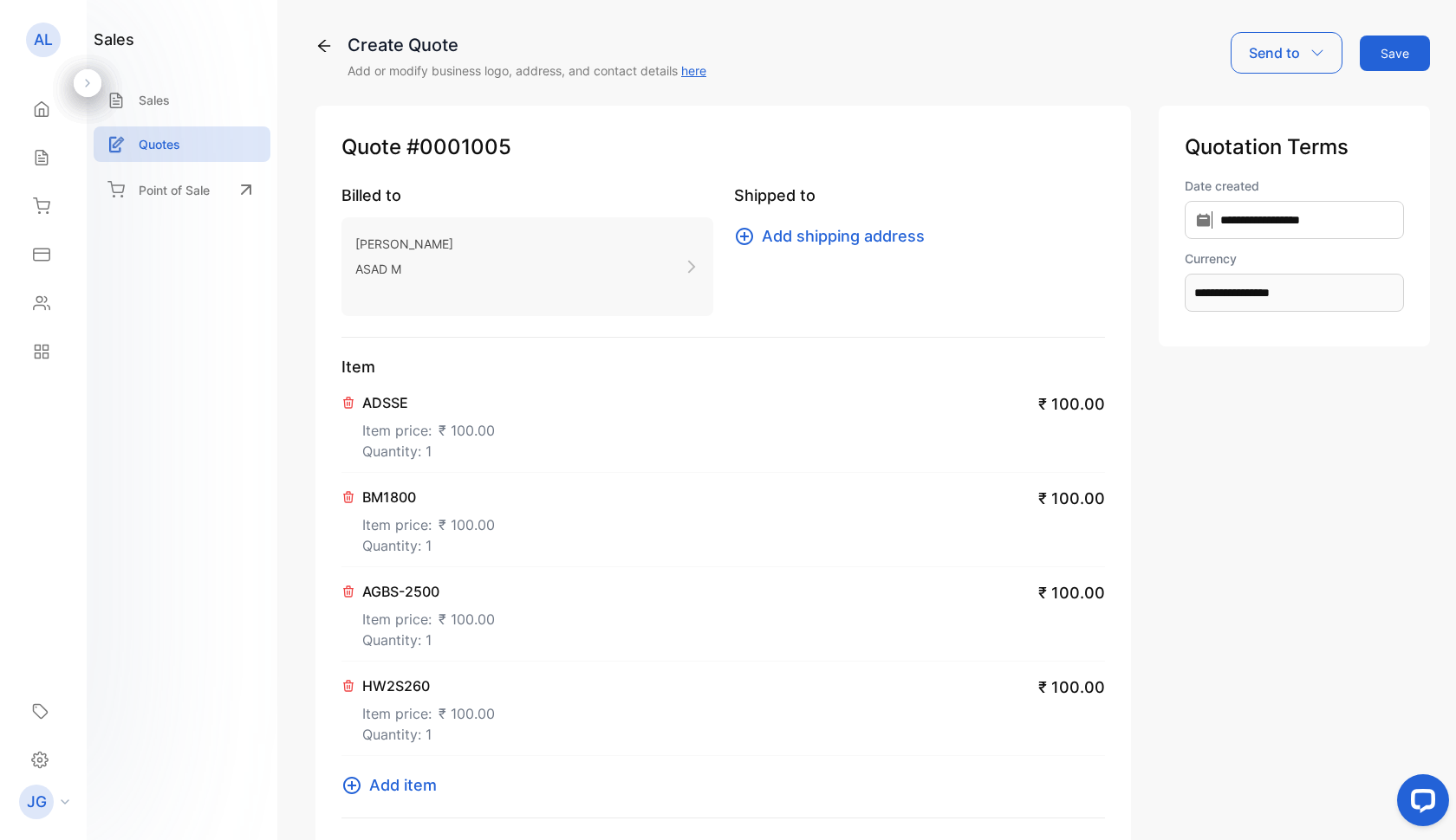
click at [1401, 52] on button "Save" at bounding box center [1394, 53] width 70 height 36
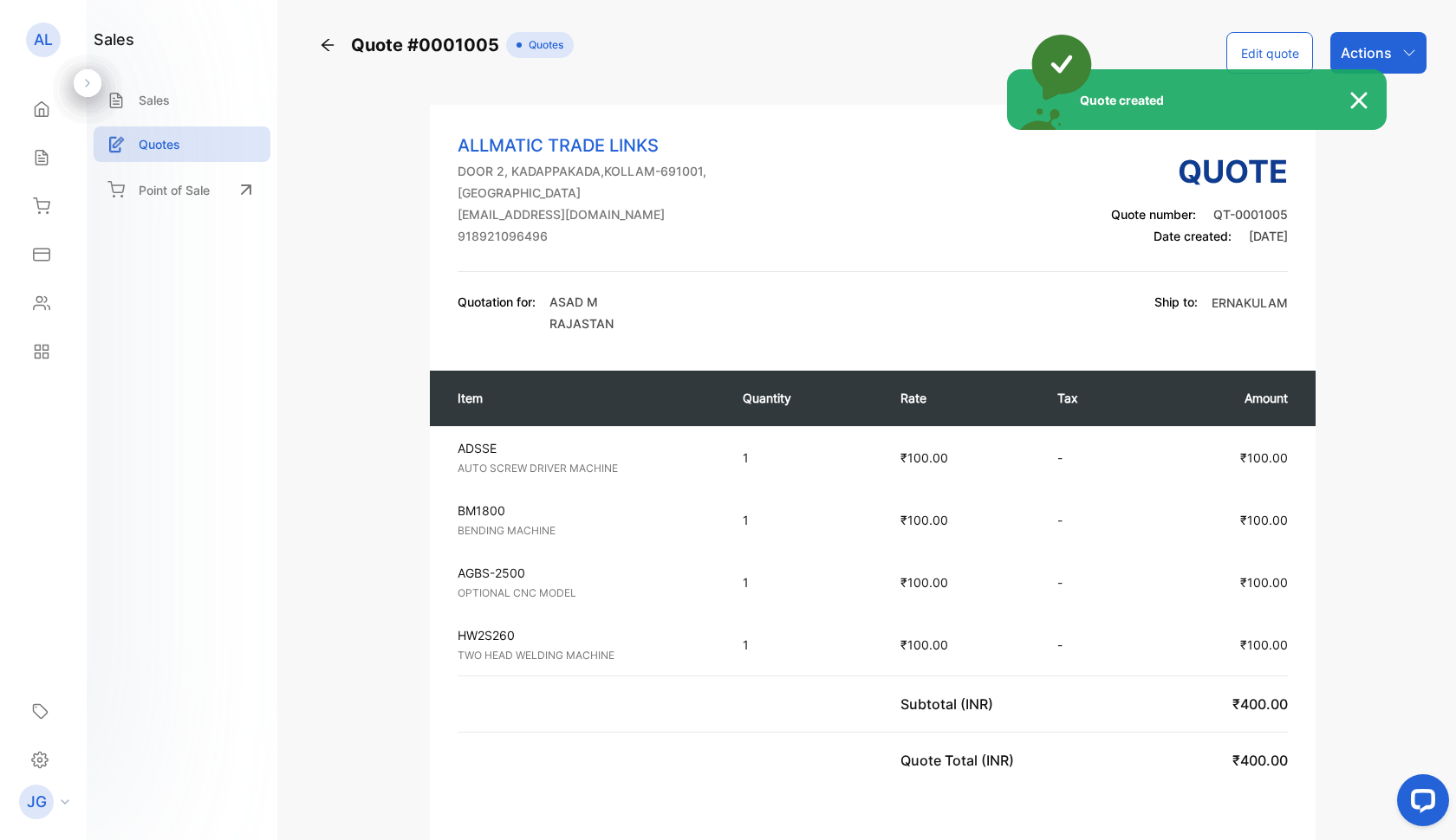
click at [1396, 55] on div "Quote created" at bounding box center [728, 420] width 1456 height 840
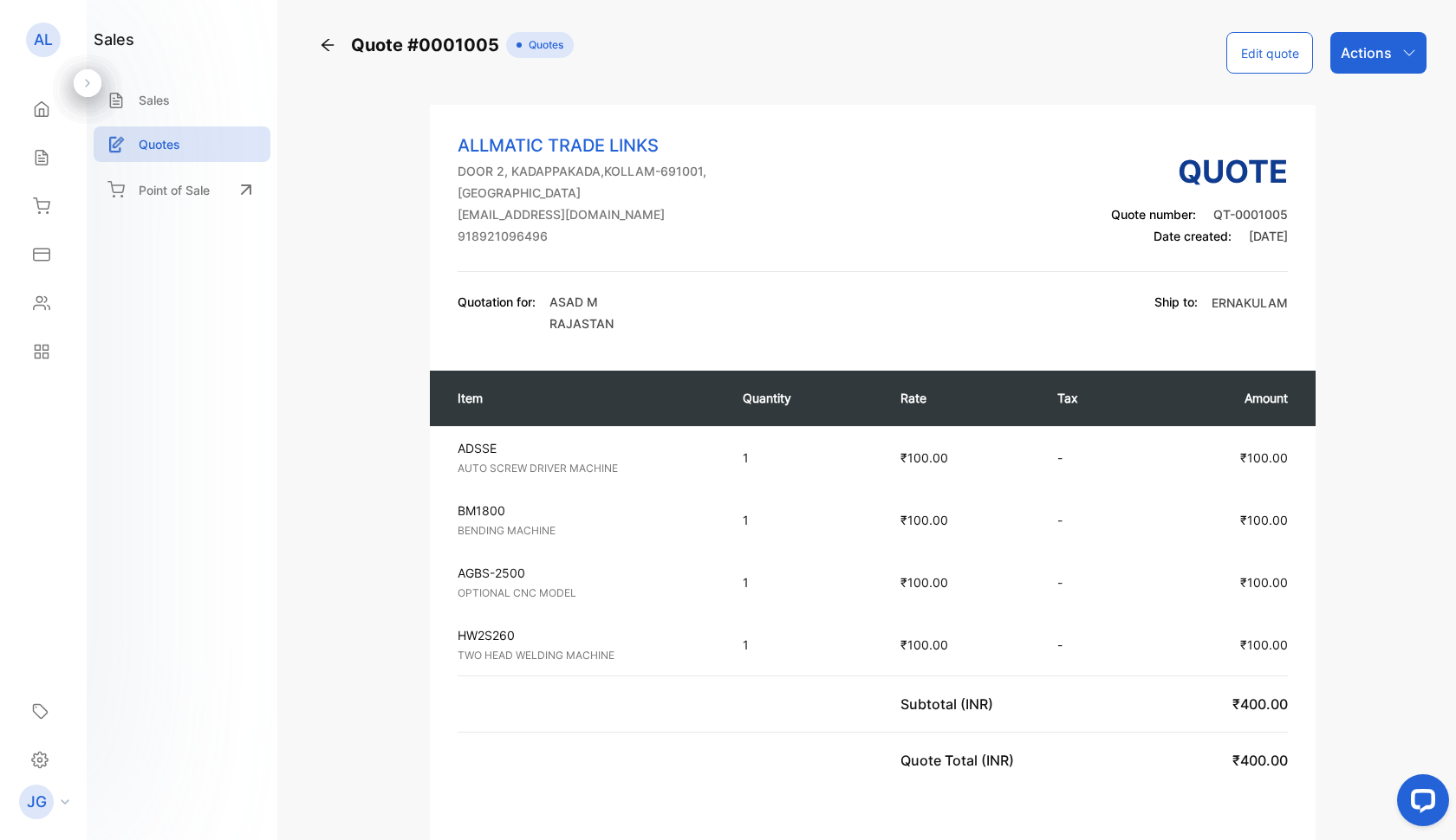
click at [1396, 55] on div "Actions" at bounding box center [1378, 52] width 96 height 41
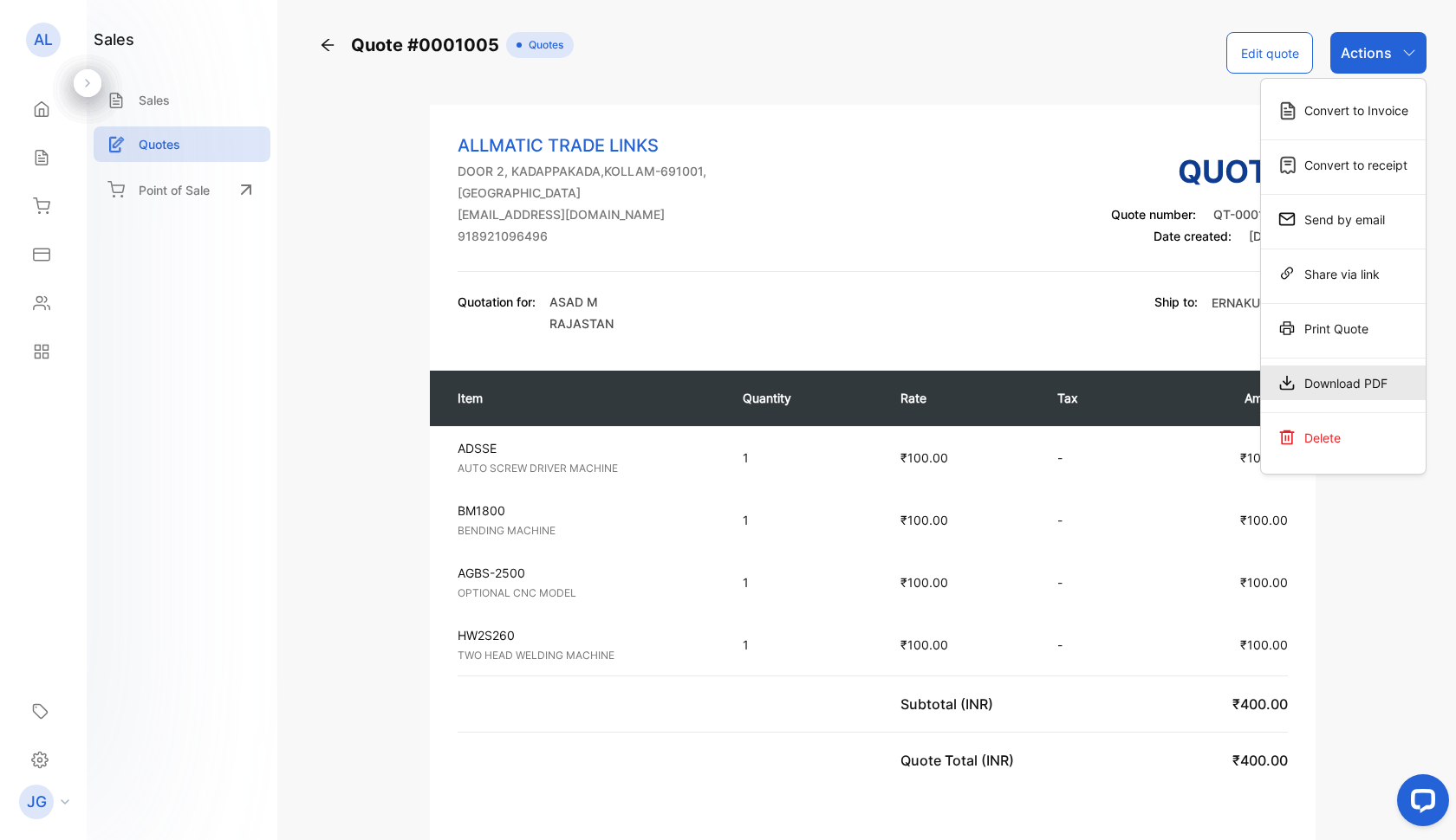
click at [1347, 398] on div "Download PDF" at bounding box center [1342, 383] width 165 height 35
